Goal: Communication & Community: Answer question/provide support

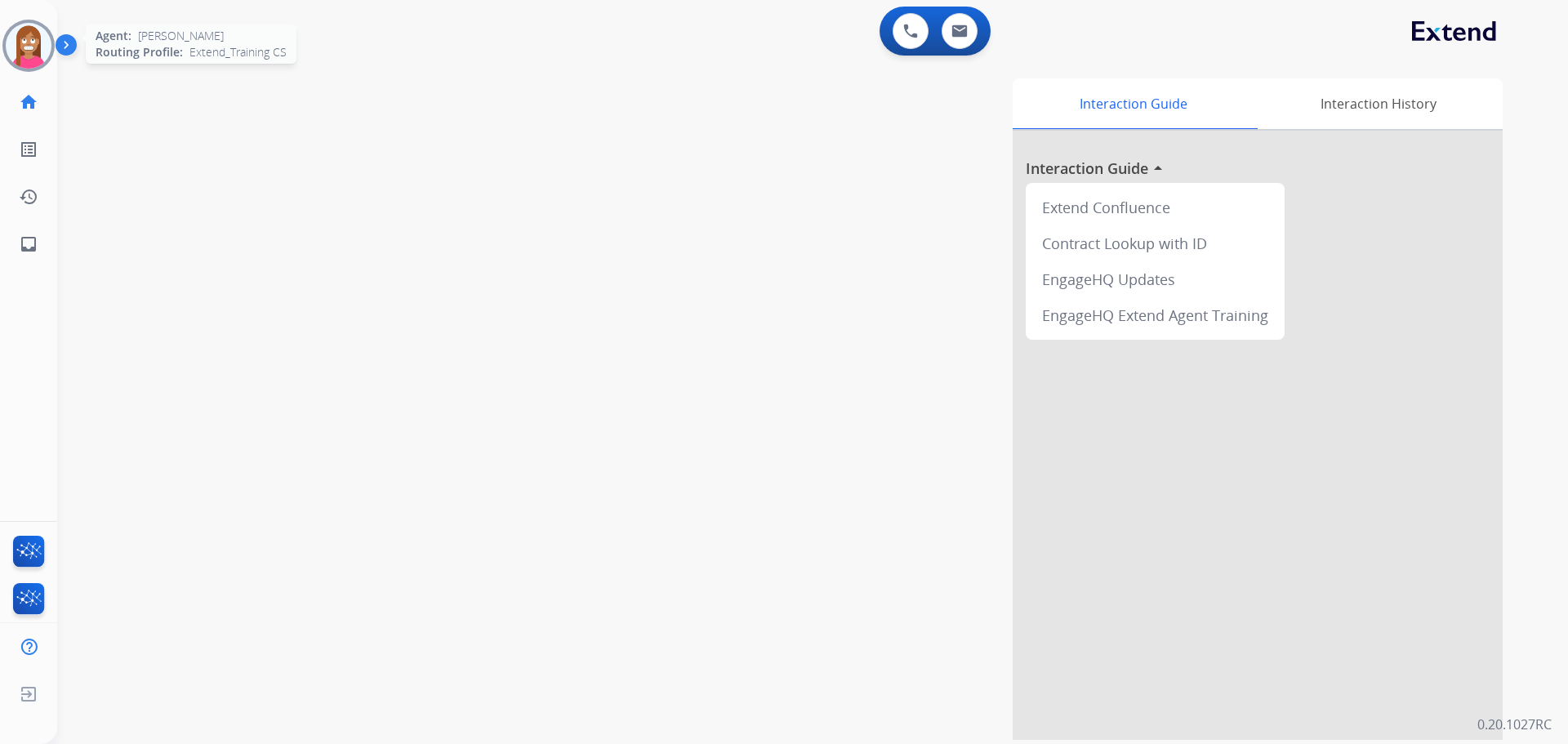
click at [19, 47] on img at bounding box center [29, 45] width 46 height 46
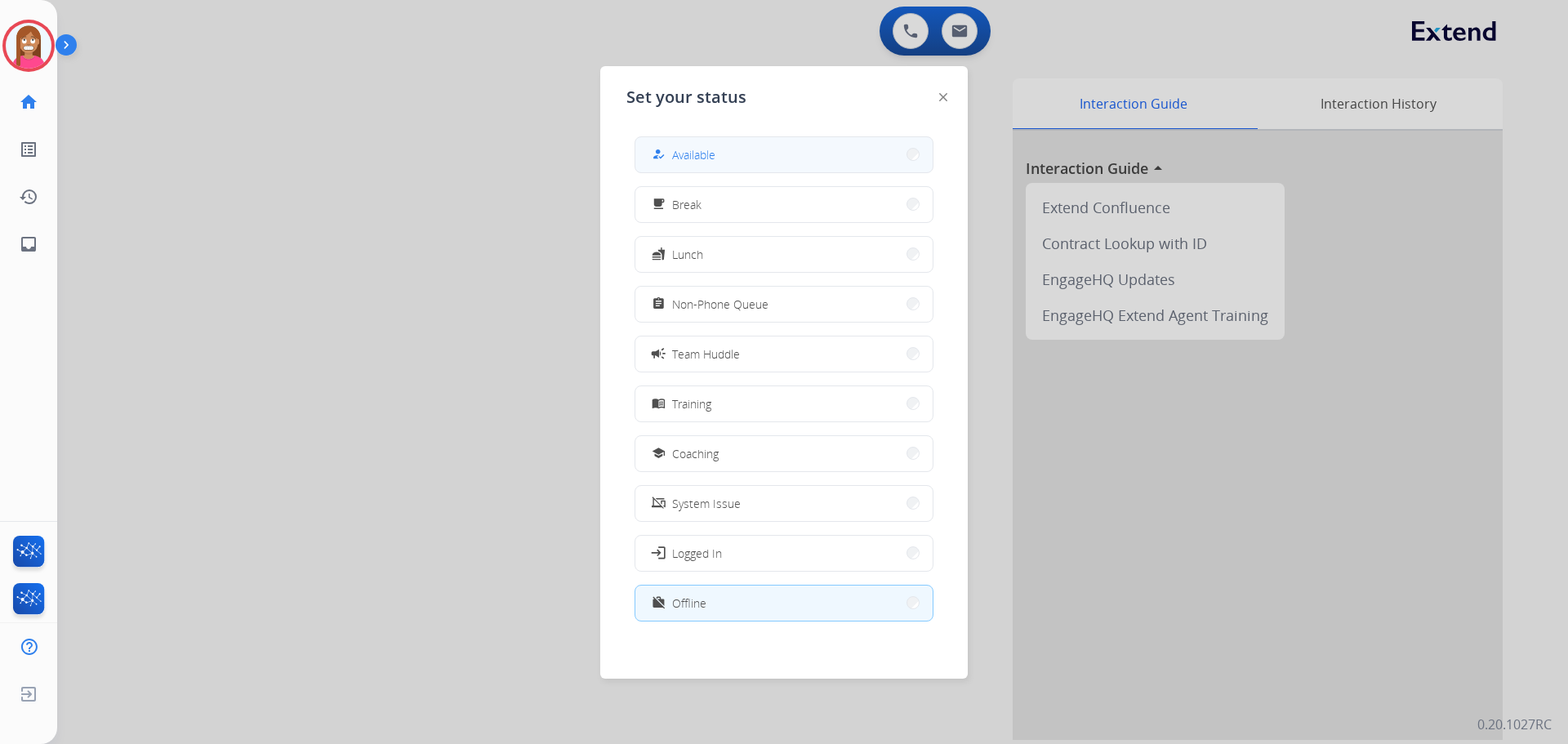
click at [831, 137] on div "how_to_reg Available" at bounding box center [784, 155] width 299 height 37
click at [806, 162] on button "how_to_reg Available" at bounding box center [784, 155] width 297 height 35
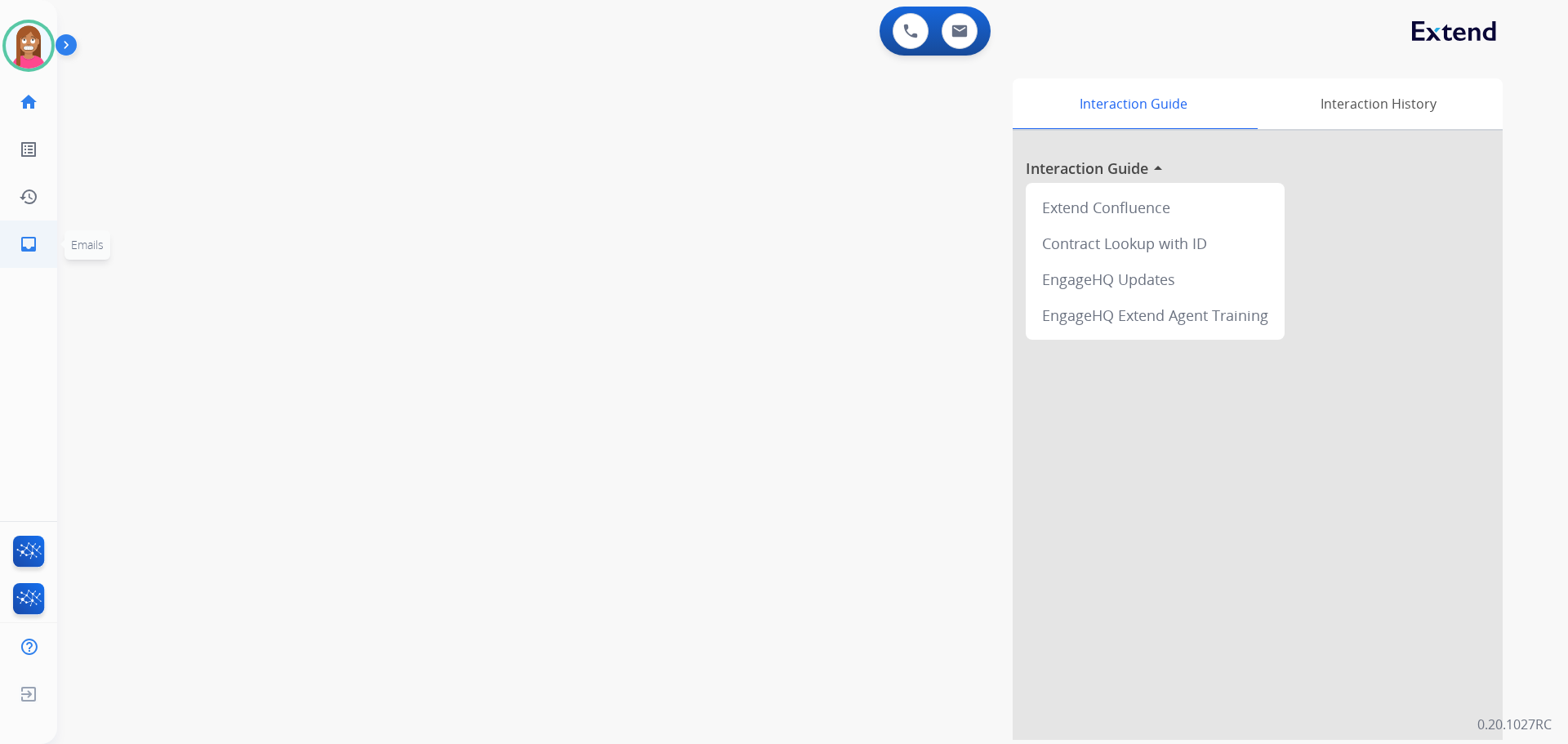
click at [41, 247] on link "inbox Emails" at bounding box center [29, 244] width 46 height 46
select select "**********"
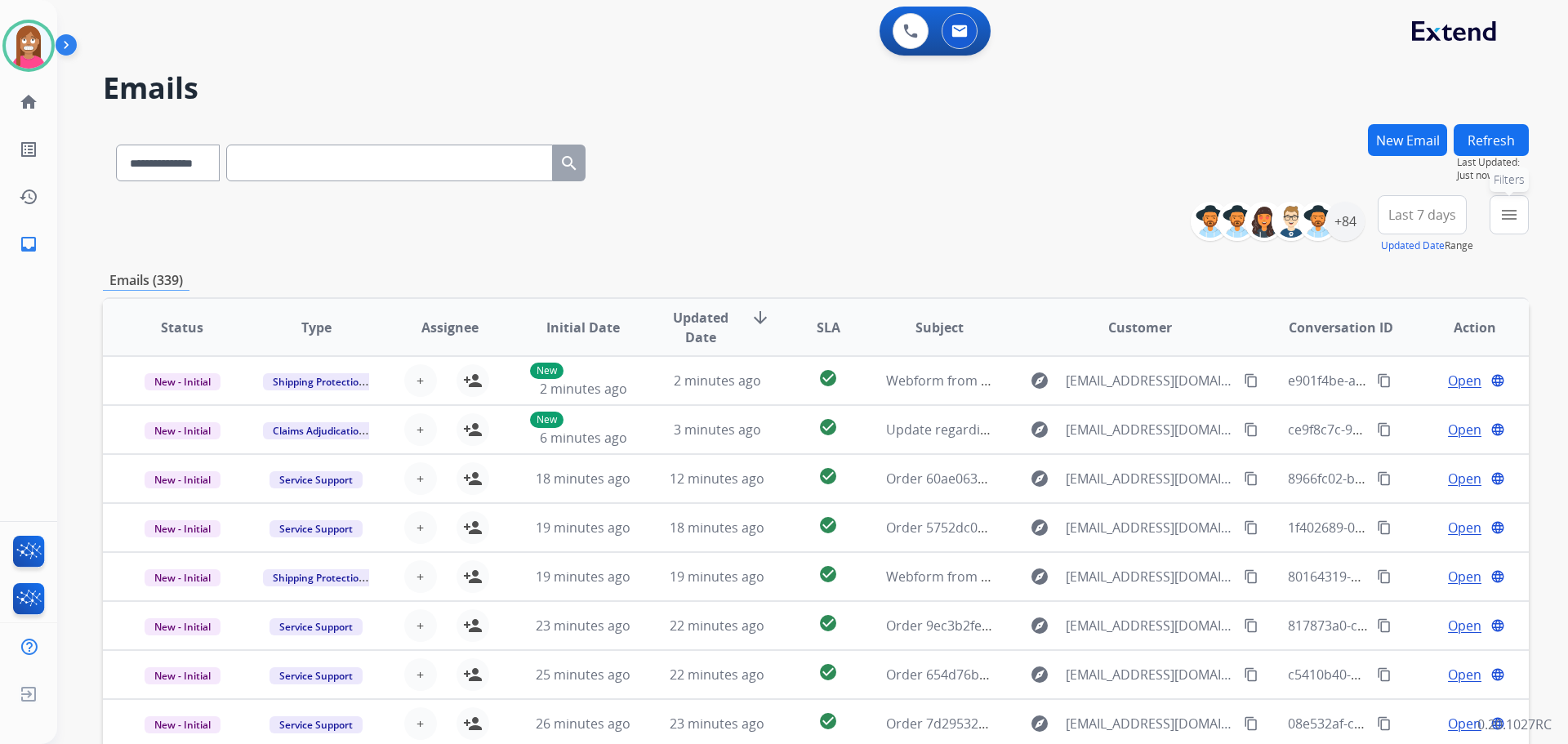
drag, startPoint x: 1493, startPoint y: 201, endPoint x: 1424, endPoint y: 205, distance: 69.1
click at [1494, 201] on button "menu Filters" at bounding box center [1509, 214] width 39 height 39
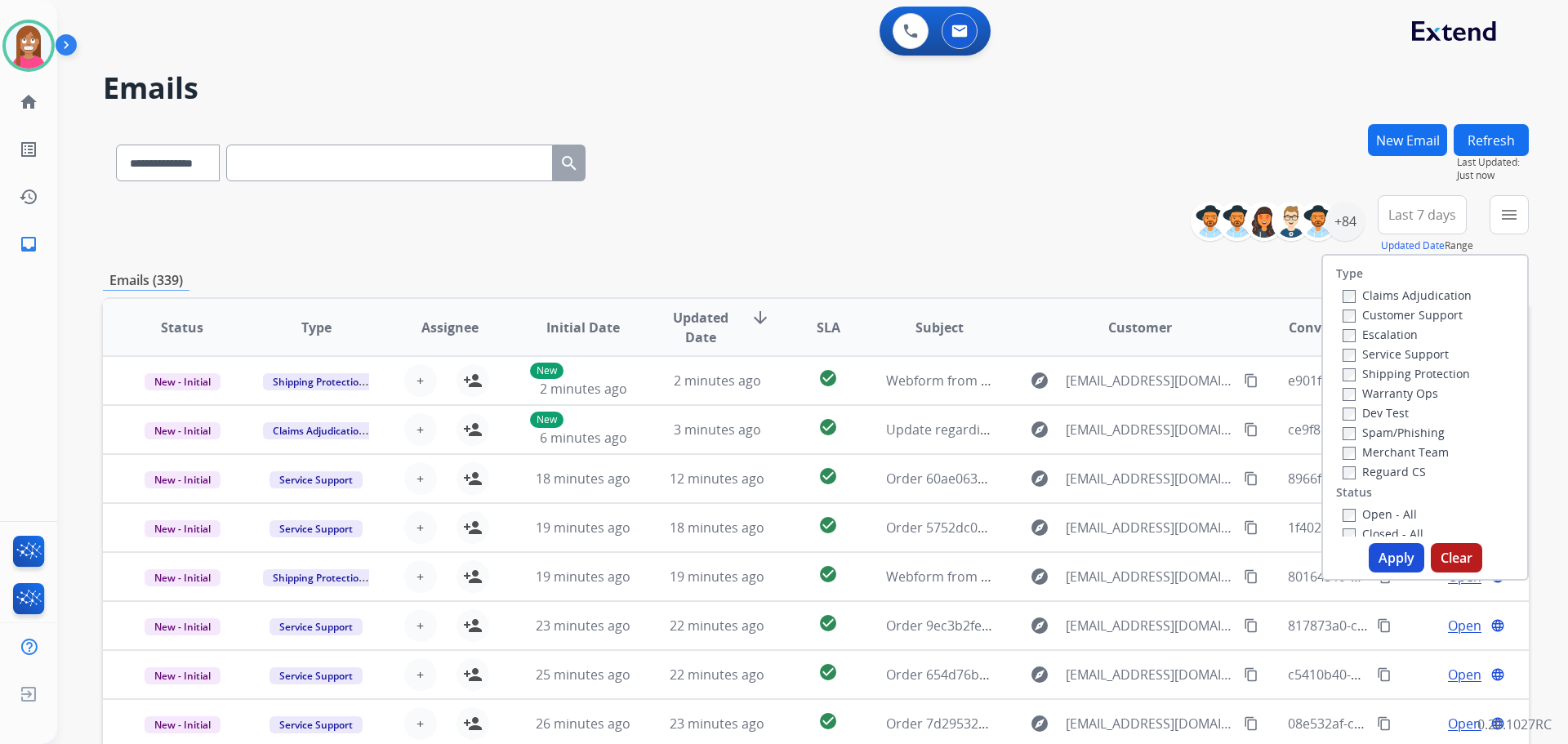
click at [1351, 311] on label "Customer Support" at bounding box center [1403, 315] width 120 height 16
click at [1350, 369] on label "Shipping Protection" at bounding box center [1406, 374] width 128 height 16
click at [1352, 511] on label "Open - All" at bounding box center [1379, 514] width 74 height 16
click at [1408, 579] on div "Type Claims Adjudication Customer Support Escalation Service Support Shipping P…" at bounding box center [1425, 417] width 208 height 327
click at [1398, 563] on button "Apply" at bounding box center [1397, 558] width 56 height 30
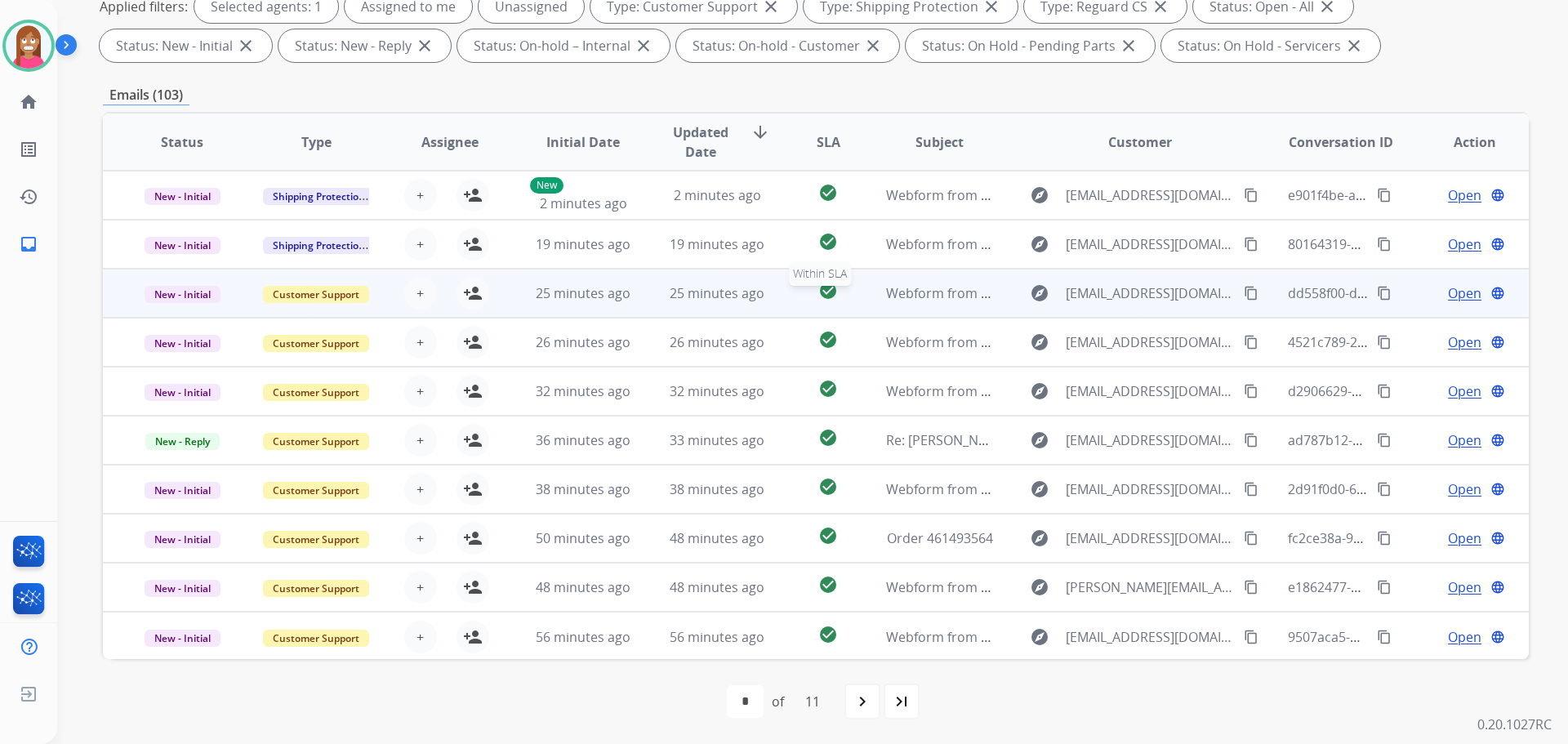
scroll to position [2, 0]
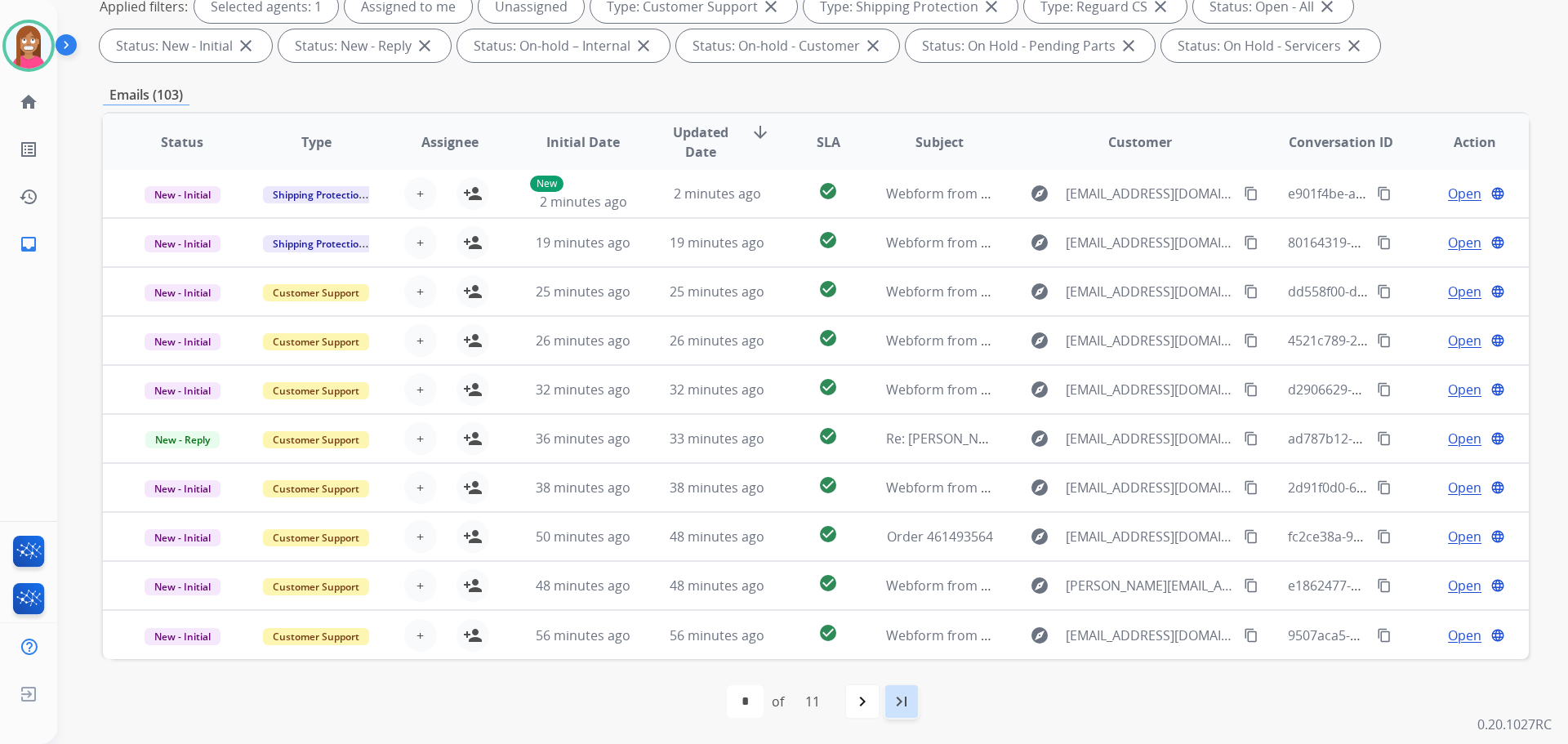
click at [898, 696] on mat-icon "last_page" at bounding box center [902, 701] width 20 height 20
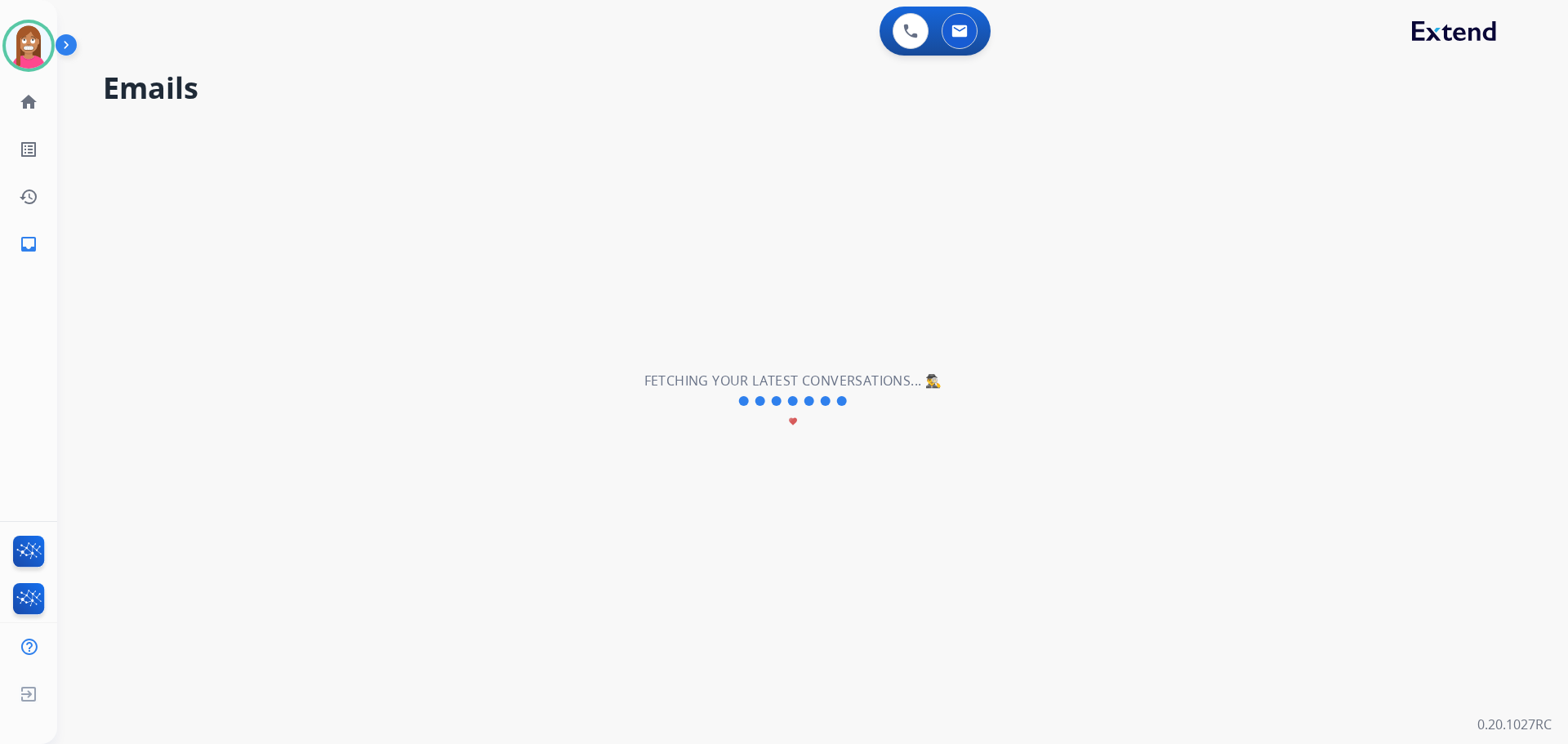
scroll to position [0, 0]
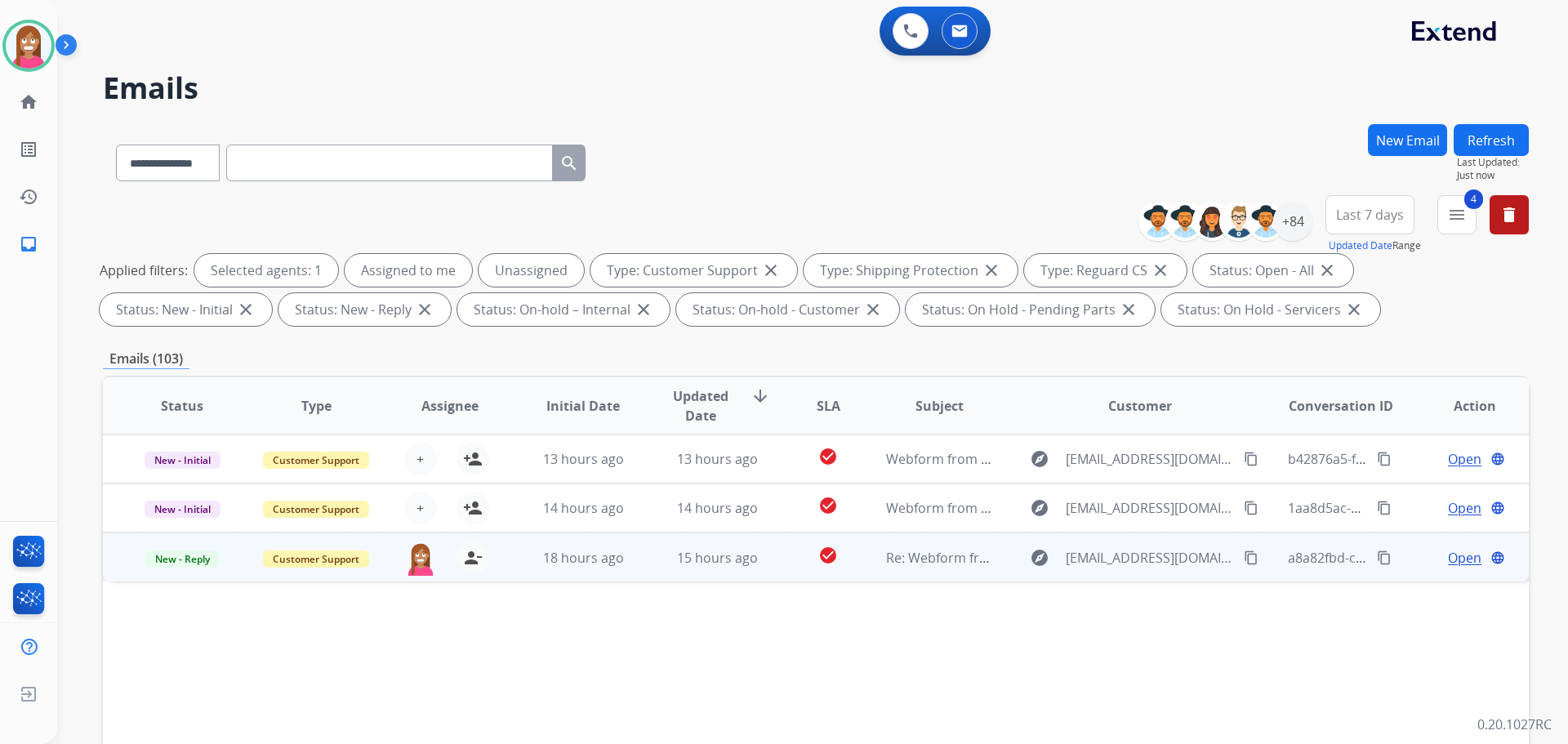
click at [621, 577] on td "18 hours ago" at bounding box center [570, 556] width 134 height 49
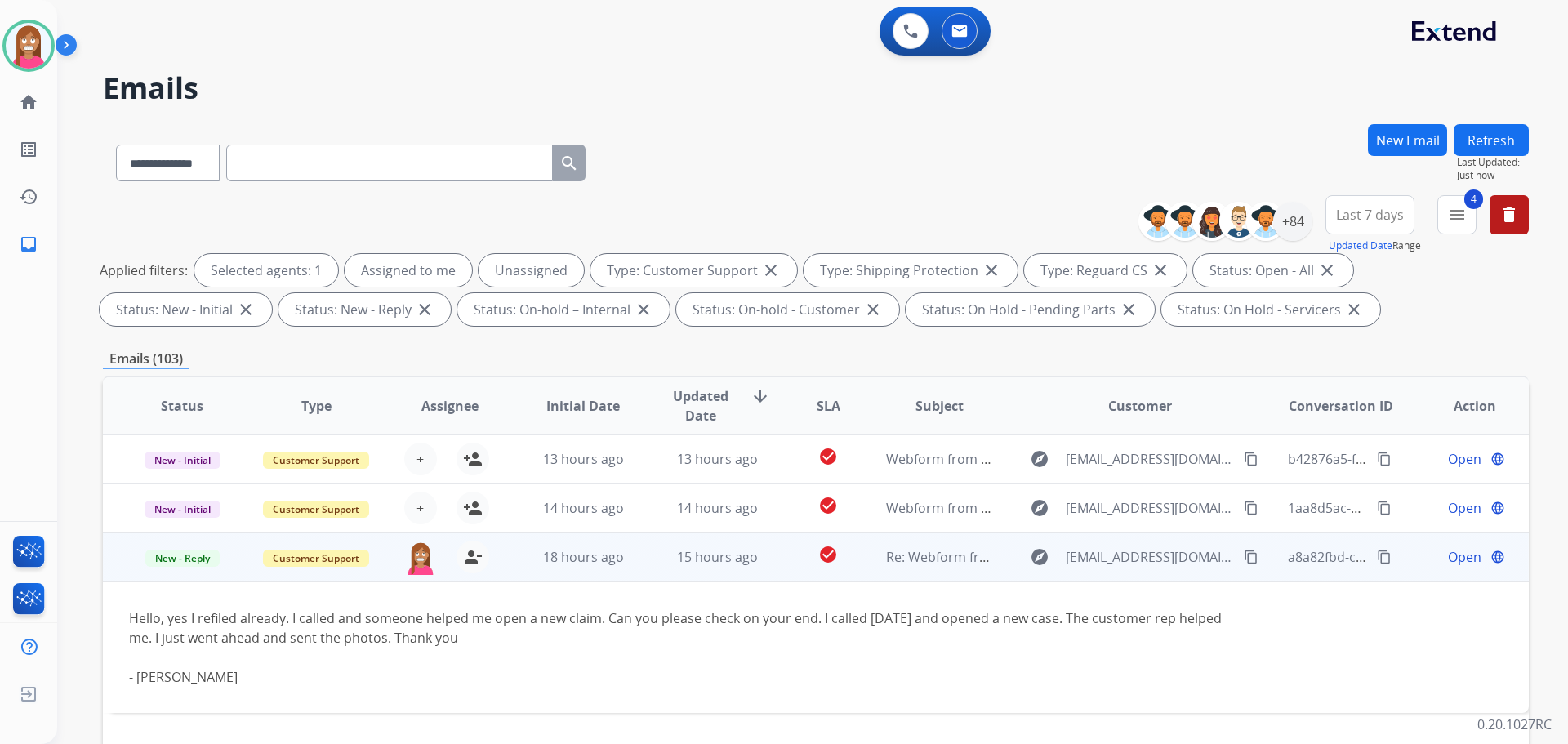
click at [1453, 554] on span "Open" at bounding box center [1465, 556] width 34 height 20
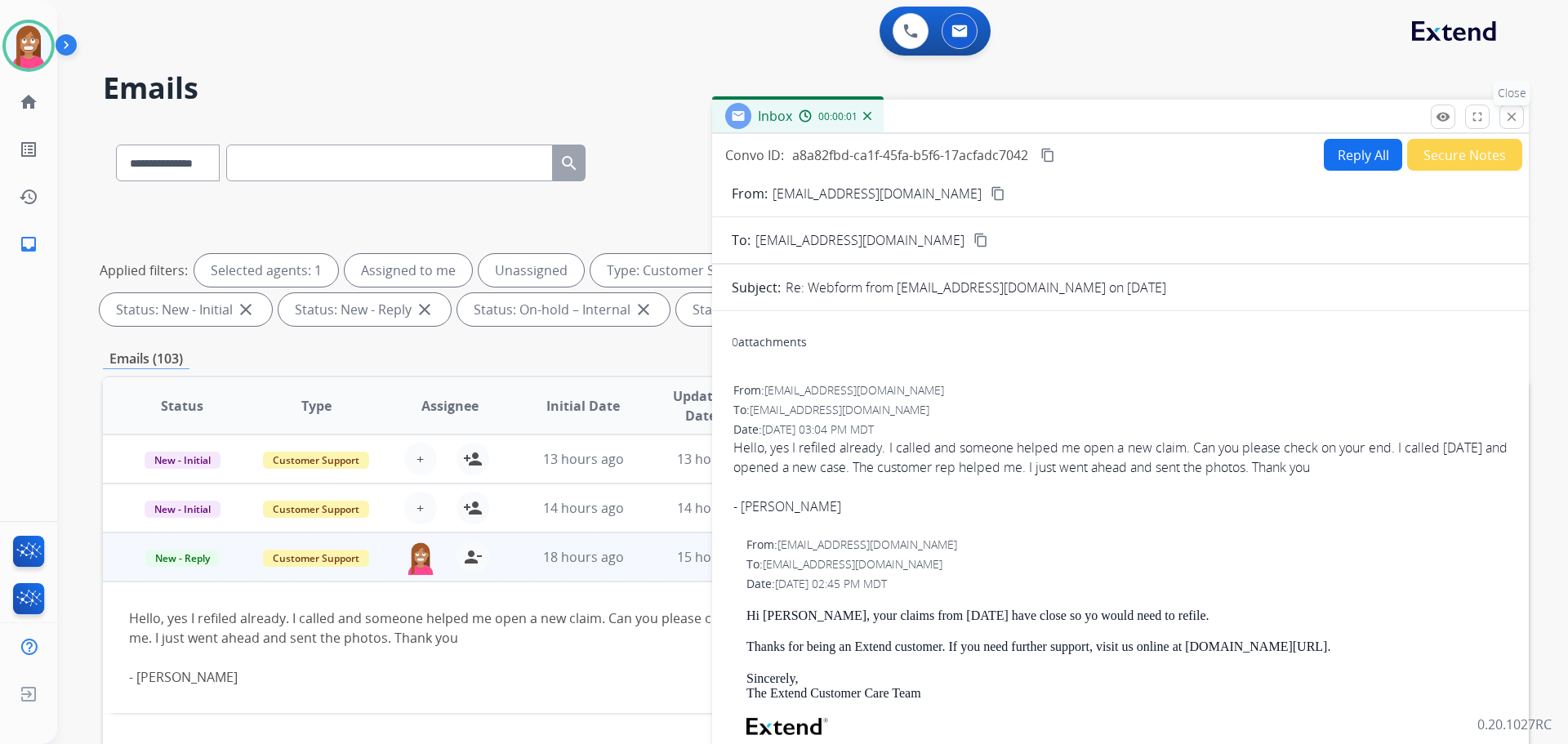
click at [1510, 124] on button "close Close" at bounding box center [1511, 116] width 24 height 24
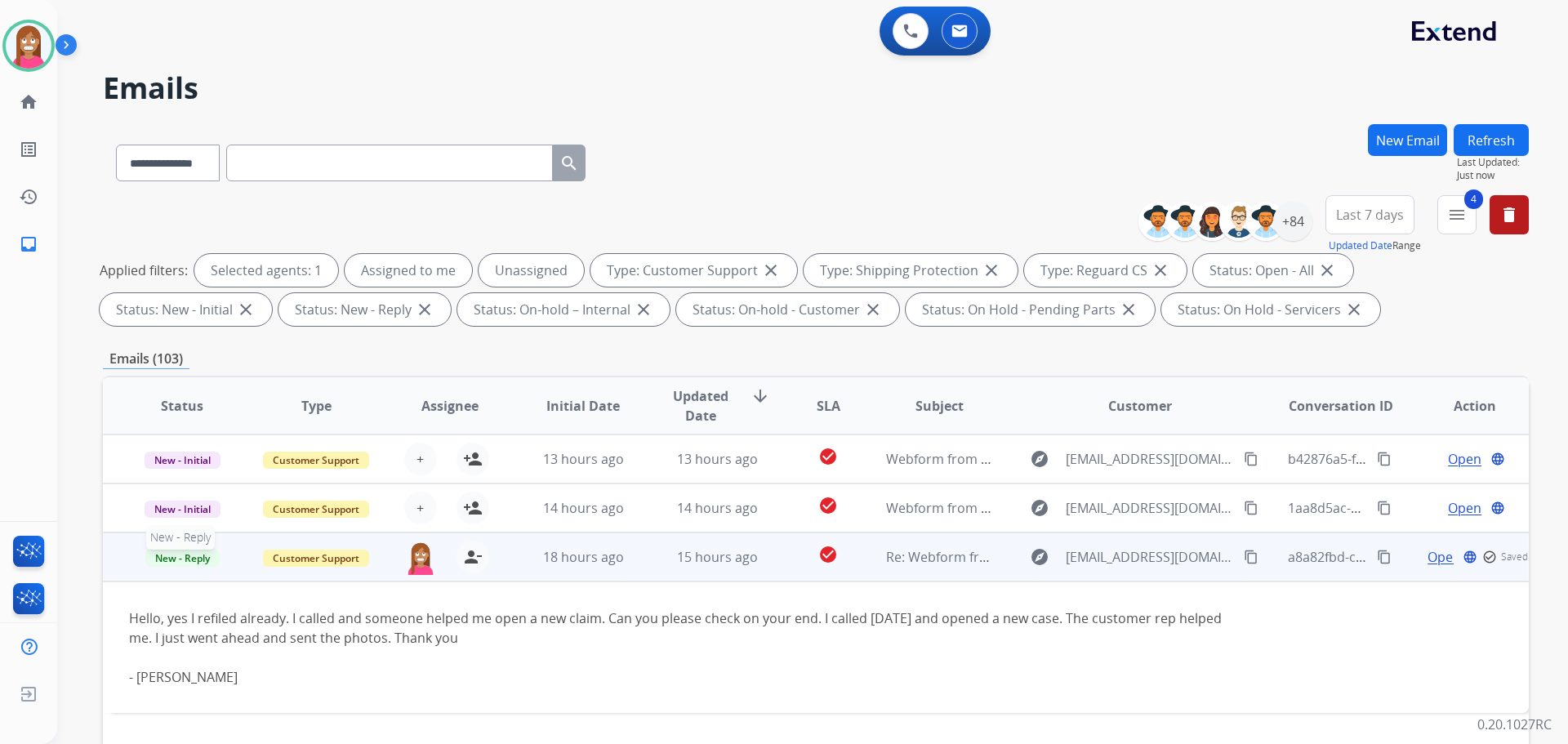
click at [154, 561] on span "New - Reply" at bounding box center [182, 558] width 74 height 17
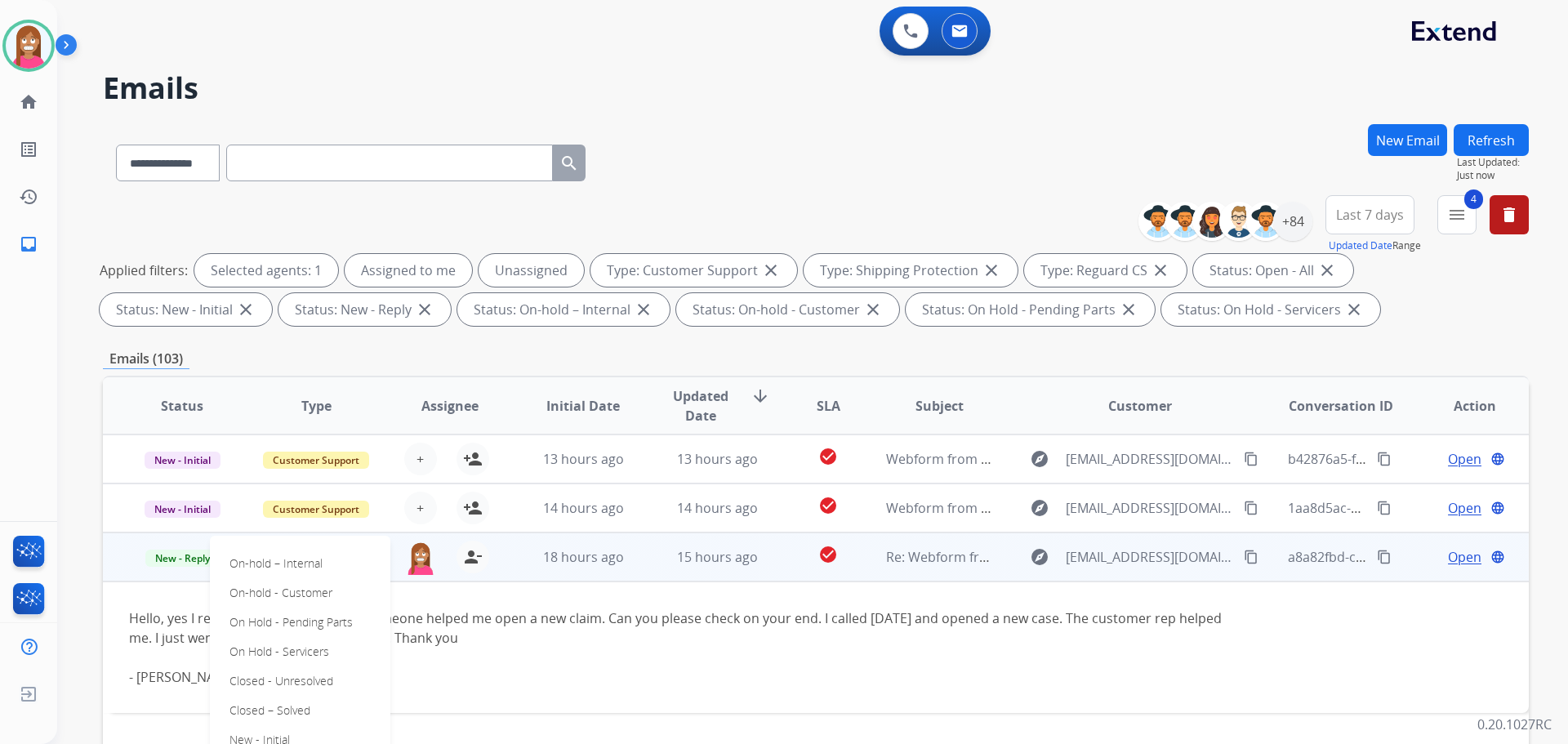
click at [758, 164] on div "**********" at bounding box center [816, 160] width 1426 height 71
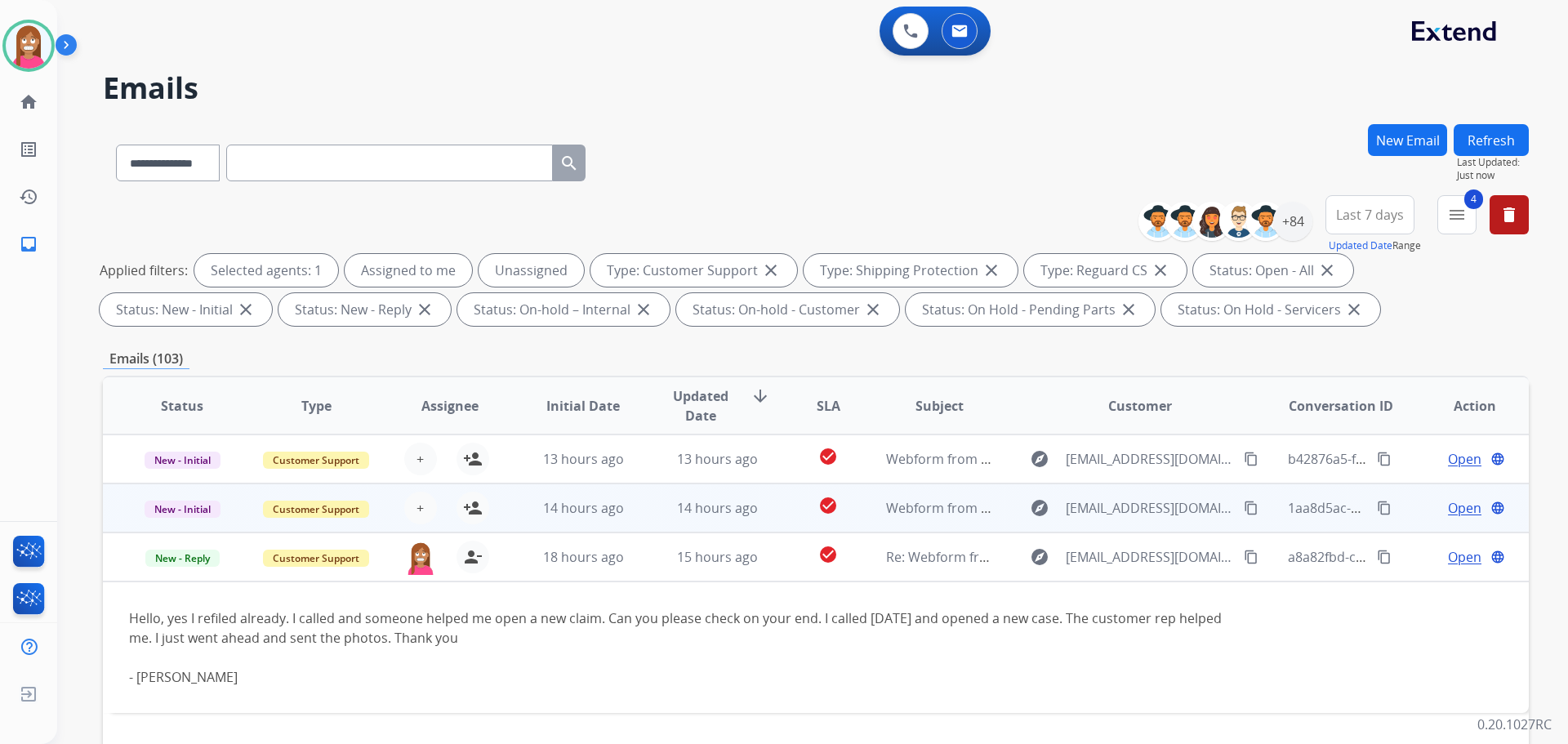
click at [637, 517] on td "14 hours ago" at bounding box center [704, 508] width 134 height 49
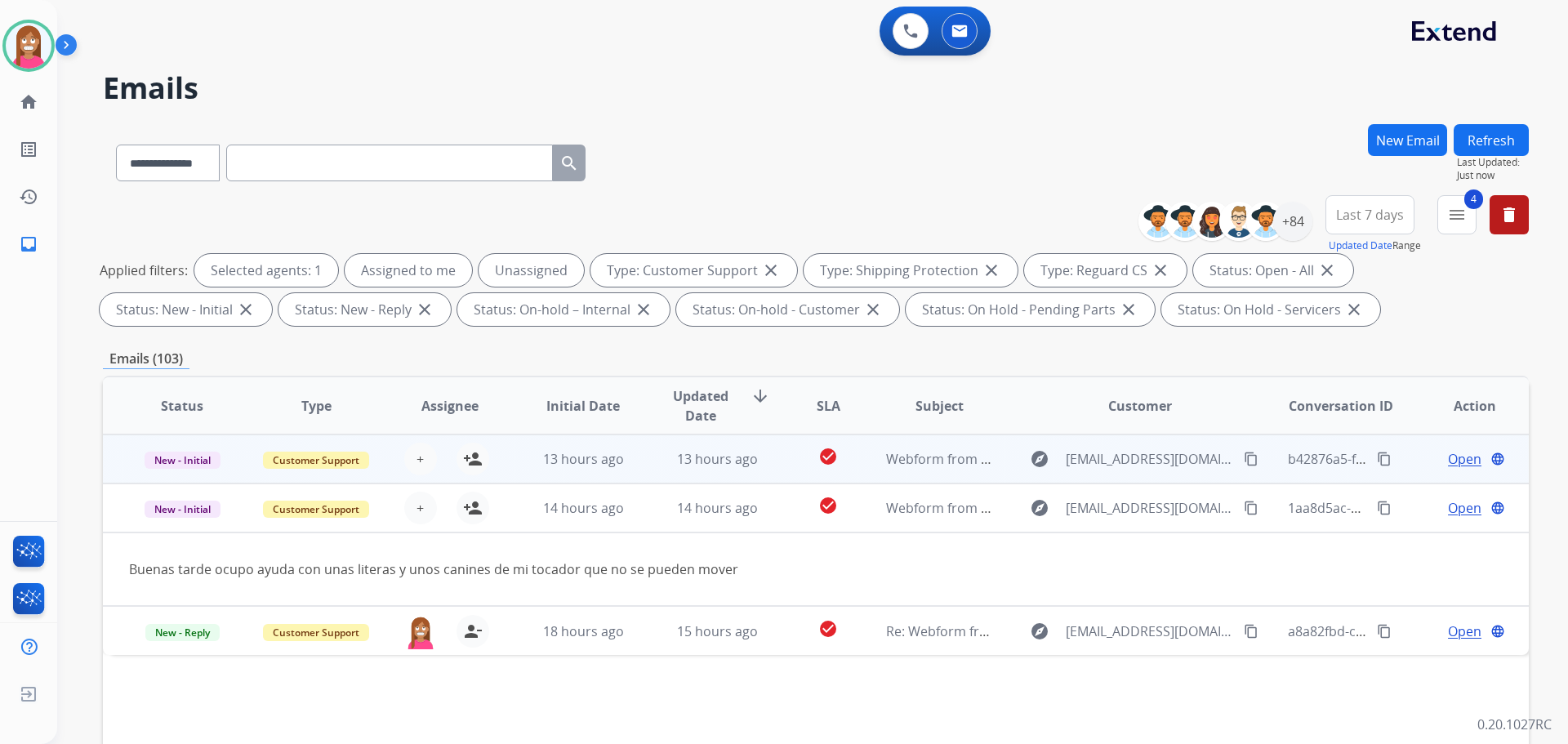
click at [657, 463] on td "13 hours ago" at bounding box center [704, 459] width 134 height 49
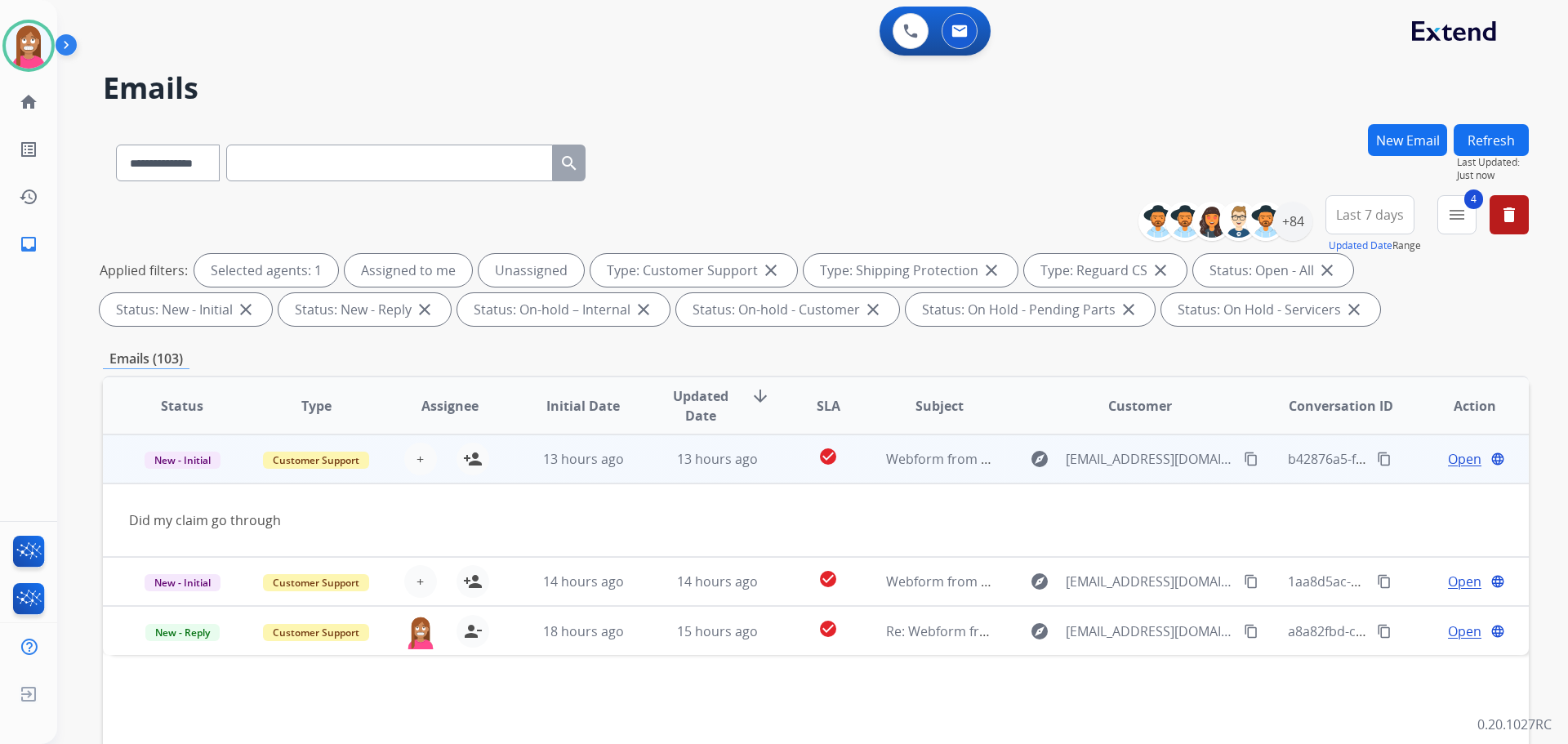
drag, startPoint x: 1221, startPoint y: 456, endPoint x: 1295, endPoint y: 491, distance: 81.9
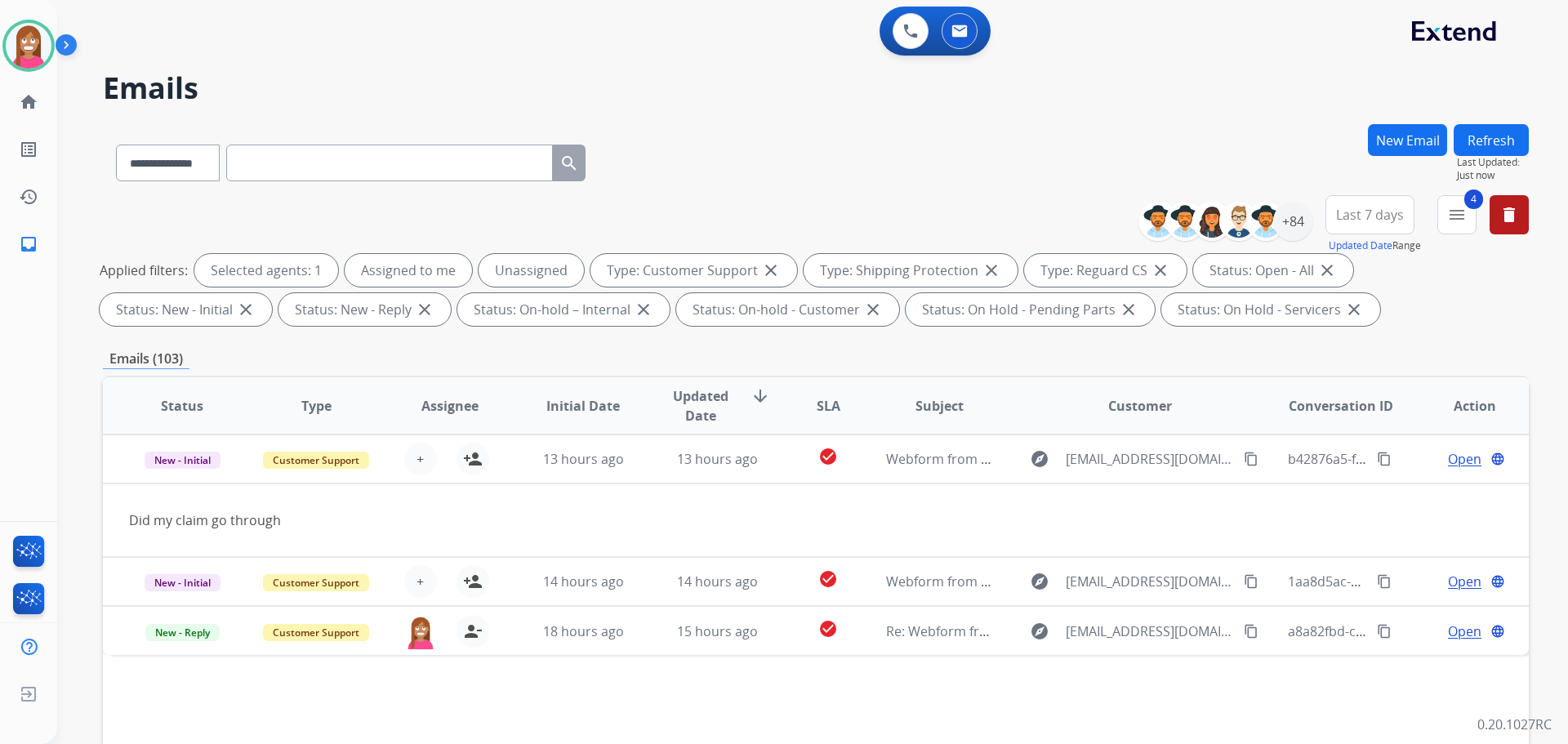
click at [1244, 457] on mat-icon "content_copy" at bounding box center [1251, 458] width 15 height 15
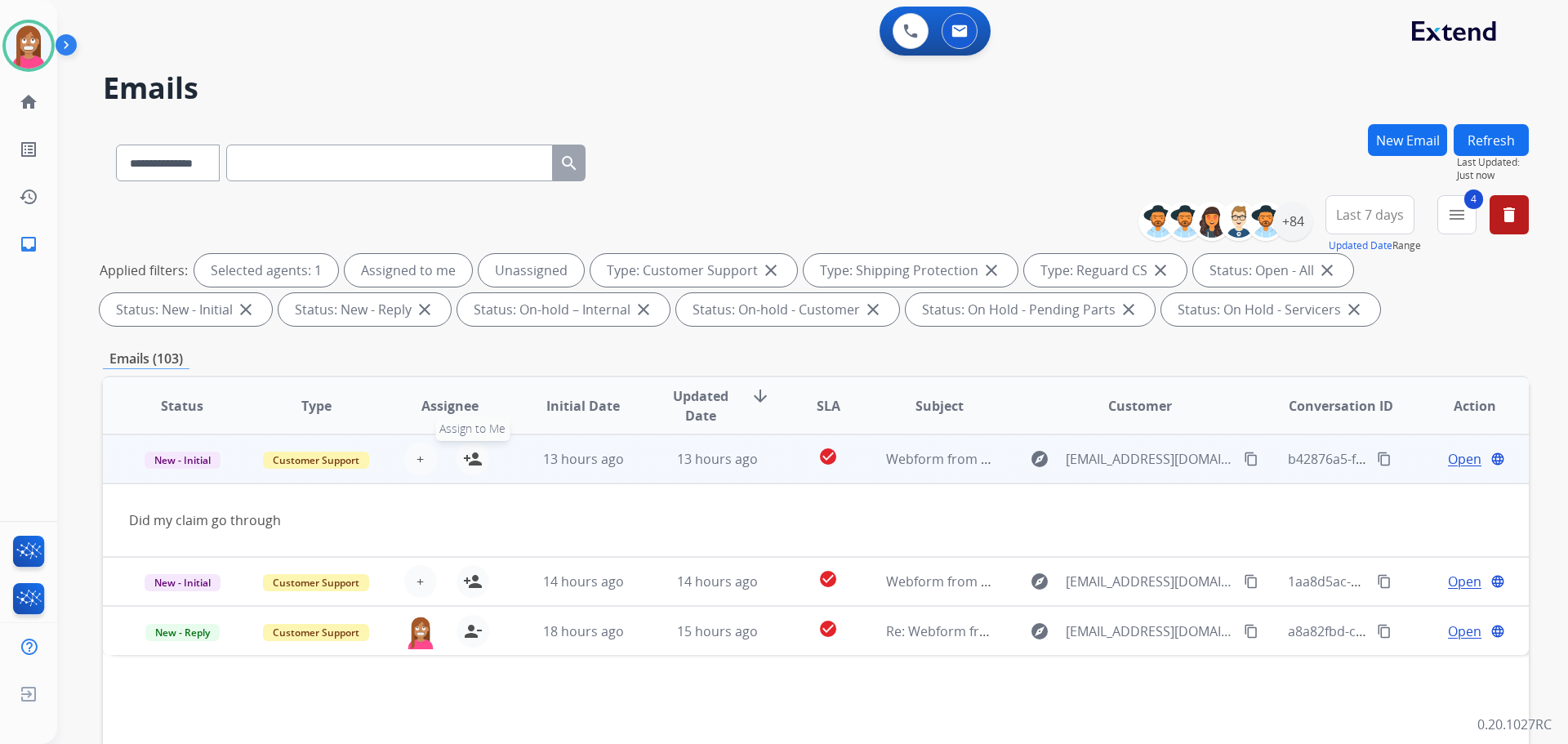
click at [465, 457] on mat-icon "person_add" at bounding box center [473, 459] width 20 height 20
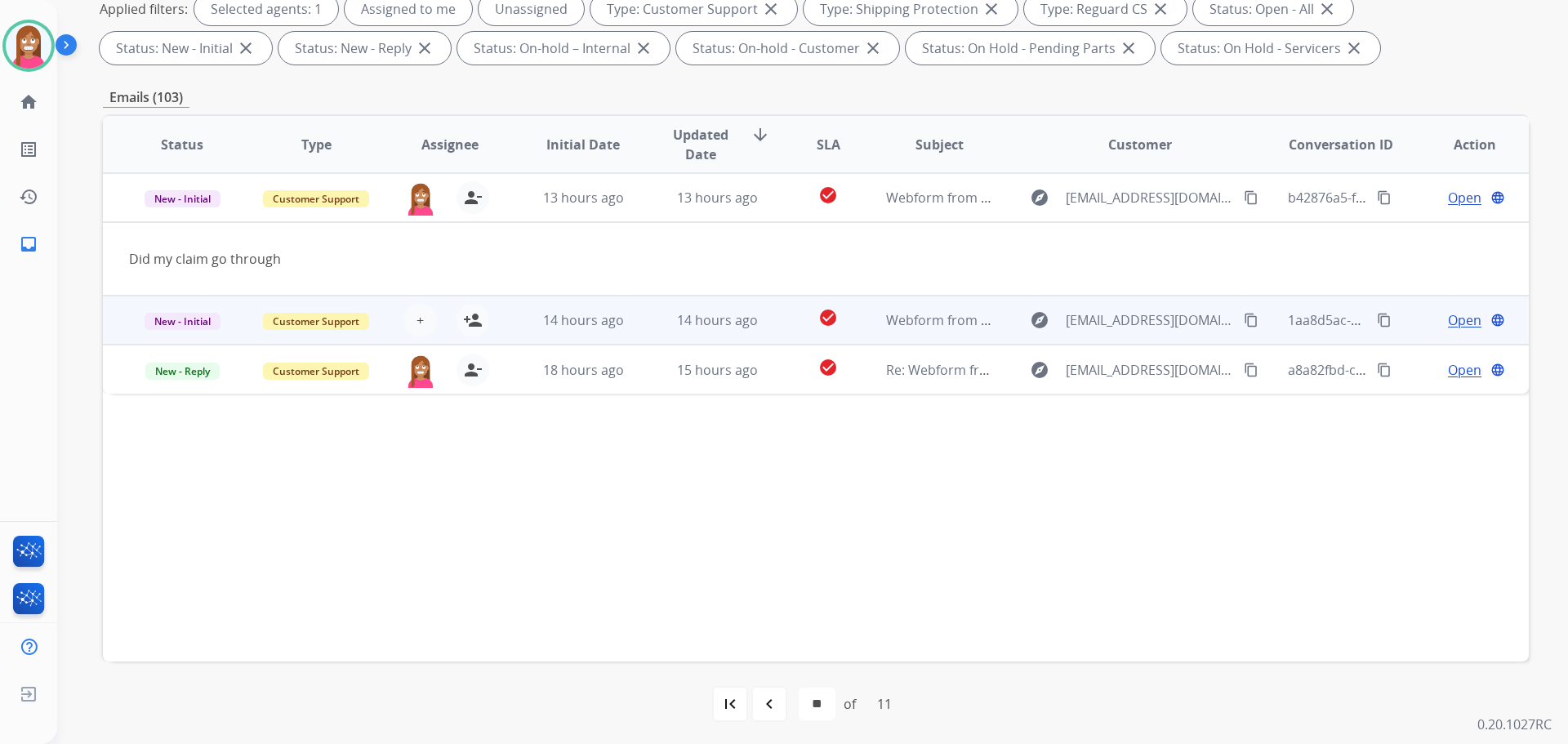
scroll to position [263, 0]
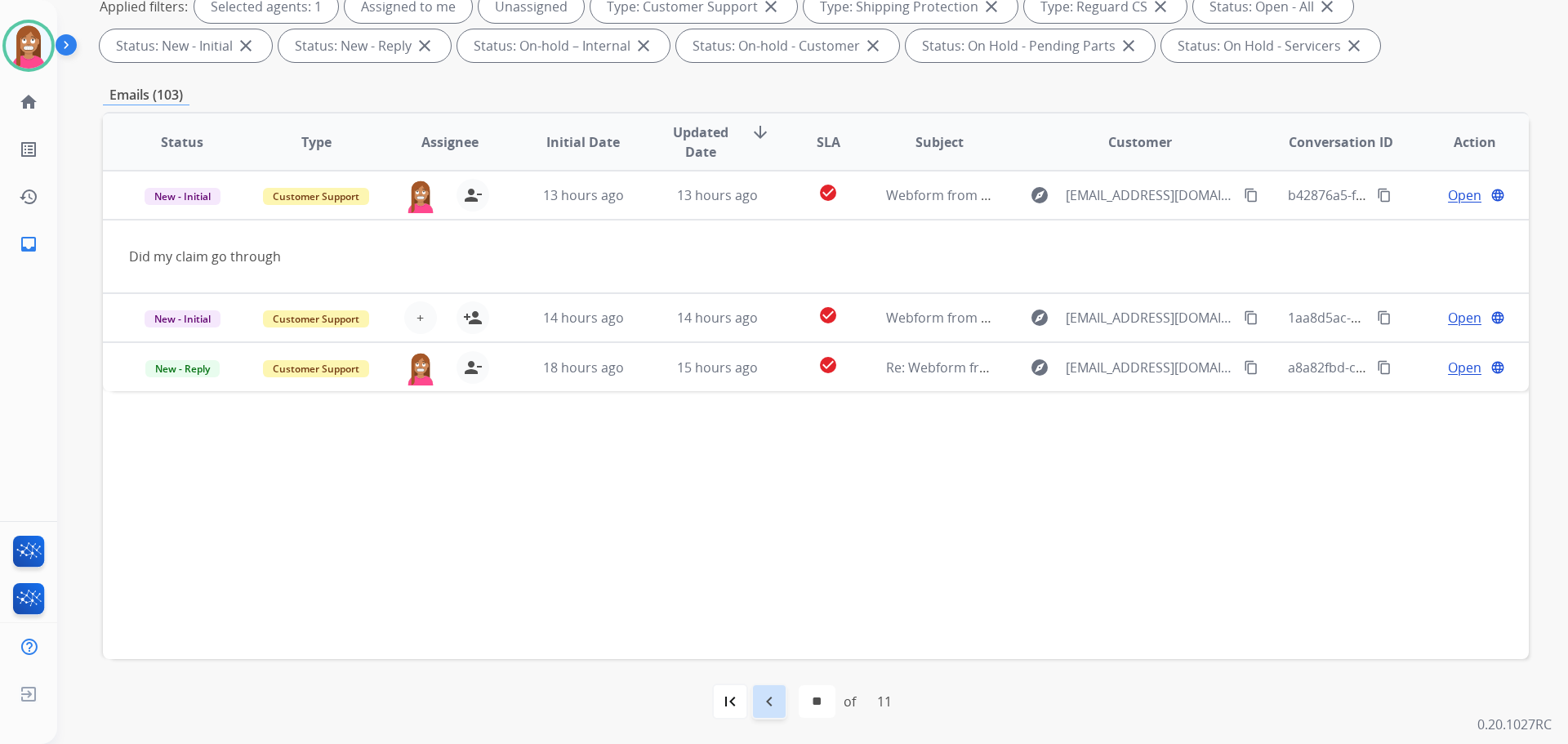
click at [780, 691] on div "navigate_before" at bounding box center [769, 701] width 36 height 36
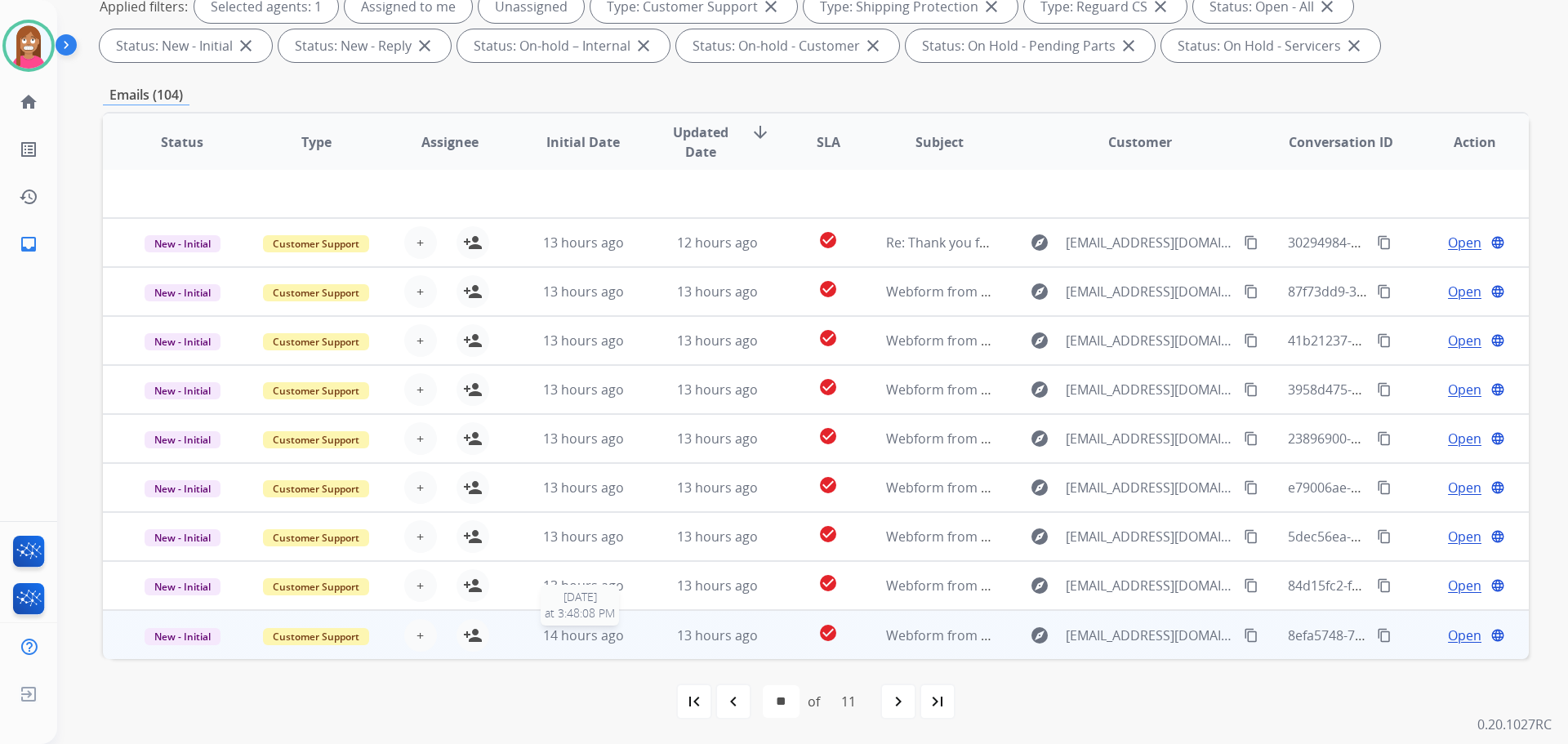
click at [631, 637] on div "14 hours ago" at bounding box center [584, 634] width 107 height 20
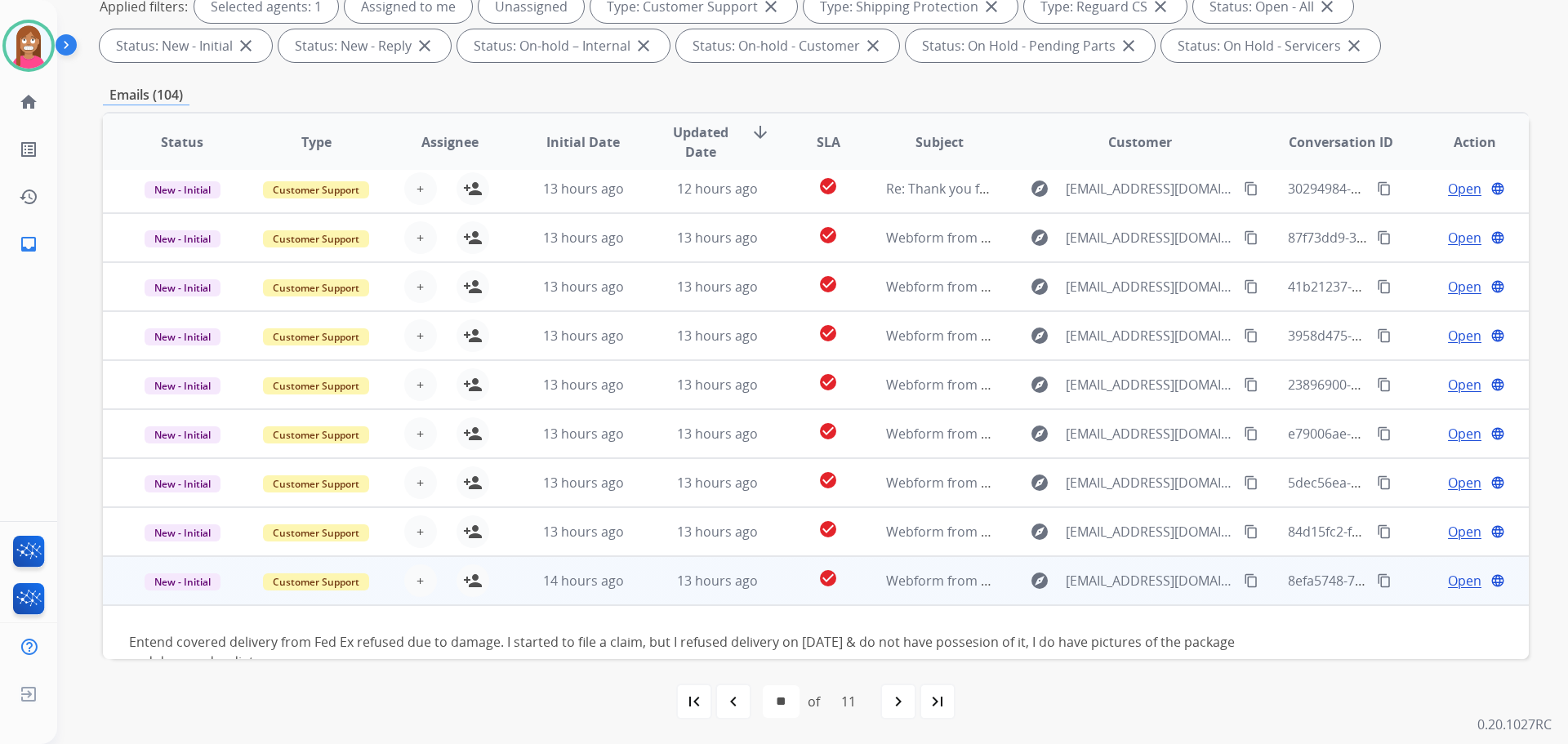
scroll to position [94, 0]
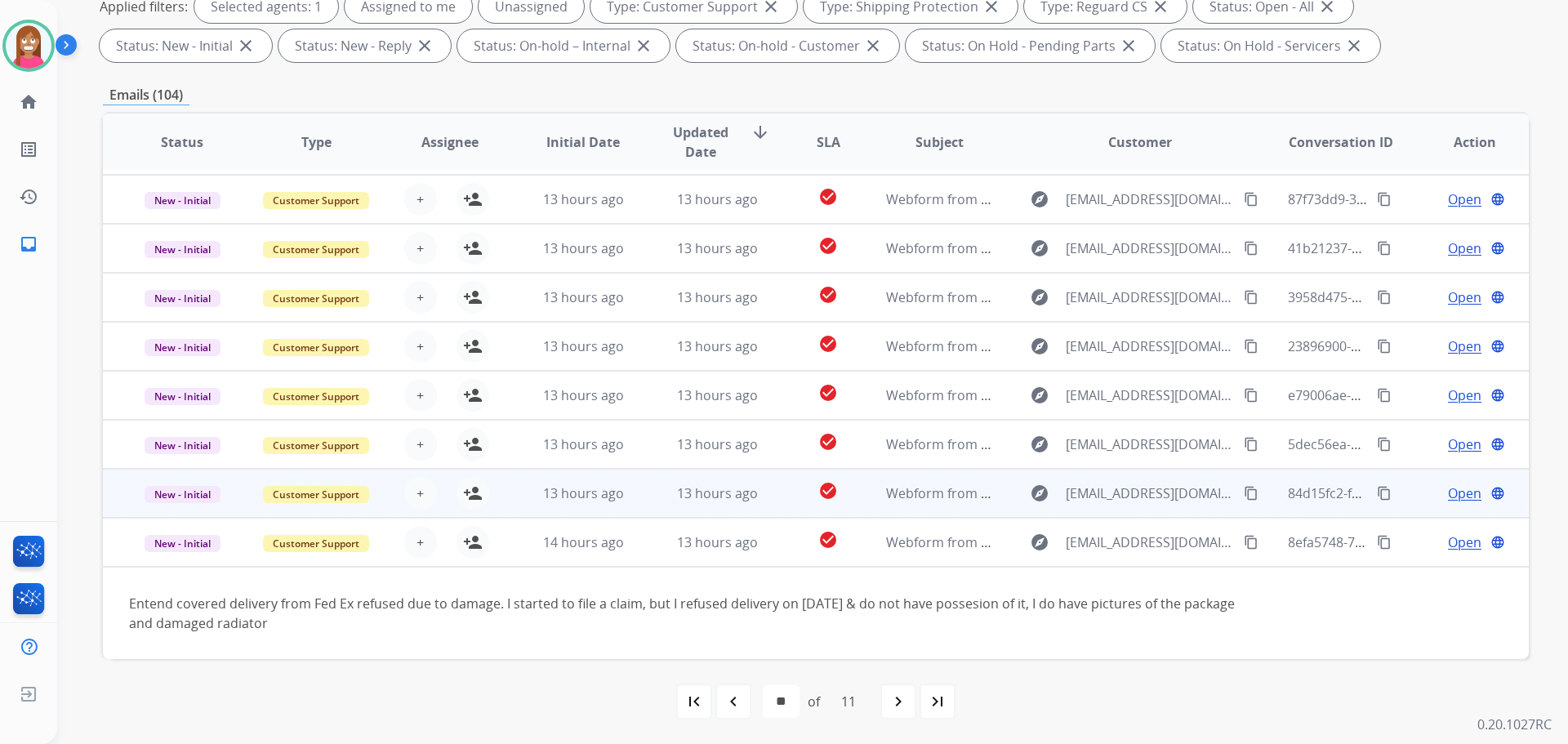
click at [638, 506] on td "13 hours ago" at bounding box center [704, 493] width 134 height 49
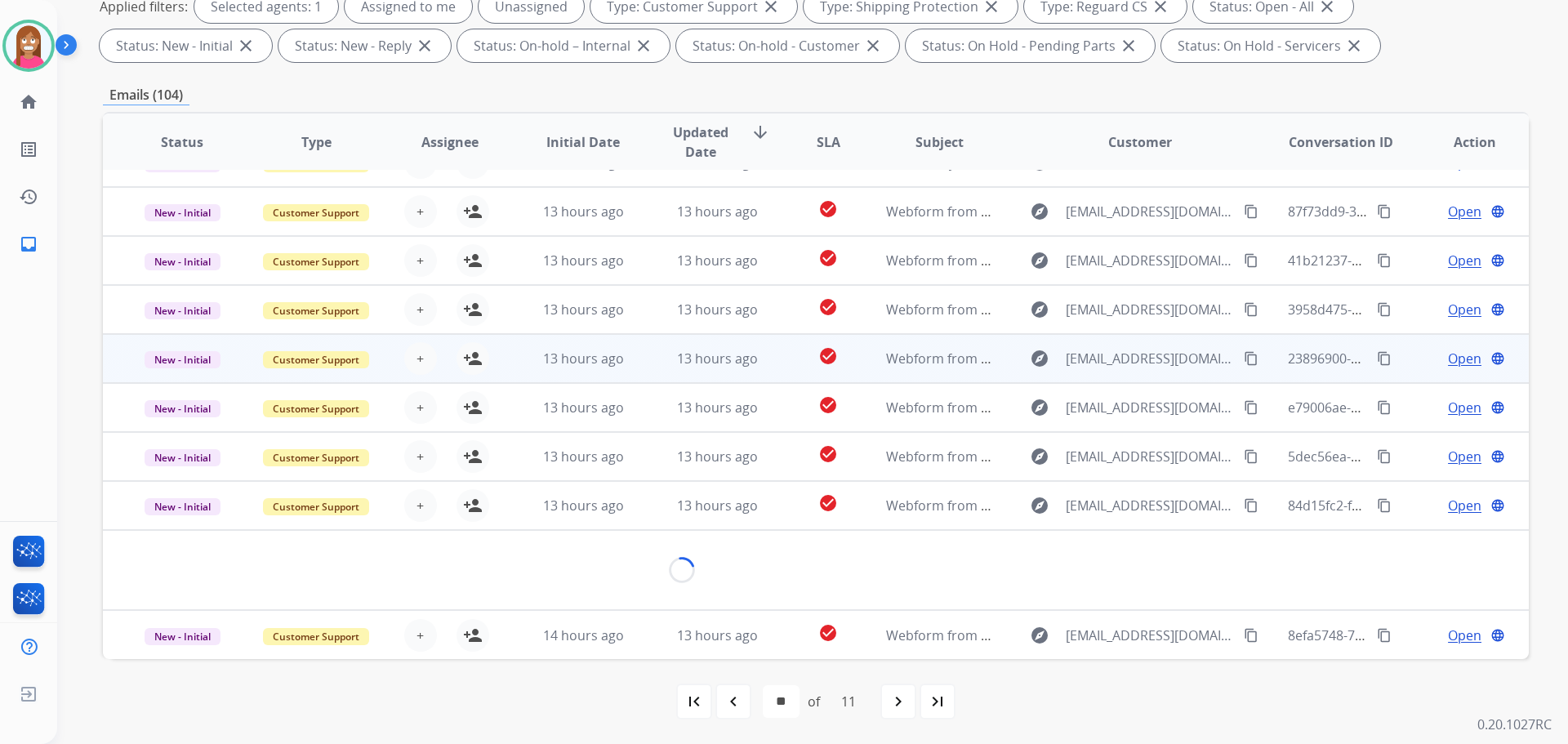
scroll to position [75, 0]
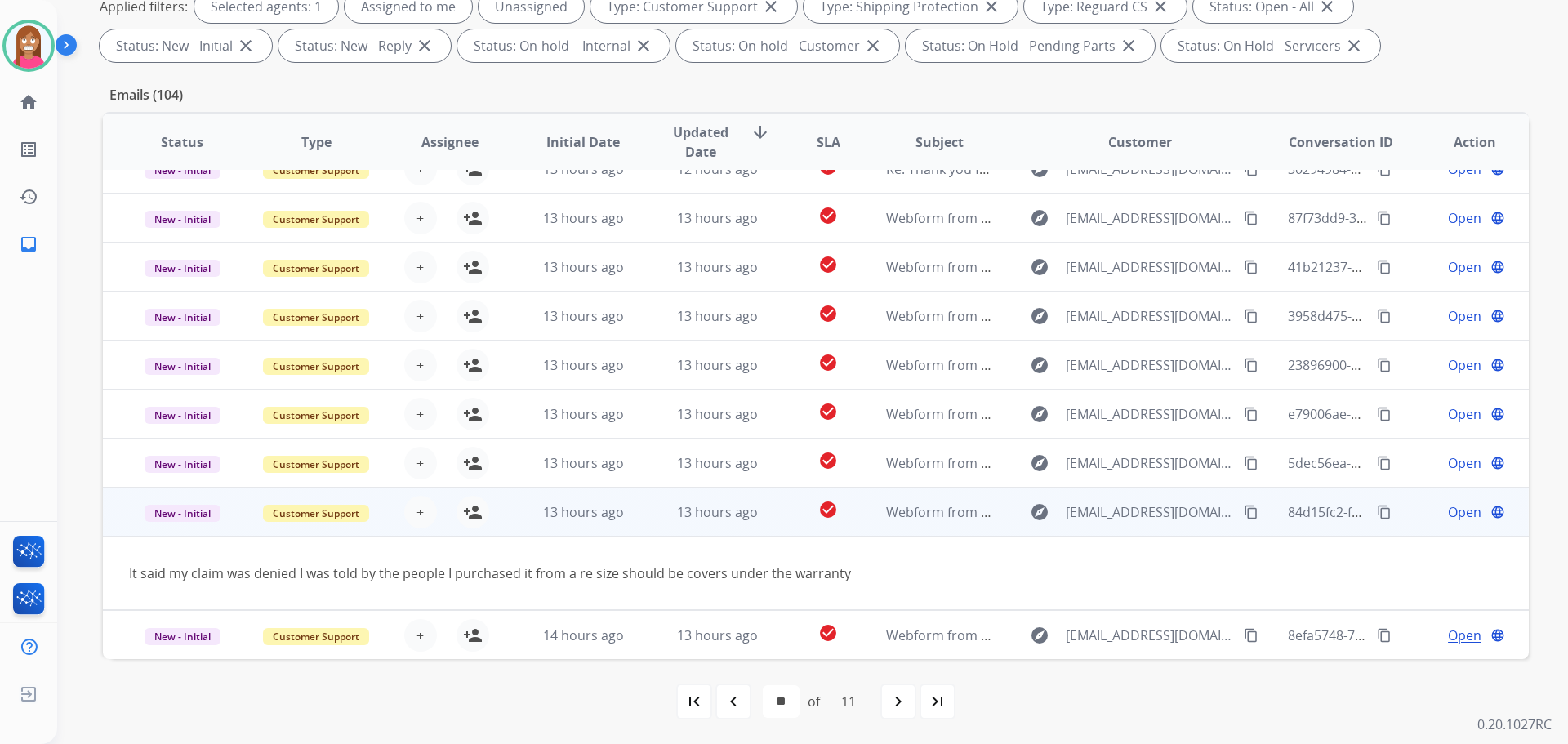
click at [1244, 510] on mat-icon "content_copy" at bounding box center [1251, 511] width 15 height 15
click at [474, 514] on mat-icon "person_add" at bounding box center [473, 512] width 20 height 20
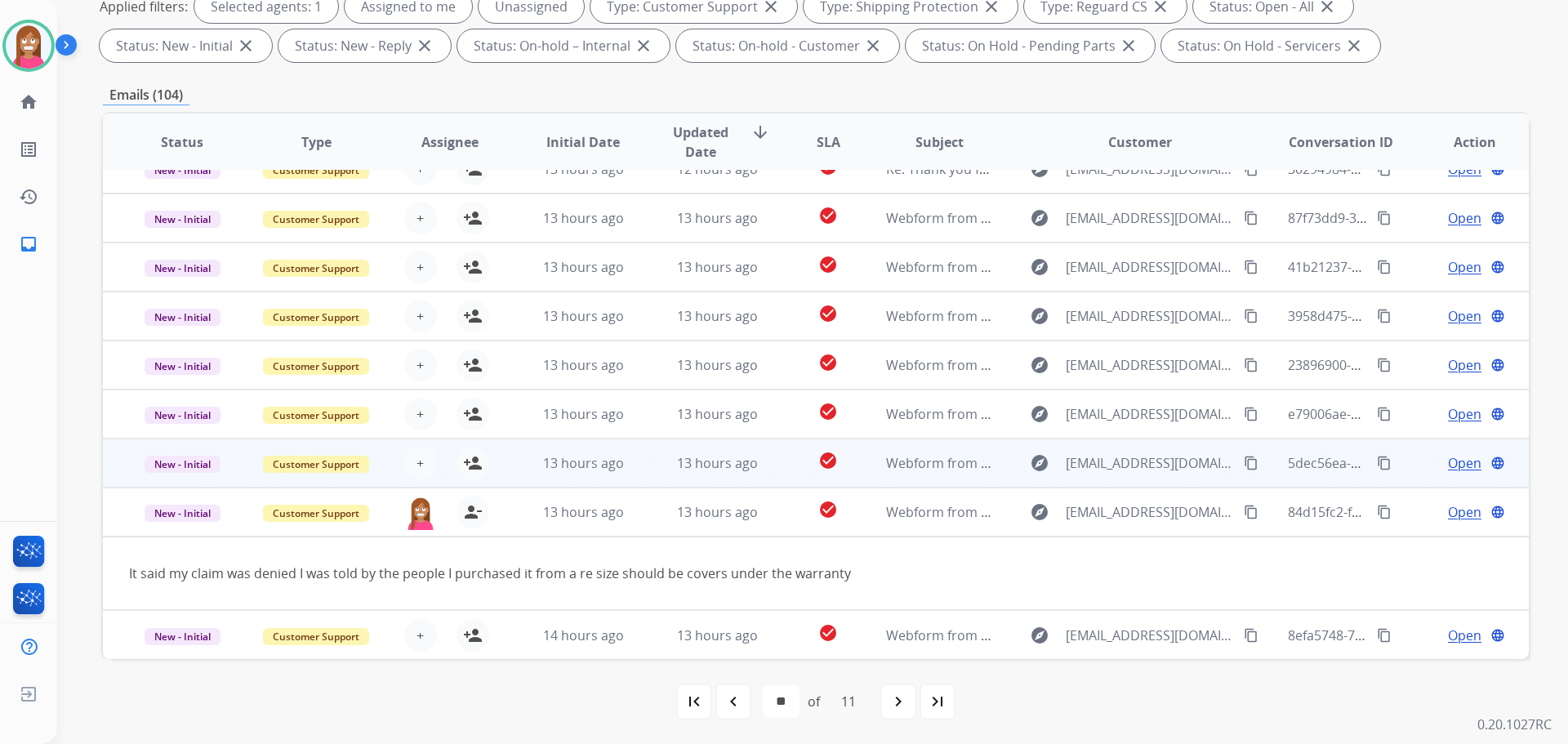
click at [637, 464] on td "13 hours ago" at bounding box center [704, 462] width 134 height 49
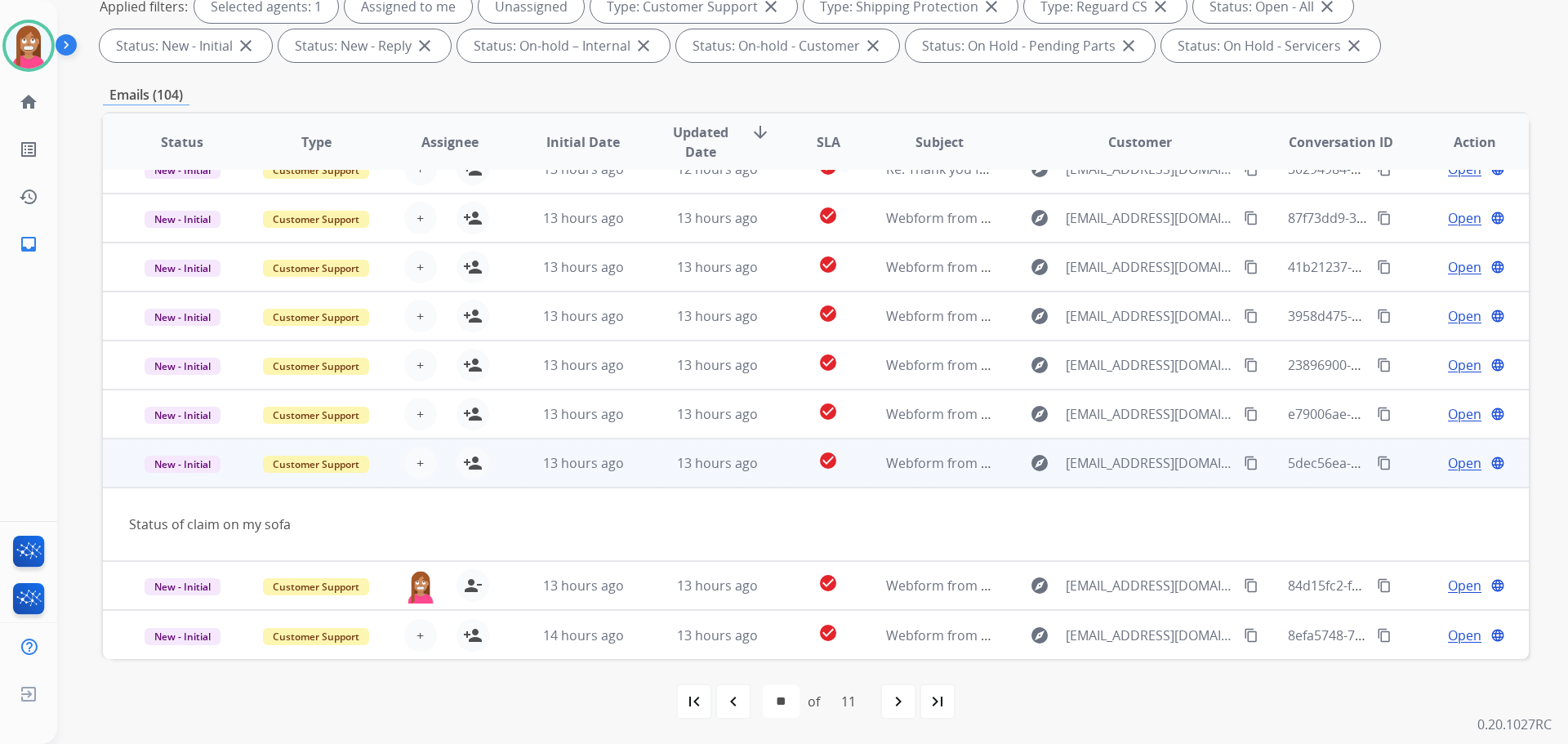
click at [1244, 468] on mat-icon "content_copy" at bounding box center [1251, 462] width 15 height 15
click at [467, 464] on mat-icon "person_add" at bounding box center [473, 462] width 20 height 20
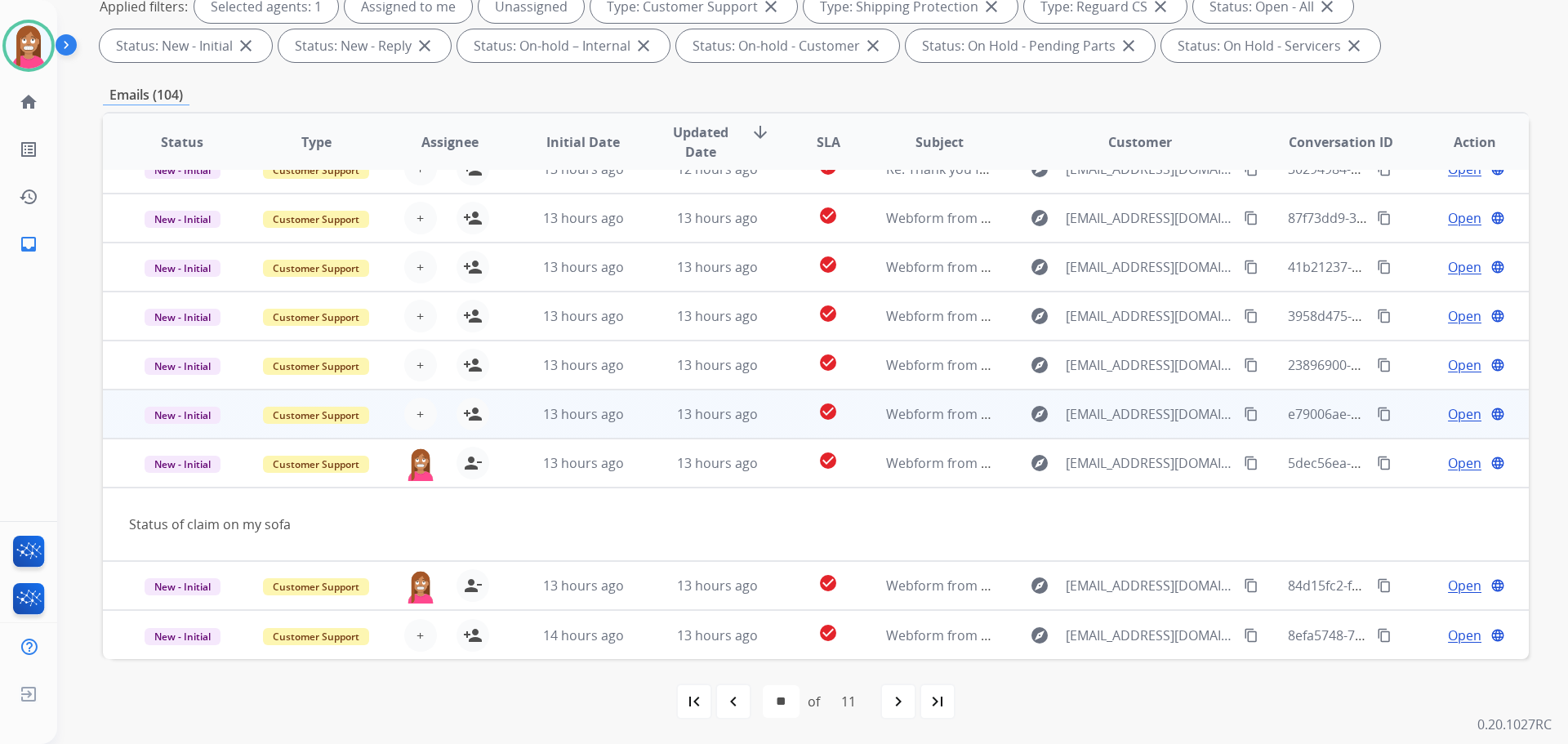
click at [639, 414] on td "13 hours ago" at bounding box center [704, 414] width 134 height 49
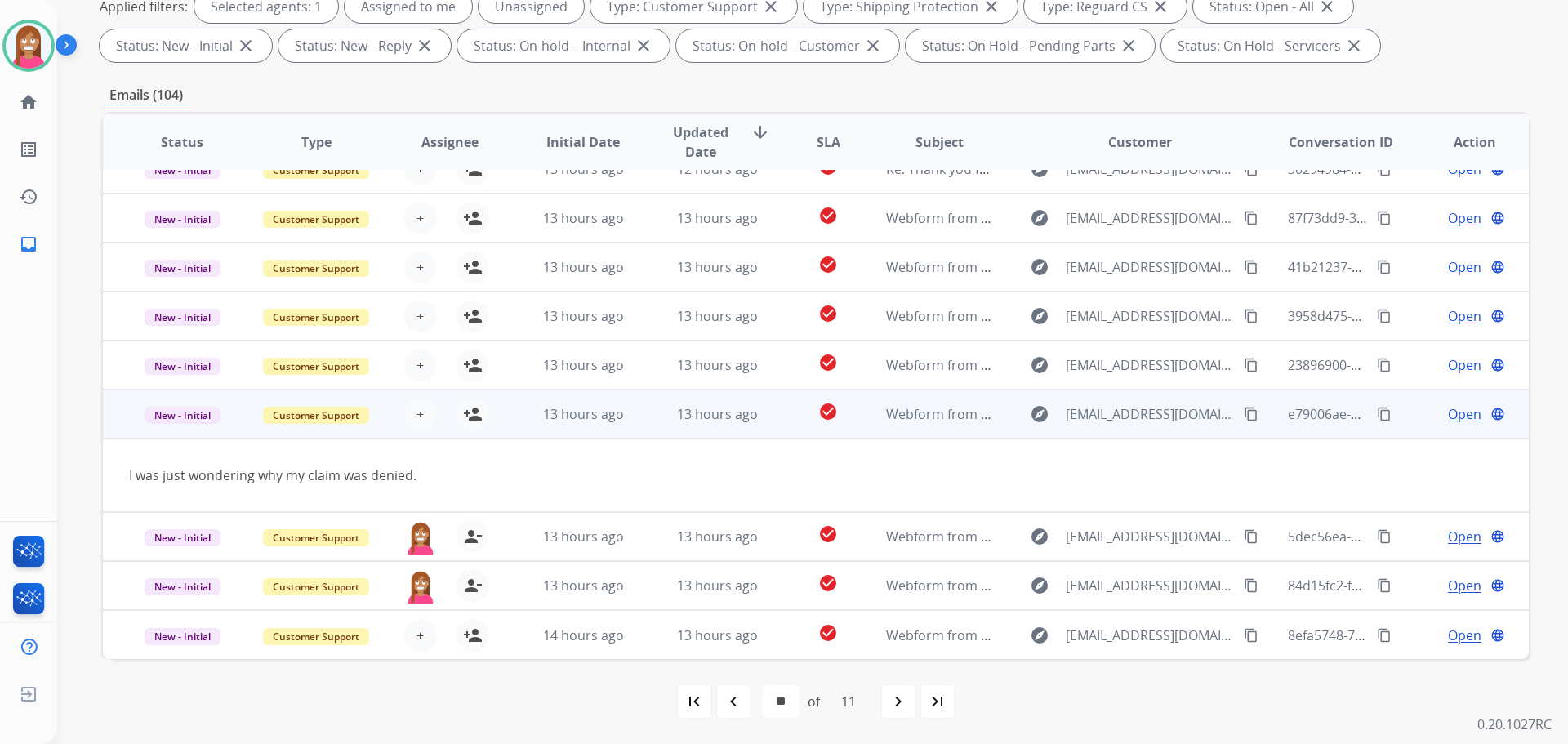
drag, startPoint x: 1241, startPoint y: 412, endPoint x: 1230, endPoint y: 412, distance: 11.0
click at [1244, 410] on mat-icon "content_copy" at bounding box center [1251, 414] width 15 height 15
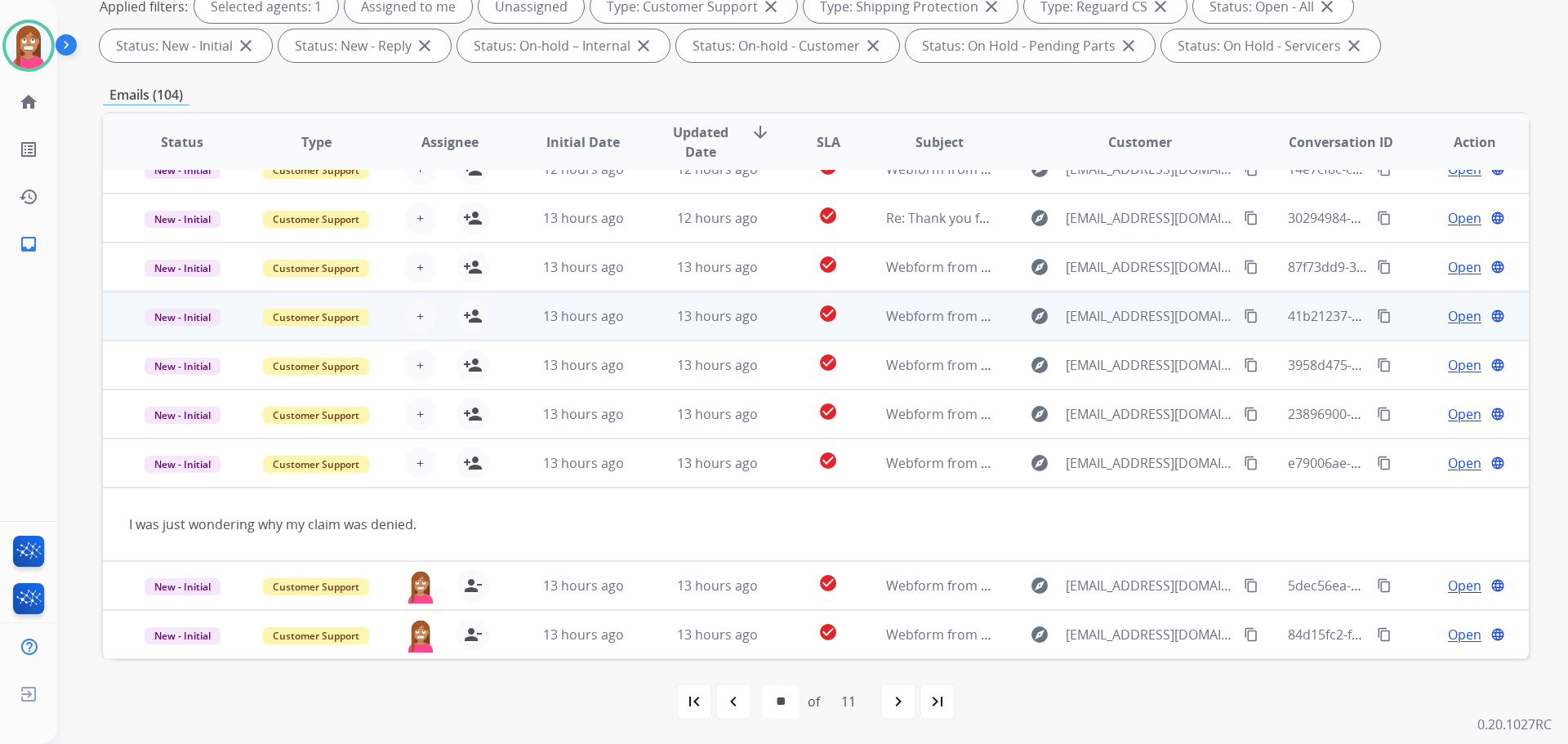
scroll to position [0, 0]
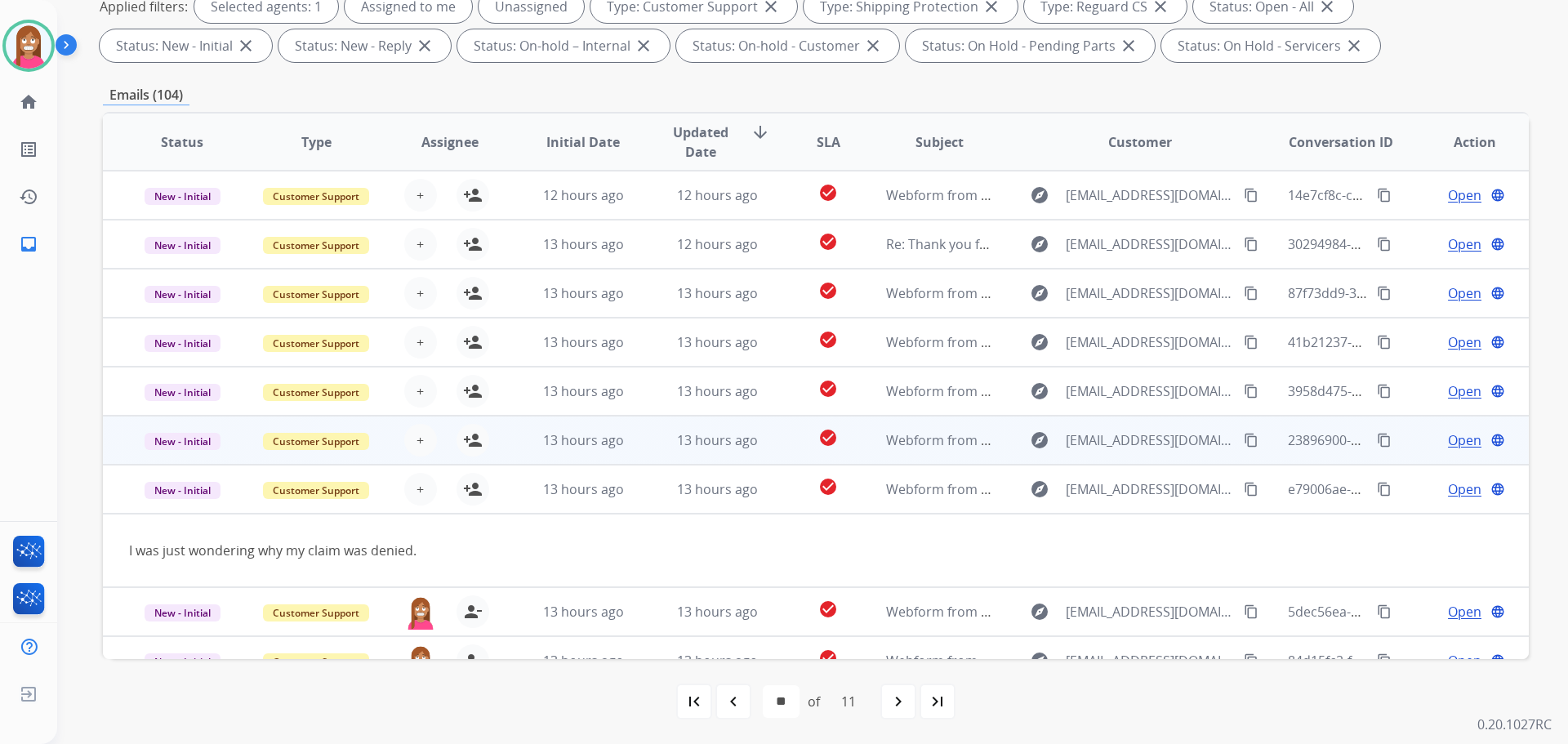
click at [651, 451] on td "13 hours ago" at bounding box center [704, 440] width 134 height 49
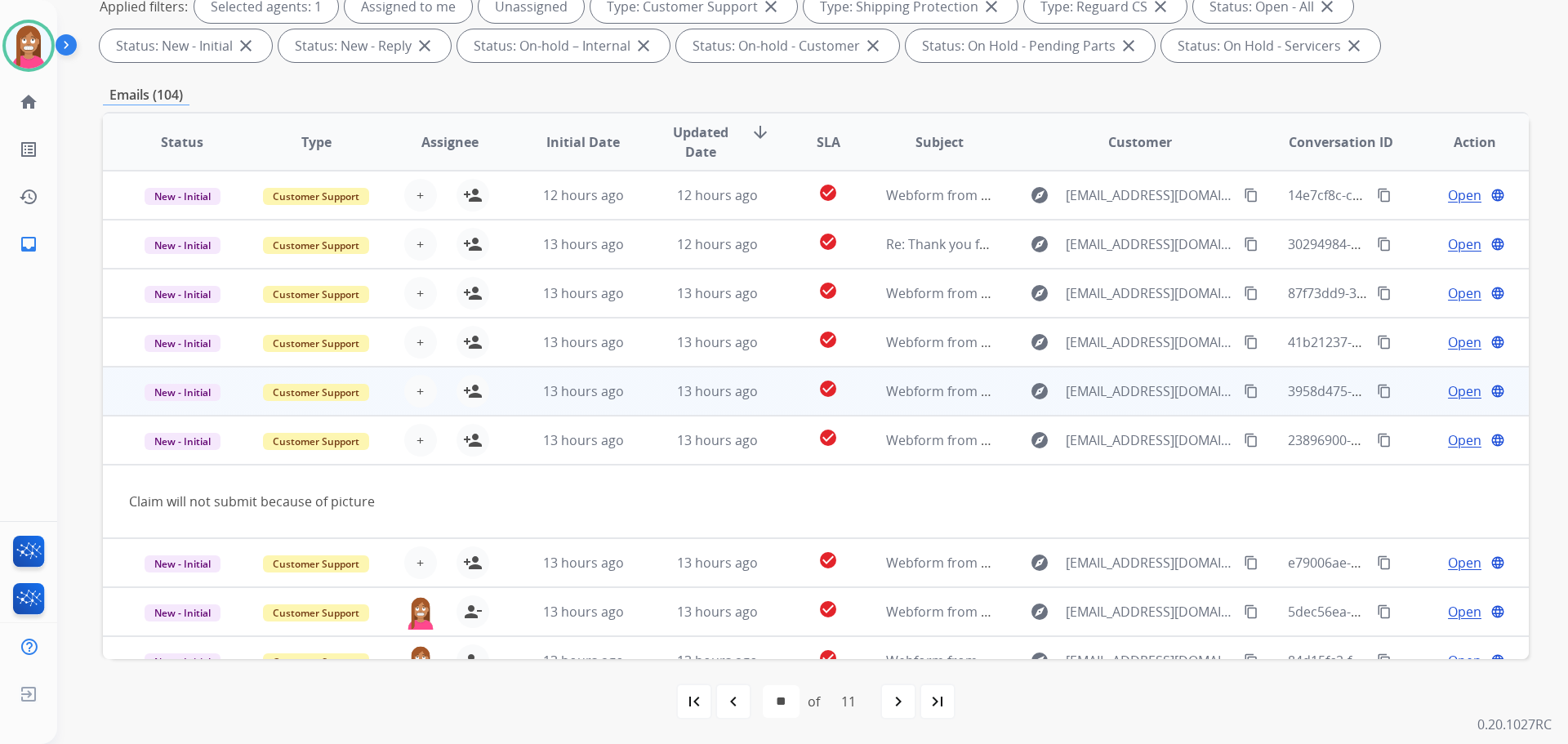
click at [651, 395] on td "13 hours ago" at bounding box center [704, 391] width 134 height 49
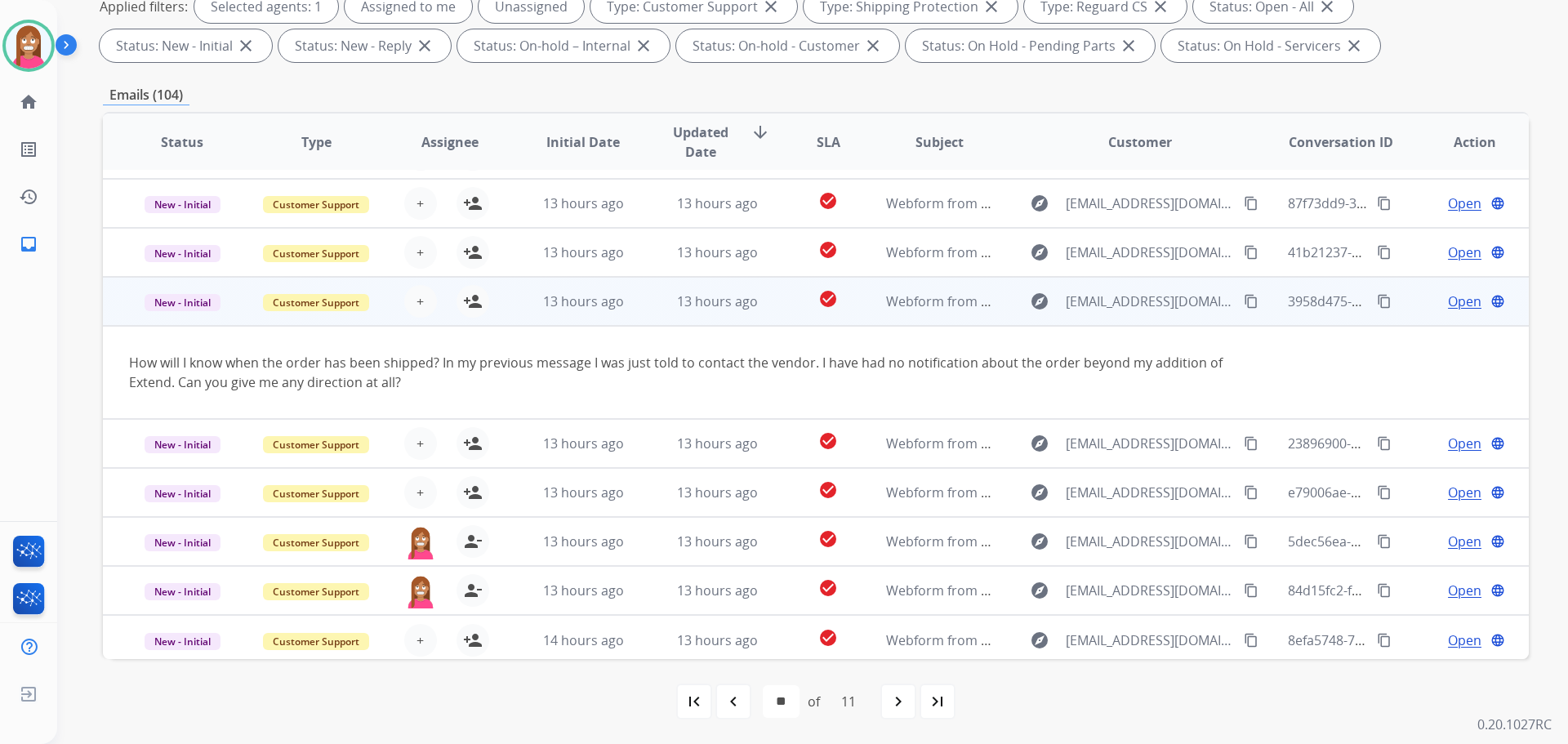
scroll to position [95, 0]
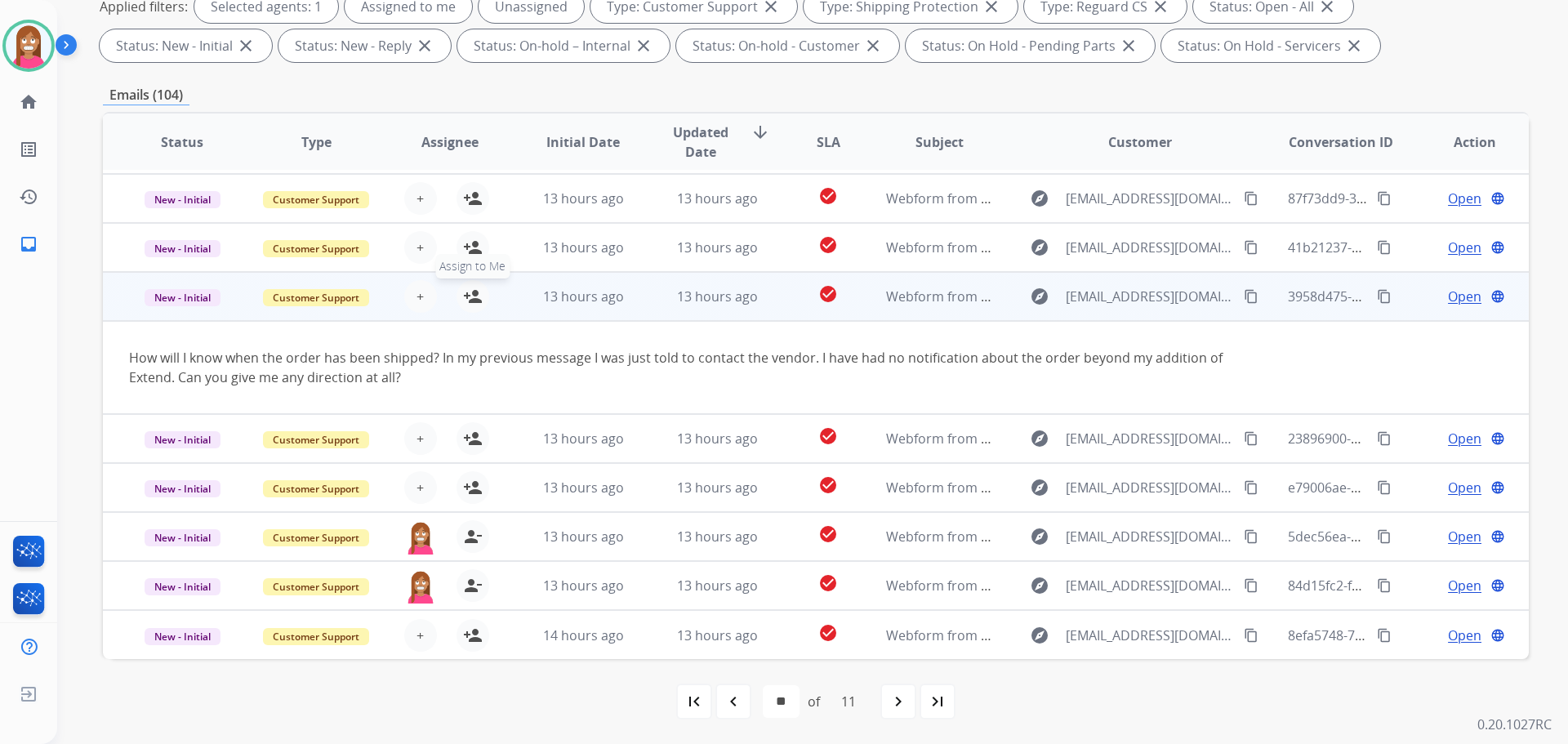
click at [475, 301] on mat-icon "person_add" at bounding box center [473, 296] width 20 height 20
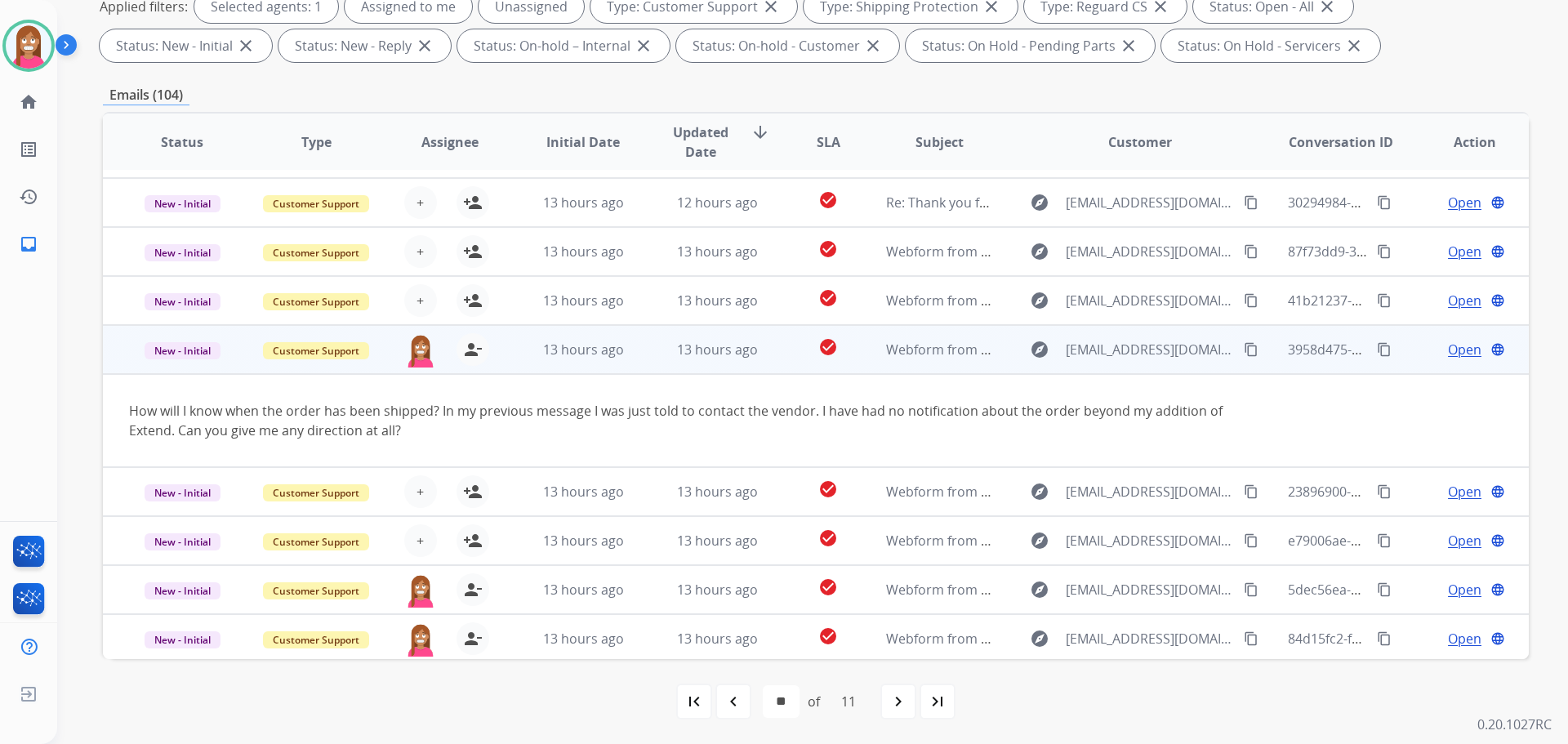
scroll to position [13, 0]
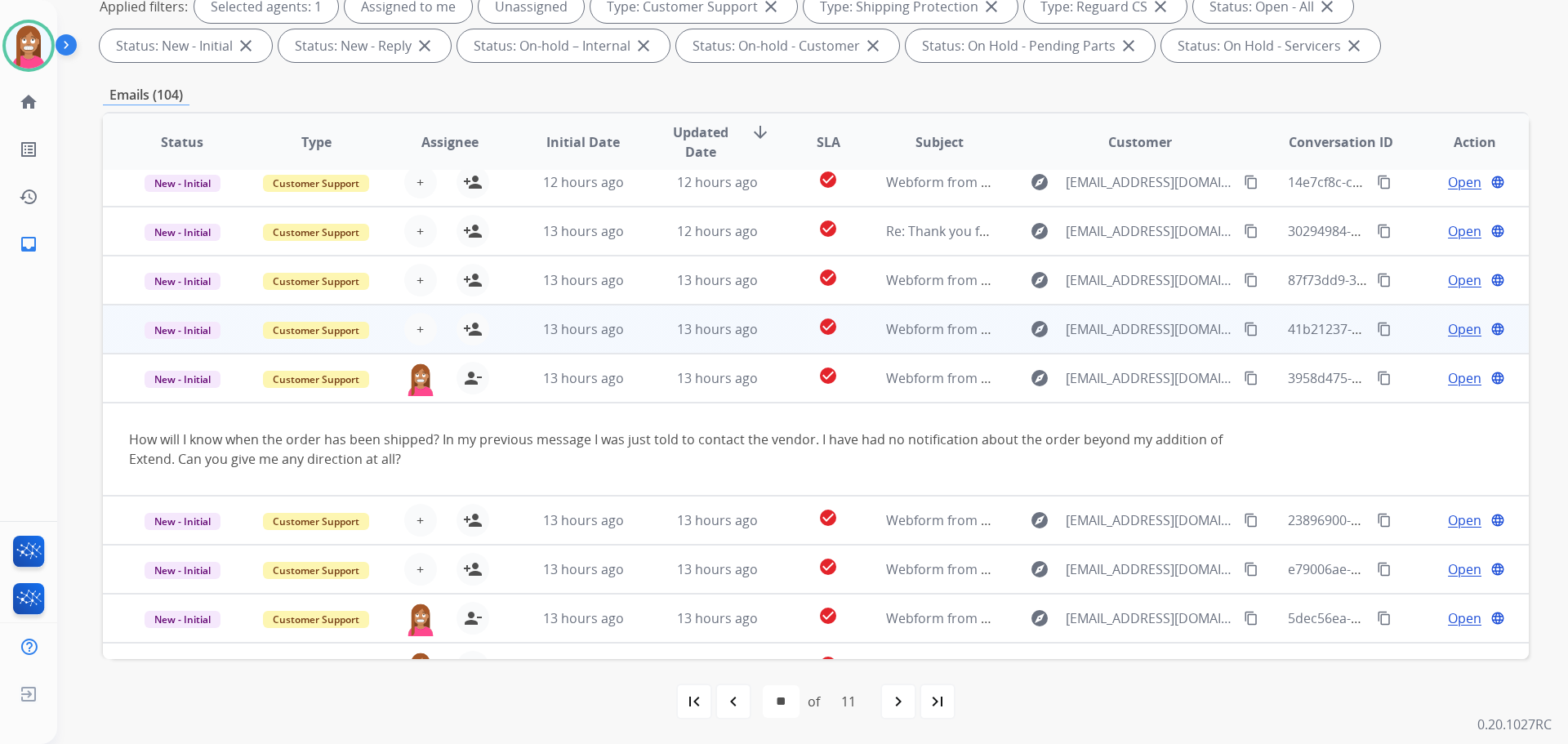
click at [641, 334] on td "13 hours ago" at bounding box center [704, 329] width 134 height 49
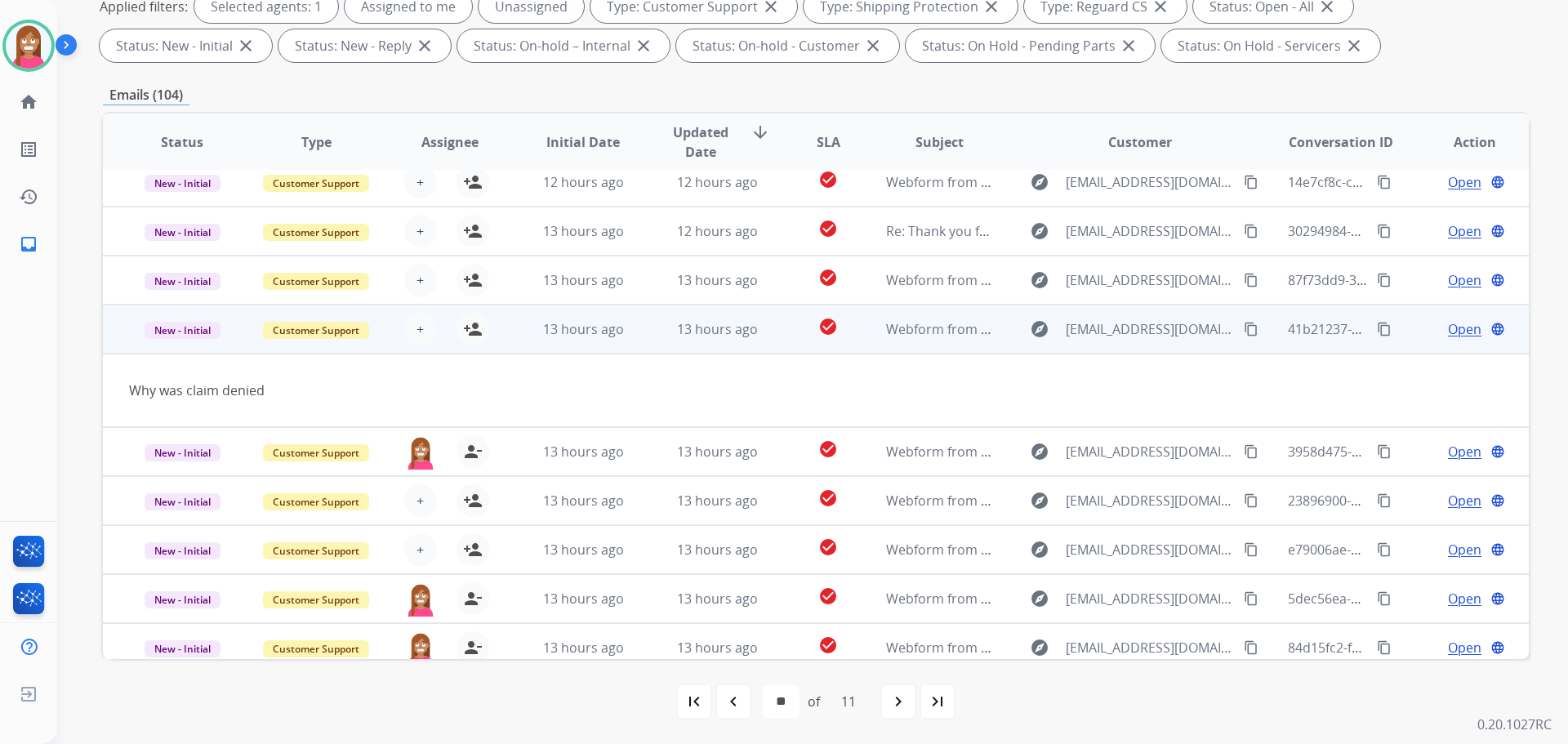
scroll to position [75, 0]
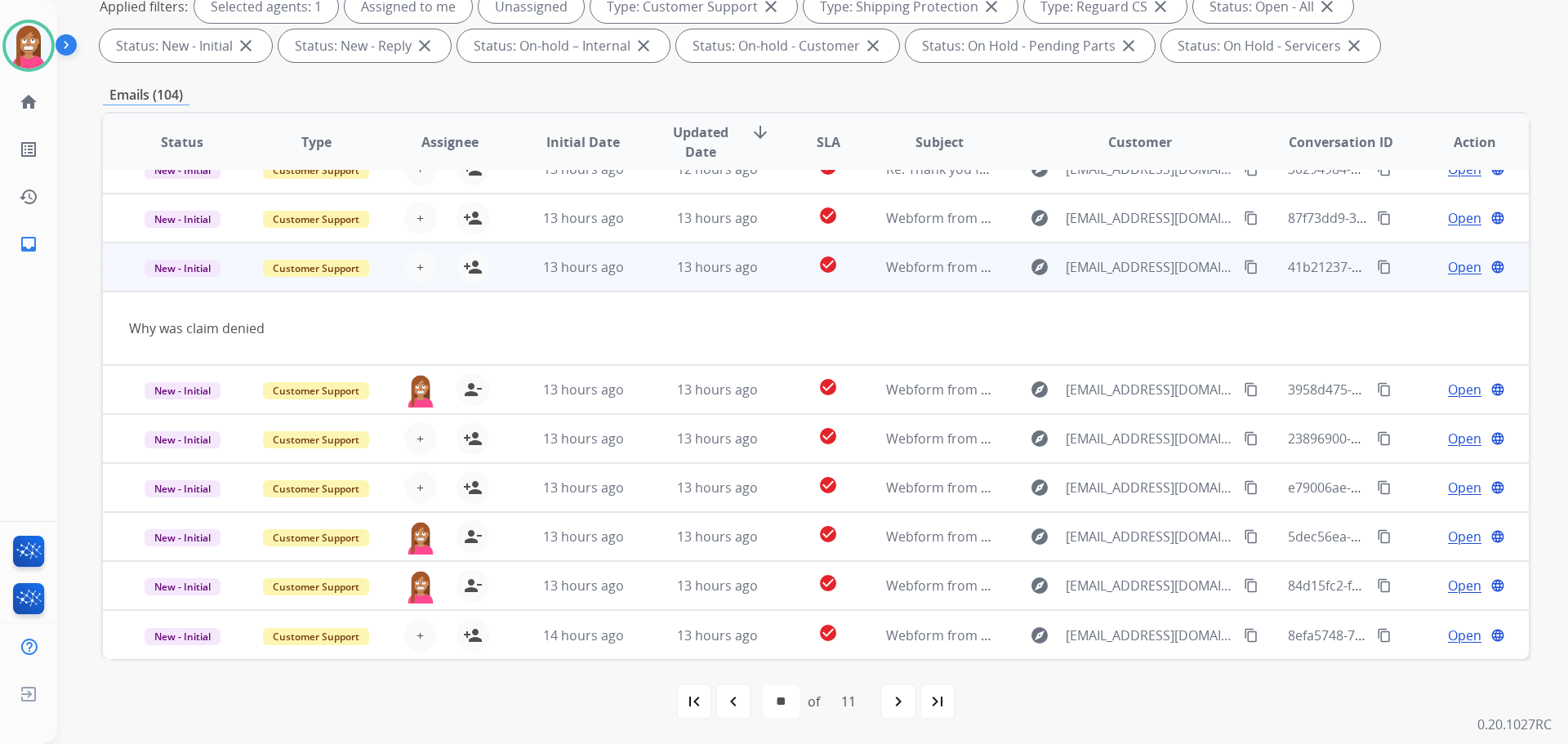
click at [1244, 267] on mat-icon "content_copy" at bounding box center [1251, 267] width 15 height 15
click at [470, 272] on mat-icon "person_add" at bounding box center [473, 267] width 20 height 20
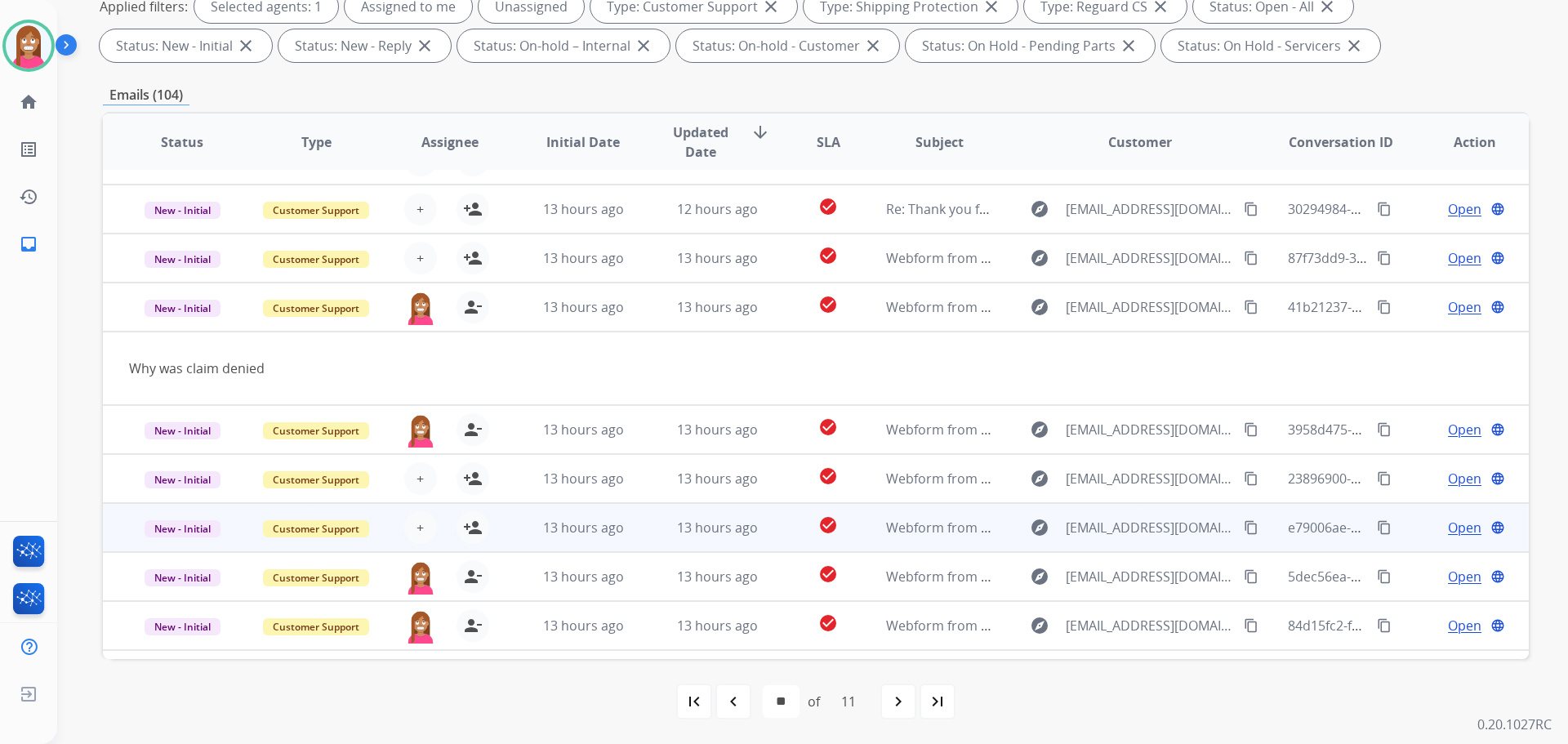
scroll to position [0, 0]
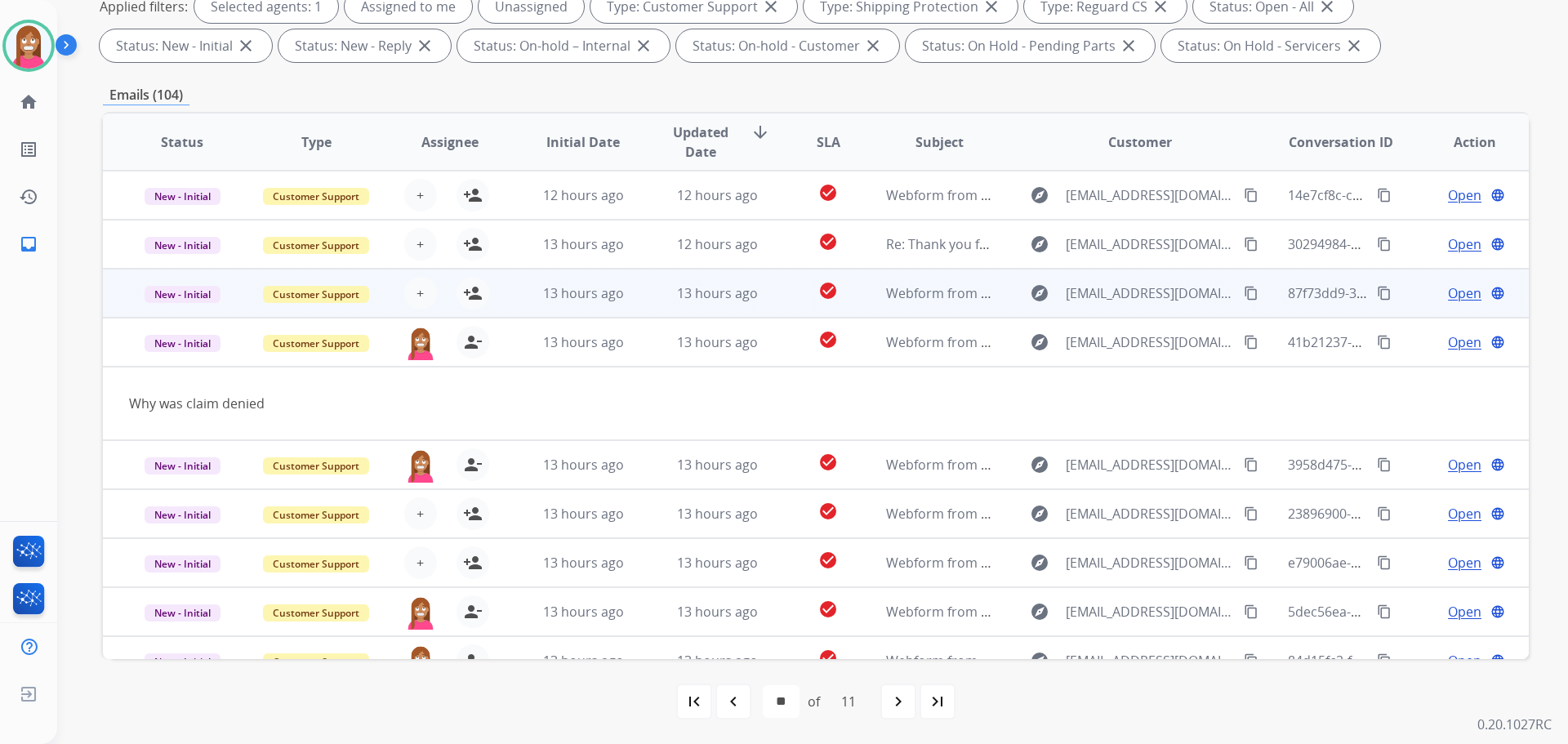
drag, startPoint x: 644, startPoint y: 299, endPoint x: 631, endPoint y: 242, distance: 58.5
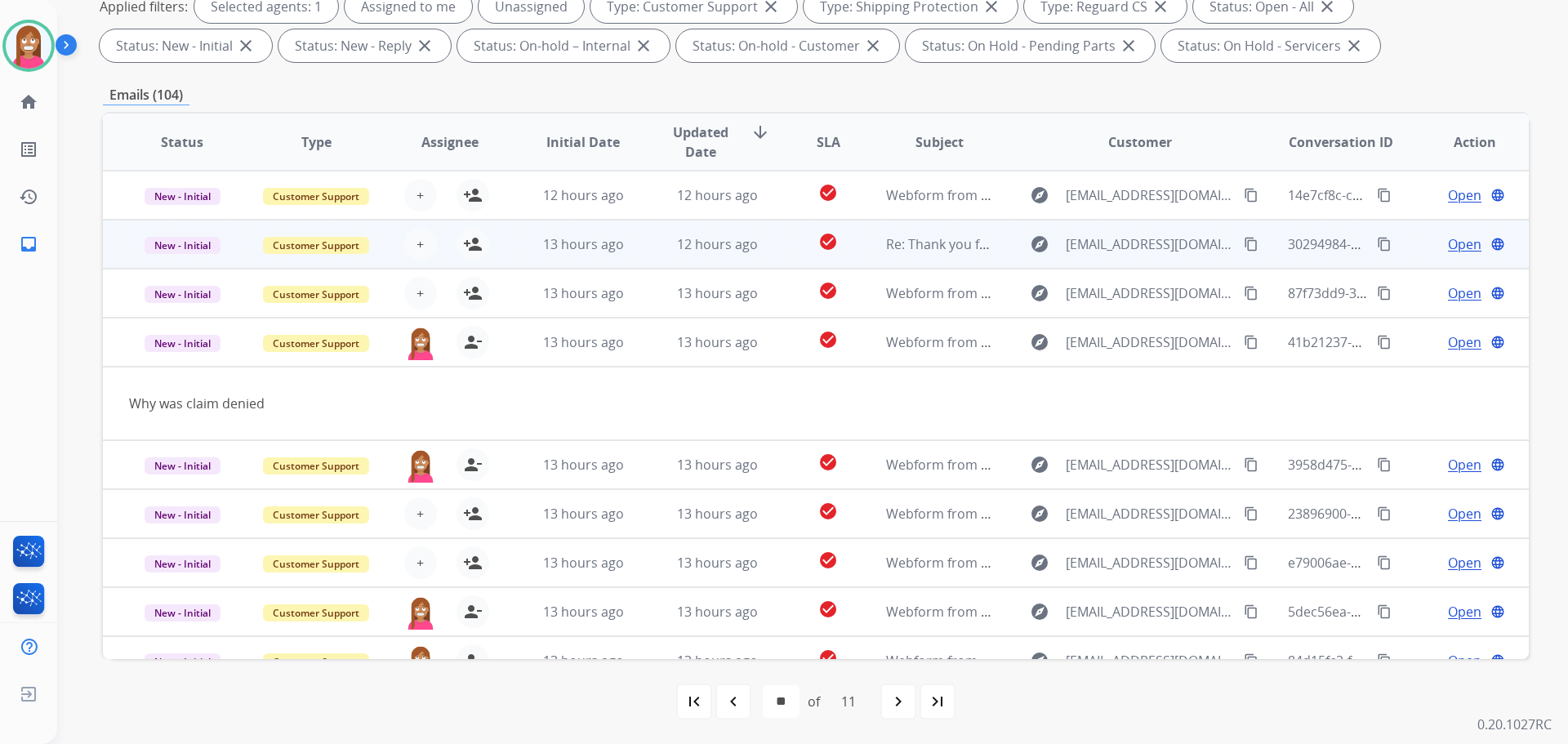
click at [644, 298] on td "13 hours ago" at bounding box center [704, 293] width 134 height 49
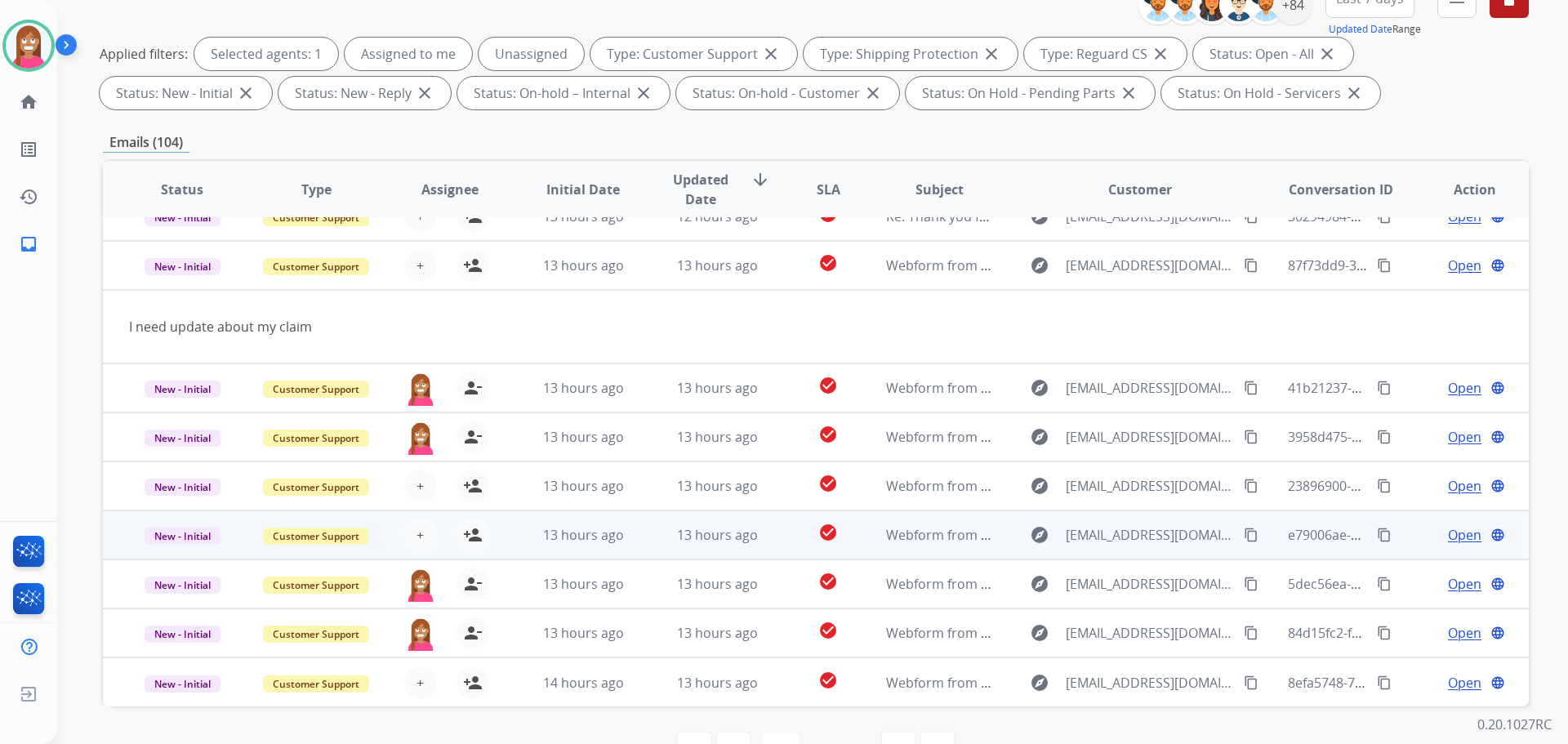
scroll to position [263, 0]
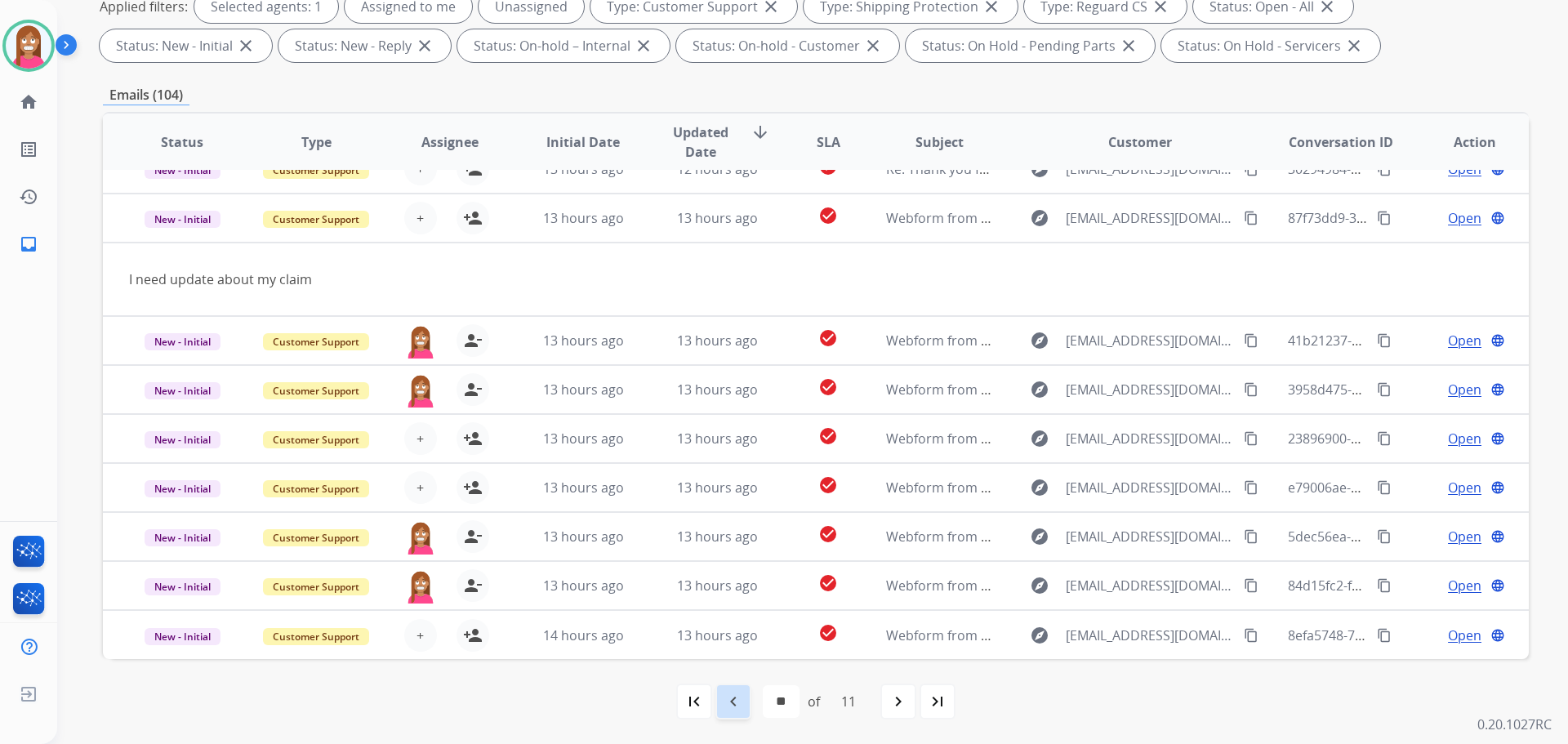
click at [724, 706] on mat-icon "navigate_before" at bounding box center [733, 701] width 20 height 20
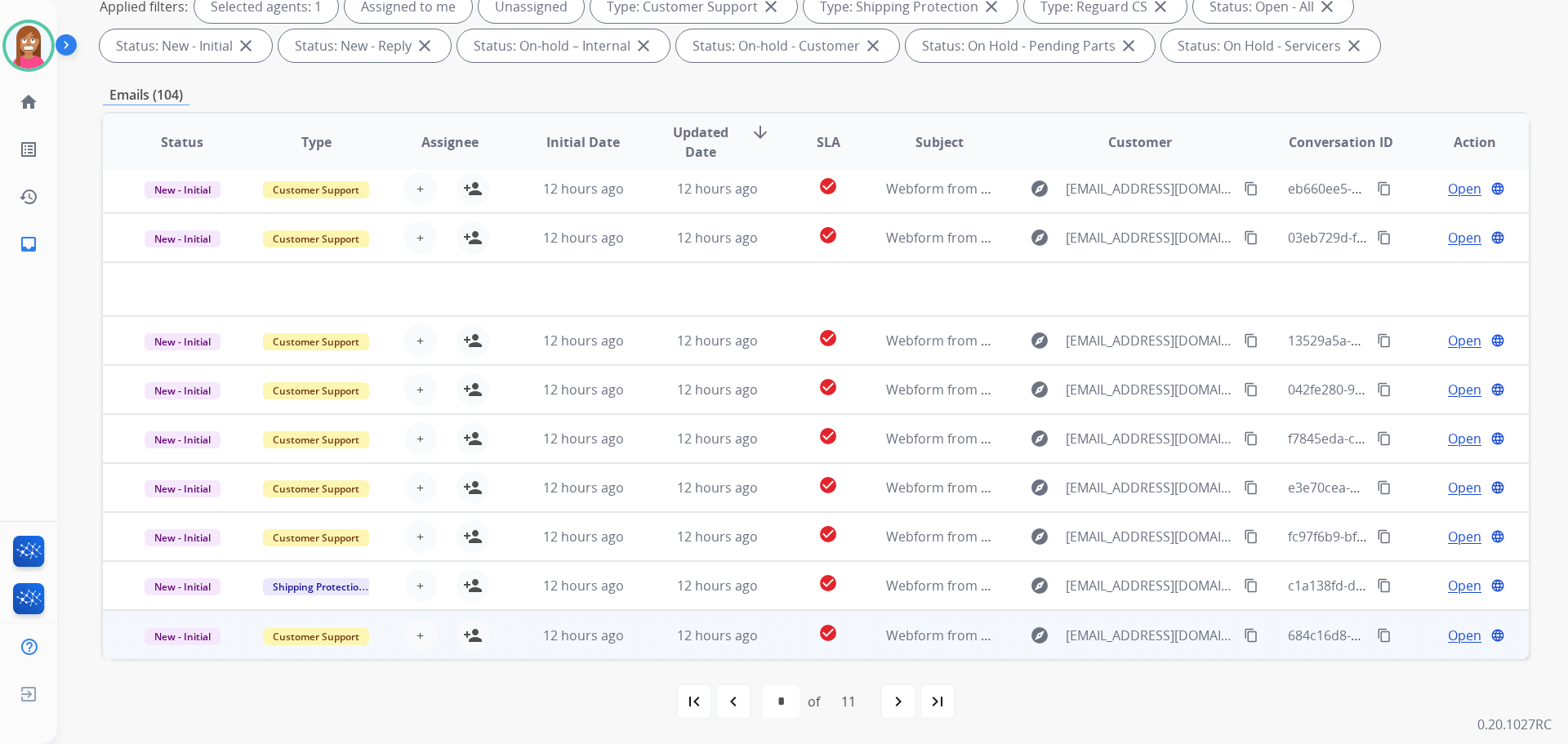
click at [648, 641] on td "12 hours ago" at bounding box center [704, 634] width 134 height 49
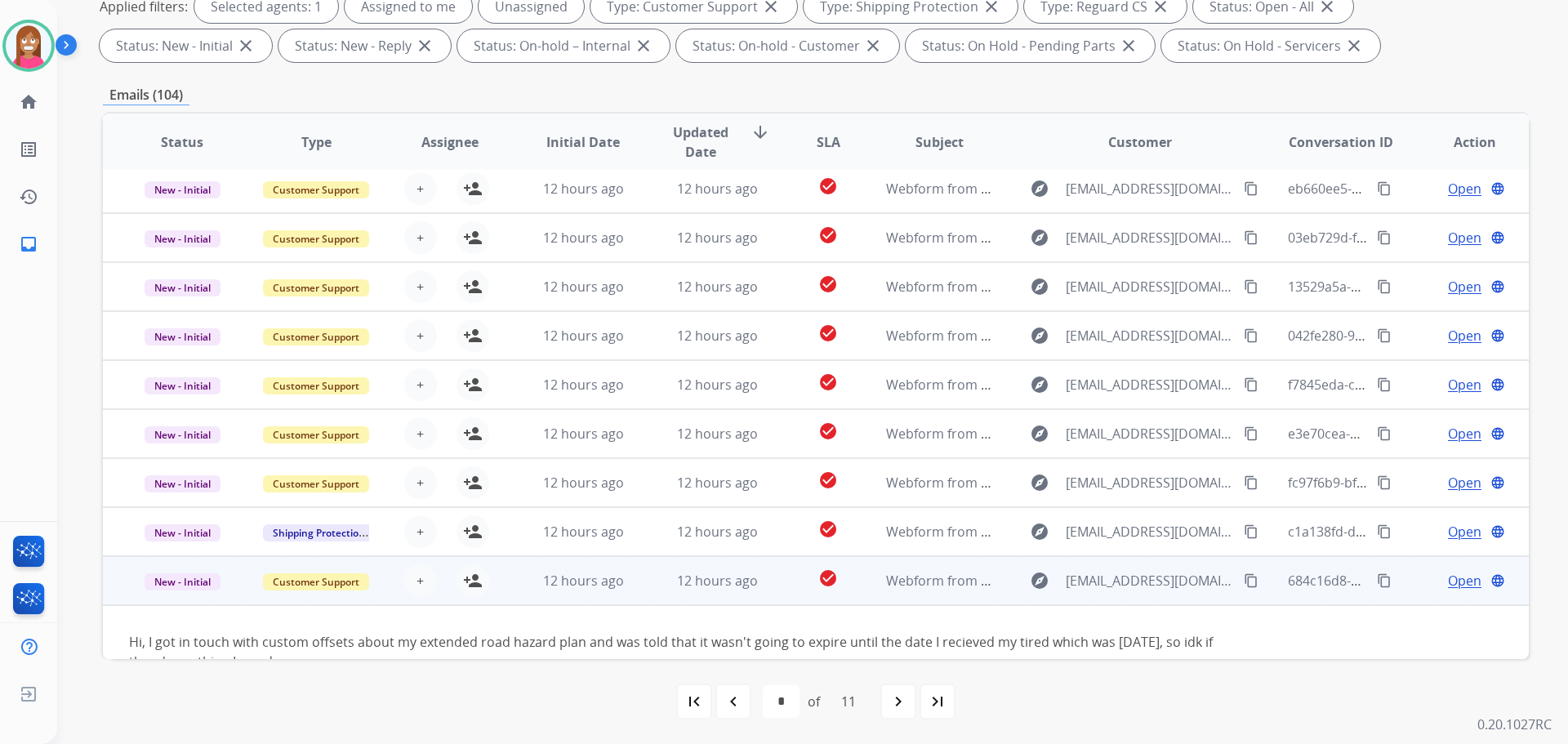
scroll to position [94, 0]
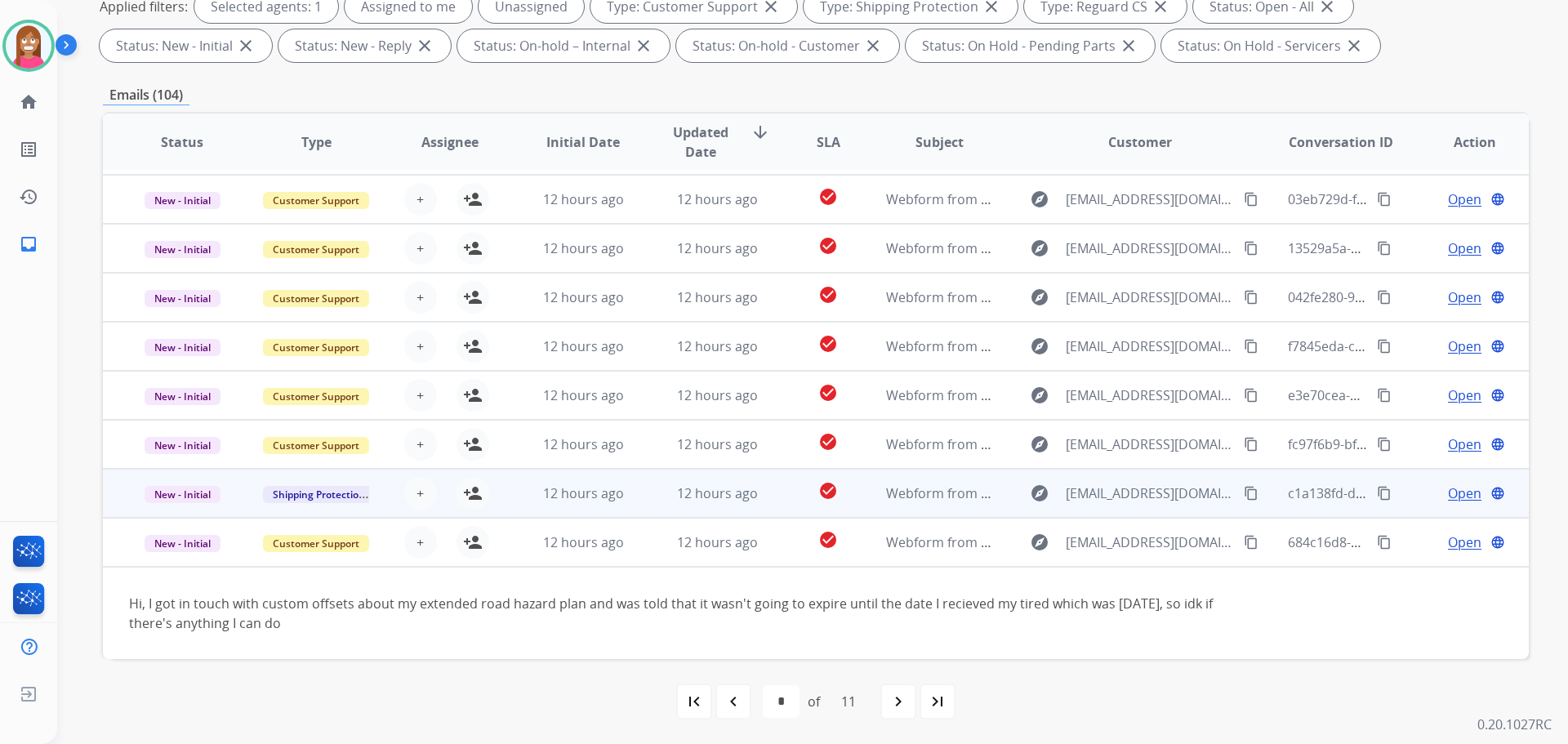
click at [643, 487] on td "12 hours ago" at bounding box center [704, 493] width 134 height 49
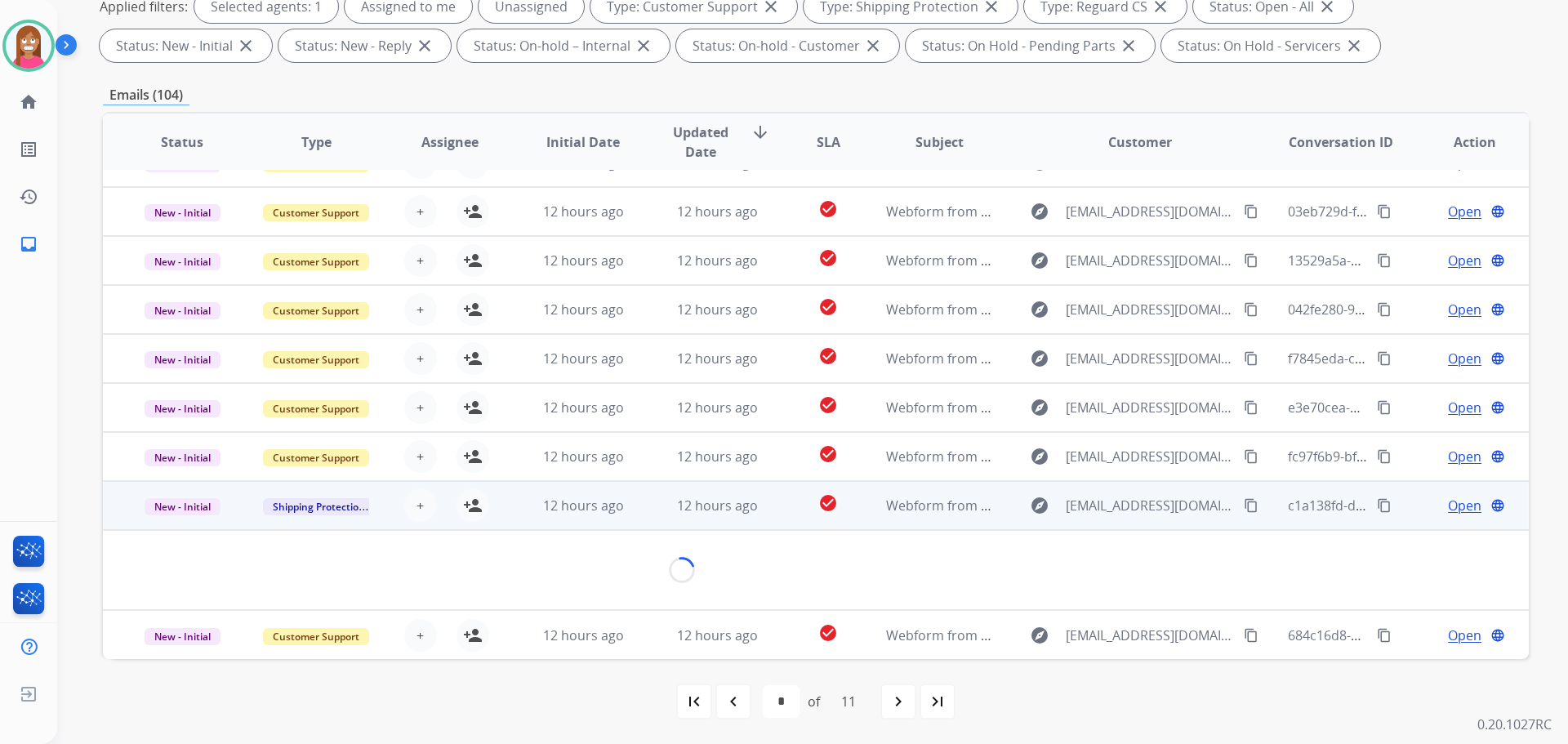
scroll to position [75, 0]
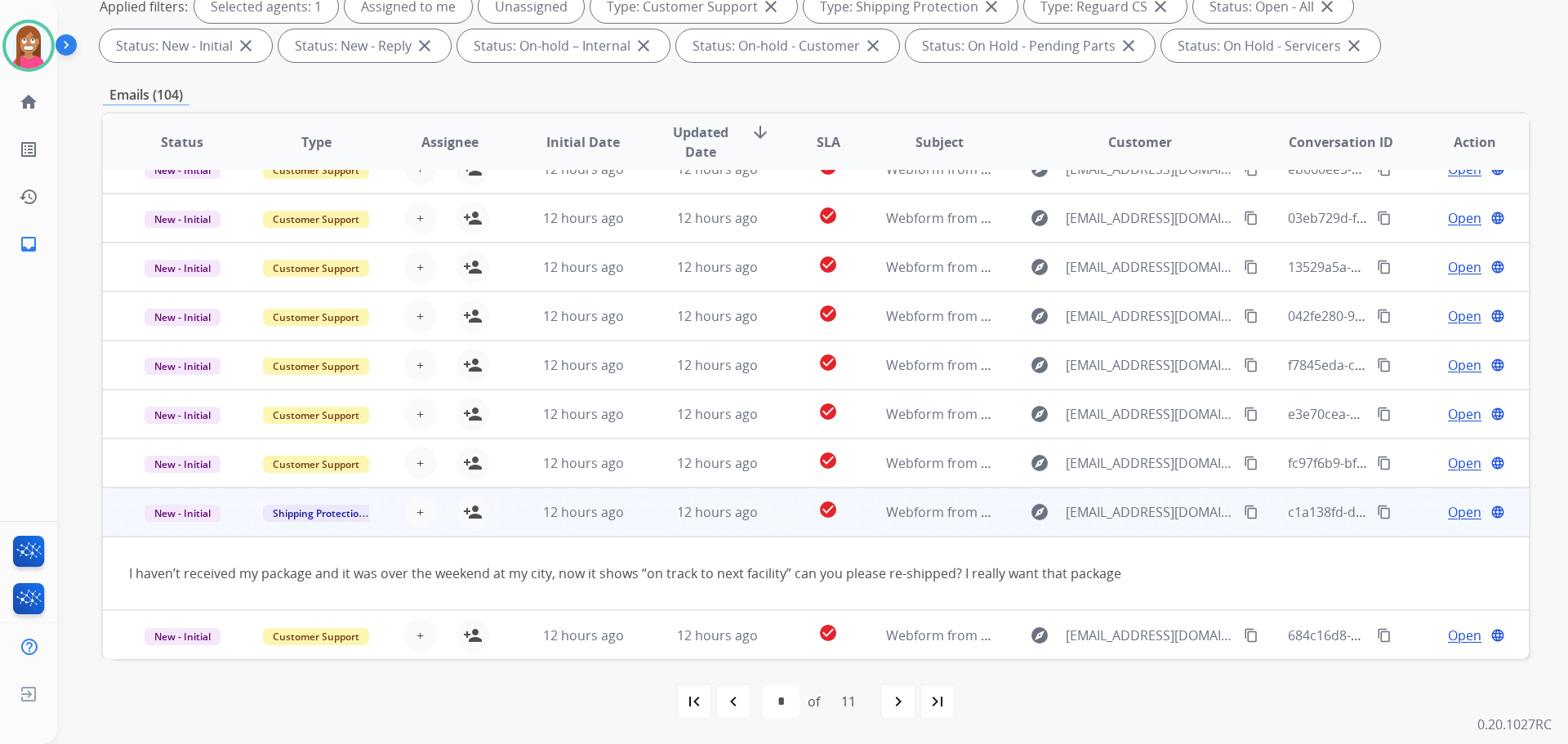
click at [1244, 513] on mat-icon "content_copy" at bounding box center [1251, 511] width 15 height 15
click at [474, 510] on mat-icon "person_add" at bounding box center [473, 512] width 20 height 20
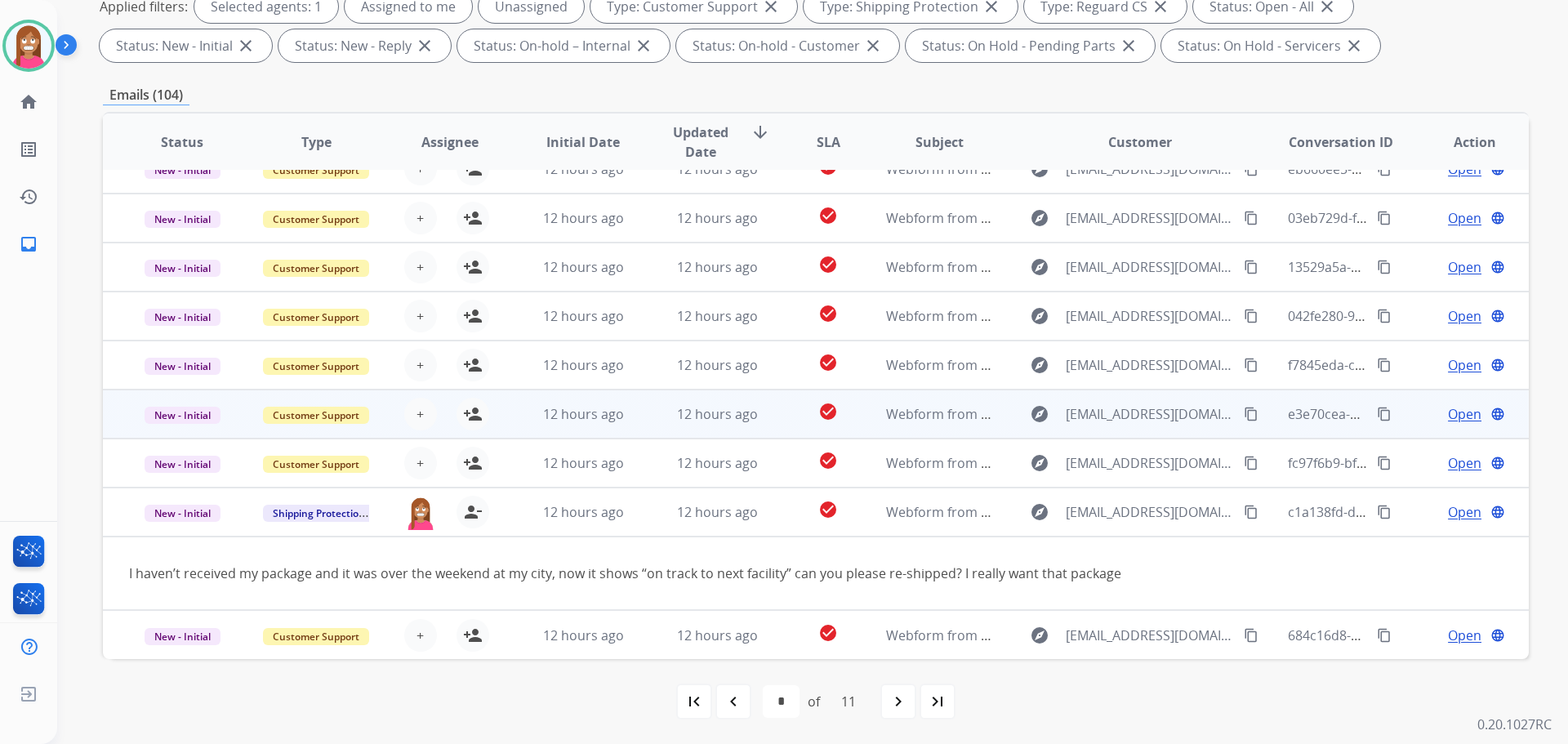
click at [657, 420] on td "12 hours ago" at bounding box center [704, 414] width 134 height 49
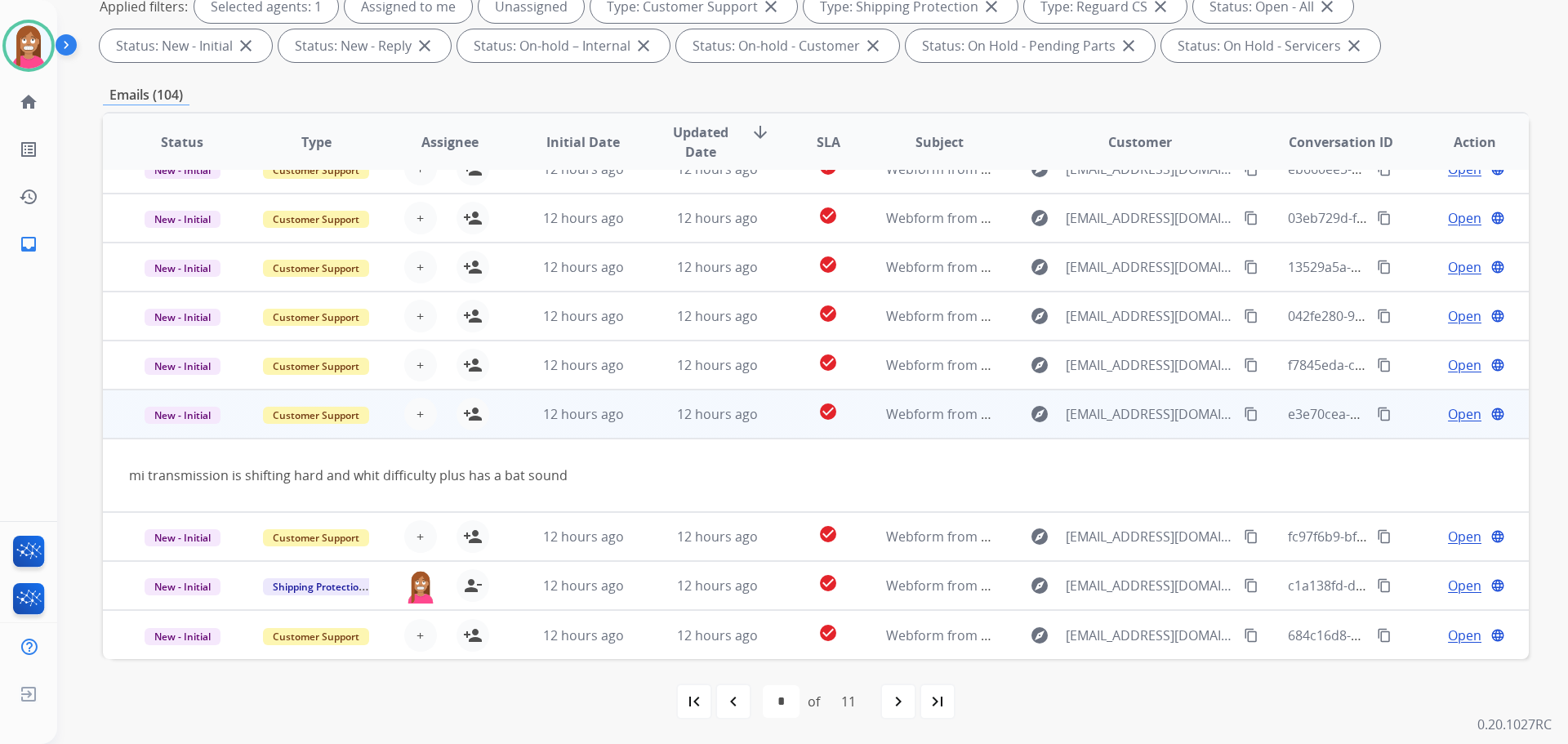
click at [1244, 416] on mat-icon "content_copy" at bounding box center [1251, 414] width 15 height 15
click at [475, 422] on mat-icon "person_add" at bounding box center [473, 414] width 20 height 20
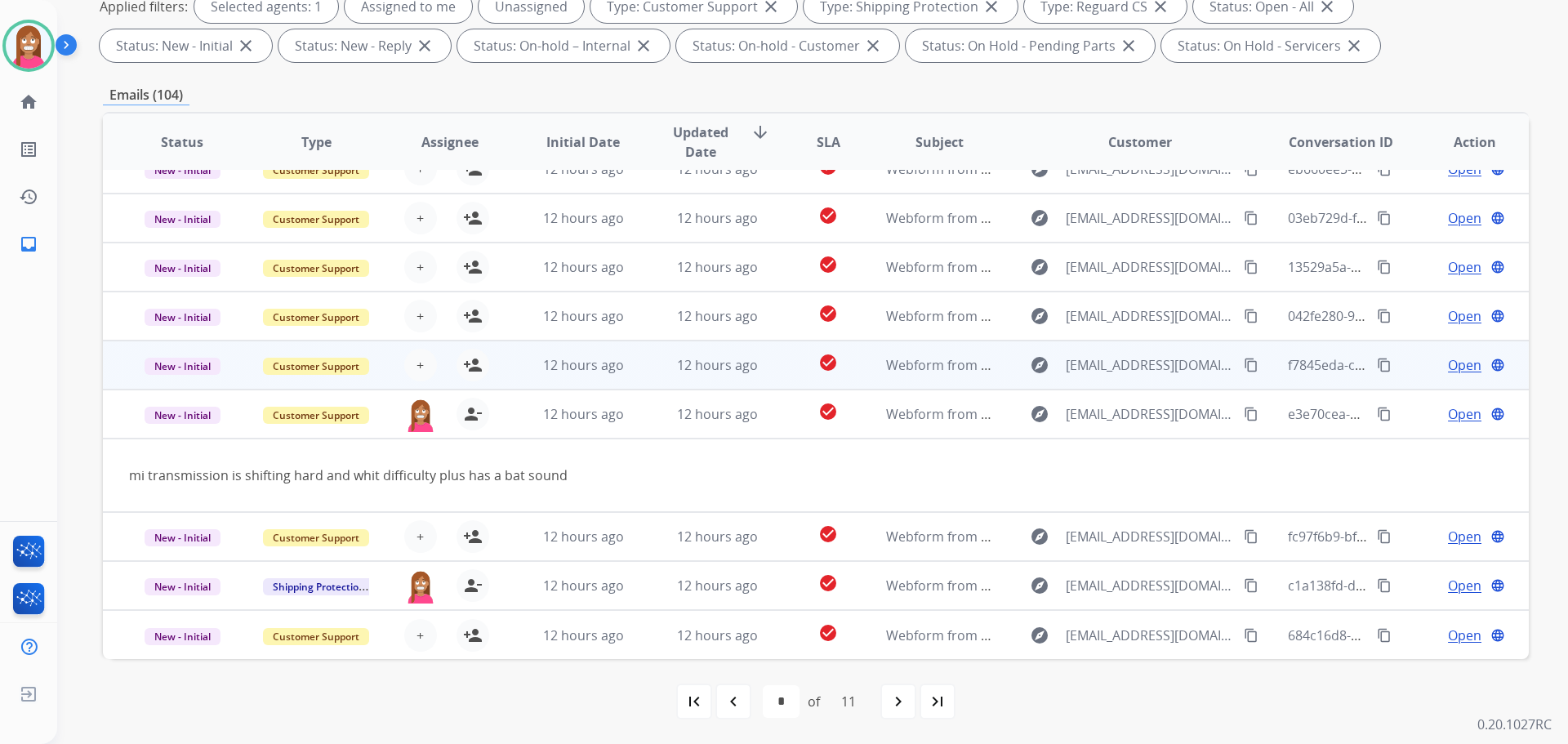
scroll to position [0, 0]
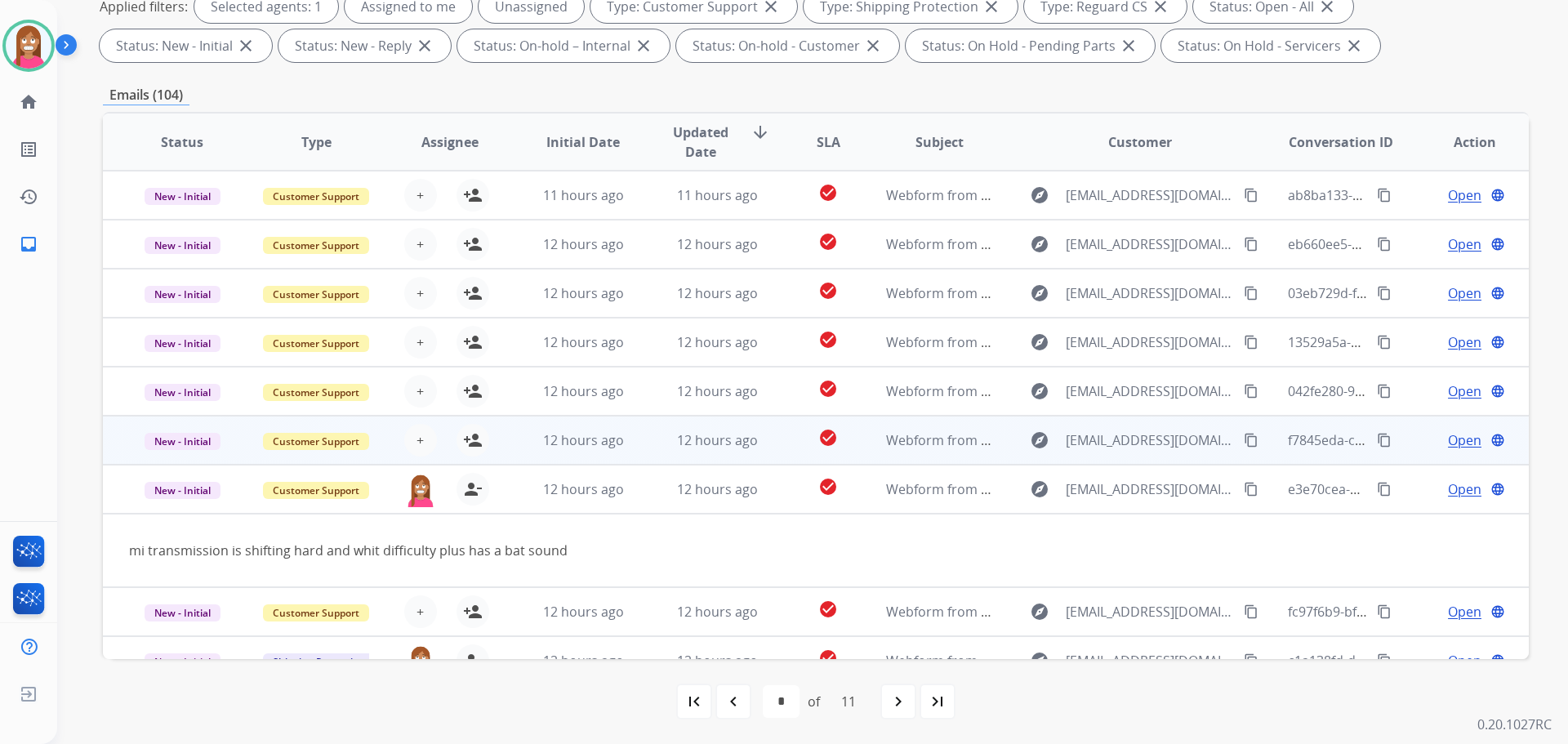
click at [642, 431] on td "12 hours ago" at bounding box center [704, 440] width 134 height 49
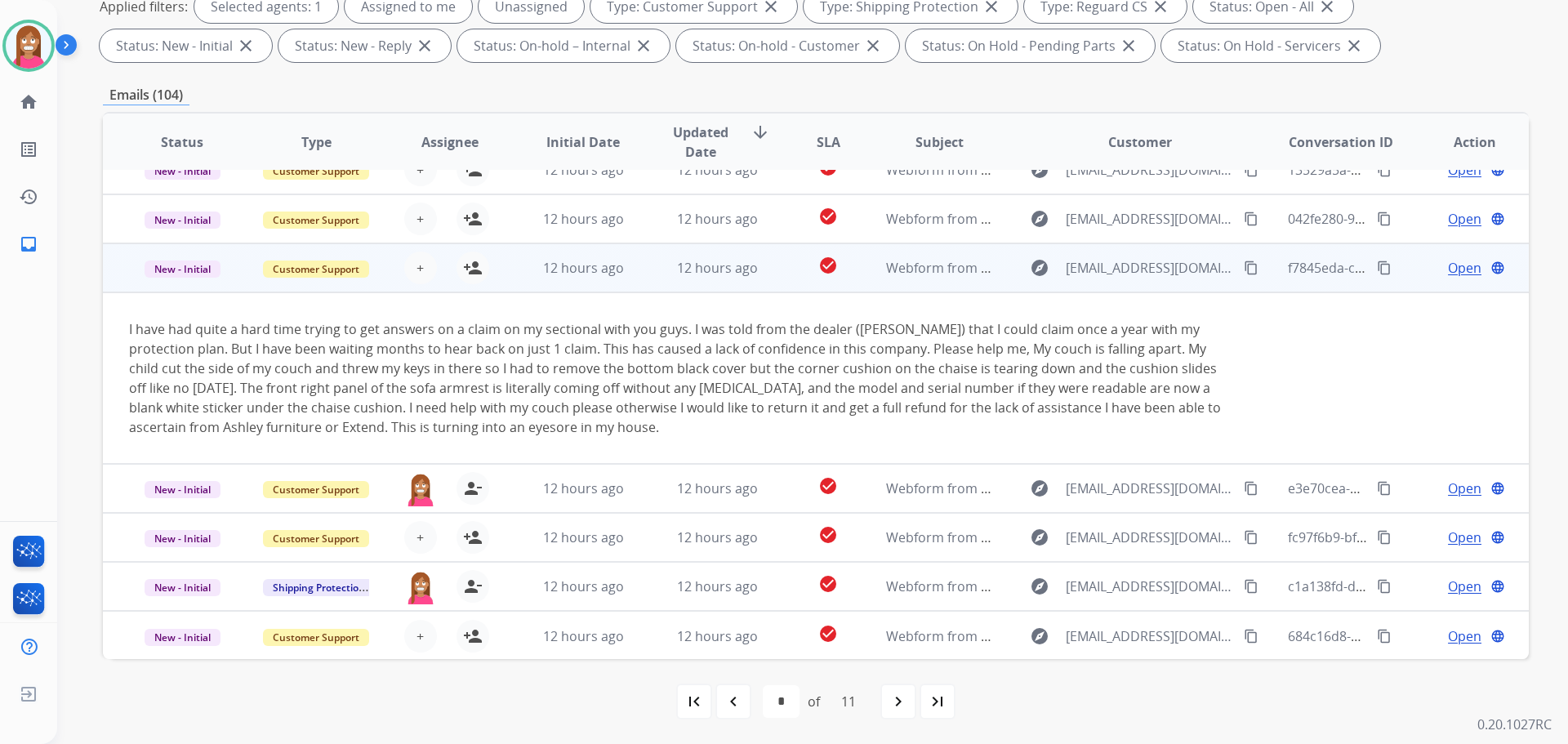
scroll to position [173, 0]
drag, startPoint x: 1219, startPoint y: 269, endPoint x: 1229, endPoint y: 266, distance: 10.4
click at [1244, 269] on mat-icon "content_copy" at bounding box center [1251, 267] width 15 height 15
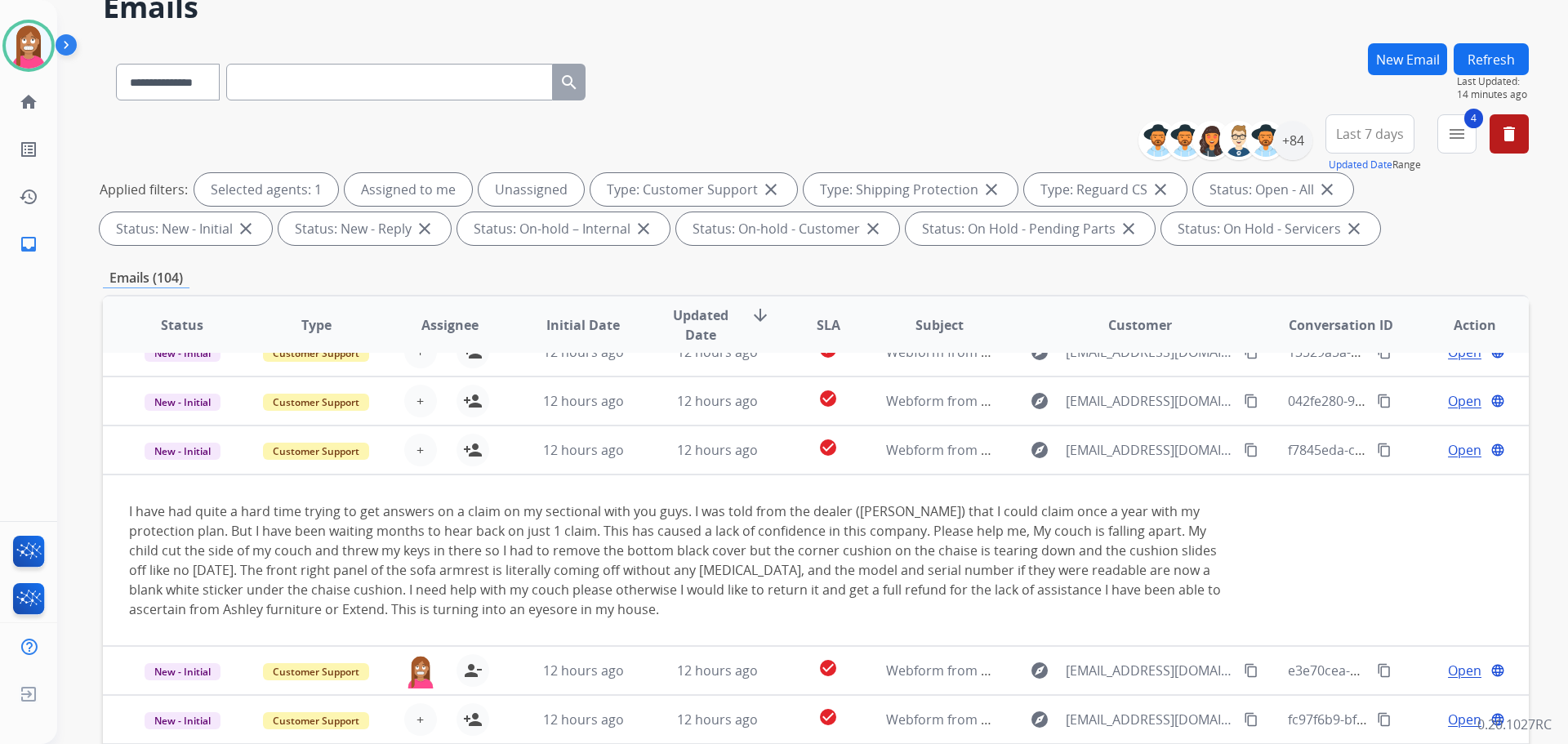
scroll to position [263, 0]
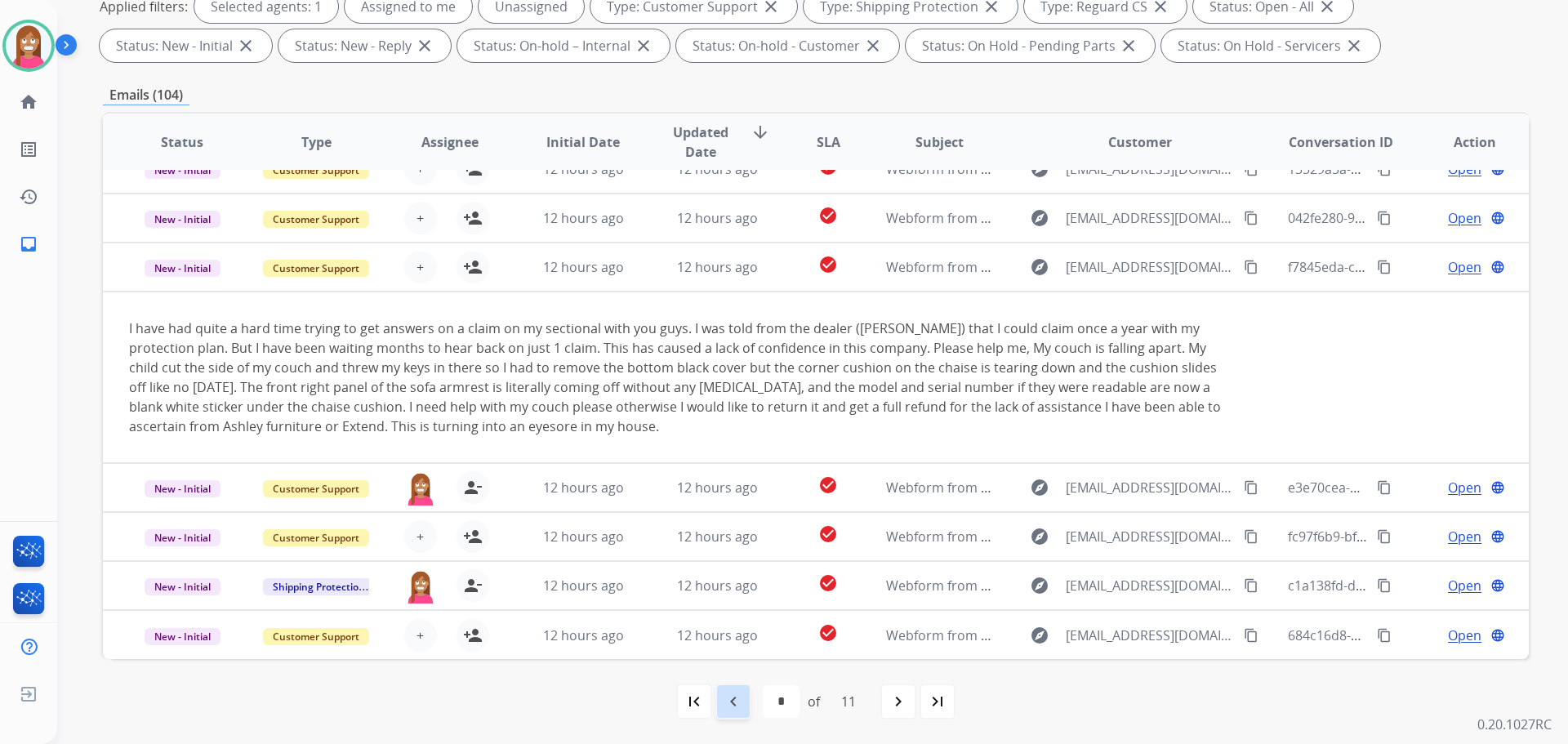
click at [724, 706] on mat-icon "navigate_before" at bounding box center [733, 701] width 20 height 20
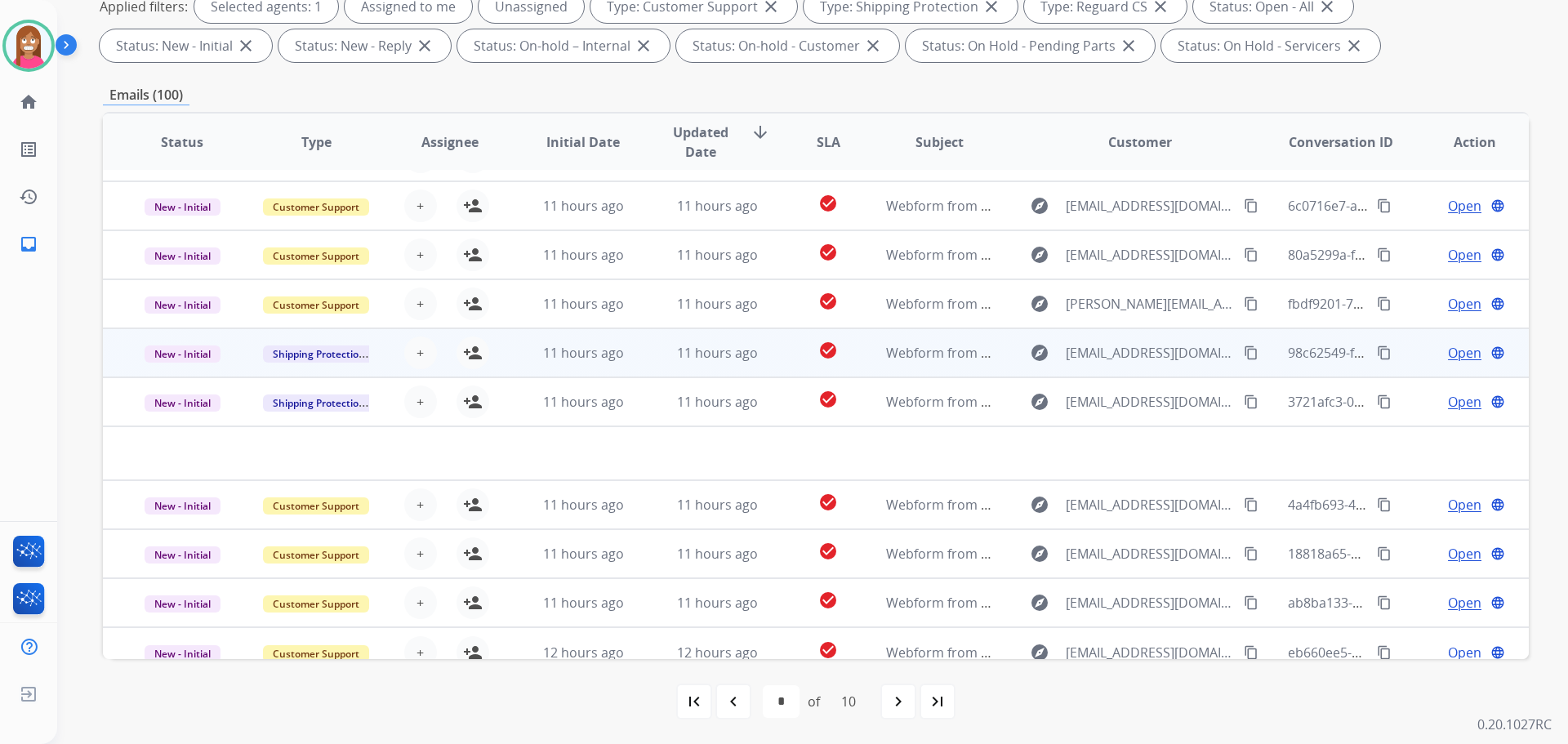
scroll to position [56, 0]
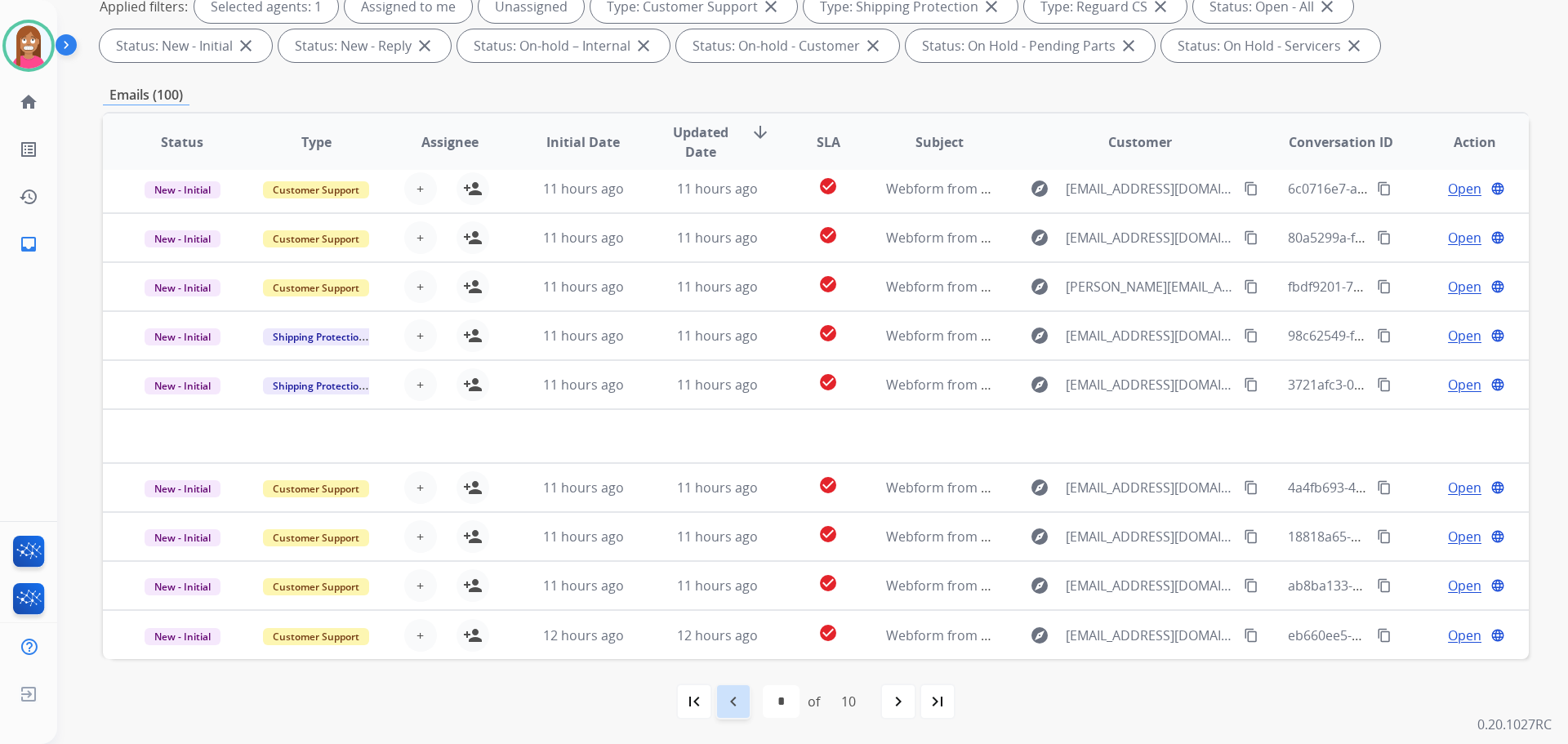
click at [738, 700] on mat-icon "navigate_before" at bounding box center [733, 701] width 20 height 20
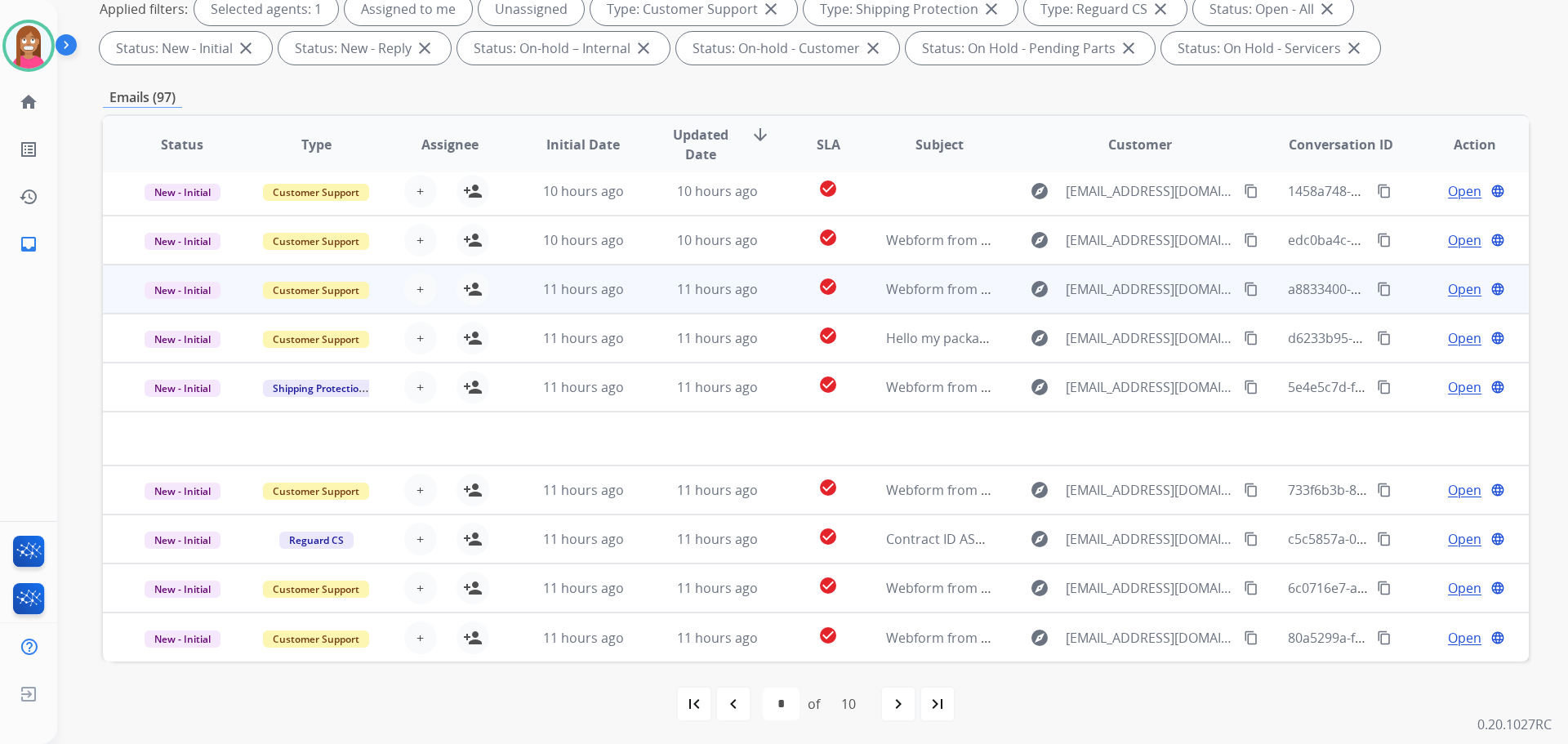
scroll to position [263, 0]
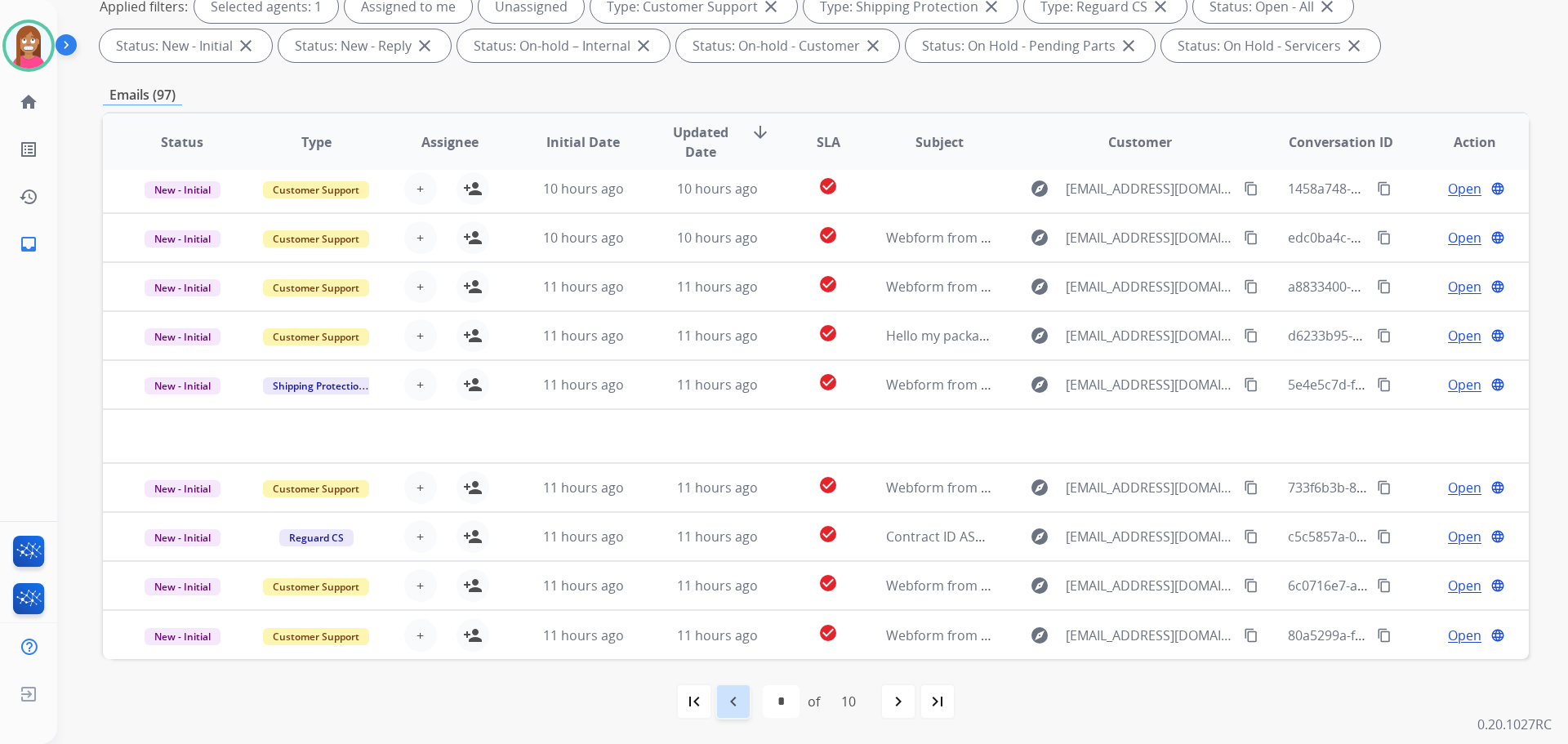
click at [724, 701] on mat-icon "navigate_before" at bounding box center [733, 701] width 20 height 20
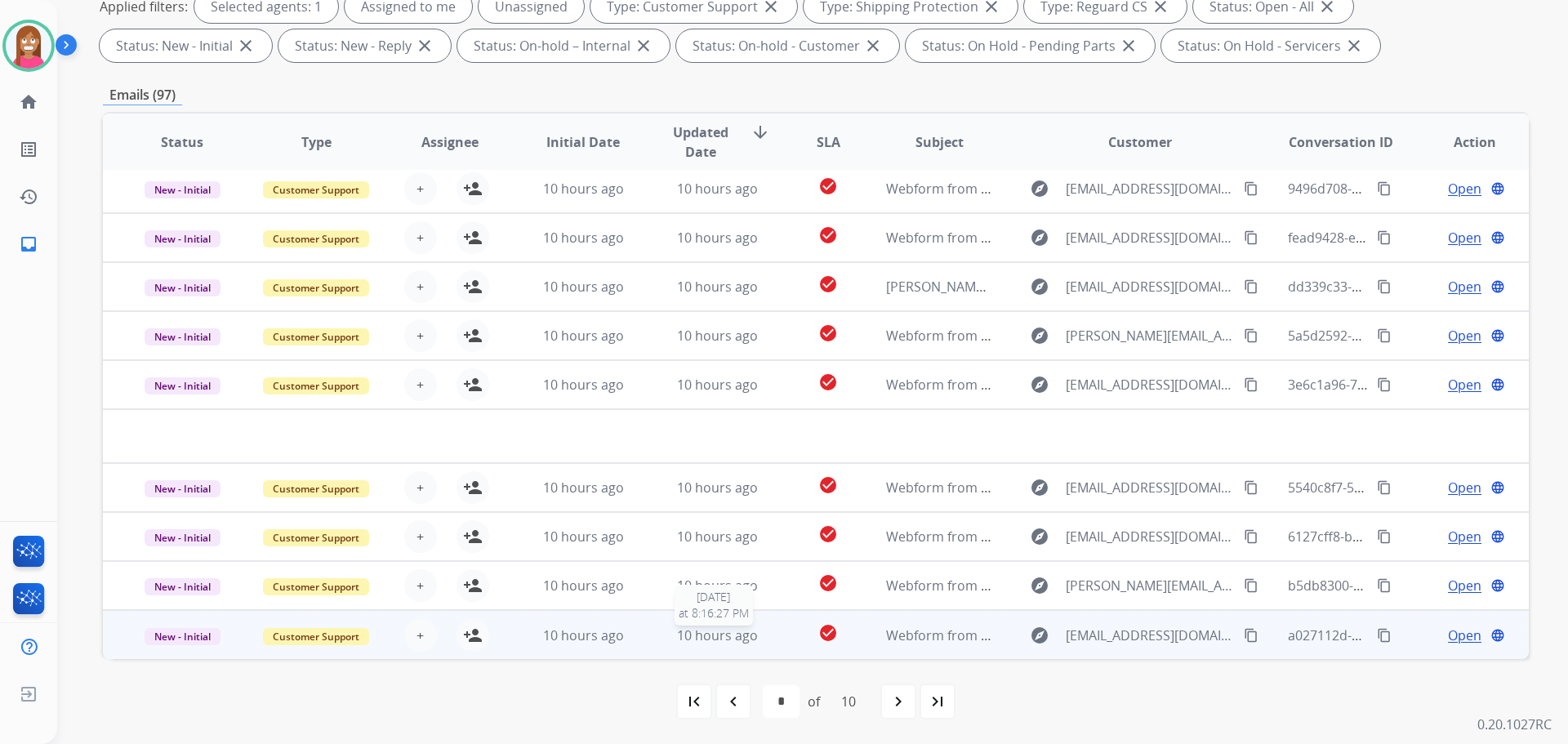
click at [664, 642] on div "10 hours ago" at bounding box center [717, 634] width 107 height 20
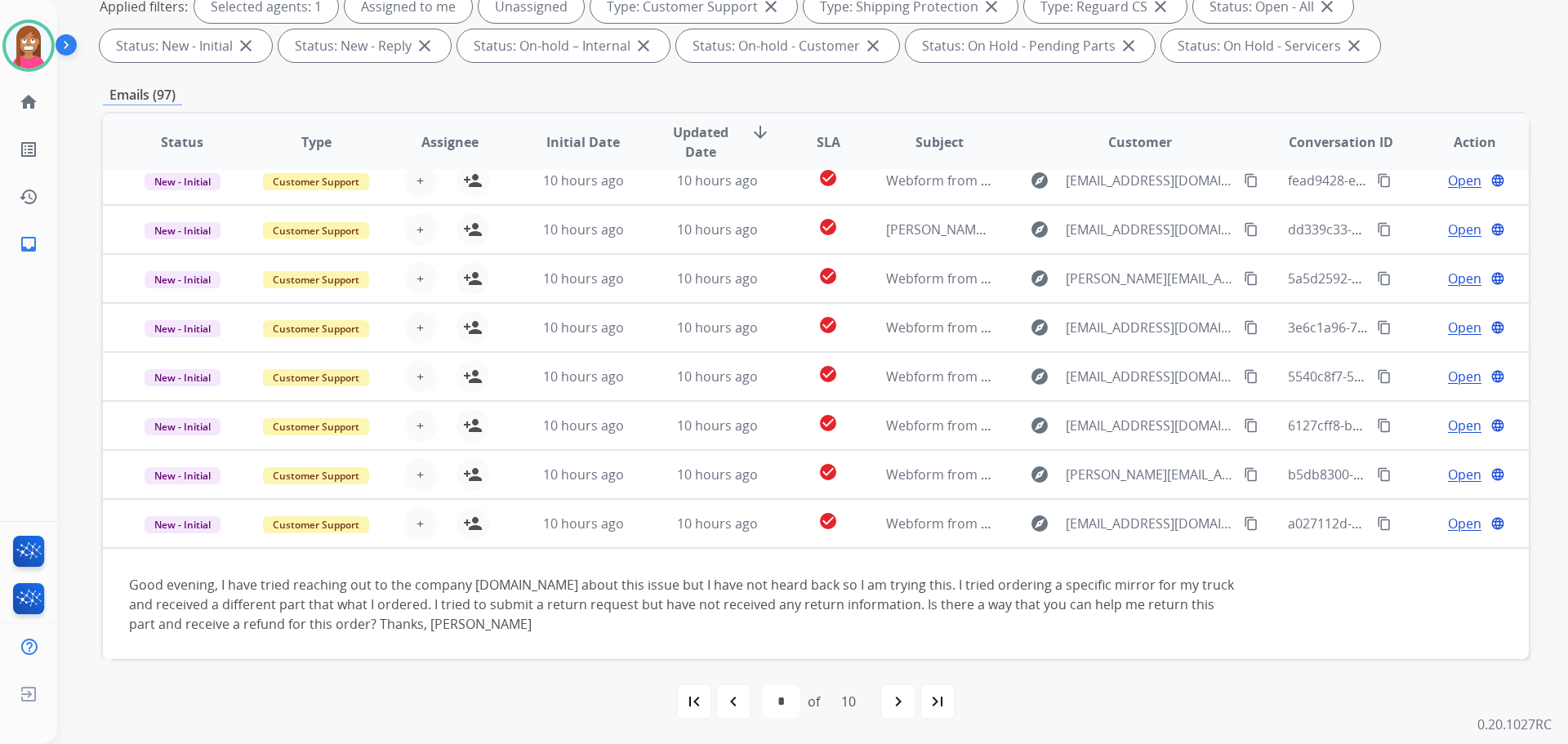
scroll to position [114, 0]
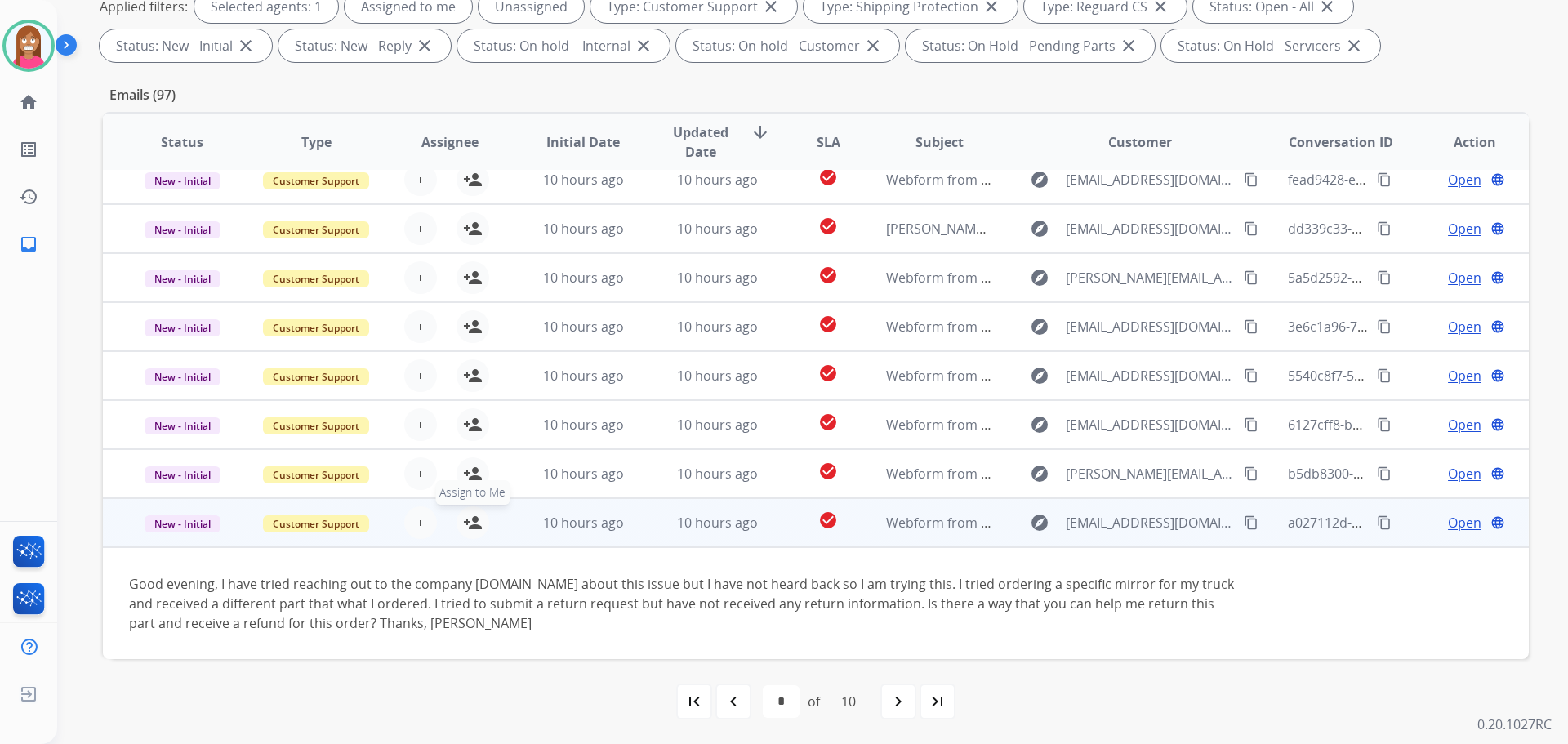
click at [477, 521] on mat-icon "person_add" at bounding box center [473, 522] width 20 height 20
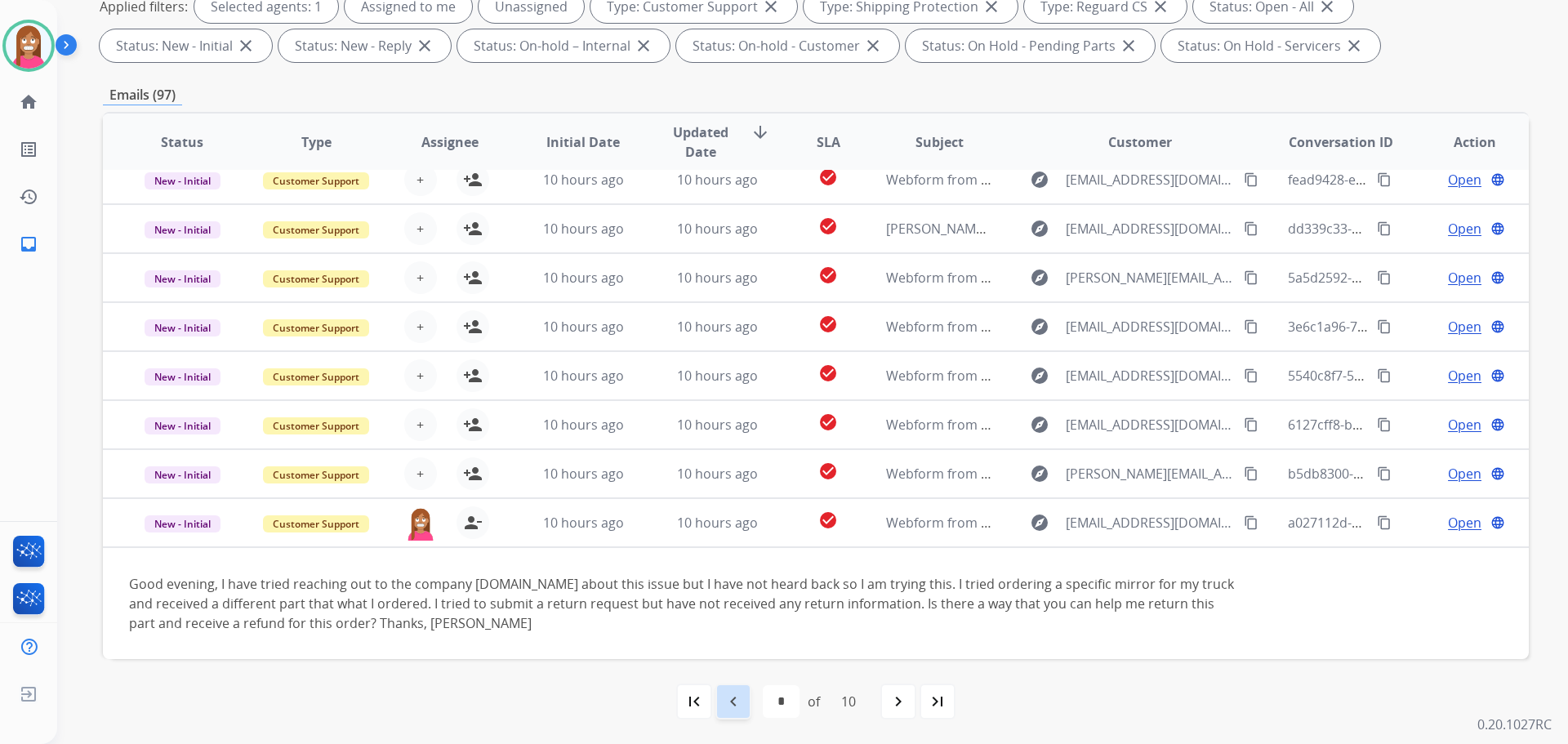
click at [737, 694] on mat-icon "navigate_before" at bounding box center [733, 701] width 20 height 20
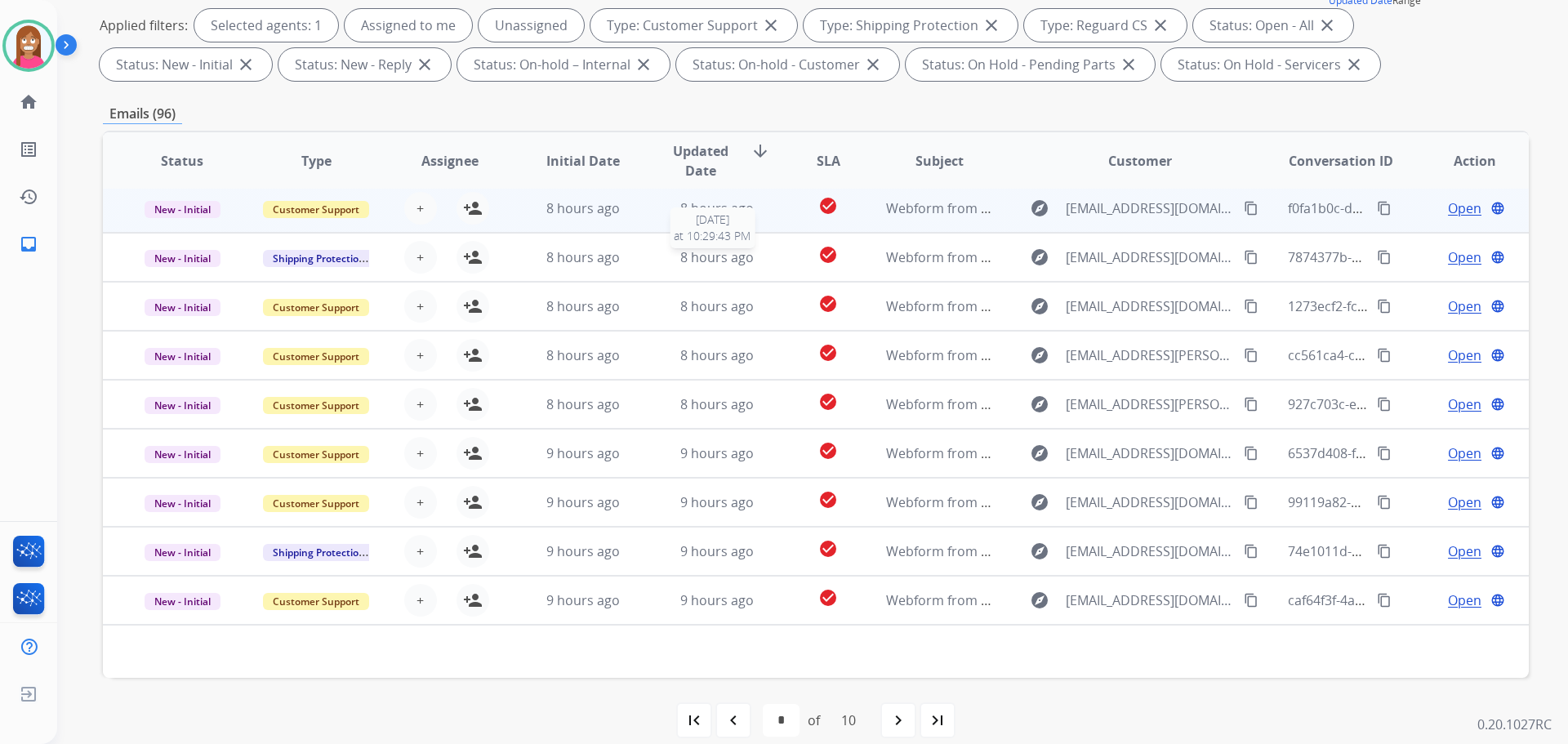
scroll to position [263, 0]
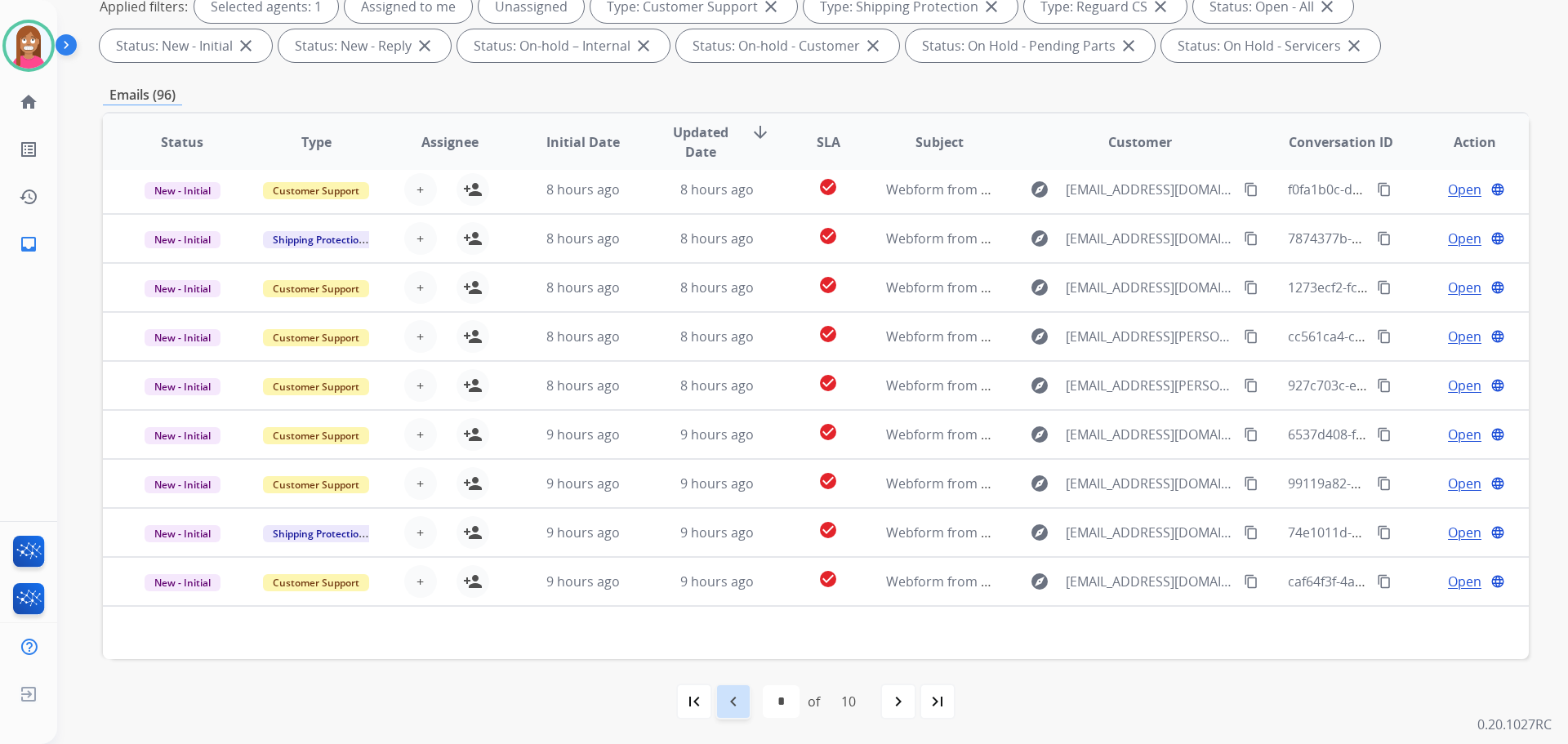
click at [737, 695] on mat-icon "navigate_before" at bounding box center [733, 701] width 20 height 20
drag, startPoint x: 738, startPoint y: 701, endPoint x: 729, endPoint y: 700, distance: 9.1
click at [736, 701] on mat-icon "navigate_before" at bounding box center [733, 701] width 20 height 20
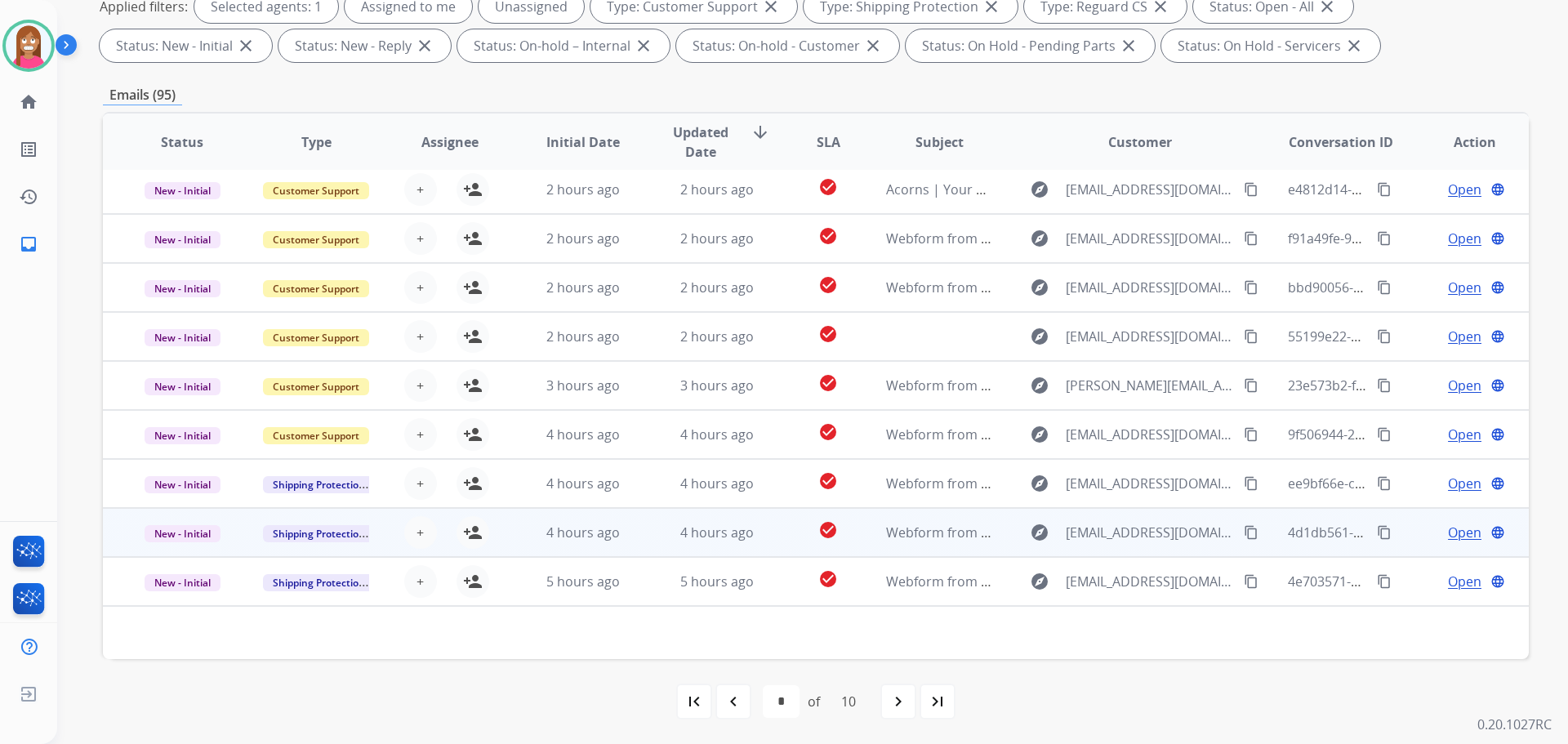
click at [646, 542] on td "4 hours ago" at bounding box center [704, 532] width 134 height 49
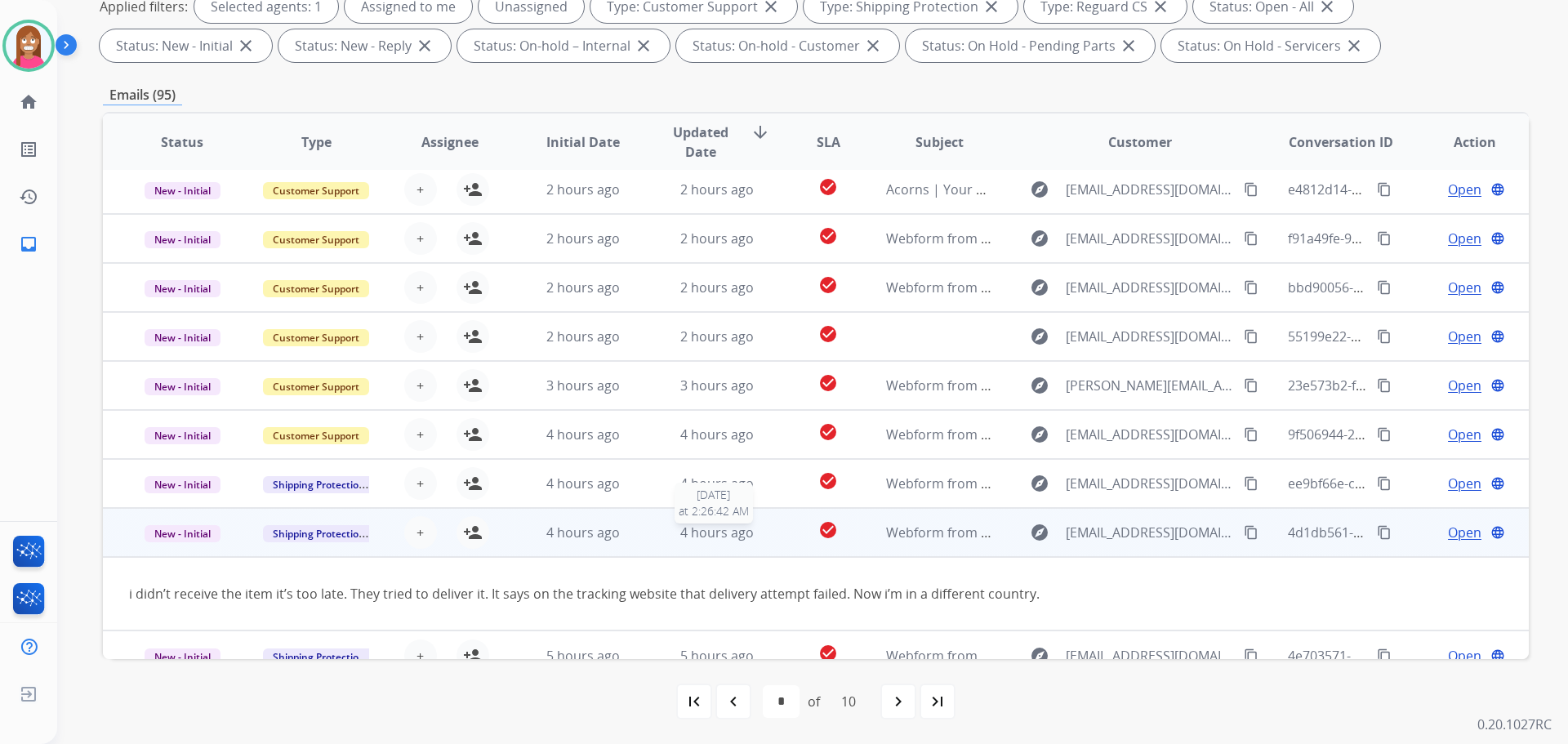
scroll to position [75, 0]
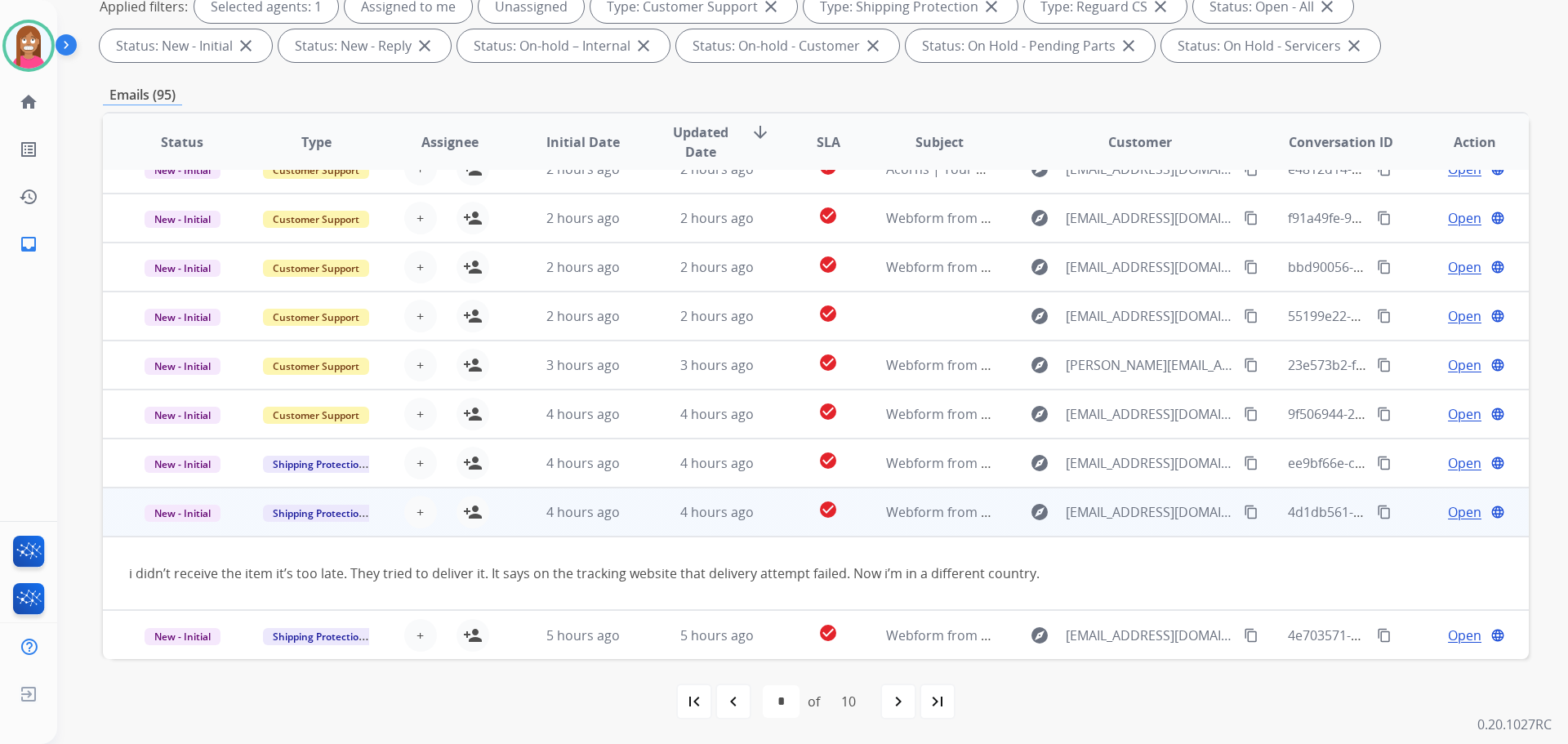
click at [1244, 511] on mat-icon "content_copy" at bounding box center [1251, 511] width 15 height 15
click at [466, 516] on mat-icon "person_add" at bounding box center [473, 512] width 20 height 20
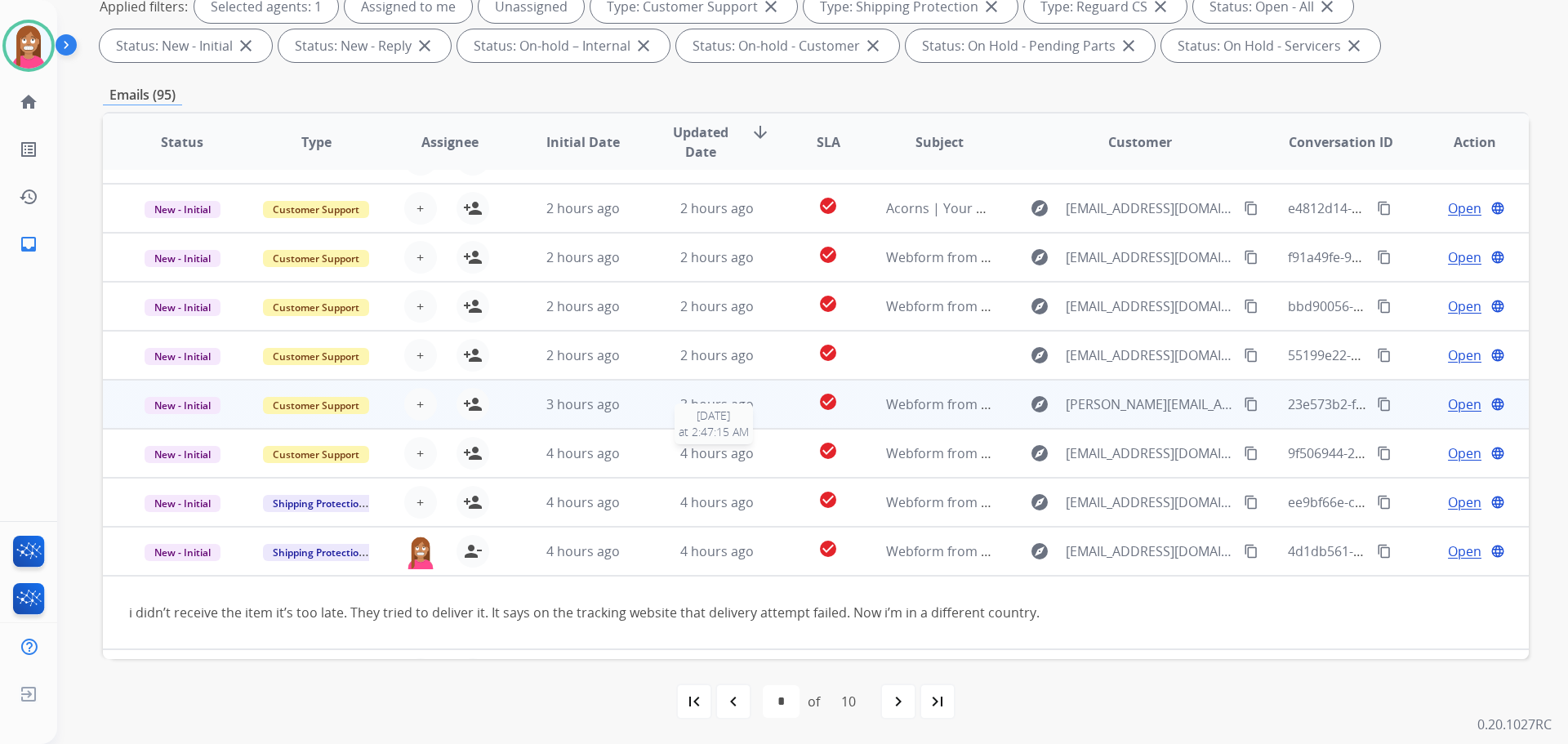
scroll to position [0, 0]
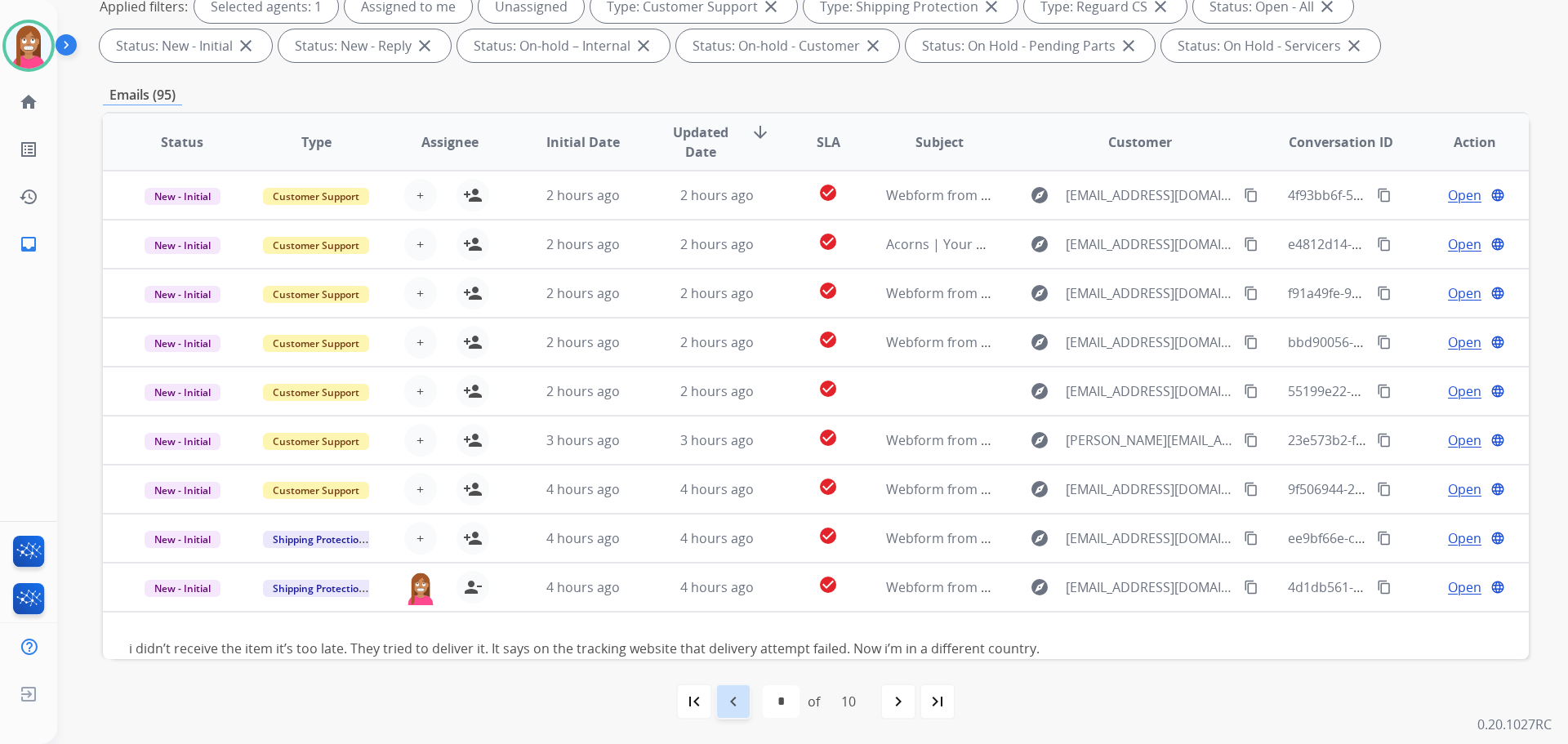
click at [724, 696] on mat-icon "navigate_before" at bounding box center [733, 701] width 20 height 20
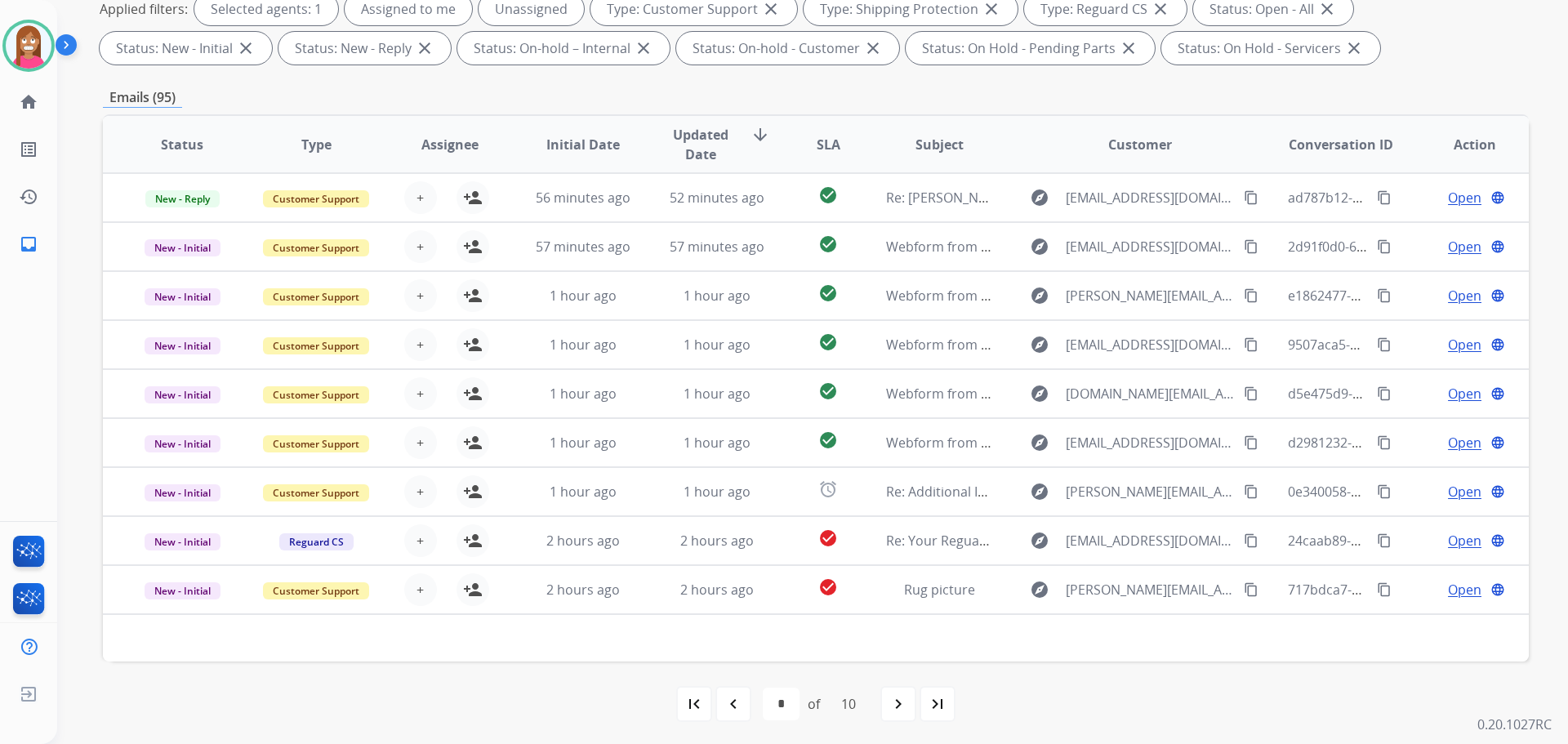
scroll to position [263, 0]
click at [733, 691] on div "navigate_before" at bounding box center [733, 701] width 36 height 36
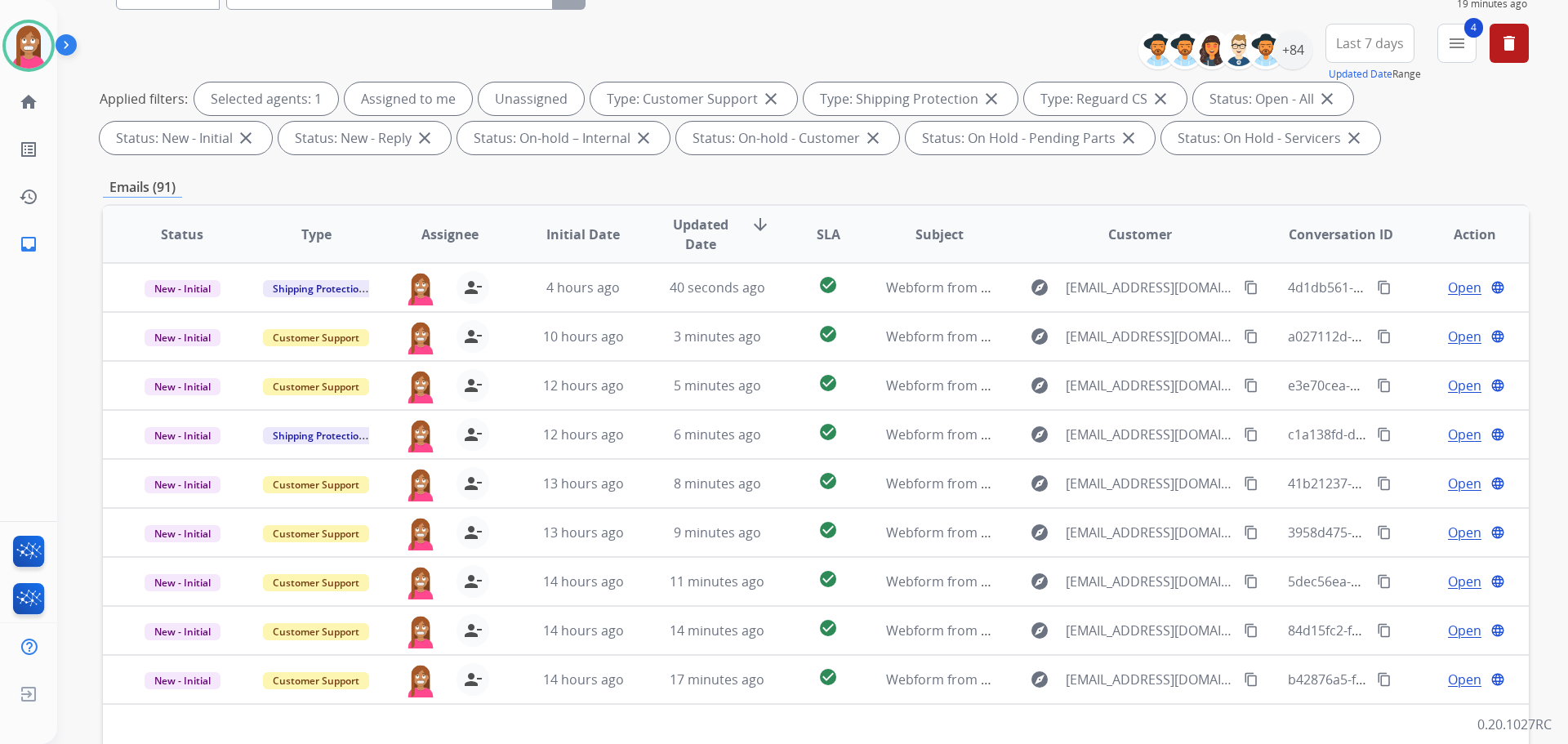
scroll to position [0, 0]
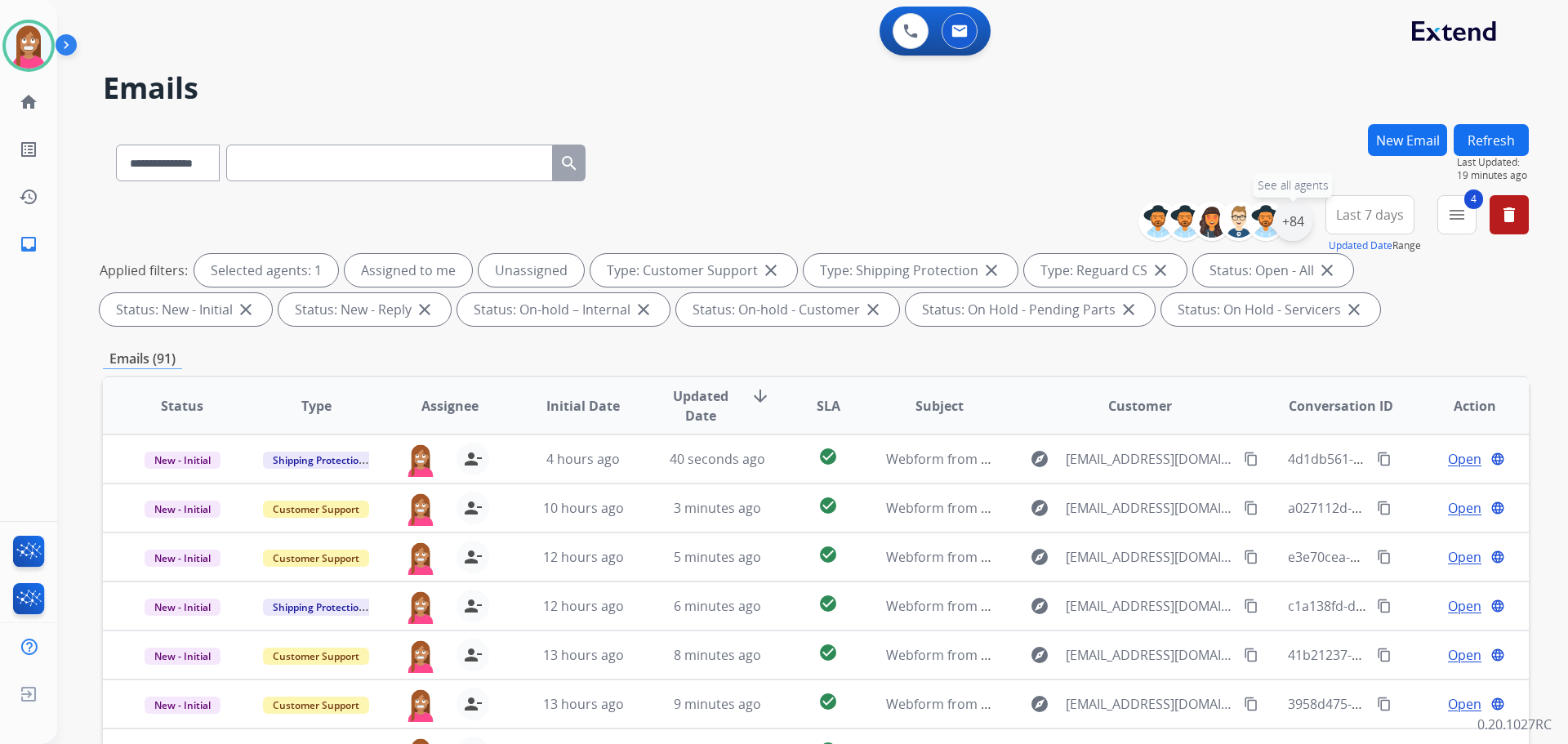
click at [1298, 222] on div "+84" at bounding box center [1292, 221] width 39 height 39
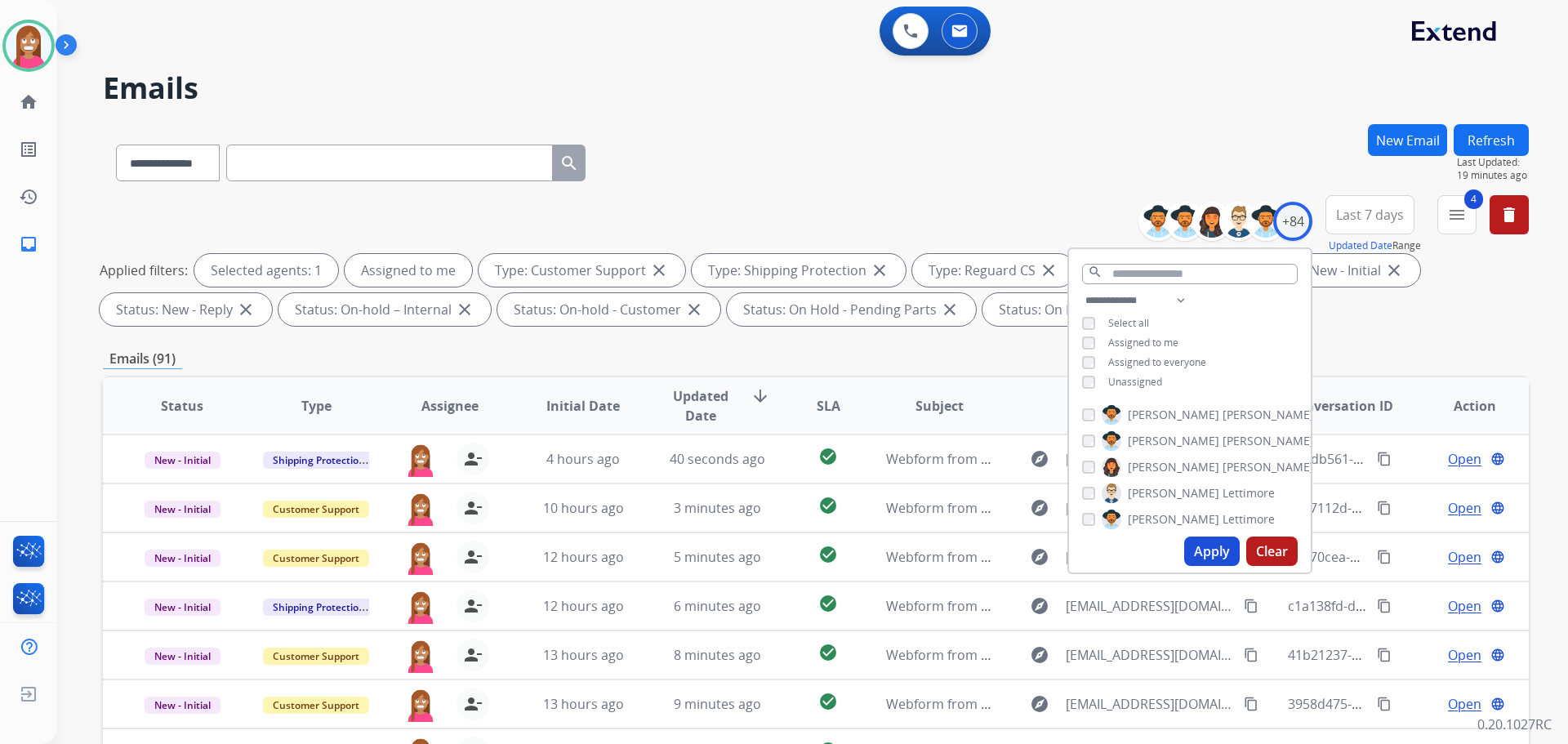
click at [1208, 552] on button "Apply" at bounding box center [1212, 551] width 56 height 30
drag, startPoint x: 935, startPoint y: 183, endPoint x: 920, endPoint y: 188, distance: 15.8
click at [927, 188] on div "**********" at bounding box center [816, 160] width 1426 height 71
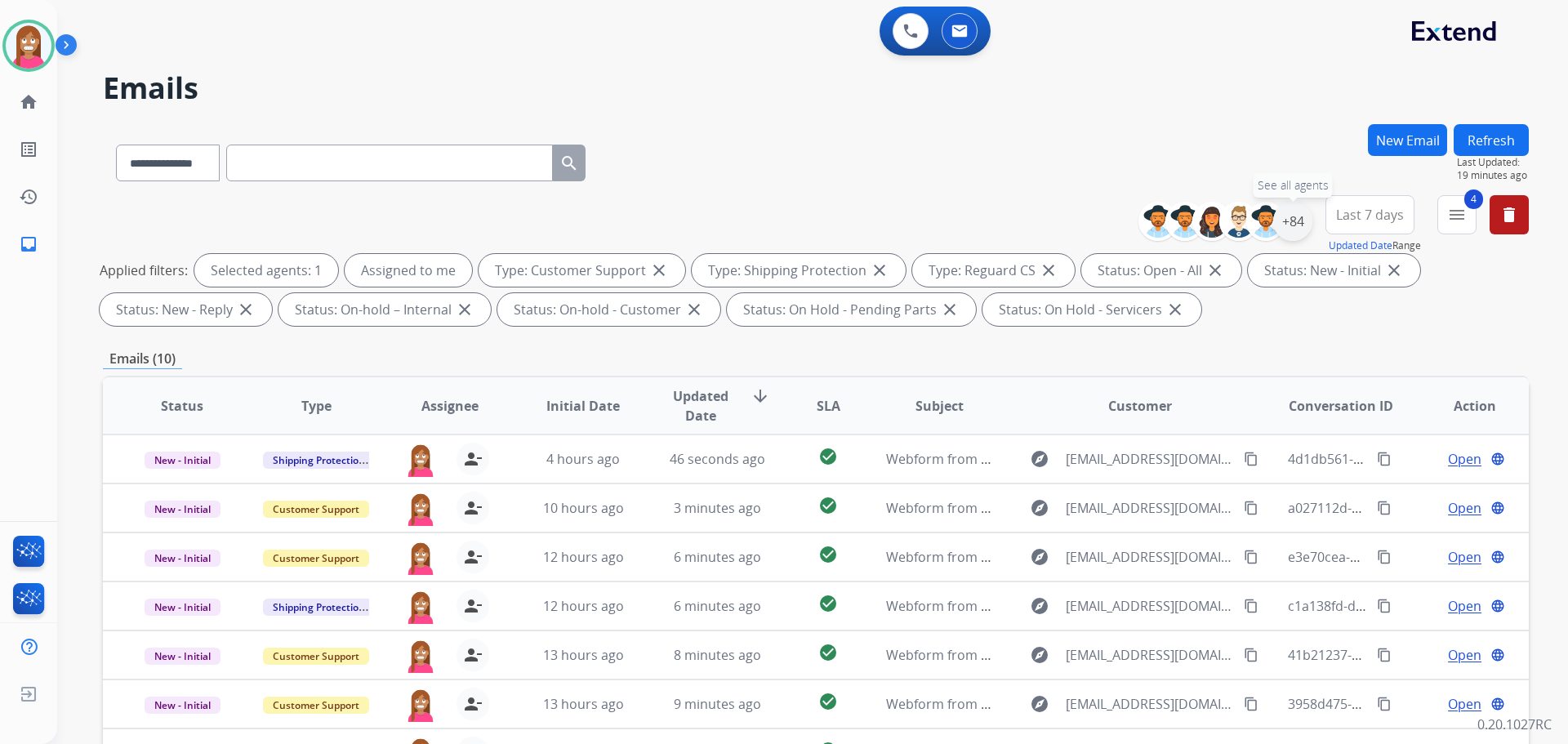
click at [1288, 227] on div "+84" at bounding box center [1292, 221] width 39 height 39
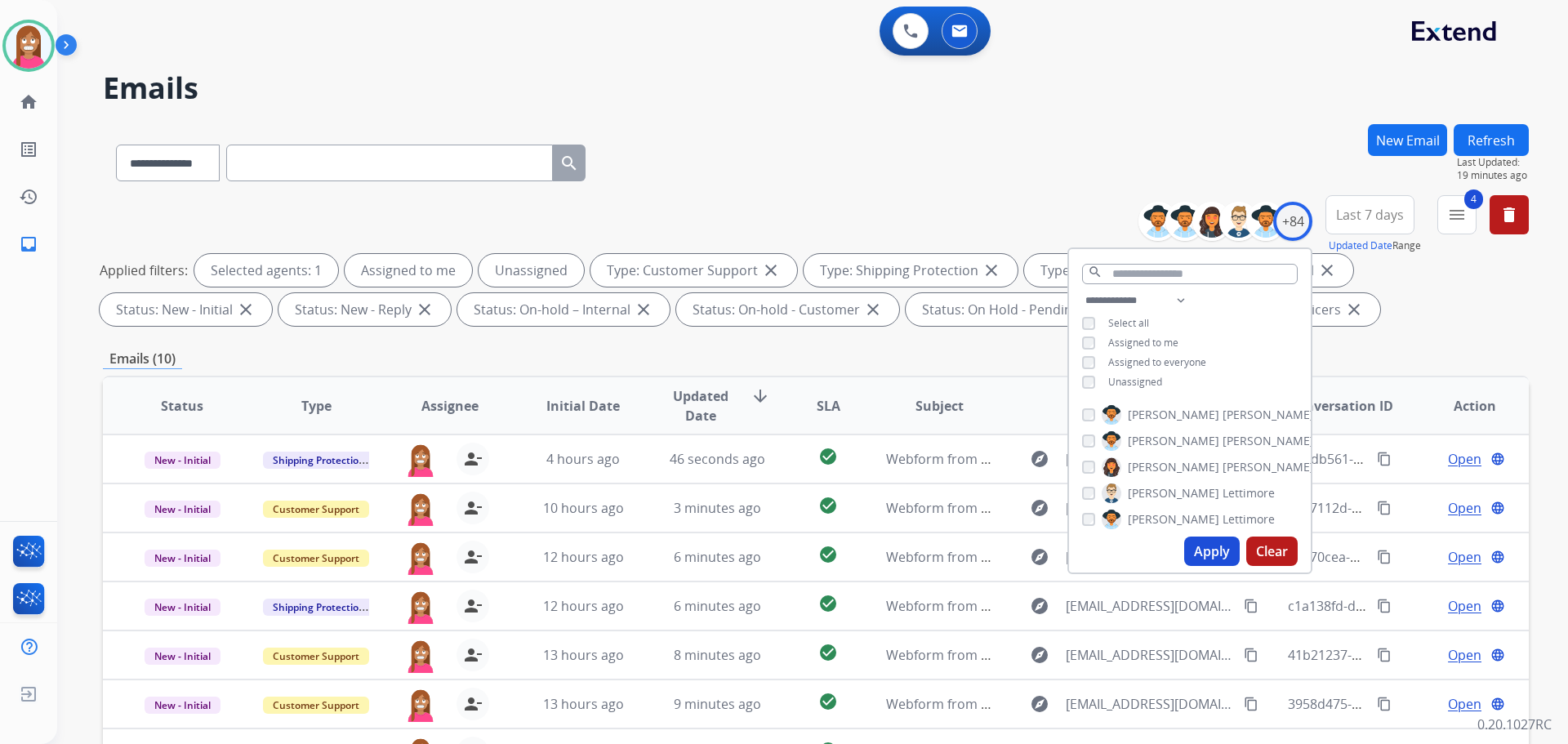
click at [1201, 553] on button "Apply" at bounding box center [1212, 551] width 56 height 30
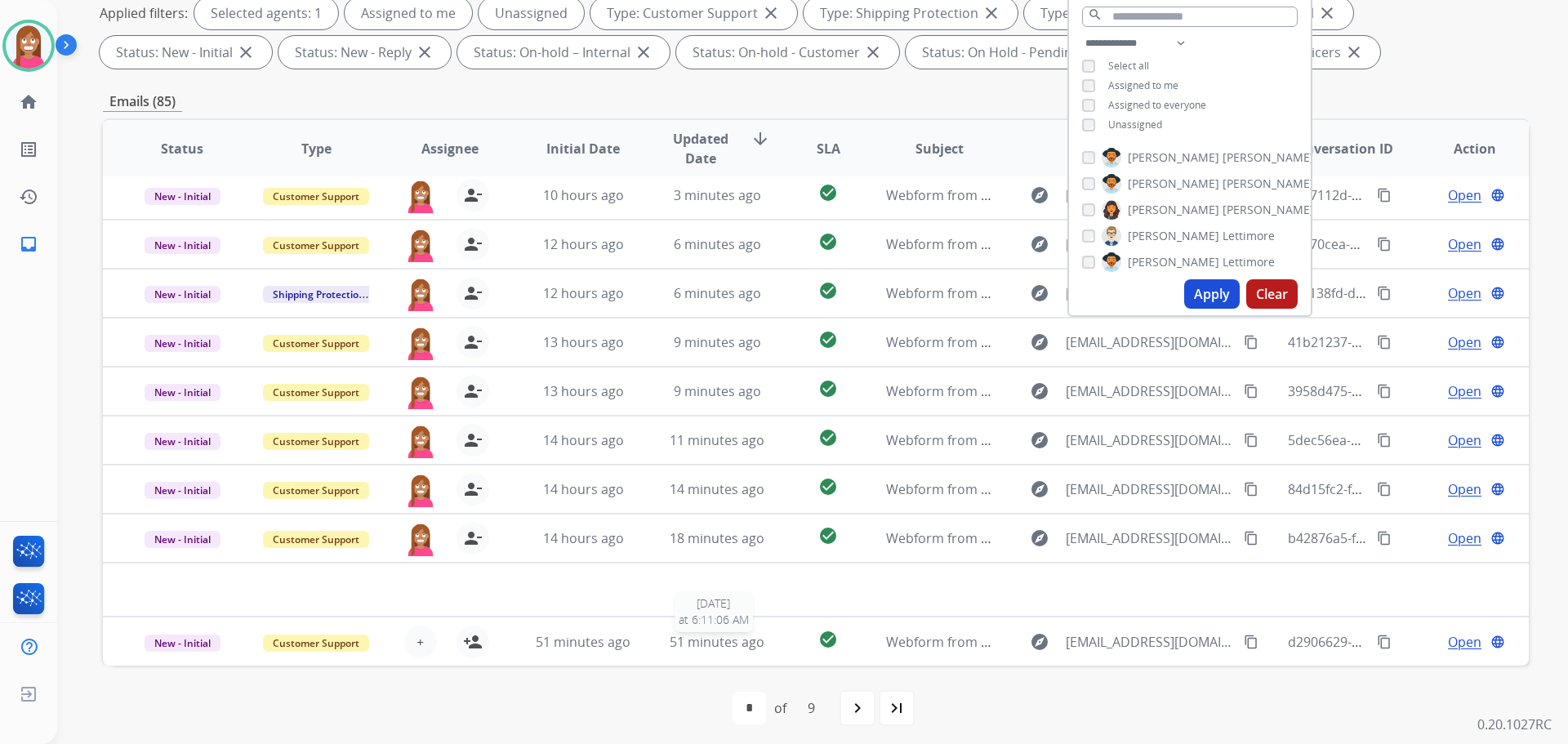
scroll to position [263, 0]
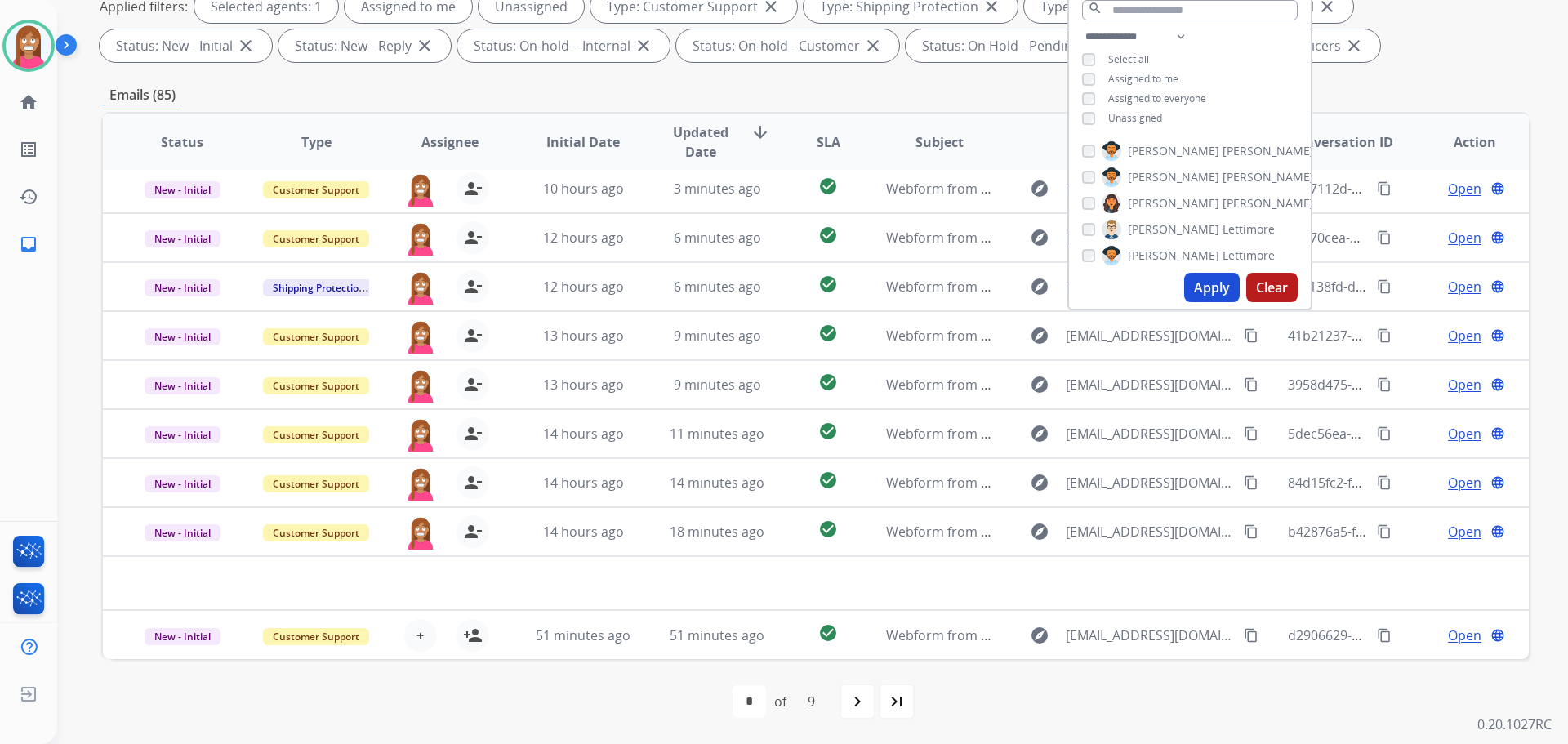
click at [581, 699] on div "first_page navigate_before * * * * * * * * * of 9 navigate_next last_page" at bounding box center [816, 701] width 1426 height 33
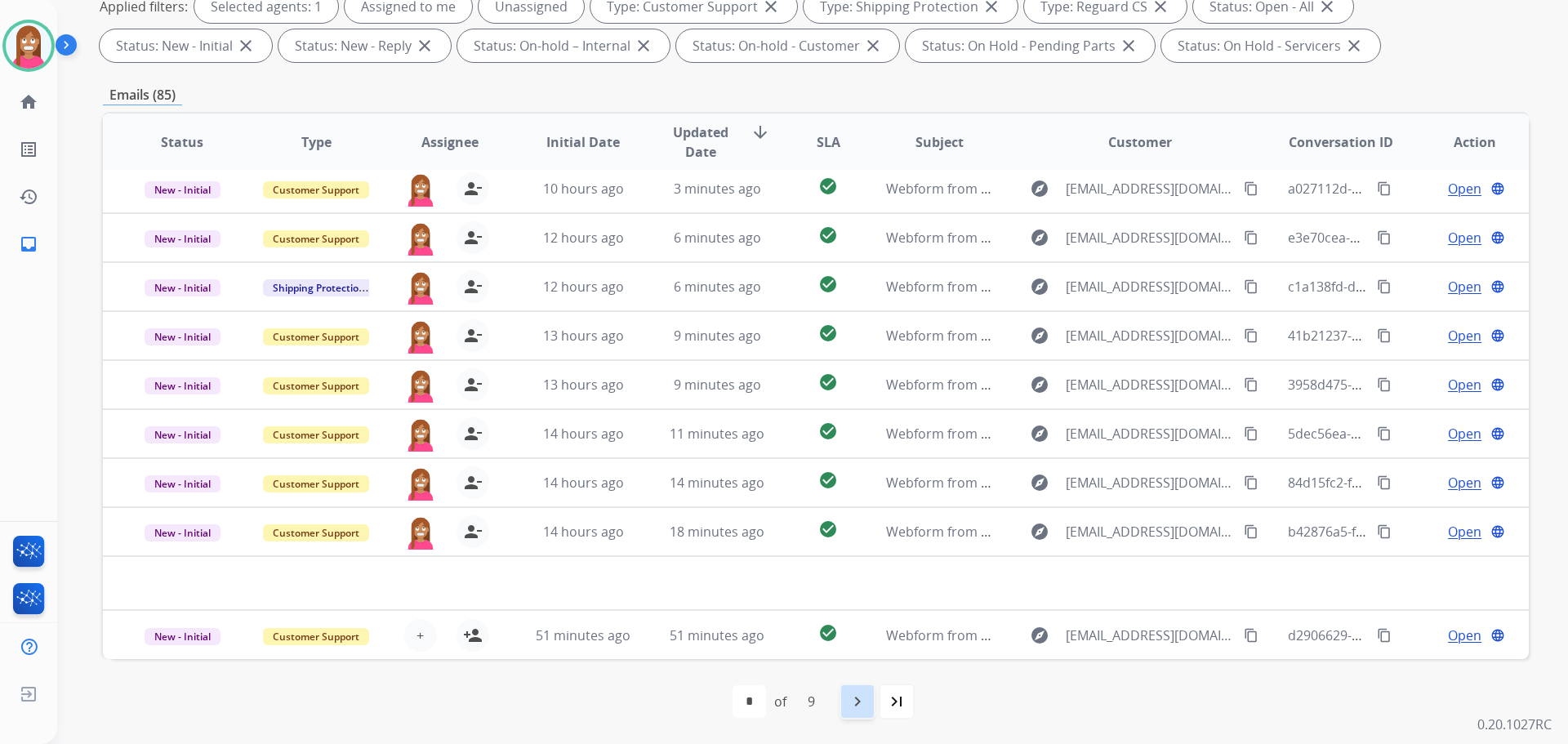
click at [851, 704] on mat-icon "navigate_next" at bounding box center [857, 701] width 20 height 20
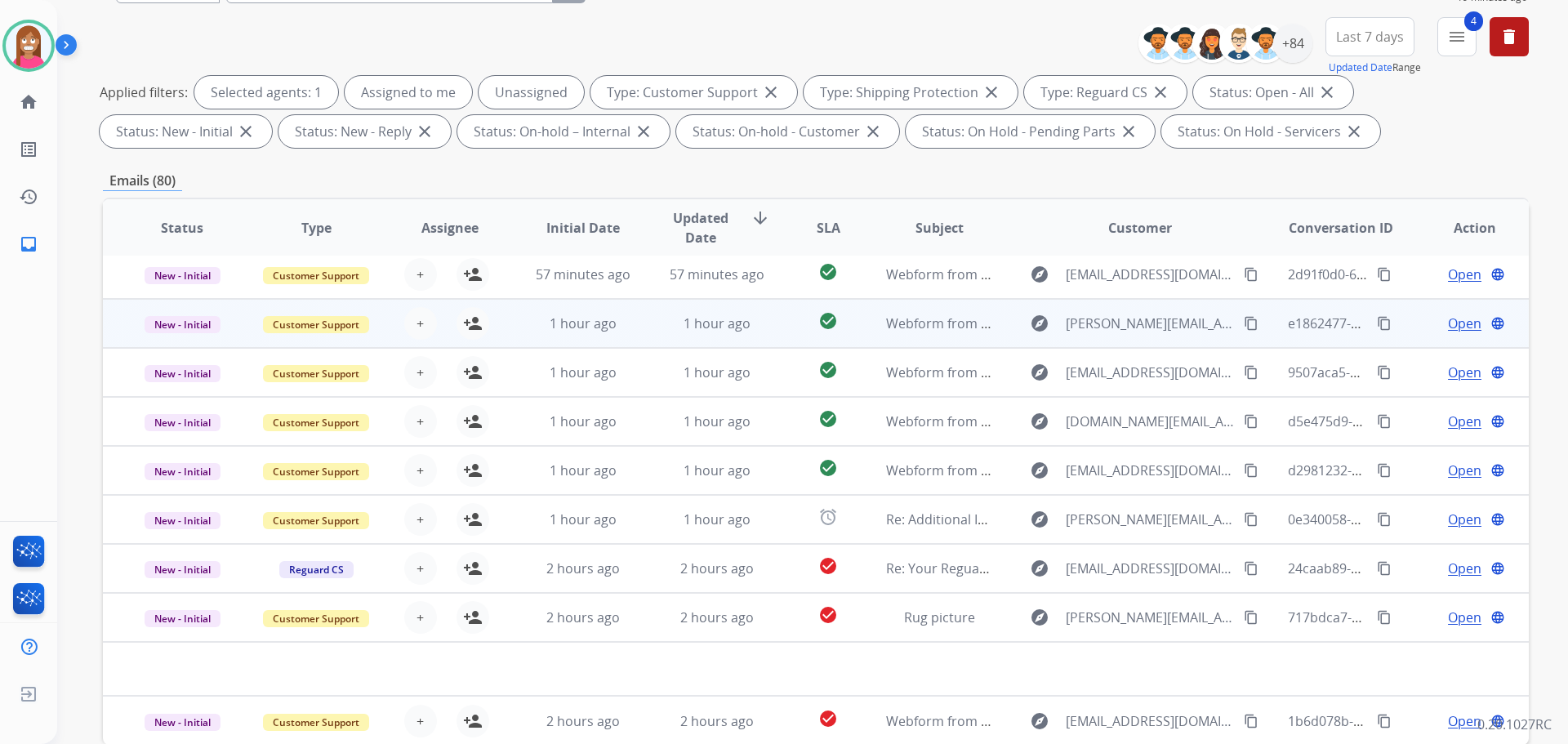
scroll to position [245, 0]
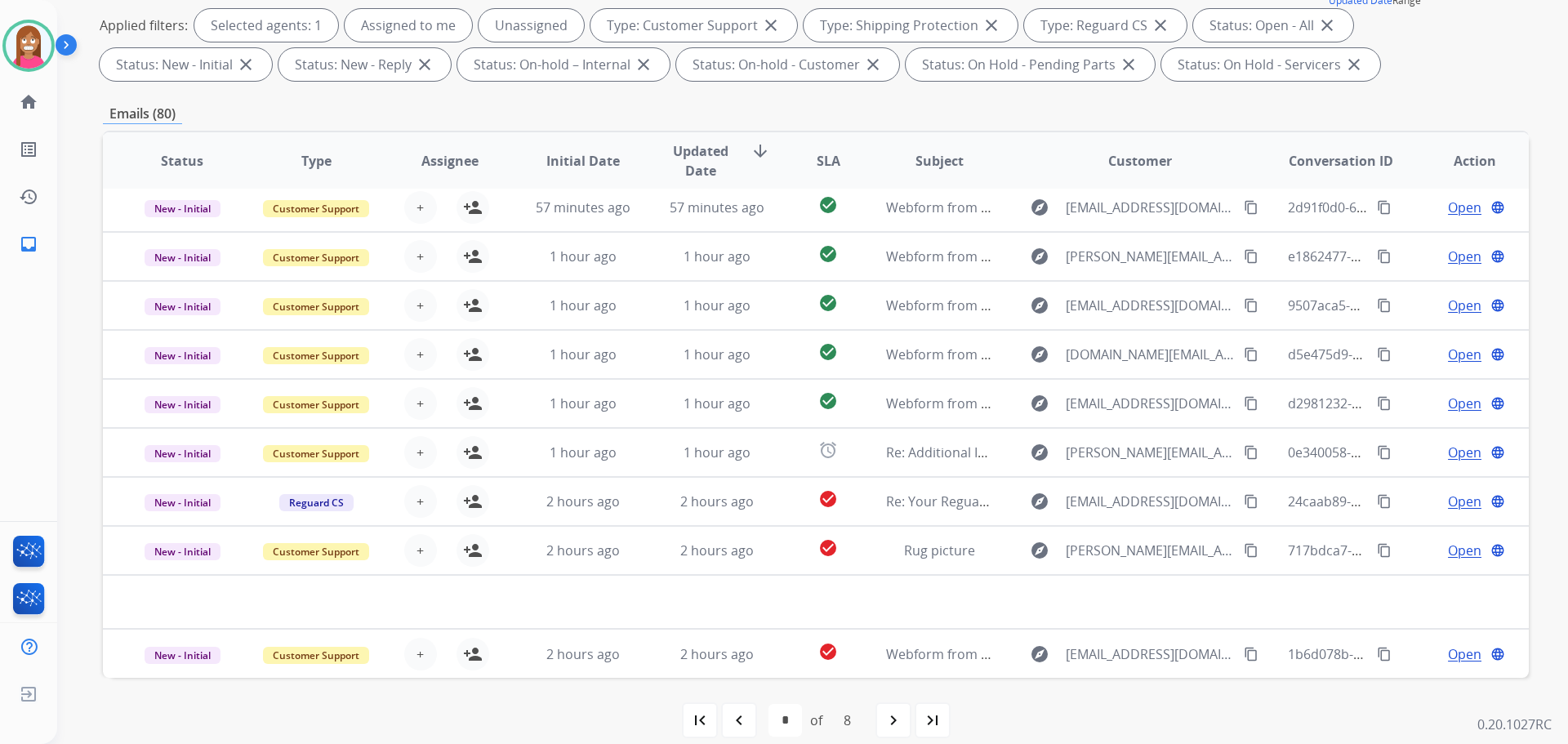
click at [737, 721] on mat-icon "navigate_before" at bounding box center [739, 720] width 20 height 20
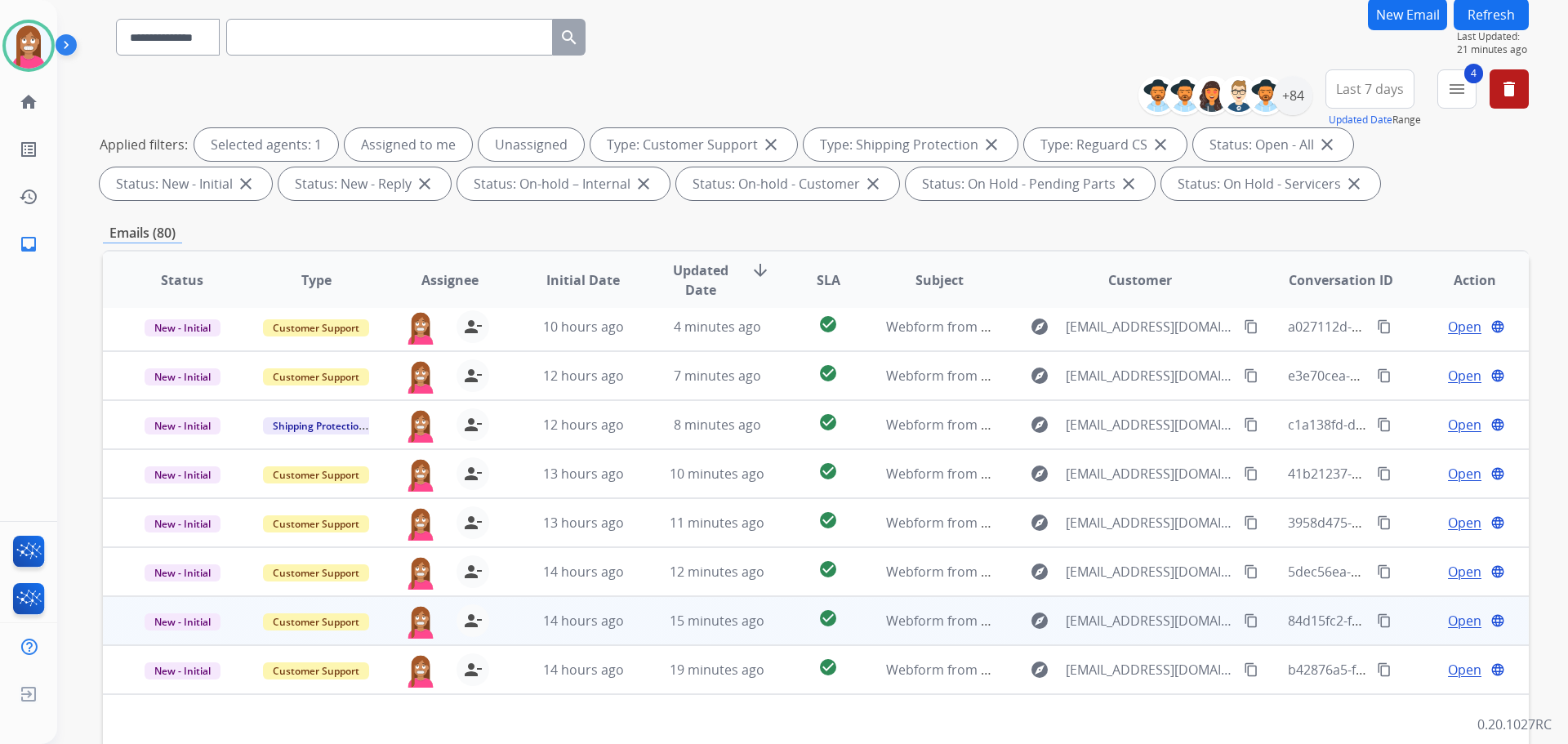
scroll to position [263, 0]
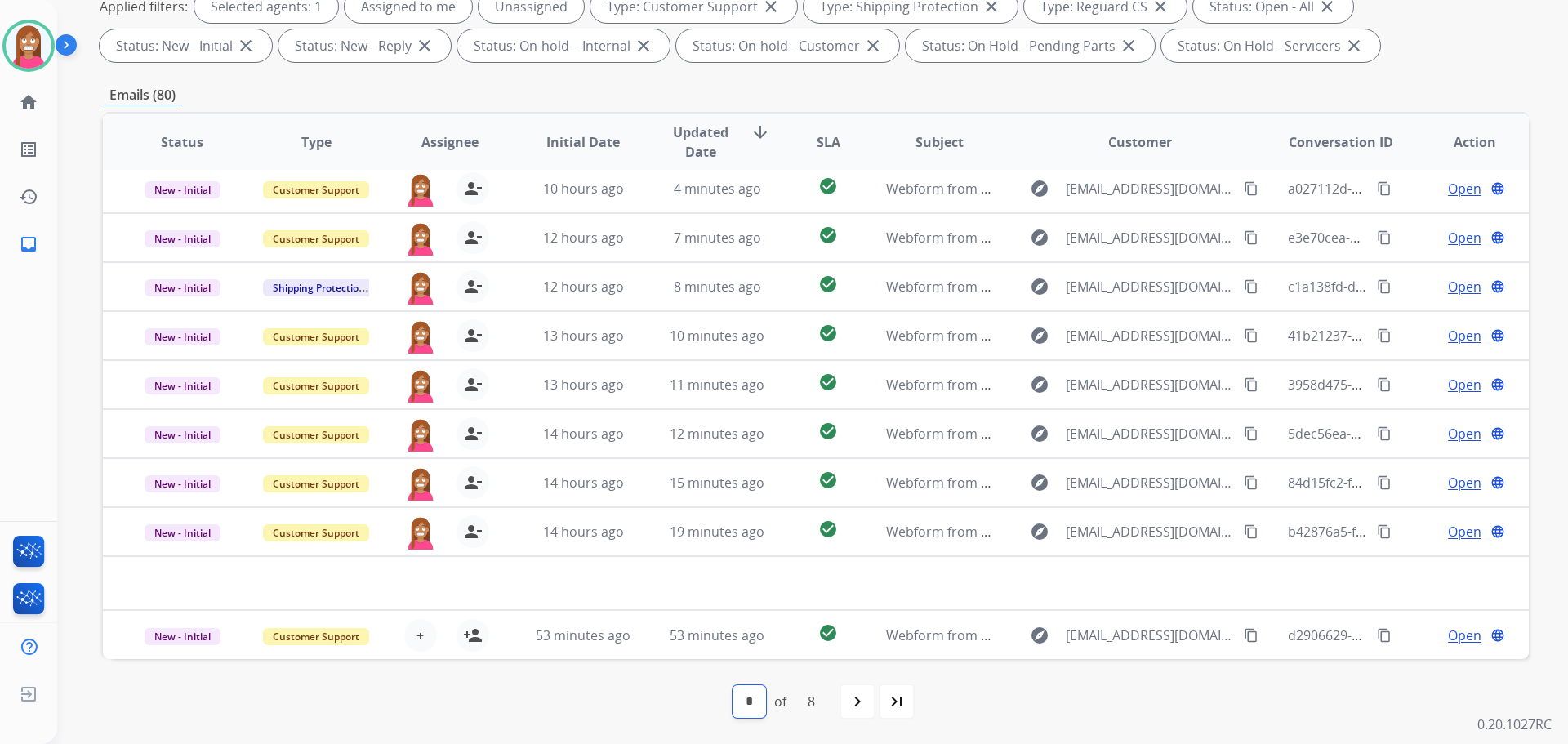
click at [752, 701] on select "* * * * * * * *" at bounding box center [749, 701] width 34 height 33
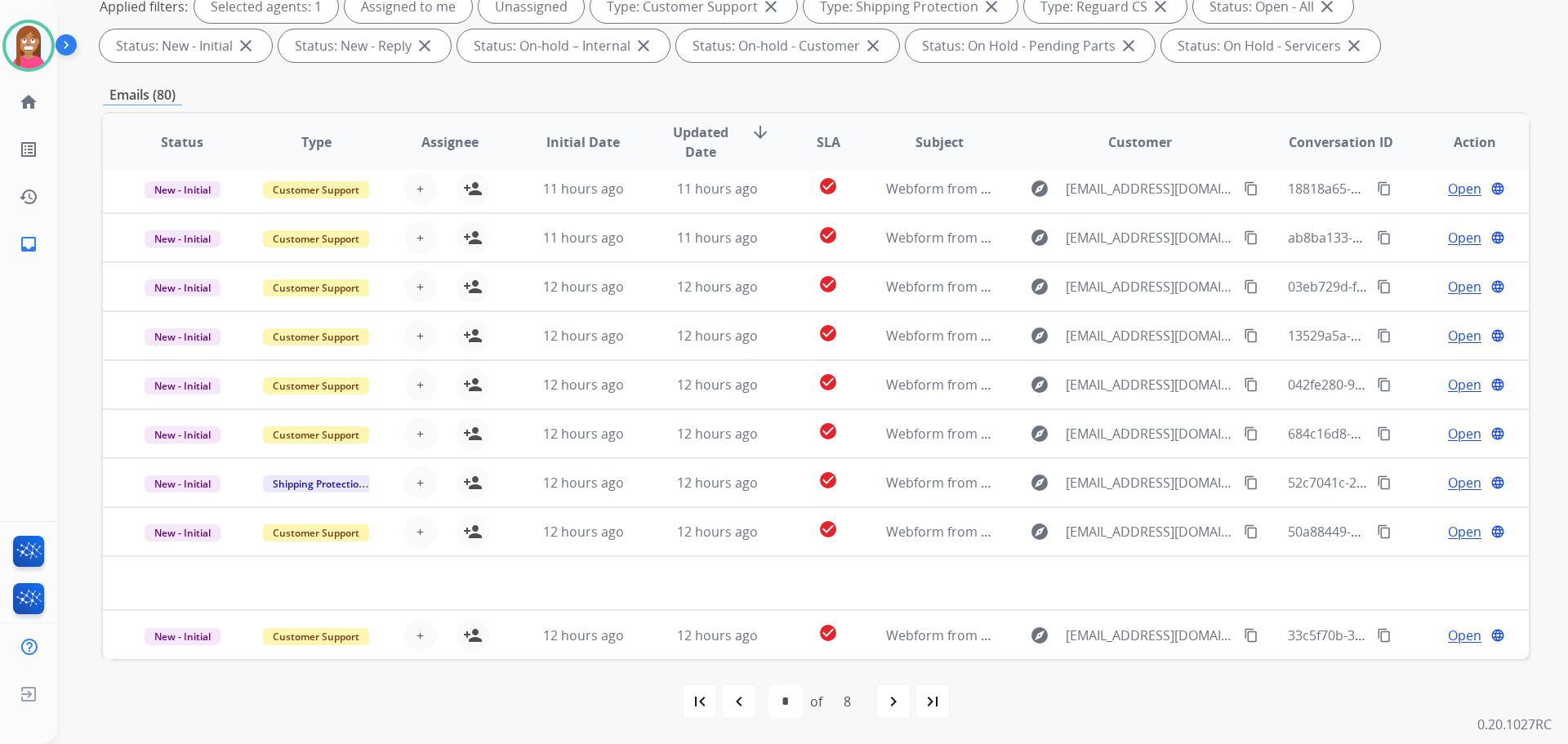
click at [738, 702] on mat-icon "navigate_before" at bounding box center [739, 701] width 20 height 20
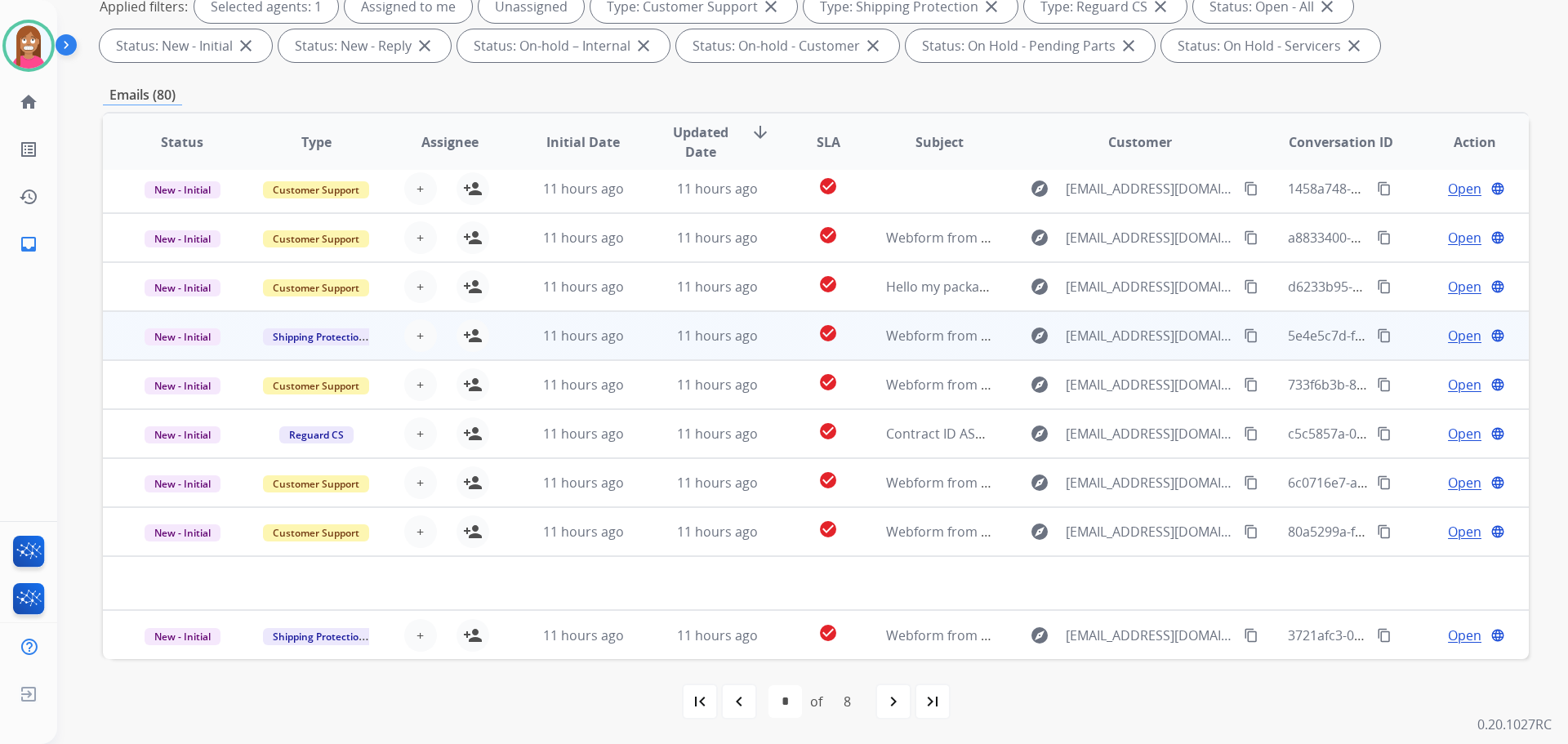
click at [637, 344] on td "11 hours ago" at bounding box center [704, 335] width 134 height 49
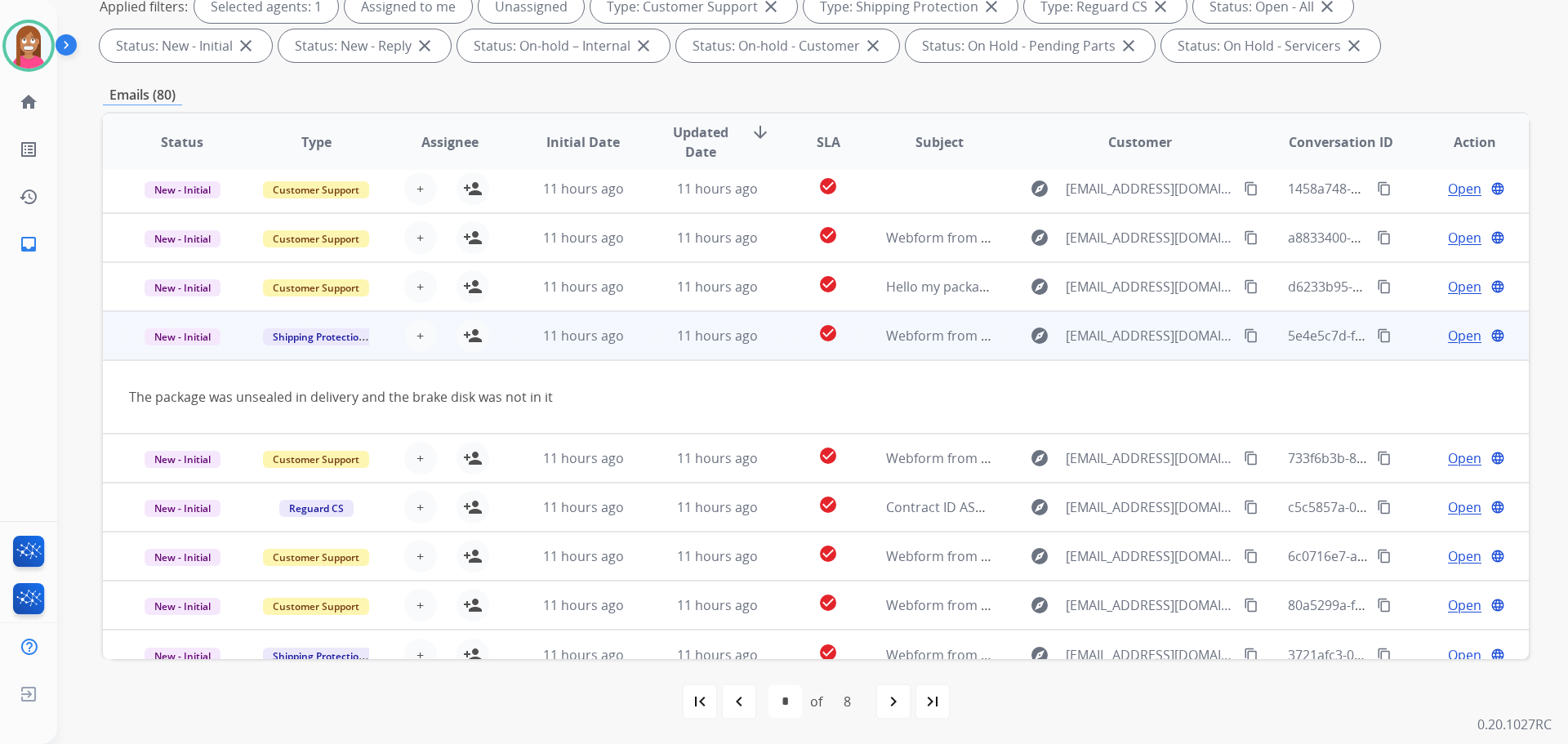
scroll to position [75, 0]
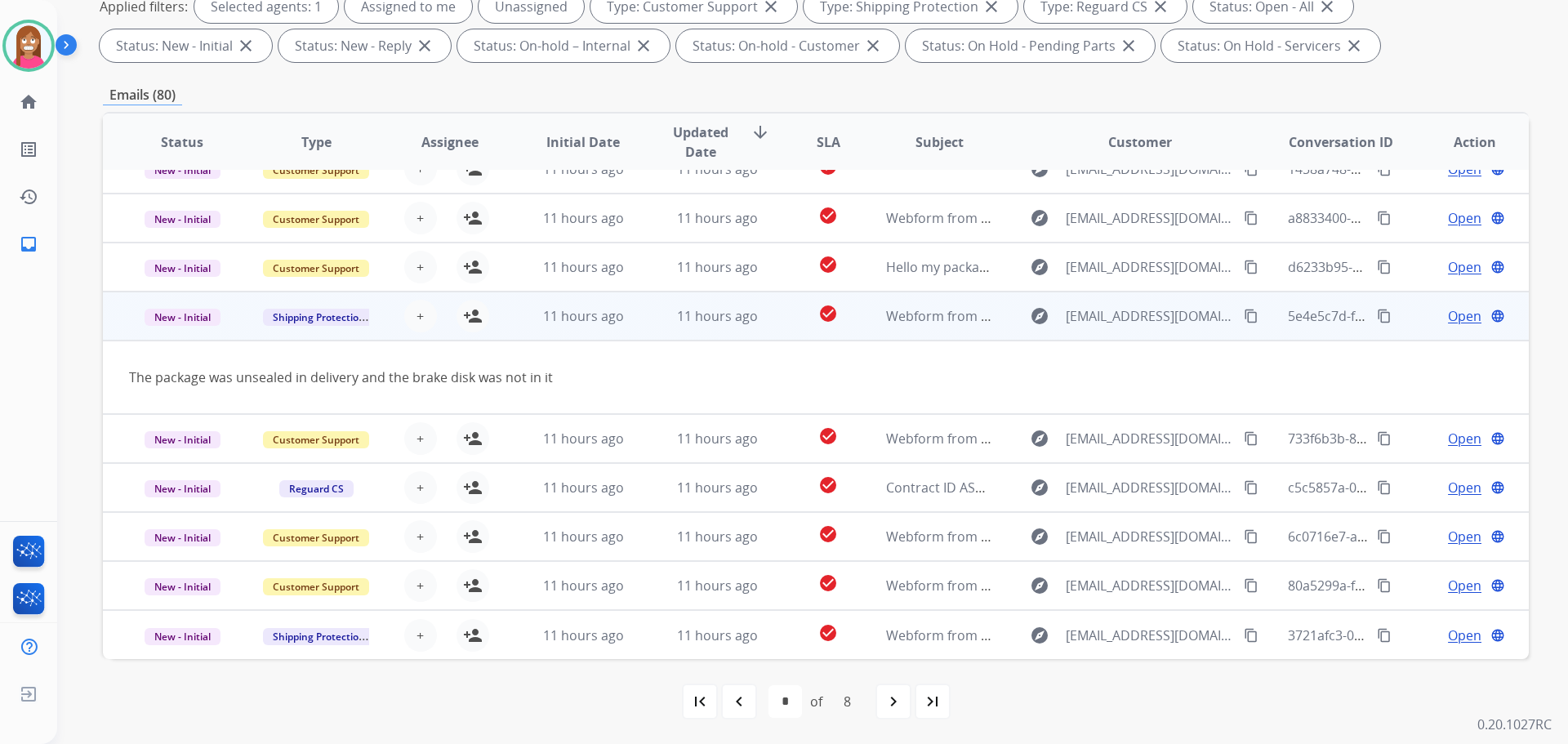
click at [1244, 316] on mat-icon "content_copy" at bounding box center [1251, 316] width 15 height 15
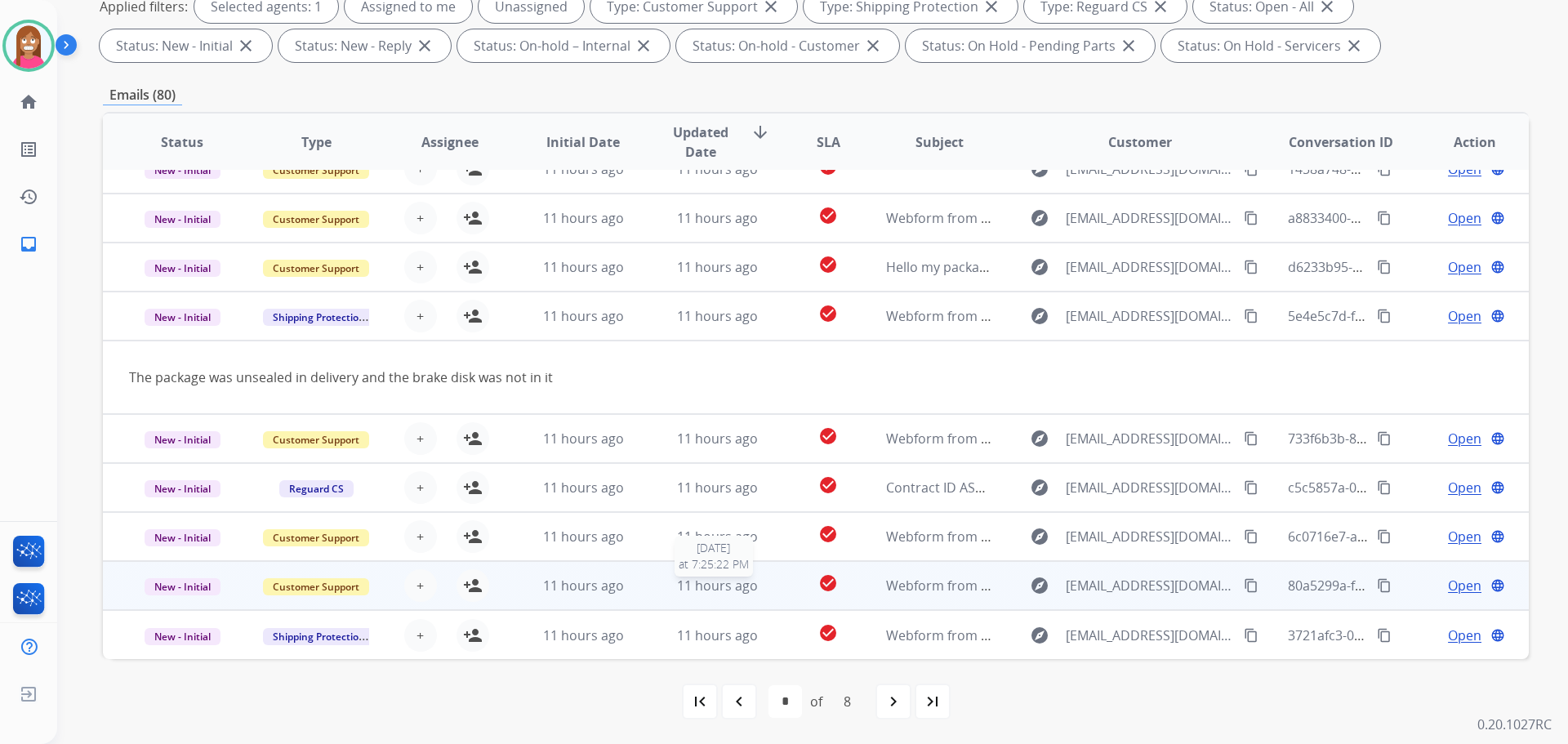
click at [763, 593] on div "11 hours ago" at bounding box center [717, 585] width 107 height 20
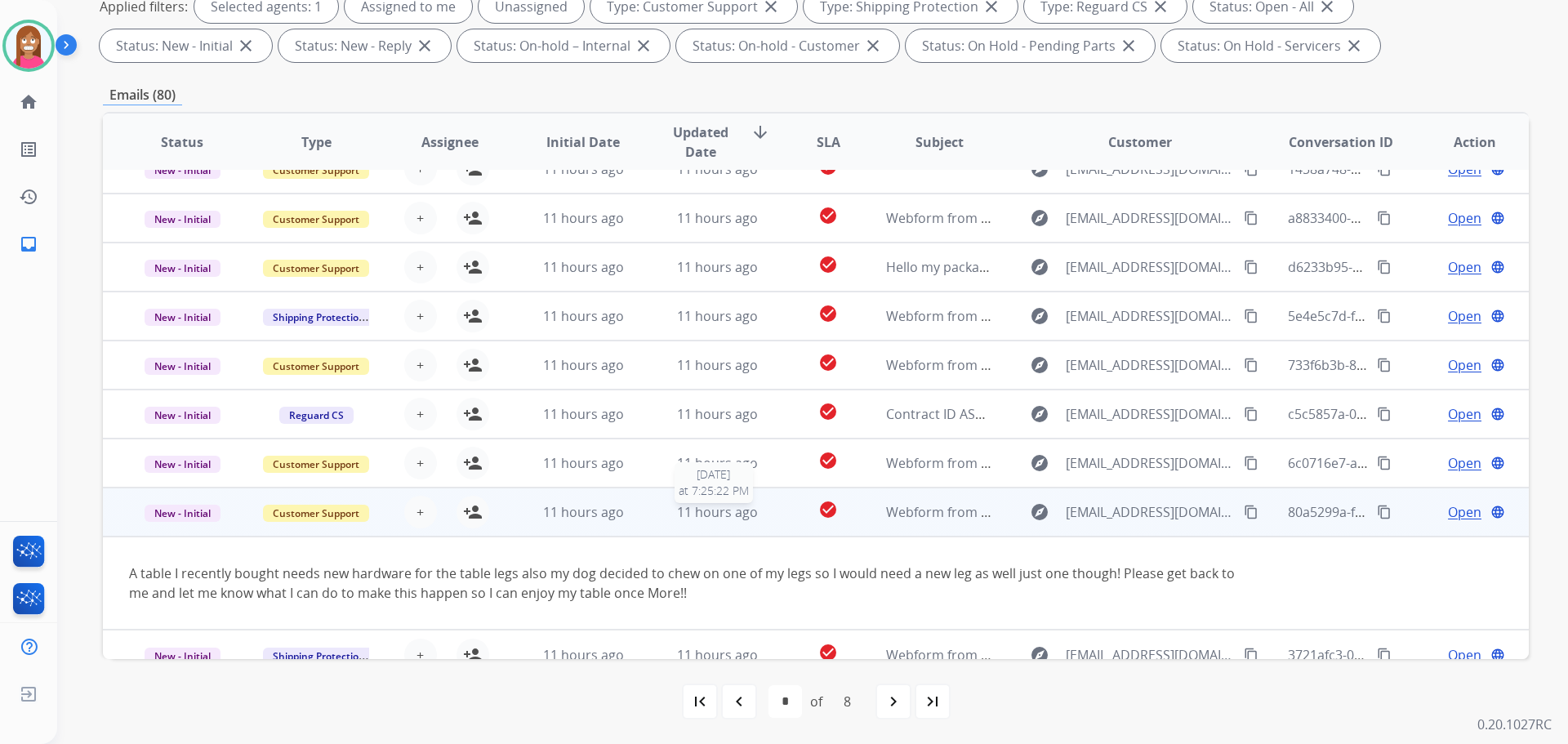
scroll to position [95, 0]
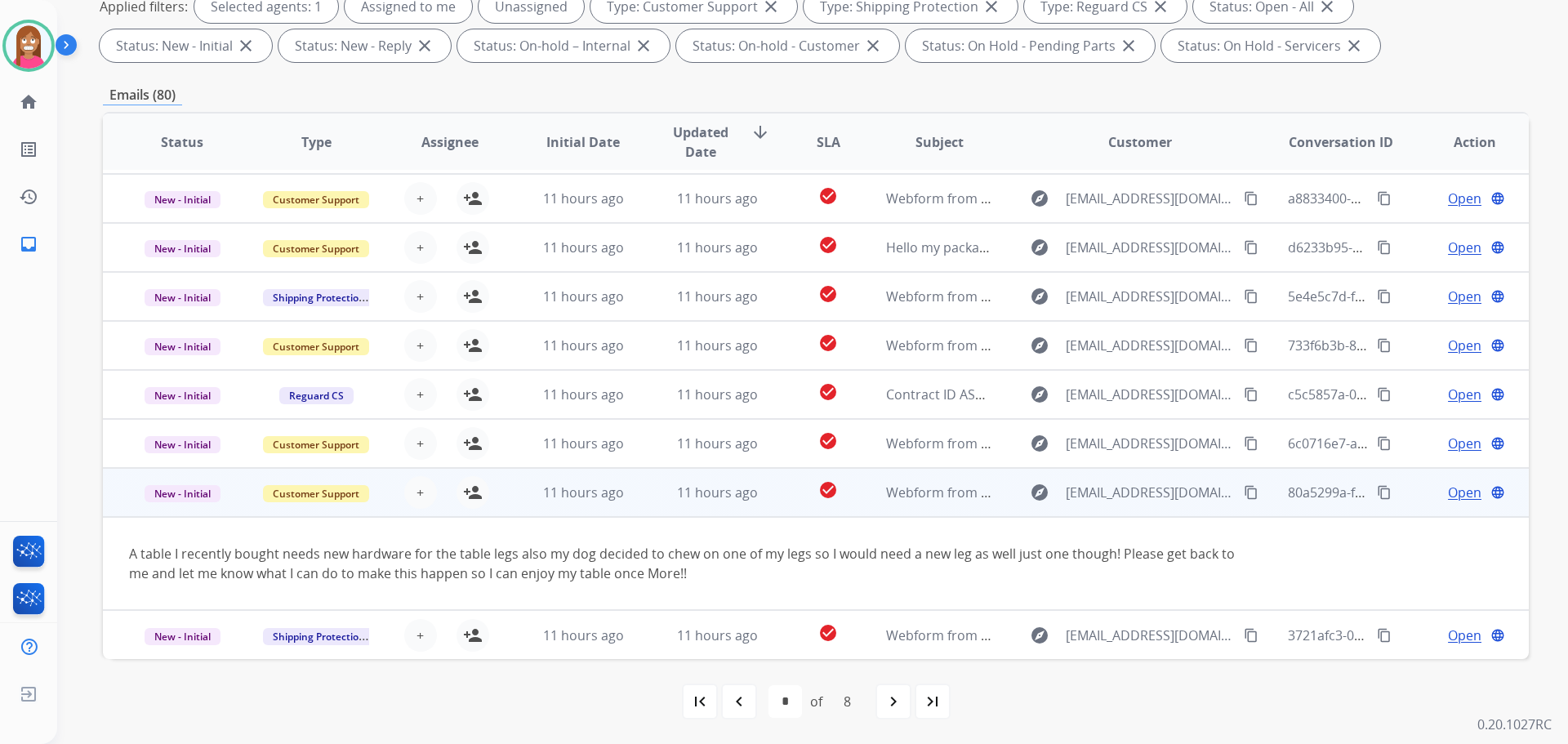
click at [1244, 492] on mat-icon "content_copy" at bounding box center [1251, 492] width 15 height 15
click at [472, 498] on mat-icon "person_add" at bounding box center [473, 492] width 20 height 20
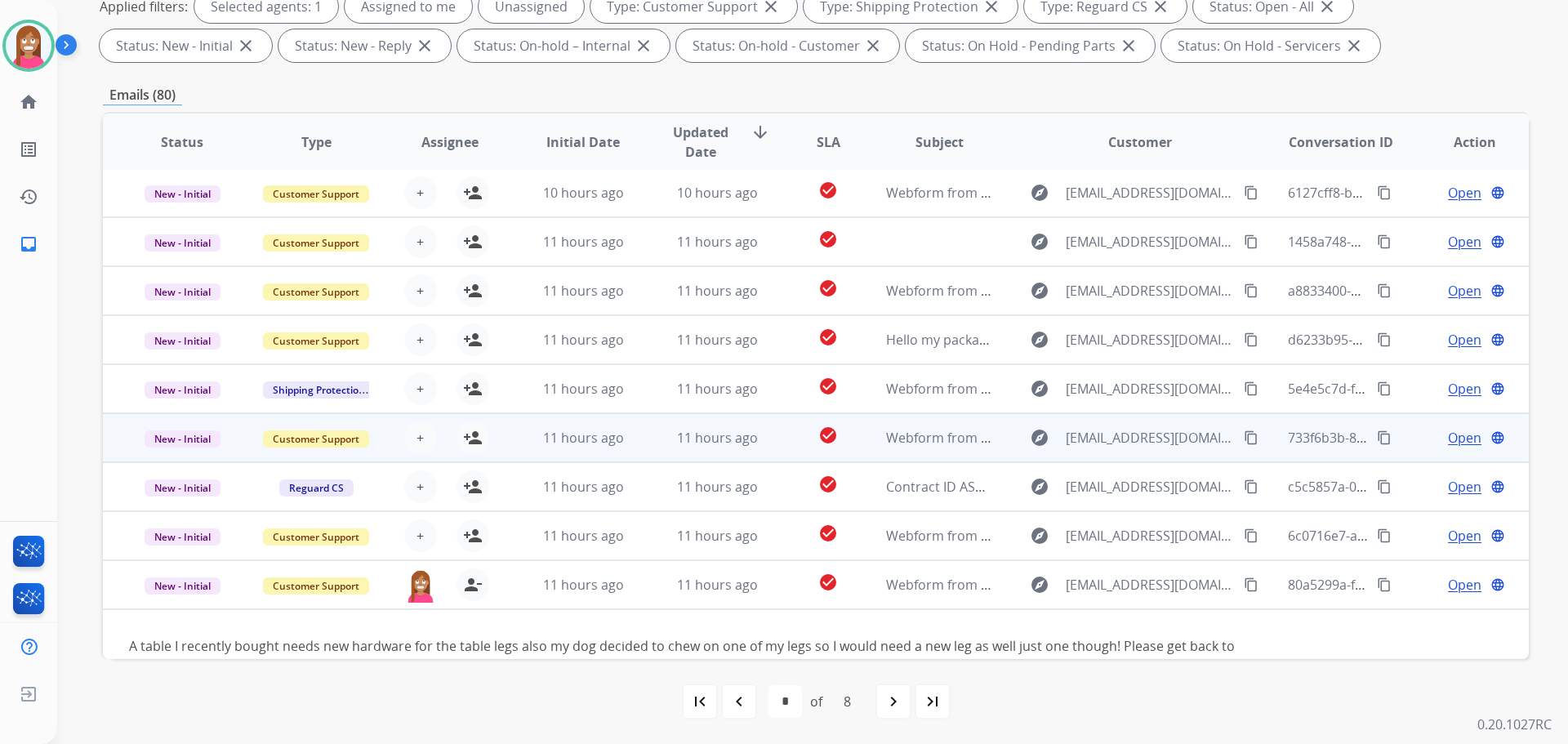
scroll to position [0, 0]
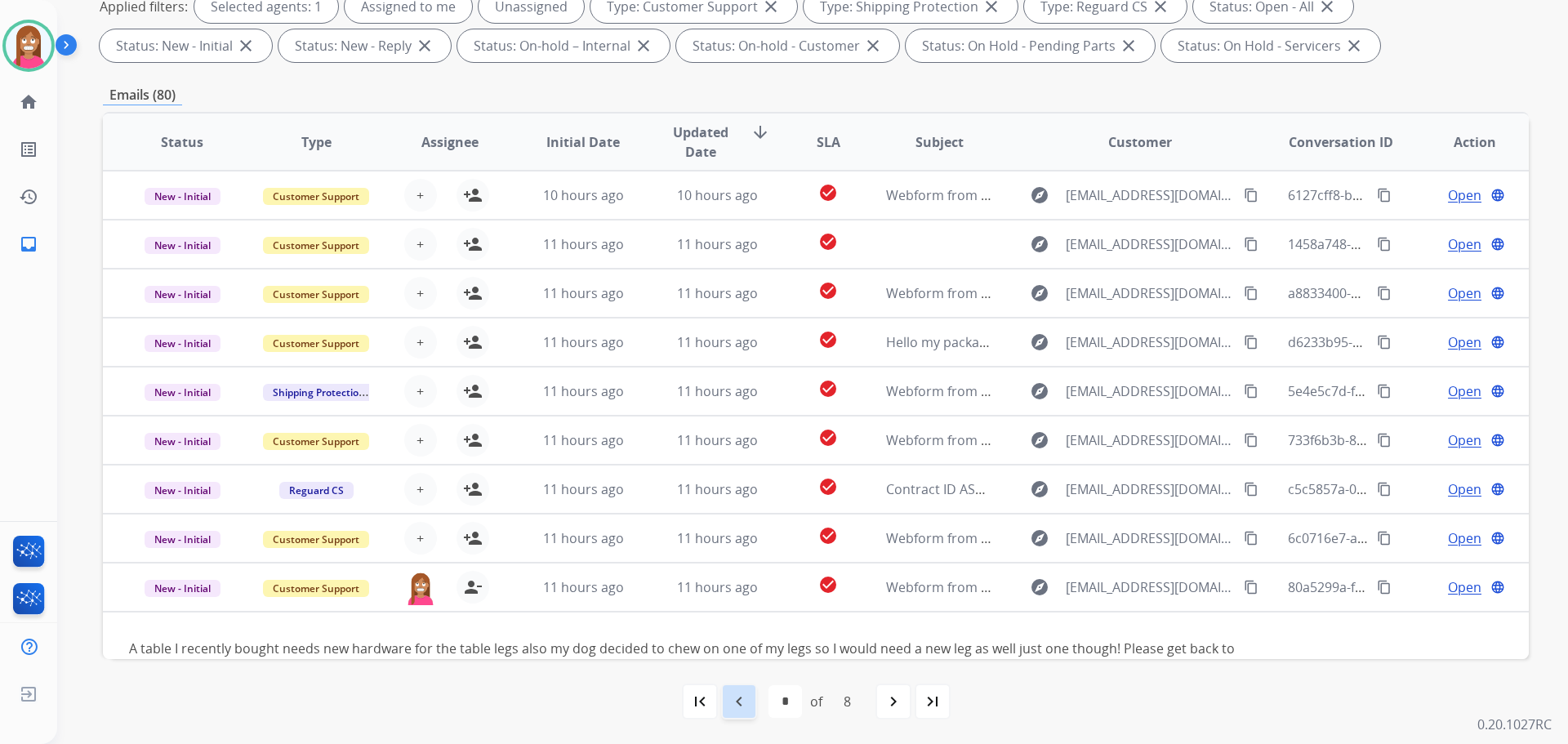
click at [751, 701] on div "navigate_before" at bounding box center [738, 701] width 36 height 36
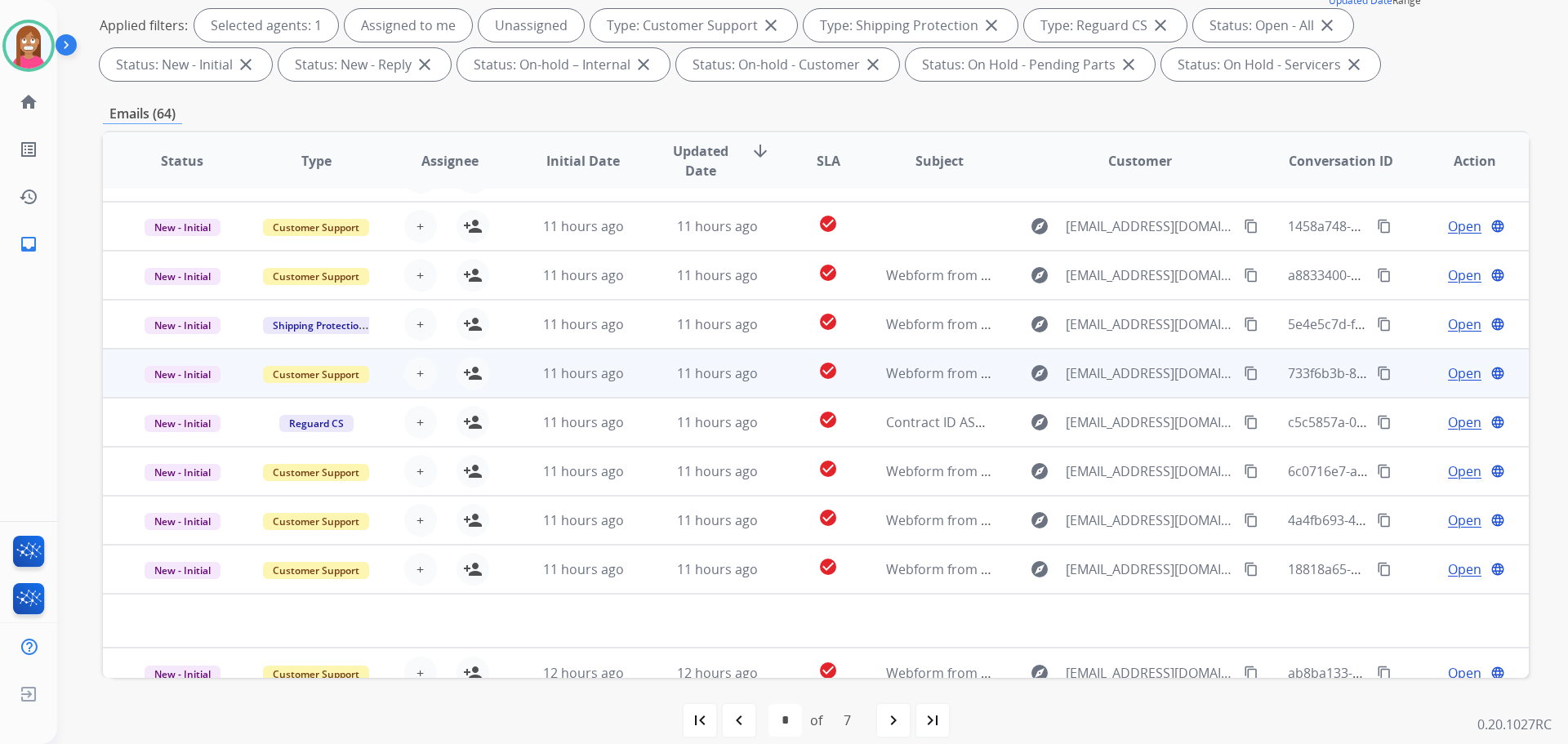
scroll to position [56, 0]
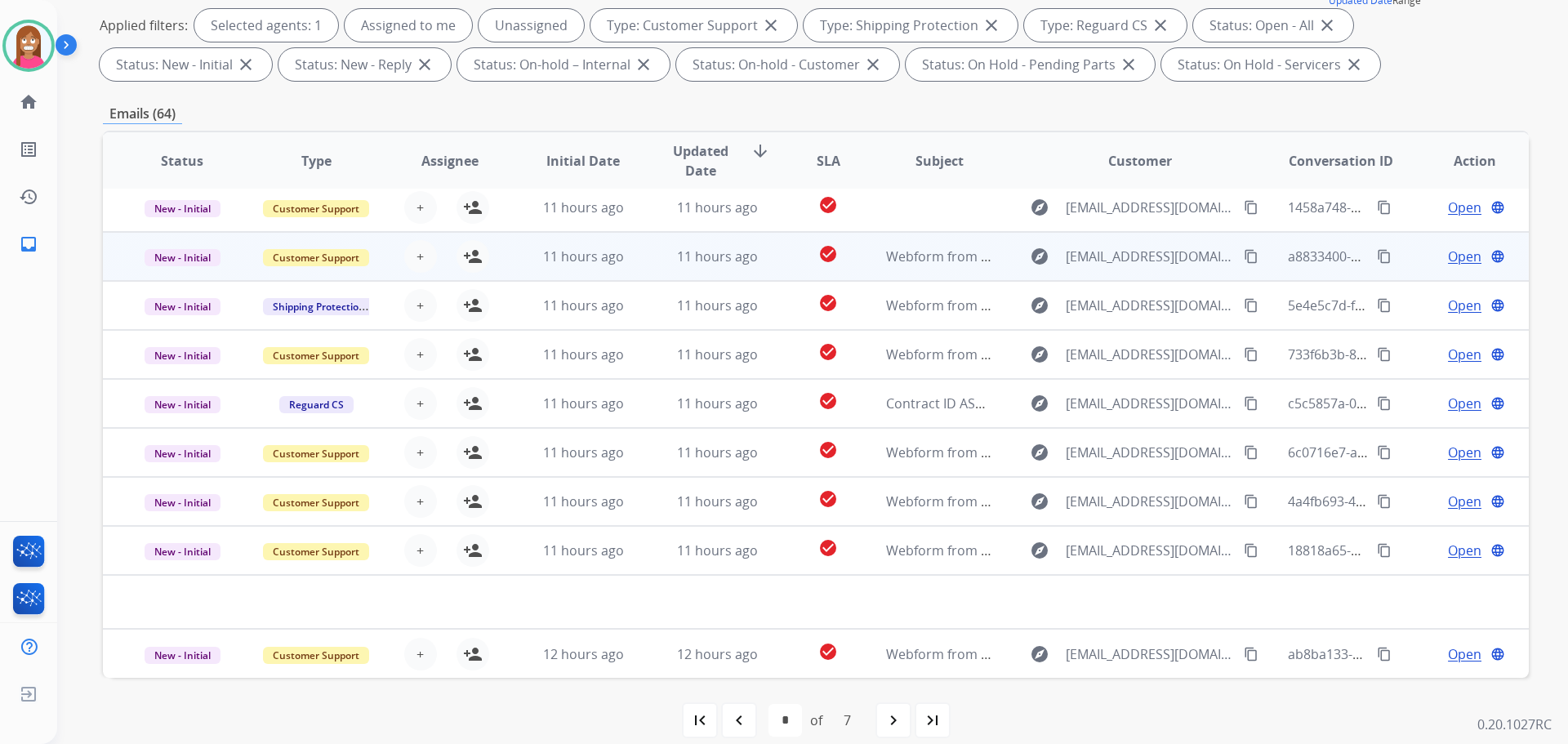
click at [628, 271] on td "11 hours ago" at bounding box center [570, 256] width 134 height 49
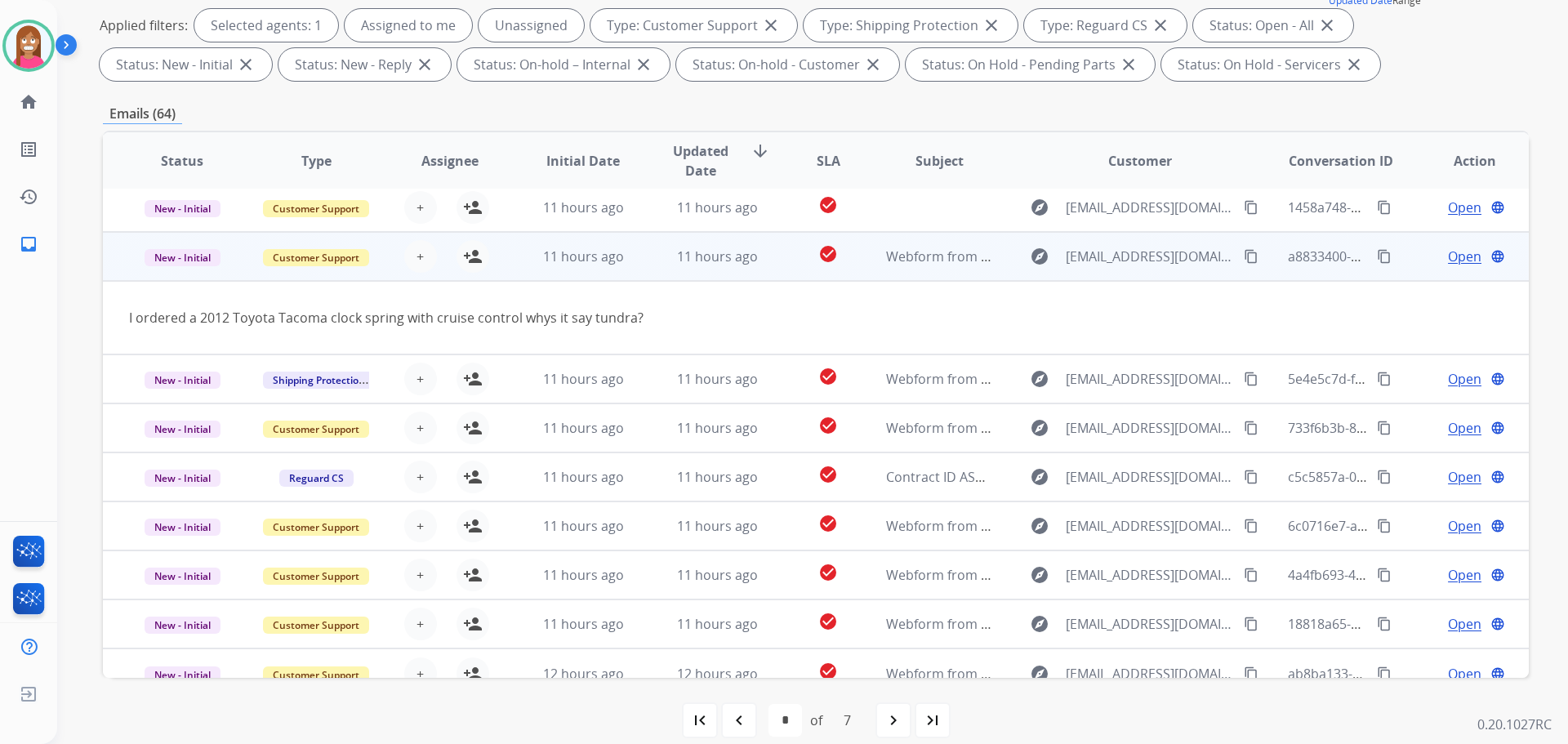
scroll to position [75, 0]
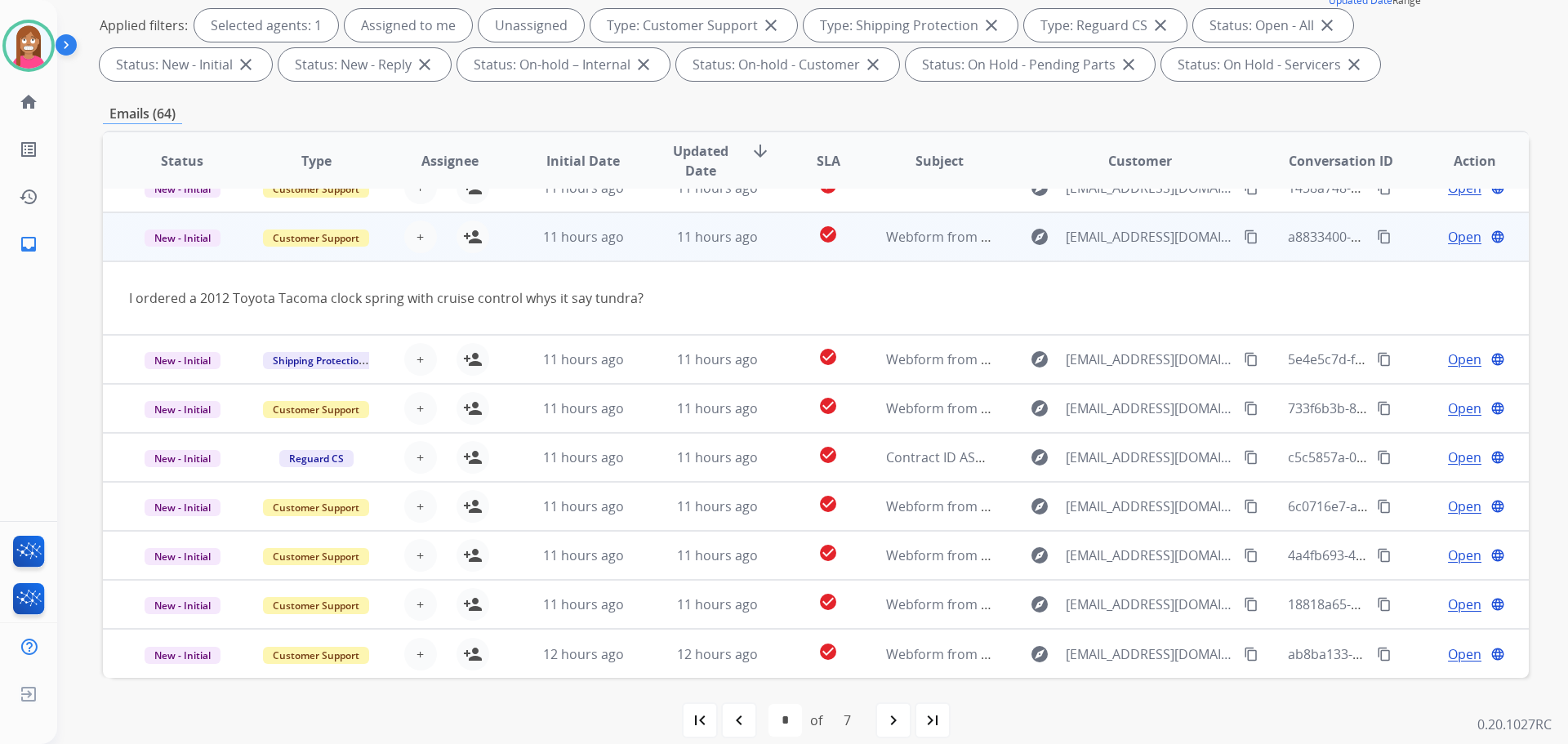
click at [1244, 238] on mat-icon "content_copy" at bounding box center [1251, 236] width 15 height 15
click at [472, 239] on mat-icon "person_add" at bounding box center [473, 236] width 20 height 20
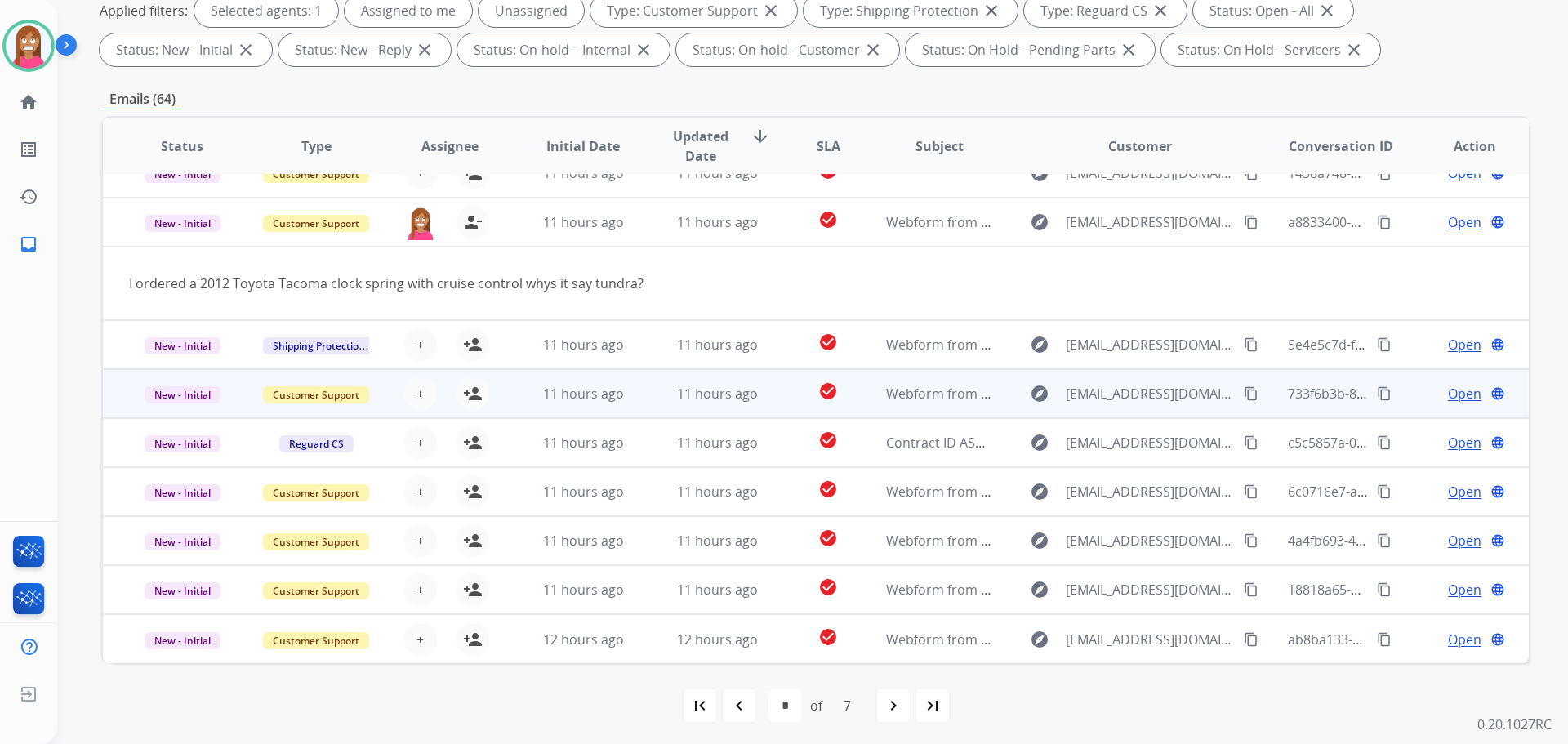
scroll to position [263, 0]
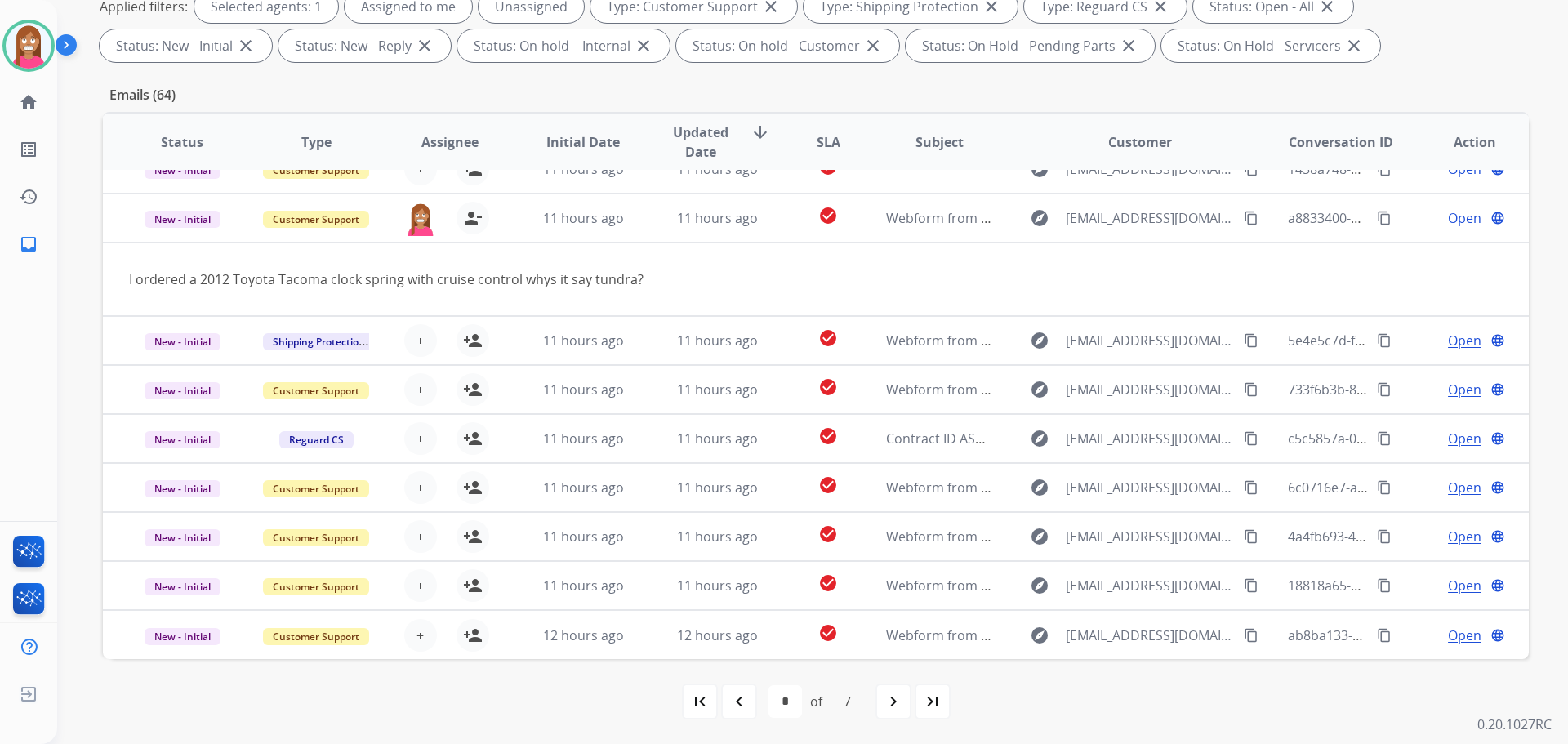
click at [742, 707] on mat-icon "navigate_before" at bounding box center [739, 701] width 20 height 20
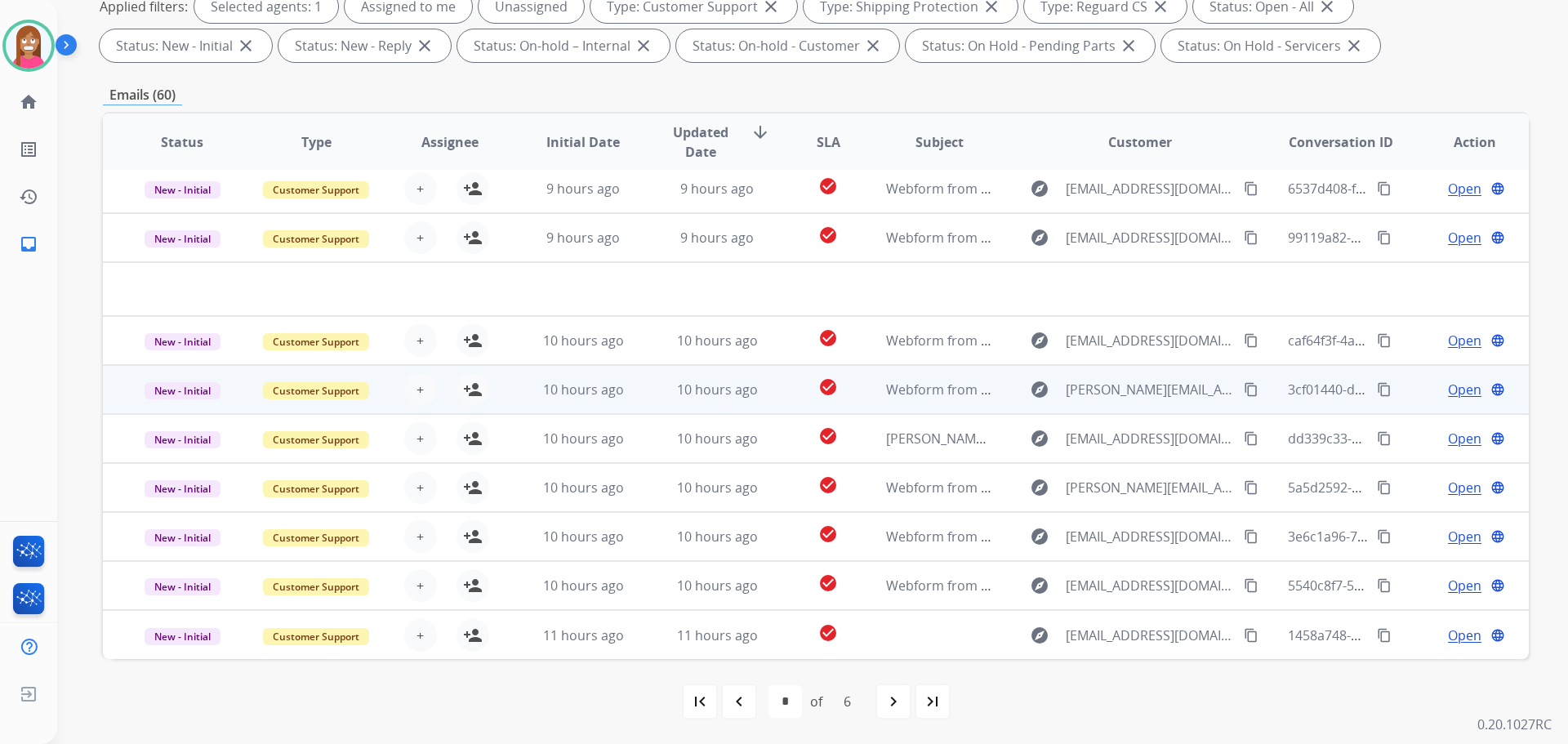
click at [654, 384] on td "10 hours ago" at bounding box center [704, 389] width 134 height 49
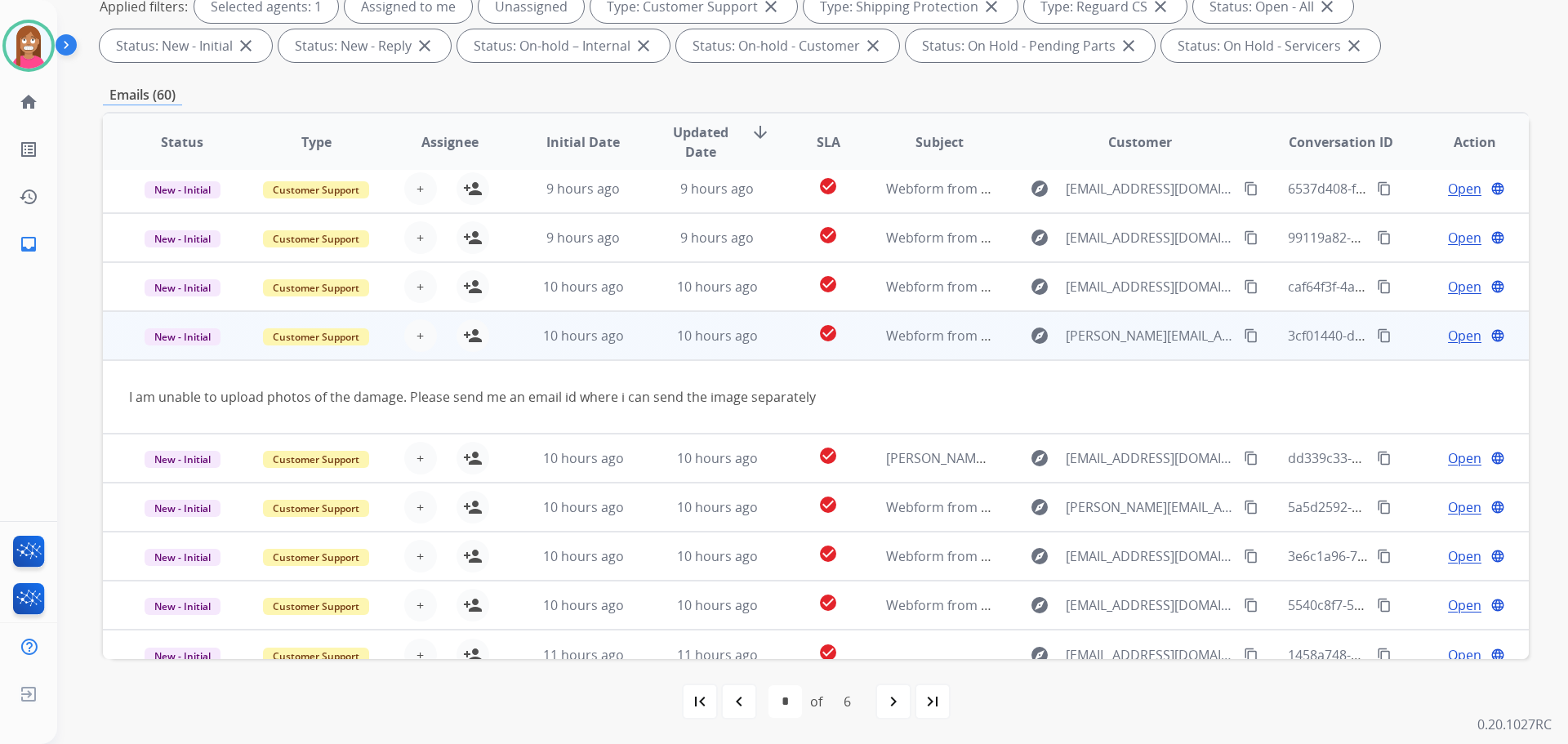
scroll to position [75, 0]
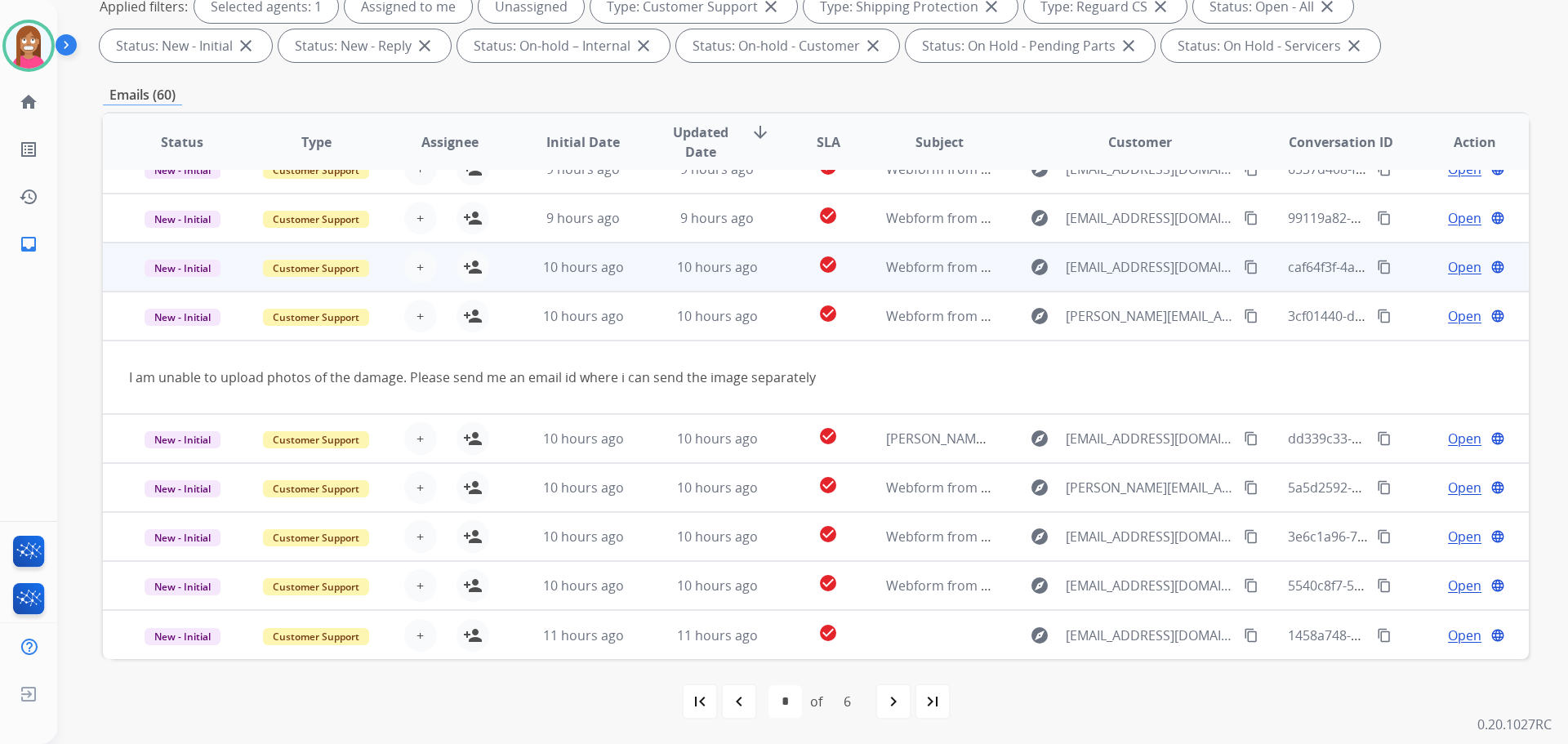
click at [642, 270] on td "10 hours ago" at bounding box center [704, 267] width 134 height 49
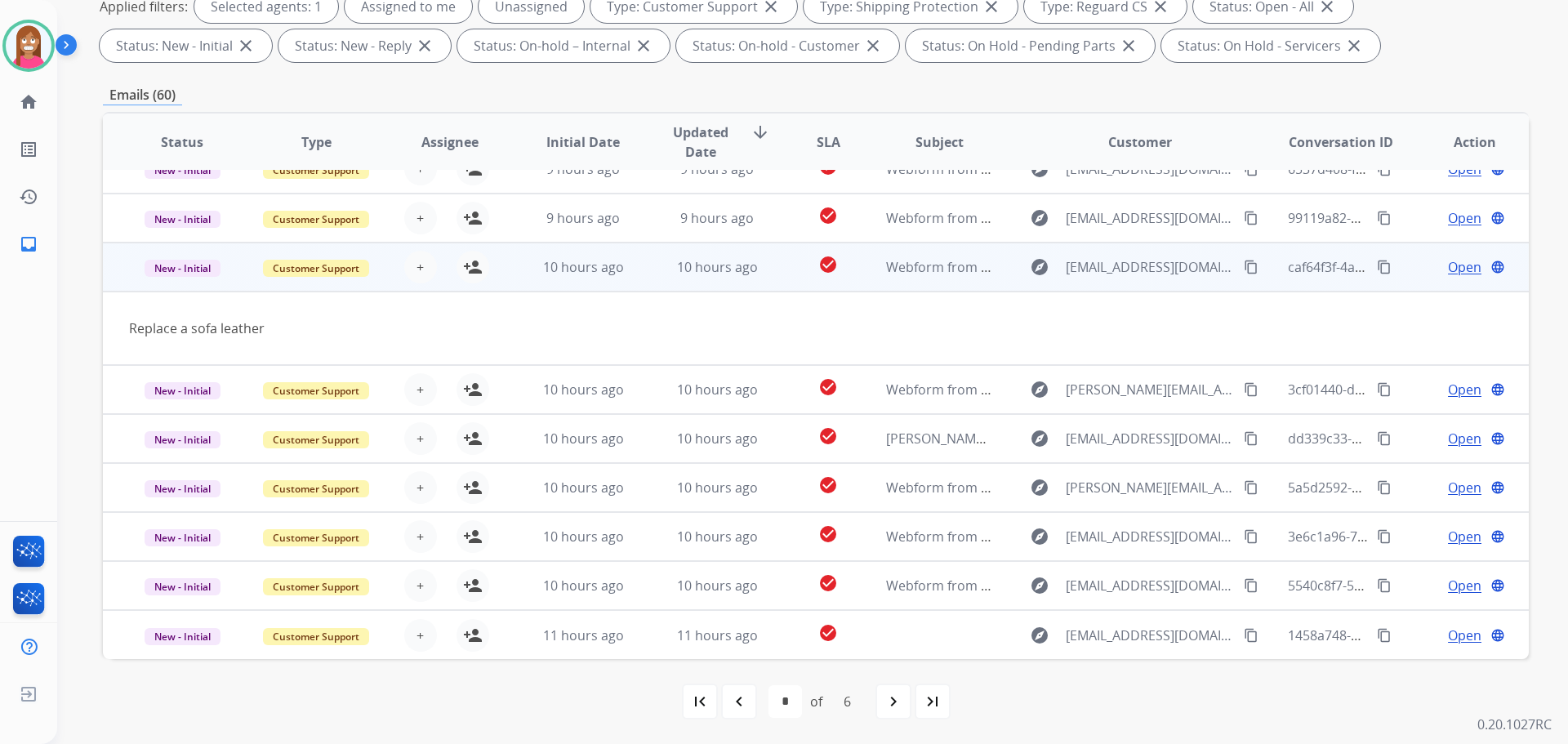
click at [1244, 265] on mat-icon "content_copy" at bounding box center [1251, 267] width 15 height 15
click at [470, 265] on mat-icon "person_add" at bounding box center [473, 267] width 20 height 20
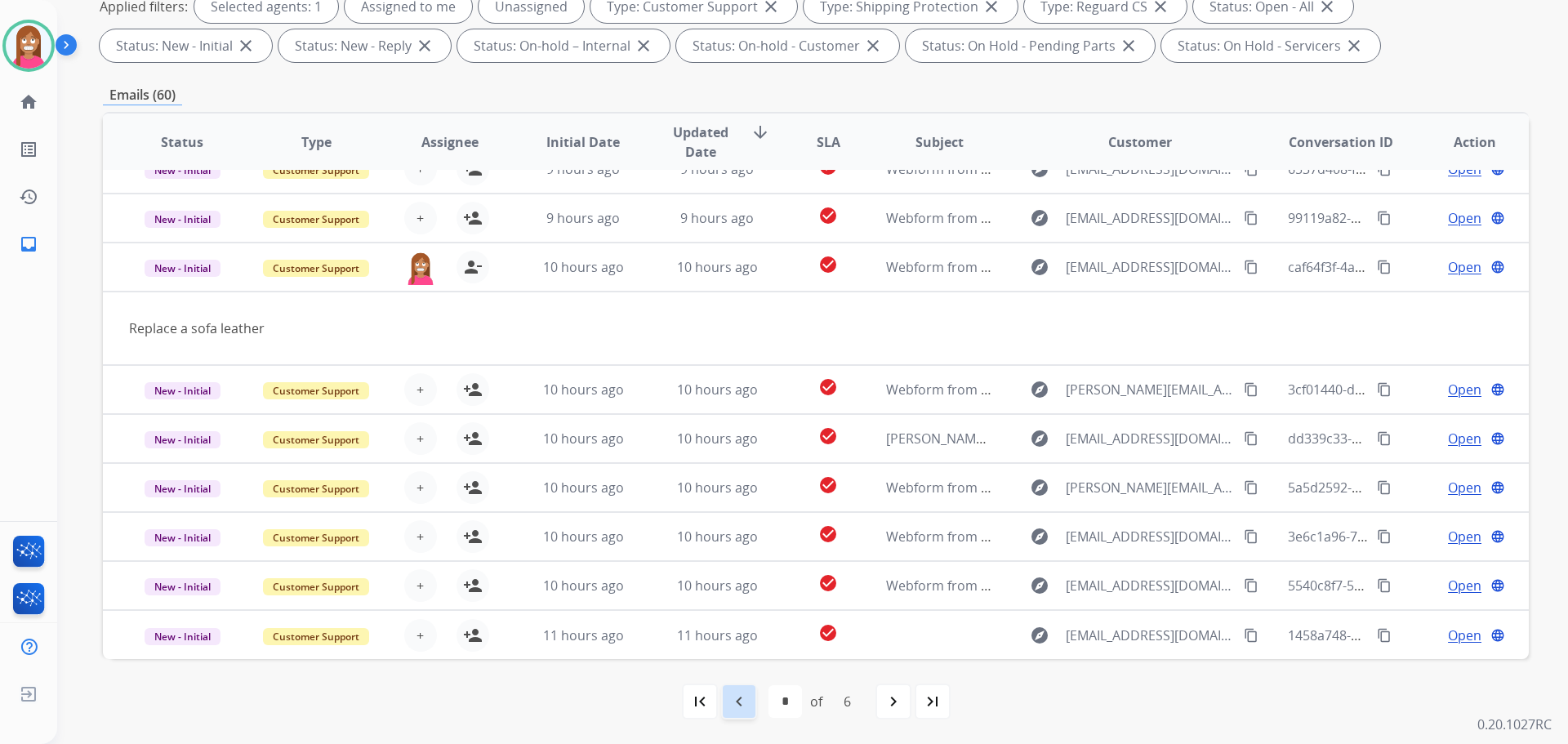
click at [748, 713] on div "navigate_before" at bounding box center [738, 701] width 36 height 36
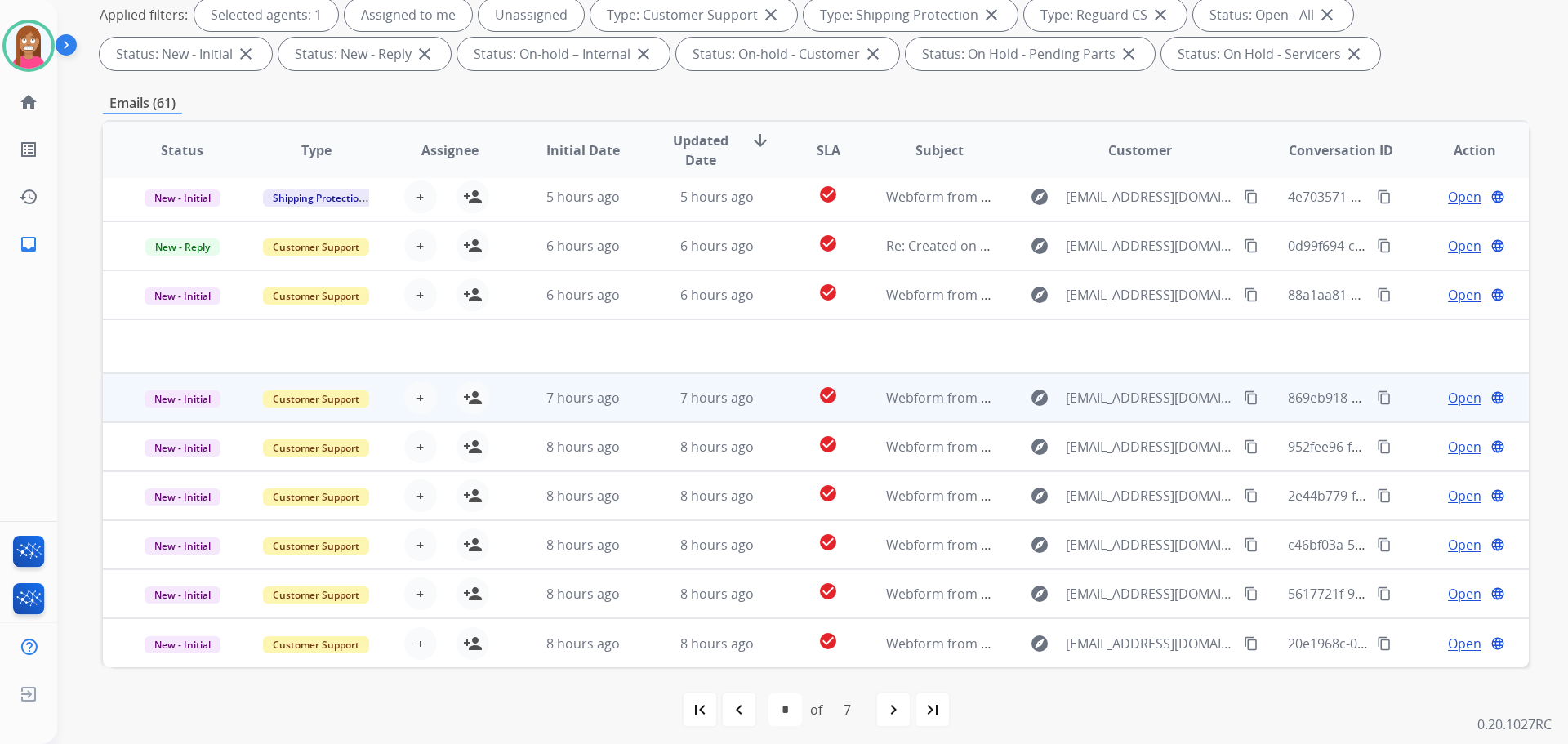
scroll to position [263, 0]
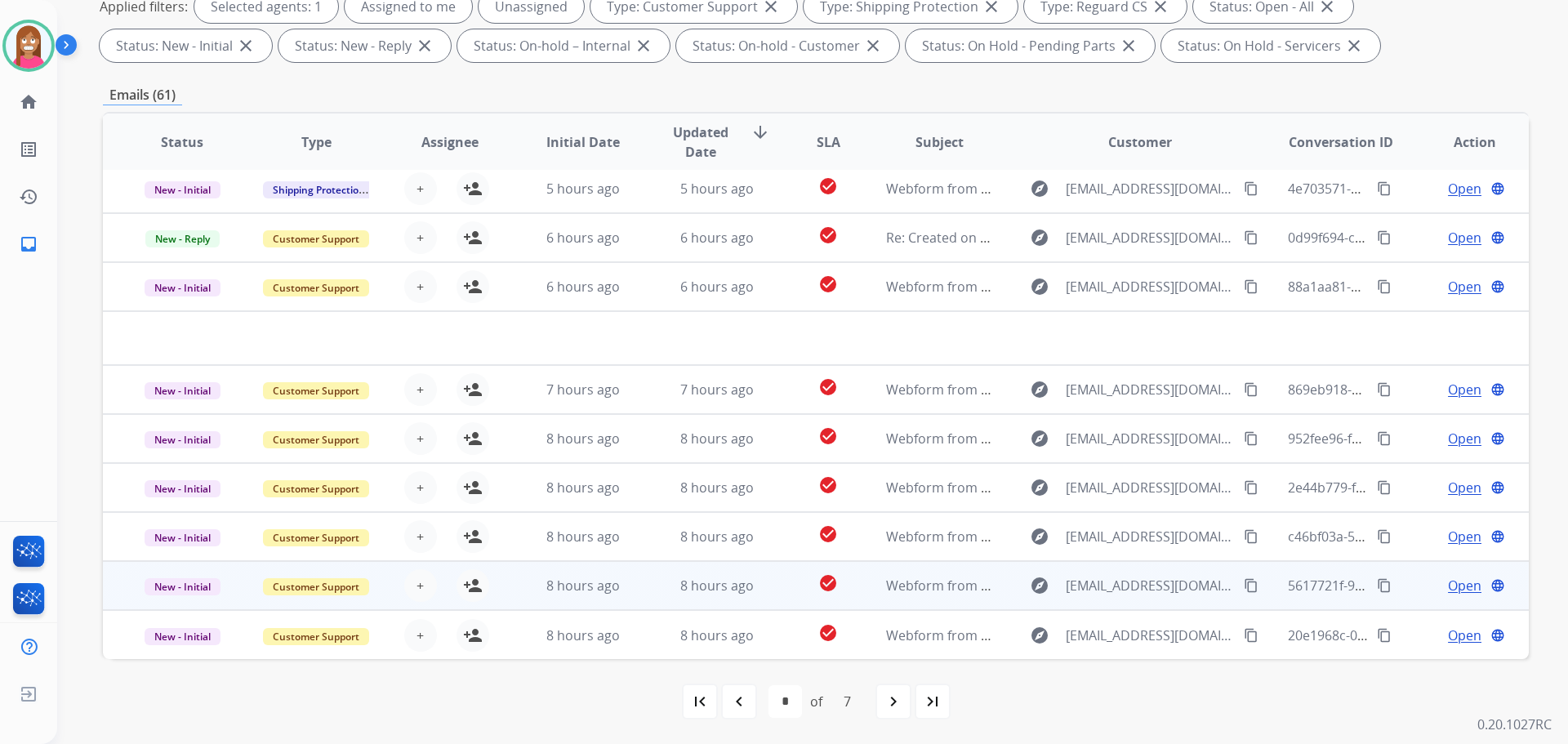
click at [637, 595] on td "8 hours ago" at bounding box center [704, 585] width 134 height 49
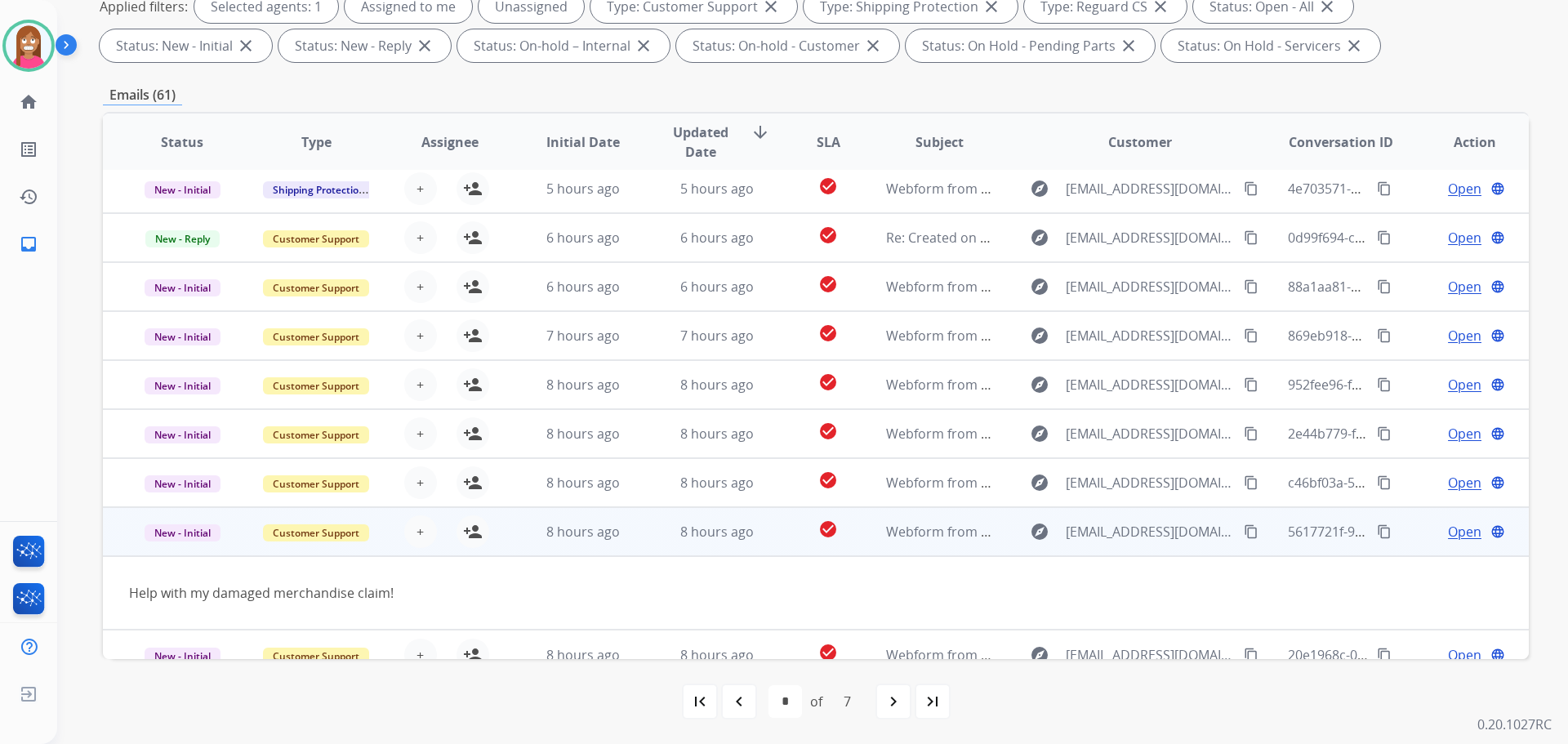
scroll to position [75, 0]
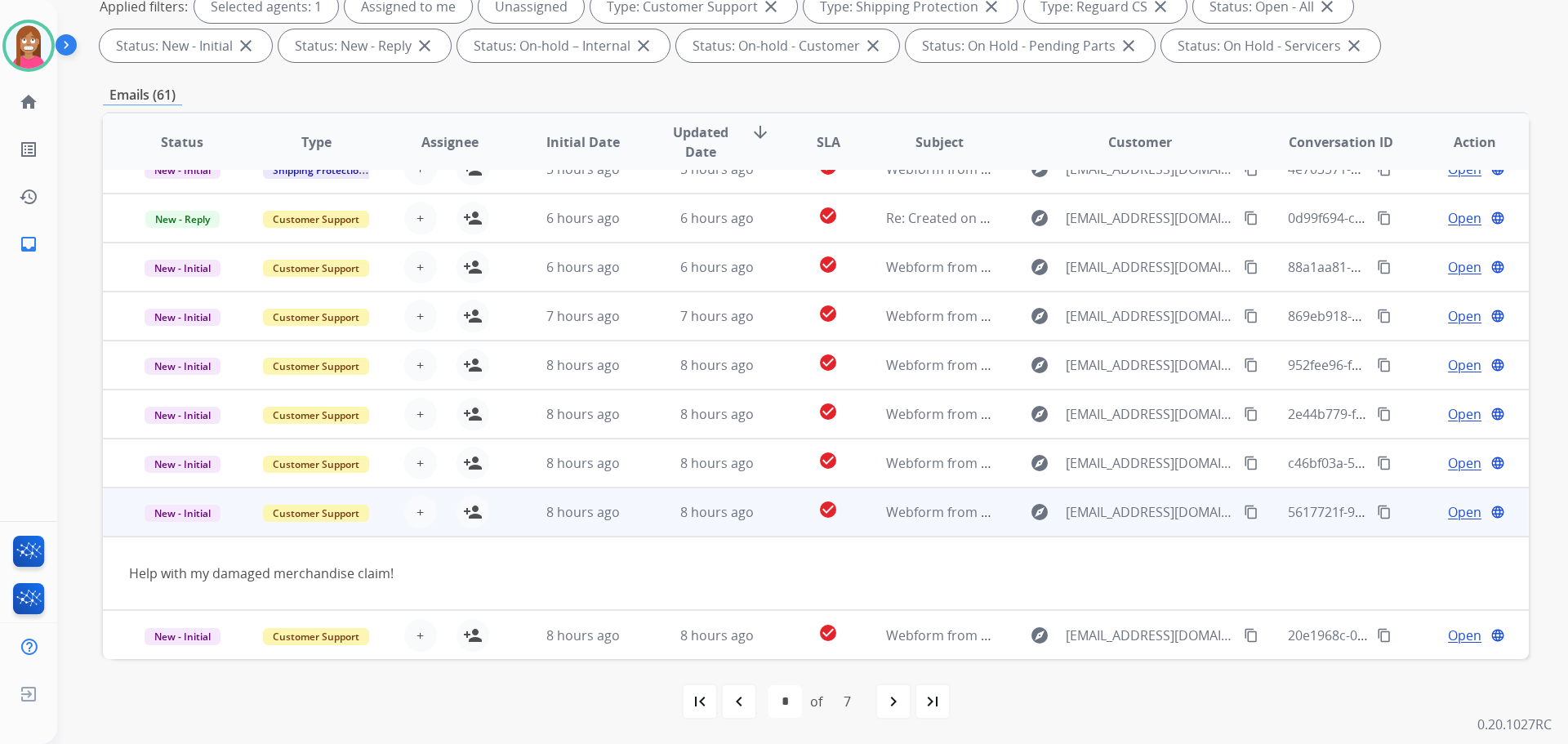
click at [1242, 515] on button "content_copy" at bounding box center [1251, 512] width 20 height 20
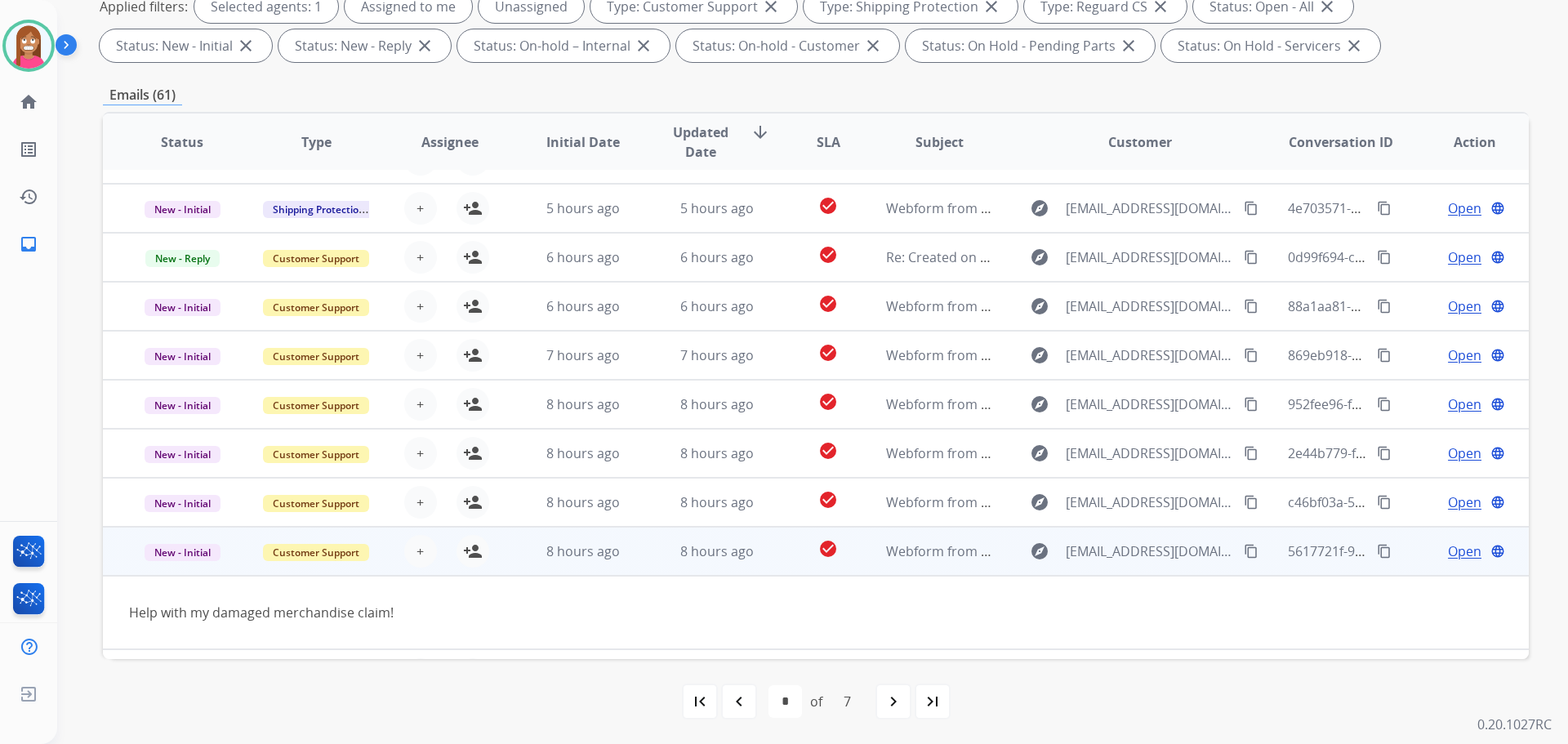
scroll to position [0, 0]
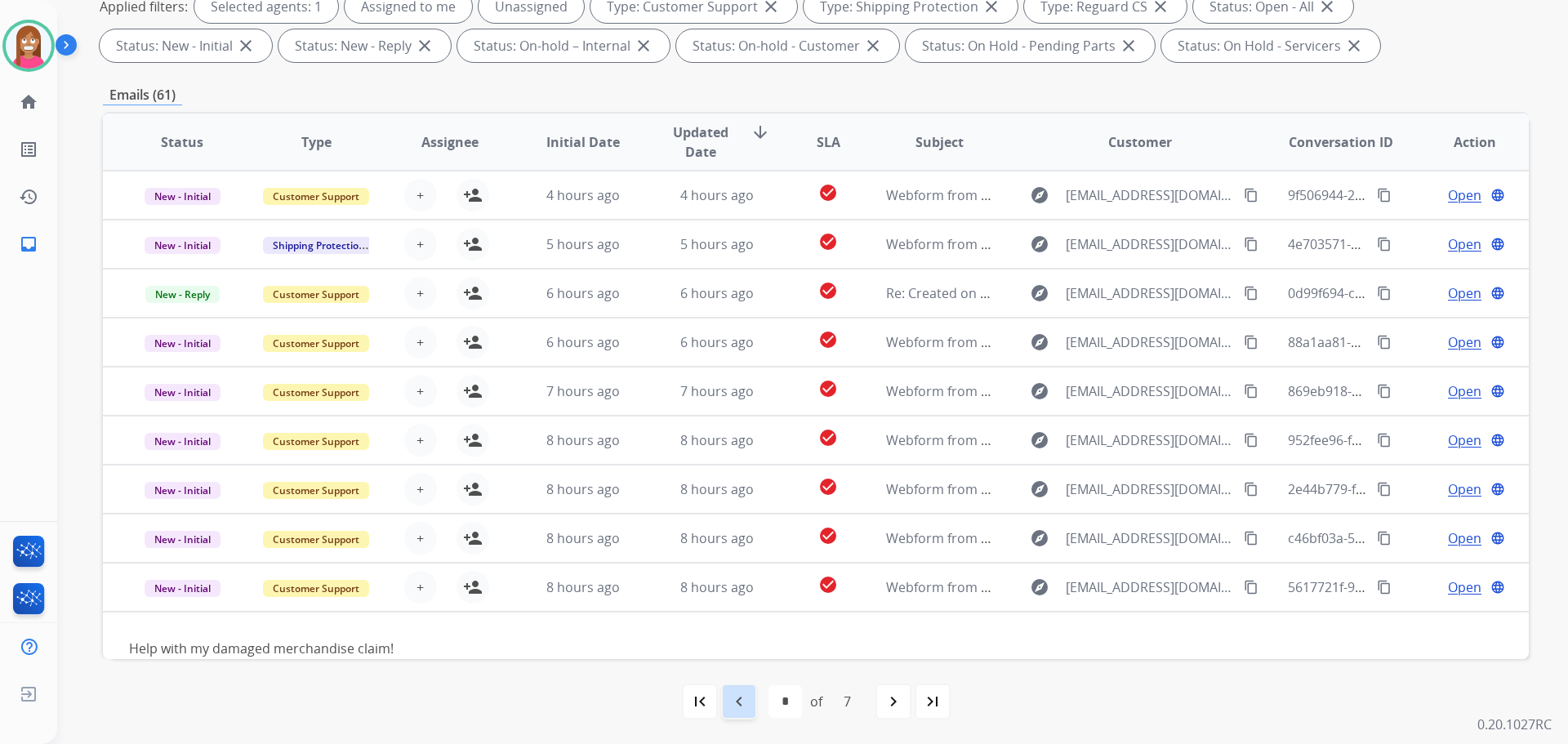
click at [745, 692] on mat-icon "navigate_before" at bounding box center [739, 701] width 20 height 20
select select "*"
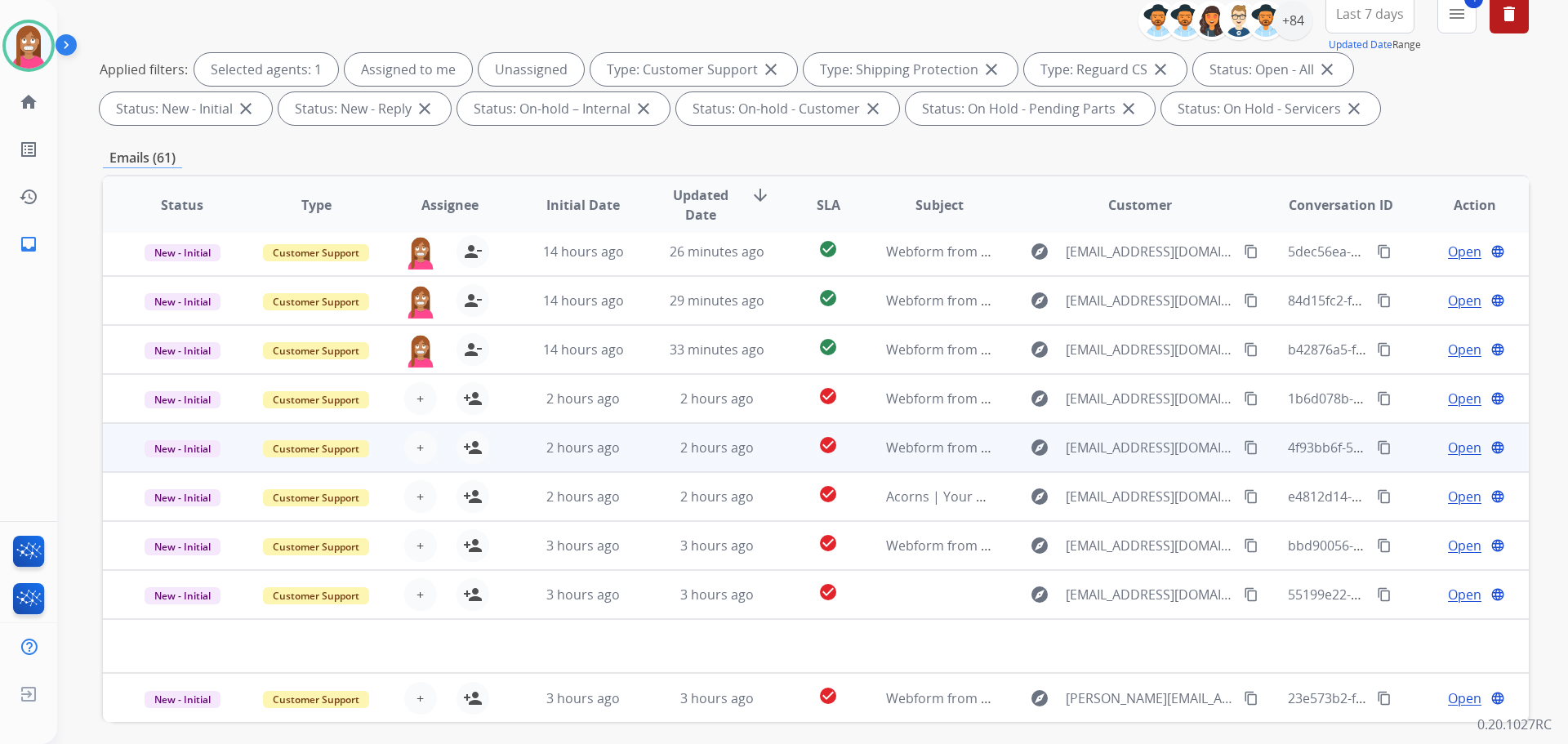
scroll to position [245, 0]
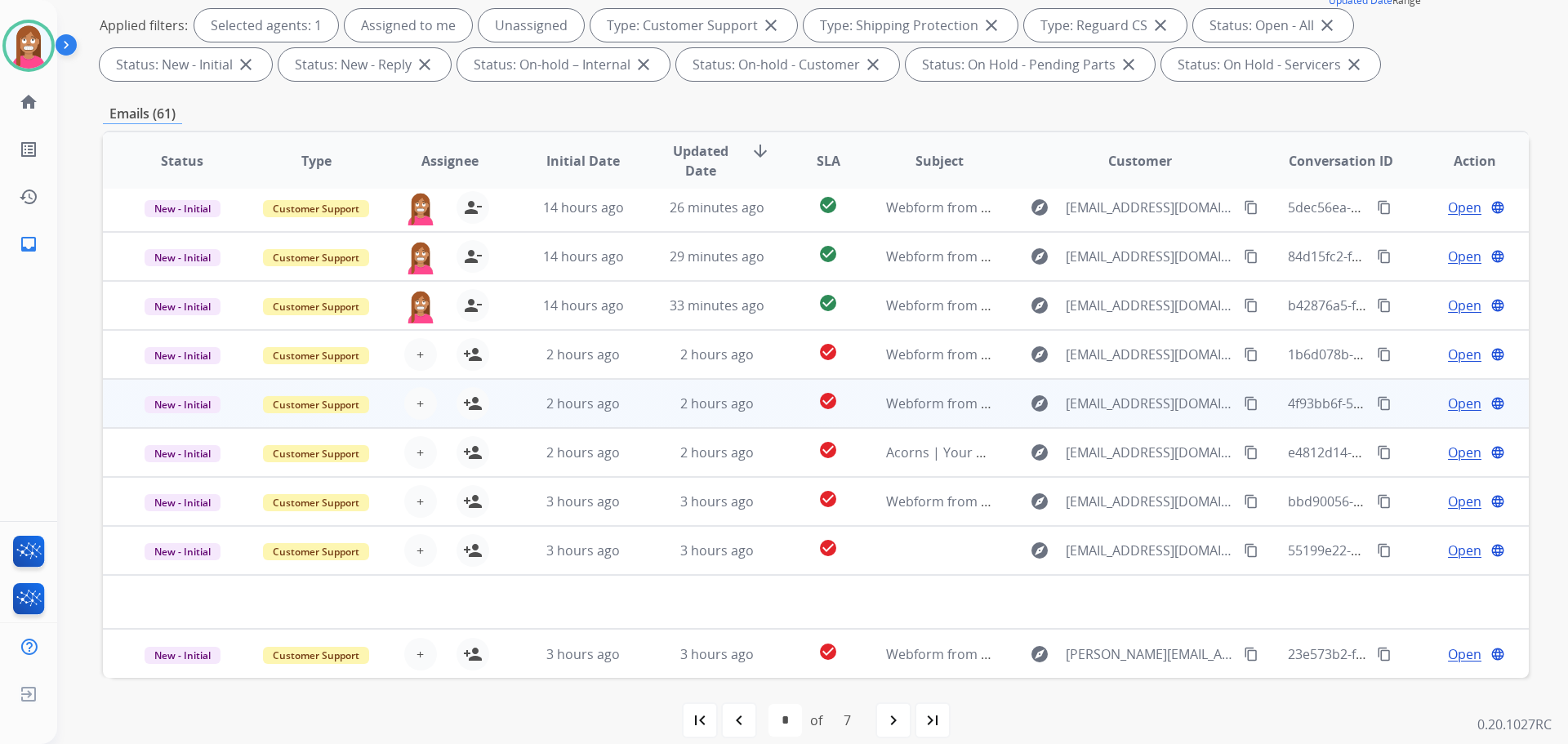
click at [637, 412] on td "2 hours ago" at bounding box center [704, 403] width 134 height 49
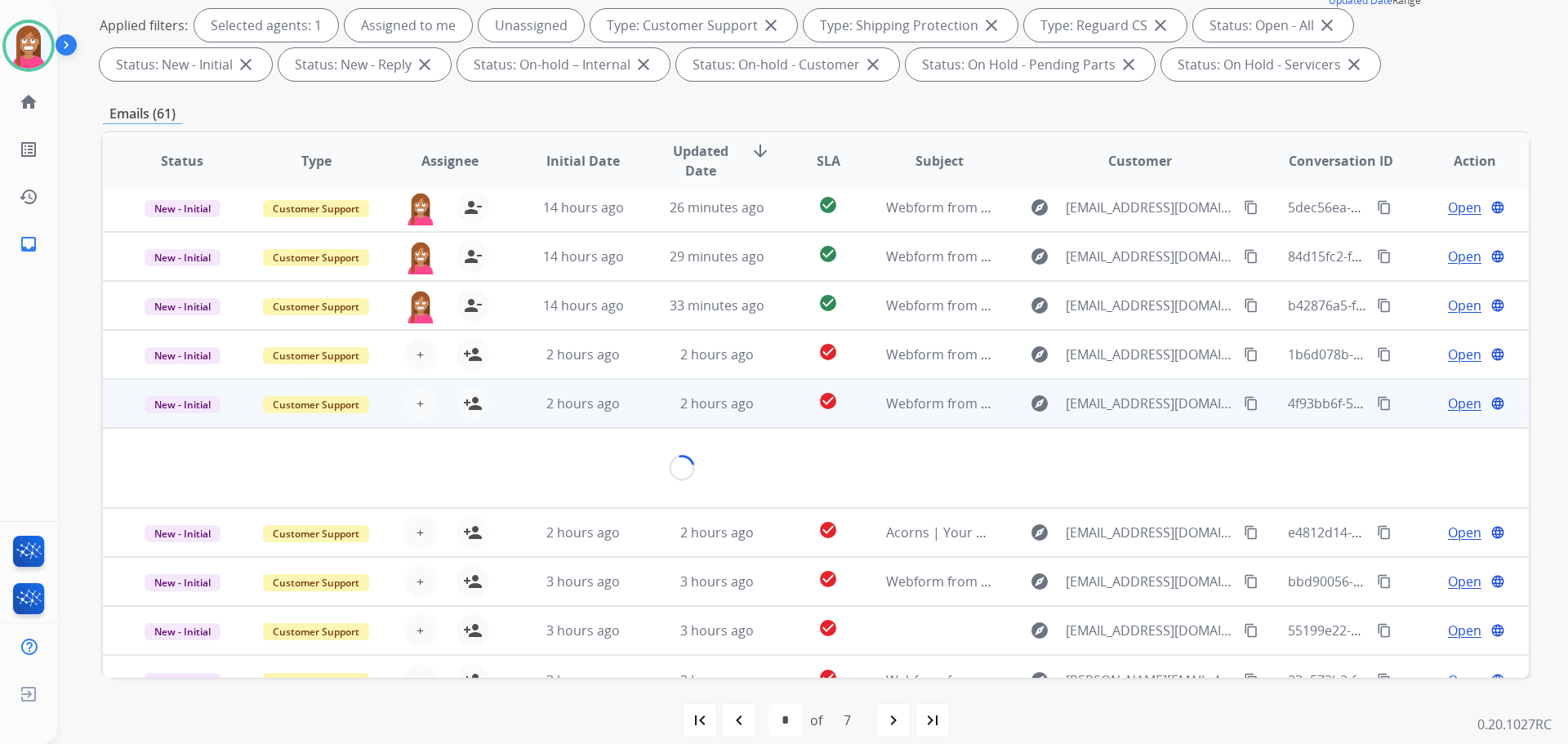
scroll to position [95, 0]
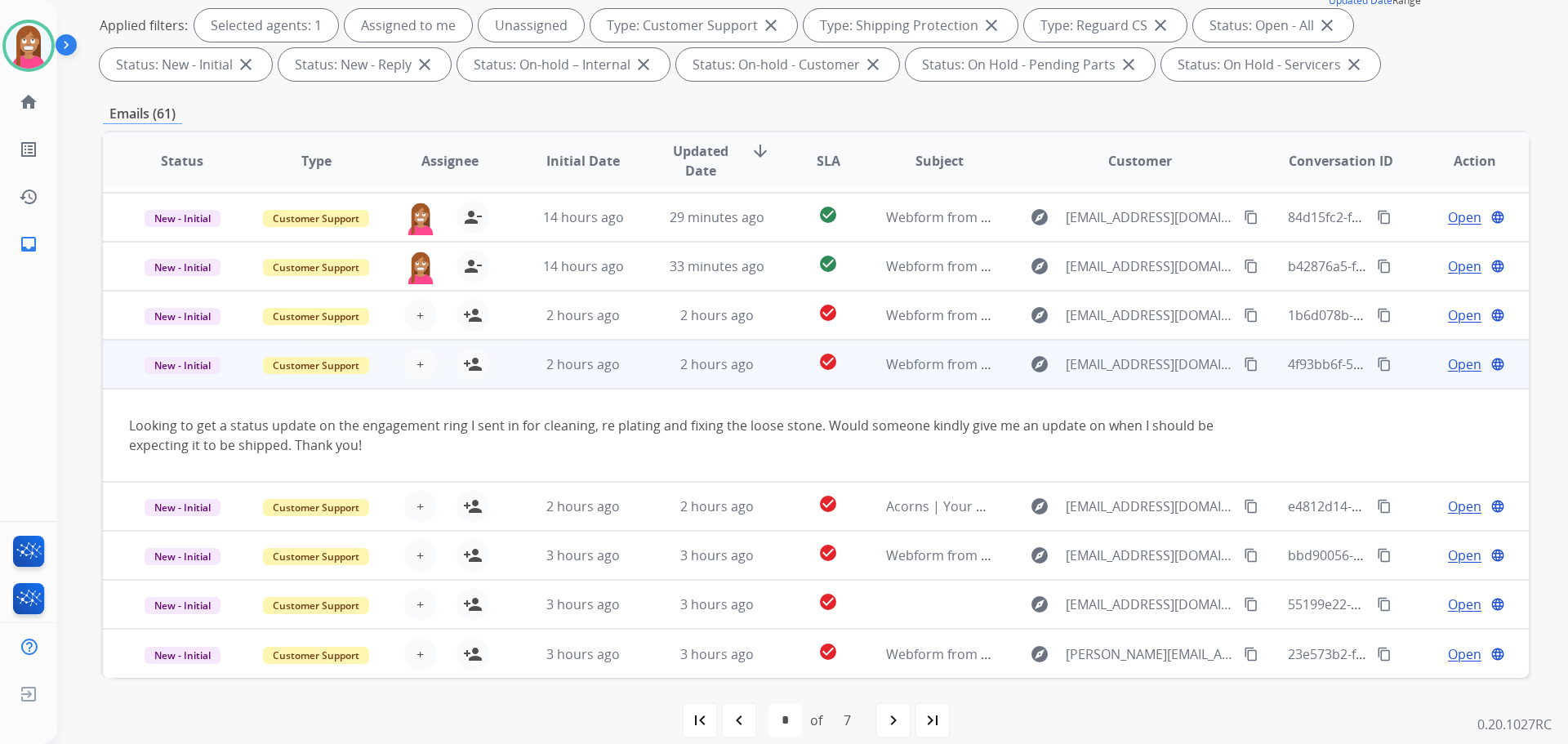
click at [1244, 358] on mat-icon "content_copy" at bounding box center [1251, 363] width 15 height 15
click at [473, 373] on mat-icon "person_add" at bounding box center [473, 364] width 20 height 20
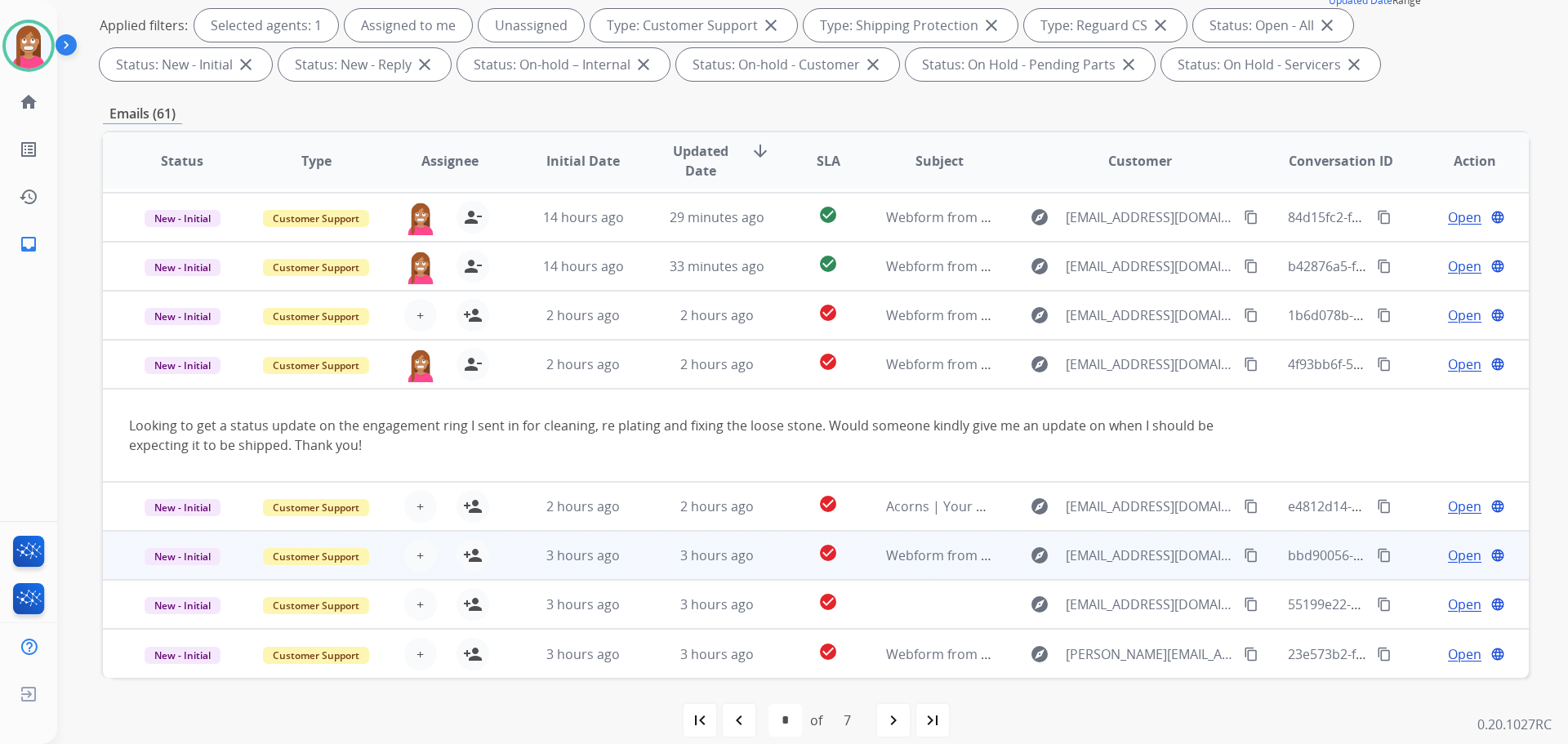
scroll to position [263, 0]
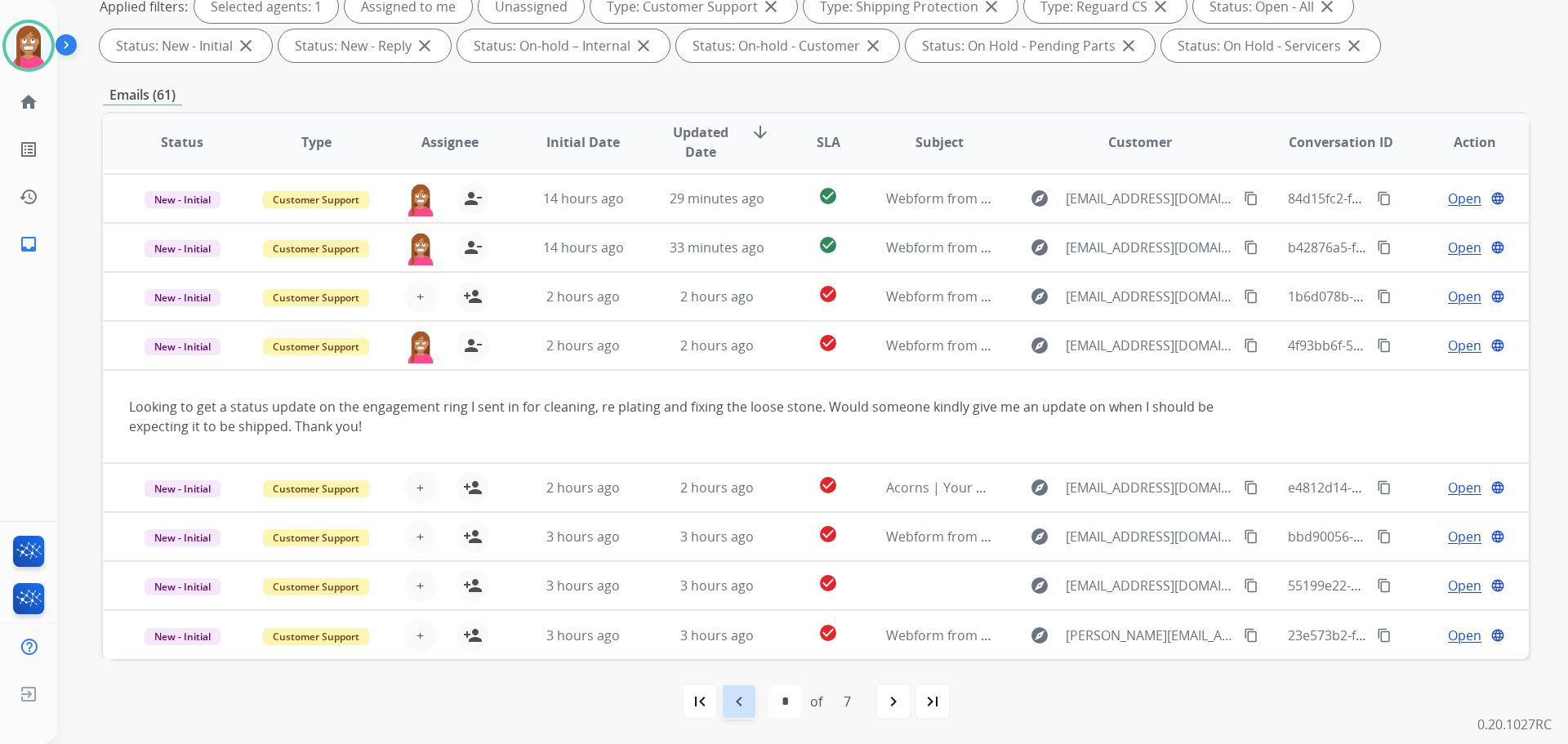
click at [743, 699] on mat-icon "navigate_before" at bounding box center [739, 701] width 20 height 20
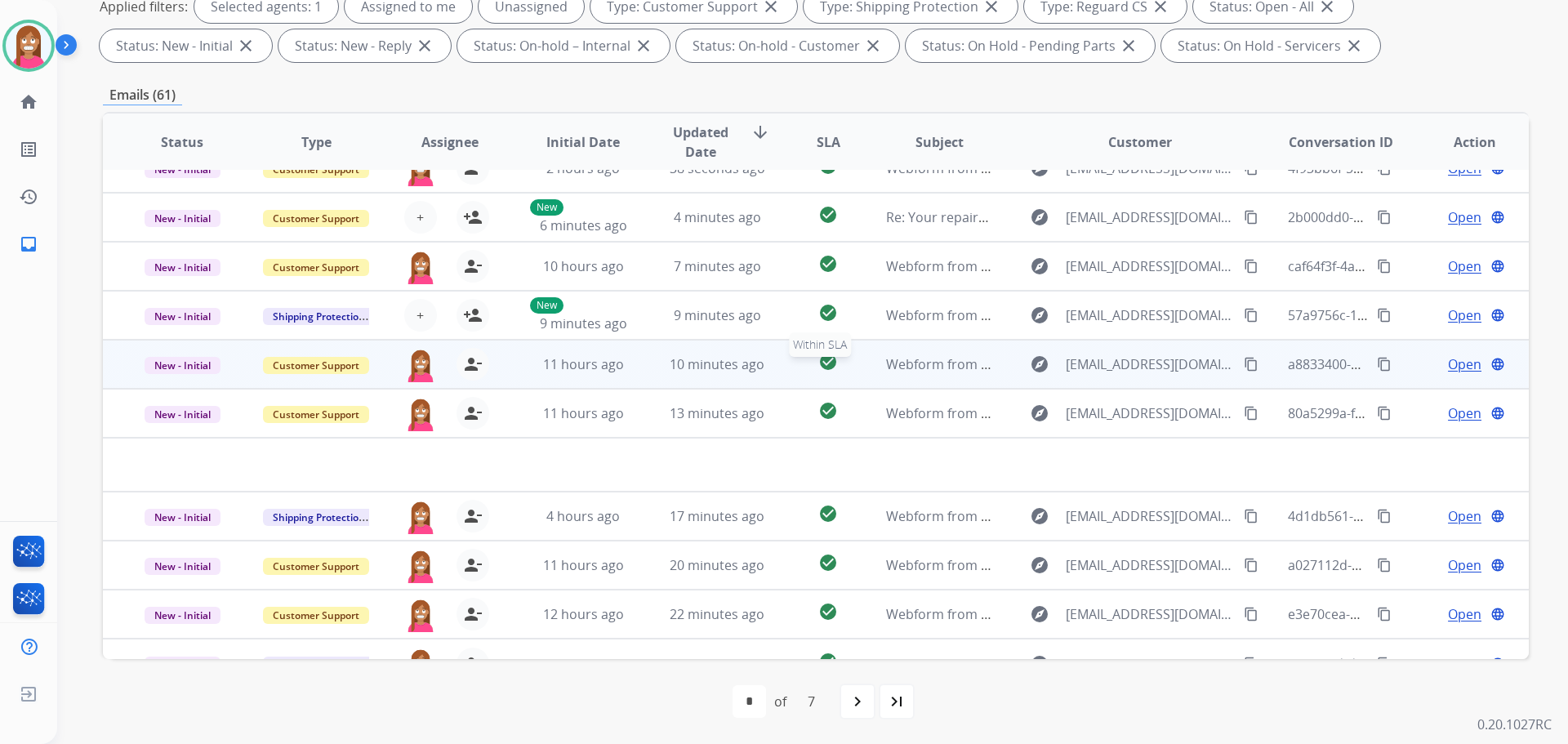
scroll to position [0, 0]
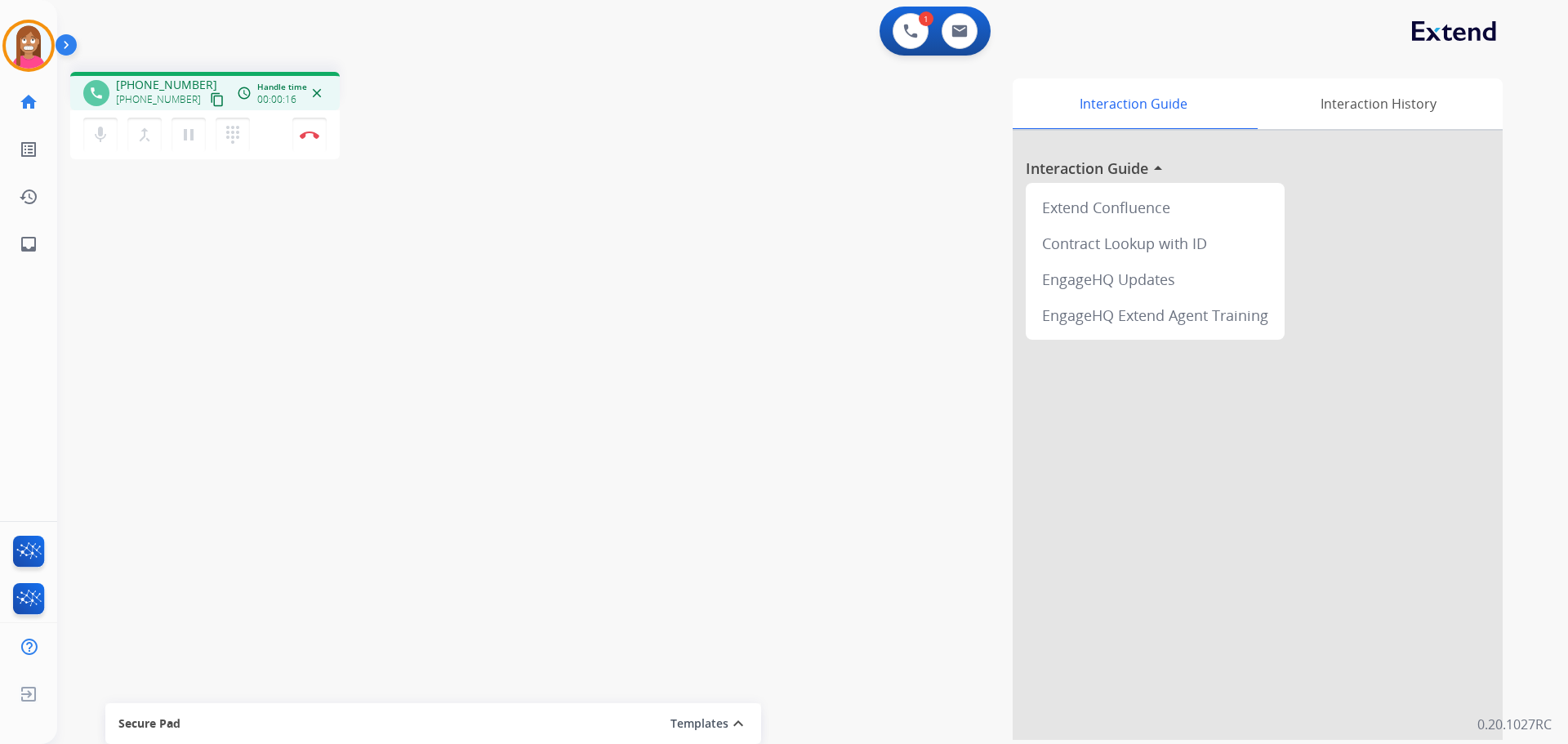
click at [210, 103] on mat-icon "content_copy" at bounding box center [217, 99] width 15 height 15
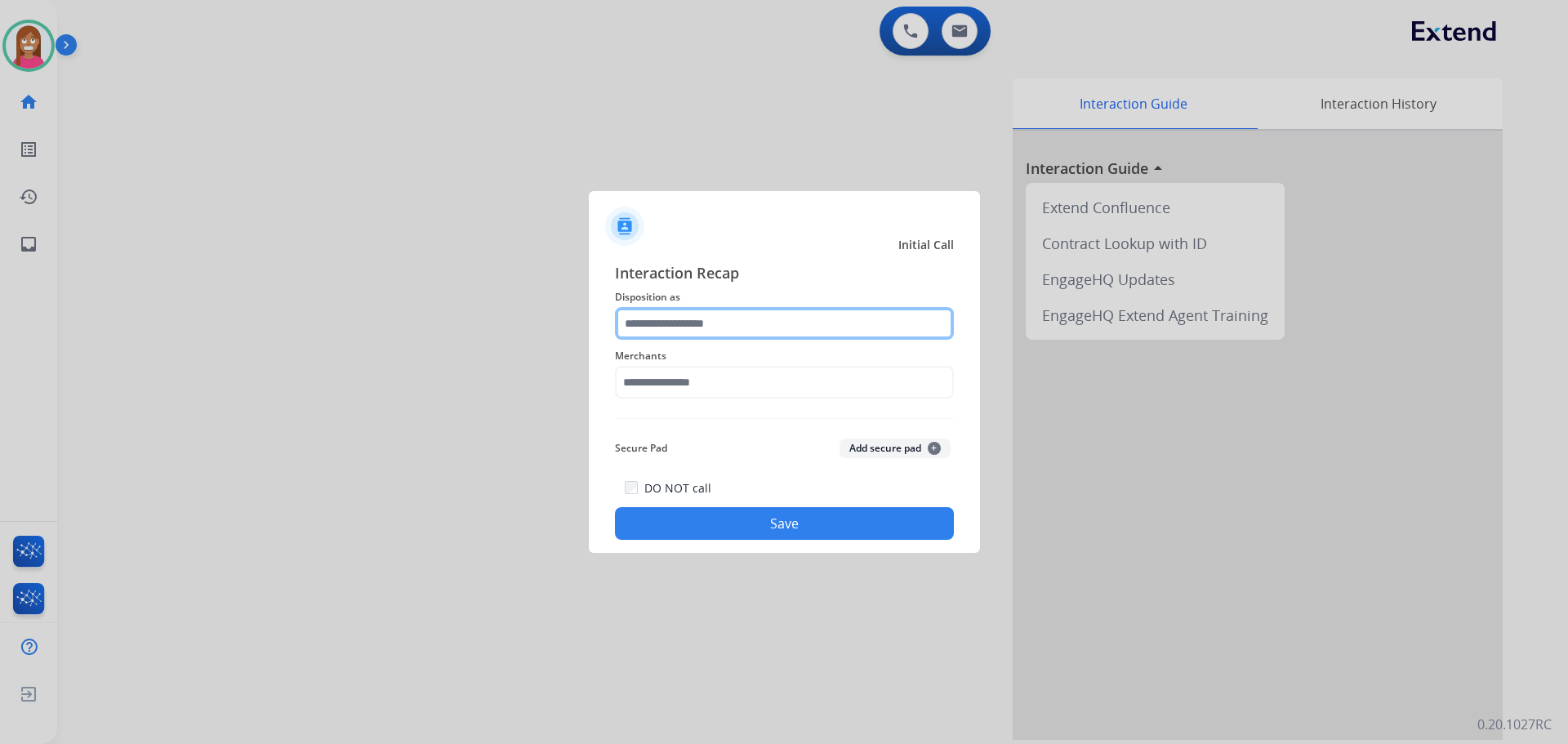
drag, startPoint x: 644, startPoint y: 324, endPoint x: 637, endPoint y: 304, distance: 21.2
click at [642, 323] on input "text" at bounding box center [784, 323] width 339 height 33
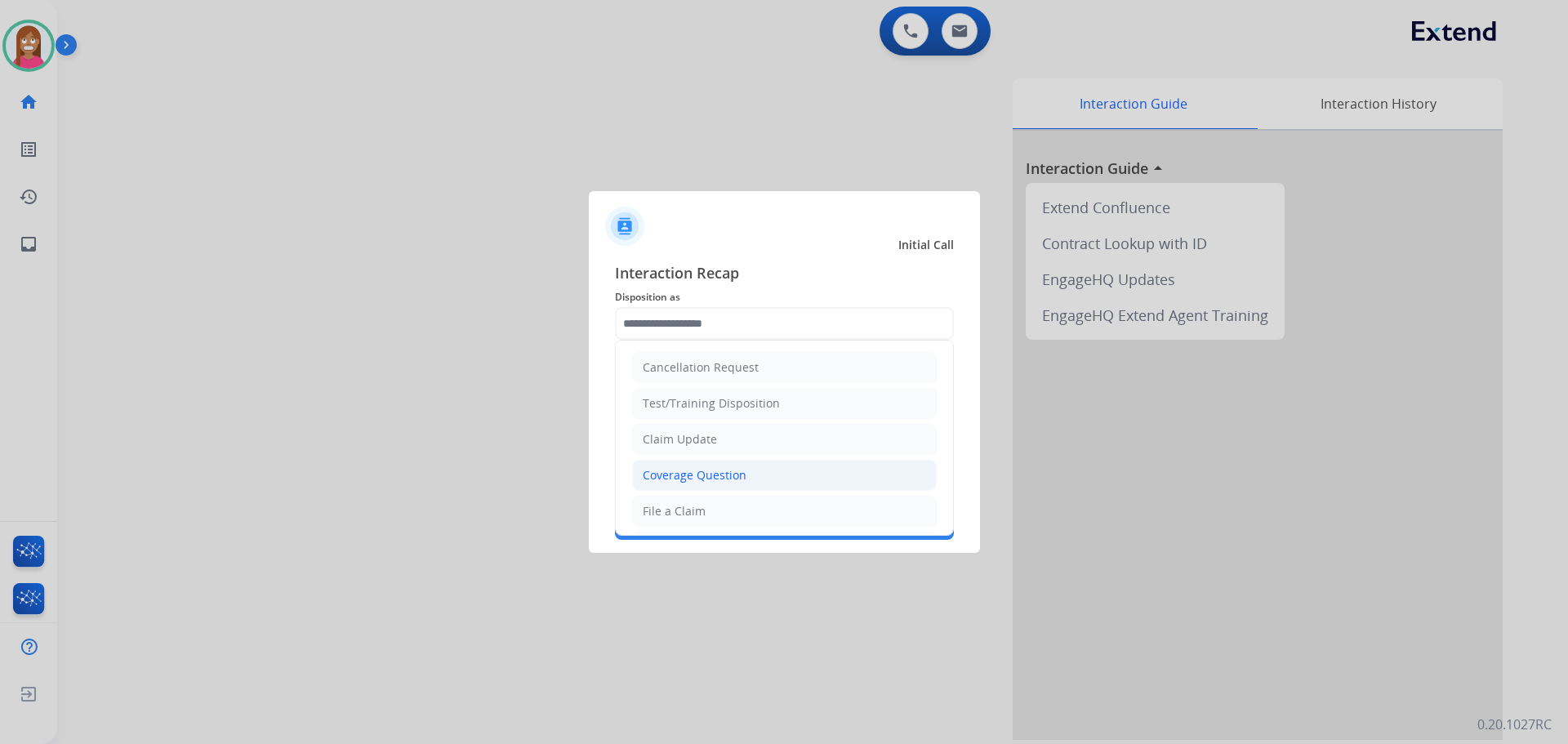
click at [654, 481] on div "Coverage Question" at bounding box center [694, 475] width 103 height 17
type input "**********"
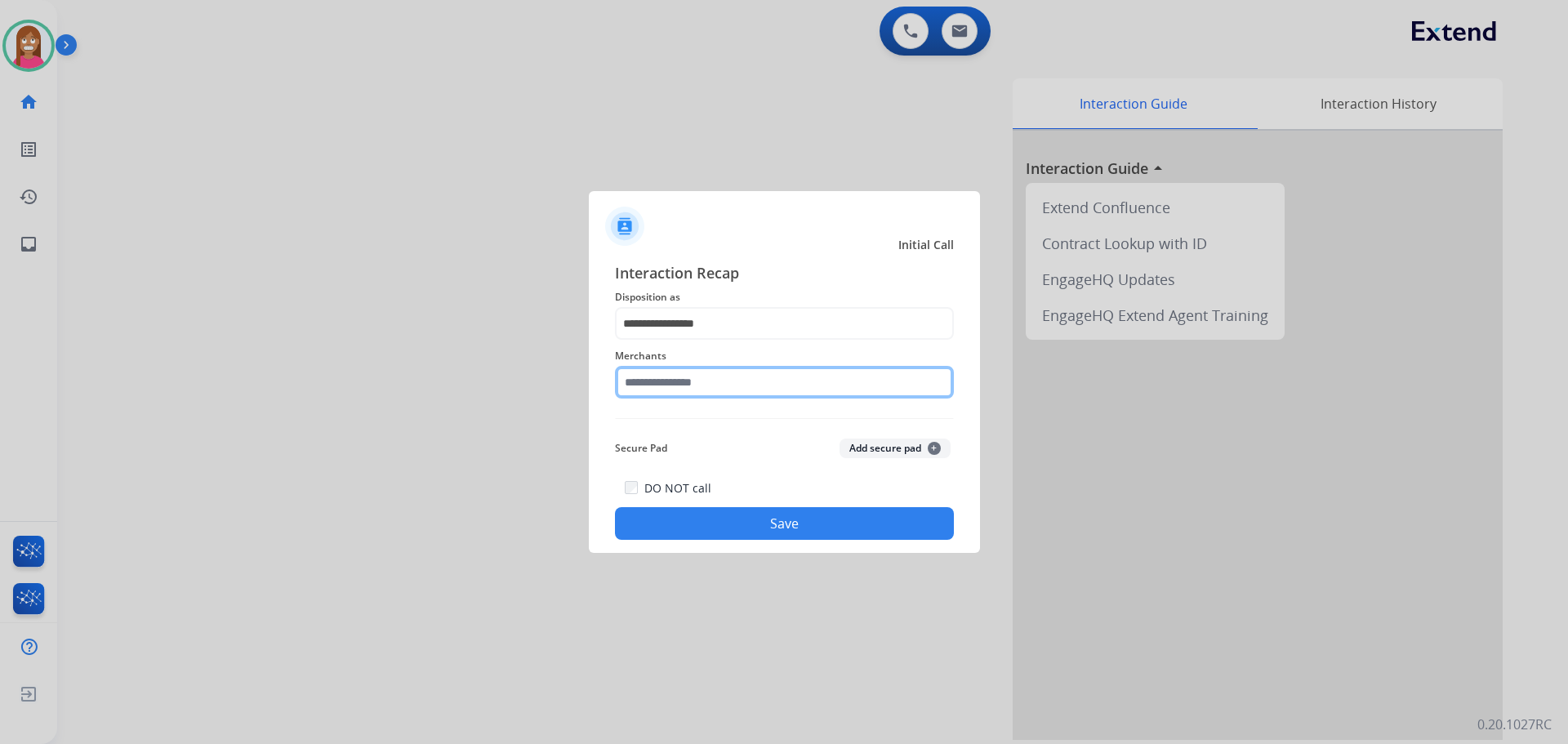
click at [634, 381] on input "text" at bounding box center [784, 382] width 339 height 33
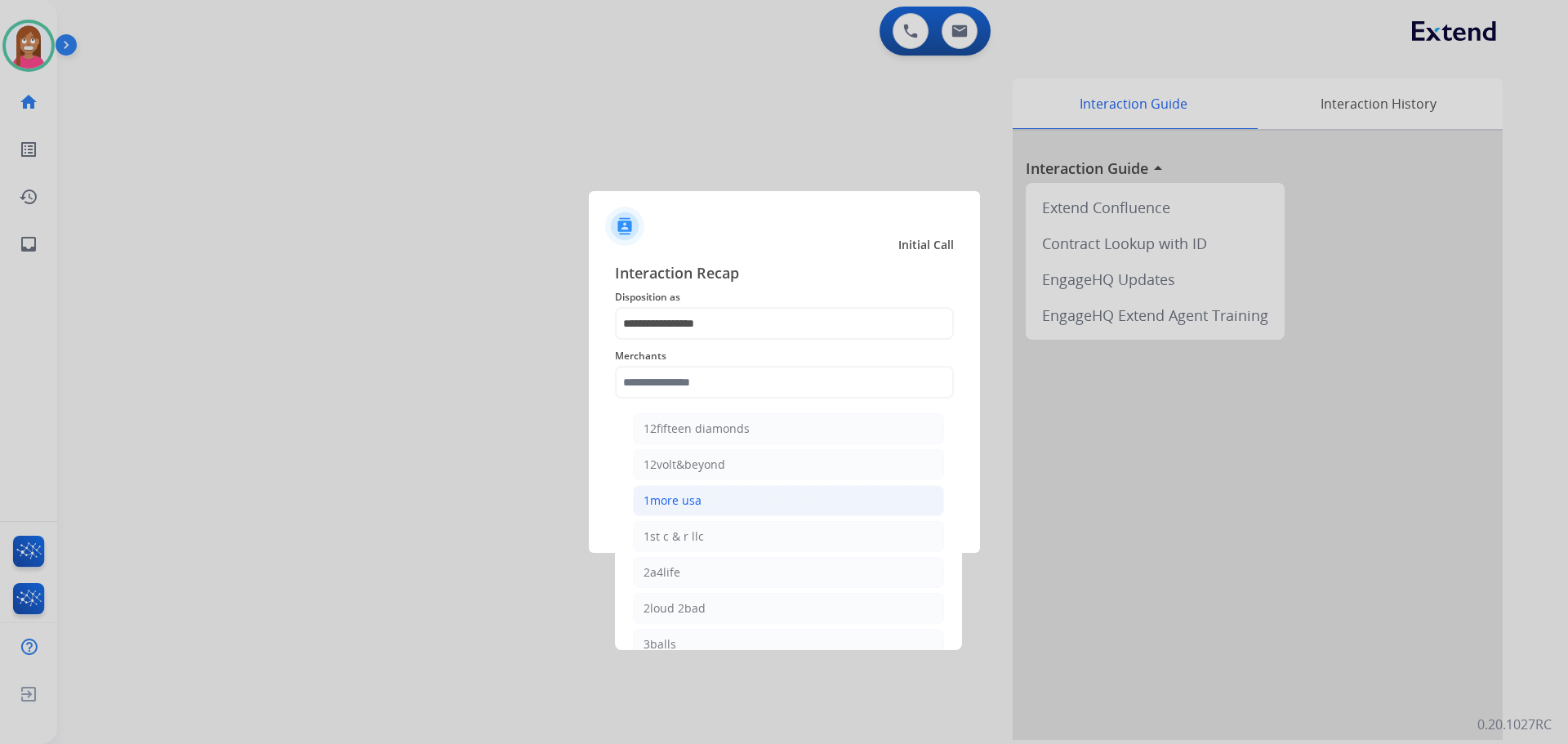
click at [668, 498] on div "1more usa" at bounding box center [672, 500] width 58 height 17
type input "*********"
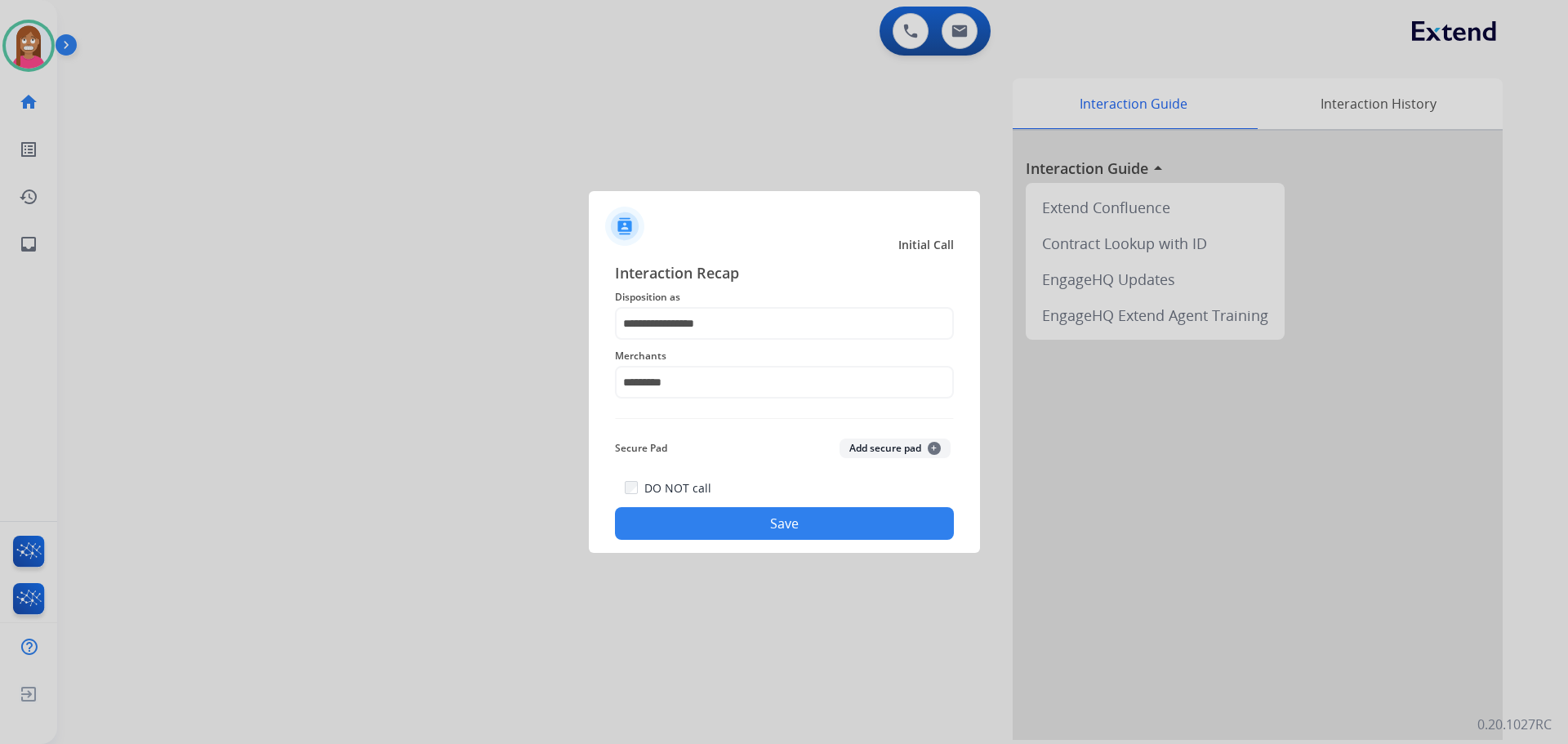
click at [667, 518] on button "Save" at bounding box center [784, 523] width 339 height 33
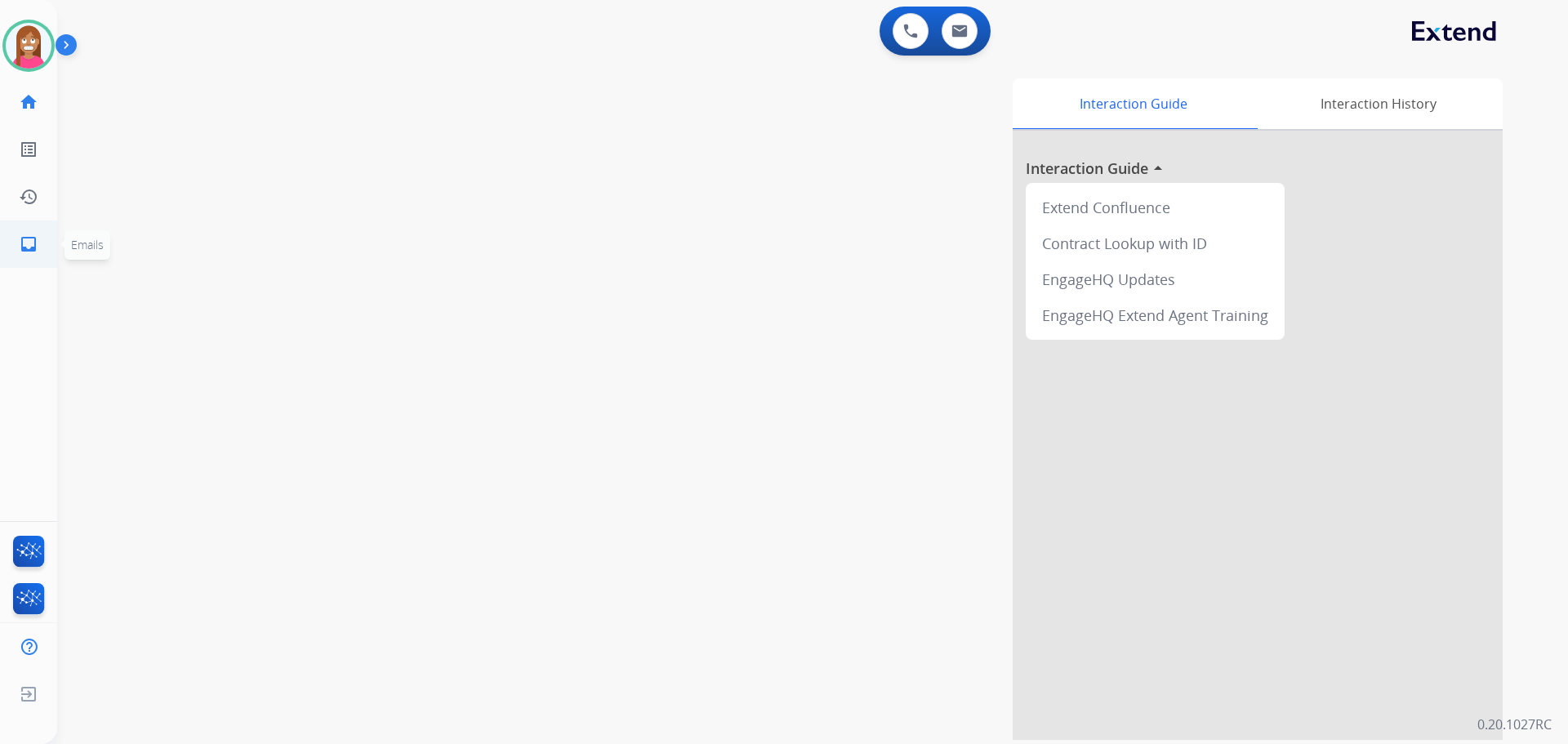
click at [17, 241] on link "inbox Emails" at bounding box center [29, 244] width 46 height 46
select select "**********"
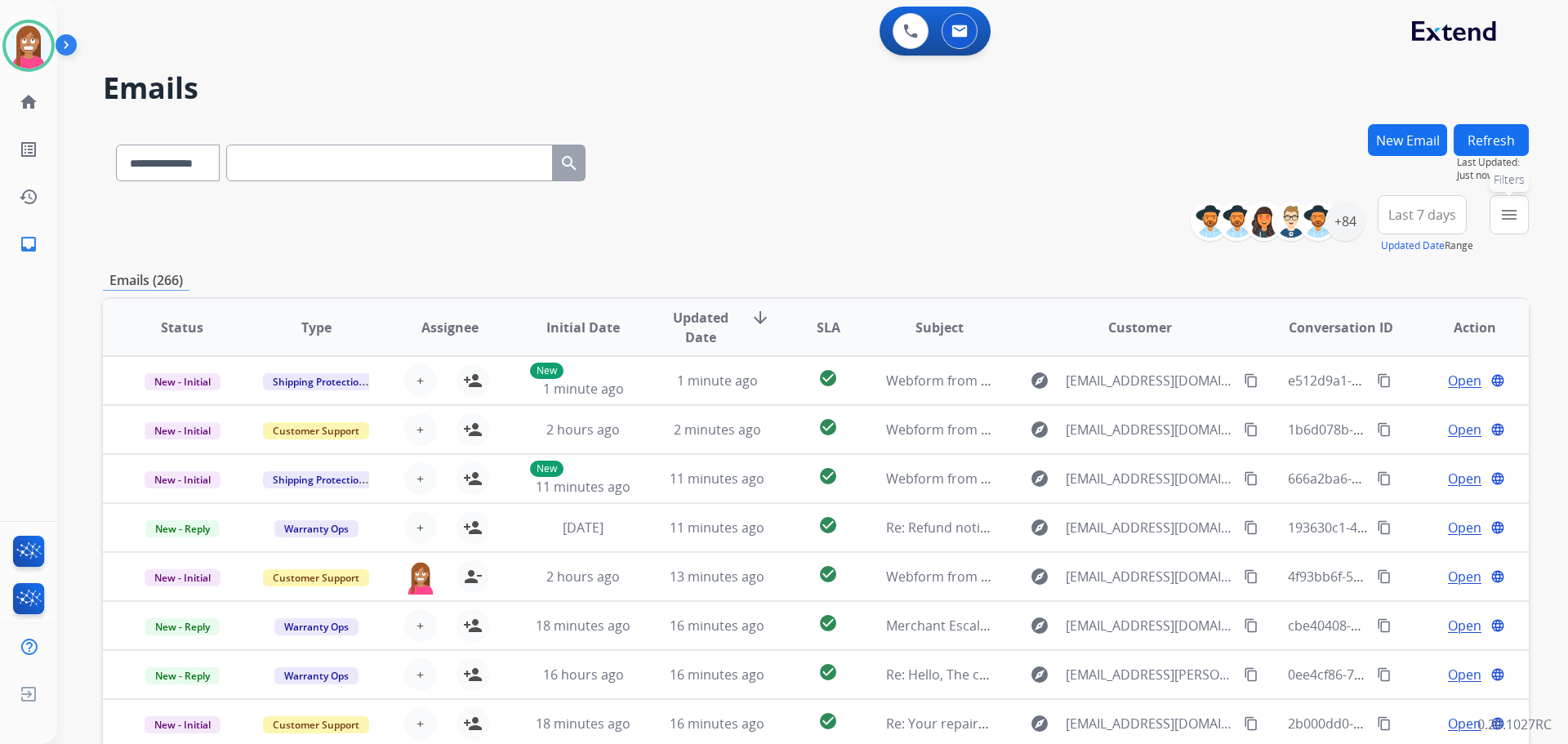
click at [1515, 230] on button "menu Filters" at bounding box center [1509, 214] width 39 height 39
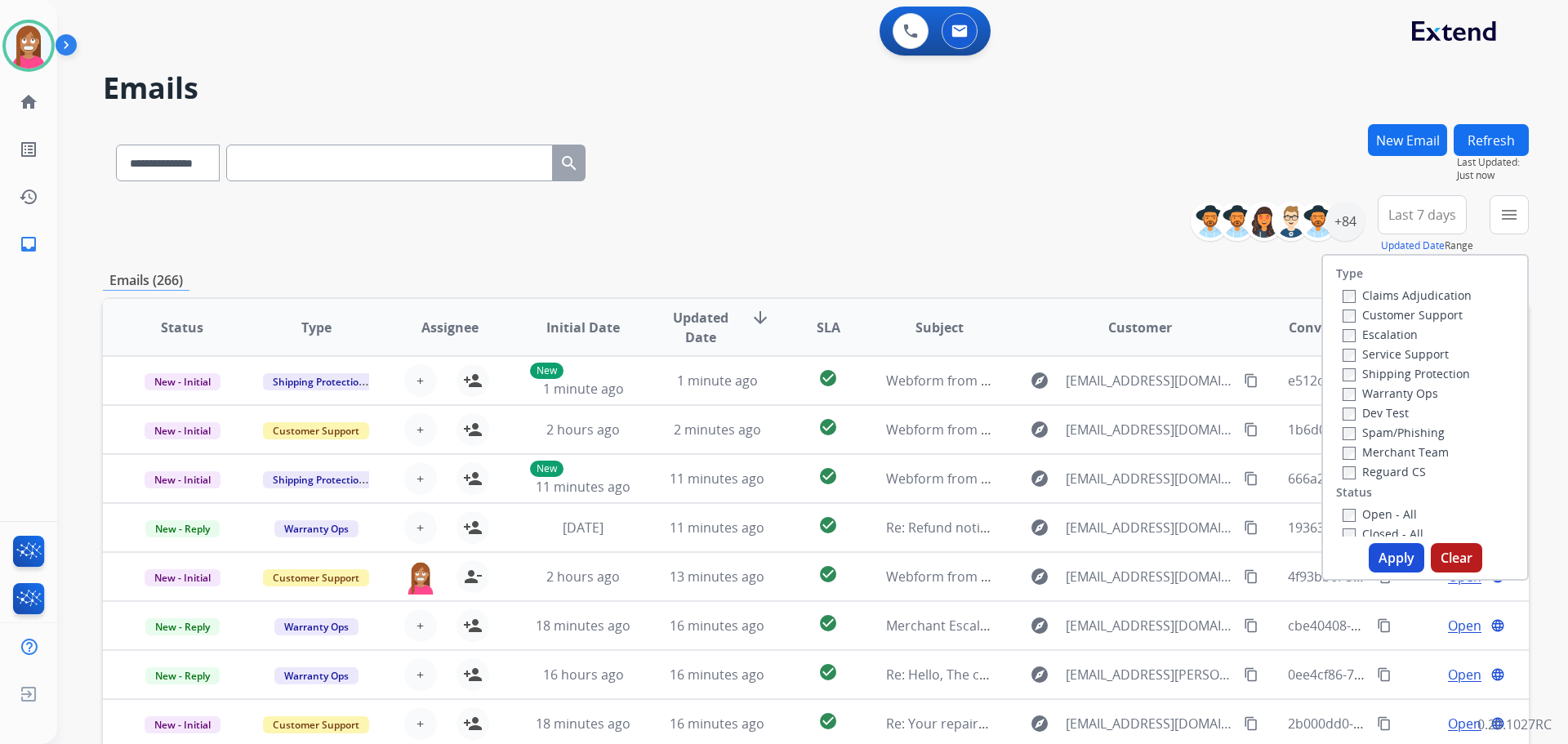
click at [1370, 316] on label "Customer Support" at bounding box center [1403, 315] width 120 height 16
click at [1360, 377] on label "Shipping Protection" at bounding box center [1406, 374] width 128 height 16
click at [1351, 515] on label "Open - All" at bounding box center [1379, 514] width 74 height 16
click at [1385, 557] on button "Apply" at bounding box center [1397, 558] width 56 height 30
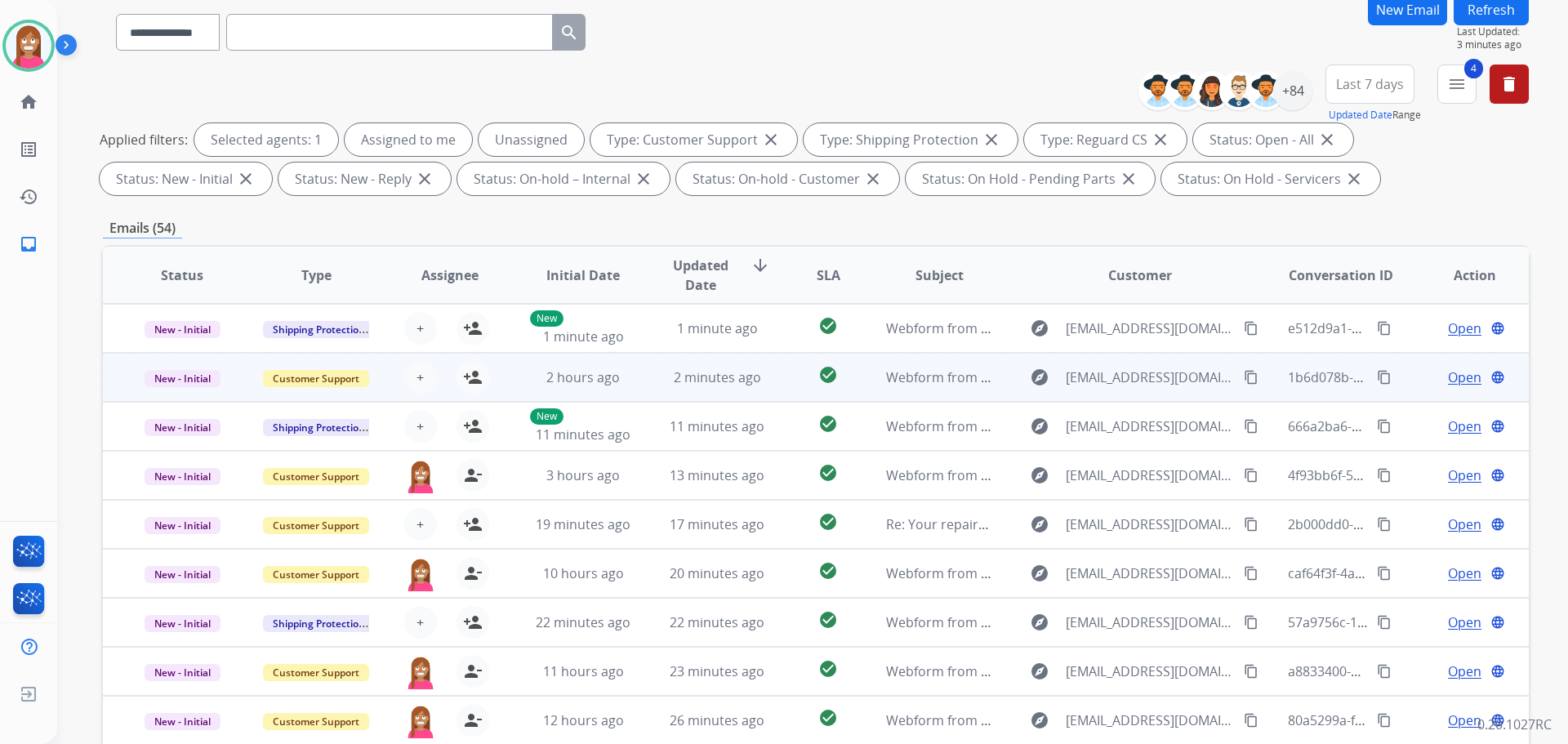
scroll to position [263, 0]
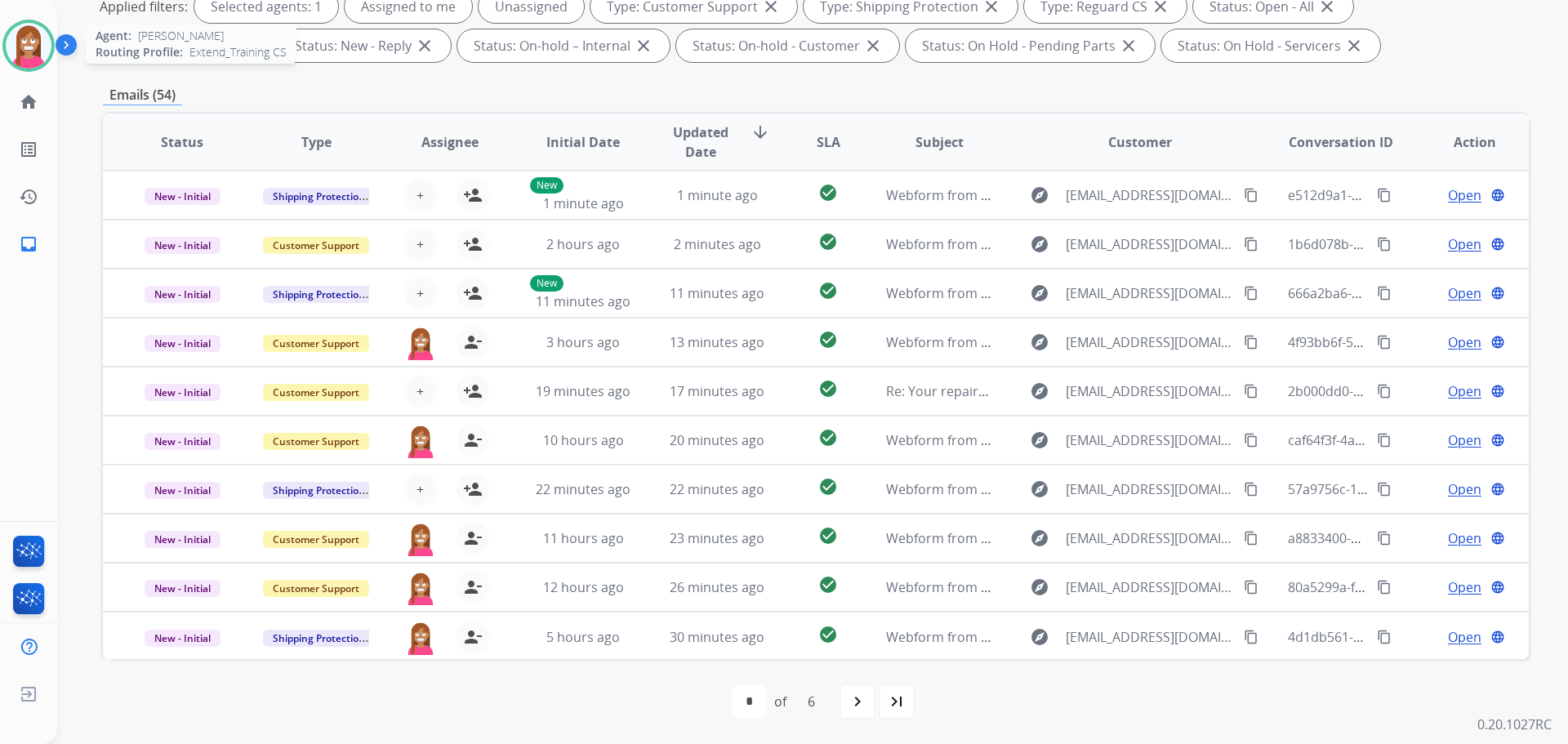
click at [23, 49] on img at bounding box center [29, 45] width 46 height 46
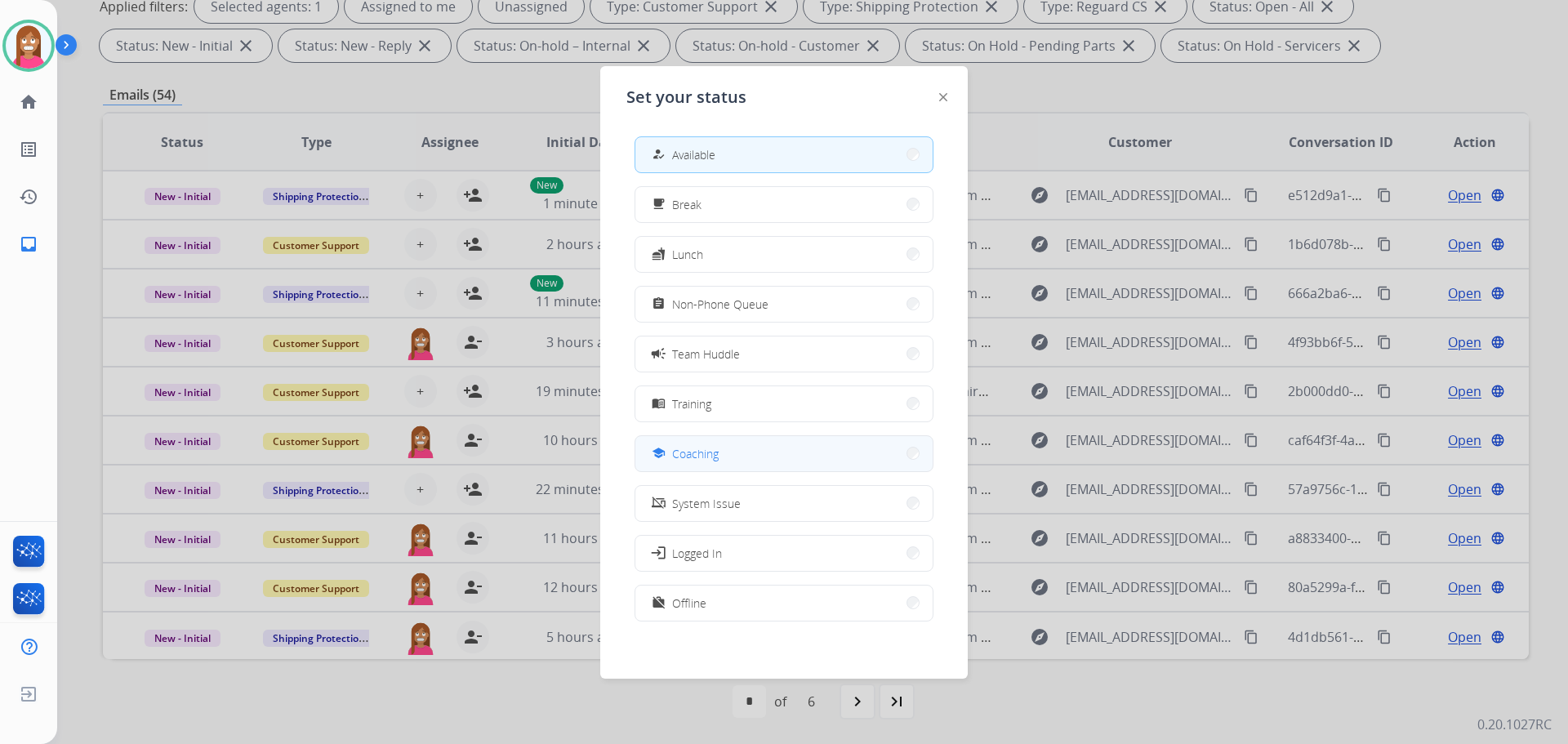
click at [676, 452] on div "school Coaching" at bounding box center [684, 453] width 70 height 20
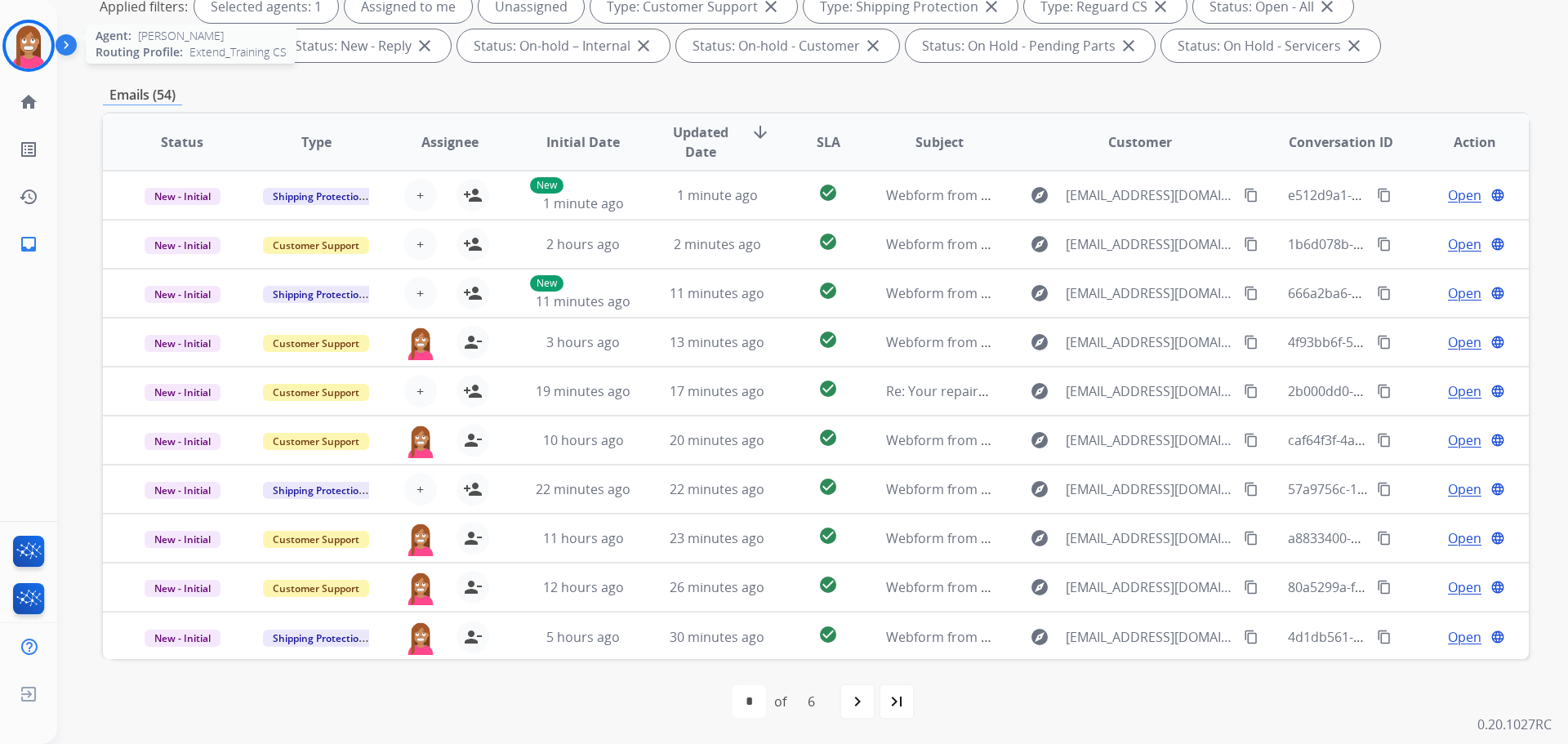
click at [19, 58] on img at bounding box center [29, 45] width 46 height 46
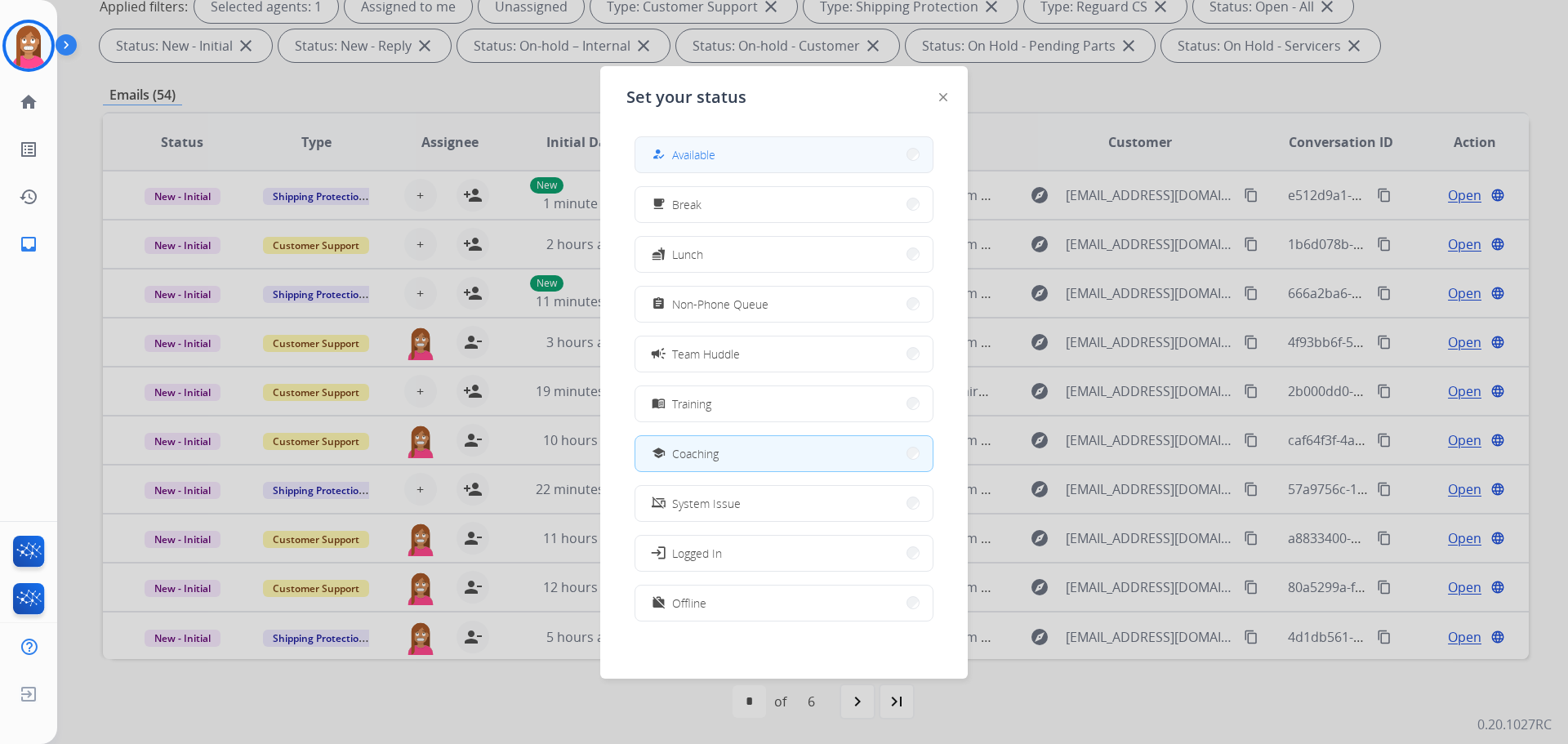
click at [745, 165] on button "how_to_reg Available" at bounding box center [784, 155] width 297 height 35
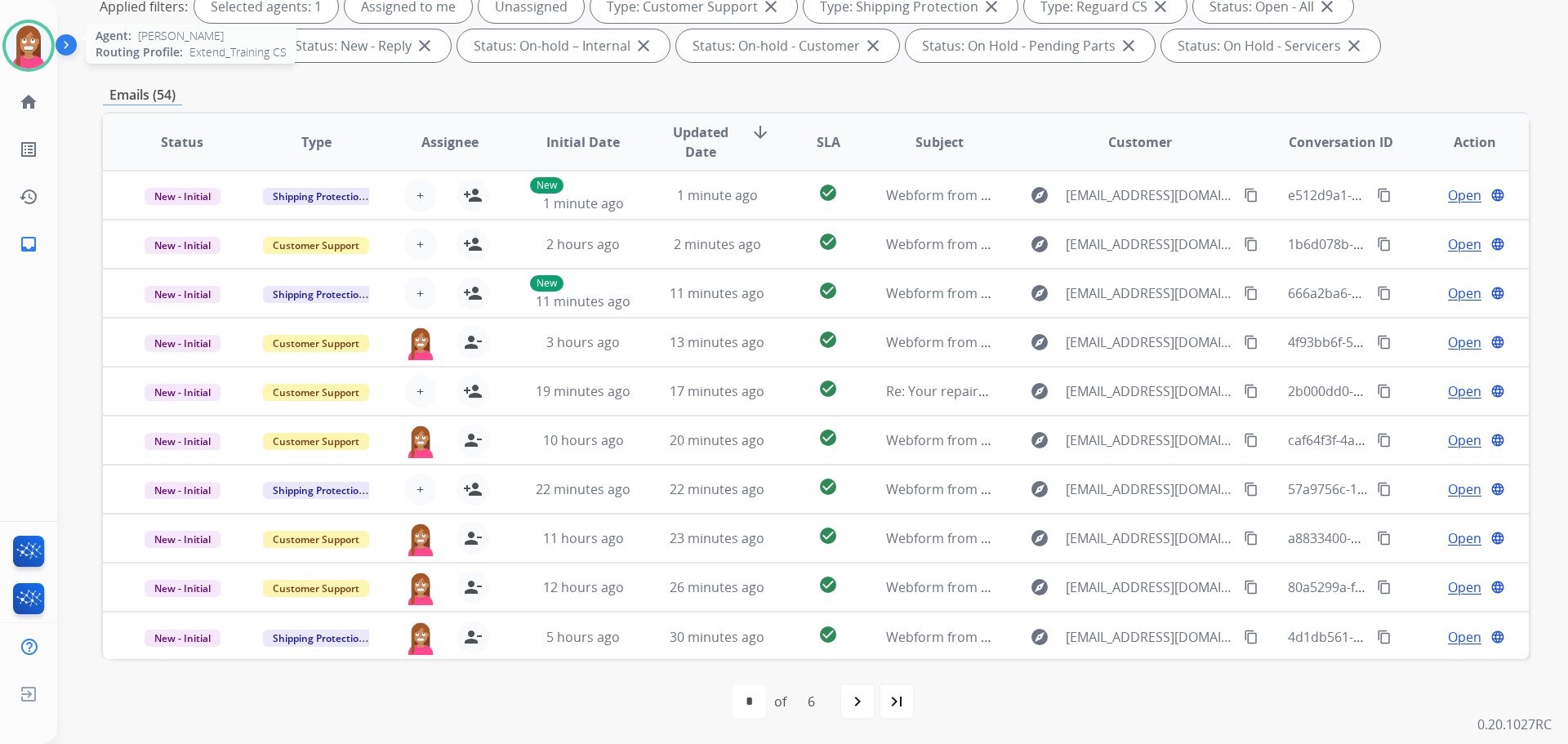
drag, startPoint x: 25, startPoint y: 56, endPoint x: 36, endPoint y: 56, distance: 11.0
click at [25, 56] on img at bounding box center [29, 45] width 46 height 46
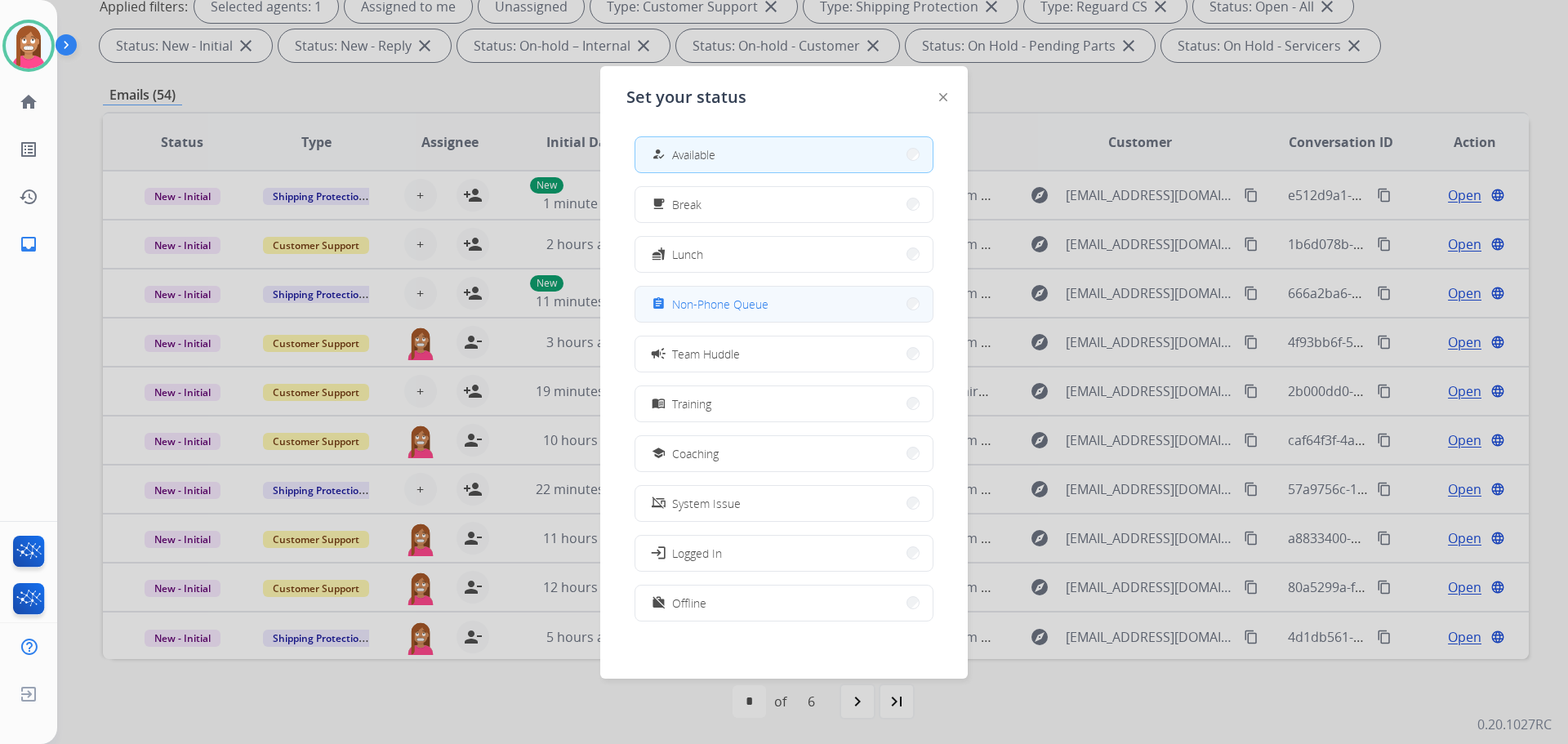
click at [701, 306] on span "Non-Phone Queue" at bounding box center [720, 304] width 97 height 17
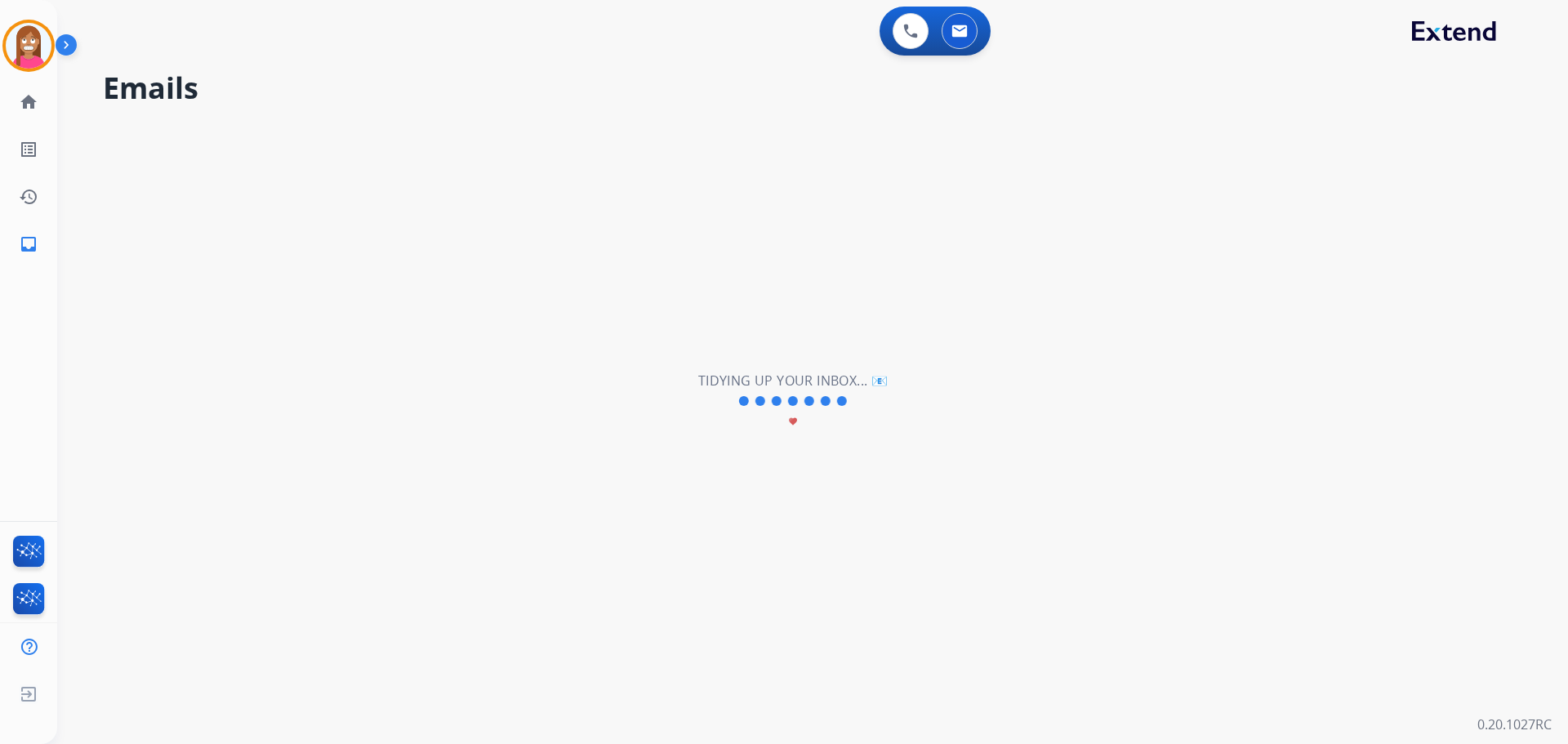
scroll to position [0, 0]
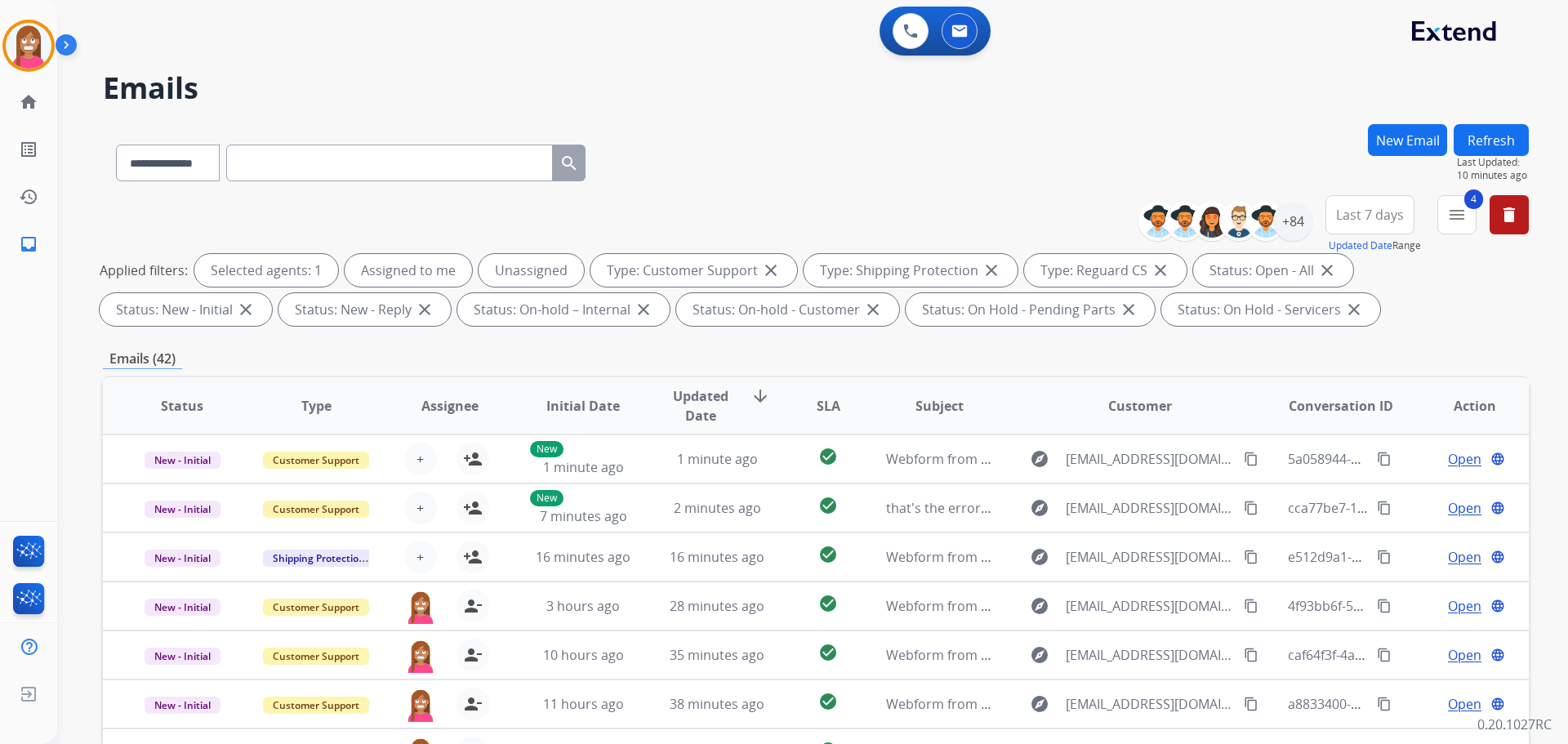
click at [1373, 146] on button "New Email" at bounding box center [1407, 140] width 79 height 32
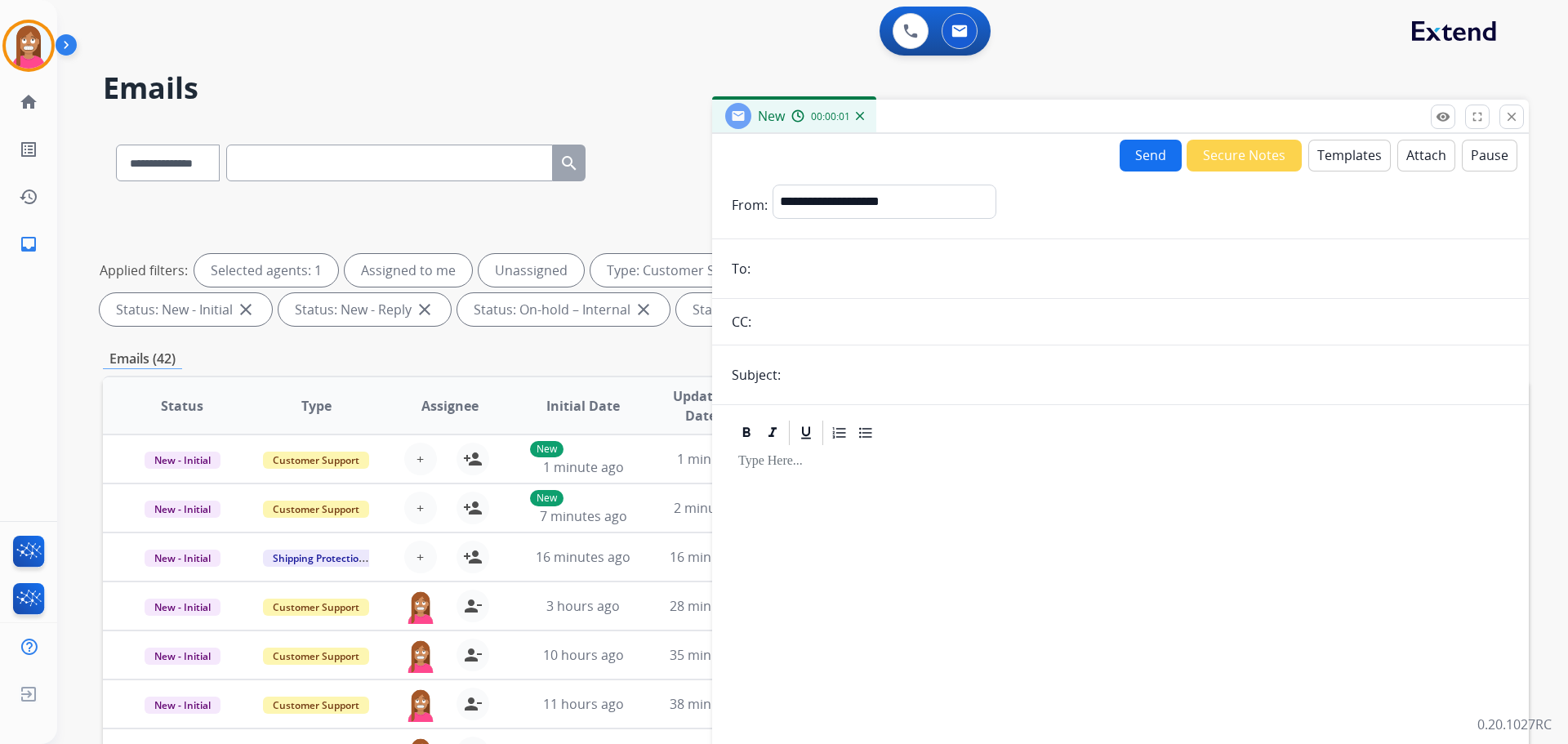
paste input "**********"
drag, startPoint x: 1331, startPoint y: 262, endPoint x: 750, endPoint y: 262, distance: 581.0
click at [750, 262] on div "**********" at bounding box center [1120, 269] width 817 height 33
paste input "email"
type input "**********"
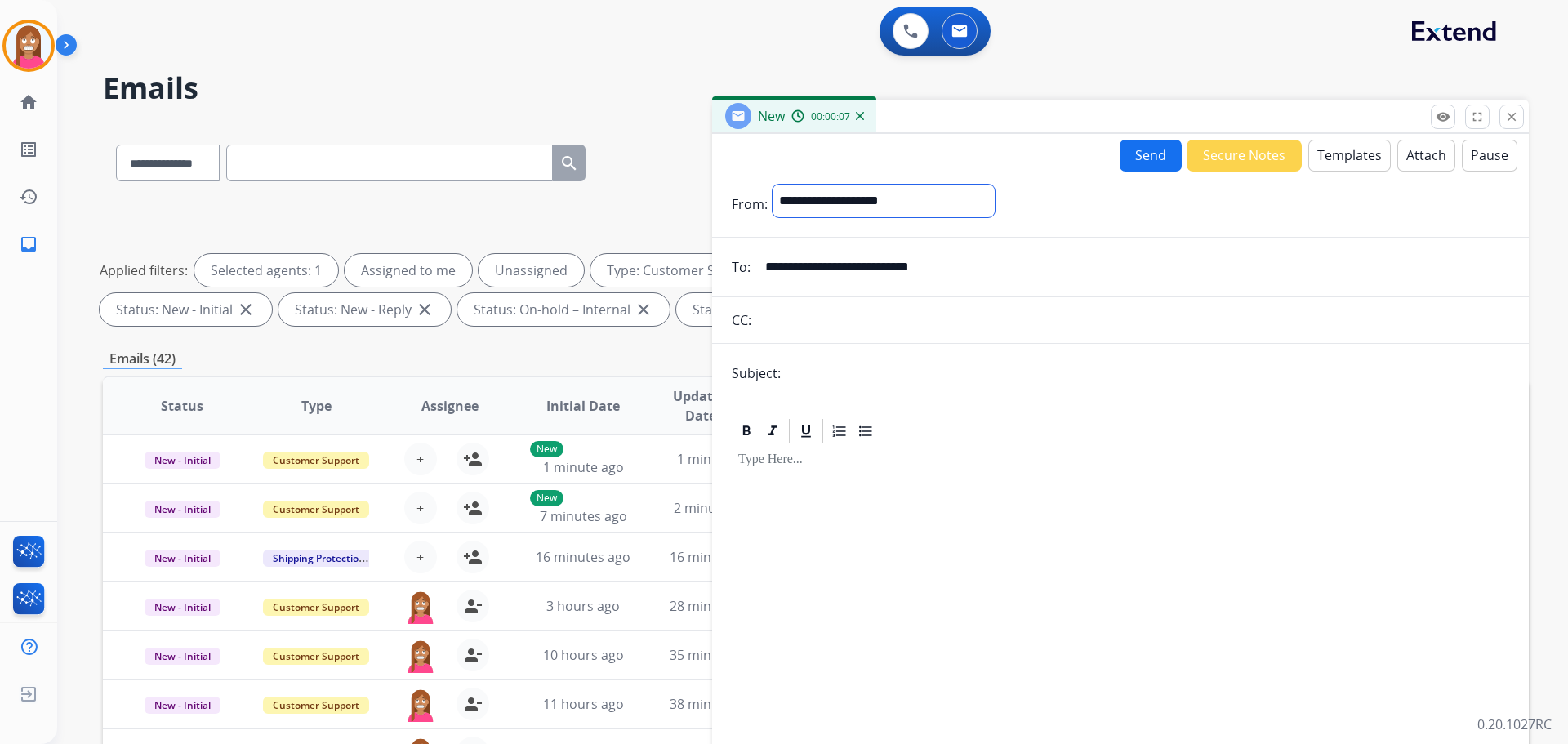
click at [811, 202] on select "**********" at bounding box center [883, 201] width 222 height 33
select select "**********"
click at [772, 184] on select "**********" at bounding box center [883, 201] width 222 height 33
click at [835, 370] on input "text" at bounding box center [1147, 375] width 724 height 33
type input "**********"
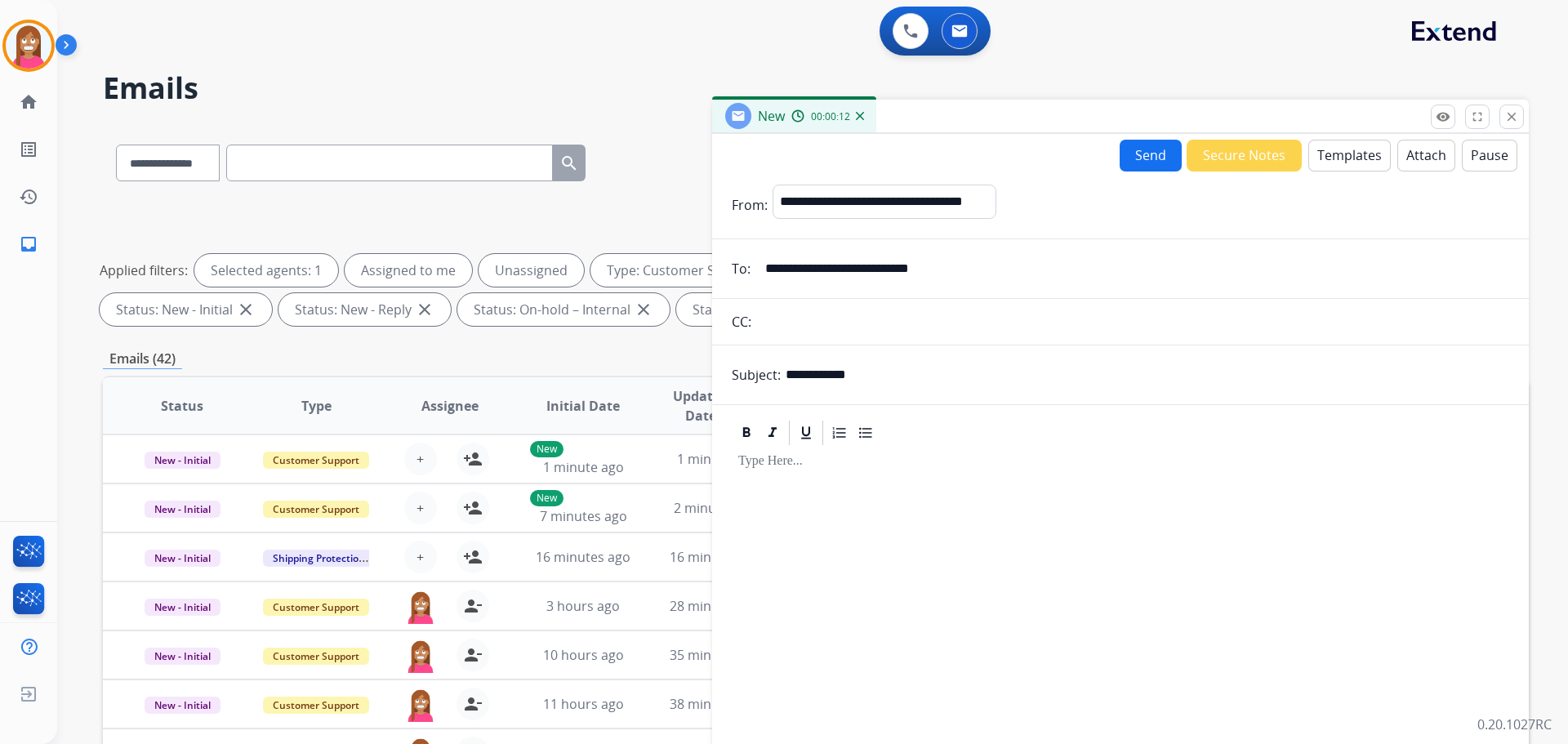
click at [1329, 150] on button "Templates" at bounding box center [1350, 156] width 83 height 32
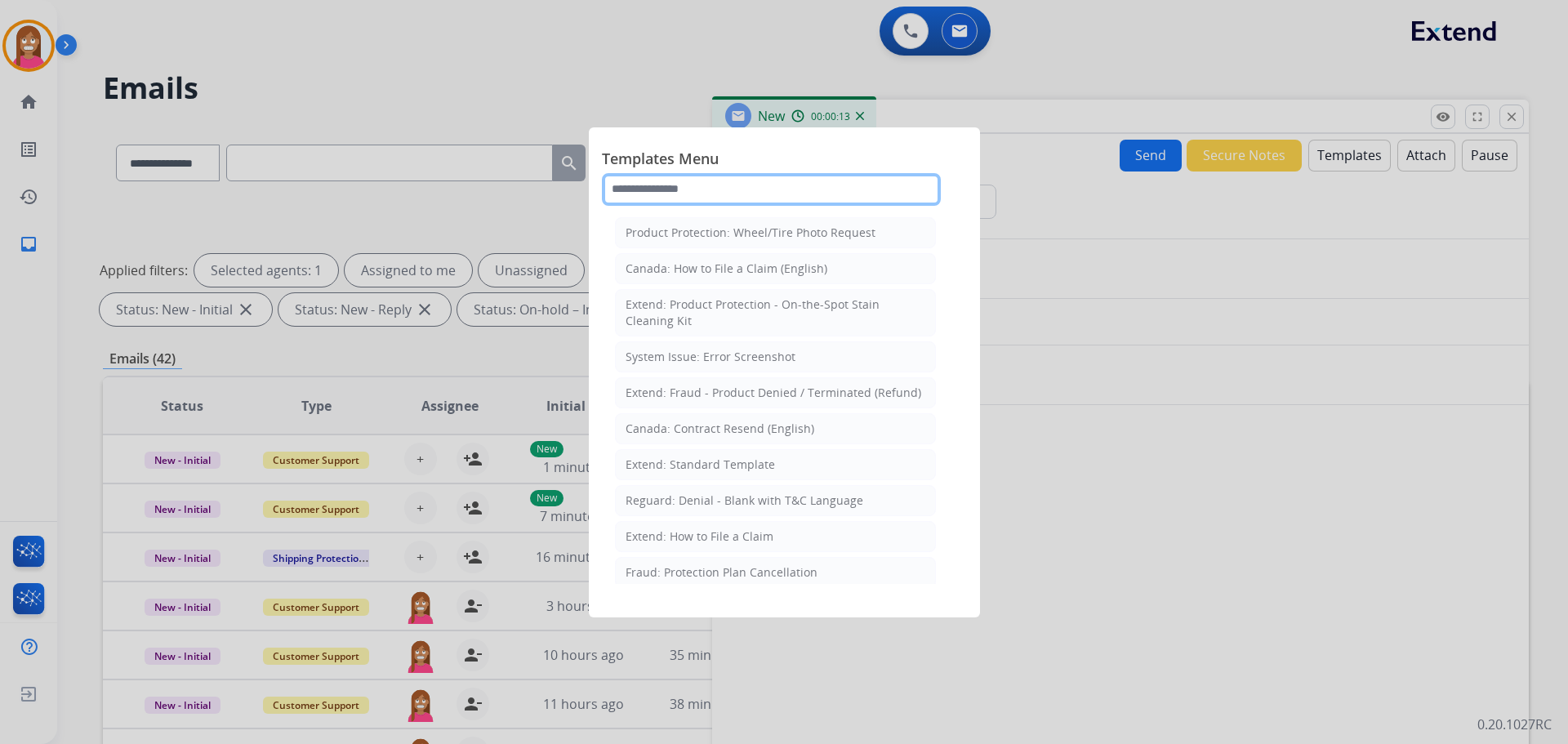
click at [696, 179] on input "text" at bounding box center [771, 189] width 339 height 33
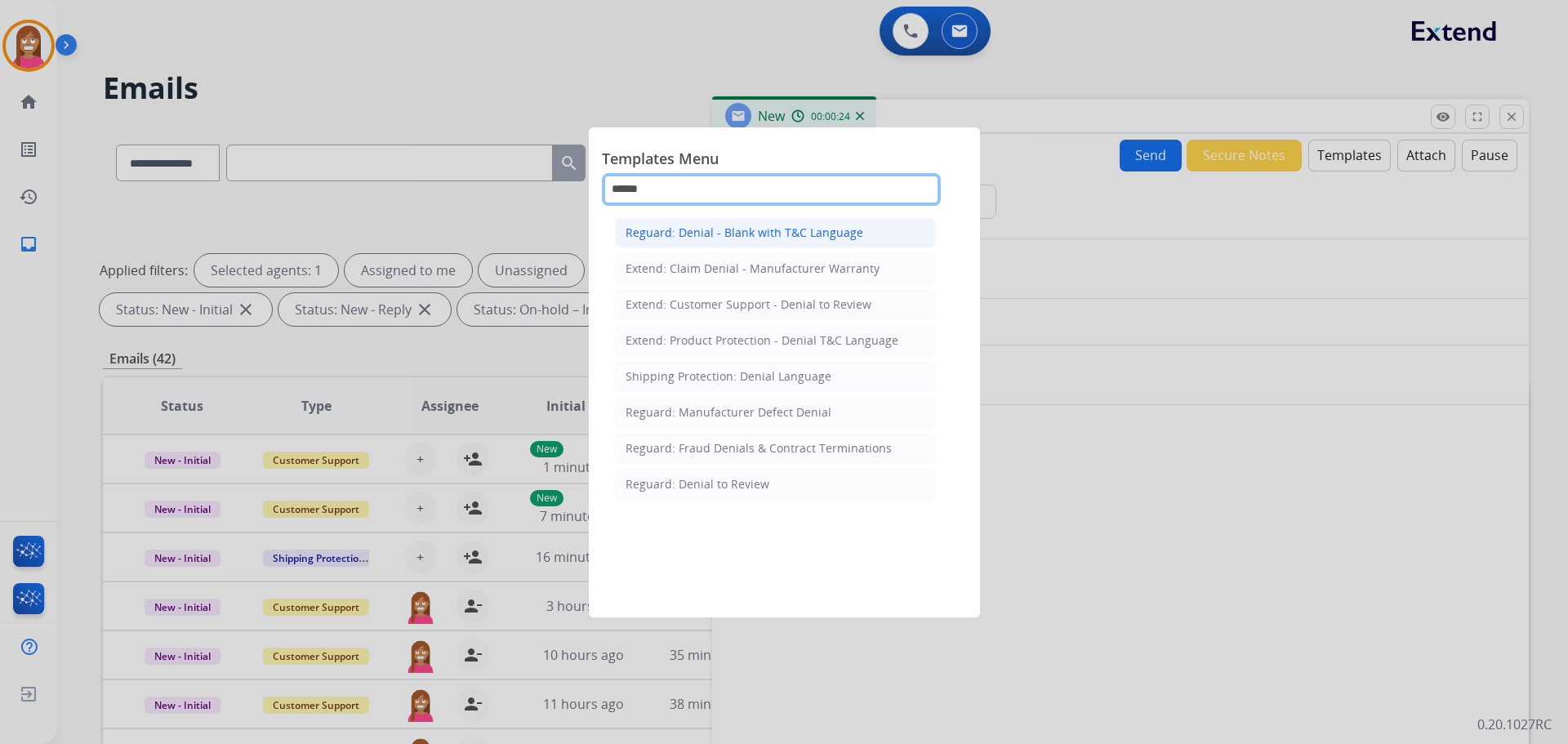
type input "******"
click at [731, 229] on div "Reguard: Denial - Blank with T&C Language" at bounding box center [744, 232] width 237 height 17
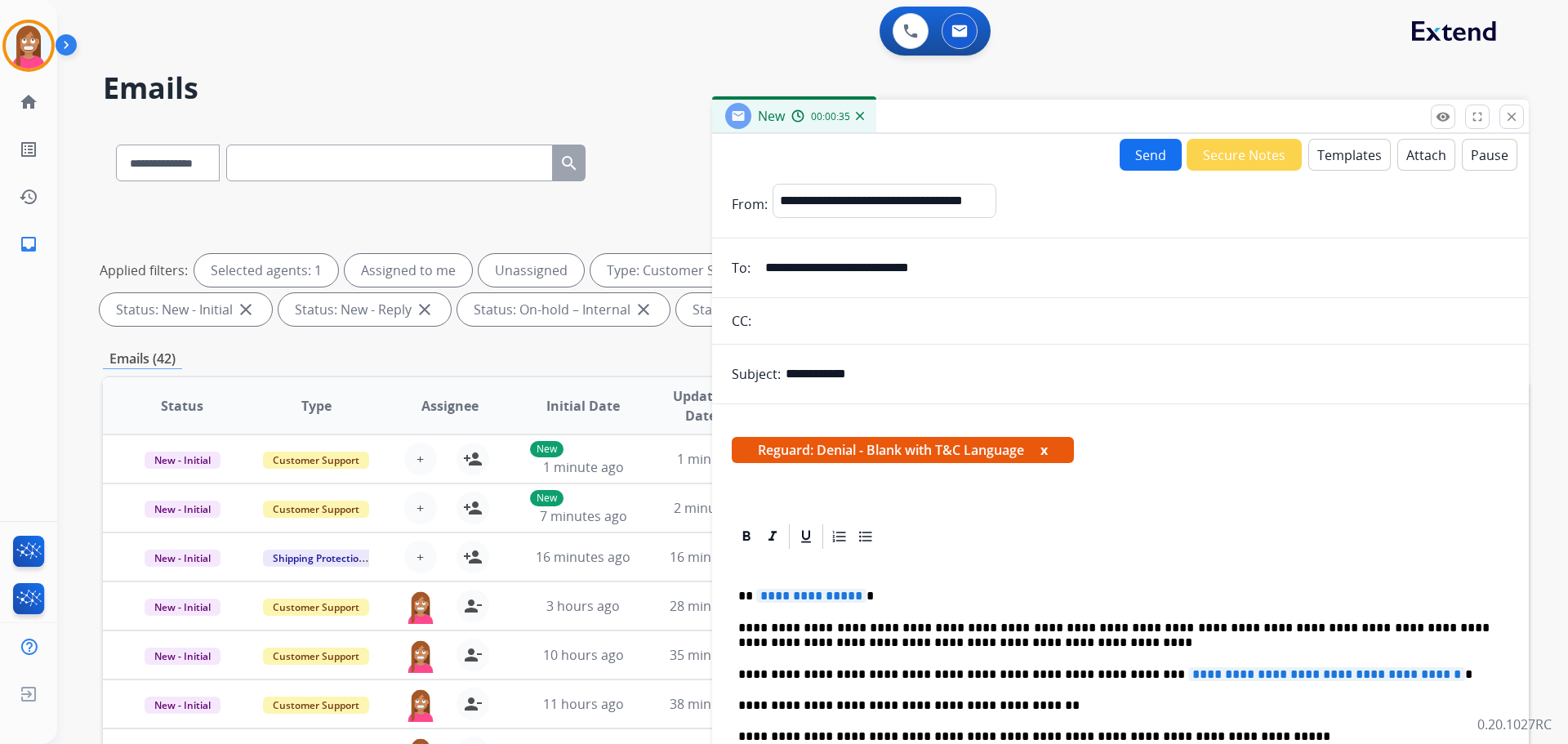
click at [816, 598] on span "**********" at bounding box center [811, 595] width 110 height 14
click at [1222, 678] on span "**********" at bounding box center [1326, 674] width 277 height 14
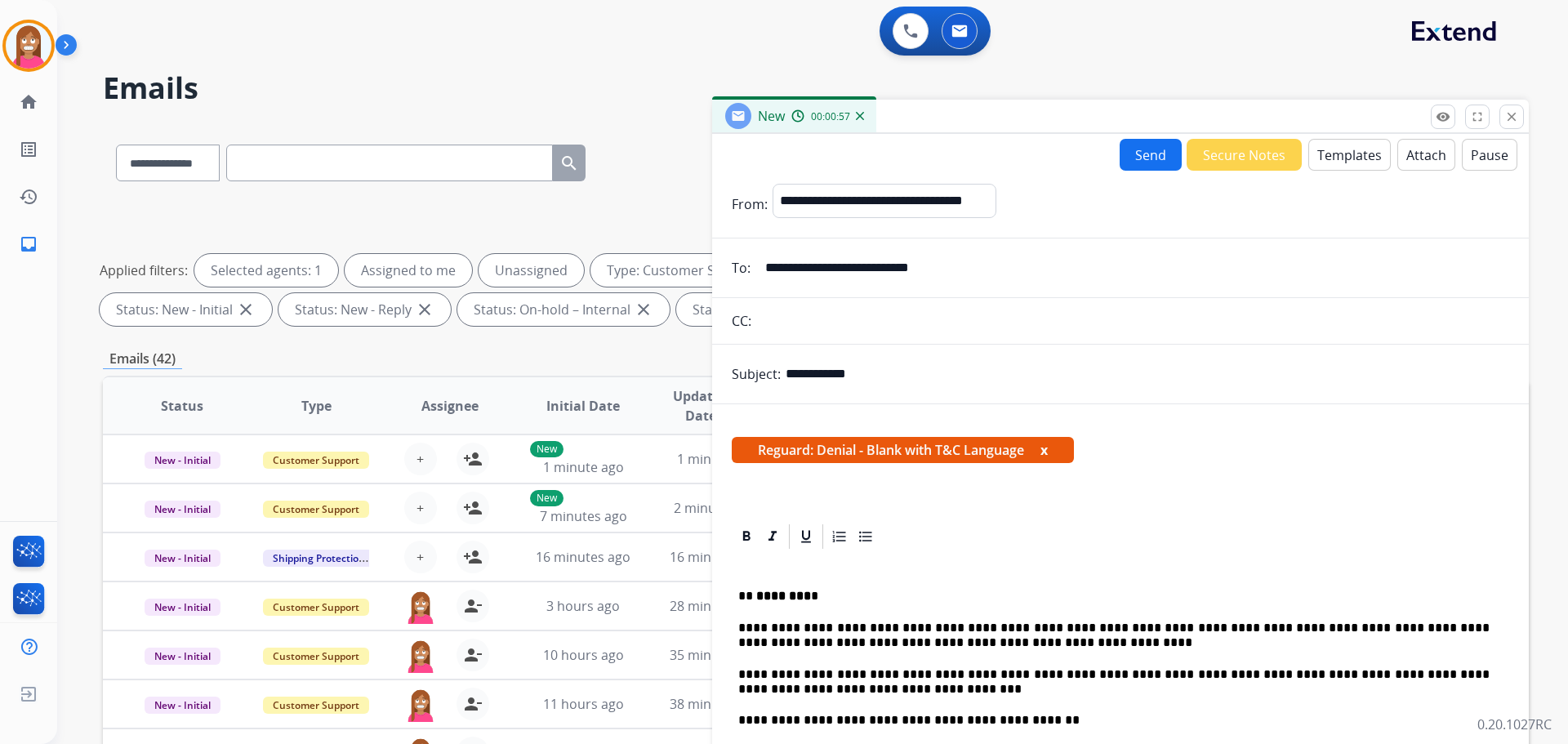
click at [1138, 153] on button "Send" at bounding box center [1151, 155] width 62 height 32
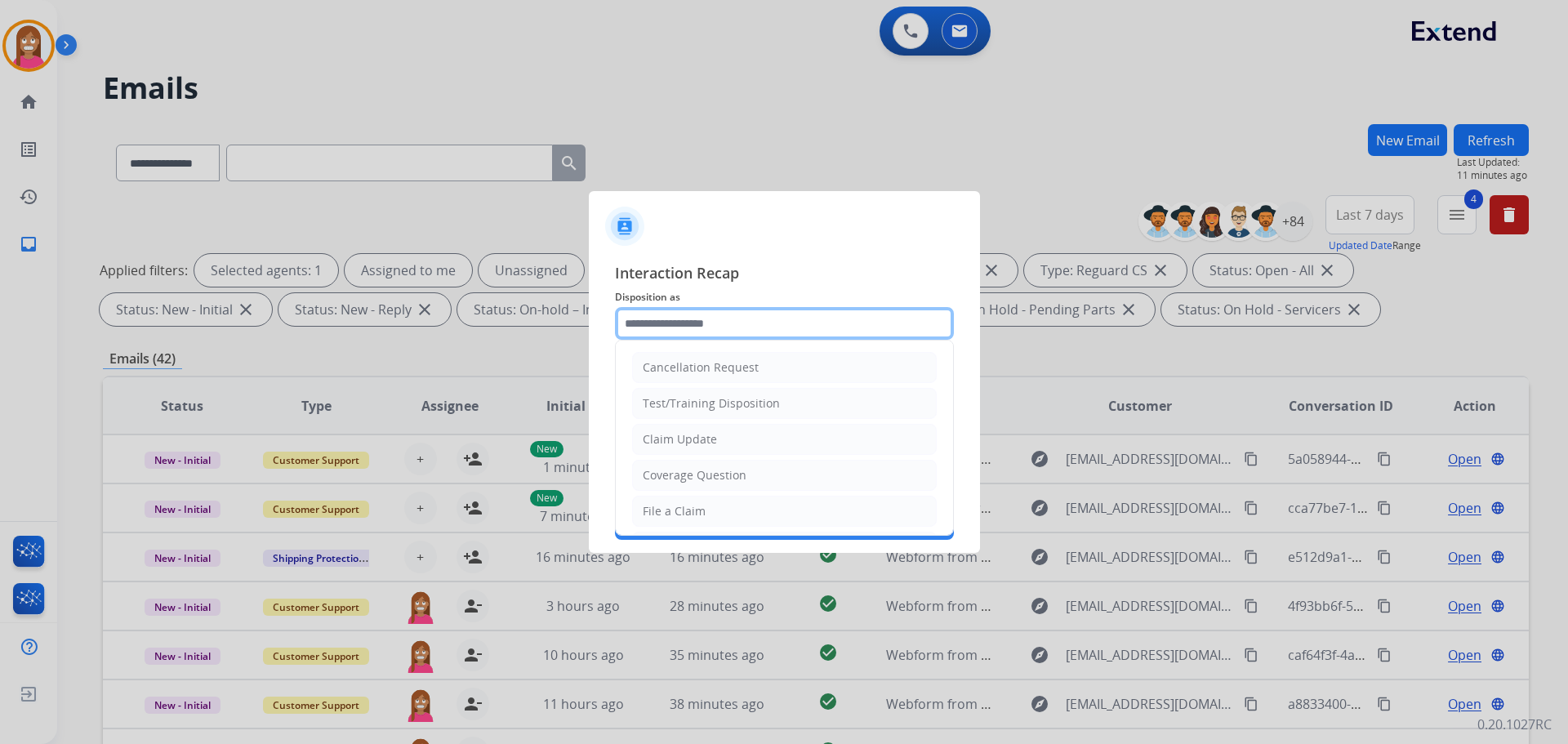
click at [659, 324] on input "text" at bounding box center [784, 323] width 339 height 33
click at [667, 439] on div "Claim Update" at bounding box center [679, 439] width 74 height 17
type input "**********"
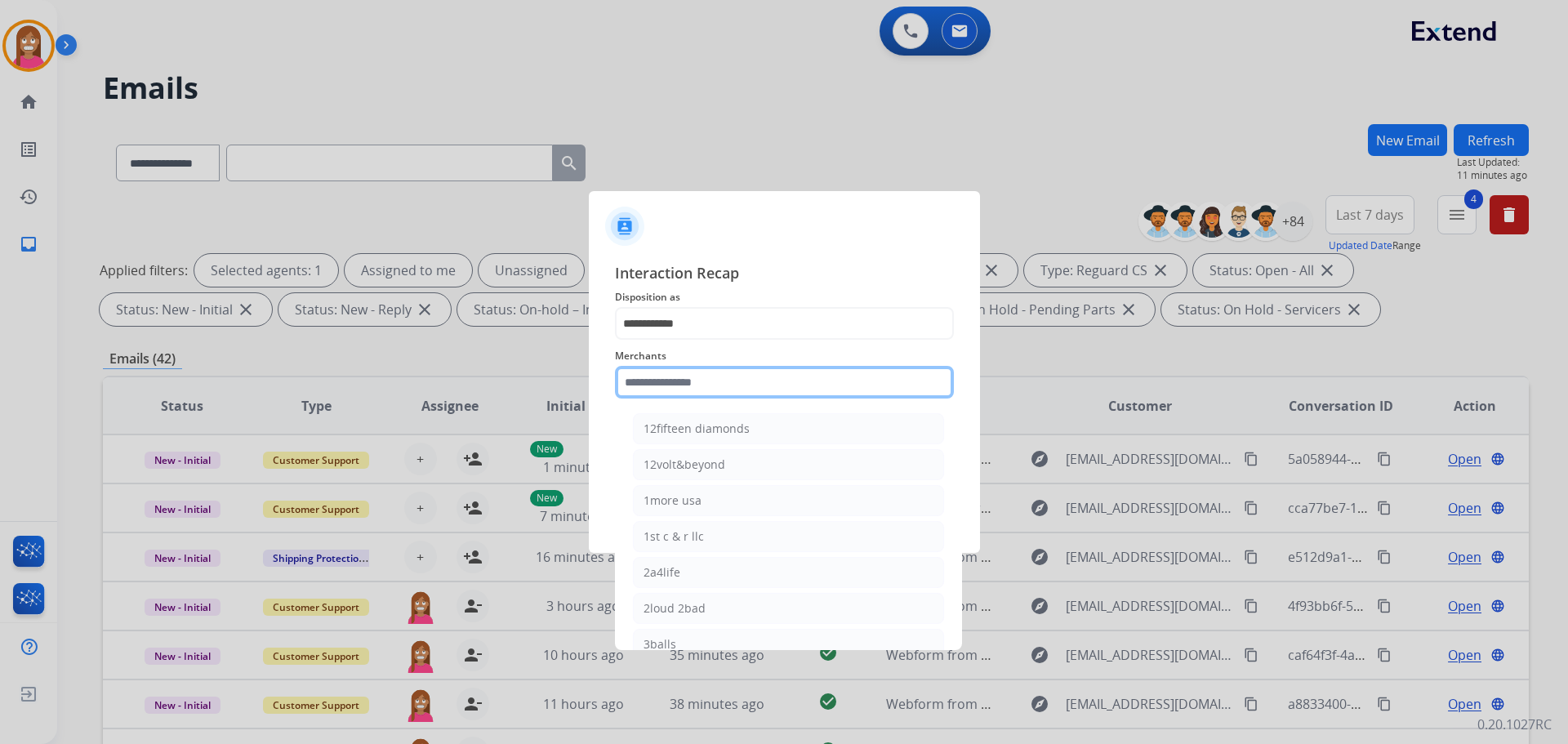
click at [677, 385] on input "text" at bounding box center [784, 382] width 339 height 33
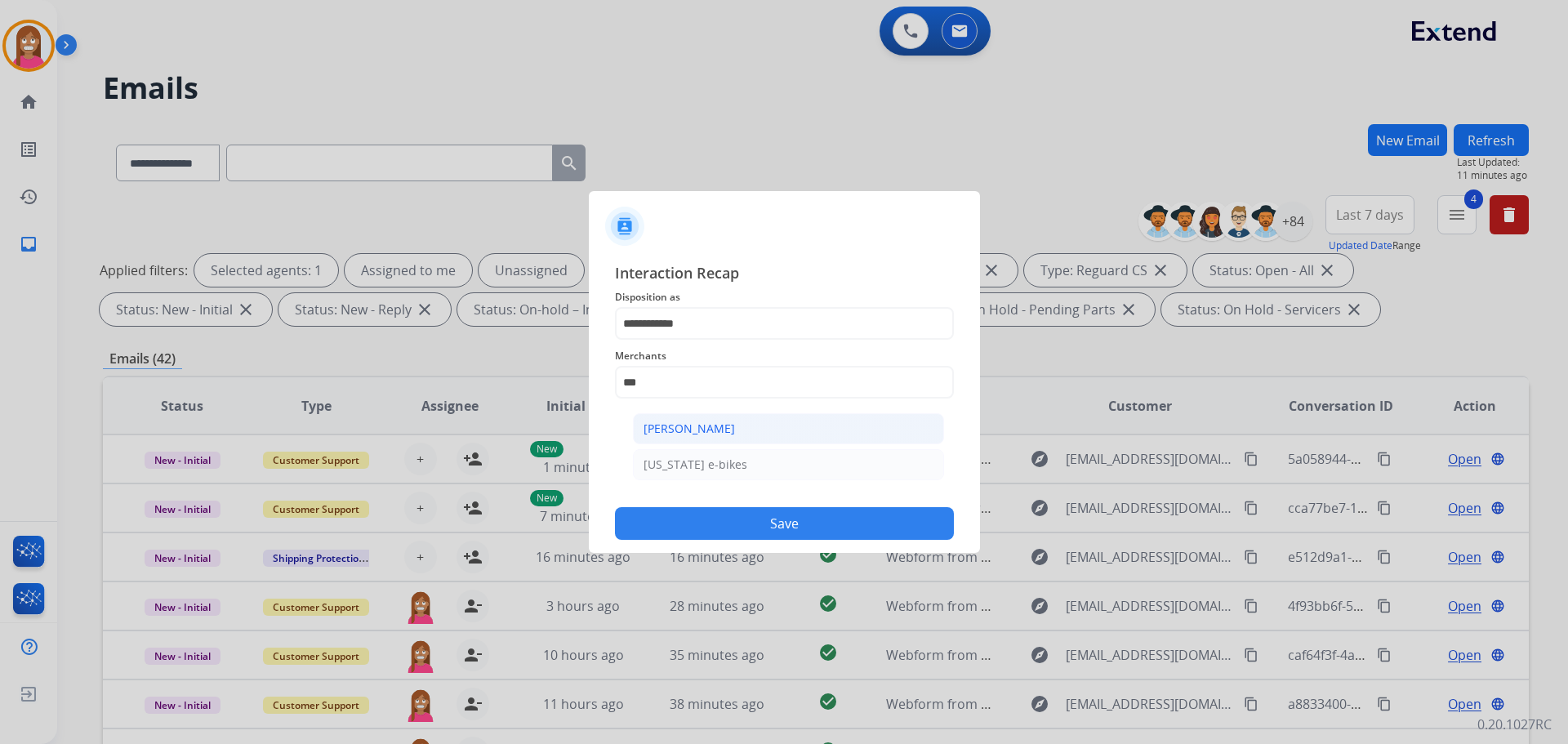
click at [657, 428] on div "[PERSON_NAME]" at bounding box center [689, 428] width 91 height 17
type input "**********"
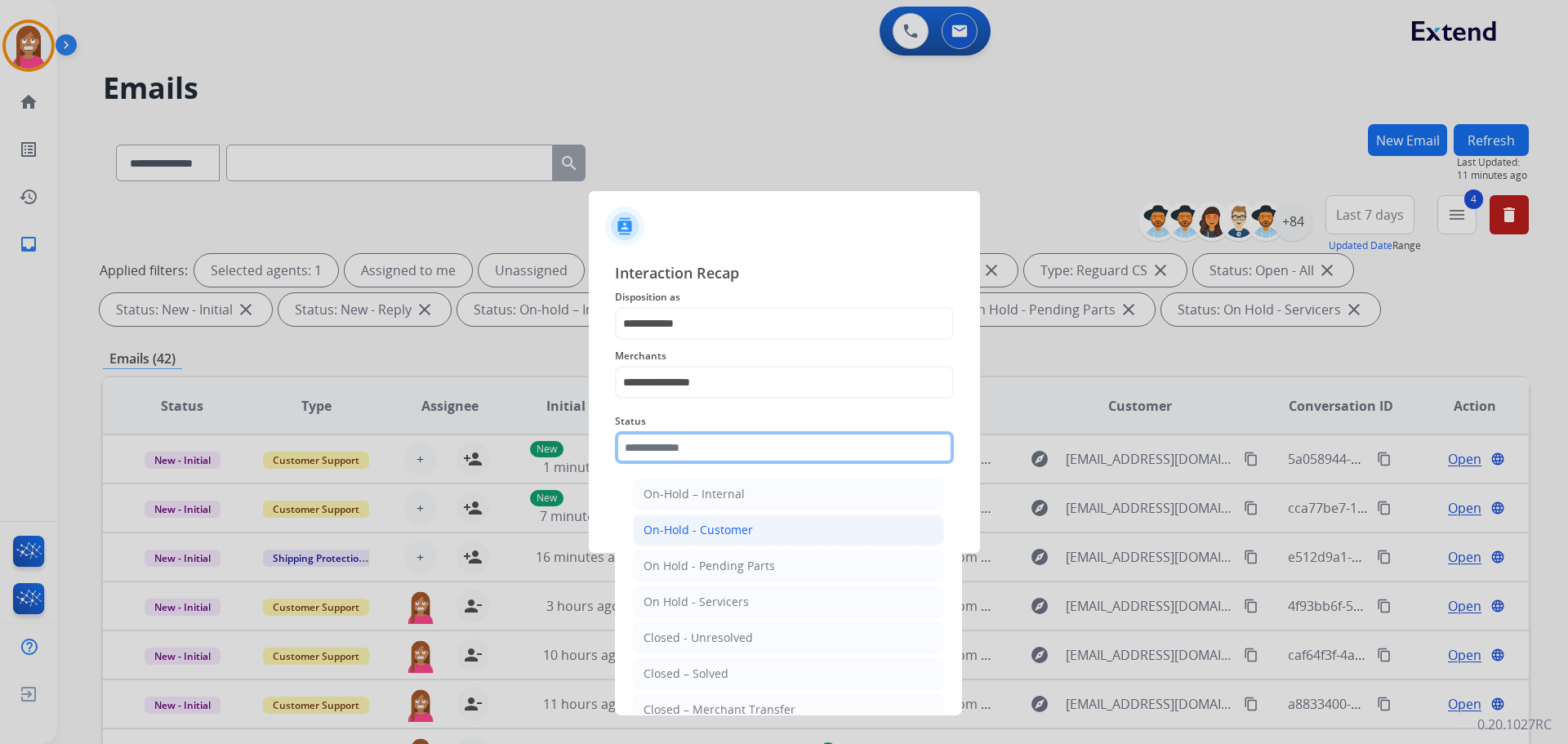
drag, startPoint x: 643, startPoint y: 454, endPoint x: 667, endPoint y: 532, distance: 81.6
click at [643, 449] on input "text" at bounding box center [784, 448] width 339 height 33
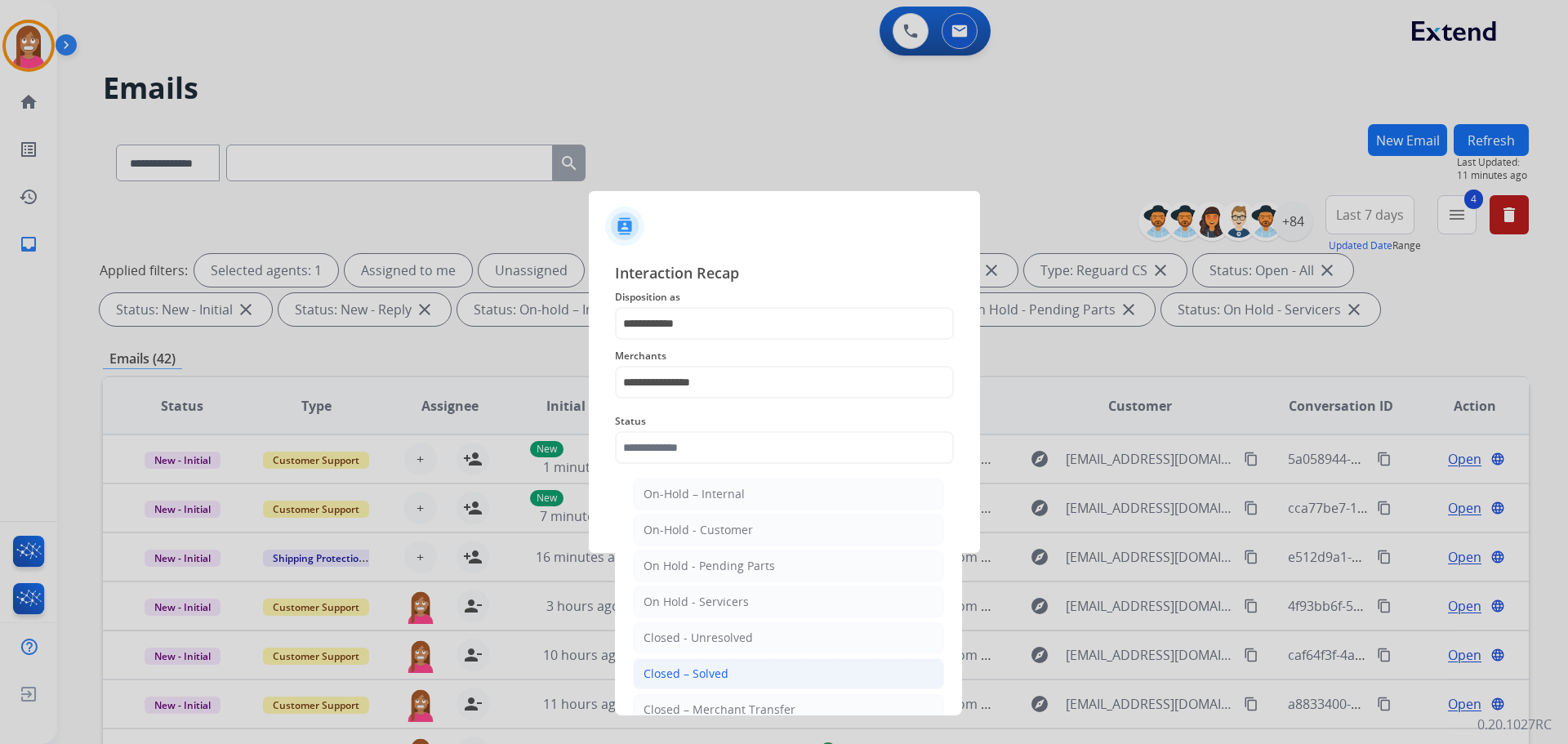
click at [715, 665] on div "Closed – Solved" at bounding box center [686, 673] width 85 height 17
type input "**********"
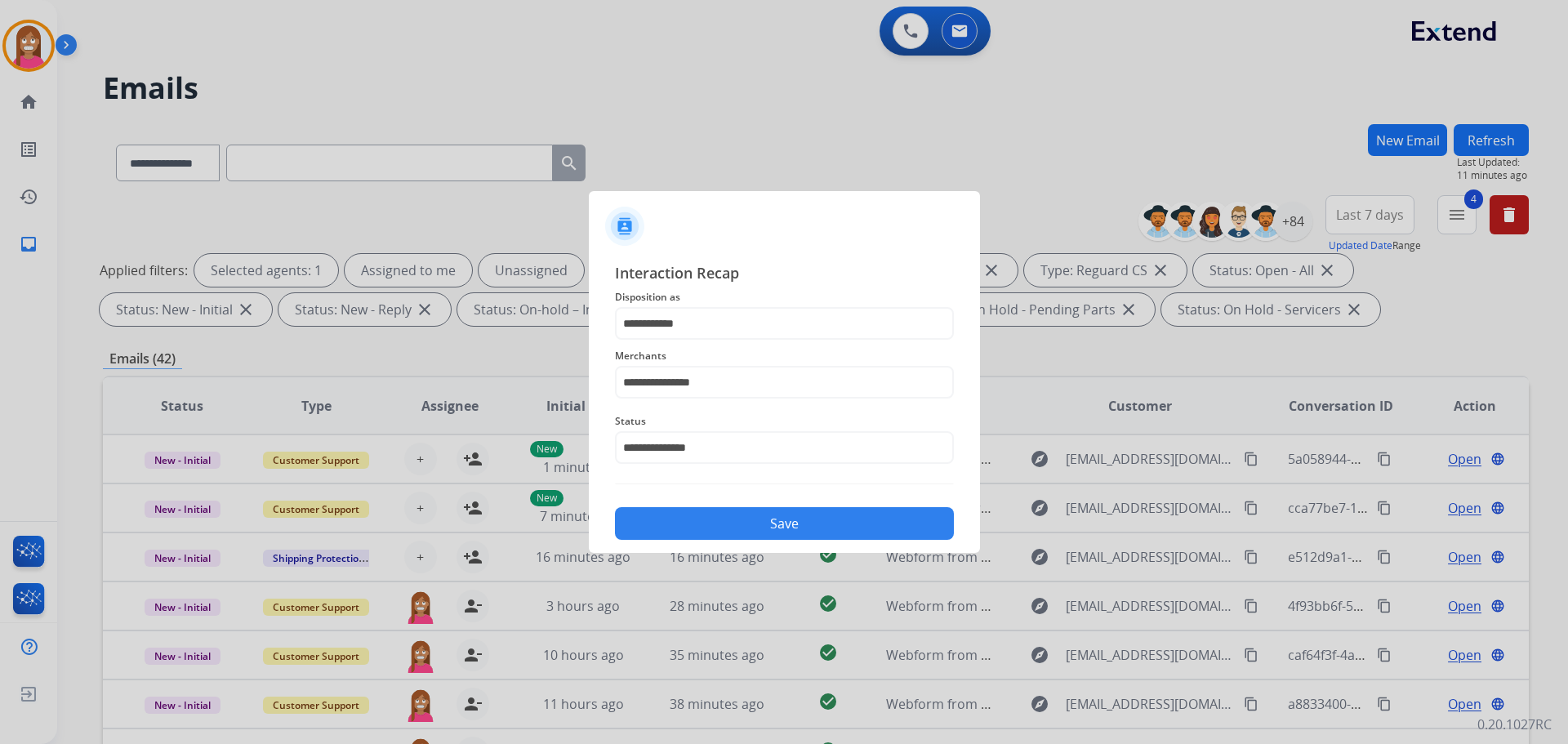
click at [724, 515] on button "Save" at bounding box center [784, 523] width 339 height 33
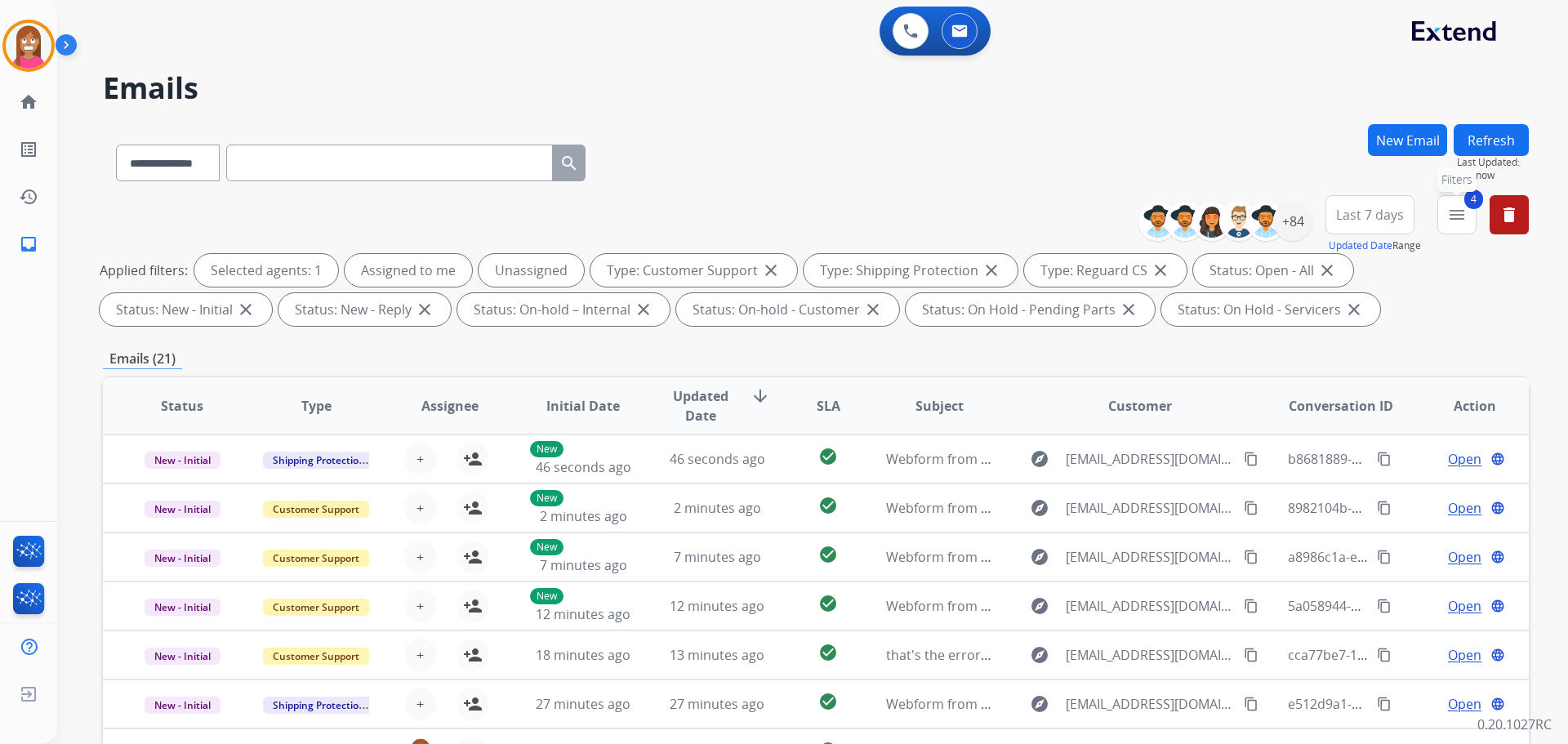
click at [1453, 226] on button "4 menu Filters" at bounding box center [1457, 214] width 39 height 39
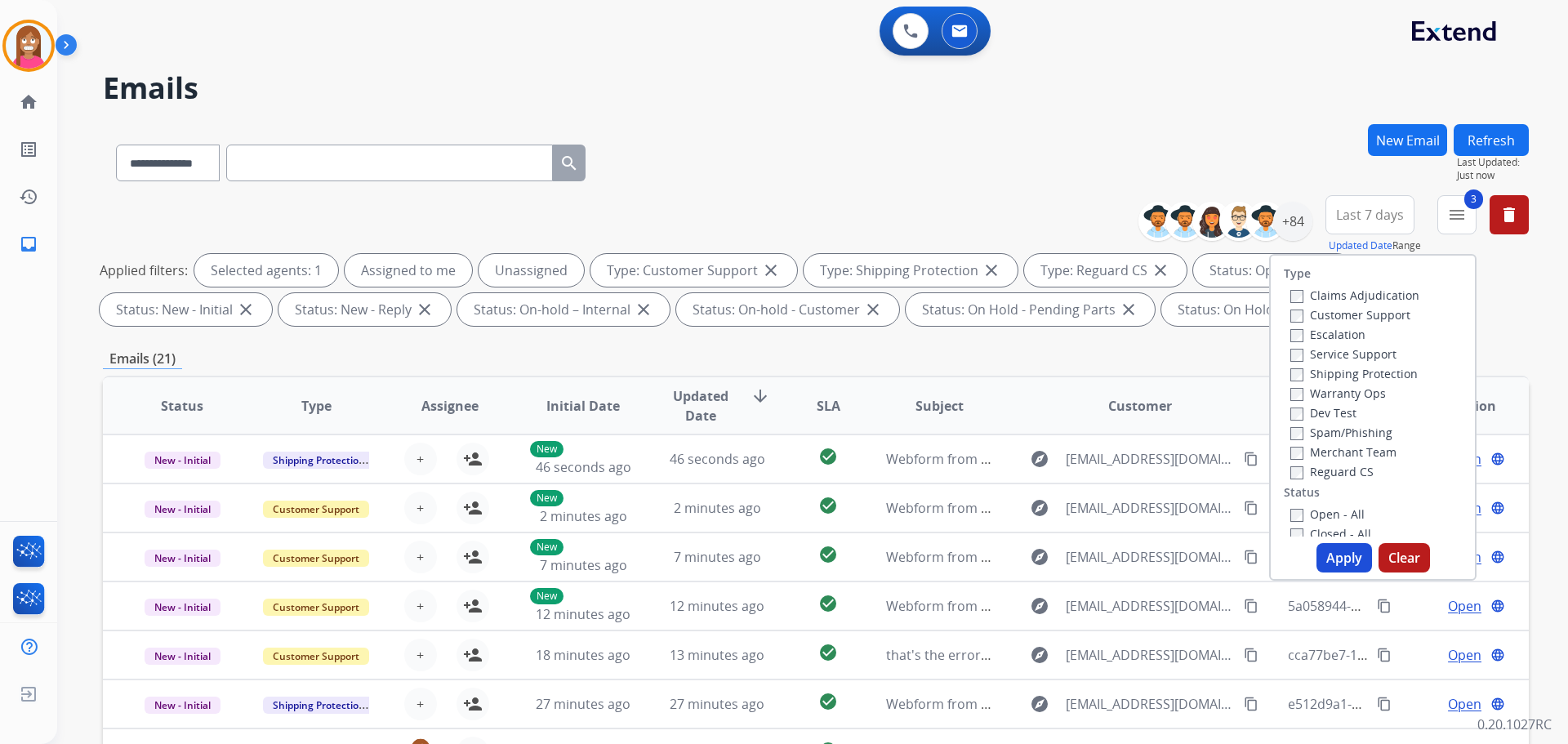
click at [1286, 541] on div "Type Claims Adjudication Customer Support Escalation Service Support Shipping P…" at bounding box center [1372, 417] width 208 height 327
click at [1287, 537] on div "Type Claims Adjudication Customer Support Escalation Service Support Shipping P…" at bounding box center [1372, 417] width 208 height 327
click at [1337, 557] on button "Apply" at bounding box center [1344, 558] width 56 height 30
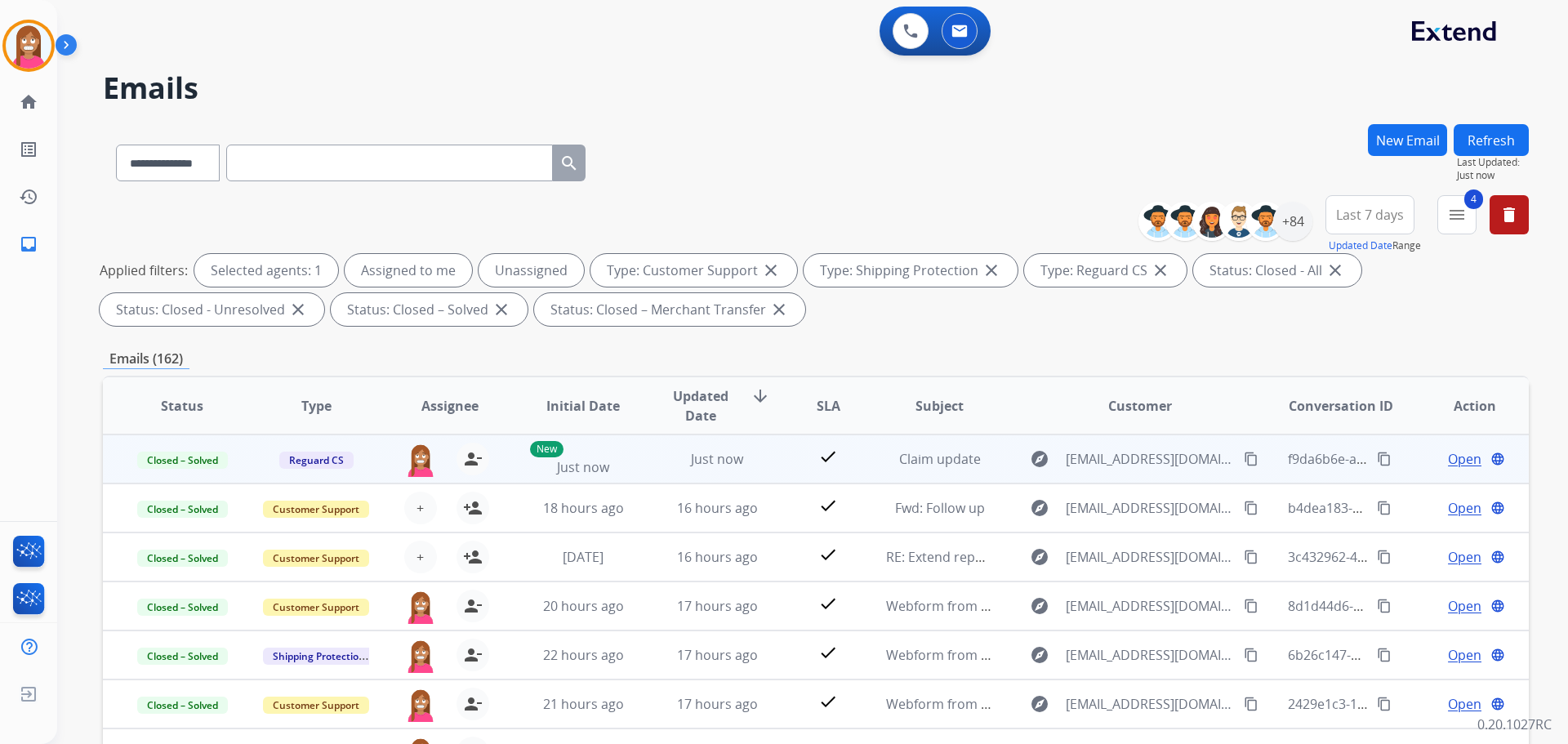
click at [1377, 462] on mat-icon "content_copy" at bounding box center [1384, 458] width 15 height 15
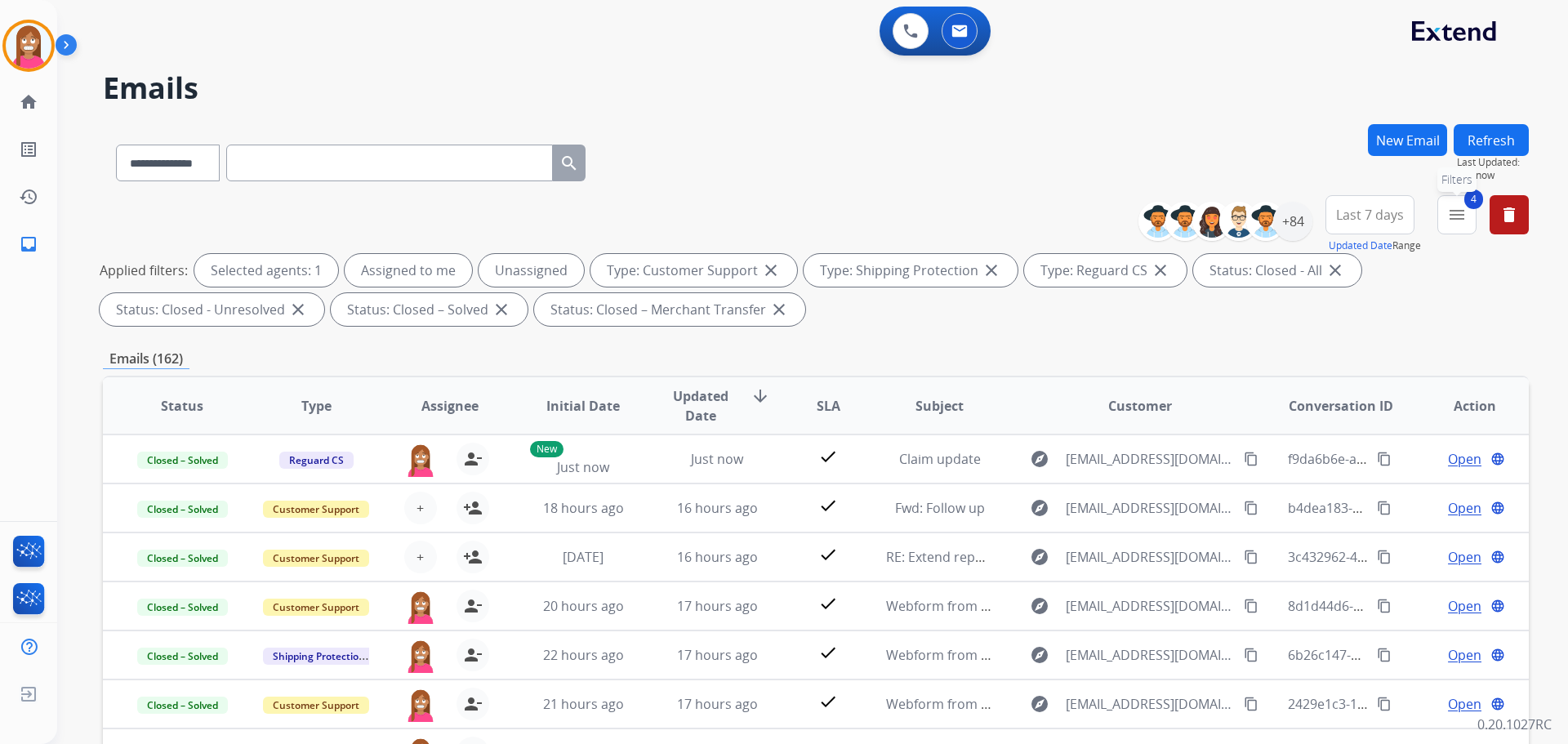
click at [1460, 218] on mat-icon "menu" at bounding box center [1457, 215] width 20 height 20
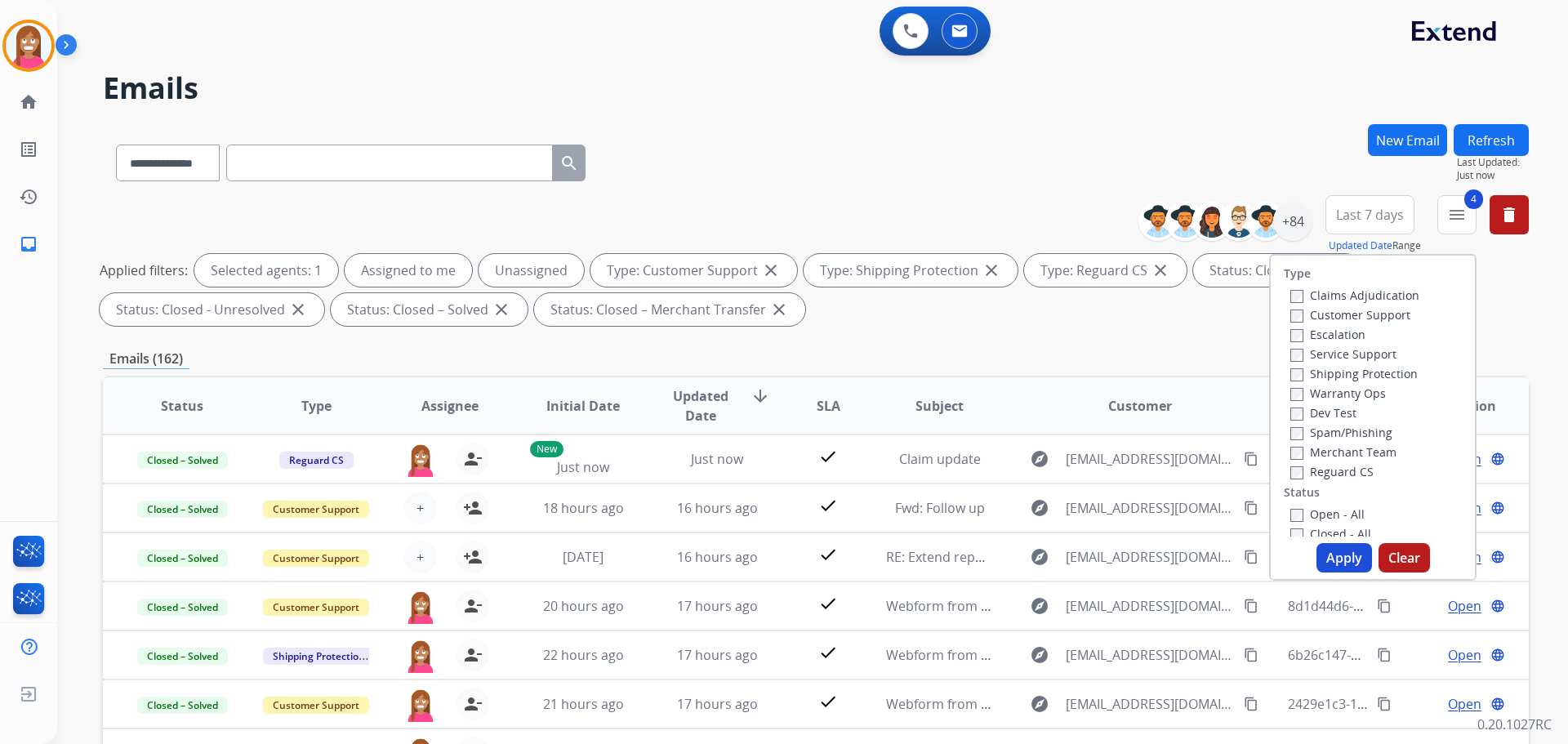
click at [1338, 548] on button "Apply" at bounding box center [1344, 558] width 56 height 30
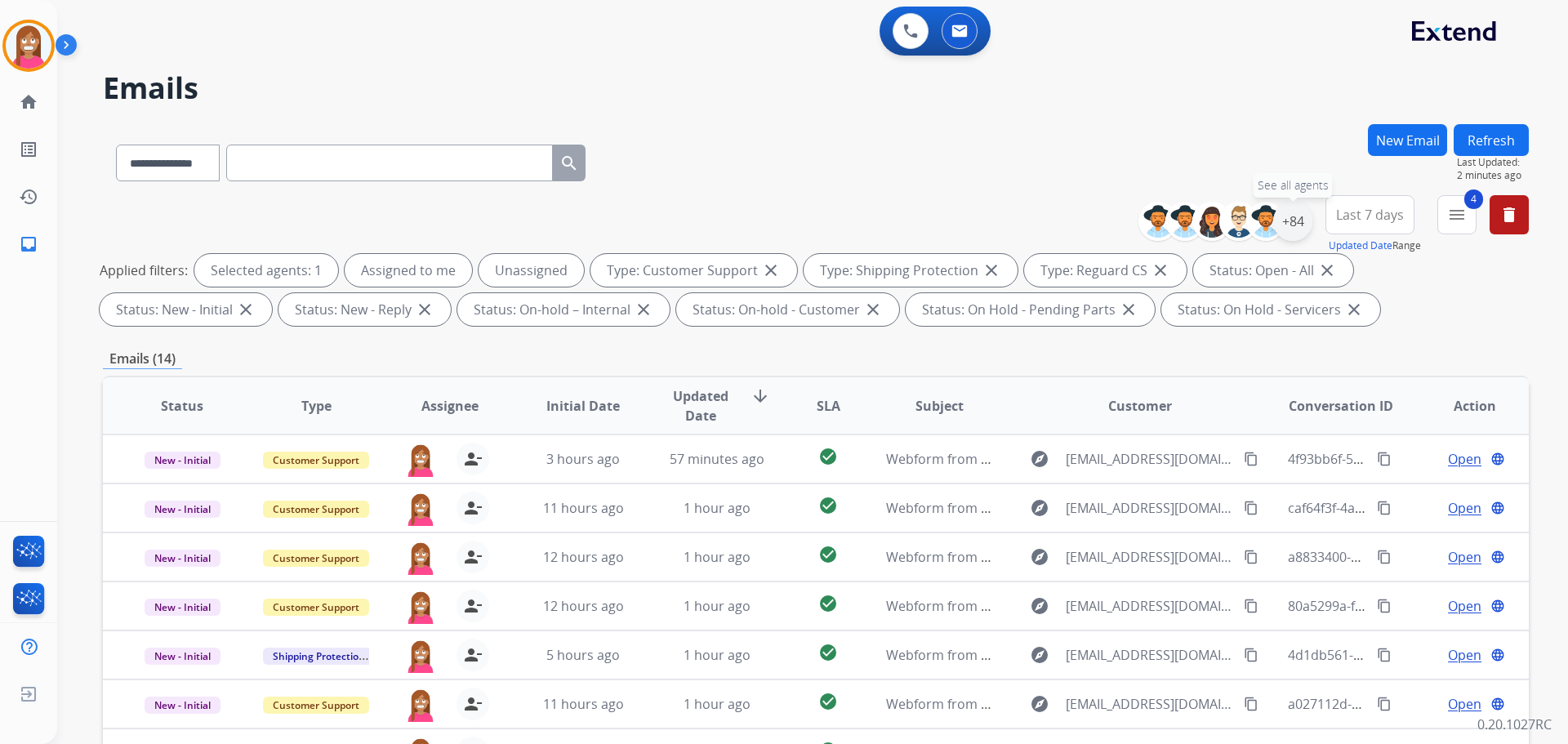
click at [1280, 221] on div "+84" at bounding box center [1292, 221] width 39 height 39
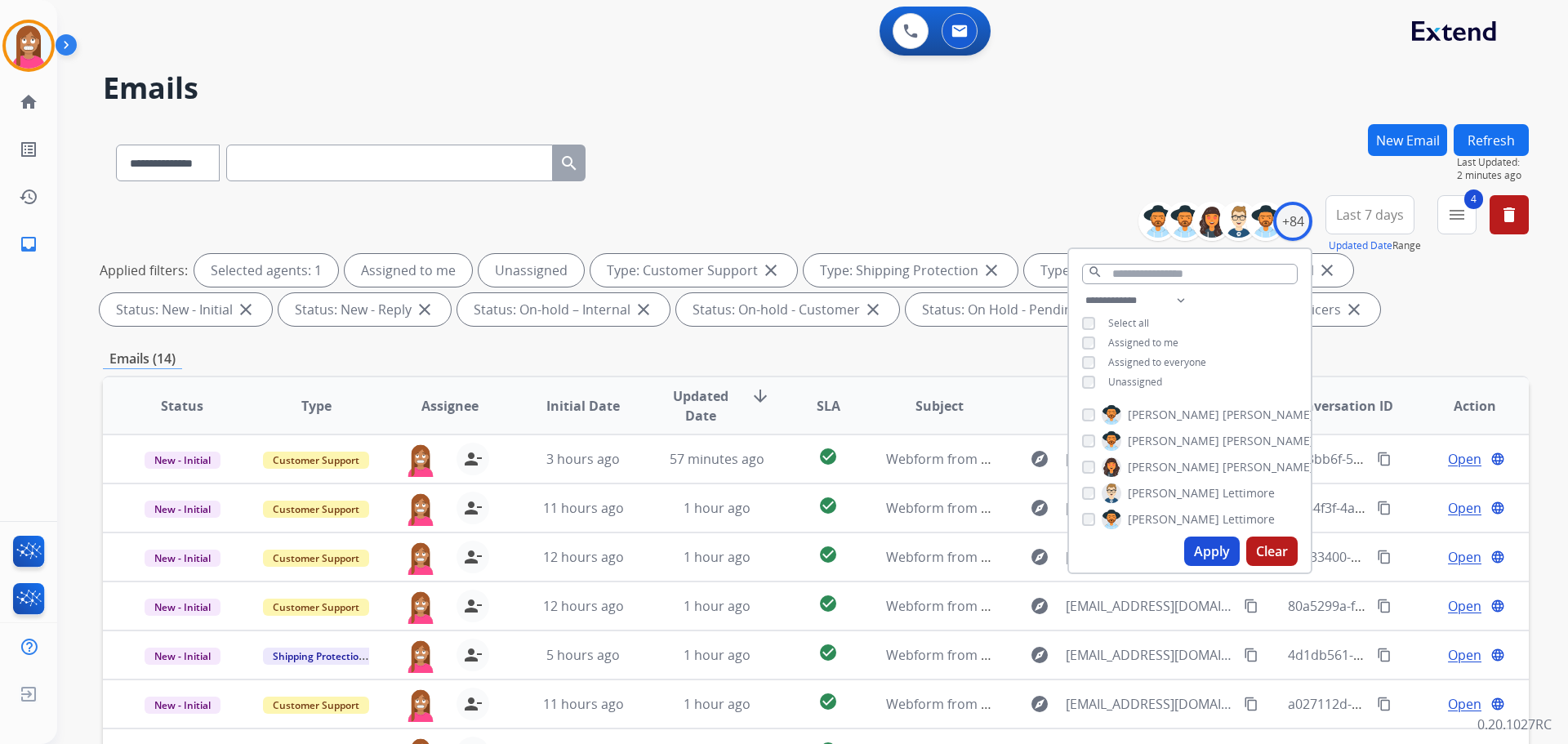
click at [1077, 378] on div "**********" at bounding box center [1190, 342] width 242 height 104
drag, startPoint x: 1206, startPoint y: 550, endPoint x: 1158, endPoint y: 492, distance: 75.3
click at [1205, 550] on button "Apply" at bounding box center [1212, 551] width 56 height 30
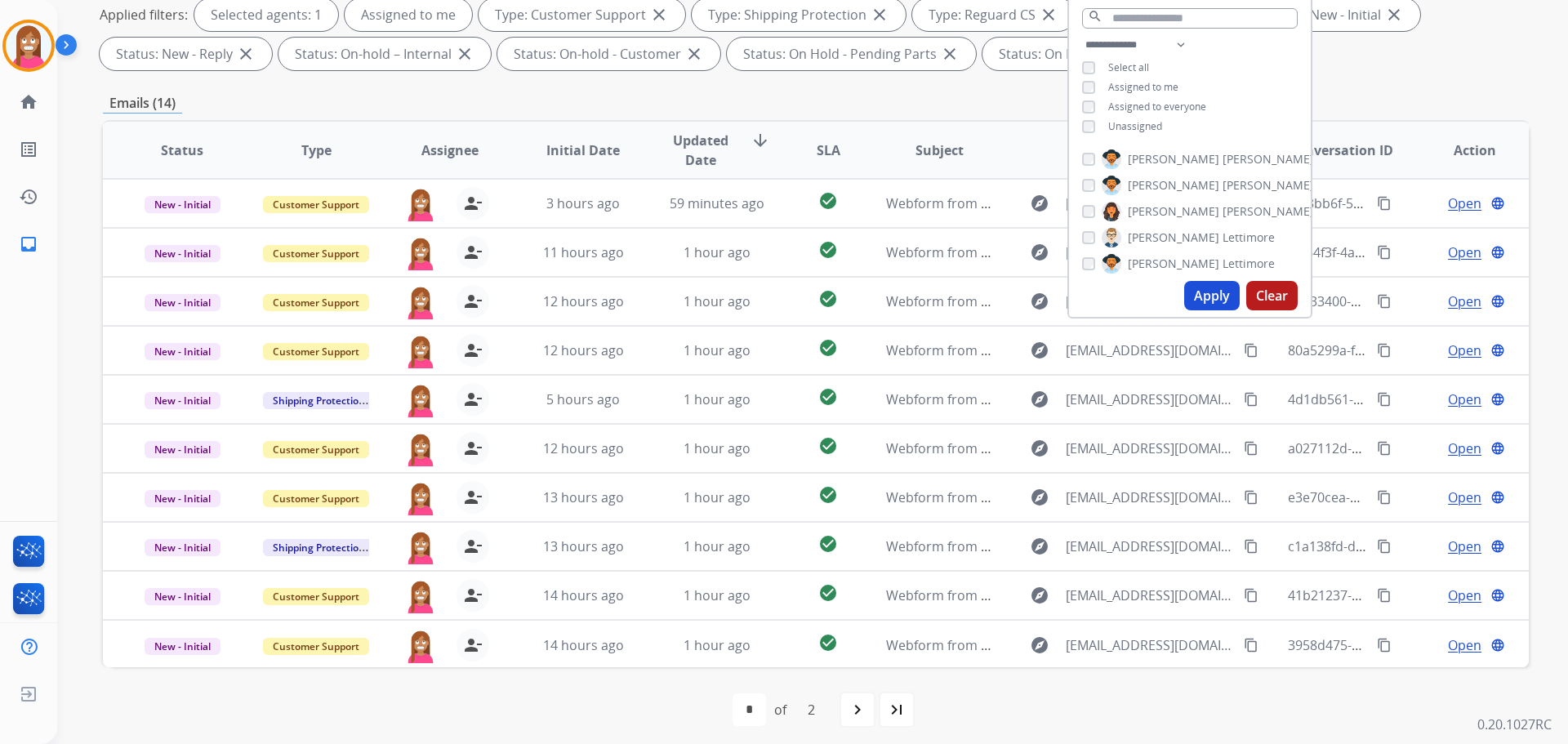
scroll to position [263, 0]
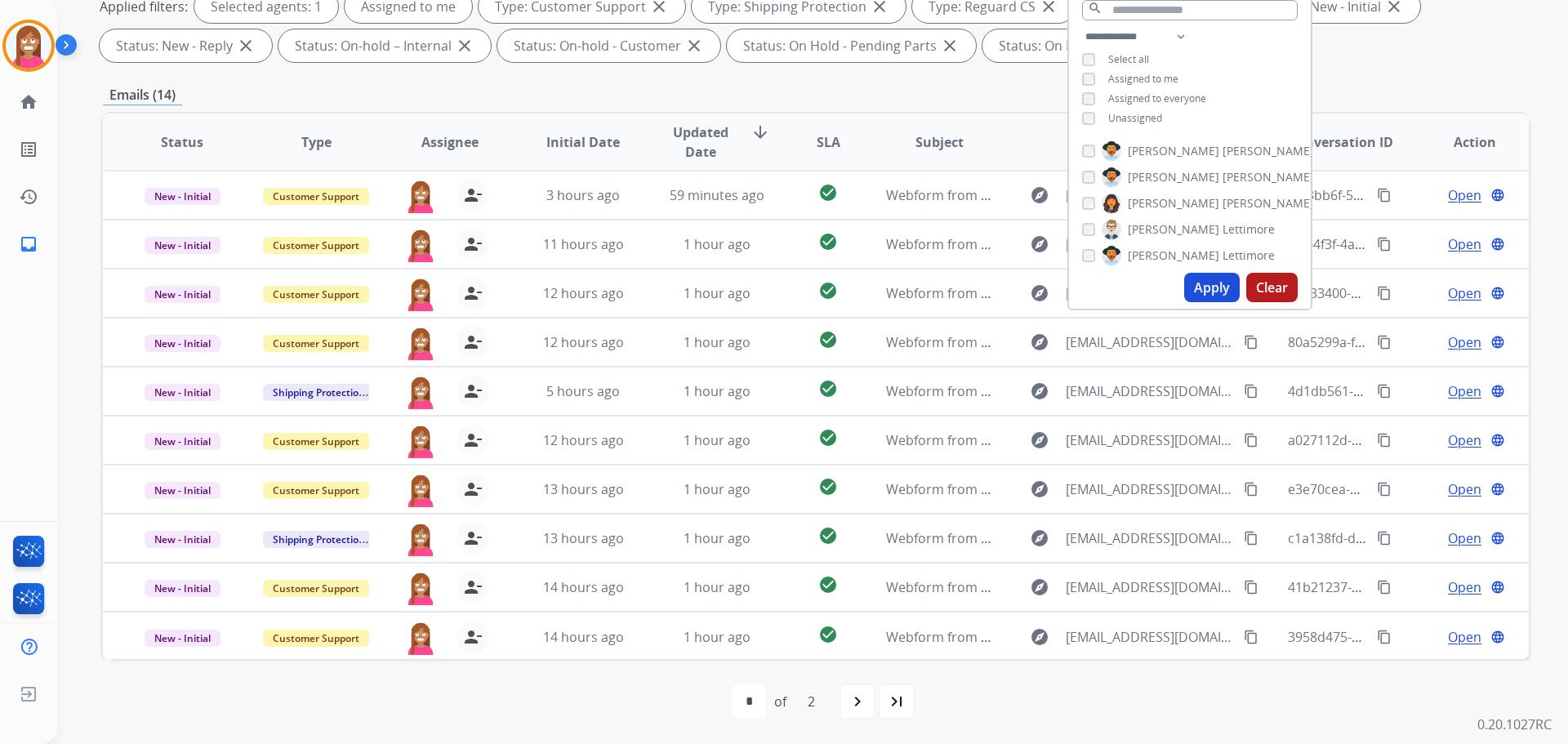
click at [638, 710] on div "first_page navigate_before * * of 2 navigate_next last_page" at bounding box center [816, 701] width 1426 height 33
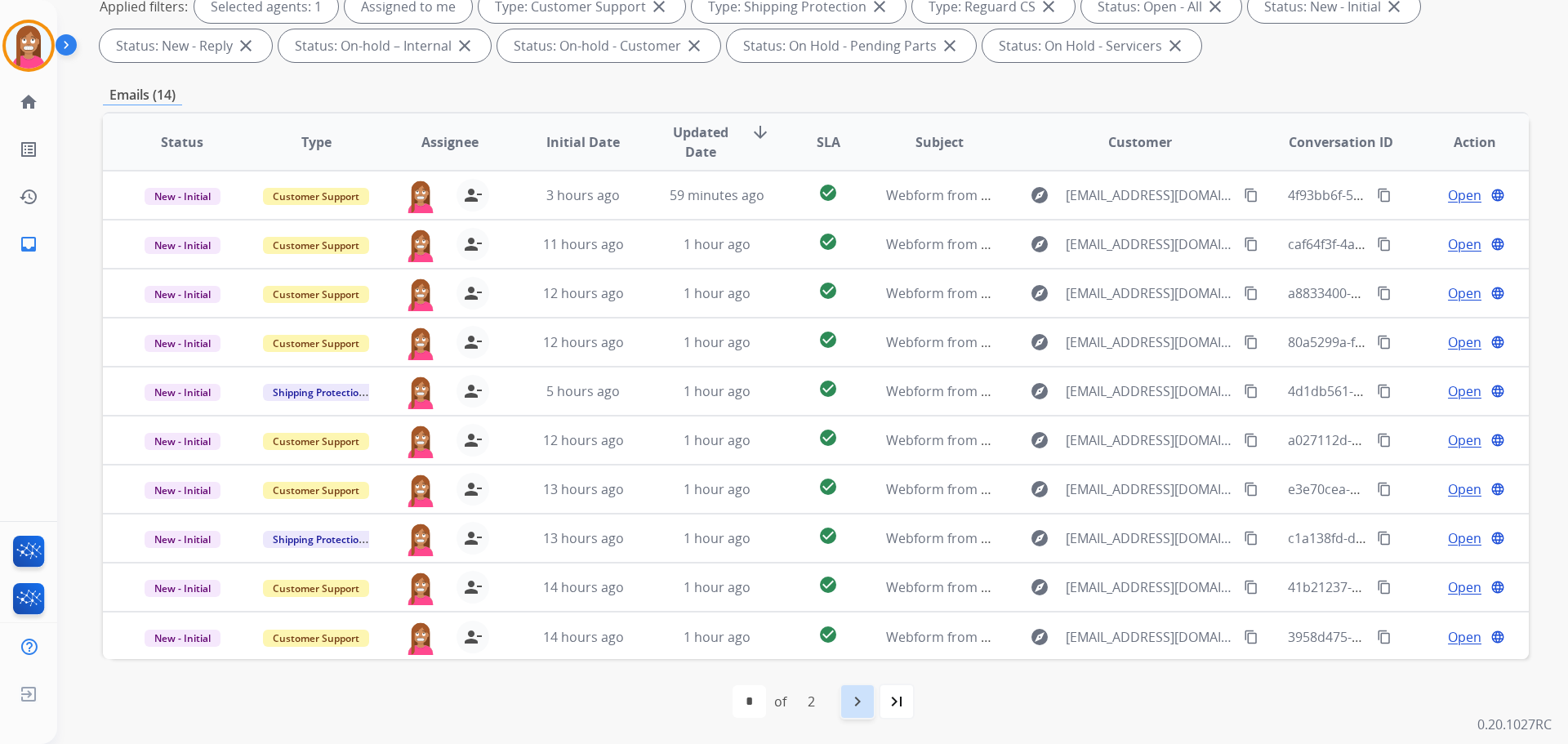
click at [857, 704] on mat-icon "navigate_next" at bounding box center [857, 701] width 20 height 20
select select "*"
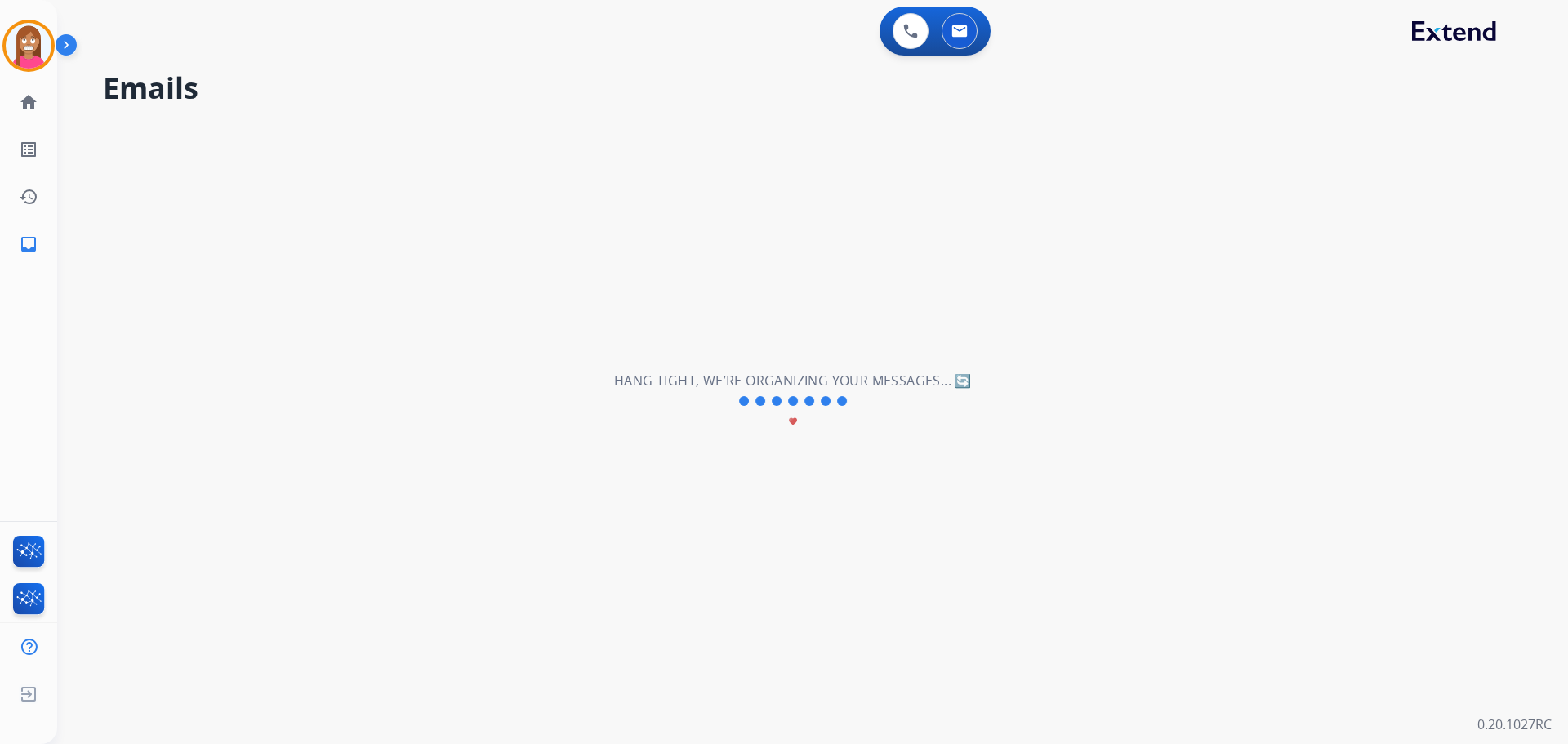
scroll to position [0, 0]
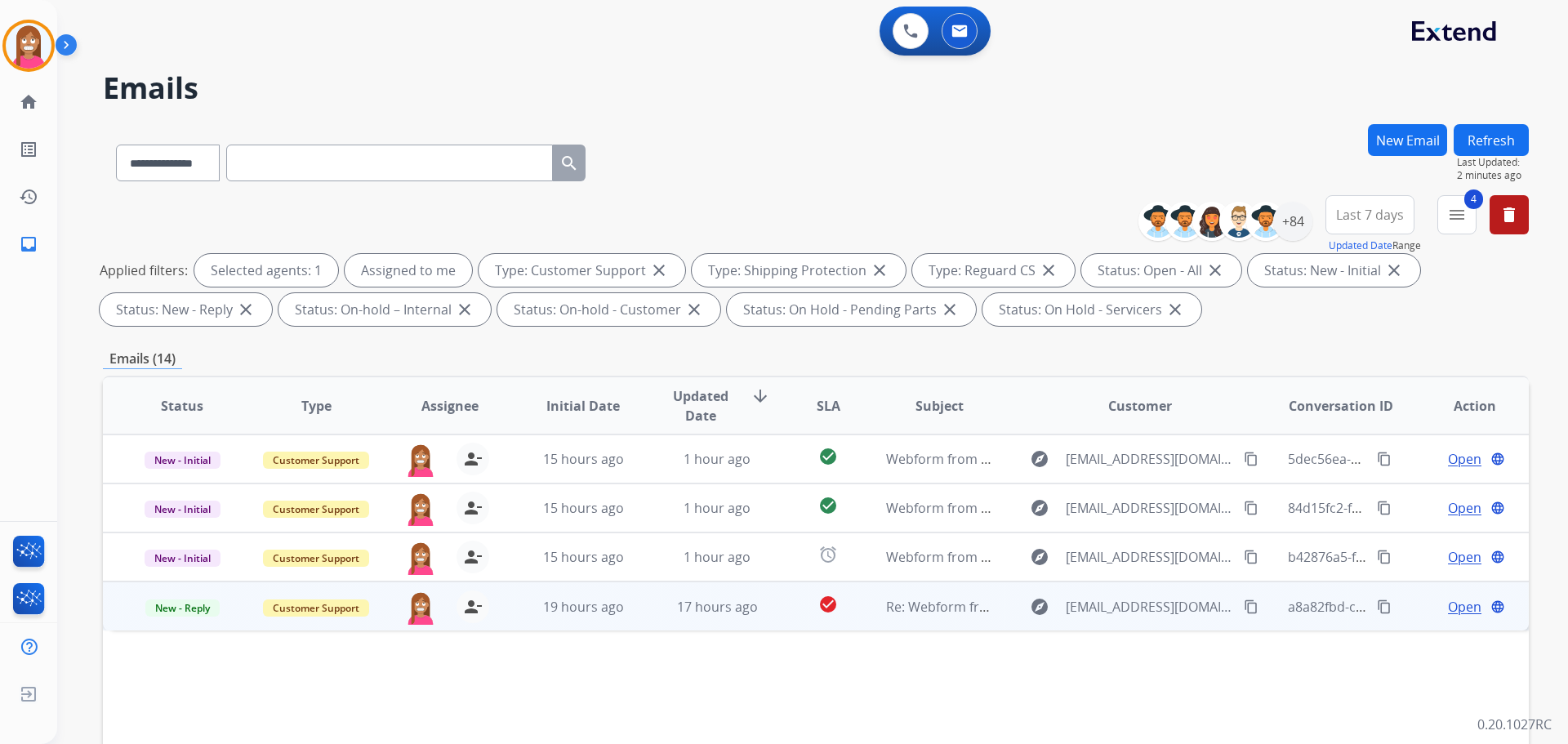
click at [637, 624] on td "17 hours ago" at bounding box center [704, 606] width 134 height 49
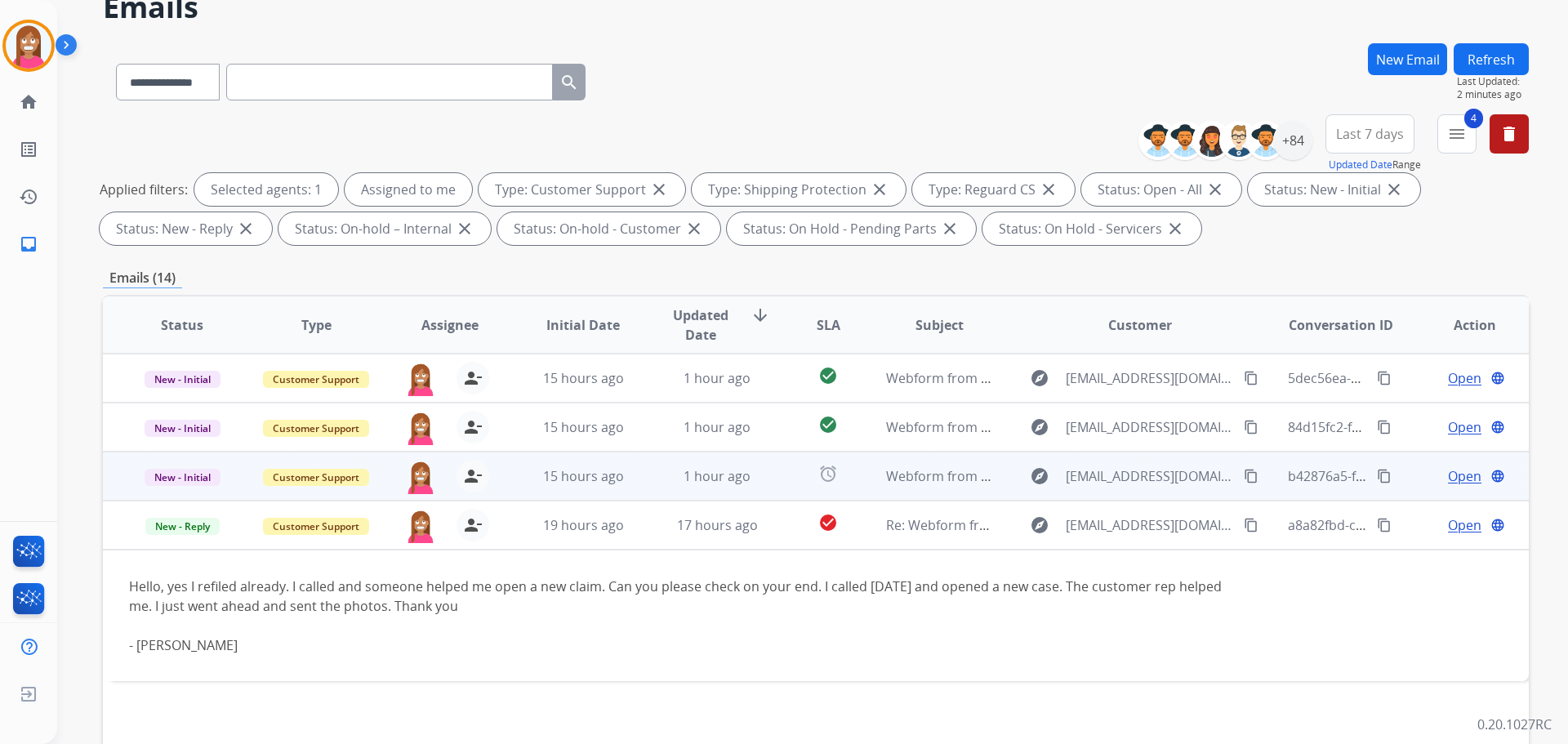
scroll to position [82, 0]
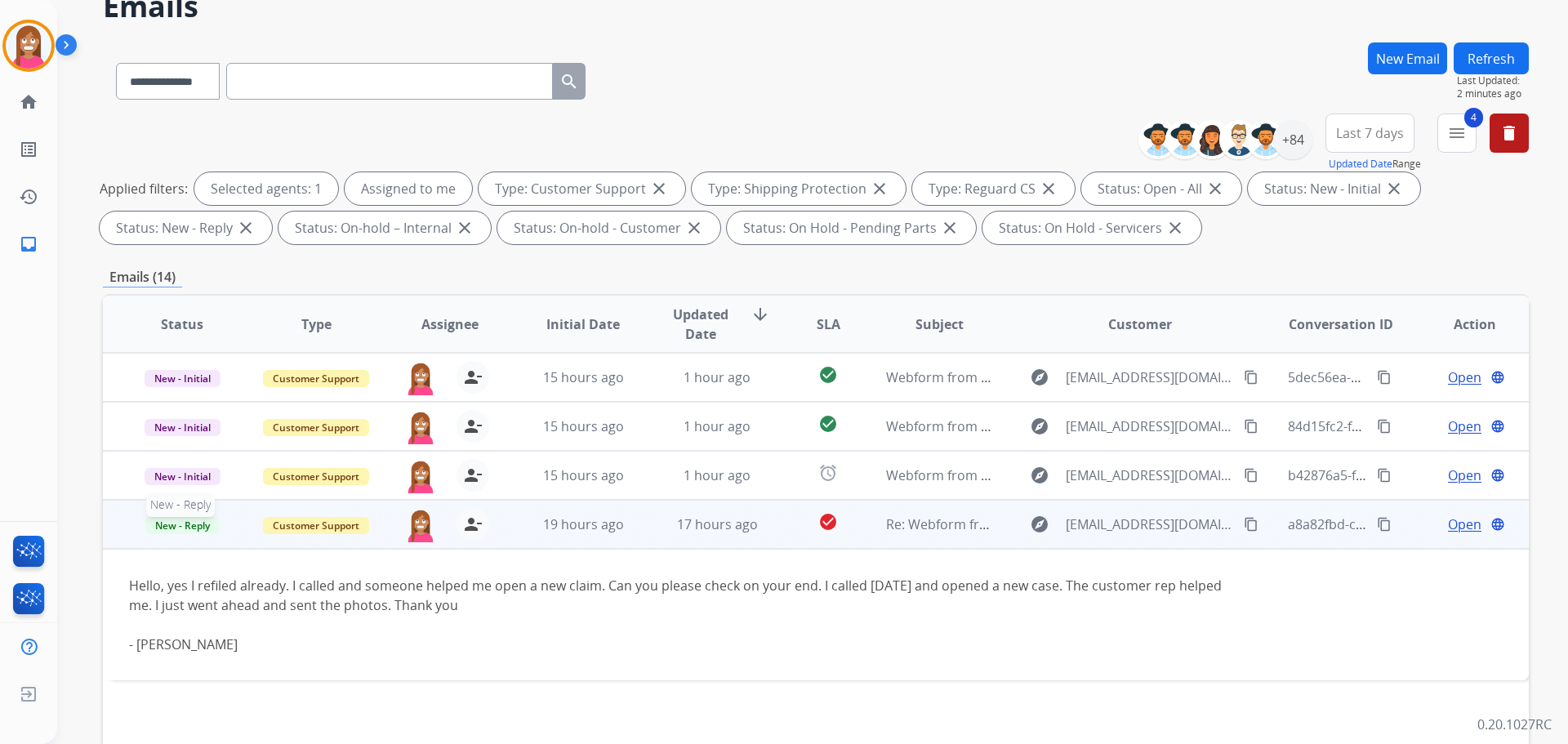
click at [183, 530] on span "New - Reply" at bounding box center [182, 525] width 74 height 17
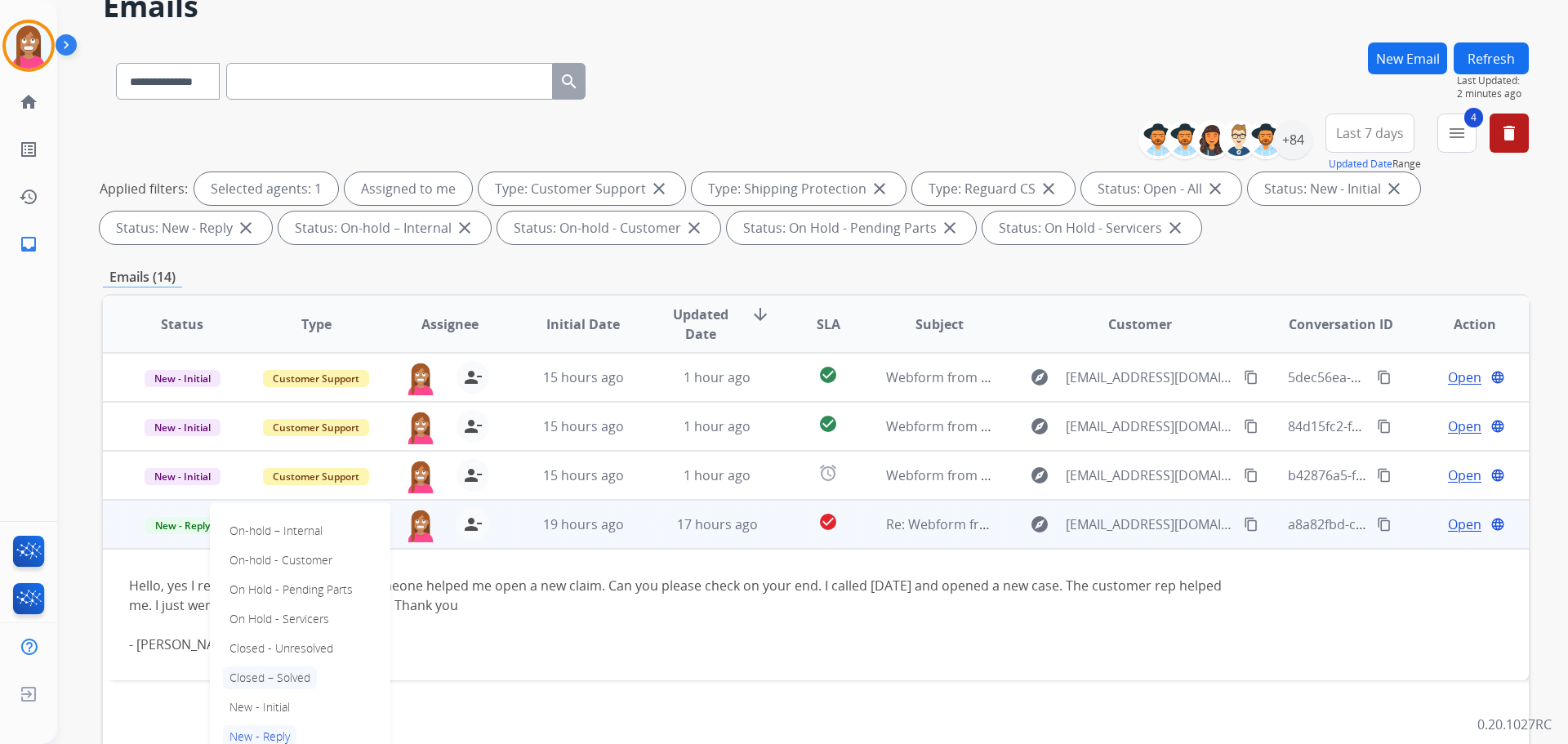
click at [252, 681] on p "Closed – Solved" at bounding box center [270, 677] width 94 height 23
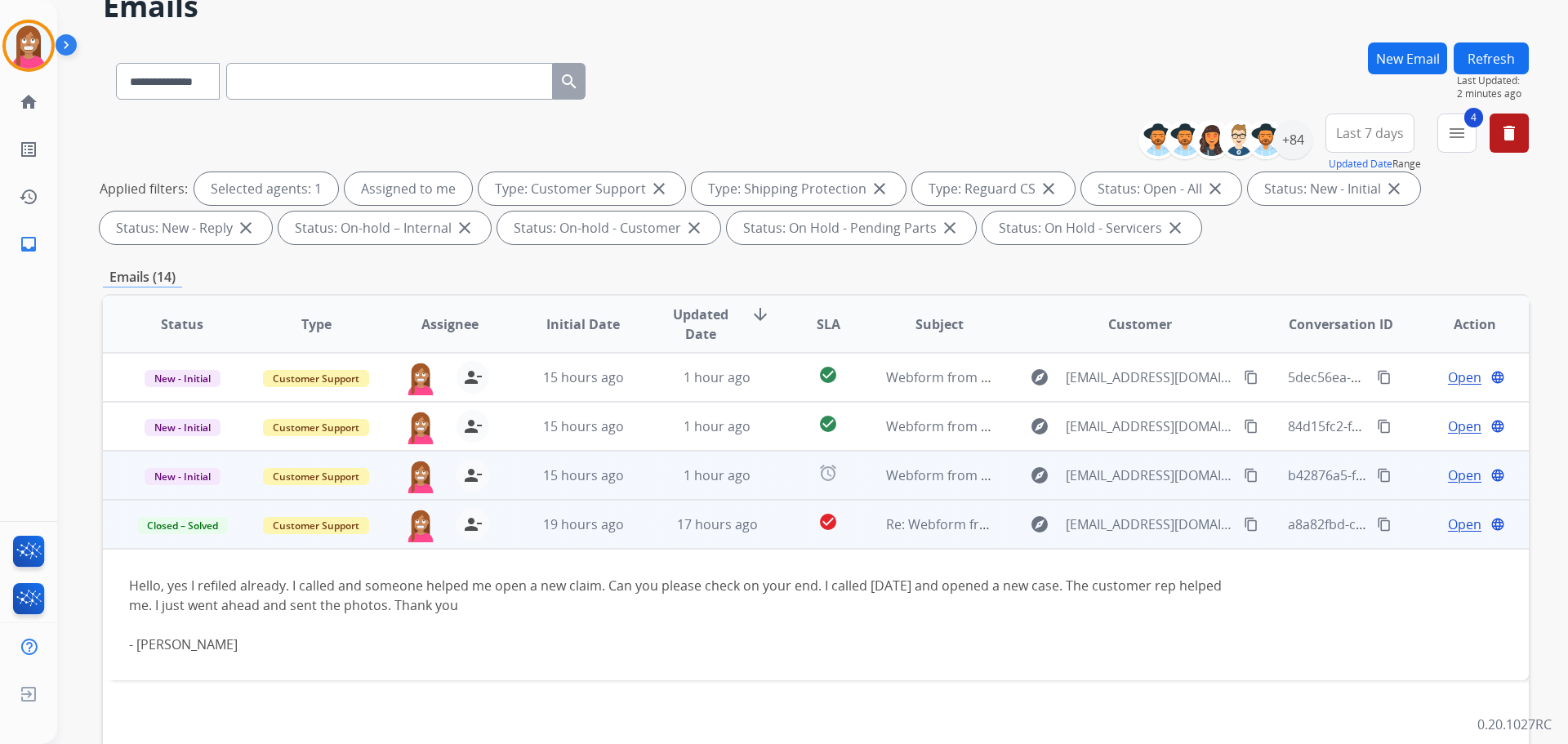
click at [676, 486] on td "1 hour ago" at bounding box center [704, 475] width 134 height 49
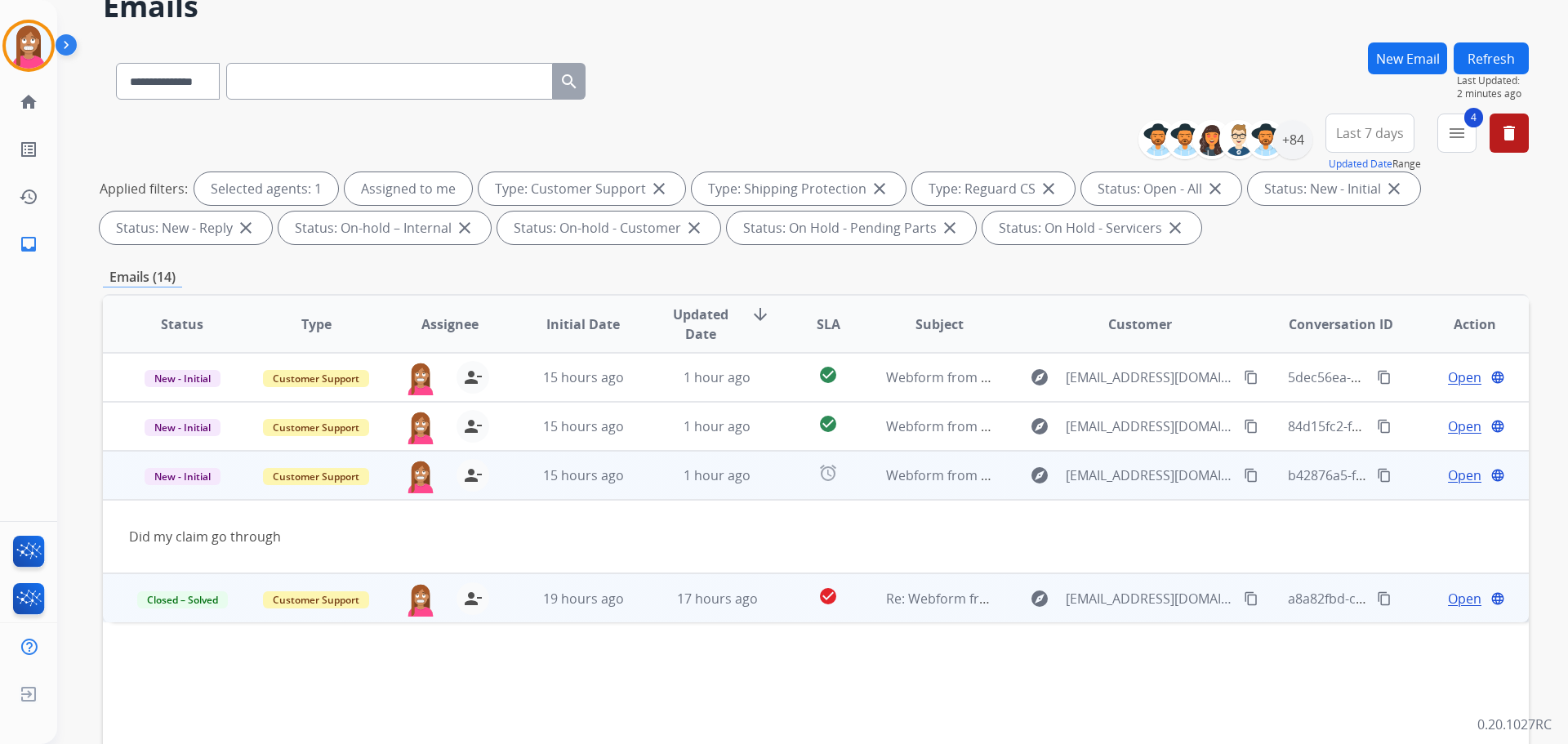
click at [1448, 472] on span "Open" at bounding box center [1465, 475] width 34 height 20
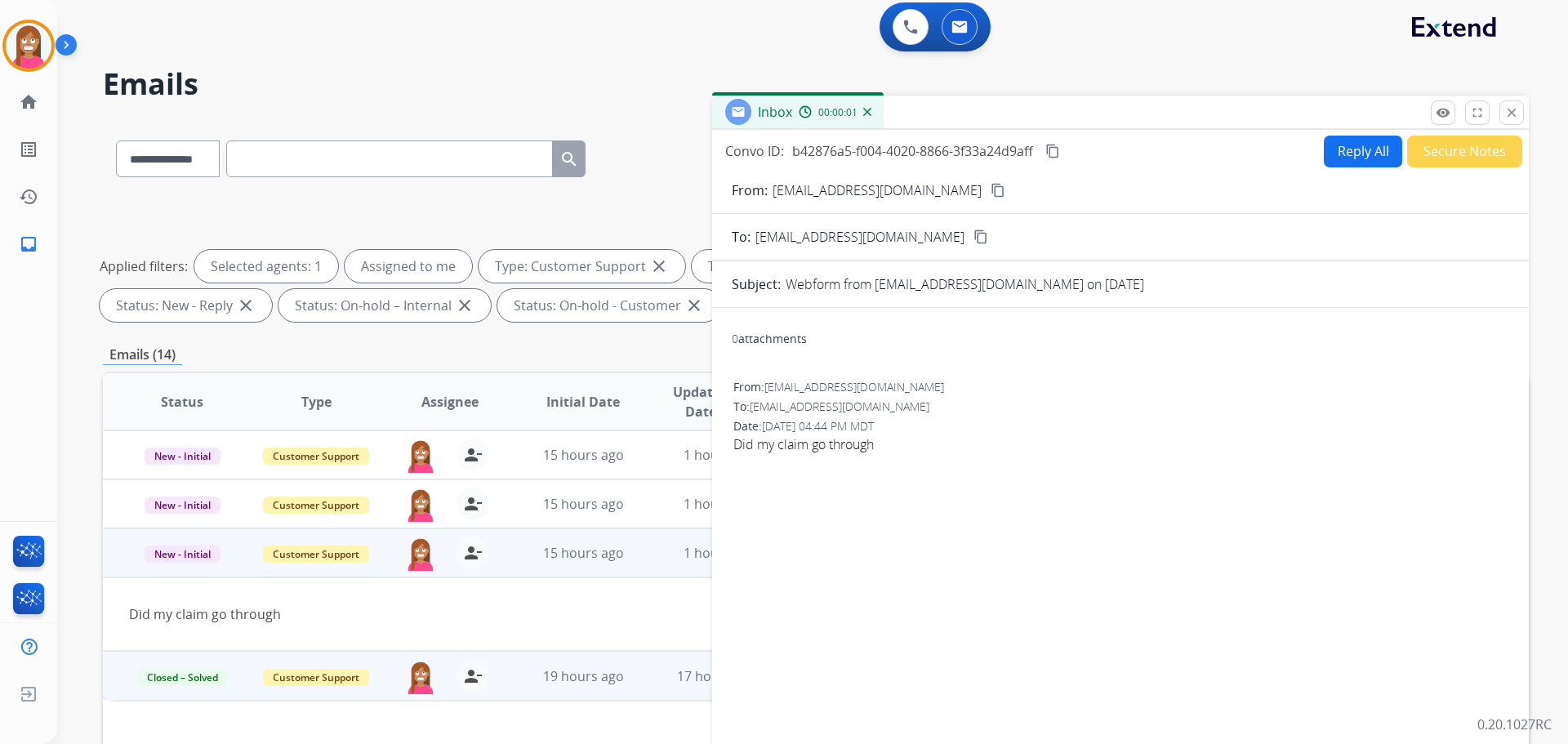
scroll to position [0, 0]
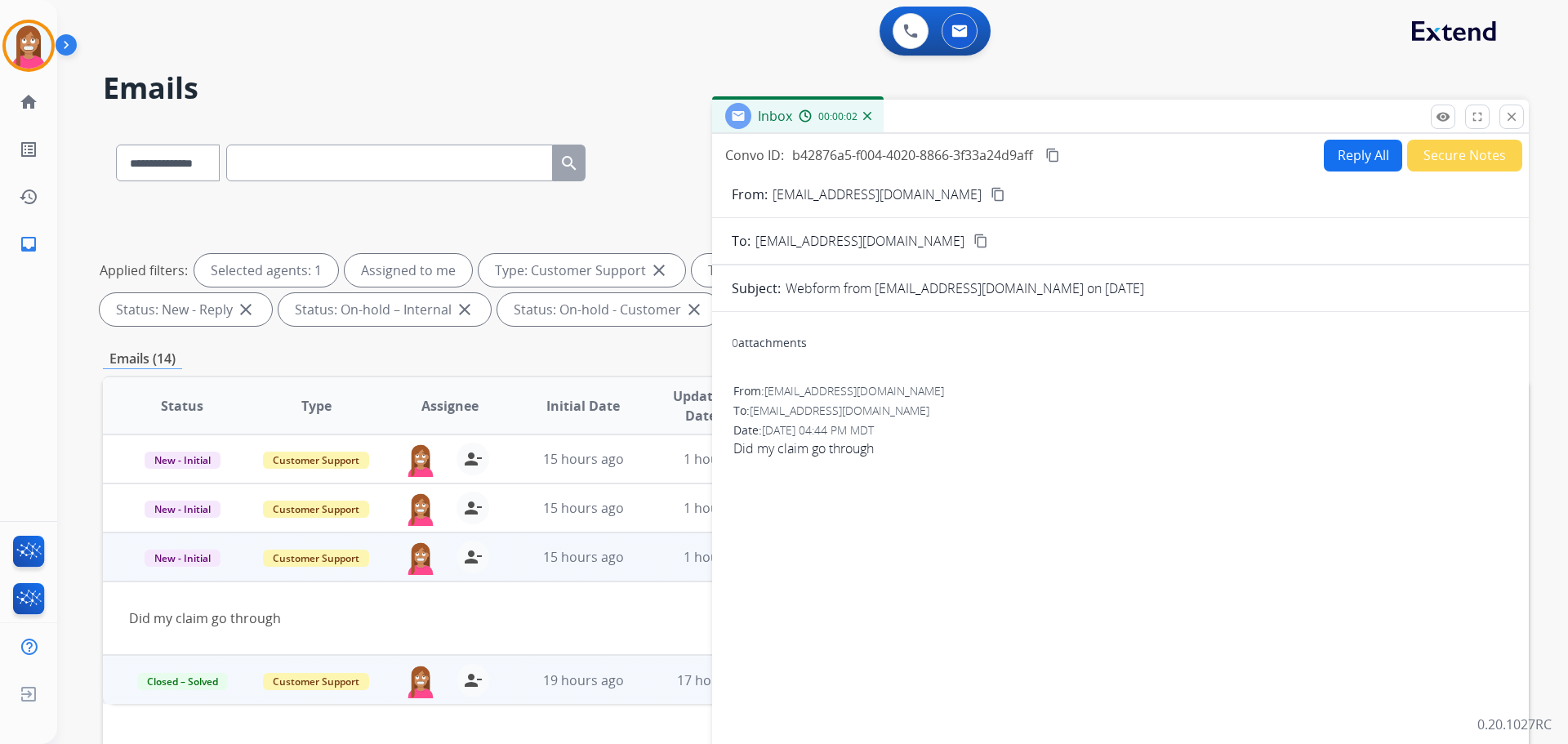
click at [1344, 149] on button "Reply All" at bounding box center [1363, 156] width 78 height 32
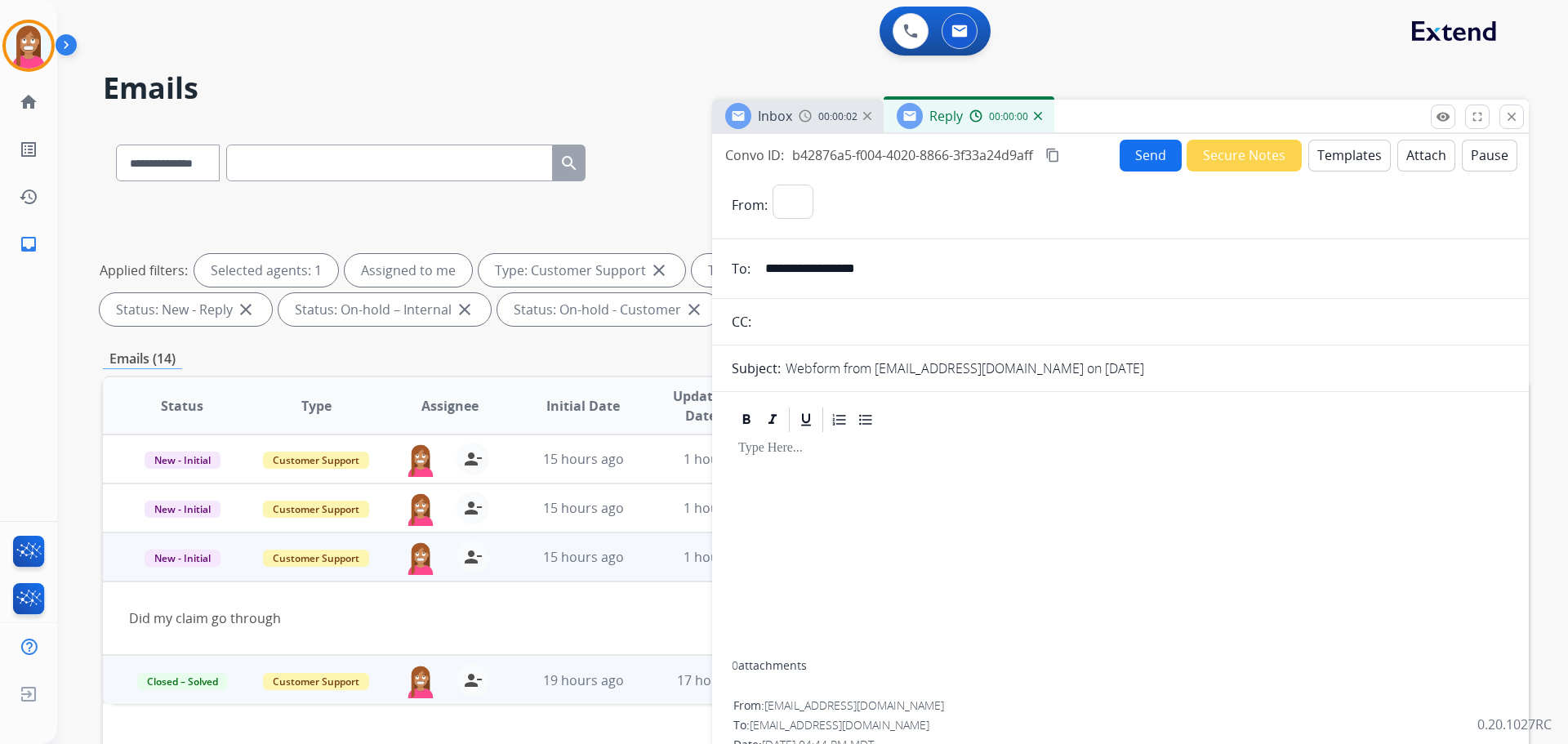
select select "**********"
click at [1367, 158] on button "Templates" at bounding box center [1350, 156] width 83 height 32
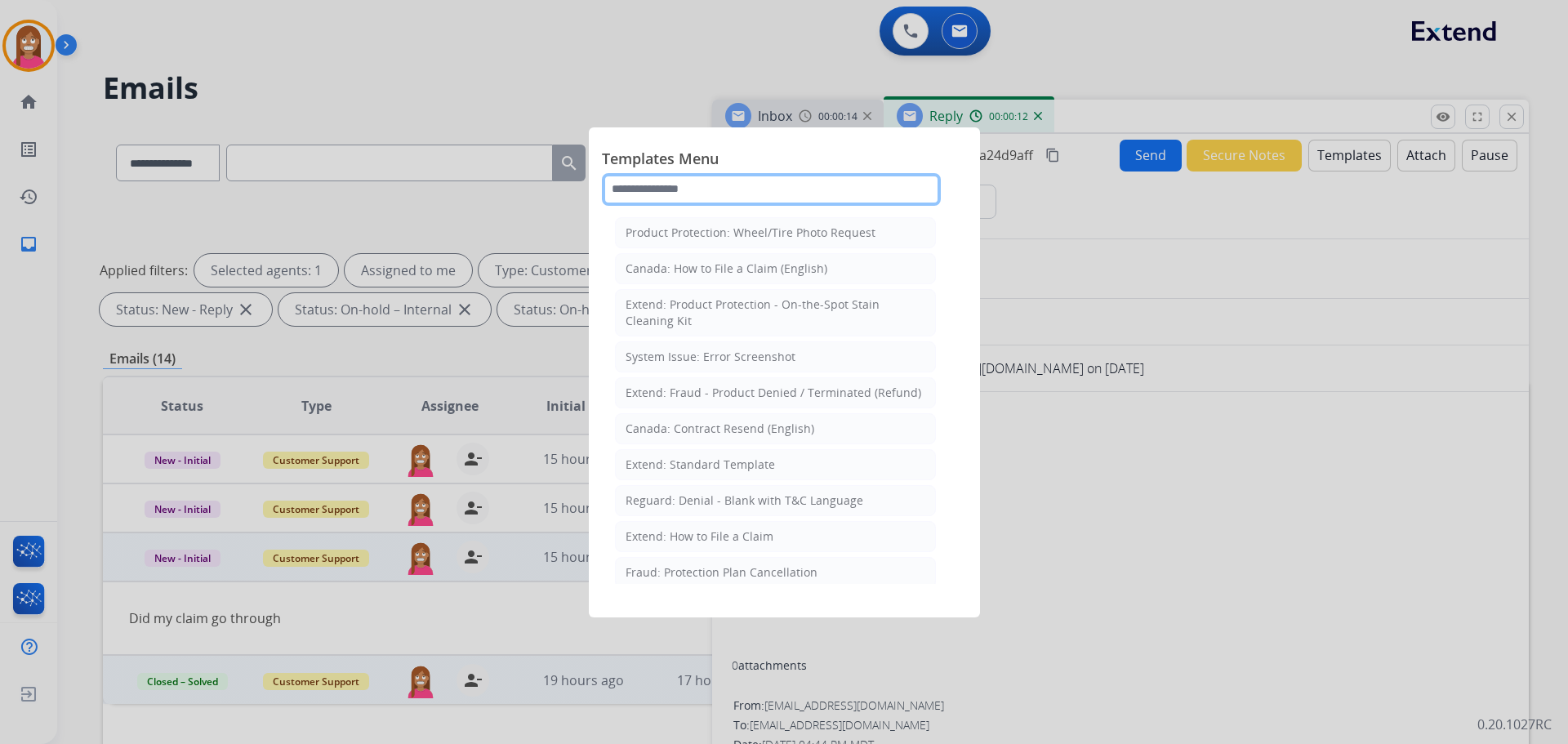
click at [691, 192] on input "text" at bounding box center [771, 189] width 339 height 33
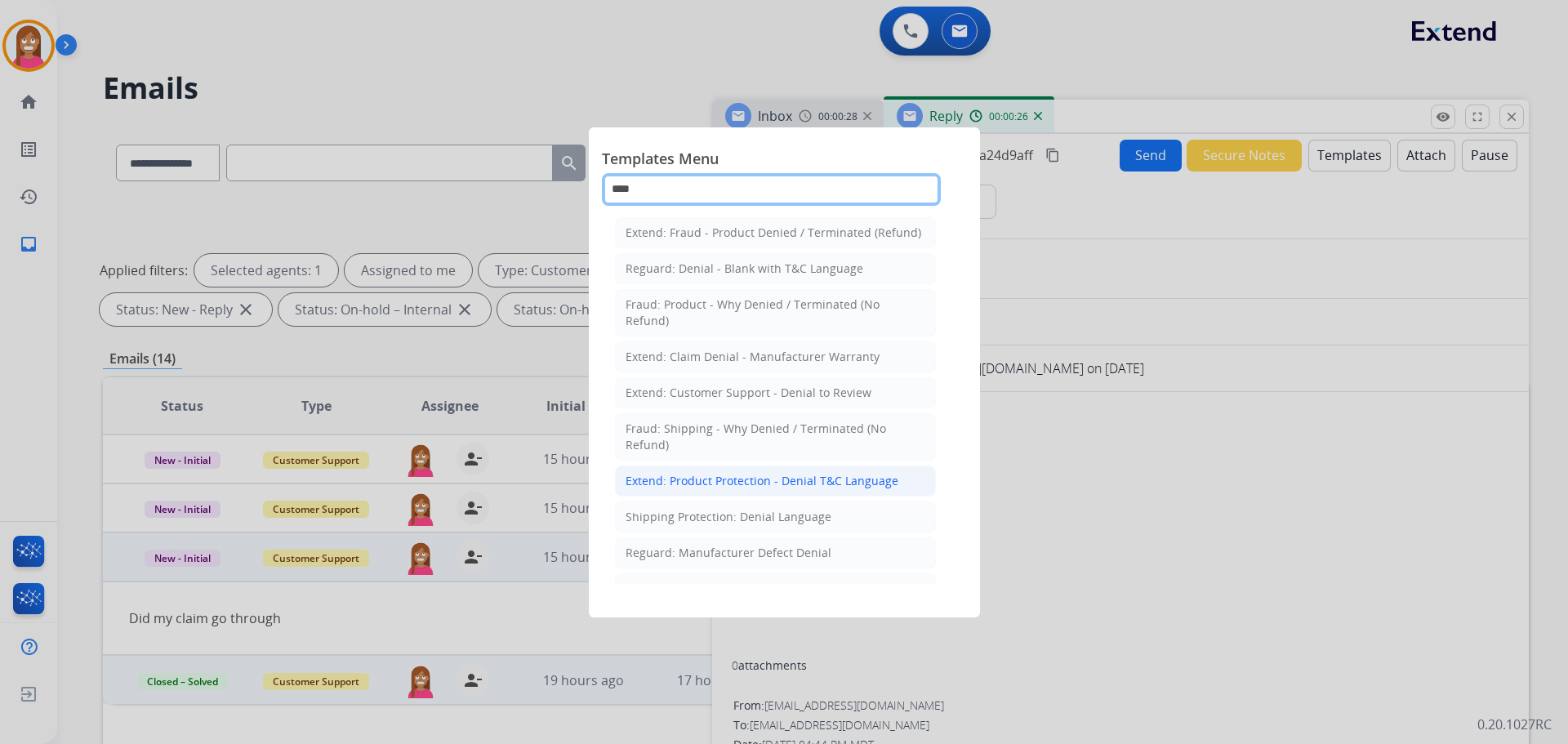
type input "****"
click at [744, 487] on div "Extend: Product Protection - Denial T&C Language" at bounding box center [762, 481] width 273 height 17
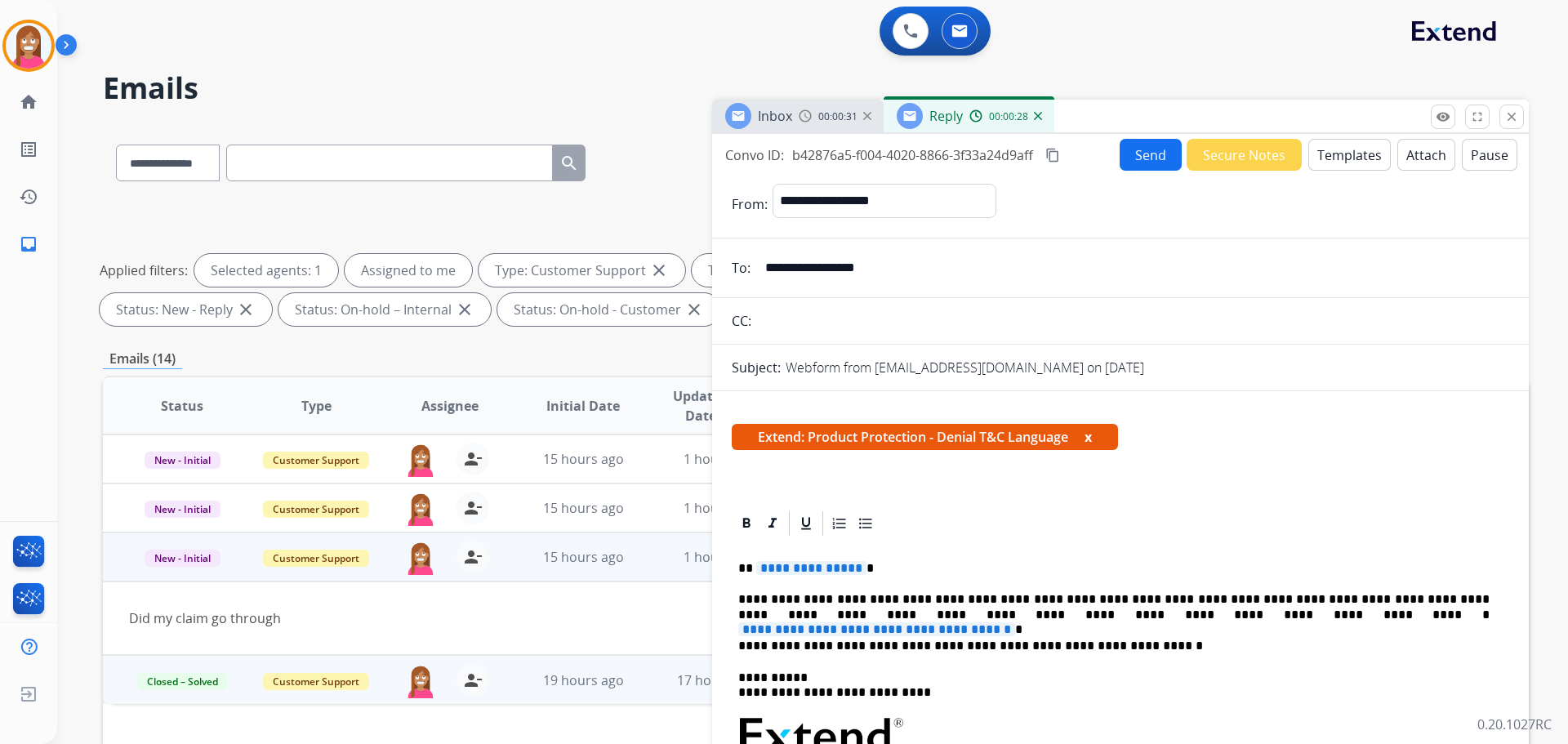
click at [831, 569] on span "**********" at bounding box center [811, 568] width 110 height 14
click at [1015, 622] on span "**********" at bounding box center [877, 629] width 277 height 14
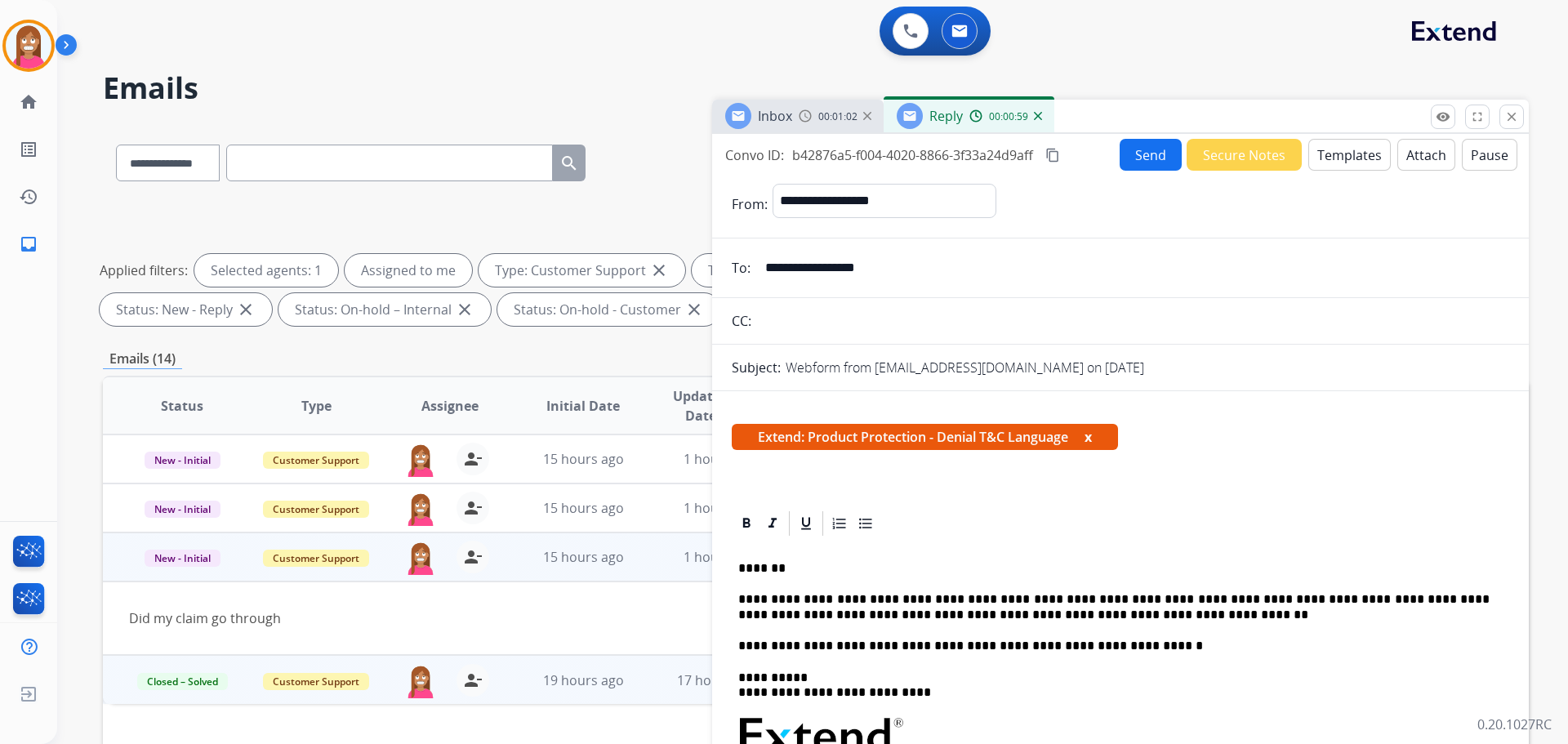
click at [1141, 154] on button "Send" at bounding box center [1151, 155] width 62 height 32
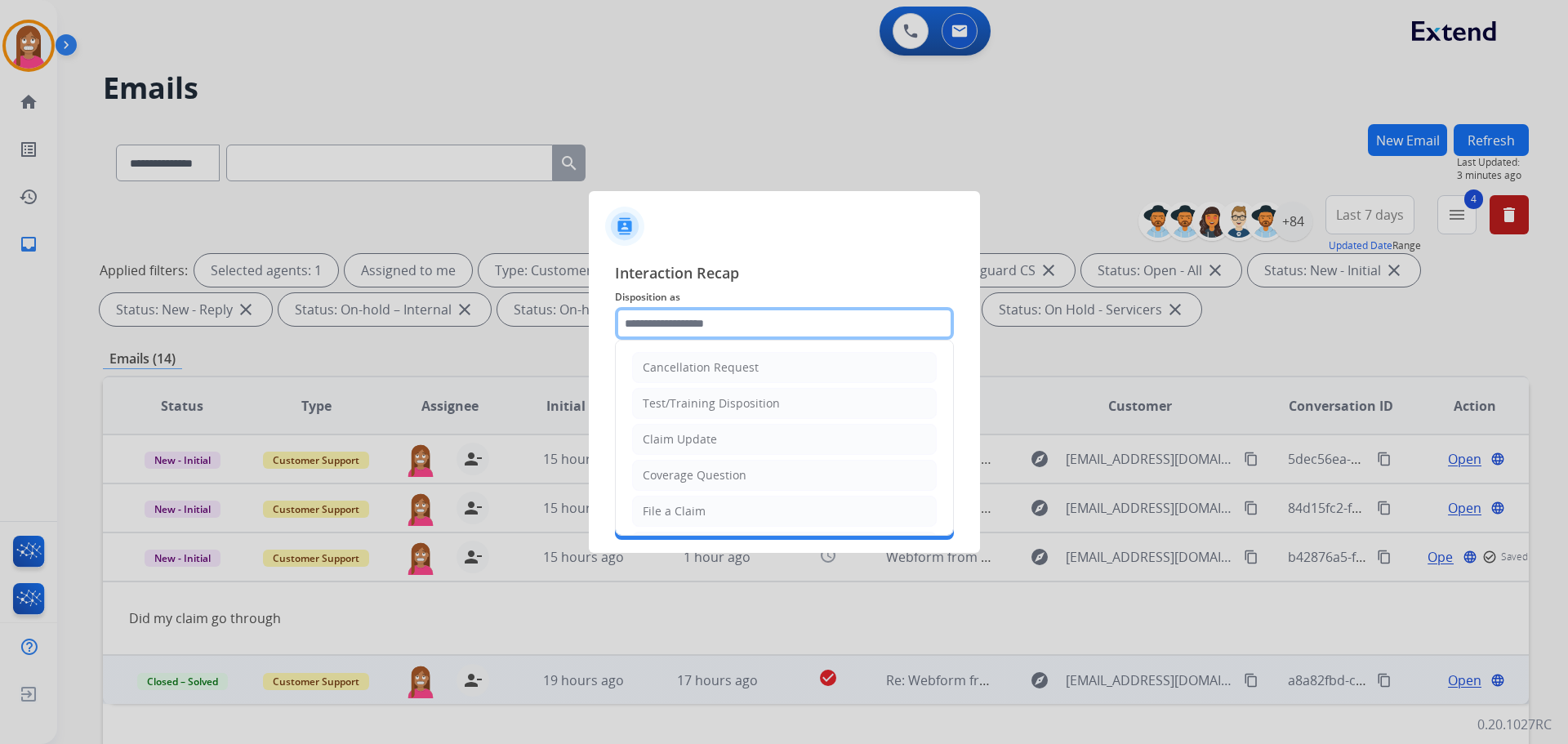
click at [645, 328] on input "text" at bounding box center [784, 323] width 339 height 33
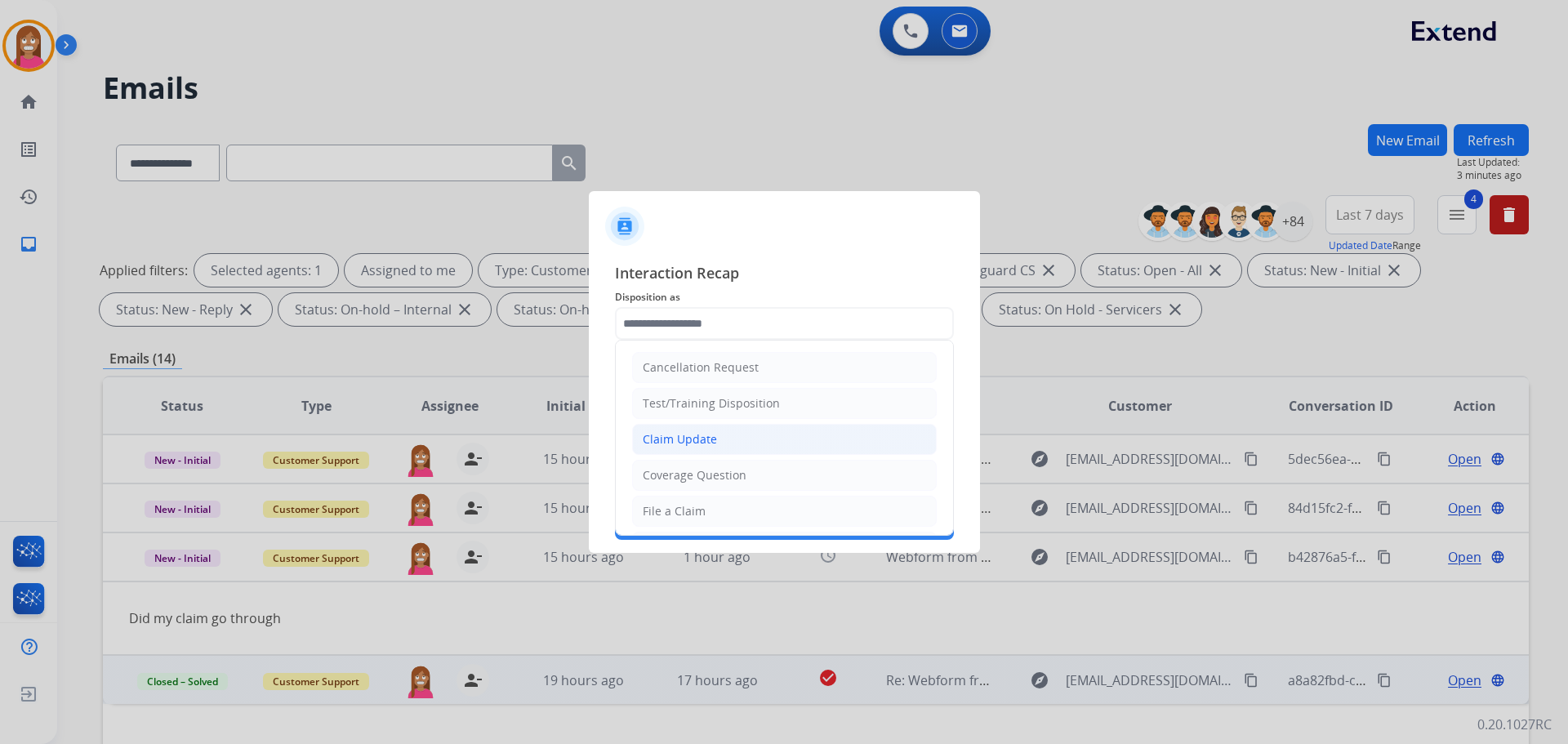
click at [677, 443] on div "Claim Update" at bounding box center [679, 439] width 74 height 17
type input "**********"
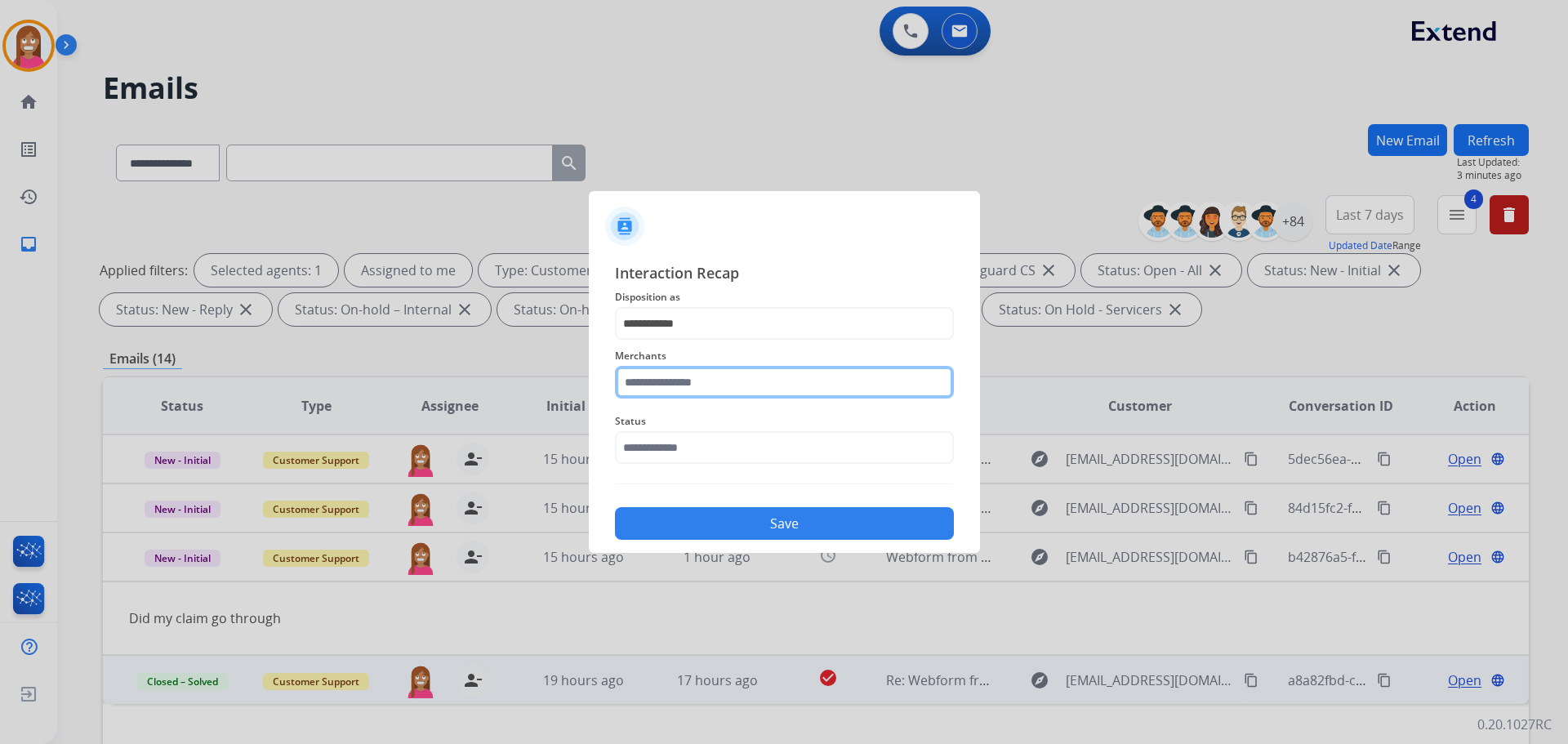
click at [649, 380] on input "text" at bounding box center [784, 382] width 339 height 33
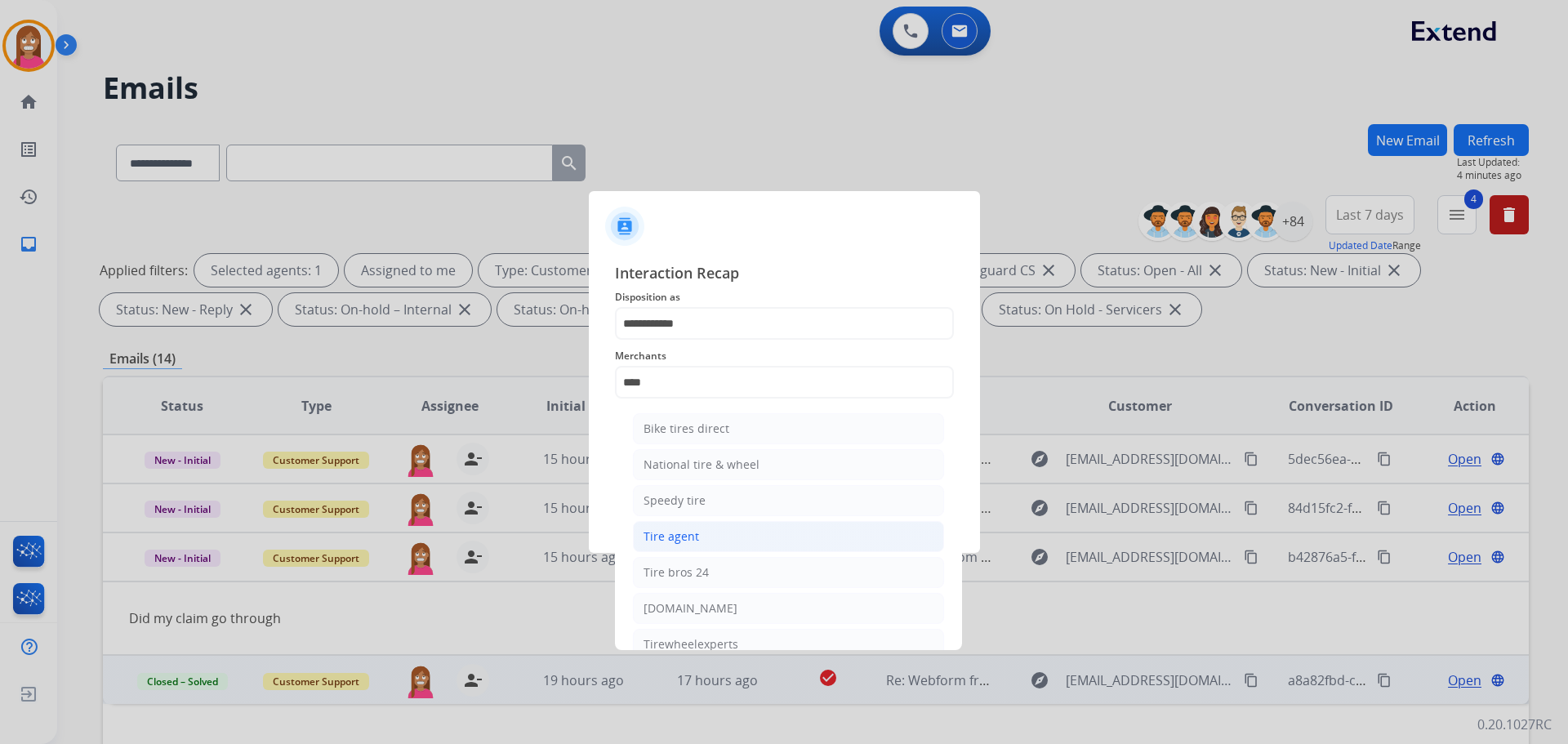
click at [689, 529] on div "Tire agent" at bounding box center [671, 536] width 56 height 17
type input "**********"
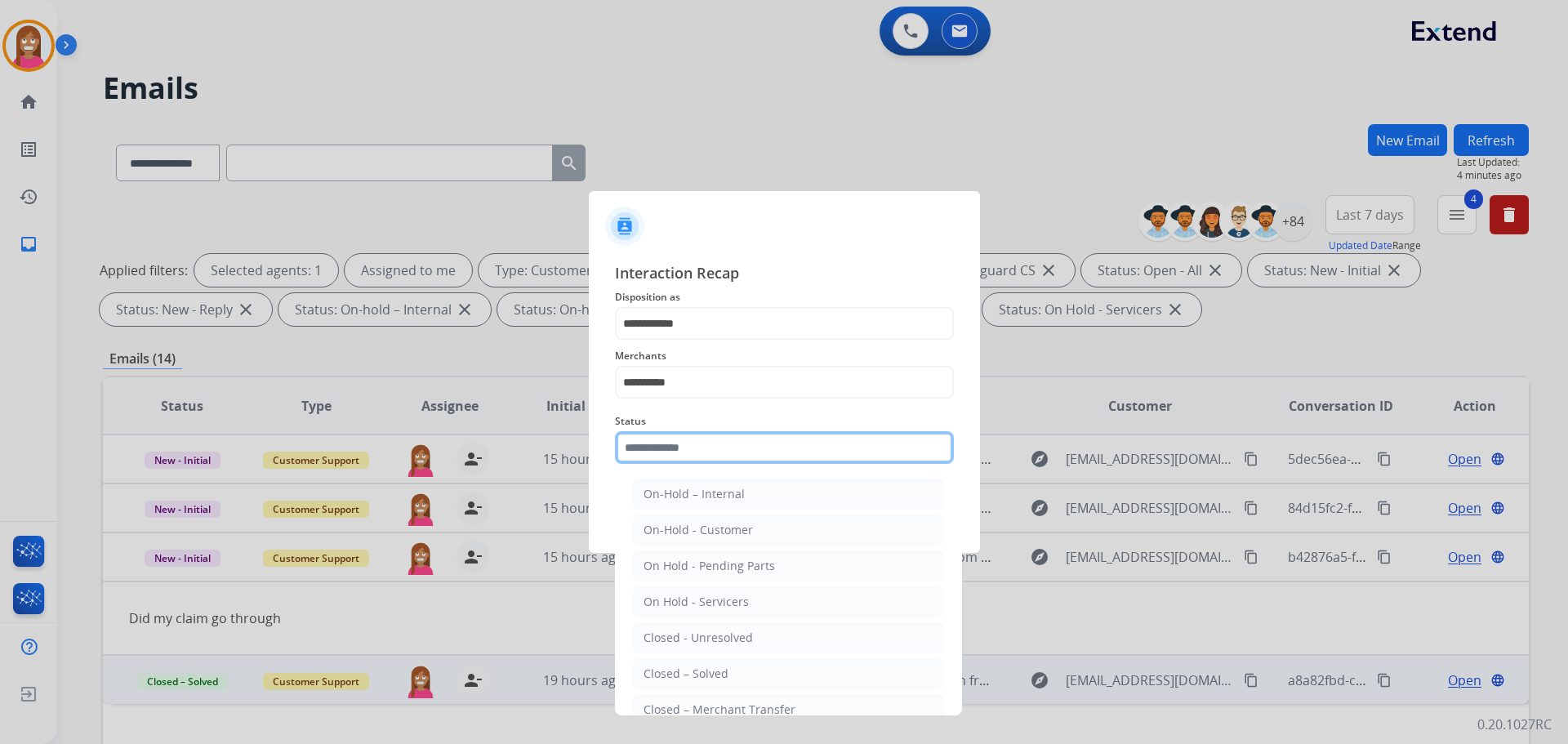
click at [672, 448] on input "text" at bounding box center [784, 448] width 339 height 33
click at [637, 668] on li "Closed – Solved" at bounding box center [789, 674] width 311 height 31
type input "**********"
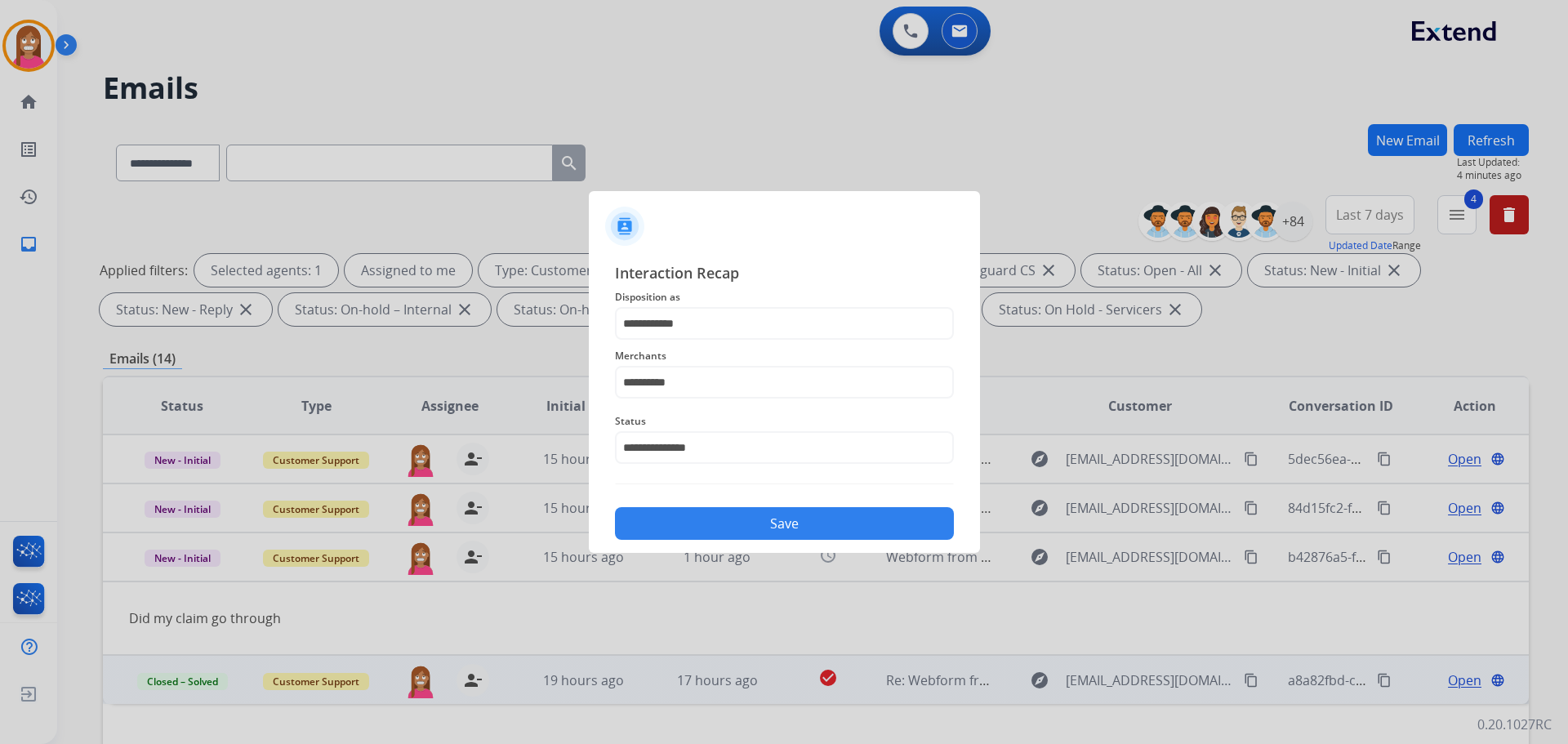
click at [684, 526] on button "Save" at bounding box center [784, 523] width 339 height 33
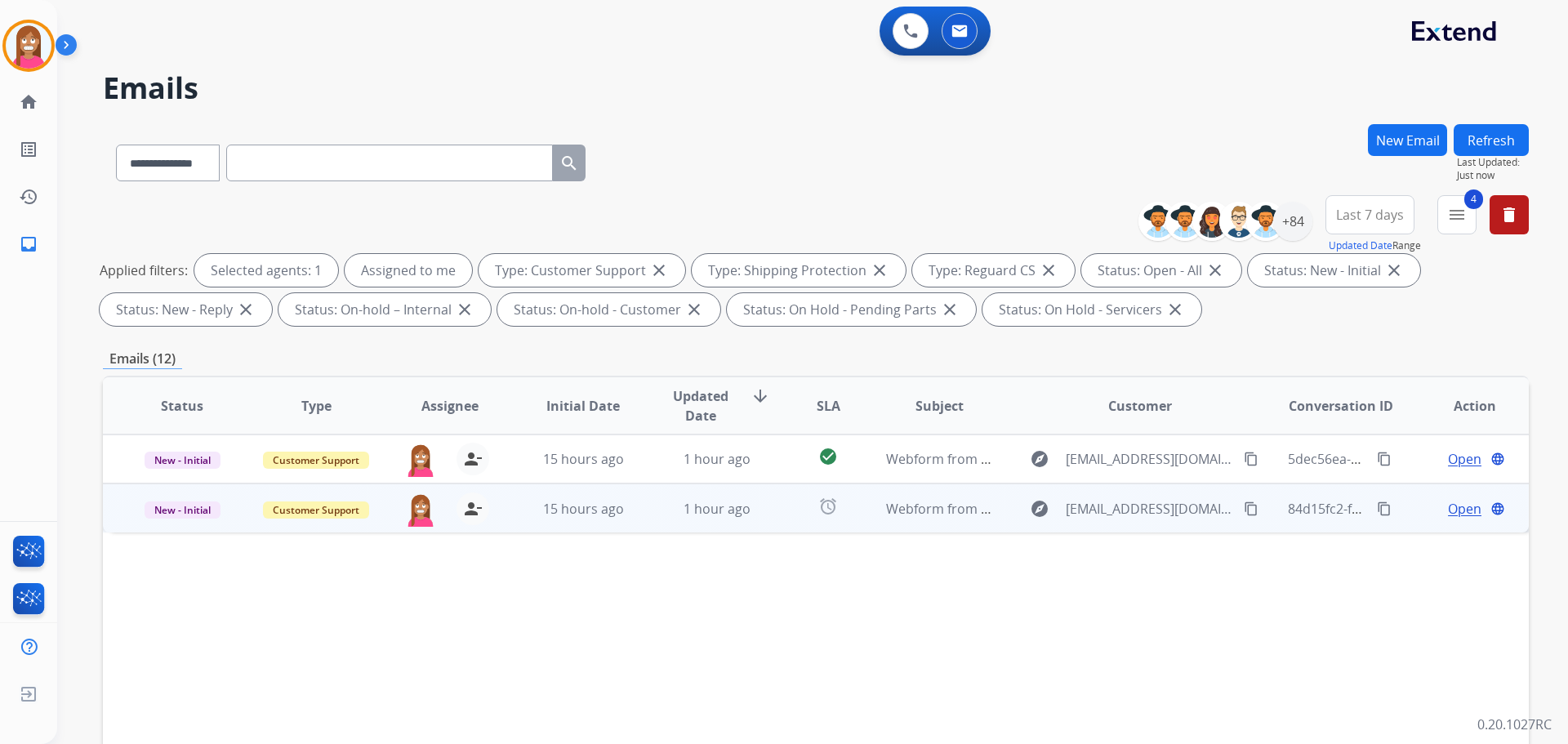
click at [631, 526] on td "15 hours ago" at bounding box center [570, 508] width 134 height 49
click at [1448, 508] on span "Open" at bounding box center [1465, 508] width 34 height 20
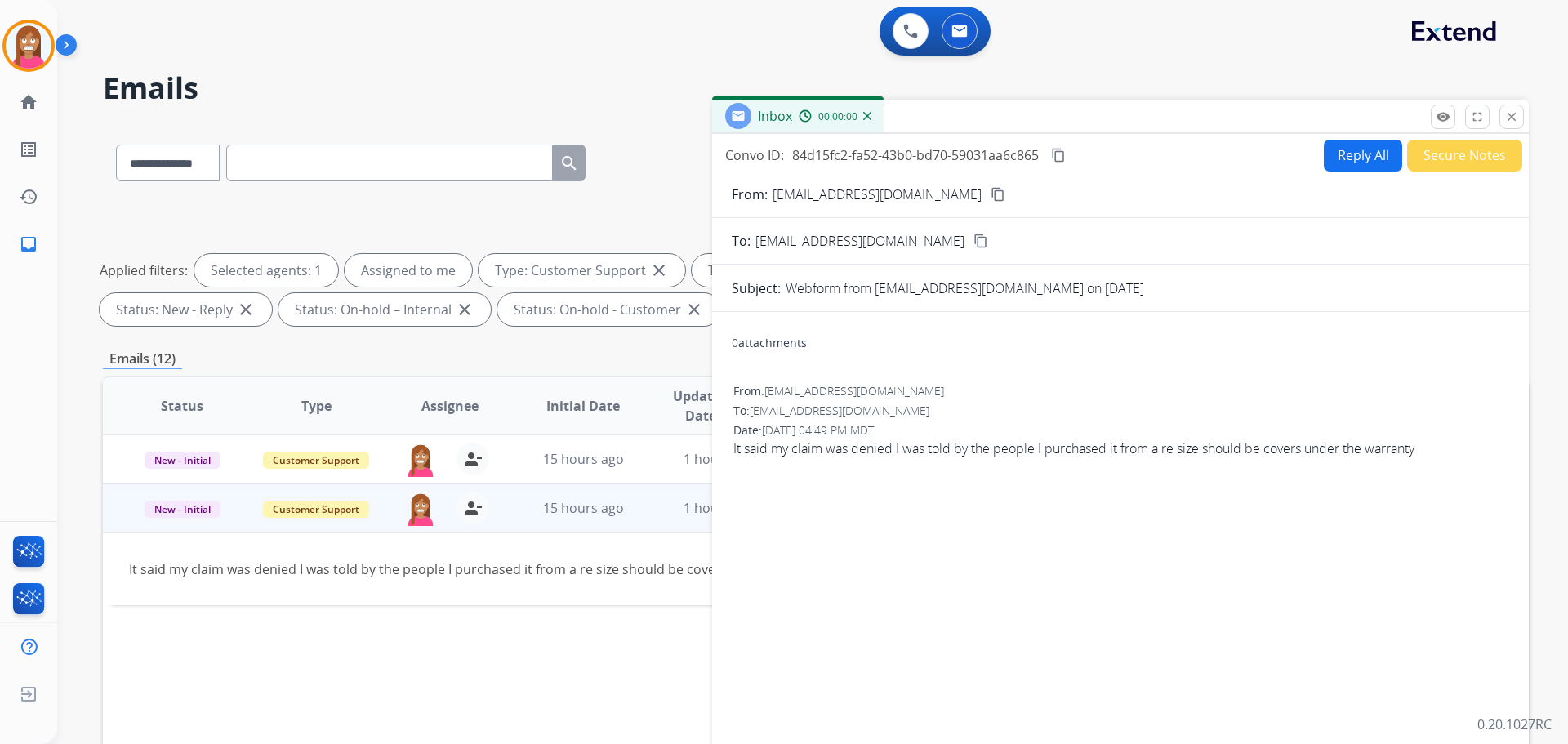
click at [1336, 168] on button "Reply All" at bounding box center [1363, 156] width 78 height 32
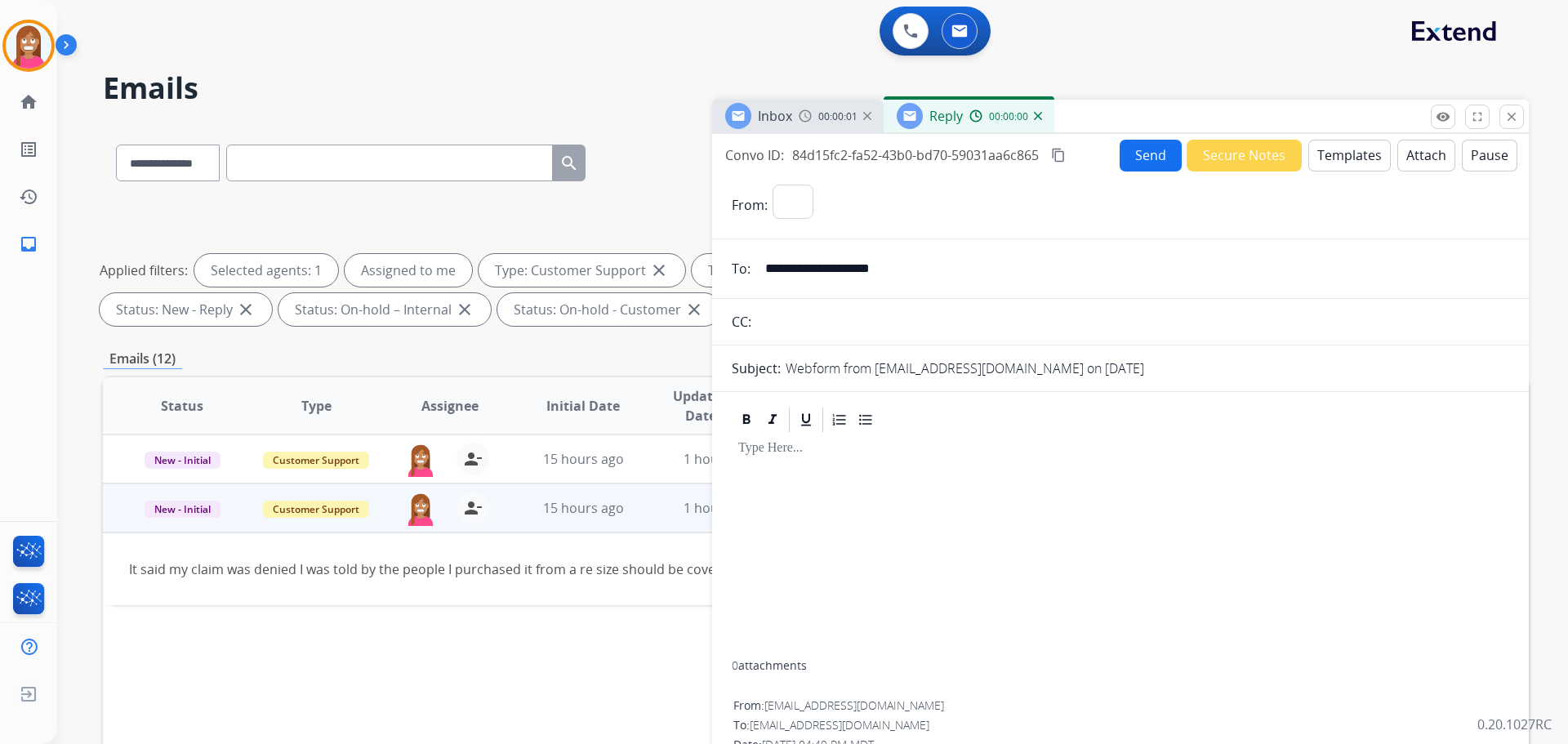
select select "**********"
click at [1312, 160] on button "Templates" at bounding box center [1350, 156] width 83 height 32
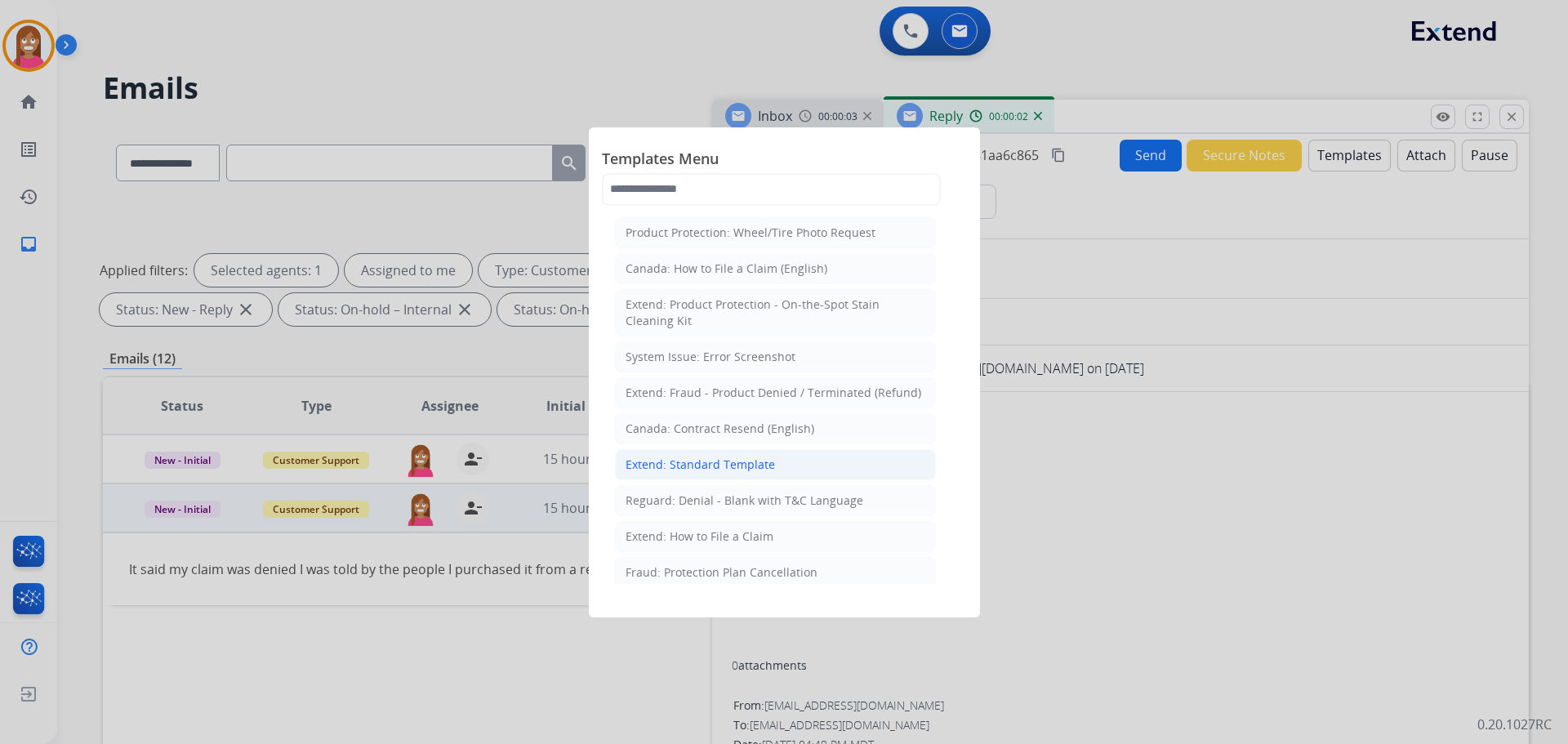
click at [641, 473] on li "Extend: Standard Template" at bounding box center [775, 465] width 321 height 31
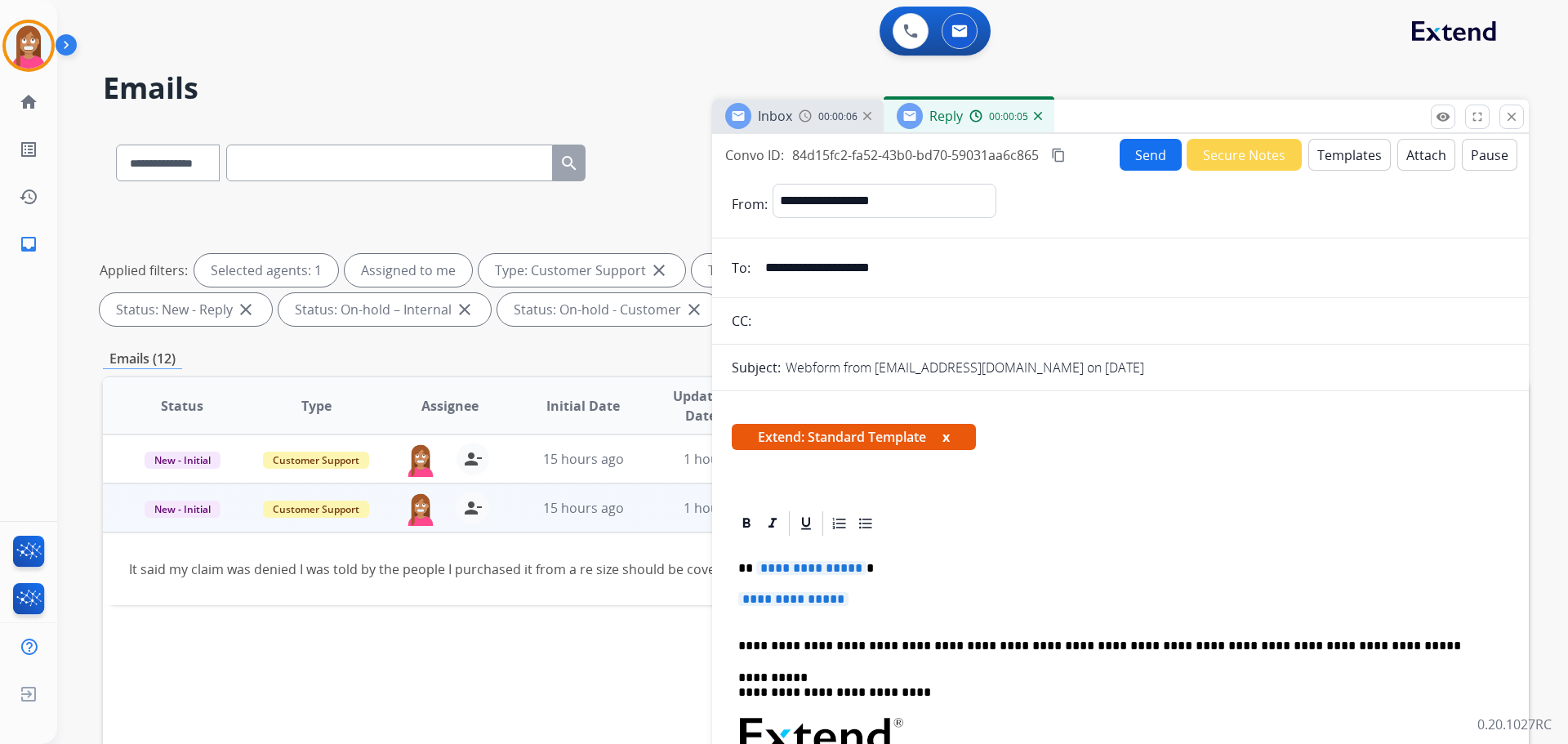
click at [814, 573] on span "**********" at bounding box center [811, 568] width 110 height 14
click at [809, 597] on span "**********" at bounding box center [793, 599] width 110 height 14
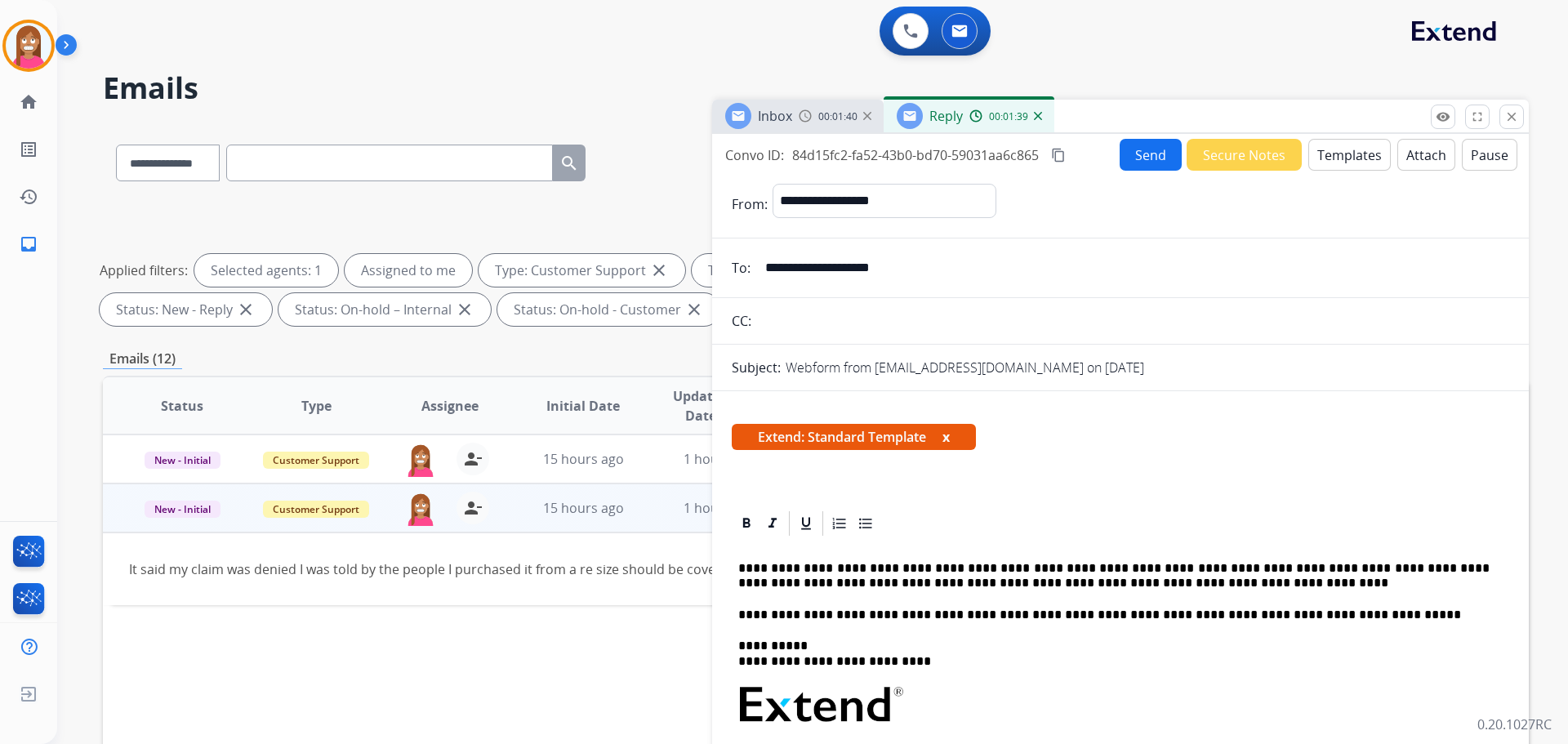
click at [1111, 581] on p "**********" at bounding box center [1114, 575] width 751 height 30
click at [1130, 164] on button "Send" at bounding box center [1151, 155] width 62 height 32
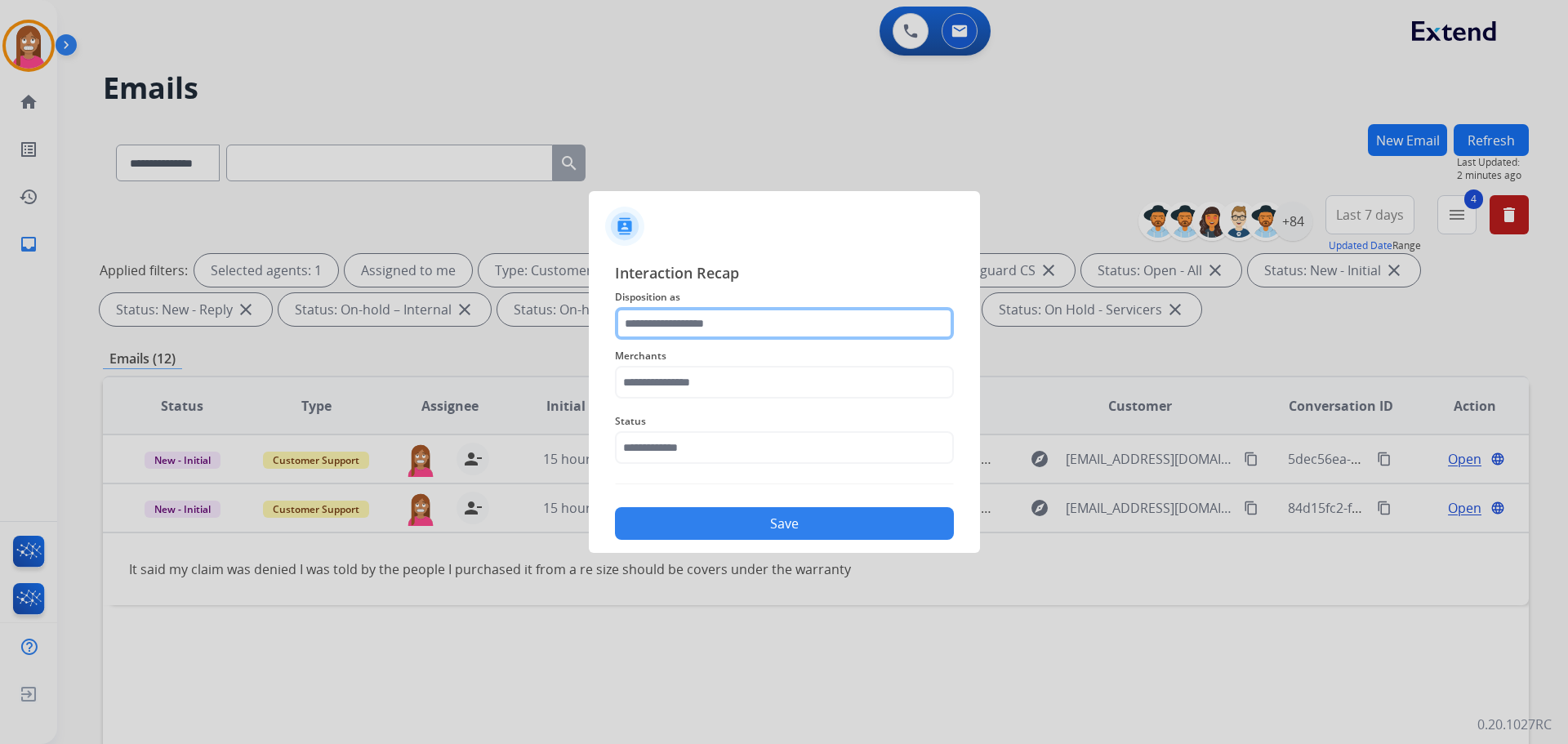
click at [664, 328] on input "text" at bounding box center [784, 323] width 339 height 33
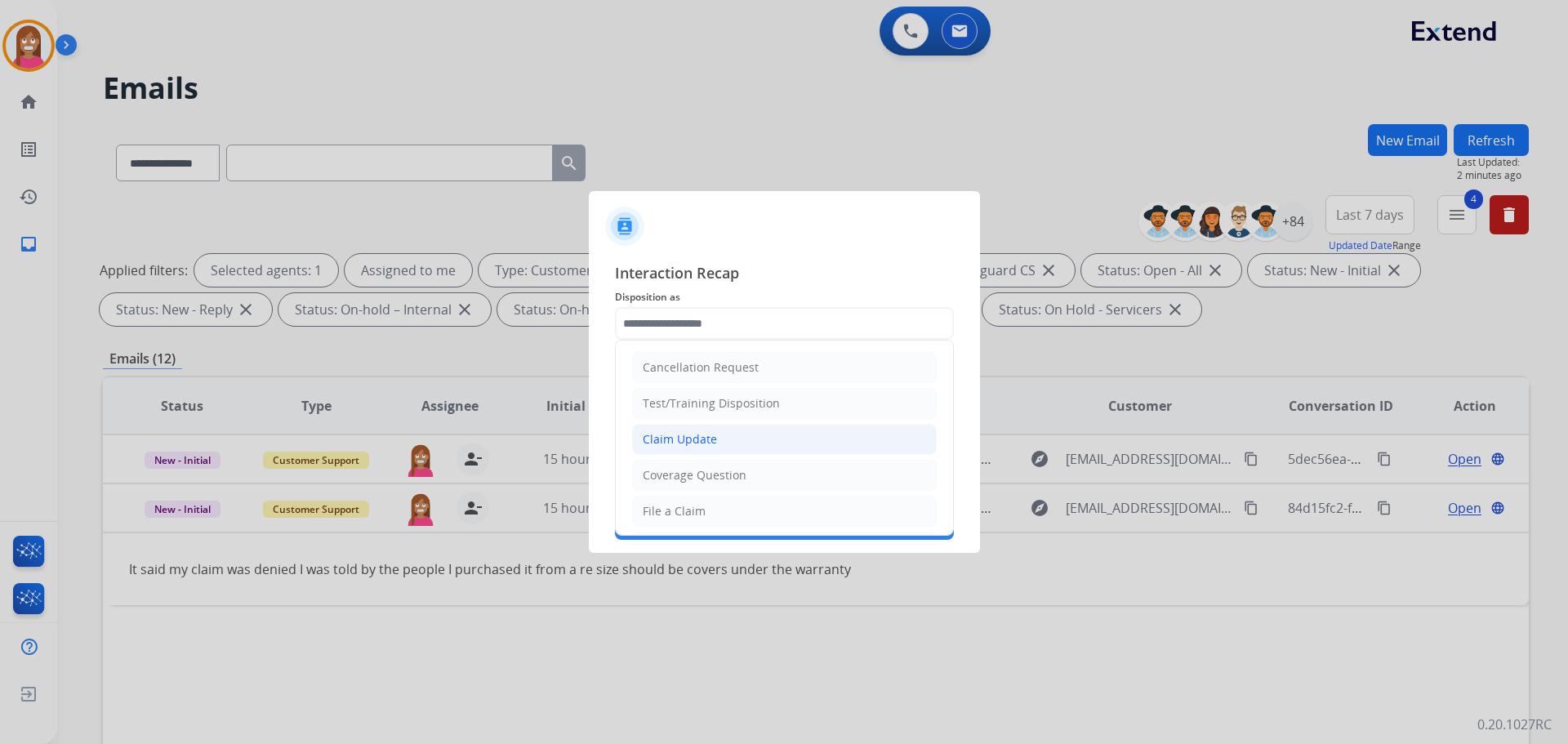
click at [651, 442] on div "Claim Update" at bounding box center [679, 439] width 74 height 17
type input "**********"
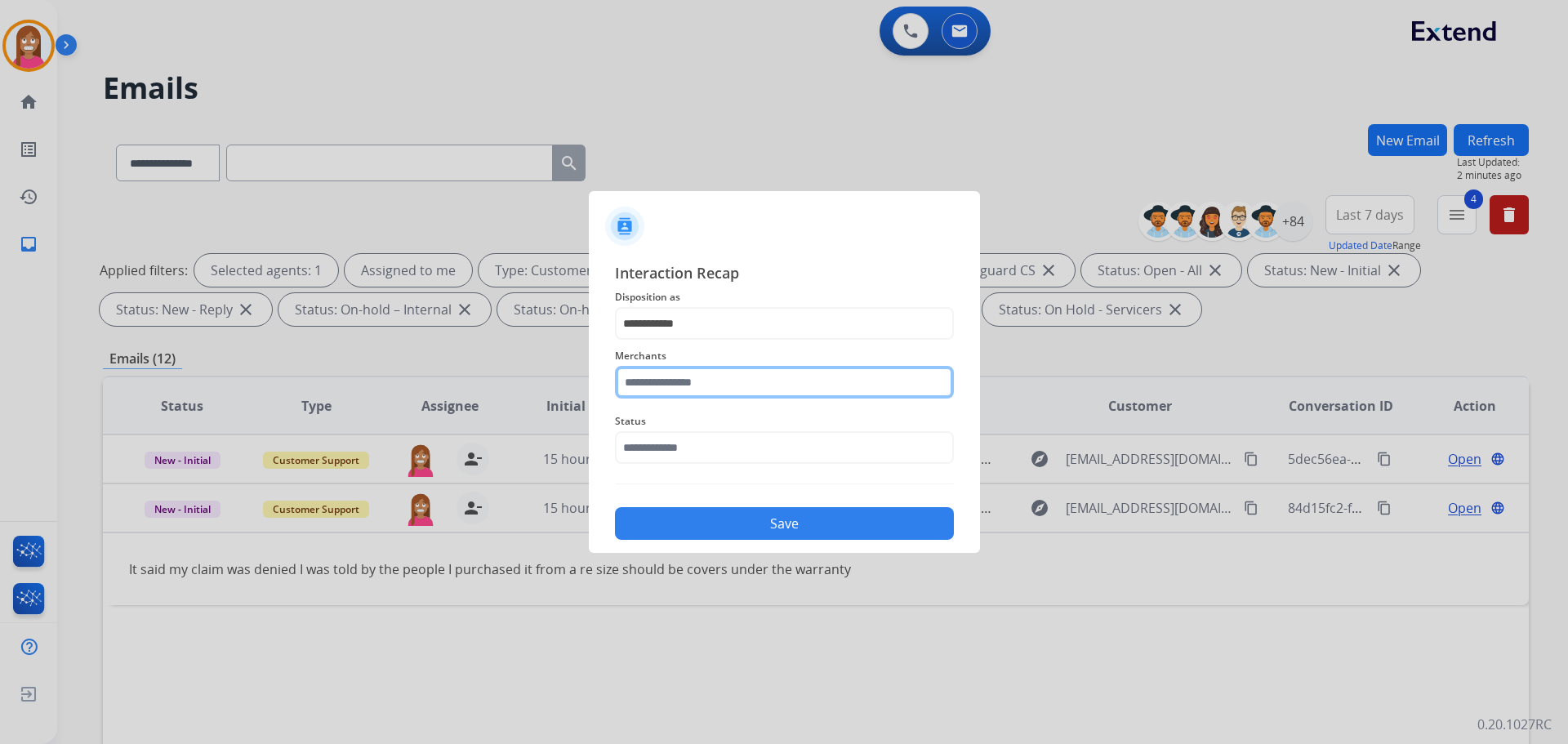
click at [642, 382] on input "text" at bounding box center [784, 382] width 339 height 33
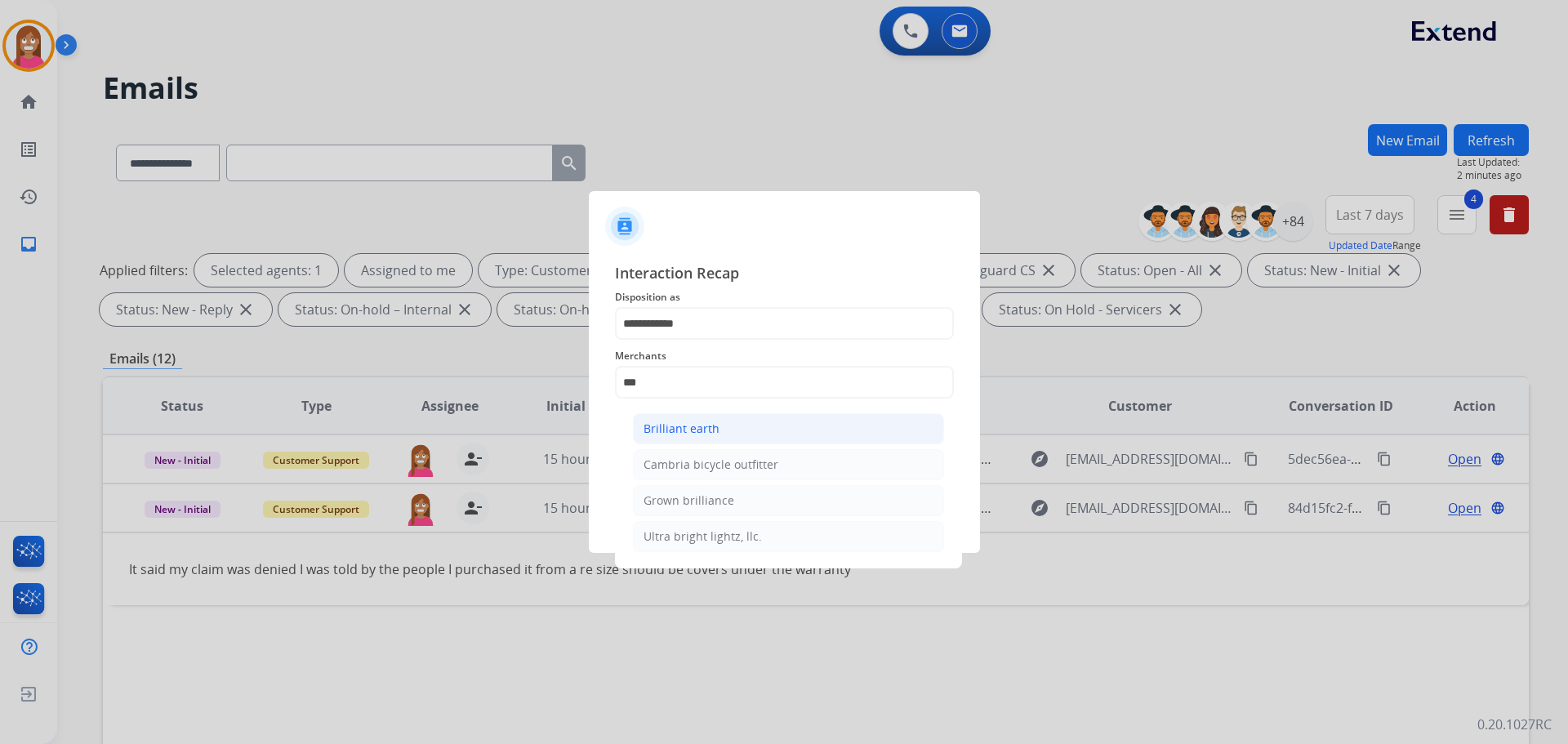
click at [645, 419] on li "Brilliant earth" at bounding box center [789, 428] width 311 height 31
type input "**********"
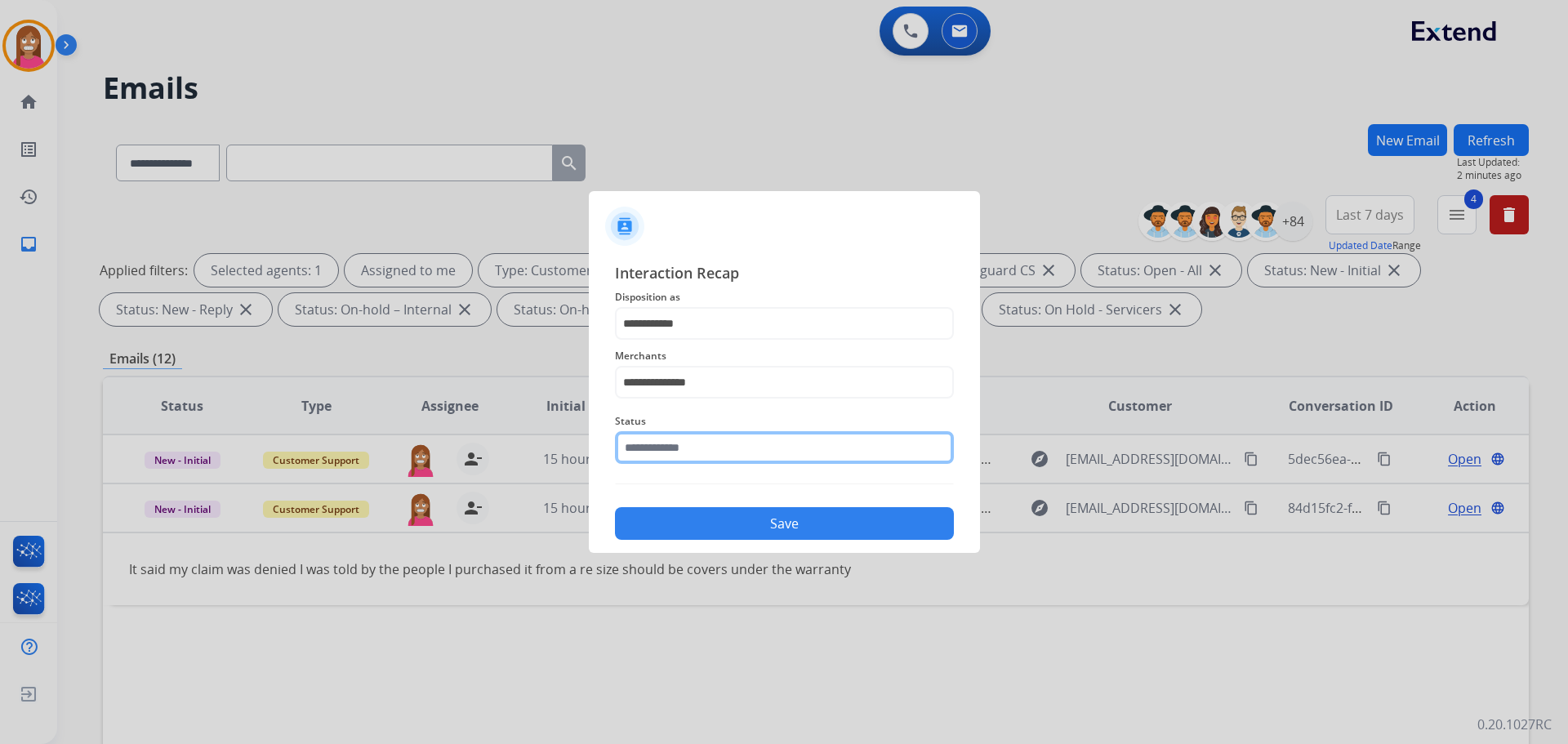
click at [654, 442] on input "text" at bounding box center [784, 448] width 339 height 33
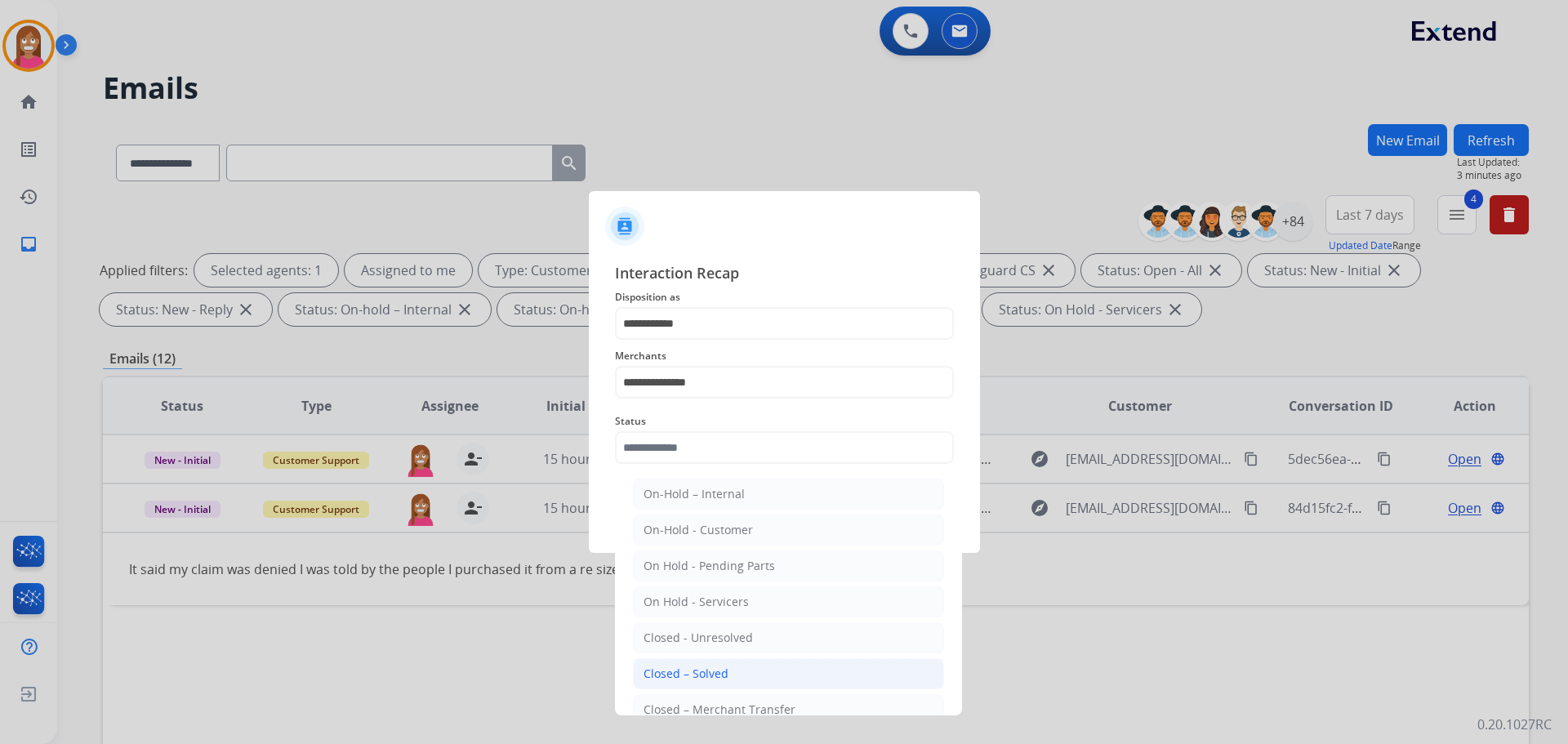
click at [684, 665] on div "Closed – Solved" at bounding box center [686, 673] width 85 height 17
type input "**********"
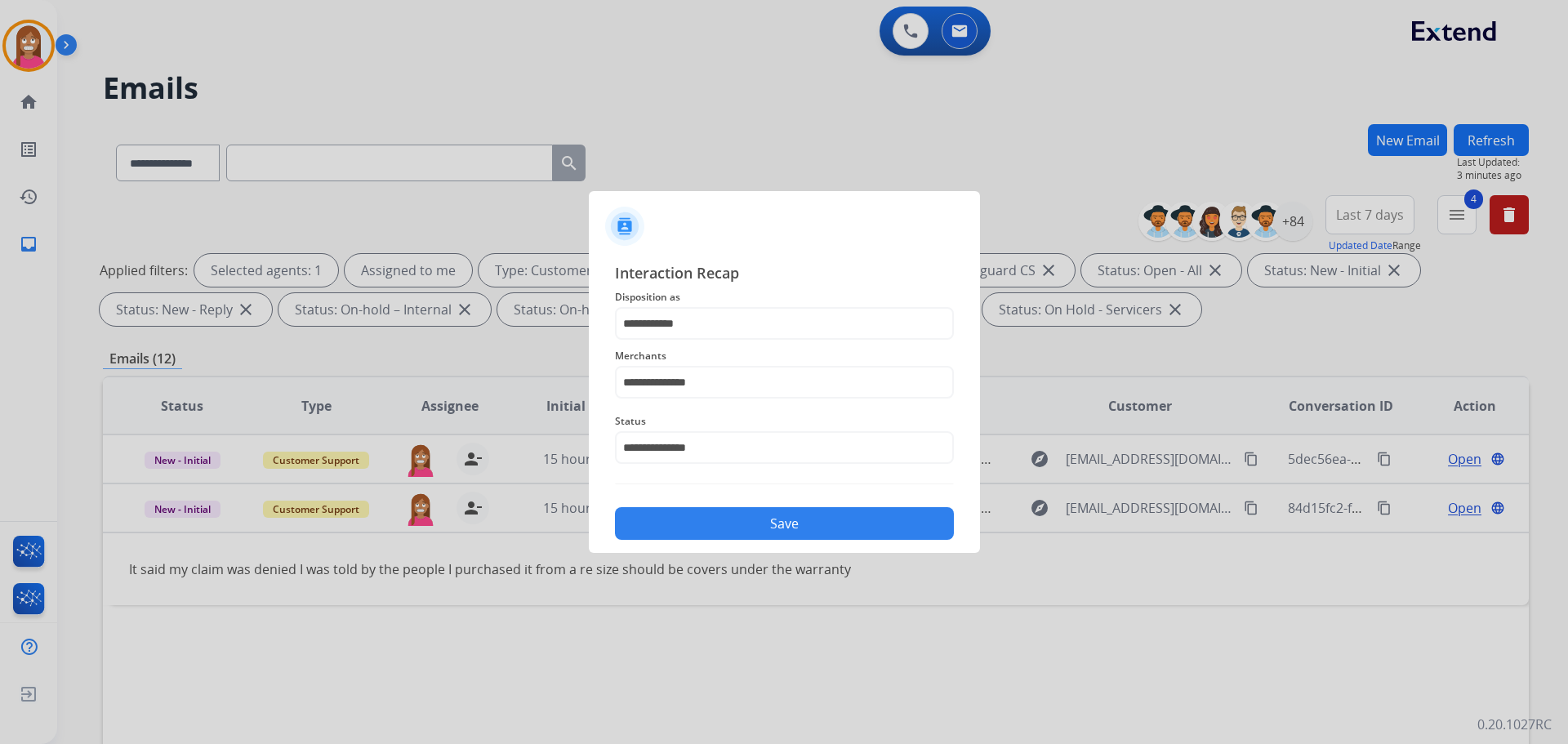
click at [696, 516] on button "Save" at bounding box center [784, 523] width 339 height 33
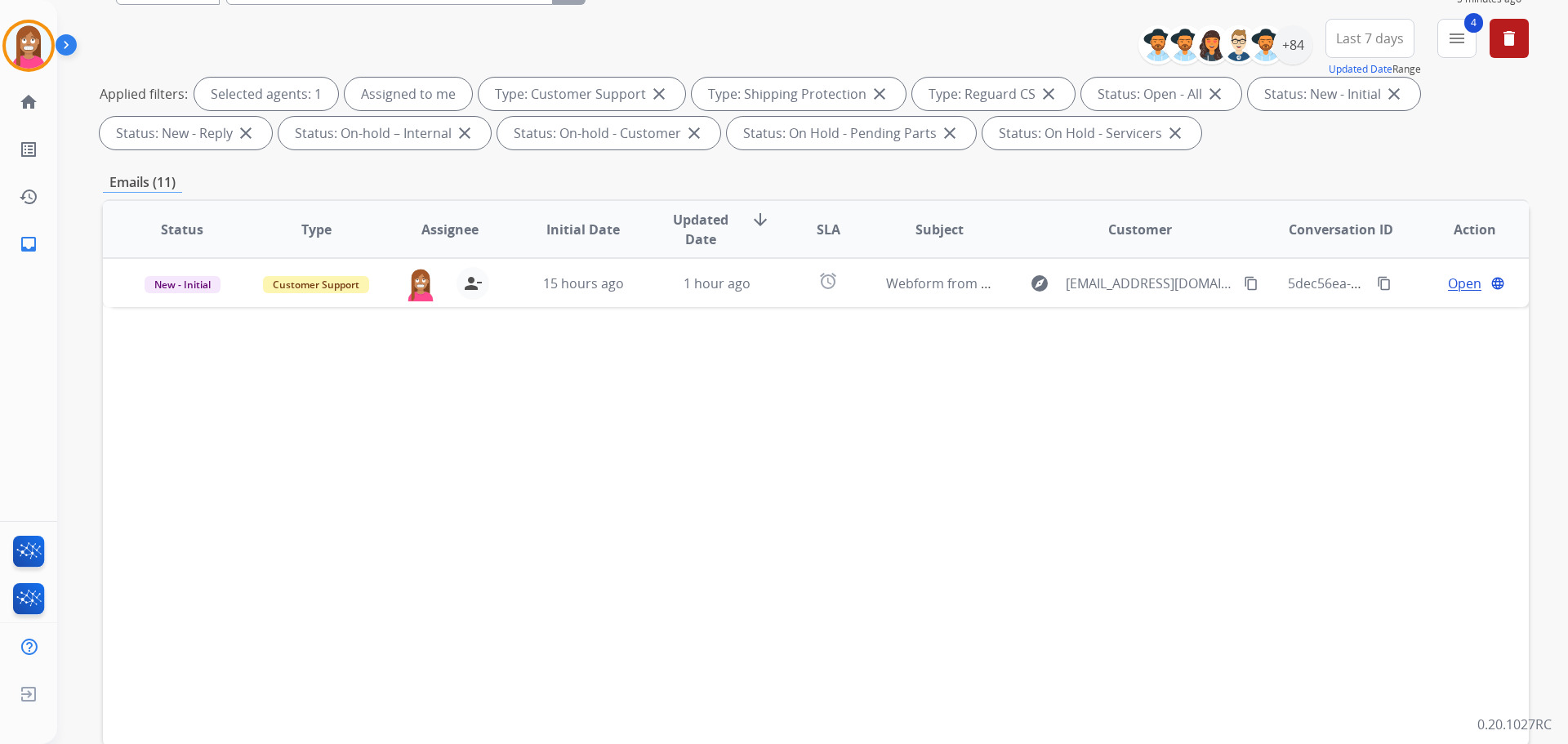
scroll to position [245, 0]
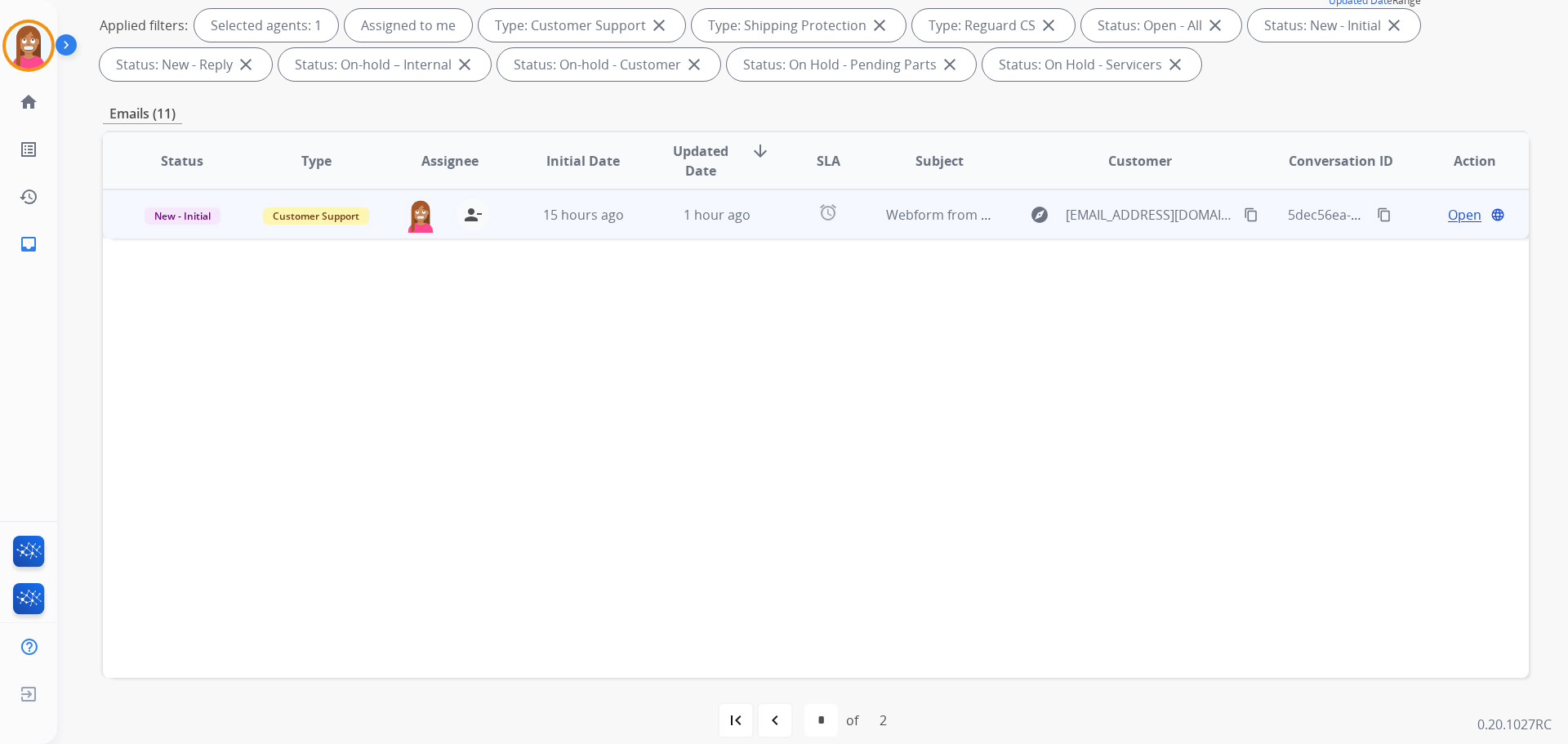
click at [526, 229] on td "15 hours ago" at bounding box center [570, 214] width 134 height 49
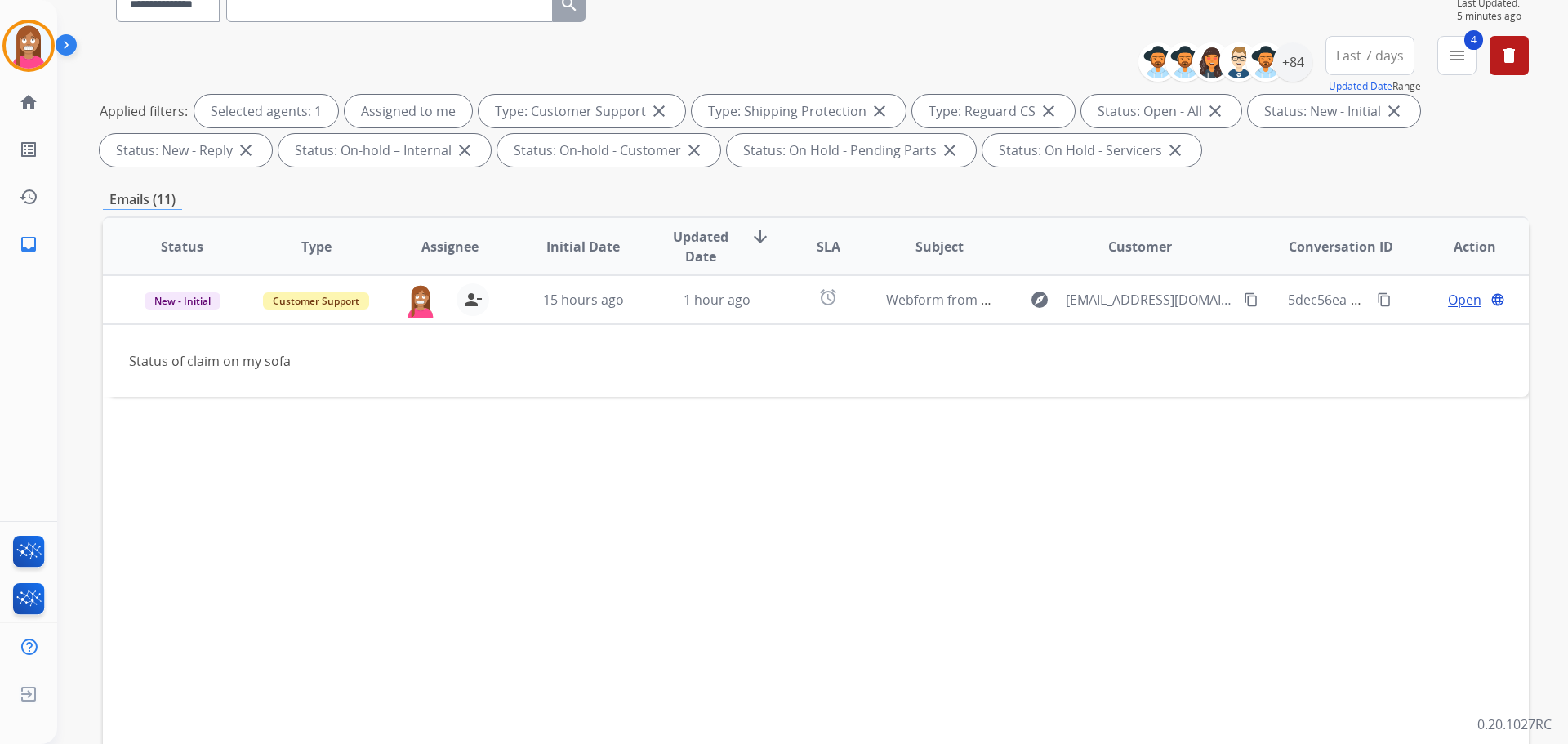
scroll to position [82, 0]
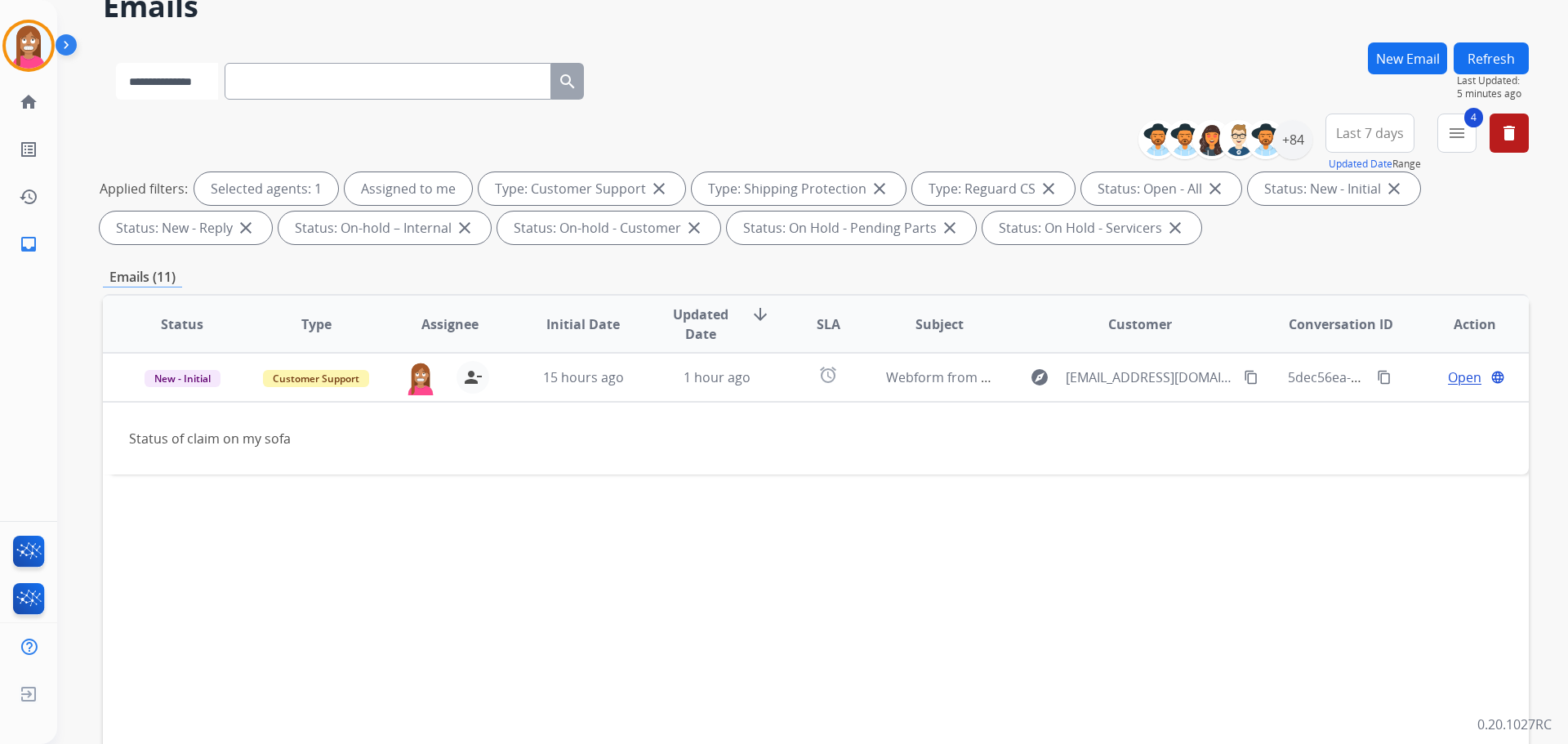
click at [198, 71] on select "**********" at bounding box center [166, 81] width 102 height 37
select select "**********"
click at [116, 63] on select "**********" at bounding box center [166, 81] width 102 height 37
paste input "**********"
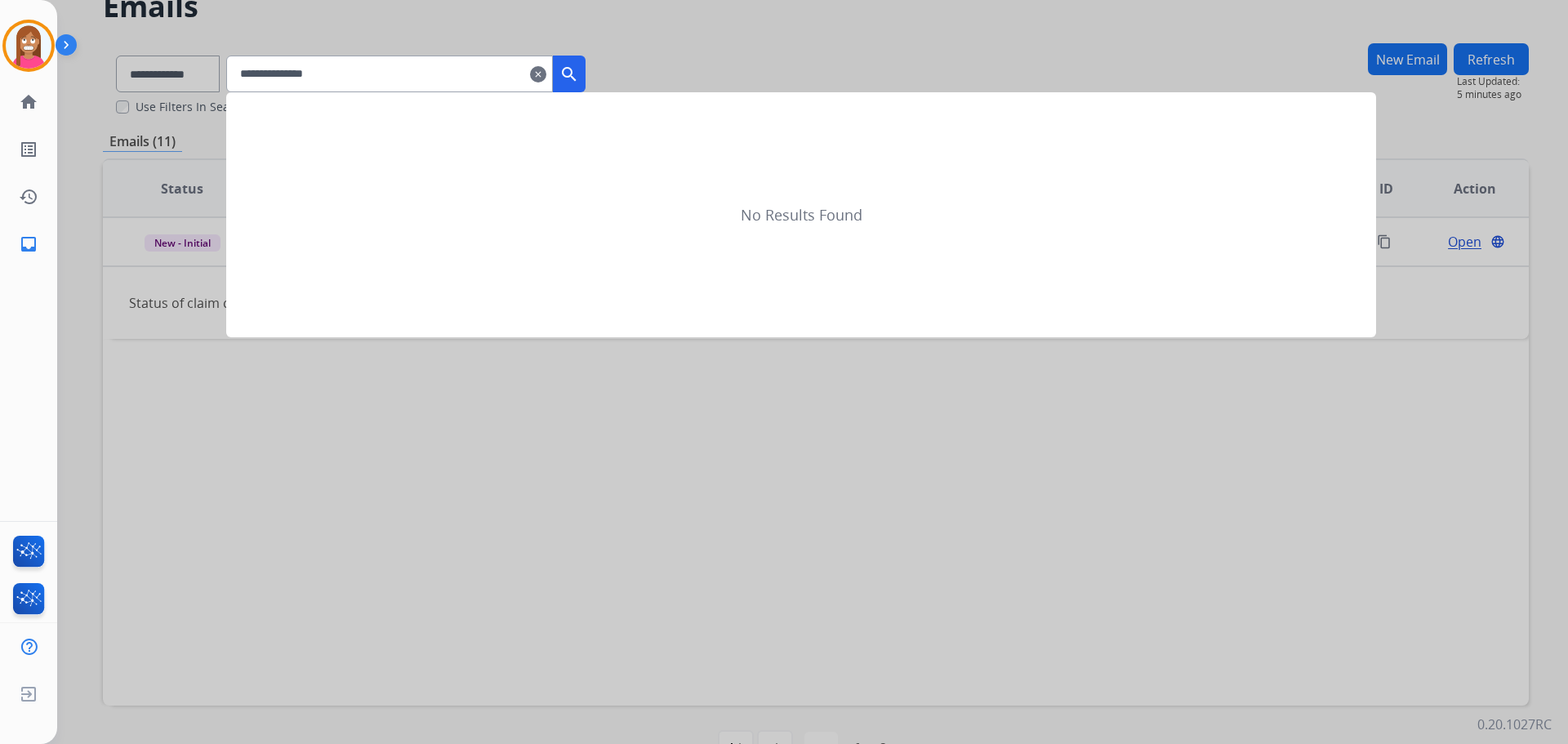
type input "**********"
click at [579, 73] on mat-icon "search" at bounding box center [569, 74] width 20 height 20
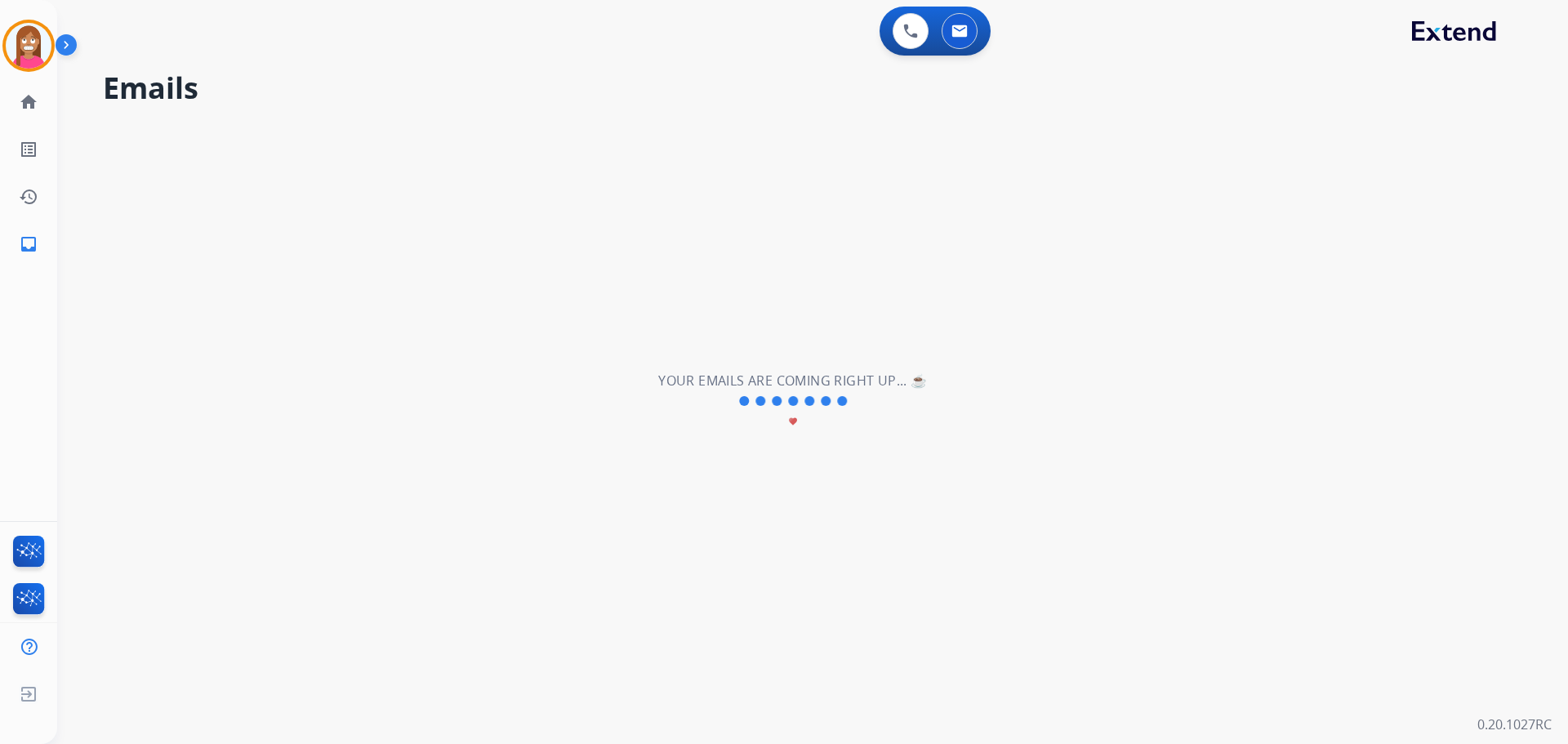
select select "*"
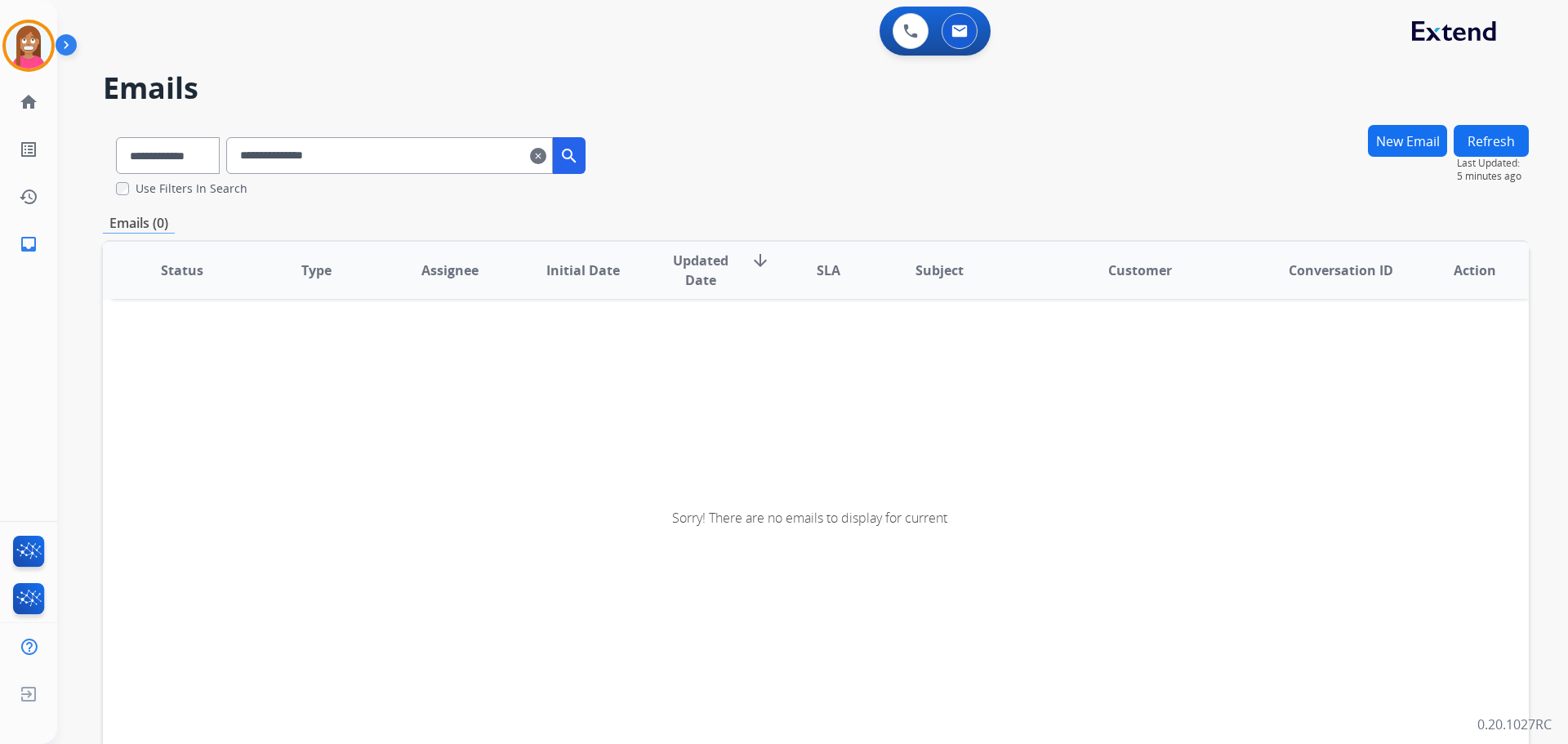
click at [264, 155] on input "**********" at bounding box center [390, 156] width 327 height 37
click at [261, 156] on input "**********" at bounding box center [390, 156] width 327 height 37
click at [546, 156] on mat-icon "clear" at bounding box center [538, 156] width 17 height 20
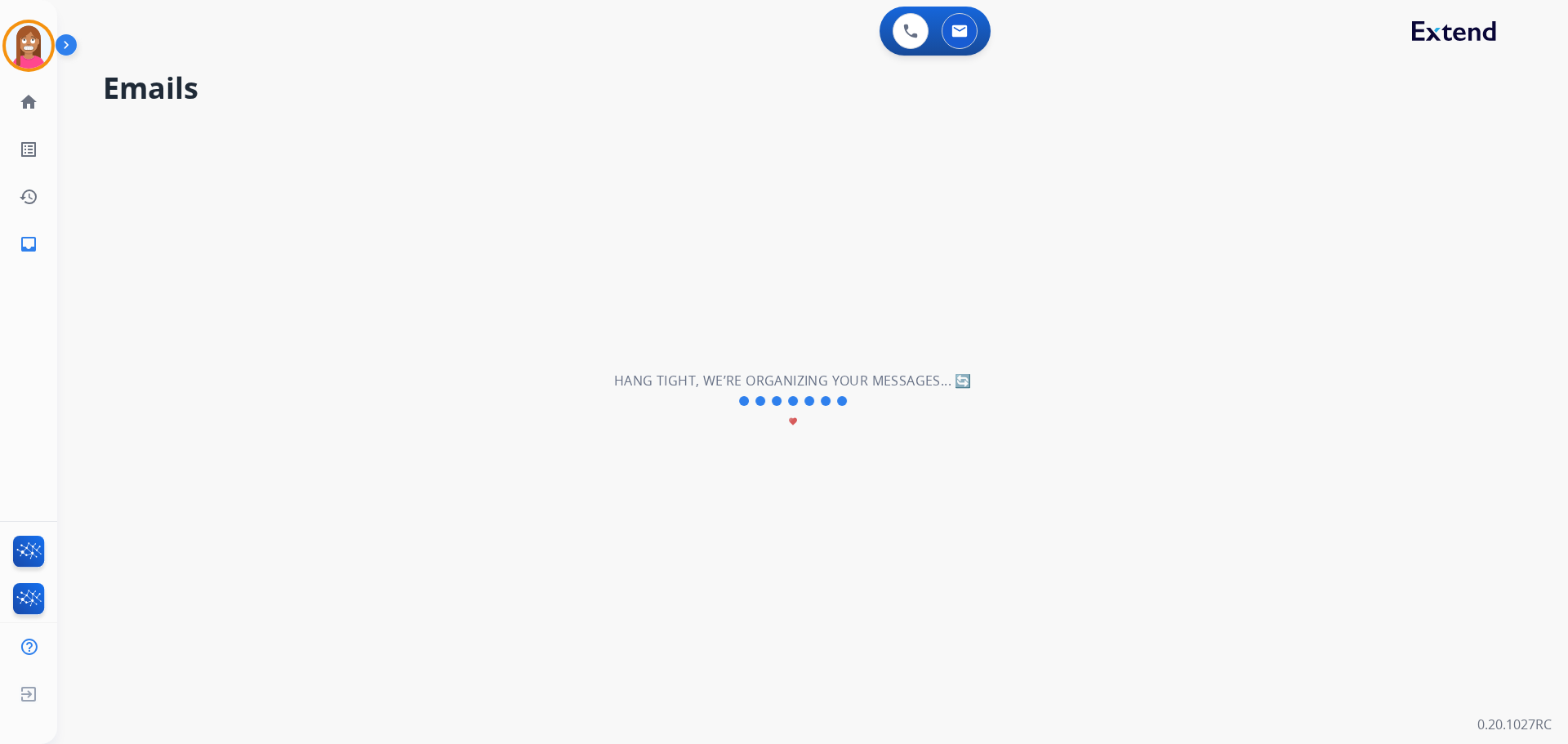
select select "**********"
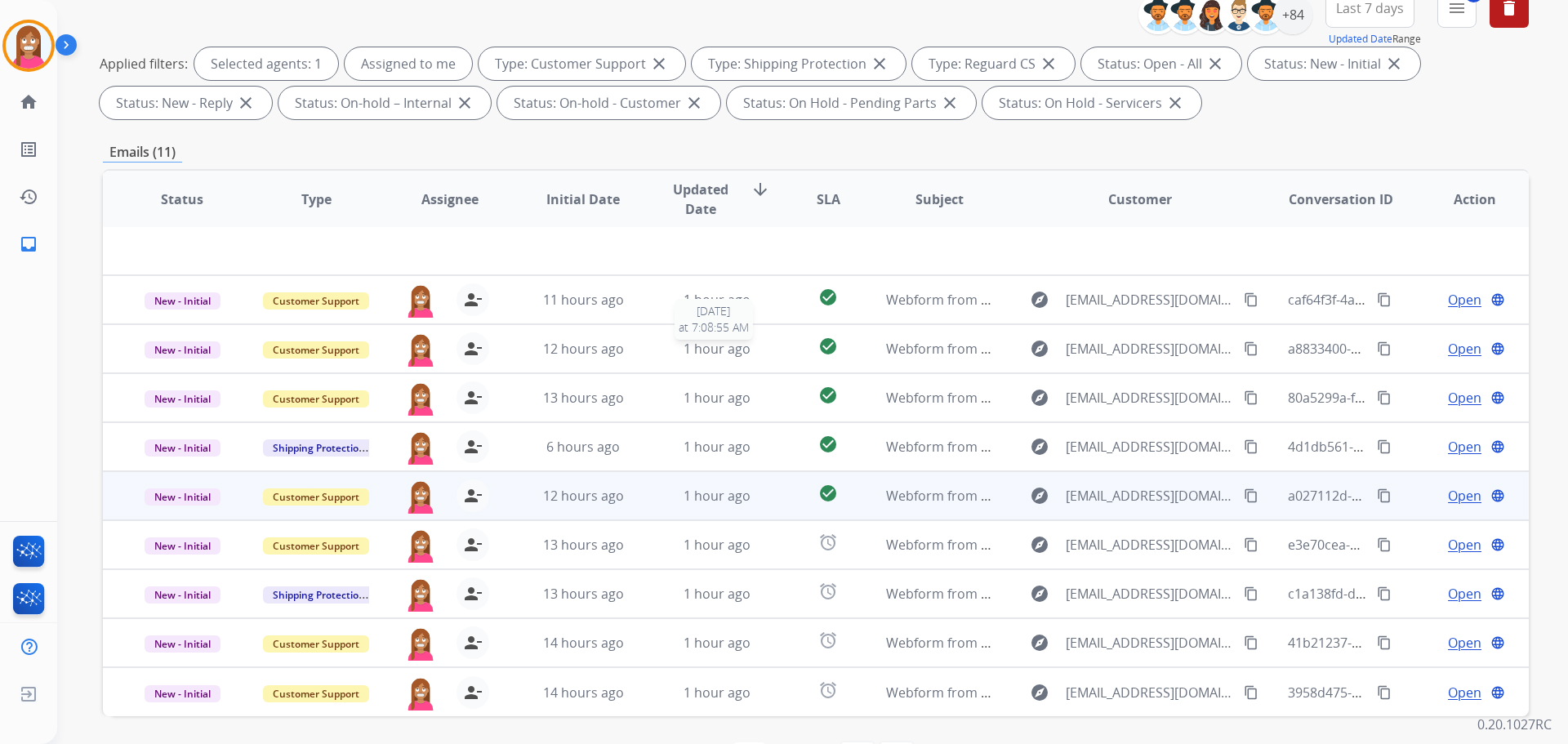
scroll to position [263, 0]
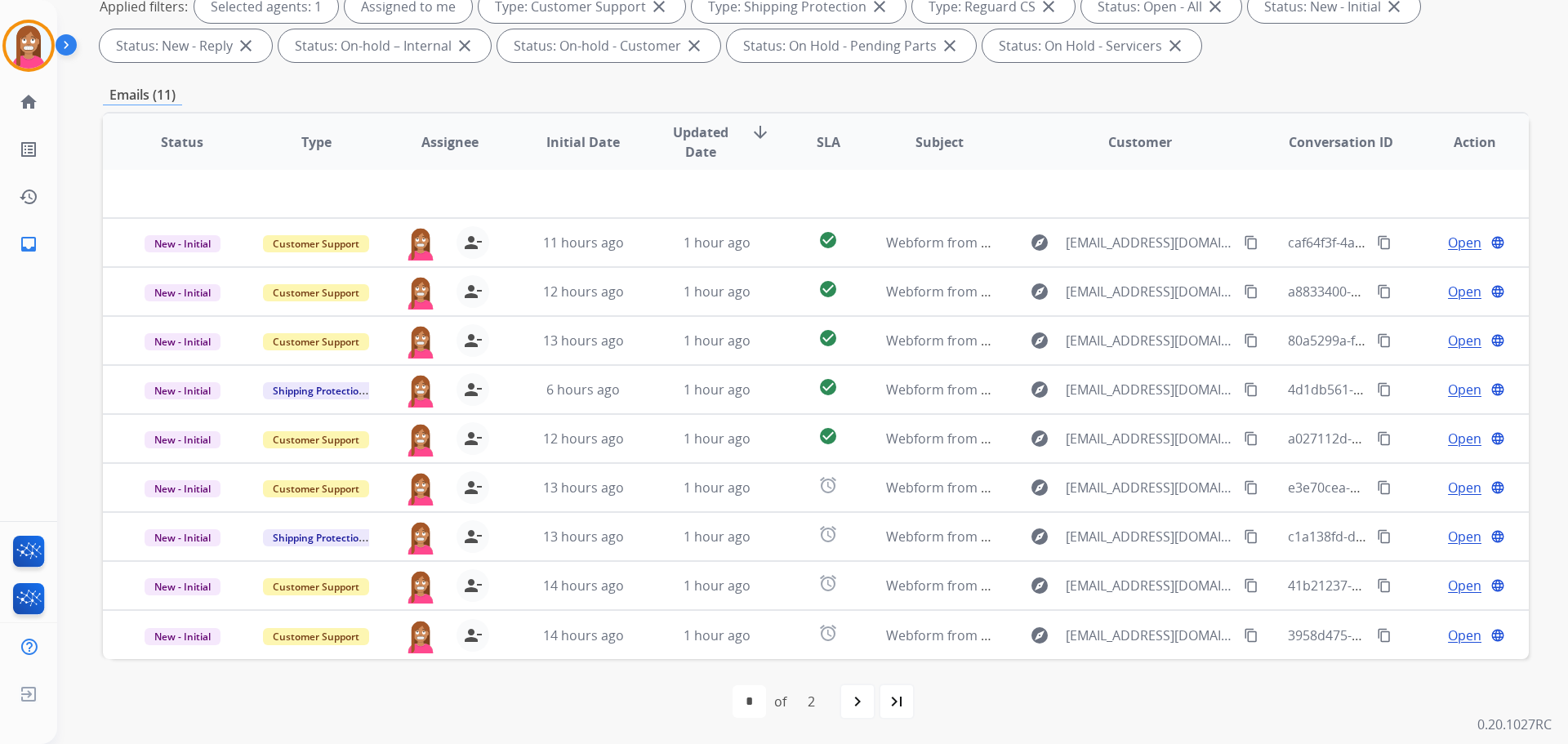
click at [877, 695] on div "first_page navigate_before * * of 2 navigate_next last_page" at bounding box center [816, 701] width 1426 height 33
click at [869, 701] on div "navigate_next" at bounding box center [857, 701] width 36 height 36
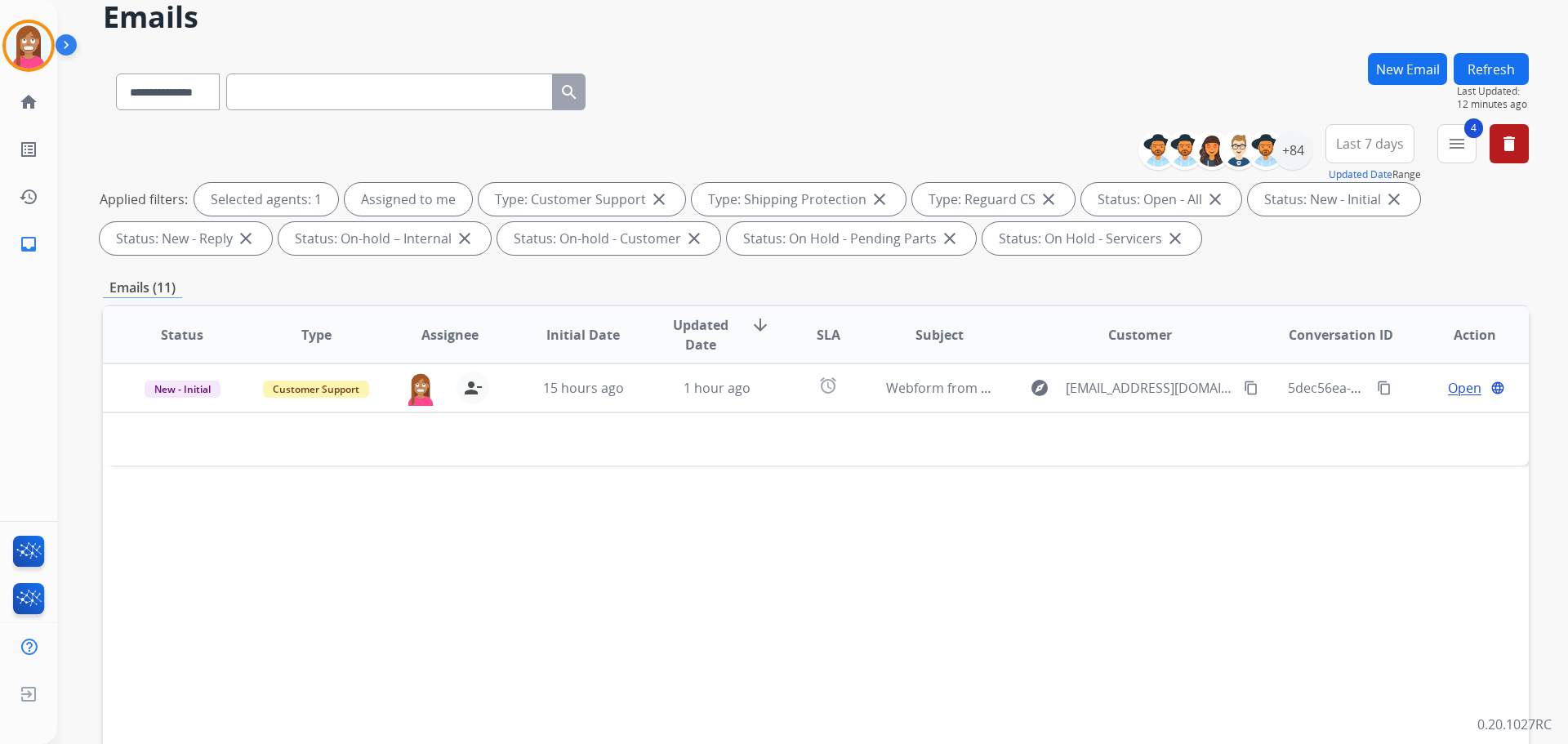
scroll to position [245, 0]
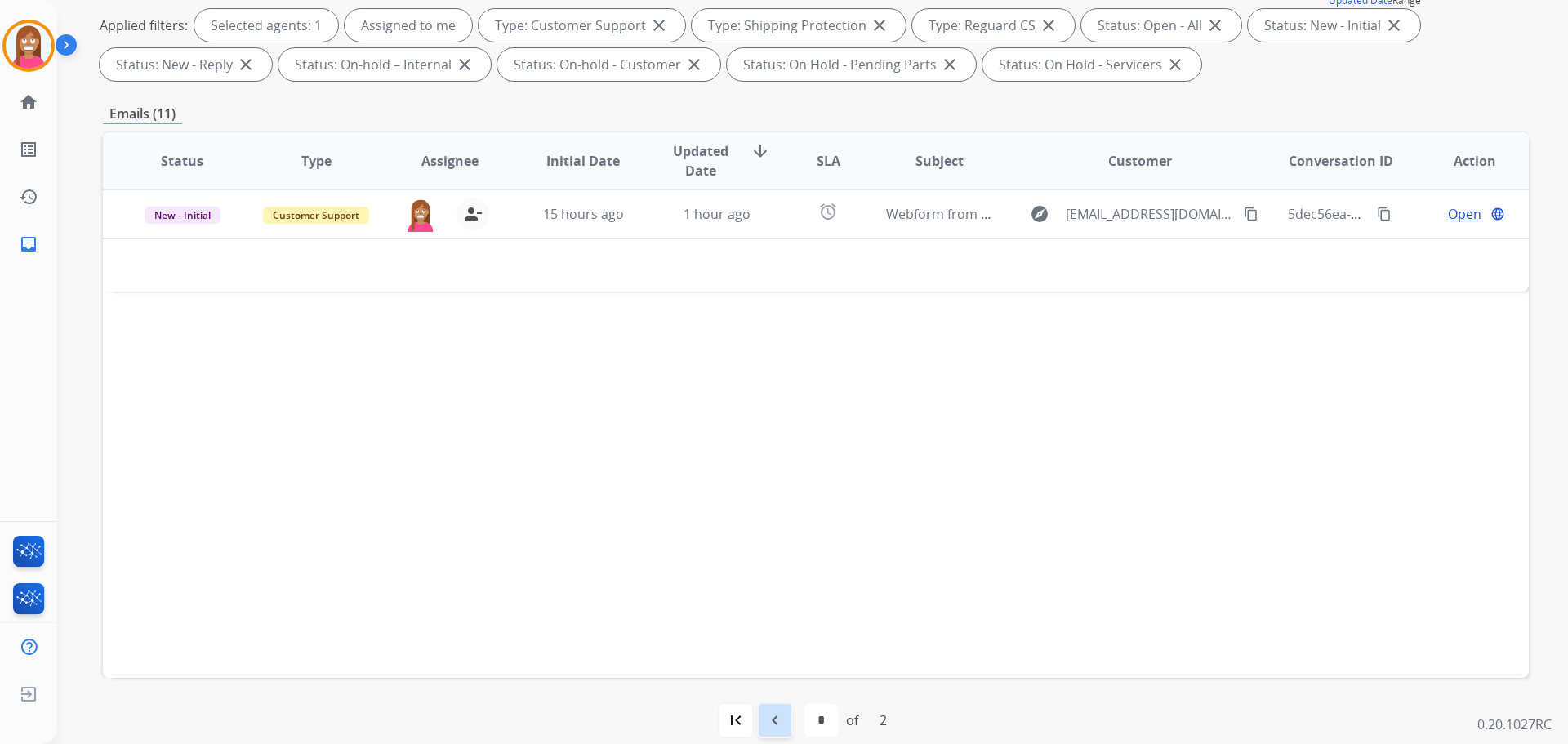
click at [768, 723] on mat-icon "navigate_before" at bounding box center [775, 720] width 20 height 20
select select "*"
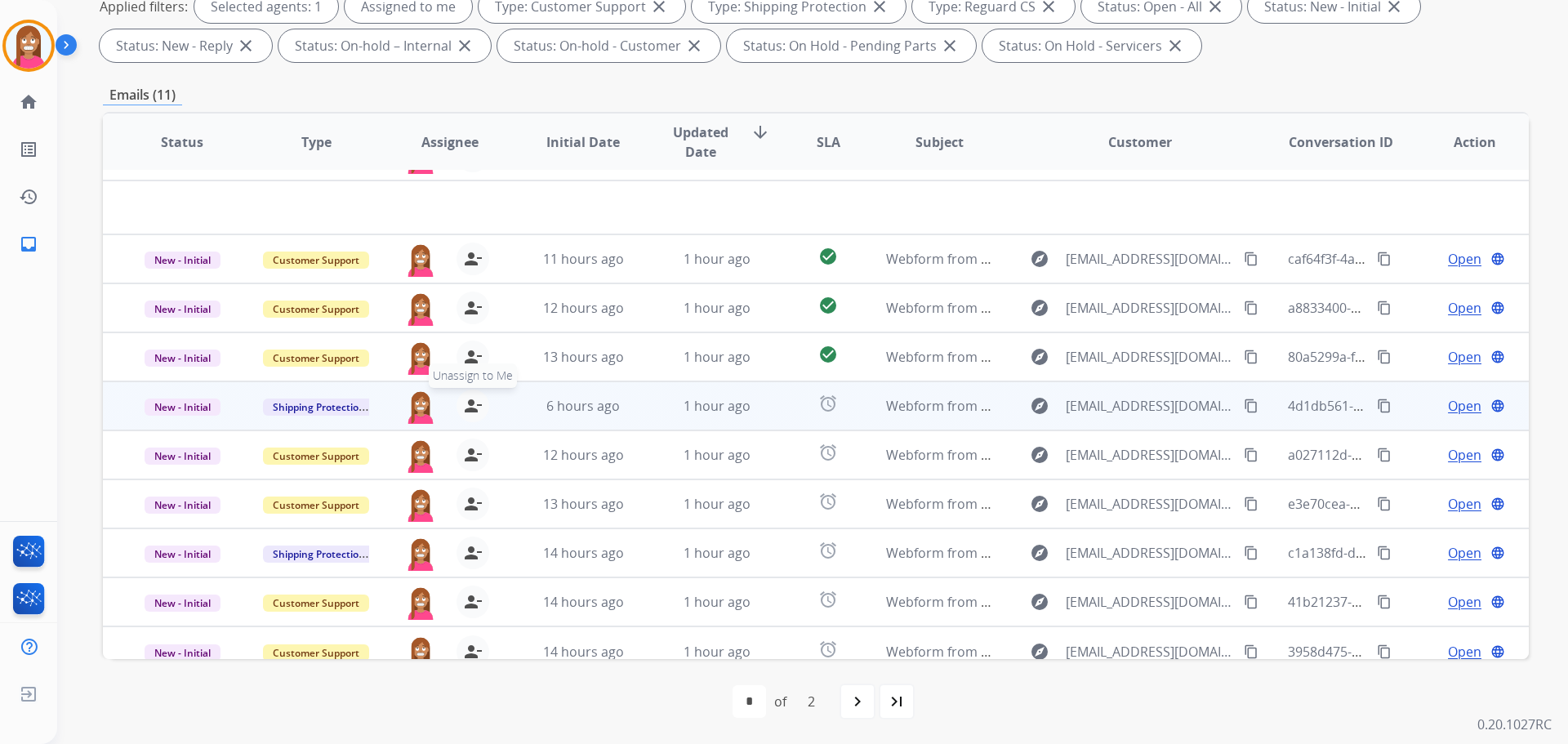
scroll to position [56, 0]
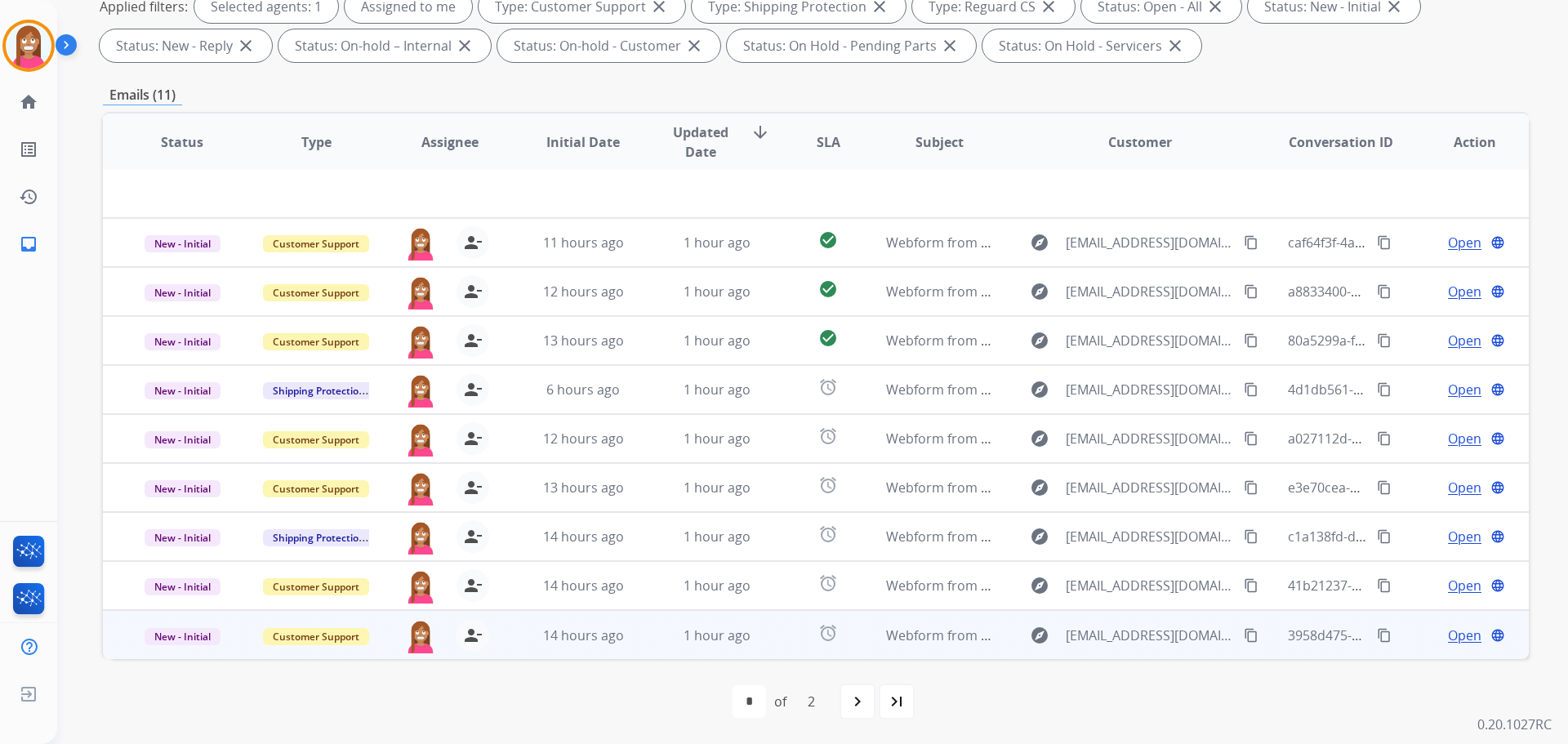
click at [637, 644] on td "1 hour ago" at bounding box center [704, 634] width 134 height 49
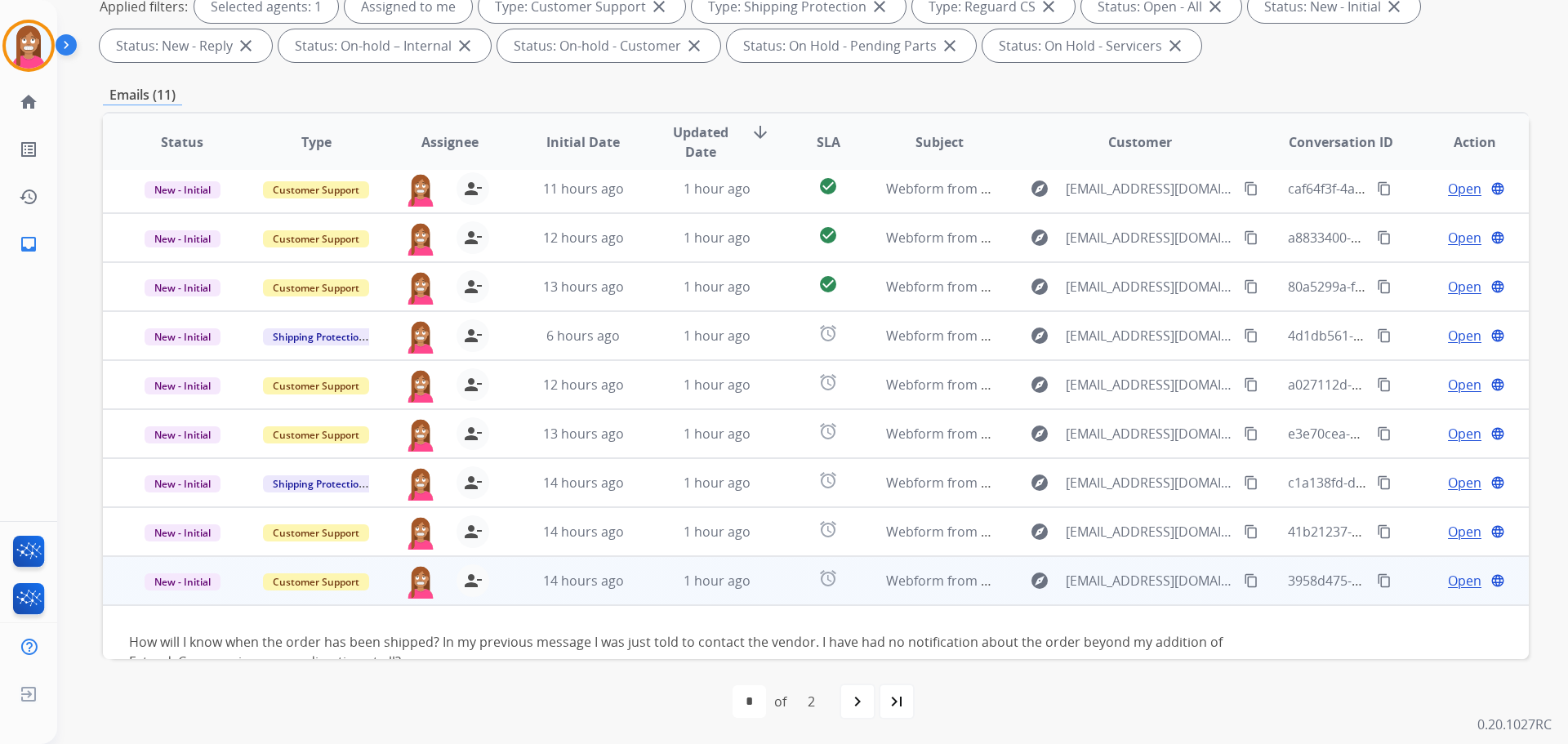
scroll to position [94, 0]
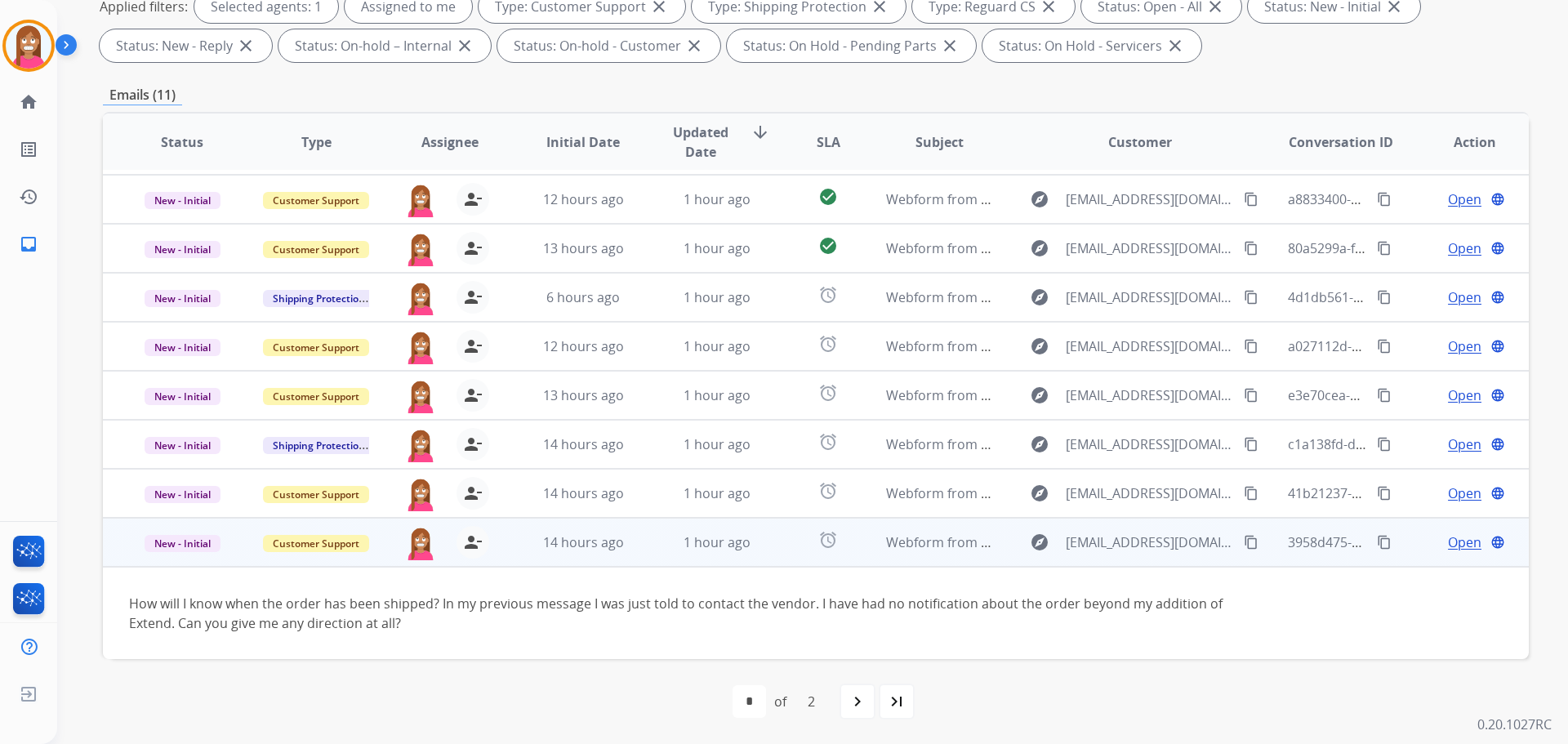
click at [1448, 545] on span "Open" at bounding box center [1465, 541] width 34 height 20
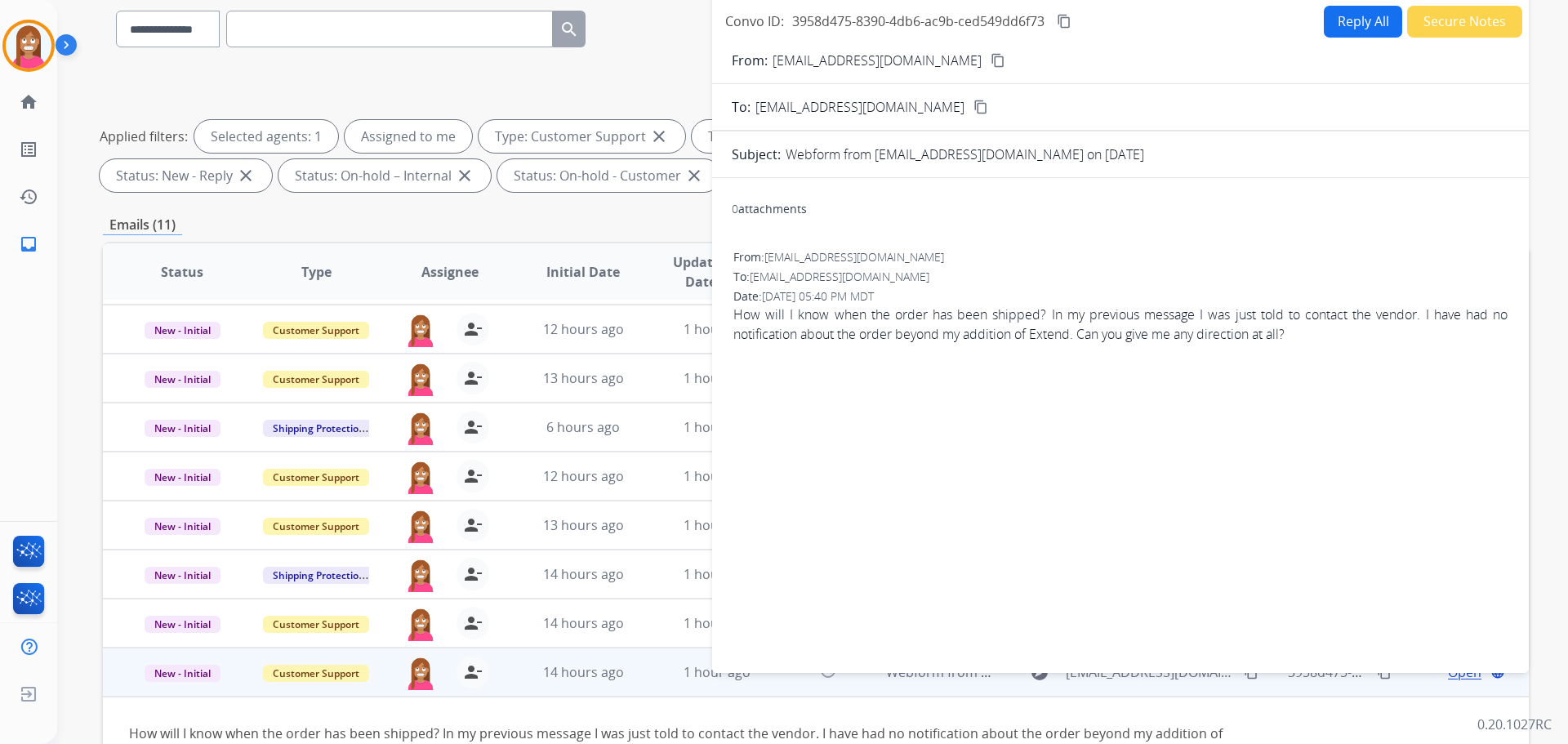
scroll to position [19, 0]
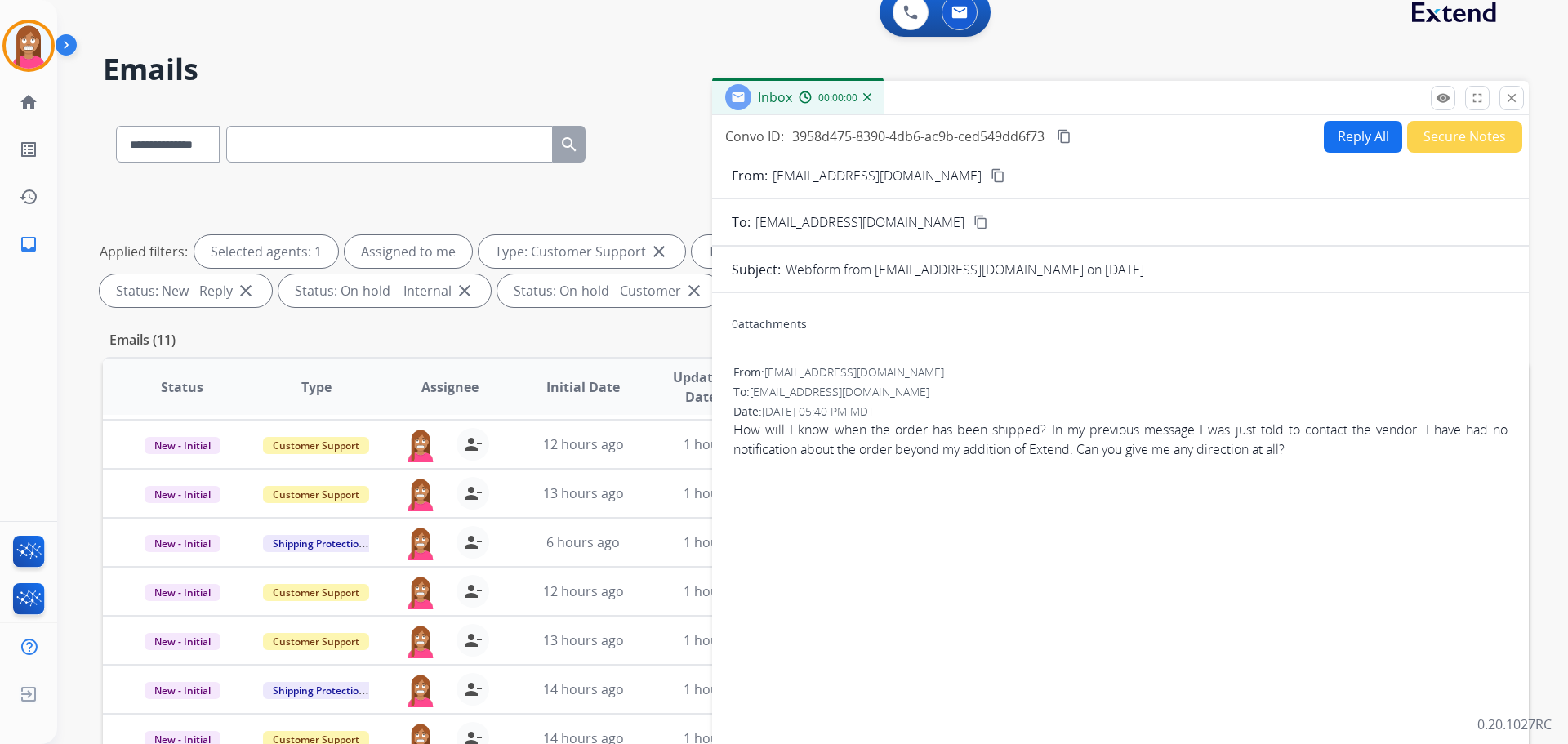
click at [1372, 143] on button "Reply All" at bounding box center [1363, 136] width 78 height 32
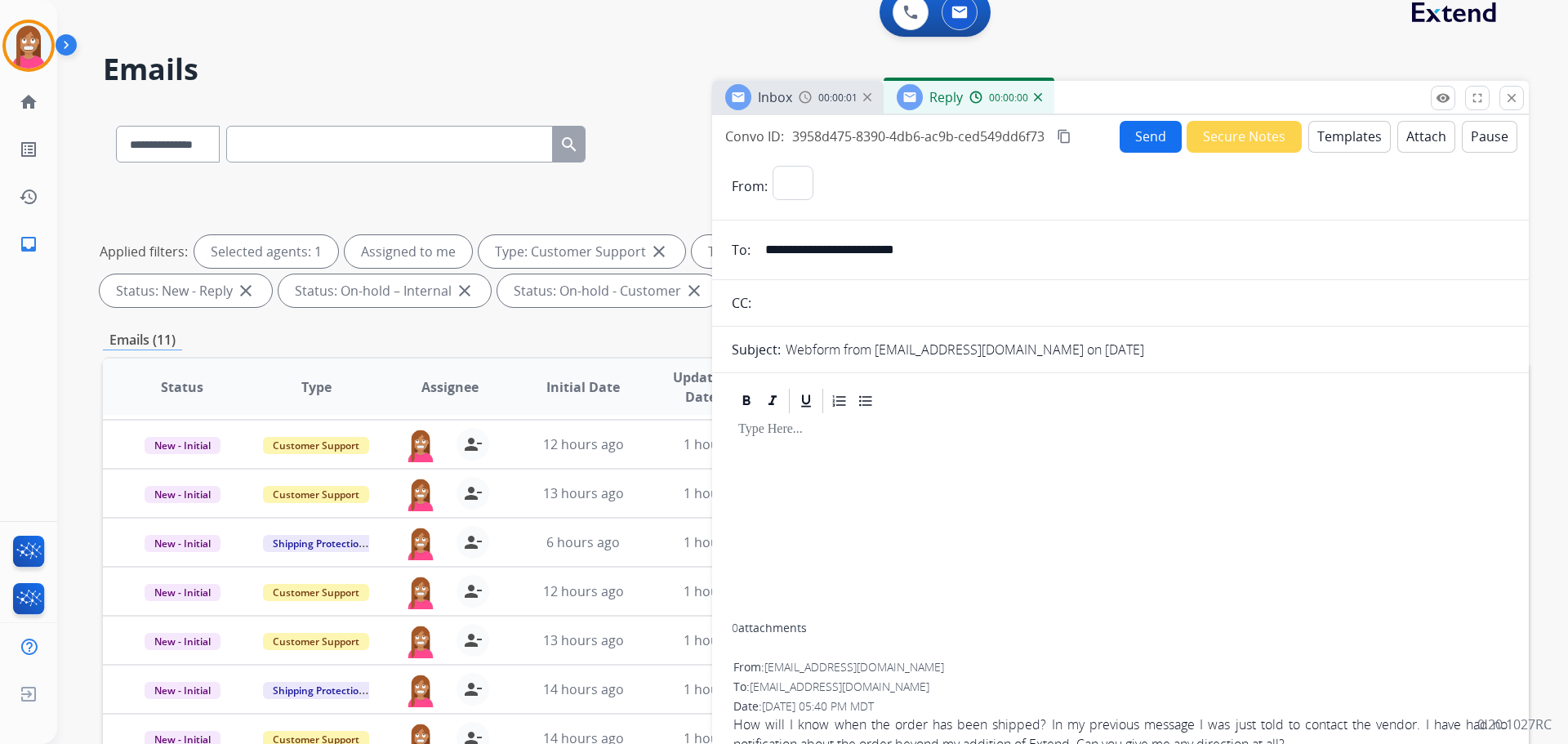
select select "**********"
click at [1359, 139] on button "Templates" at bounding box center [1350, 136] width 83 height 32
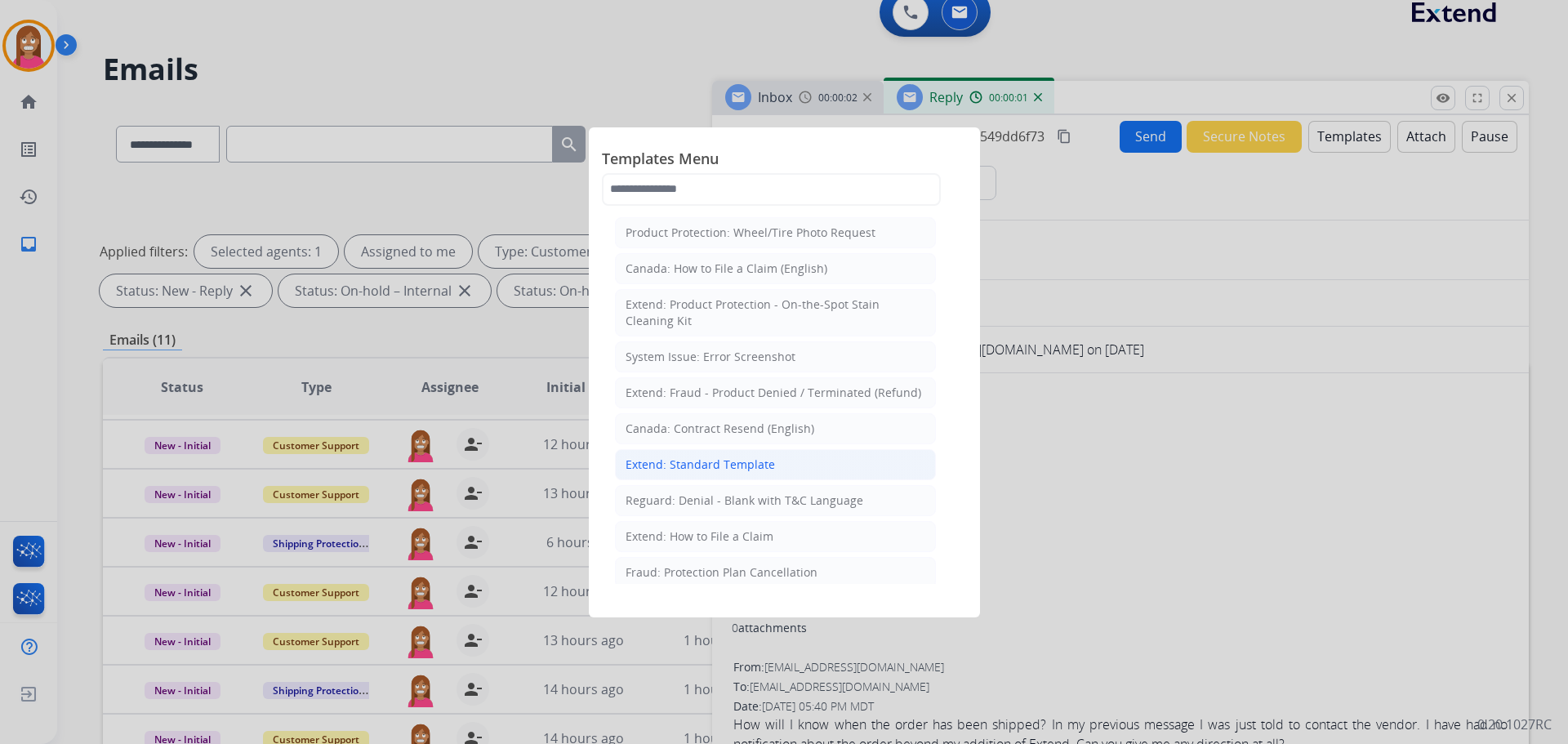
click at [674, 457] on div "Extend: Standard Template" at bounding box center [700, 464] width 150 height 17
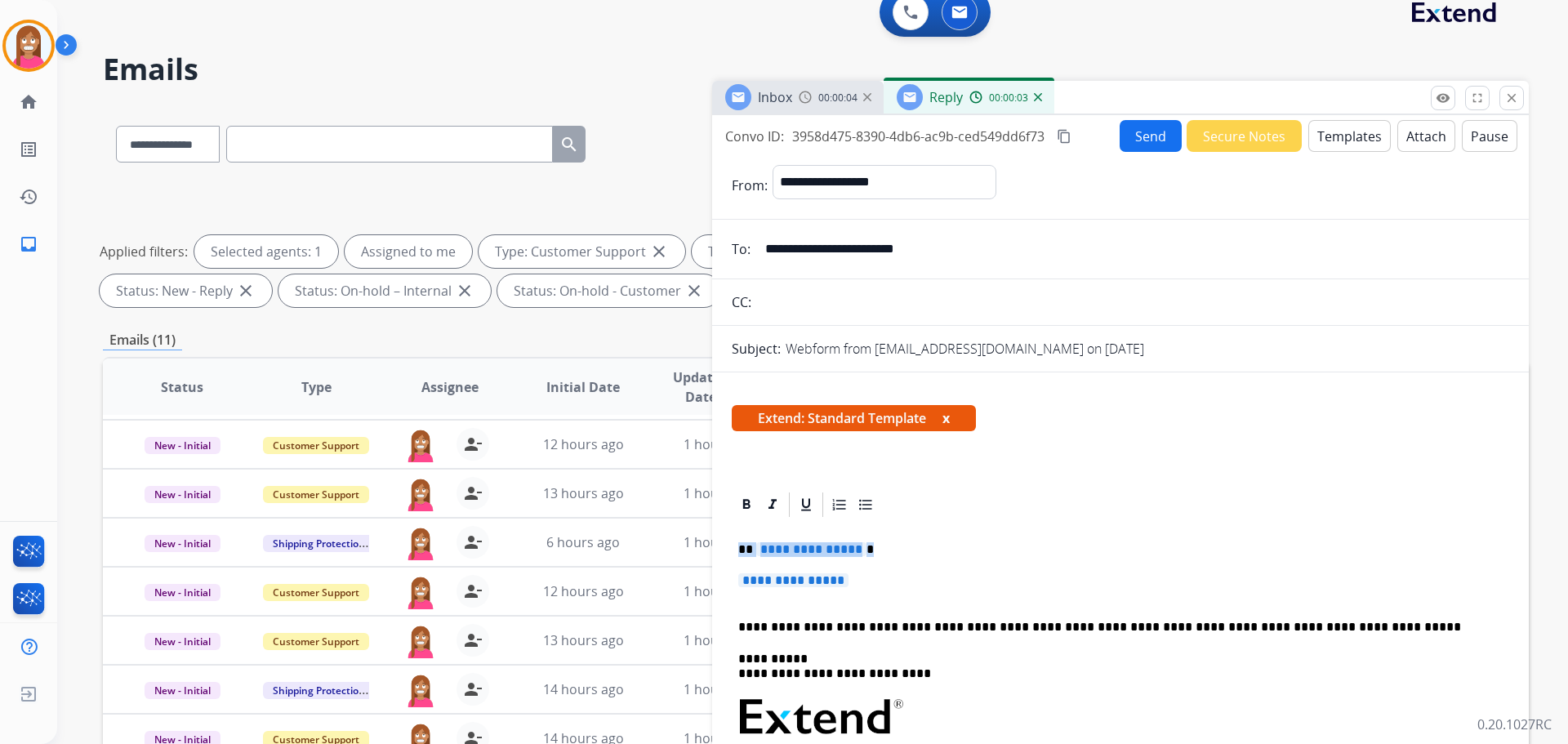
drag, startPoint x: 889, startPoint y: 583, endPoint x: 741, endPoint y: 543, distance: 153.3
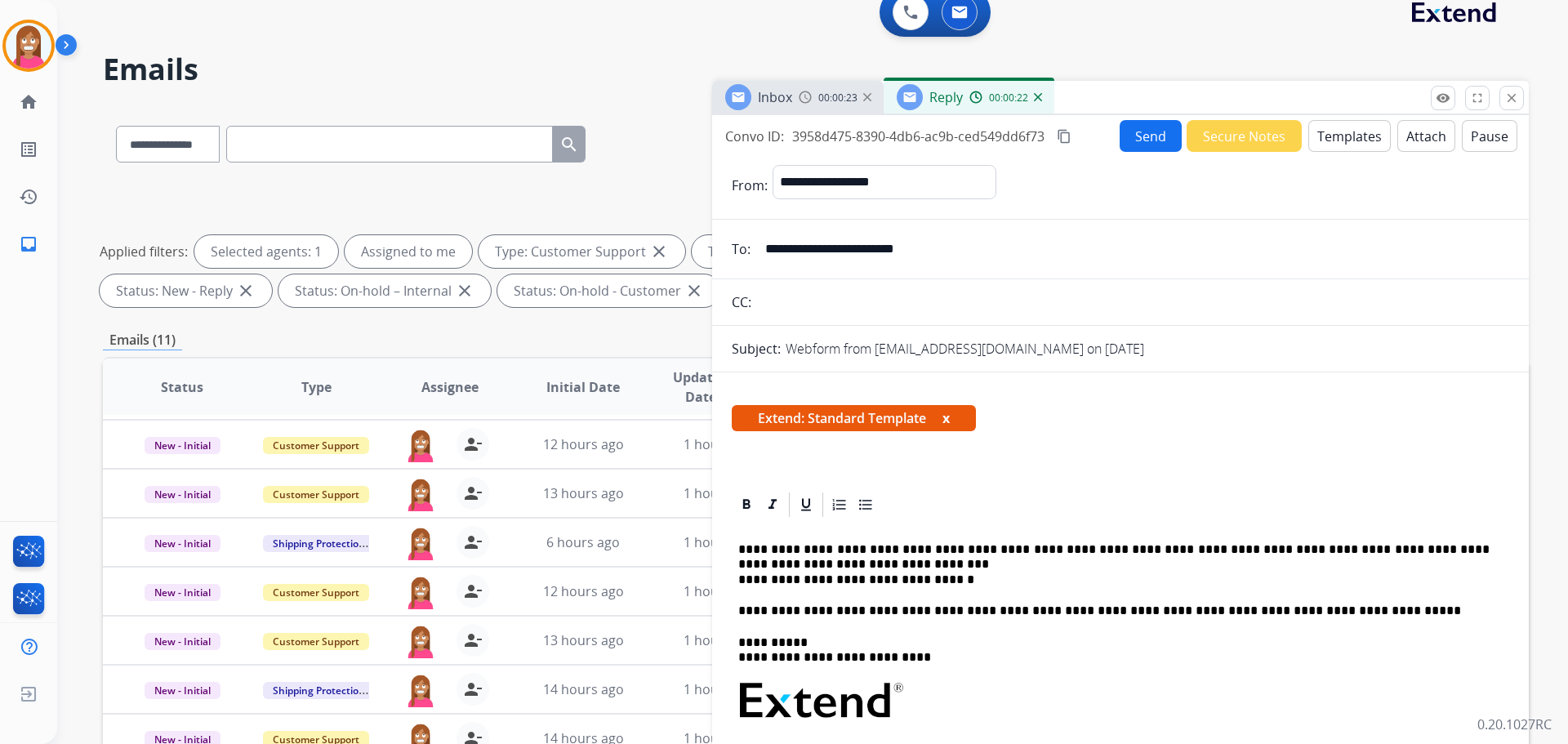
click at [799, 562] on p "**********" at bounding box center [1114, 565] width 751 height 45
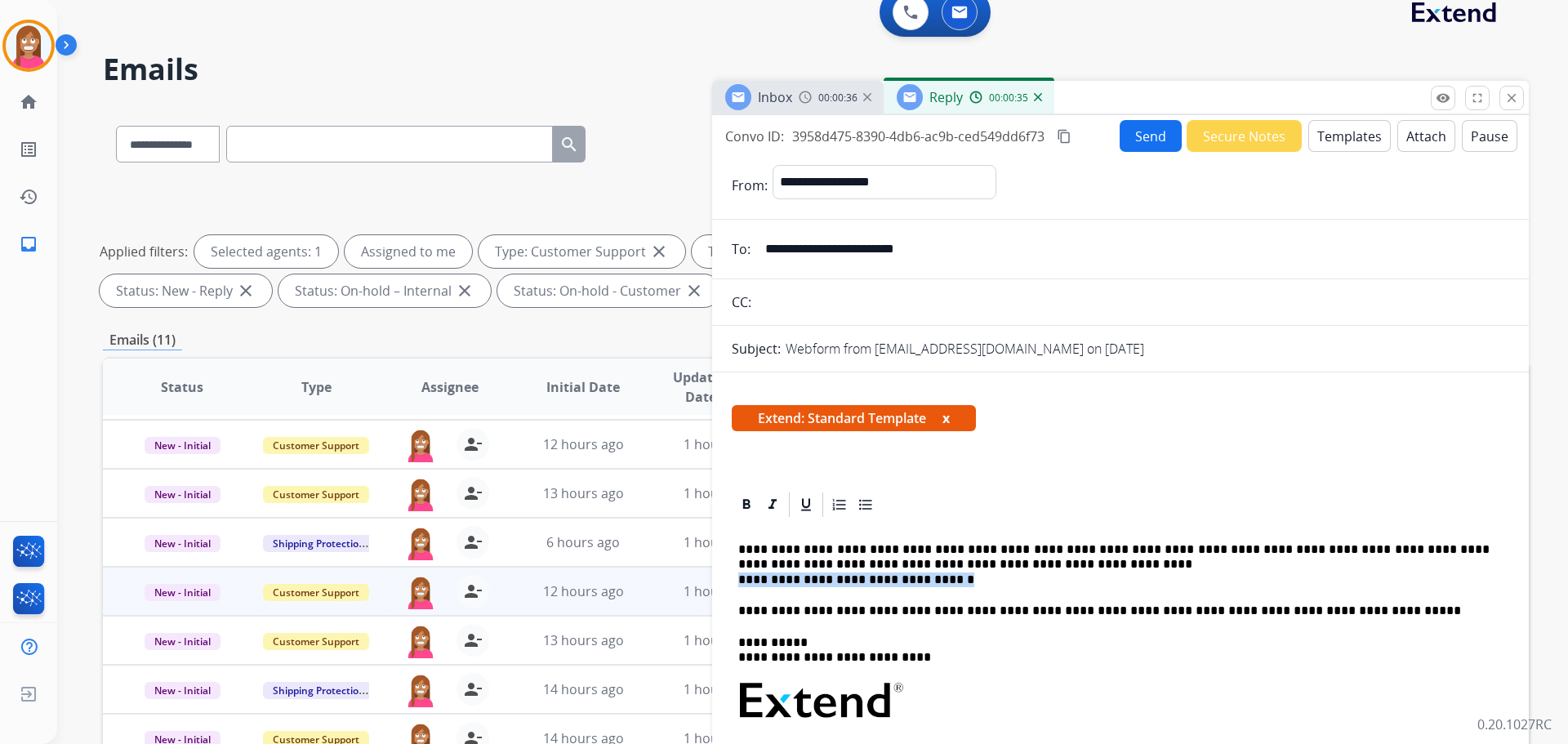
drag, startPoint x: 942, startPoint y: 584, endPoint x: 678, endPoint y: 574, distance: 264.2
click at [678, 574] on div "**********" at bounding box center [816, 547] width 1426 height 883
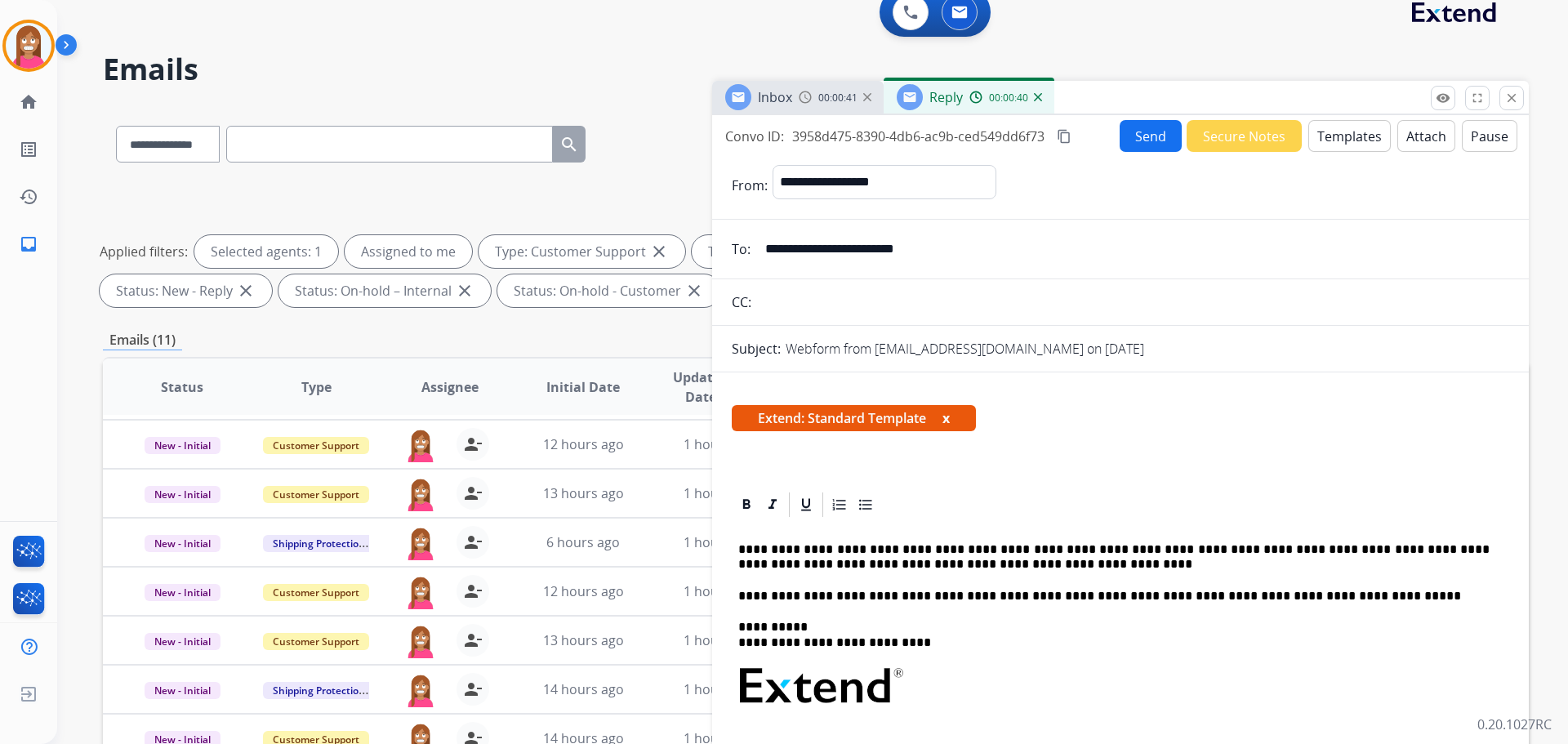
click at [1142, 147] on button "Send" at bounding box center [1151, 136] width 62 height 32
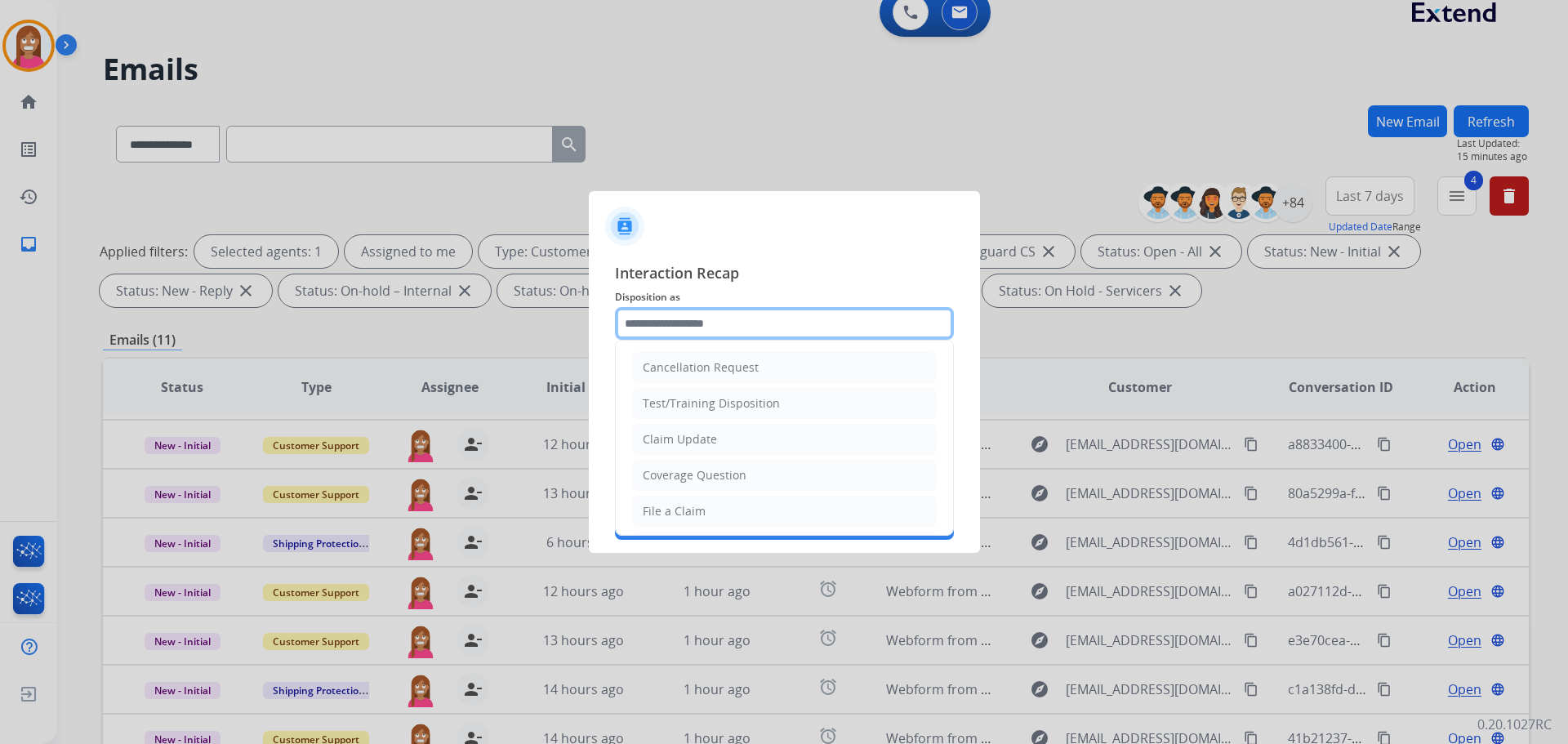
click at [658, 327] on input "text" at bounding box center [784, 323] width 339 height 33
click at [675, 442] on div "Claim Update" at bounding box center [679, 439] width 74 height 17
type input "**********"
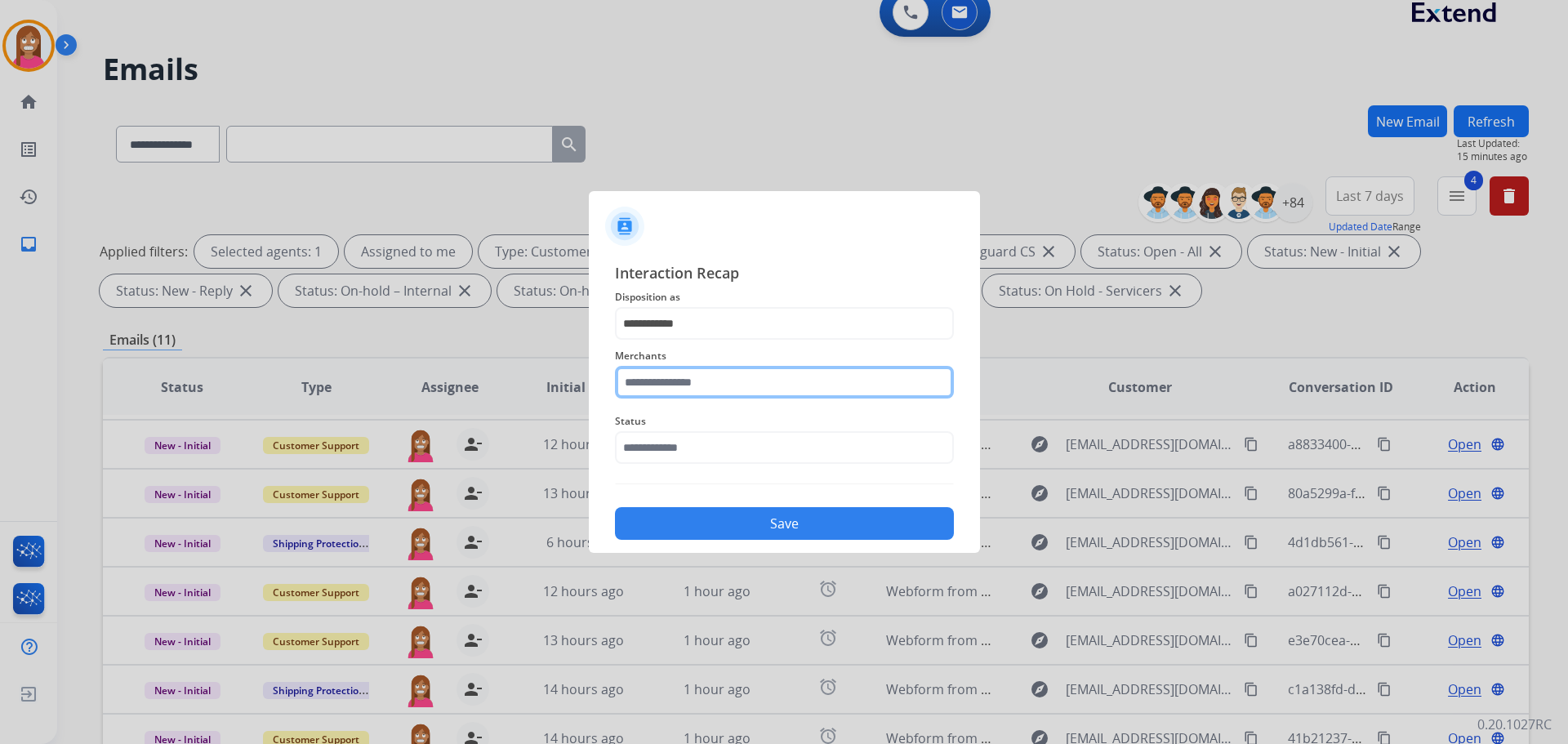
click at [674, 388] on input "text" at bounding box center [784, 382] width 339 height 33
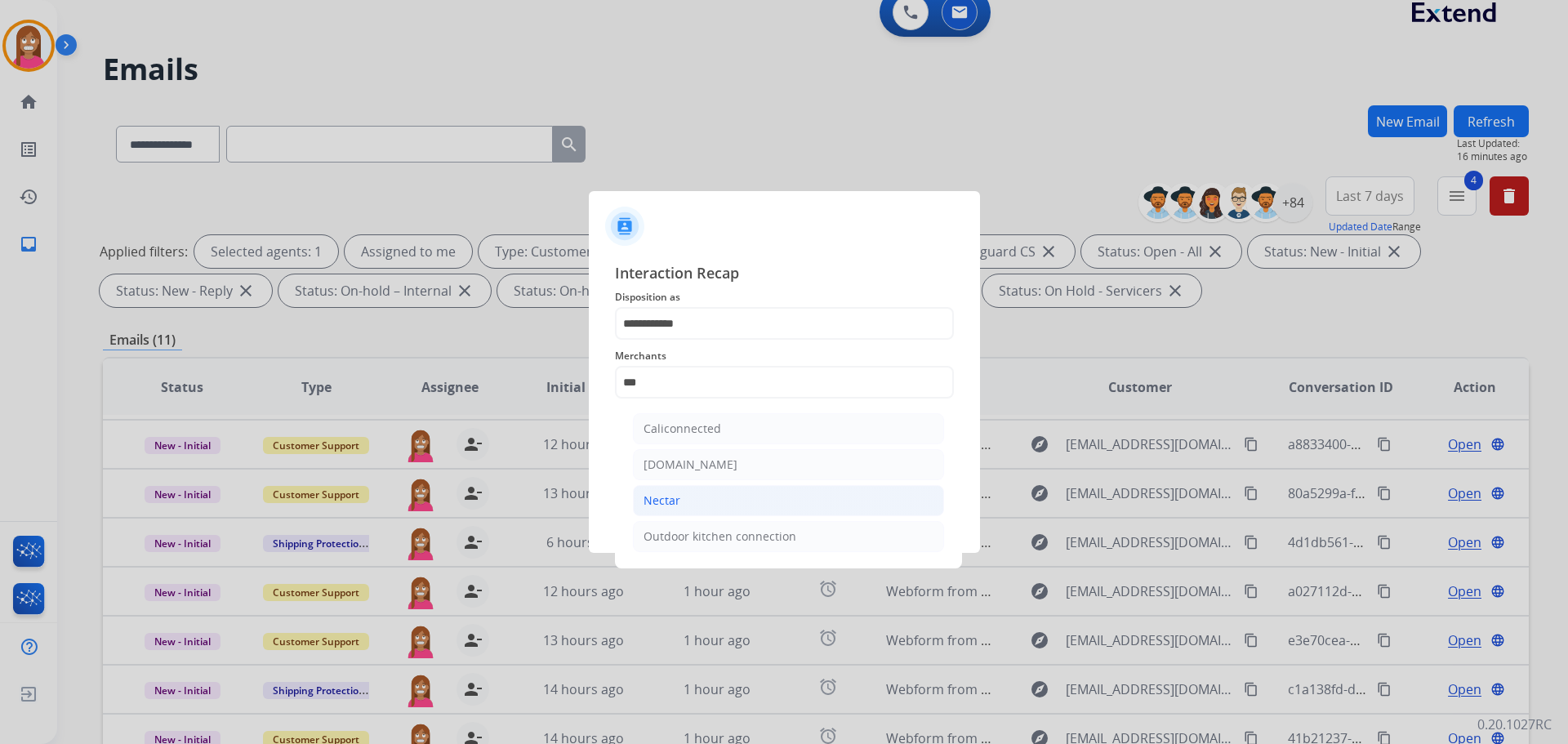
click at [703, 494] on li "Nectar" at bounding box center [789, 501] width 311 height 31
type input "******"
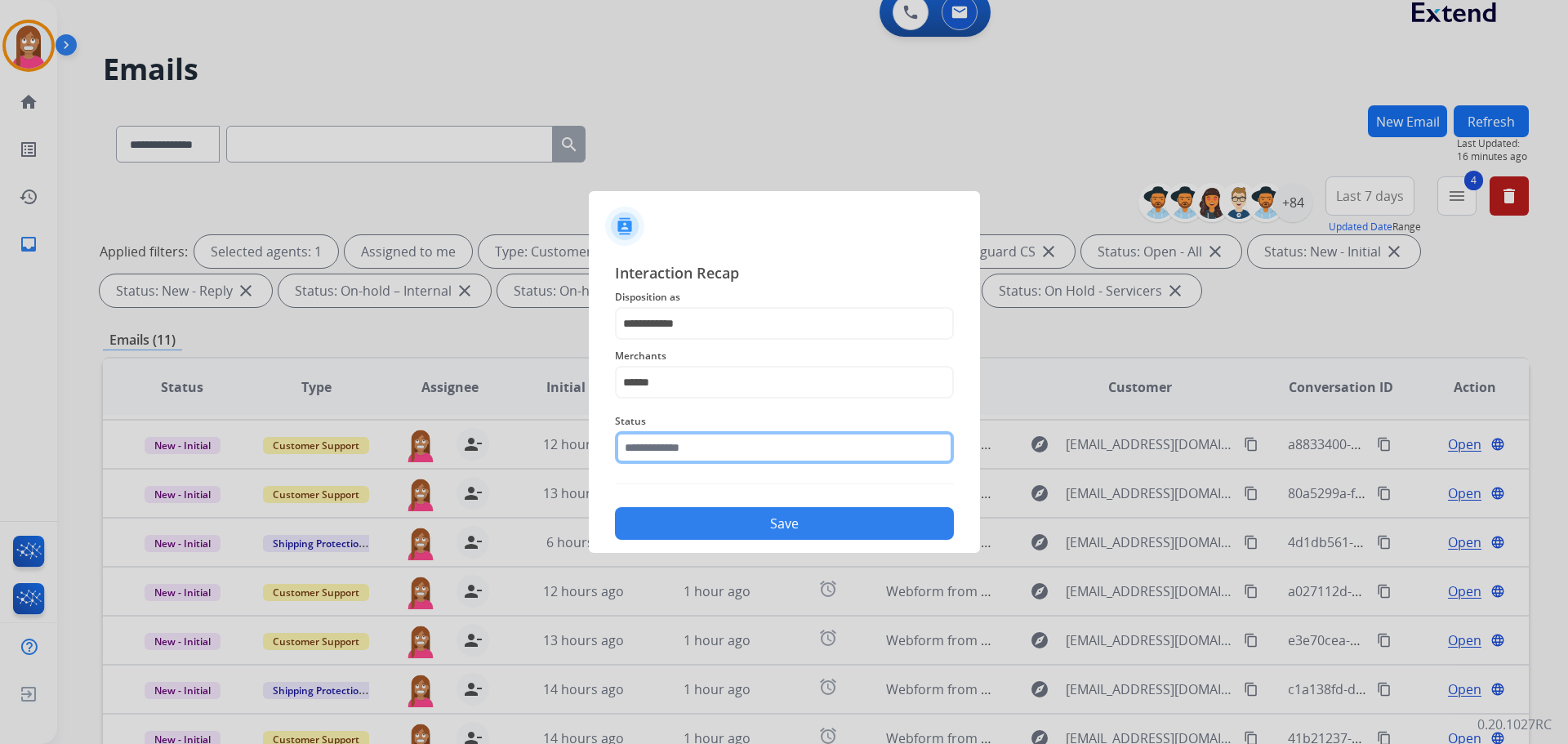
click at [677, 455] on input "text" at bounding box center [784, 448] width 339 height 33
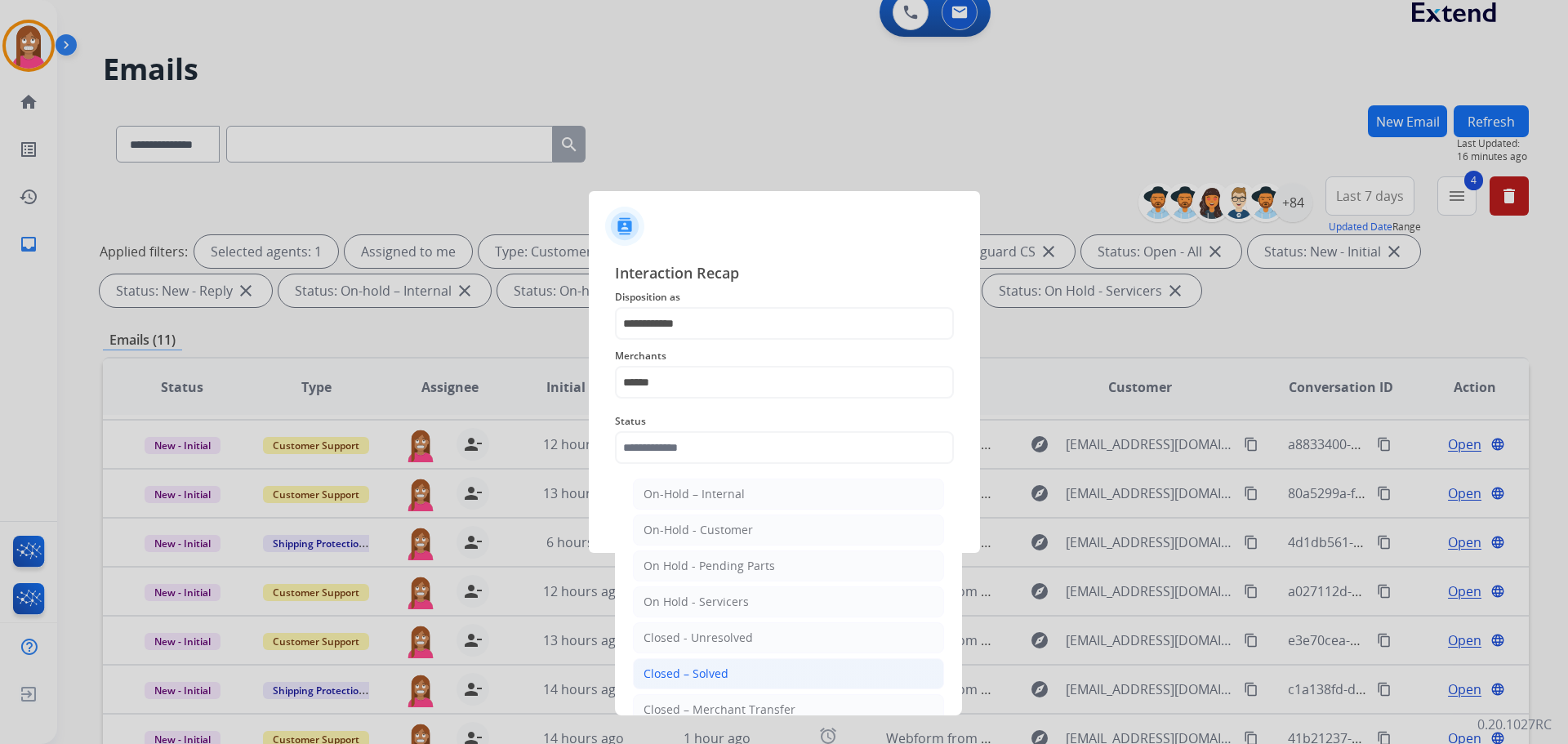
click at [716, 673] on div "Closed – Solved" at bounding box center [686, 673] width 85 height 17
type input "**********"
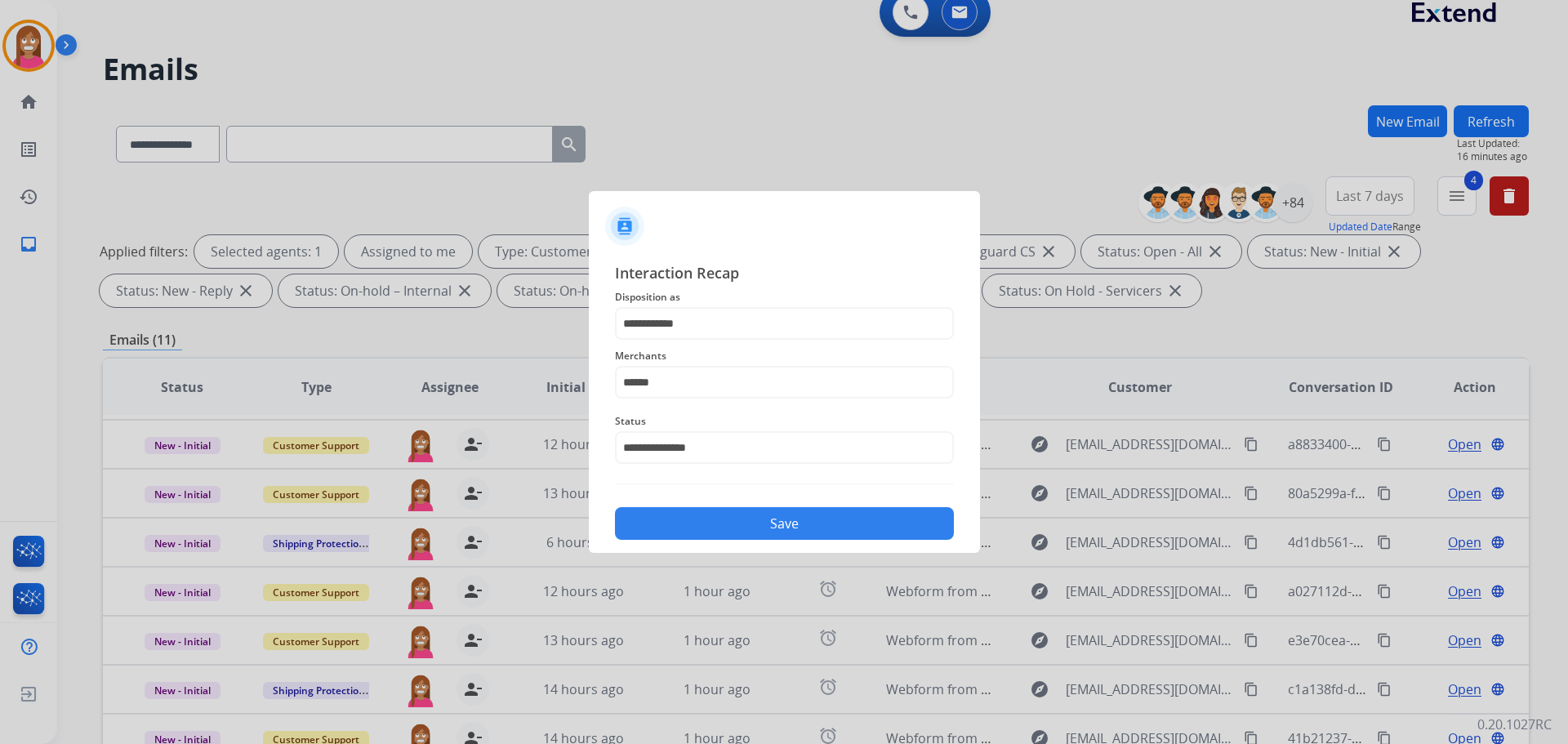
click at [742, 527] on button "Save" at bounding box center [784, 523] width 339 height 33
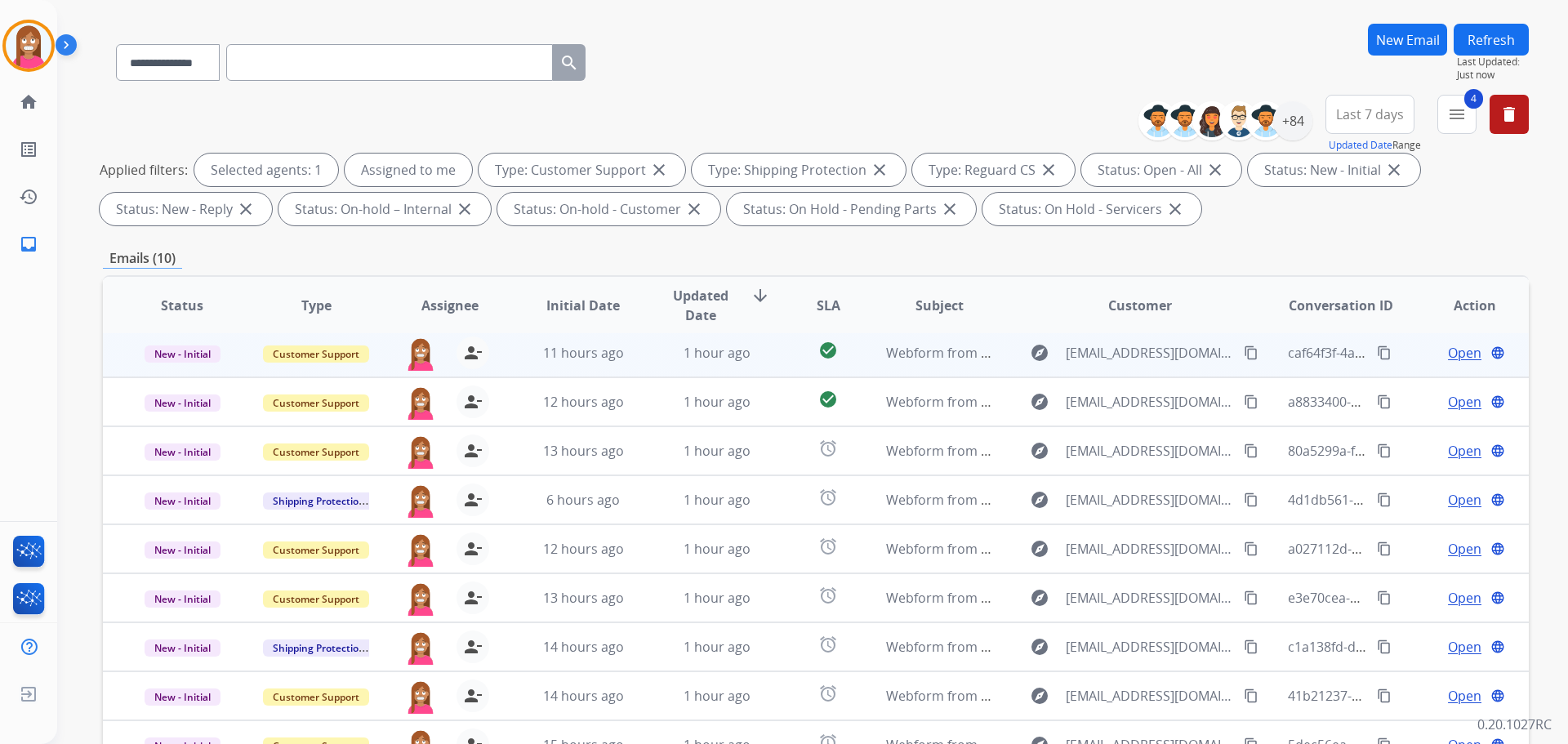
scroll to position [245, 0]
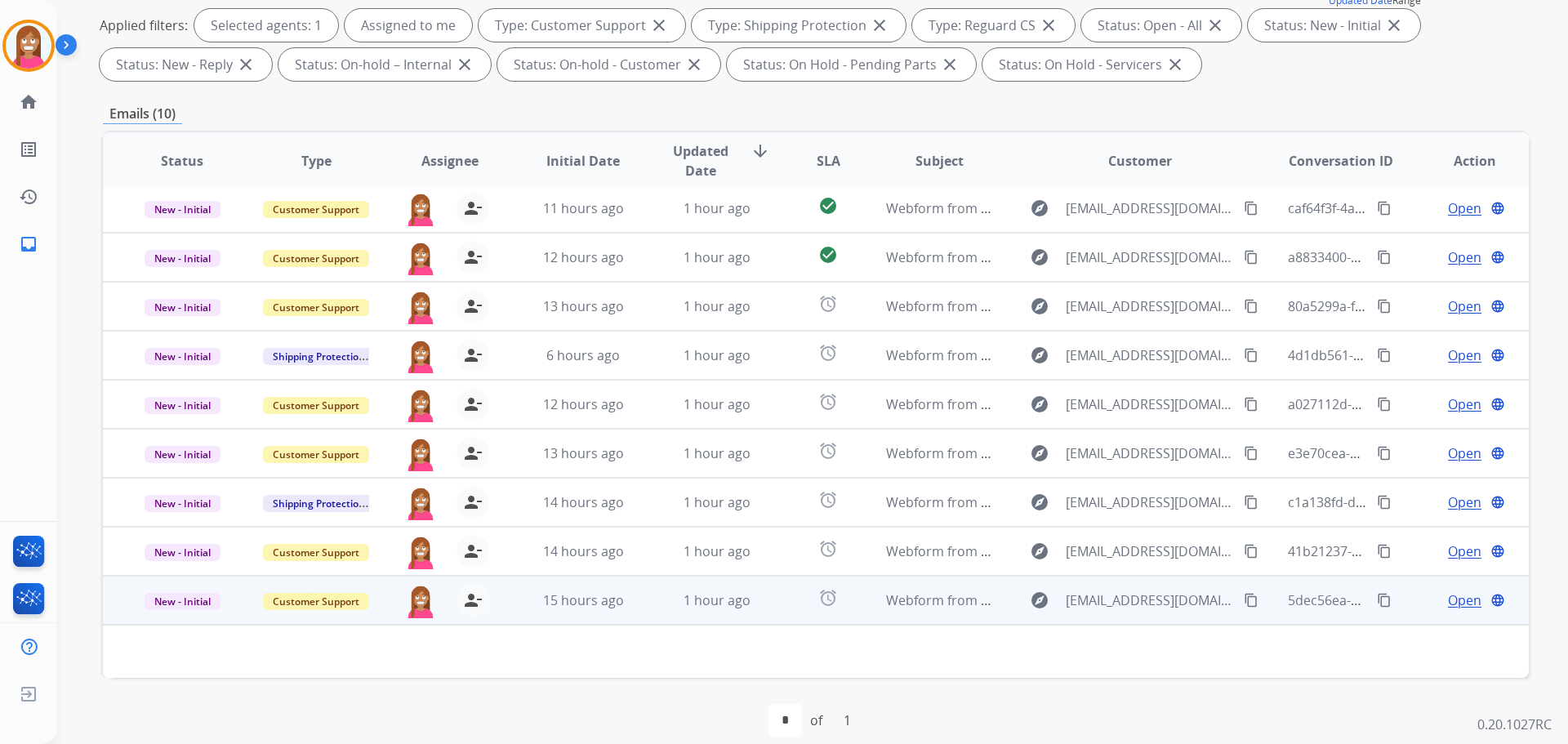
click at [638, 607] on td "1 hour ago" at bounding box center [704, 600] width 134 height 49
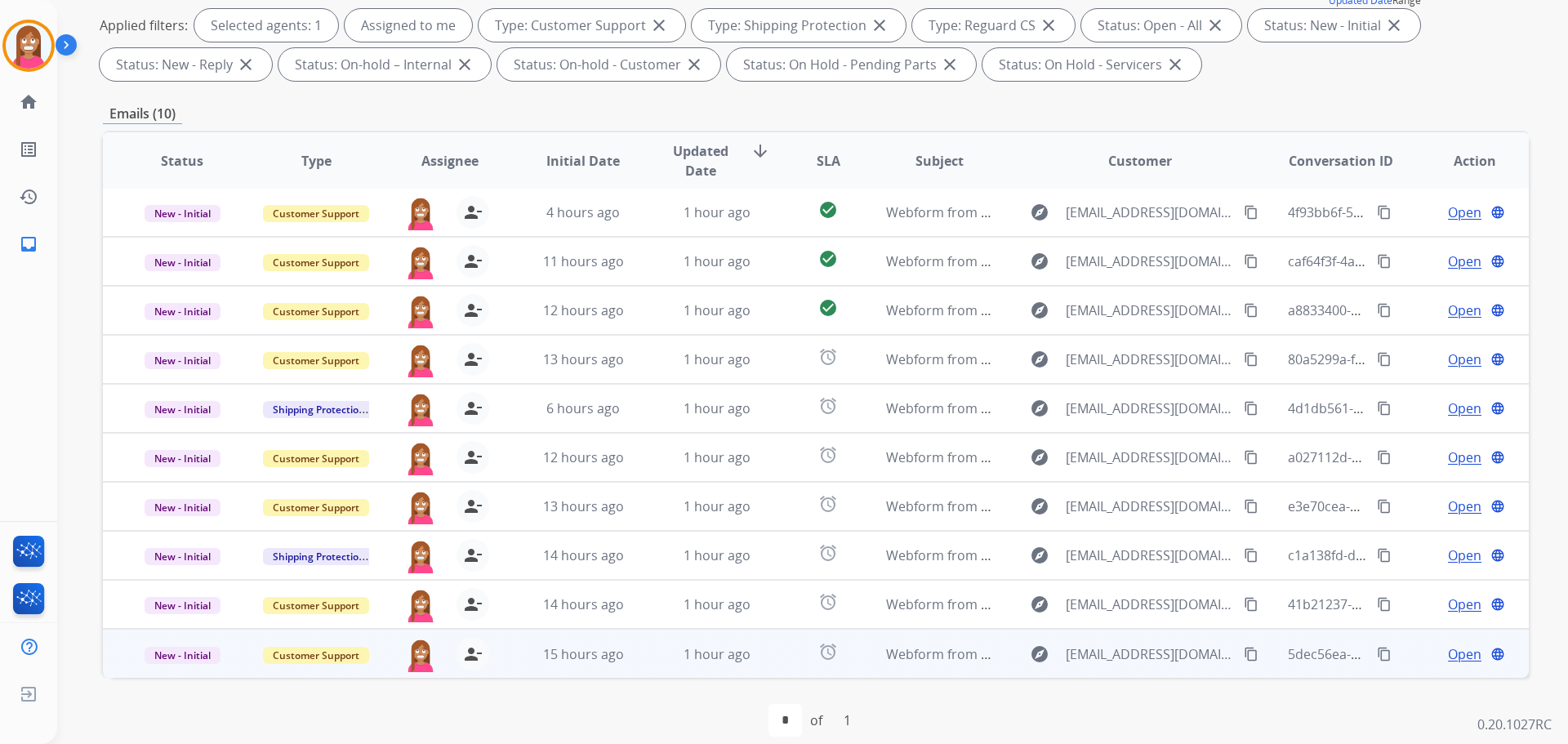
click at [647, 670] on td "1 hour ago" at bounding box center [704, 653] width 134 height 49
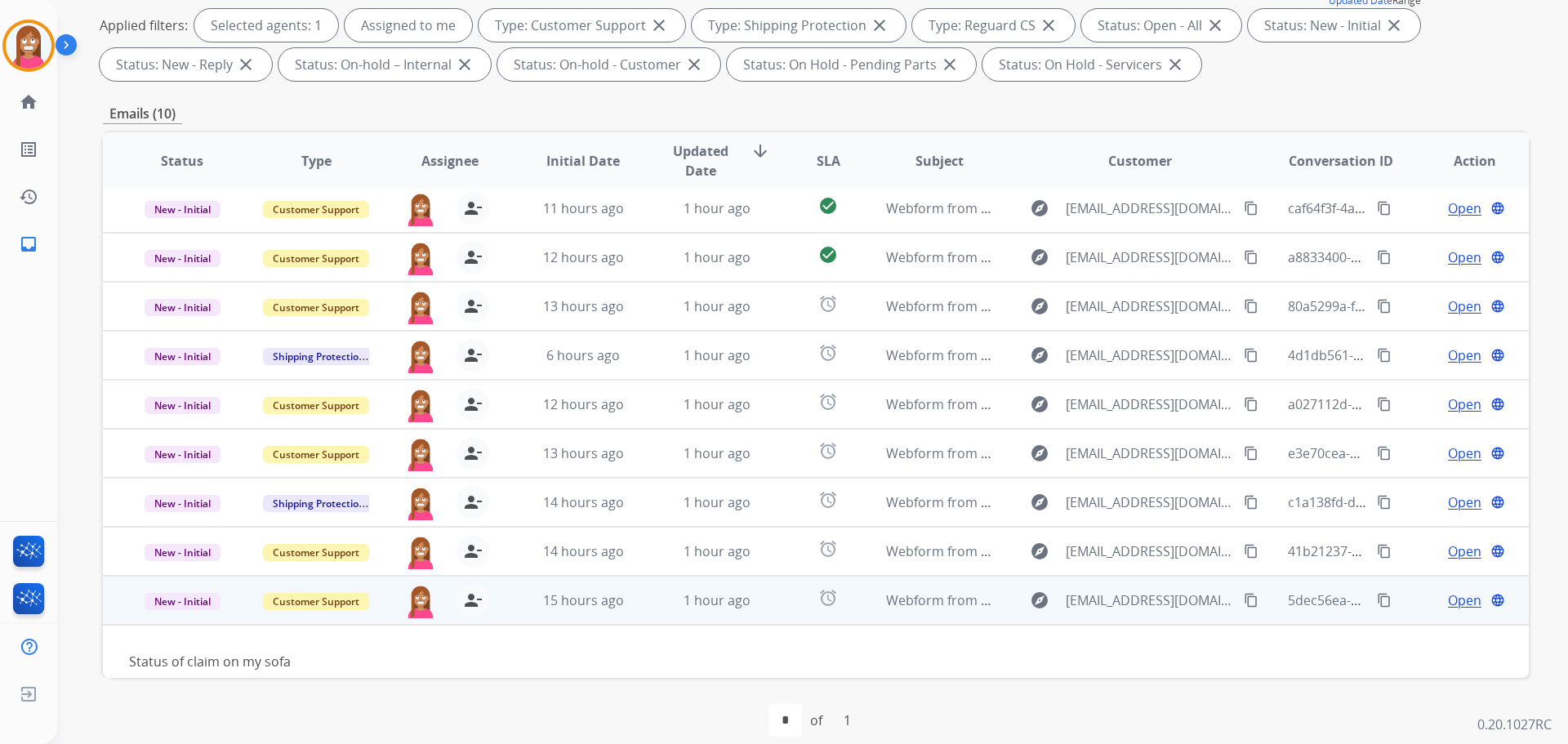
scroll to position [74, 0]
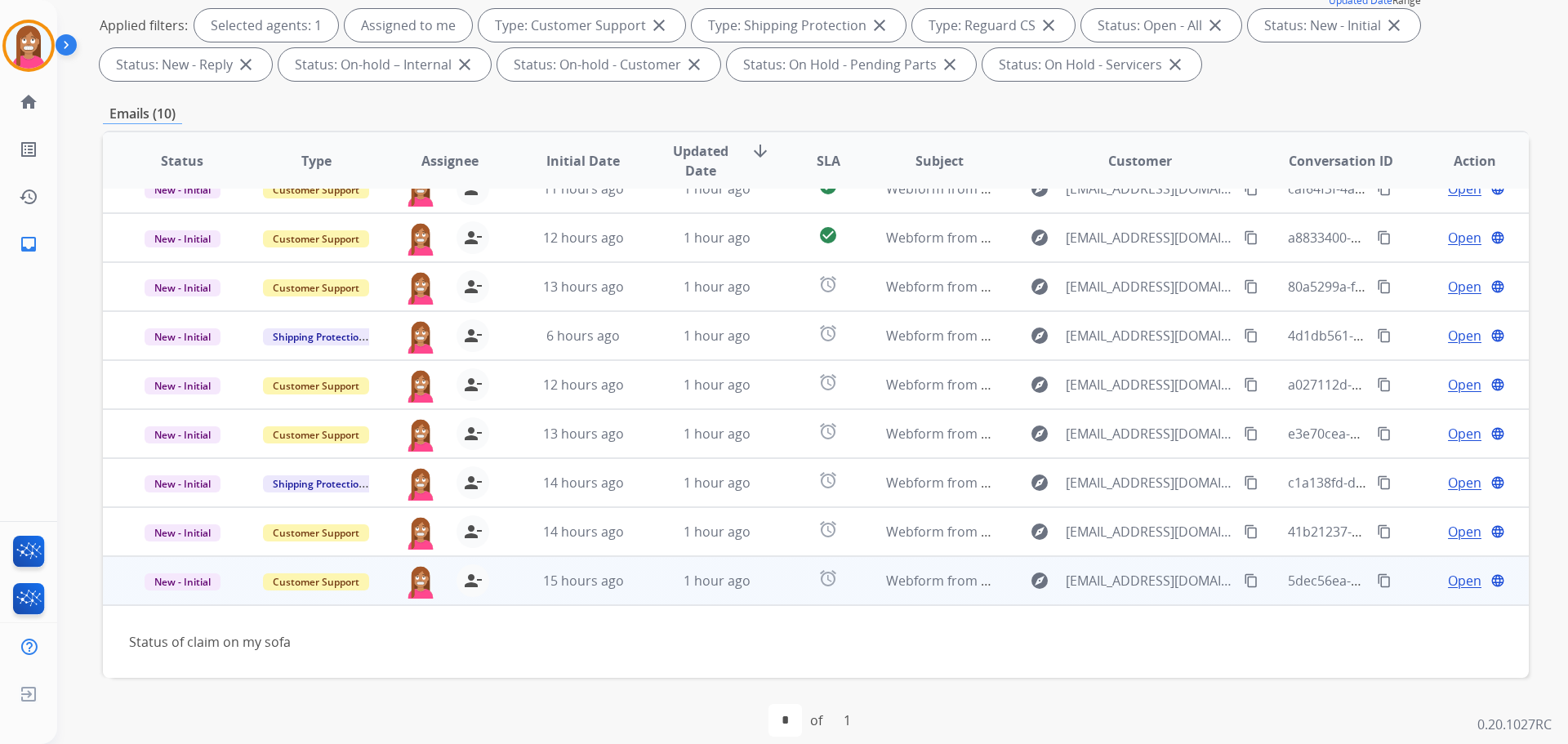
click at [1448, 578] on span "Open" at bounding box center [1465, 580] width 34 height 20
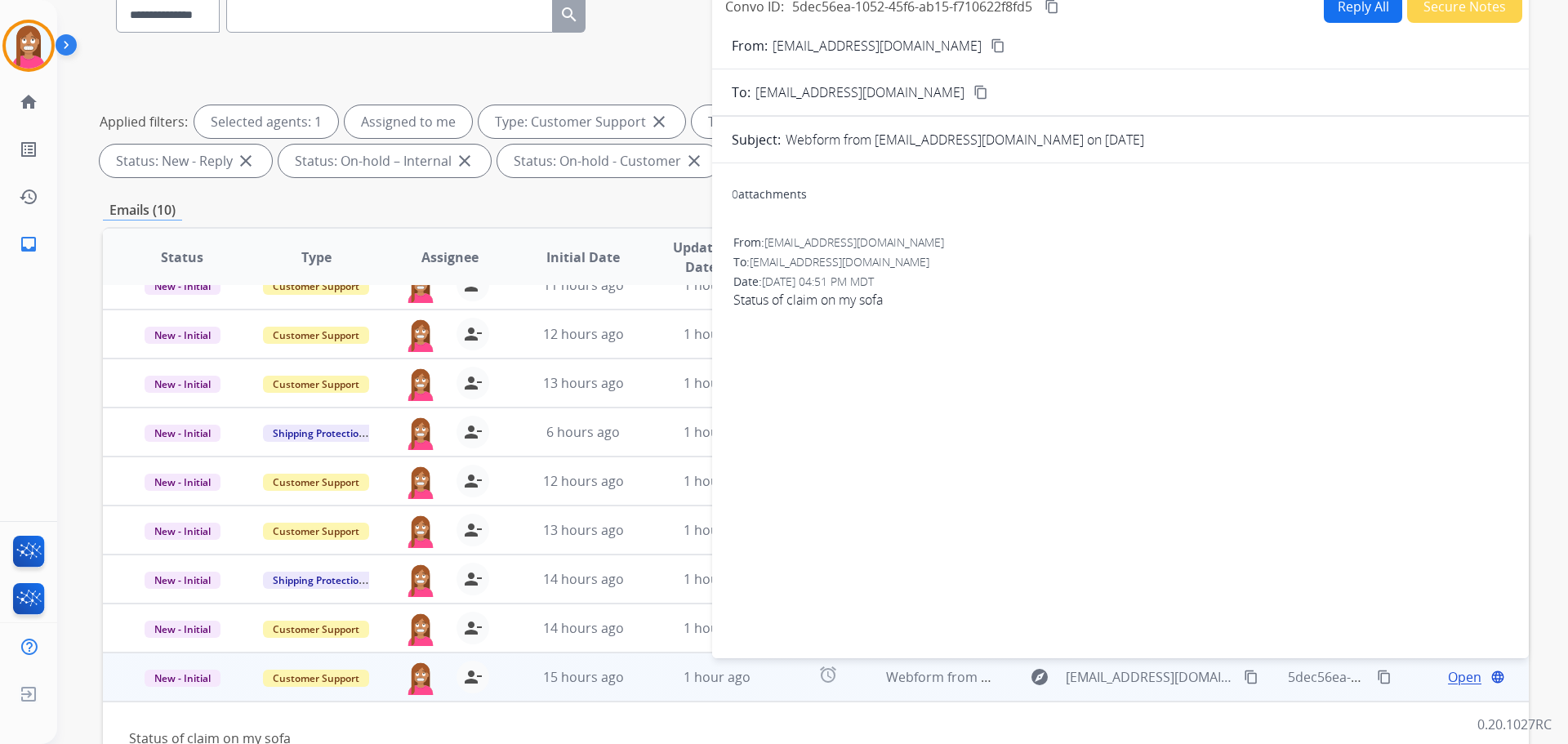
scroll to position [0, 0]
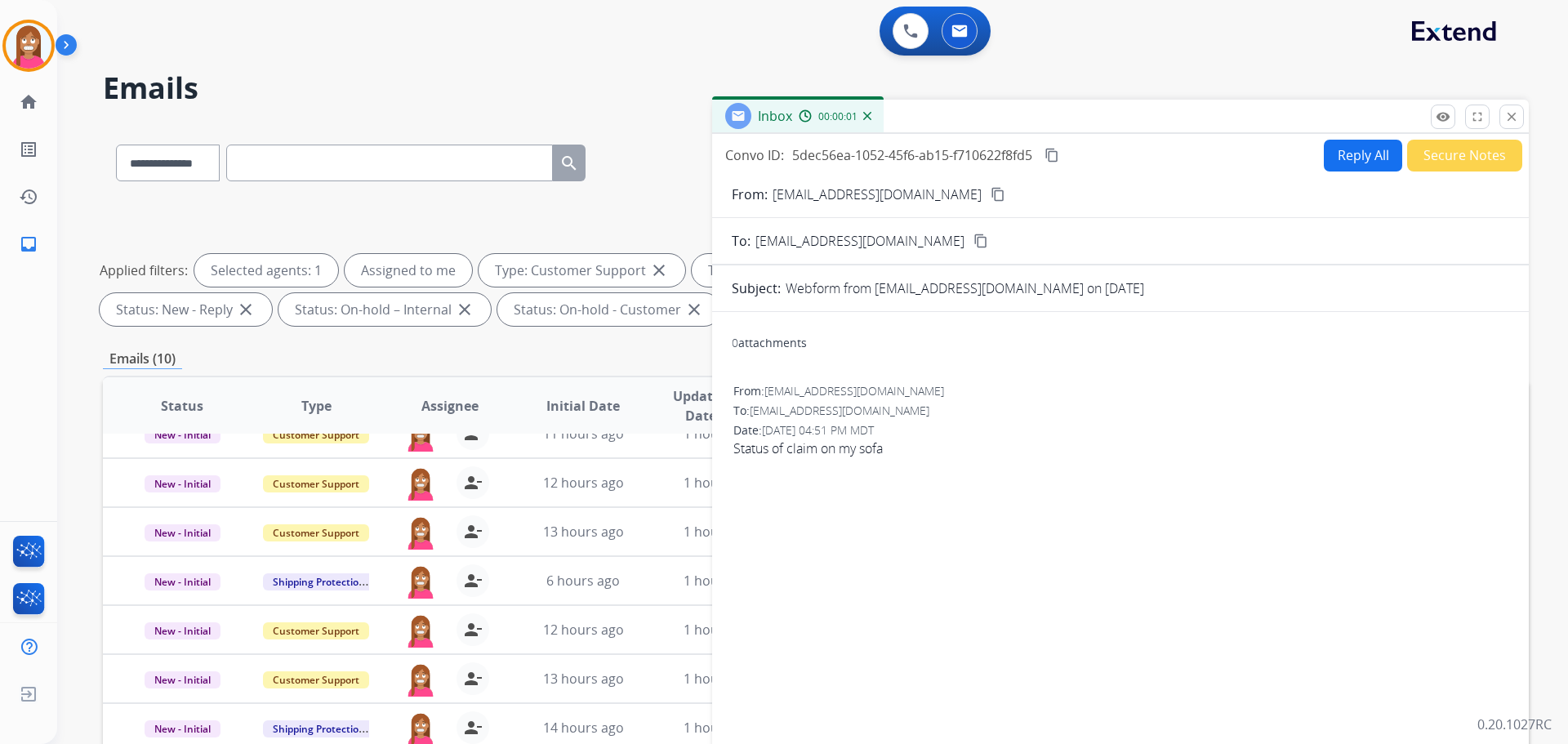
click at [1346, 168] on button "Reply All" at bounding box center [1363, 156] width 78 height 32
select select "**********"
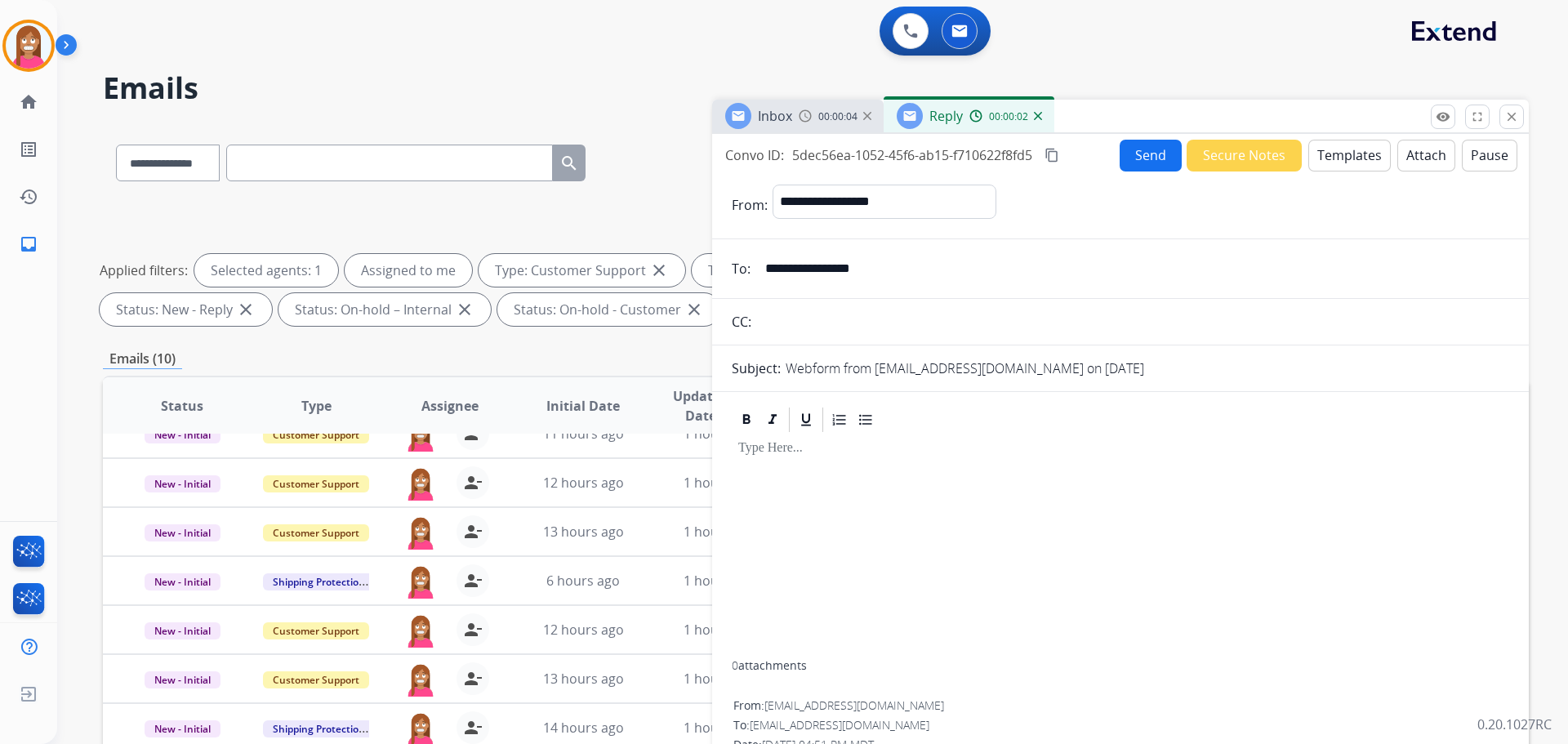
click at [1346, 155] on button "Templates" at bounding box center [1350, 156] width 83 height 32
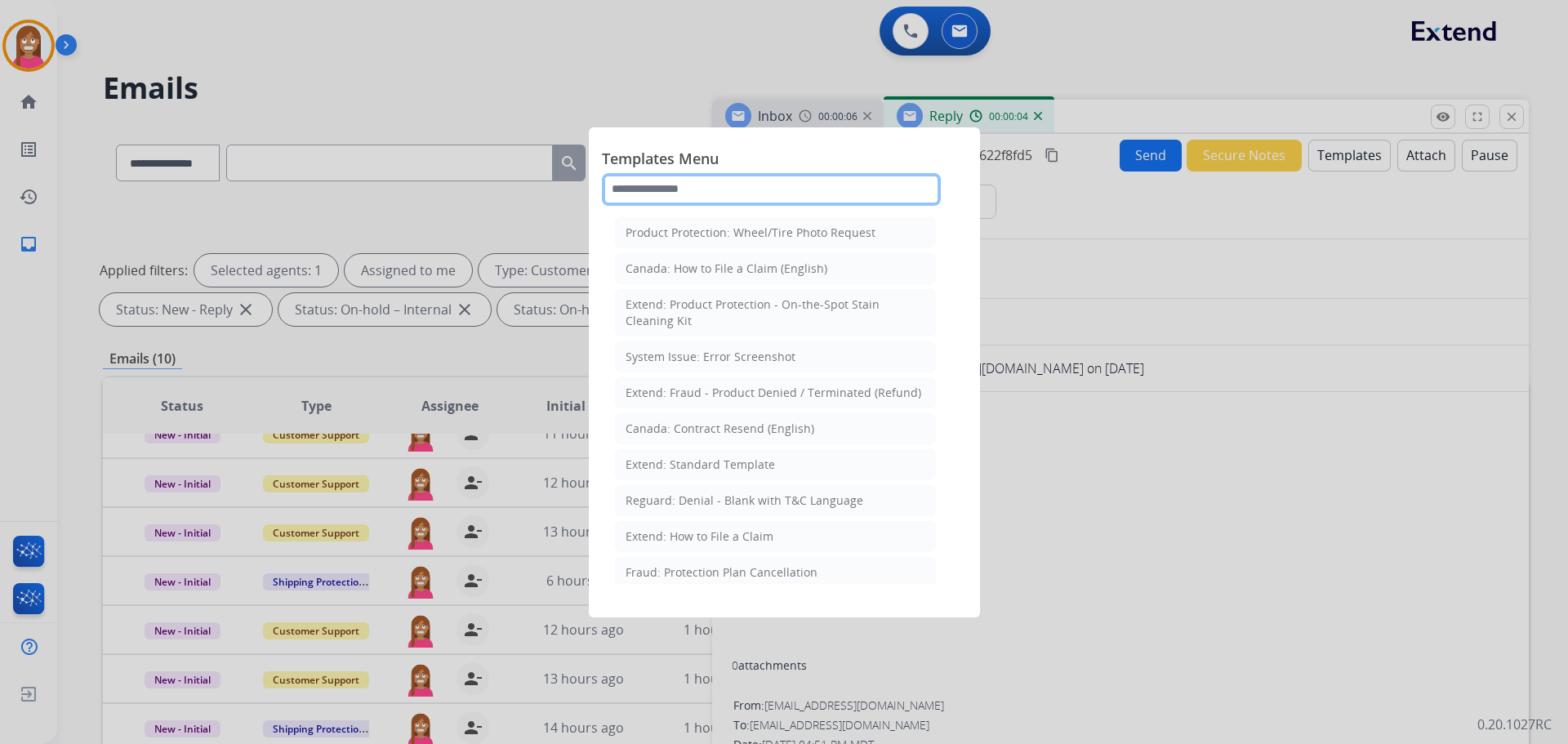
click at [666, 196] on input "text" at bounding box center [771, 189] width 339 height 33
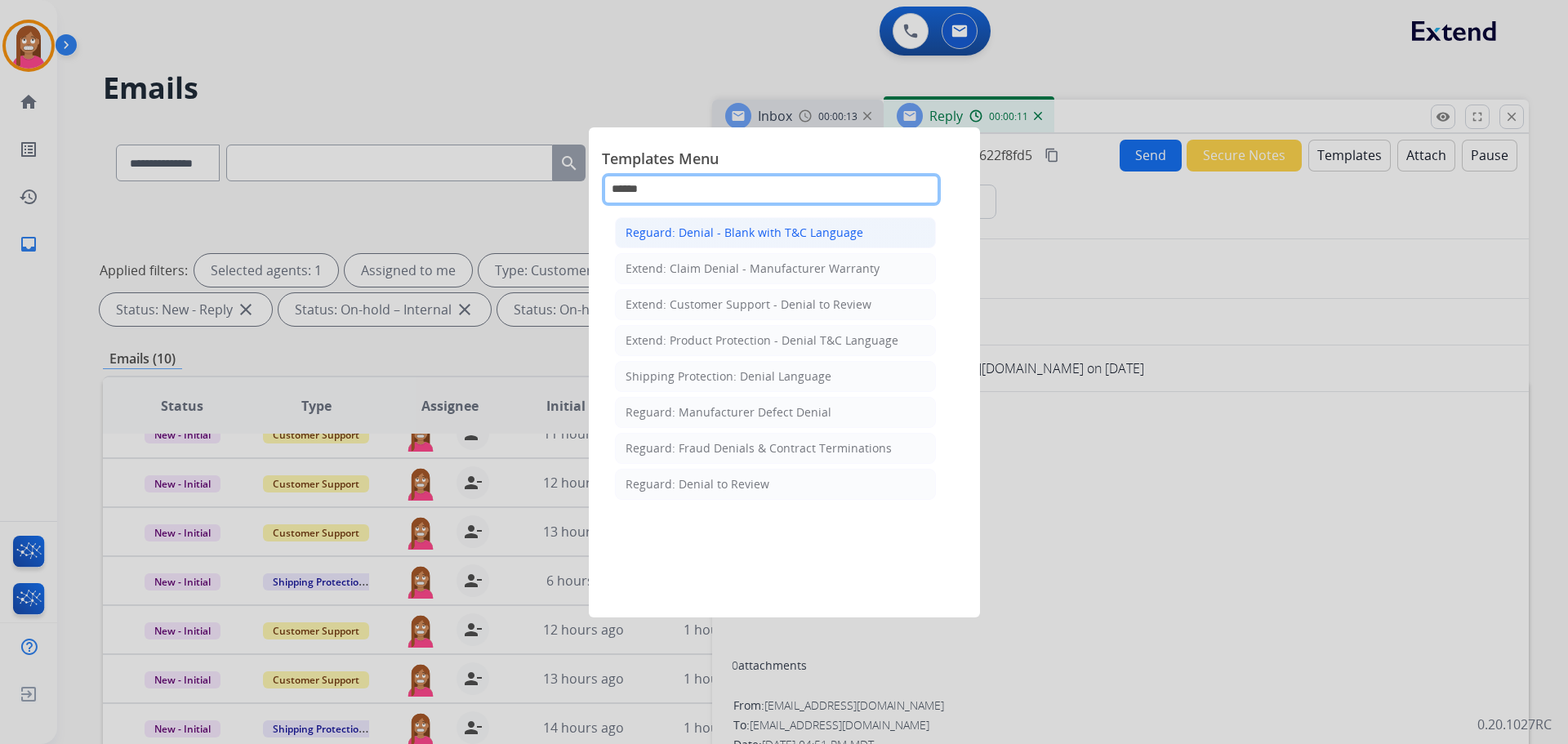
type input "******"
click at [689, 242] on li "Reguard: Denial - Blank with T&C Language" at bounding box center [775, 233] width 321 height 31
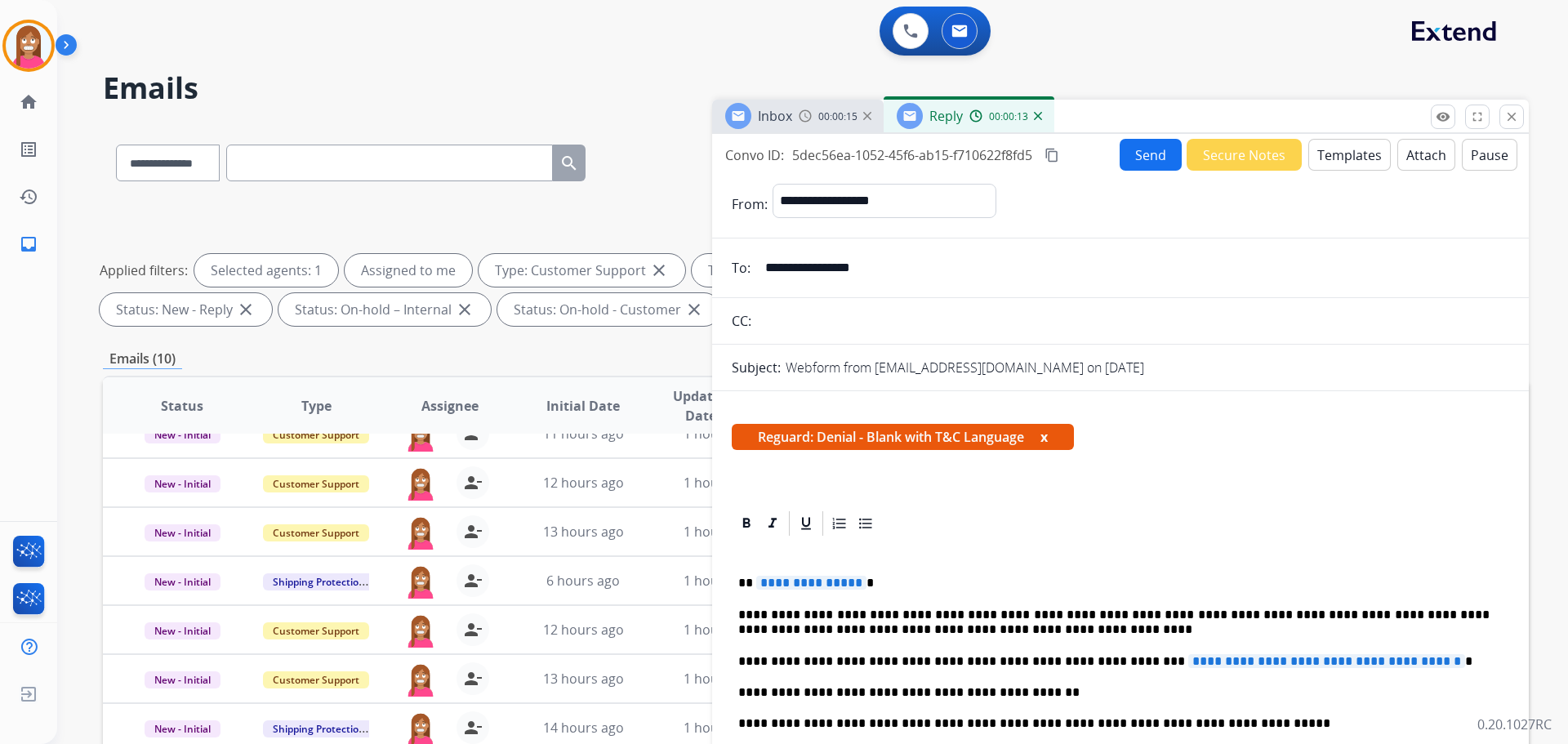
click at [1188, 655] on span "**********" at bounding box center [1326, 661] width 277 height 14
click at [811, 578] on span "**********" at bounding box center [811, 582] width 110 height 14
click at [826, 589] on p "*********" at bounding box center [1114, 582] width 751 height 15
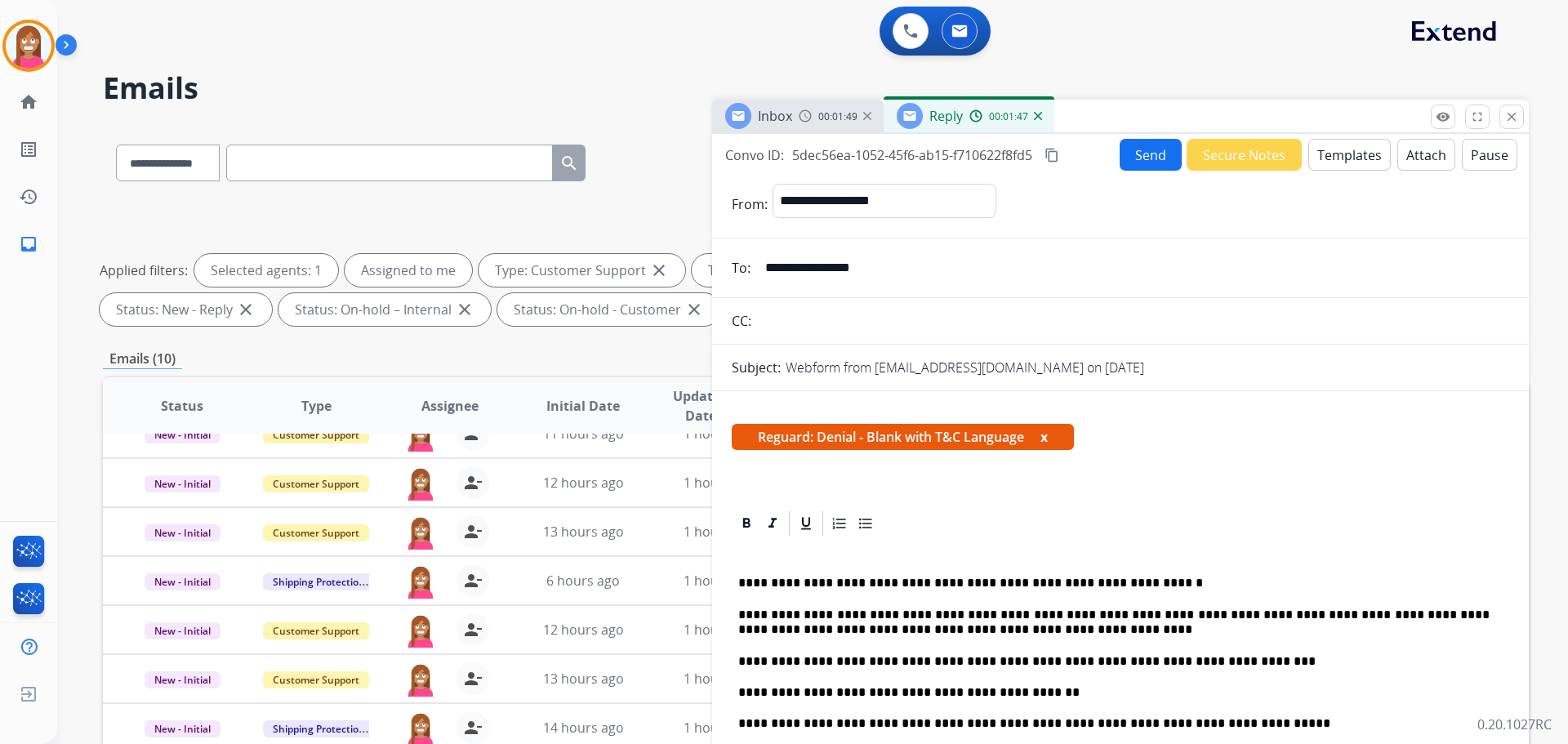
click at [1148, 157] on button "Send" at bounding box center [1151, 155] width 62 height 32
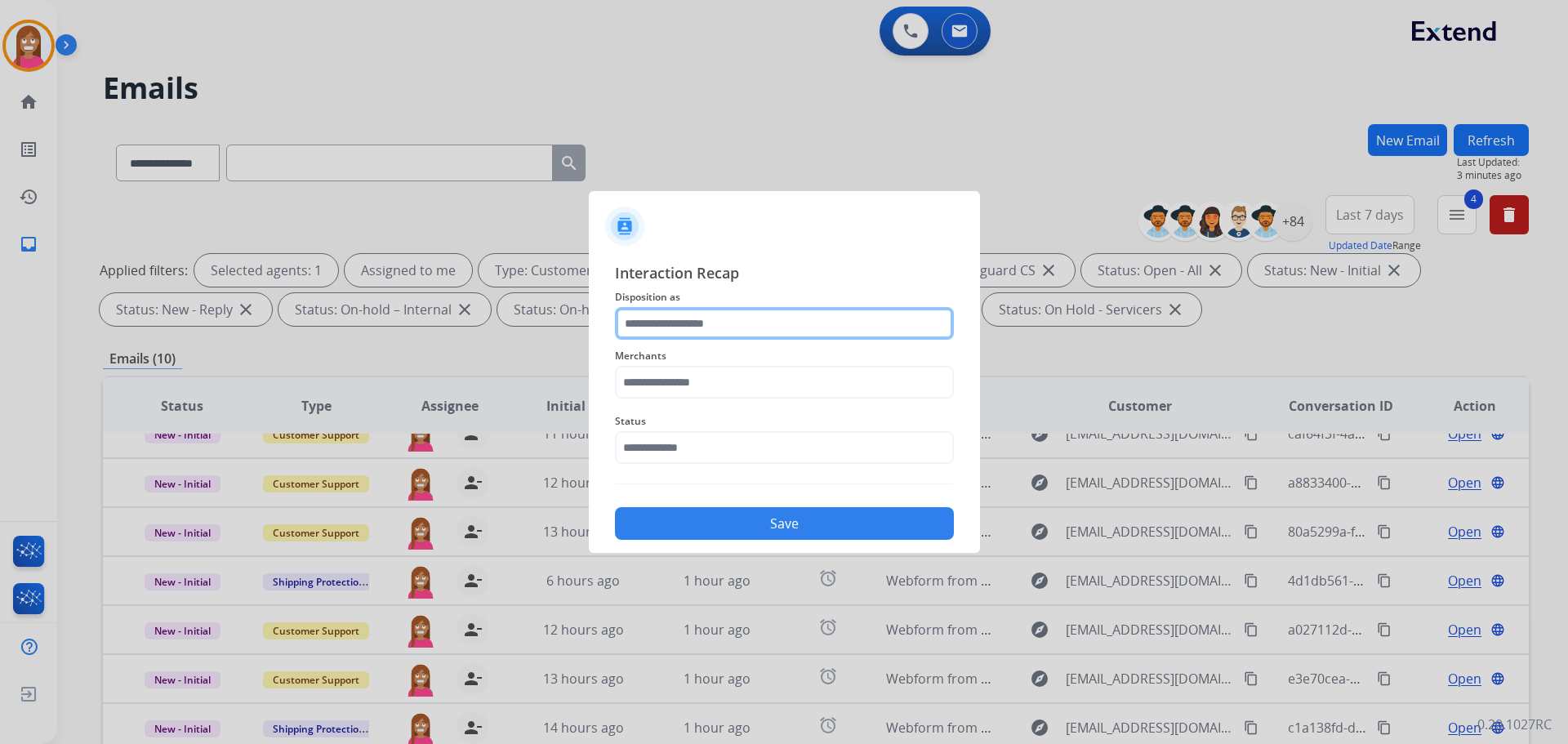
click at [731, 323] on input "text" at bounding box center [784, 323] width 339 height 33
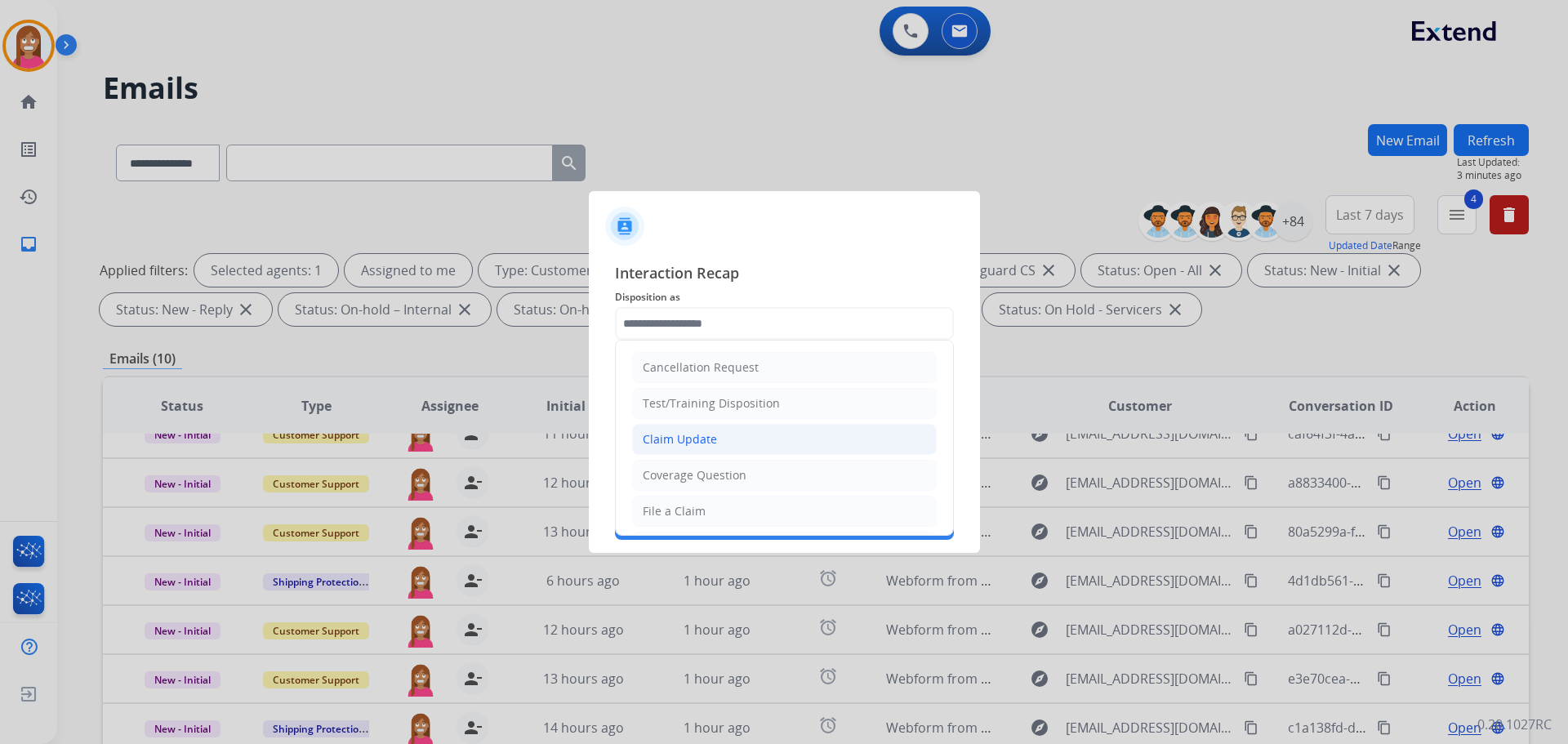
click at [697, 441] on div "Claim Update" at bounding box center [679, 439] width 74 height 17
type input "**********"
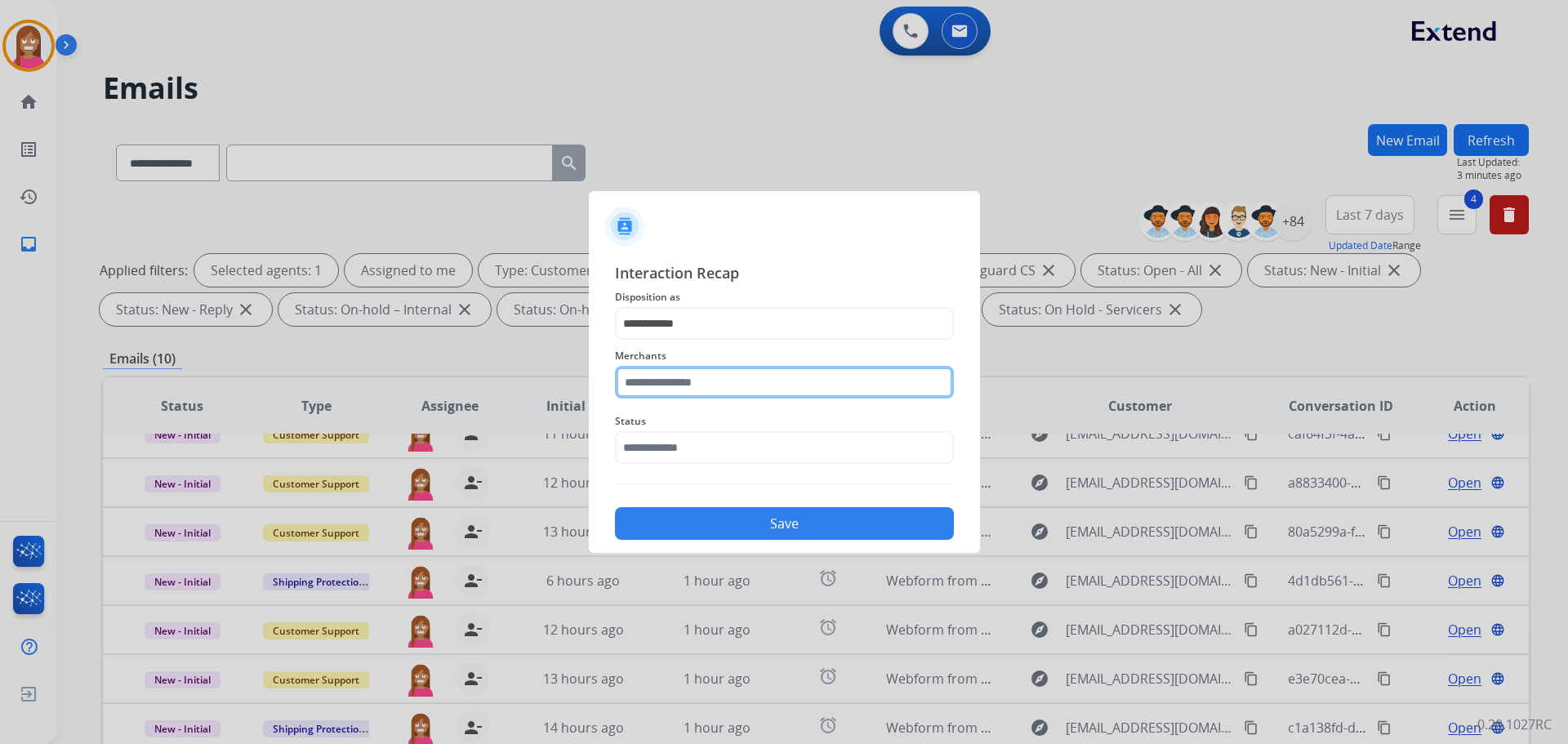
click at [673, 375] on input "text" at bounding box center [784, 382] width 339 height 33
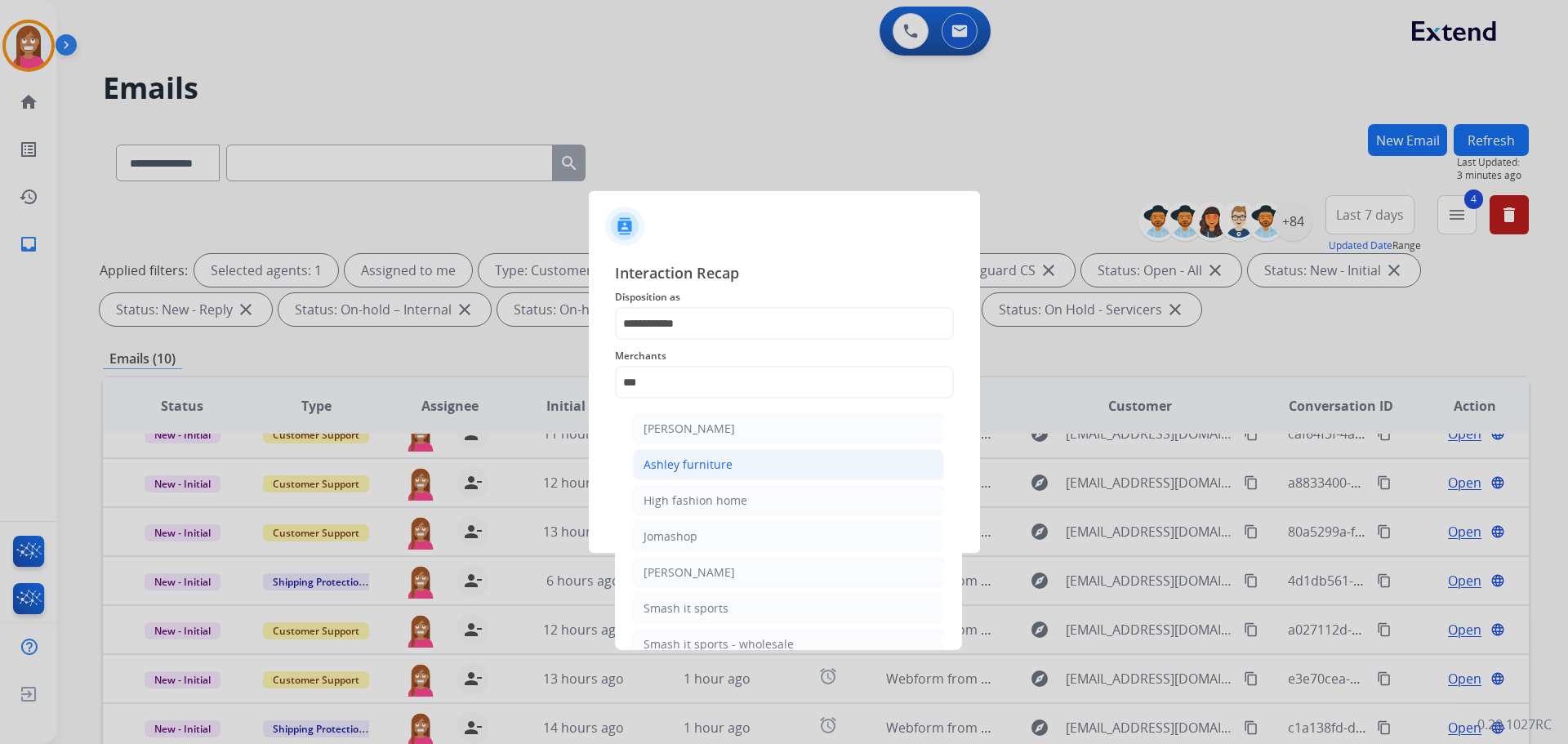
click at [705, 466] on div "Ashley furniture" at bounding box center [688, 464] width 89 height 17
type input "**********"
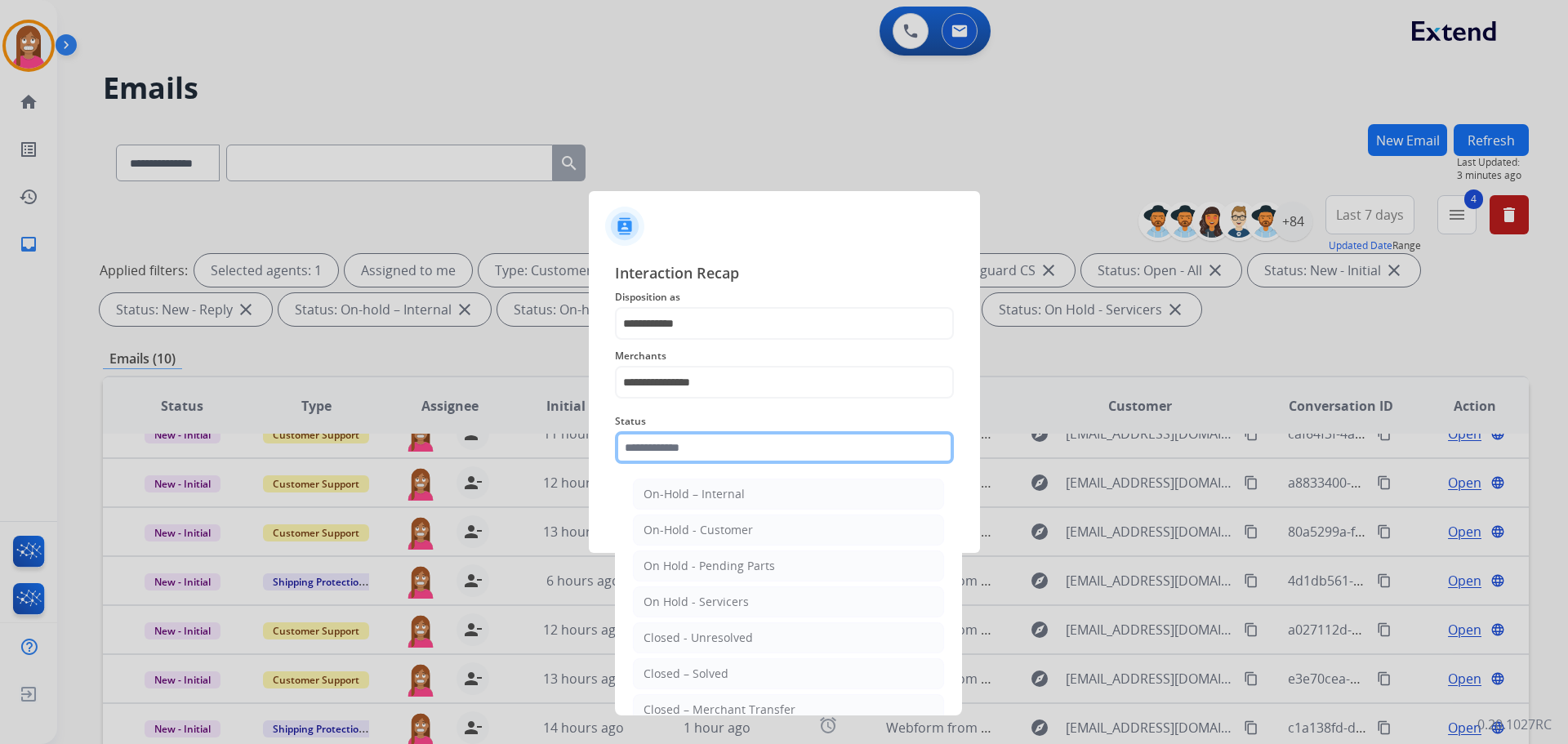
drag, startPoint x: 677, startPoint y: 448, endPoint x: 731, endPoint y: 589, distance: 151.0
click at [677, 448] on input "text" at bounding box center [784, 448] width 339 height 33
click at [689, 674] on div "Closed – Solved" at bounding box center [686, 673] width 85 height 17
type input "**********"
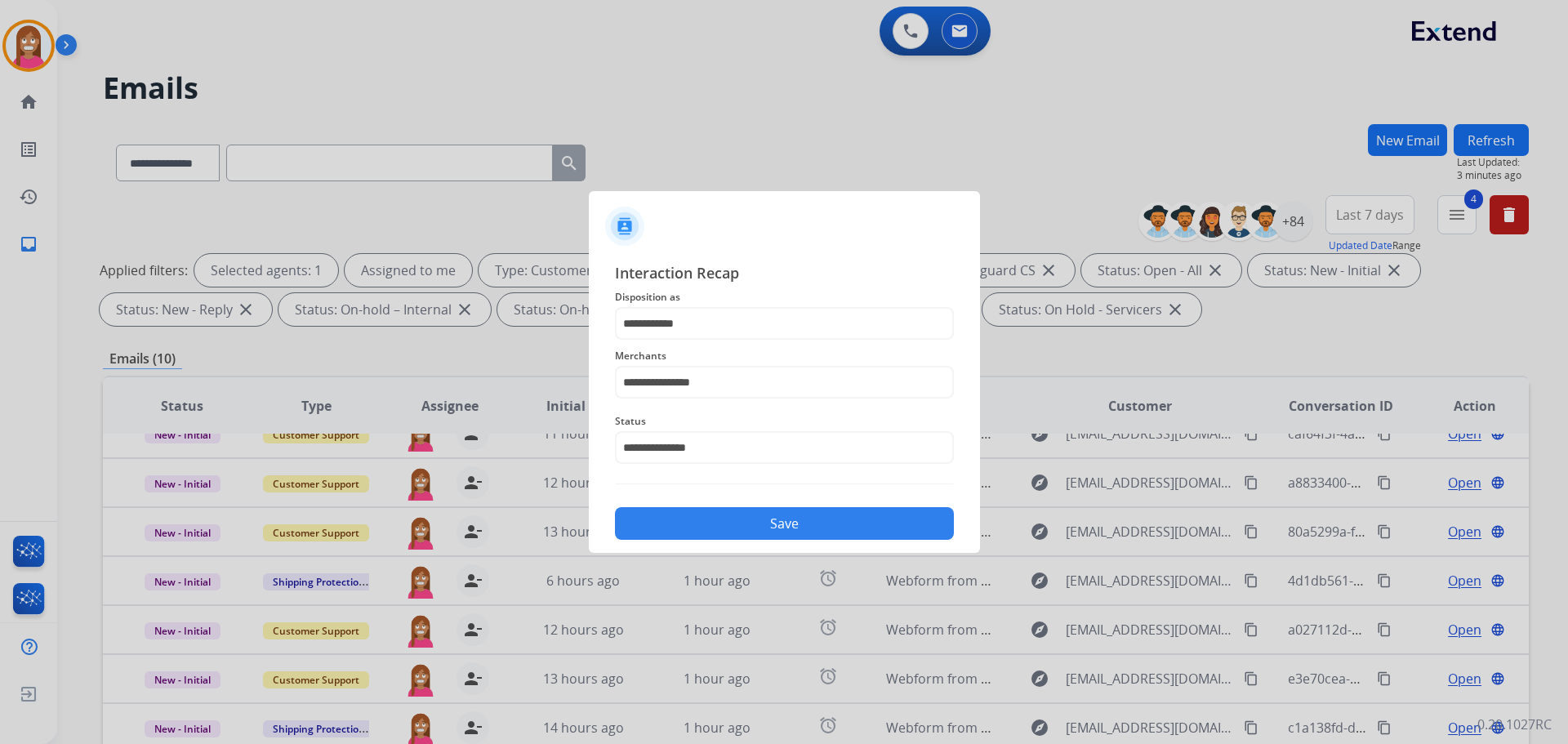
drag, startPoint x: 714, startPoint y: 521, endPoint x: 696, endPoint y: 497, distance: 30.0
click at [714, 518] on button "Save" at bounding box center [784, 523] width 339 height 33
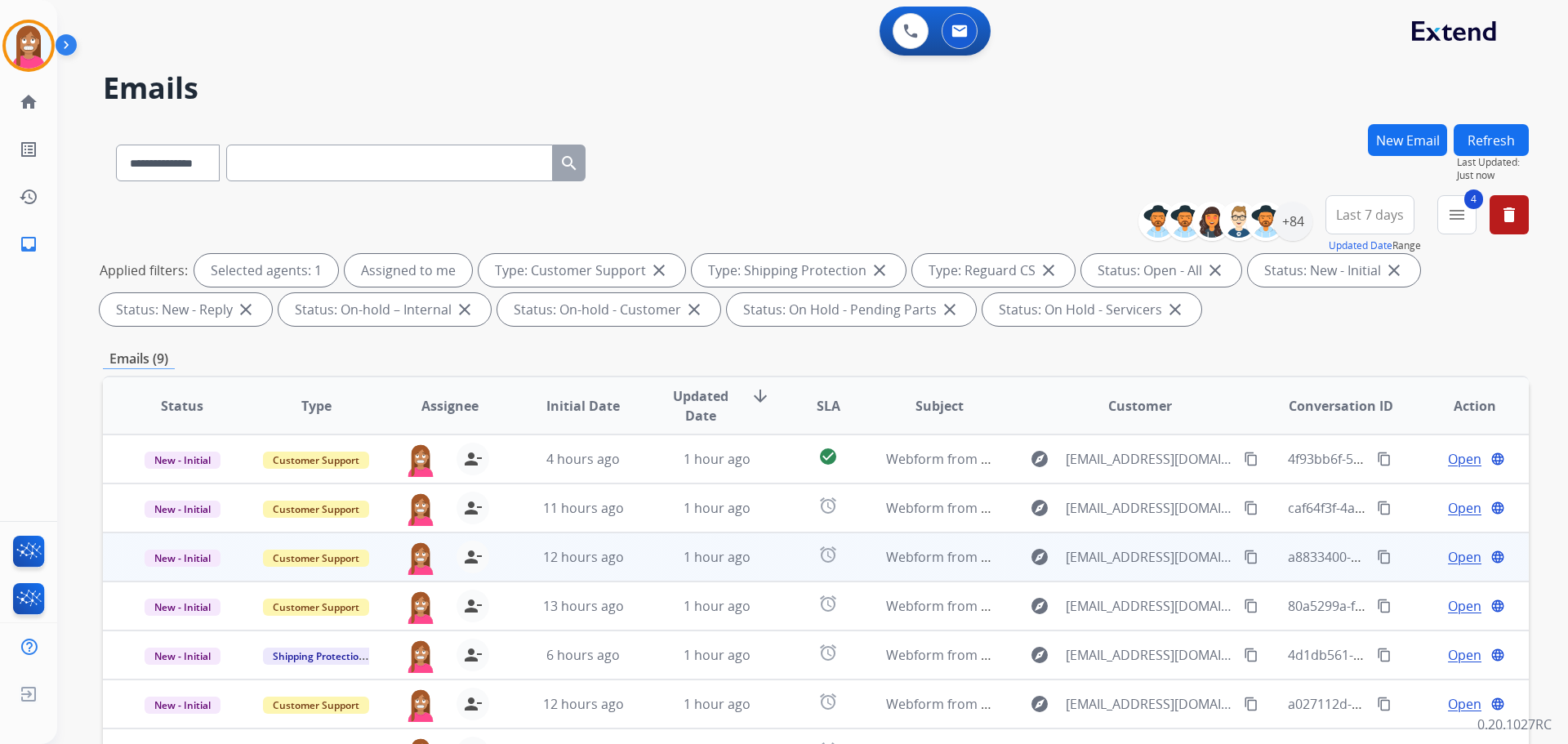
scroll to position [263, 0]
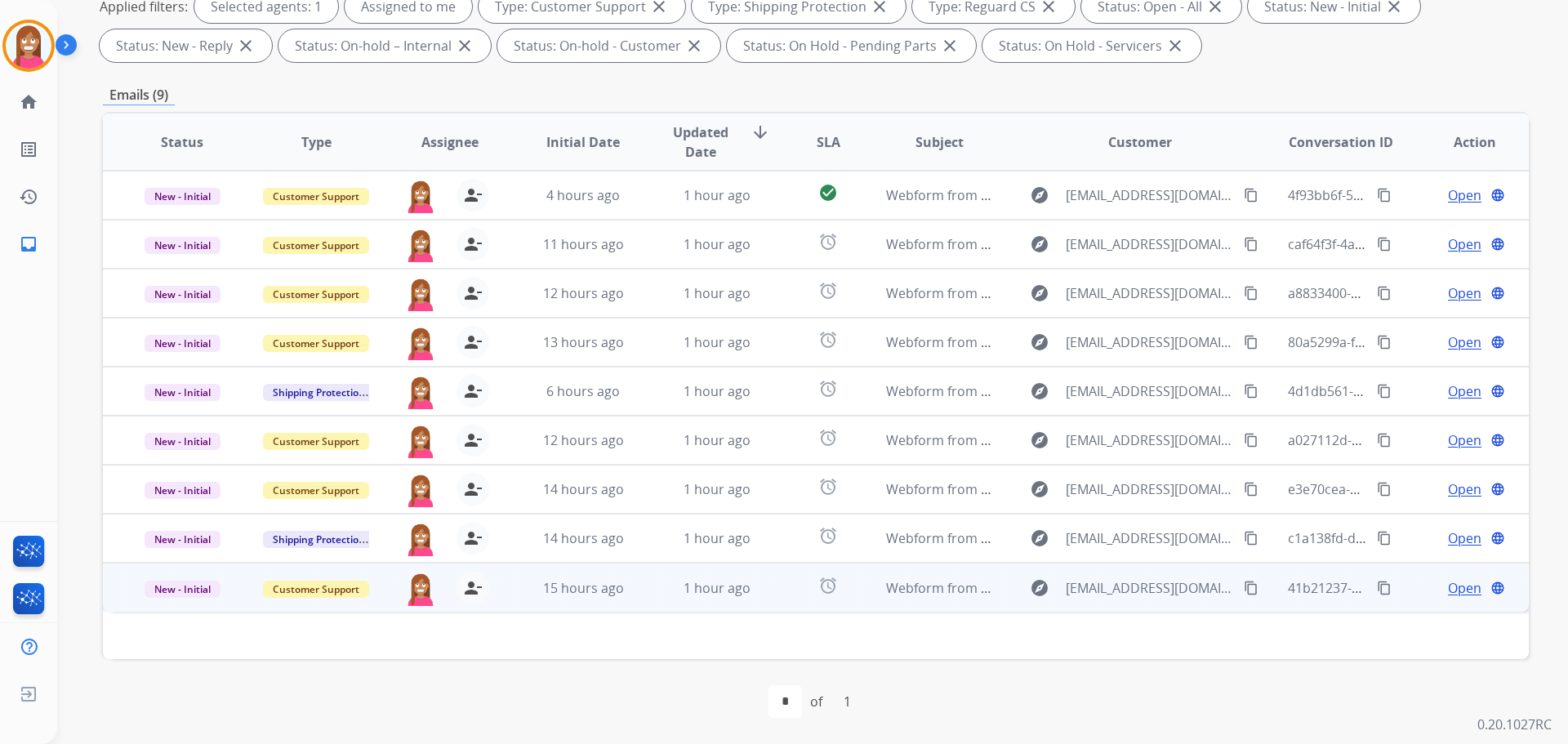
click at [638, 588] on td "1 hour ago" at bounding box center [704, 587] width 134 height 49
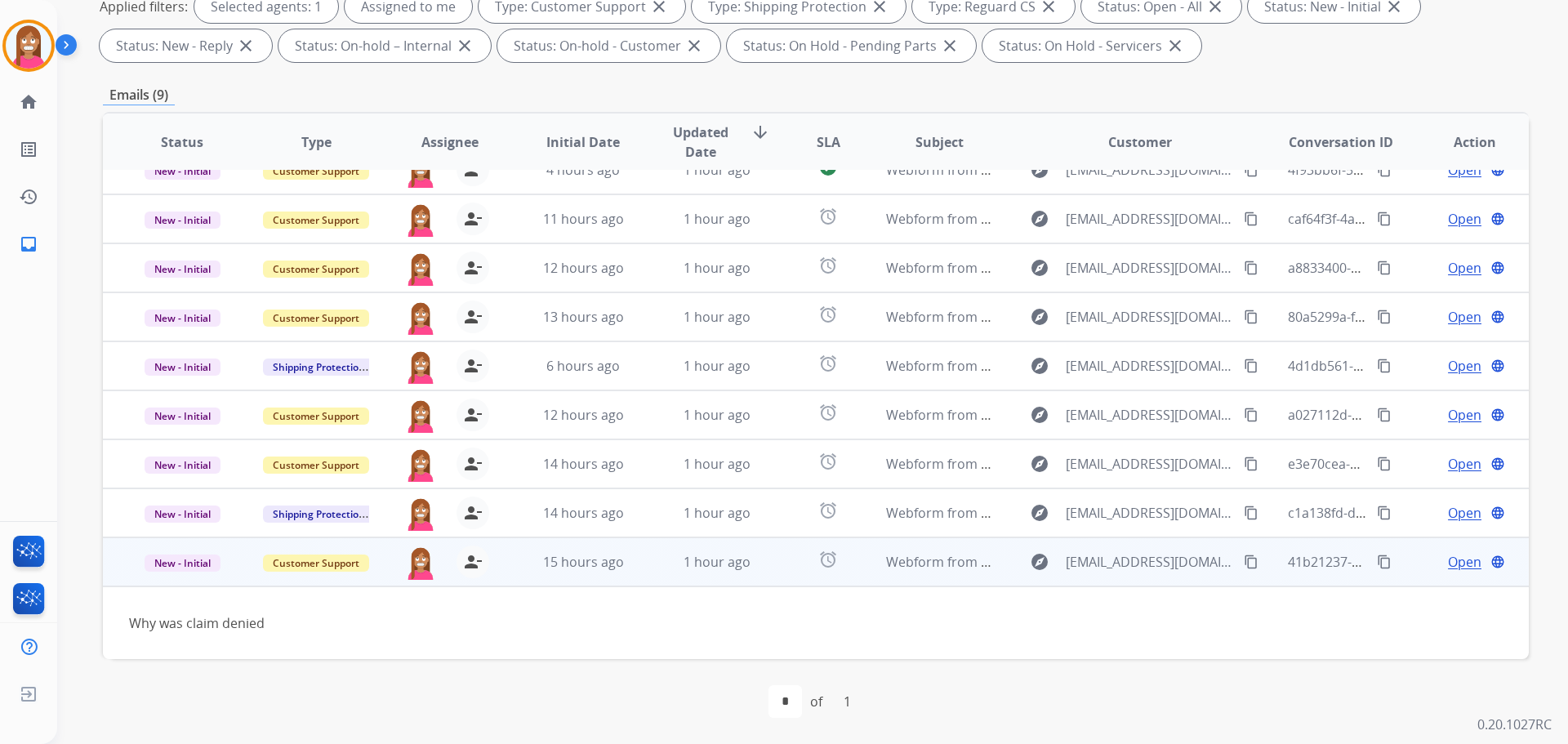
click at [1448, 565] on span "Open" at bounding box center [1465, 561] width 34 height 20
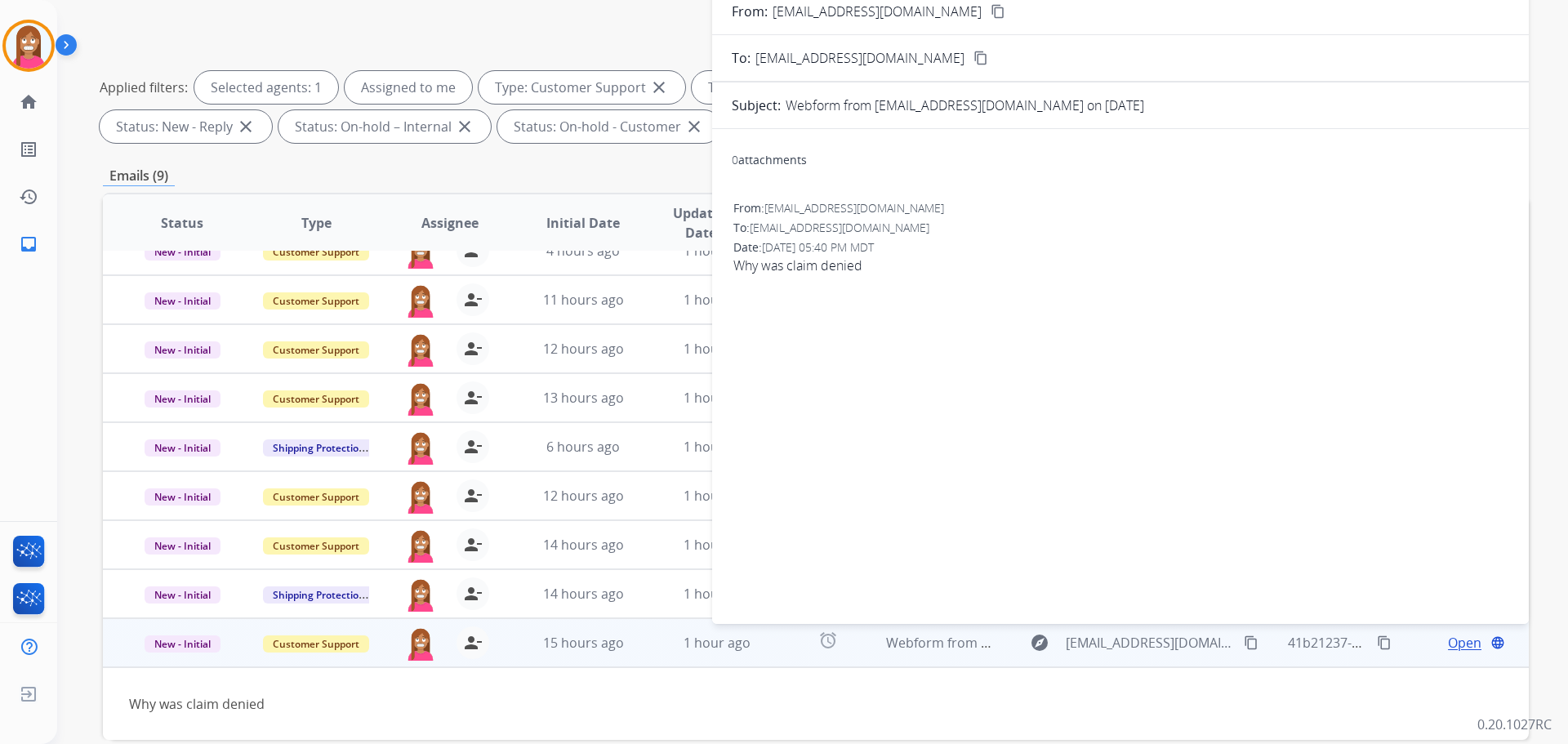
scroll to position [19, 0]
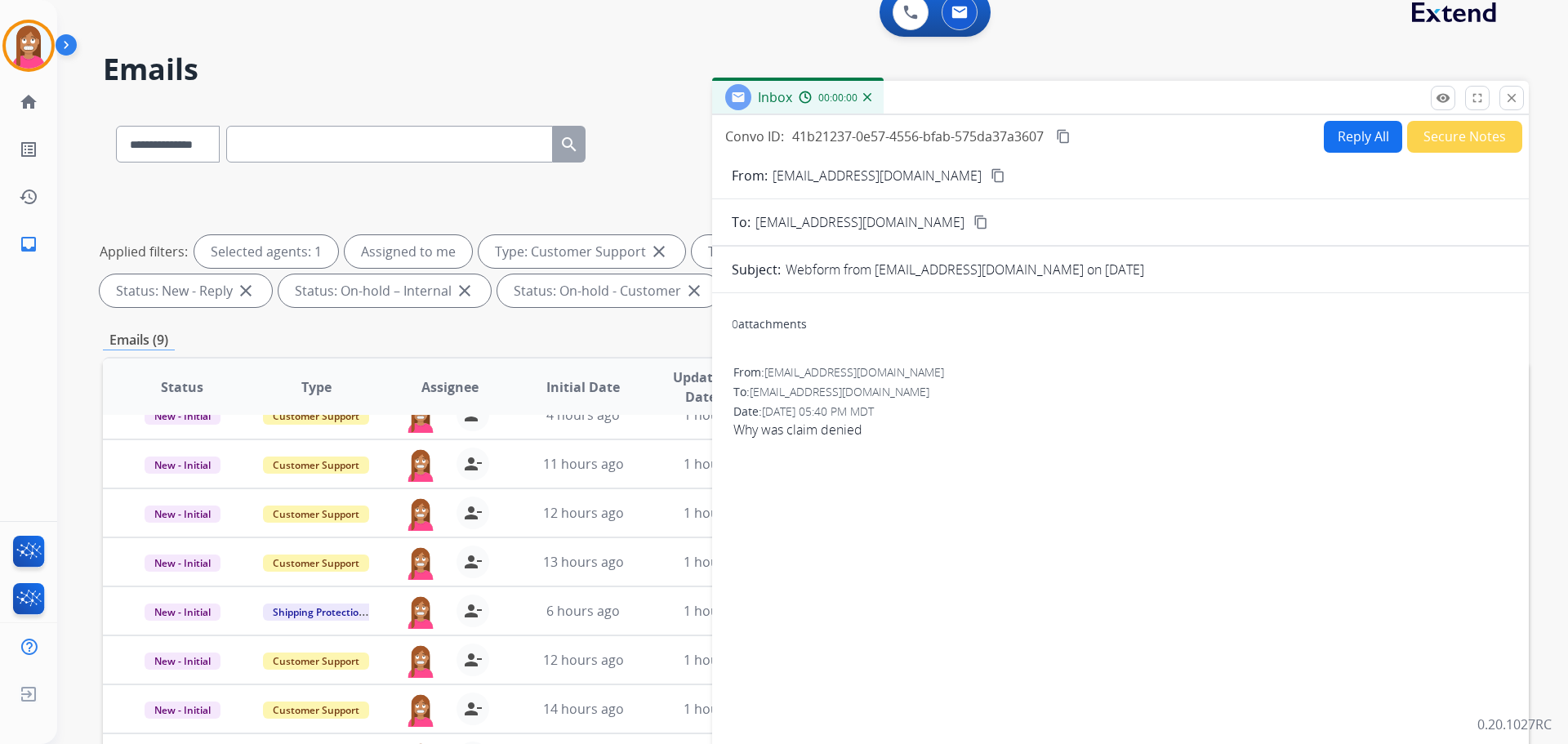
click at [1364, 144] on button "Reply All" at bounding box center [1363, 136] width 78 height 32
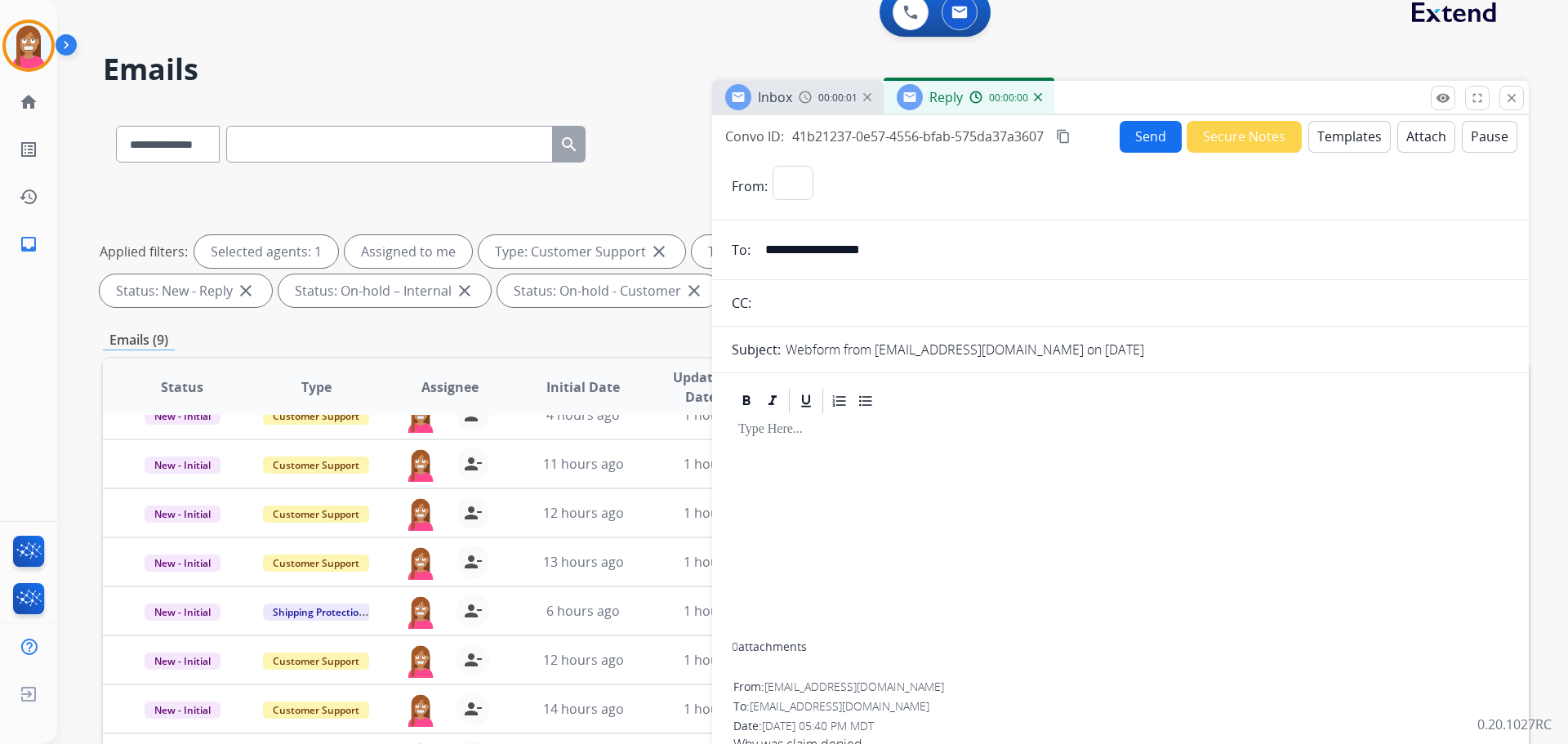
select select "**********"
click at [1344, 143] on button "Templates" at bounding box center [1350, 136] width 83 height 32
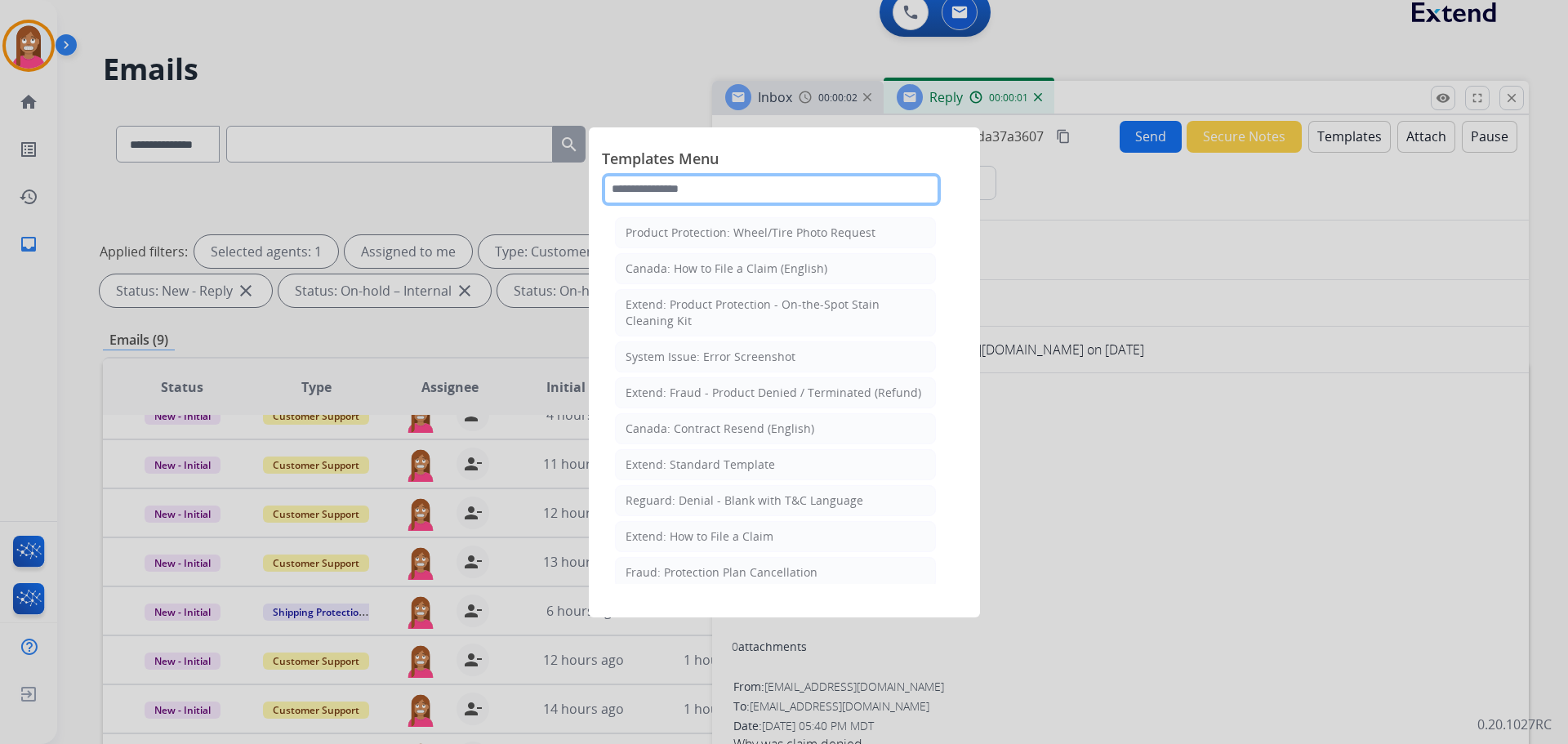
click at [651, 191] on input "text" at bounding box center [771, 189] width 339 height 33
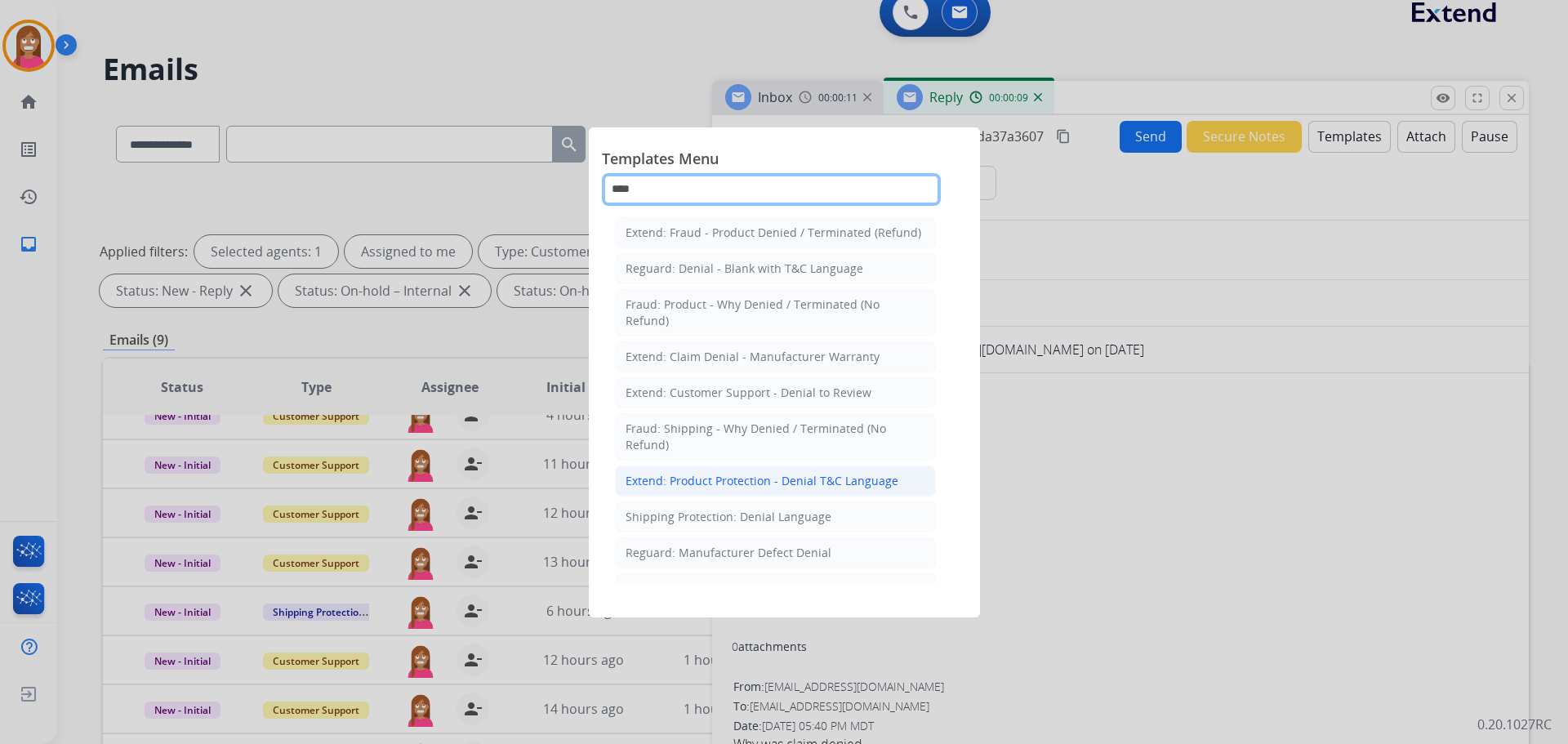
type input "****"
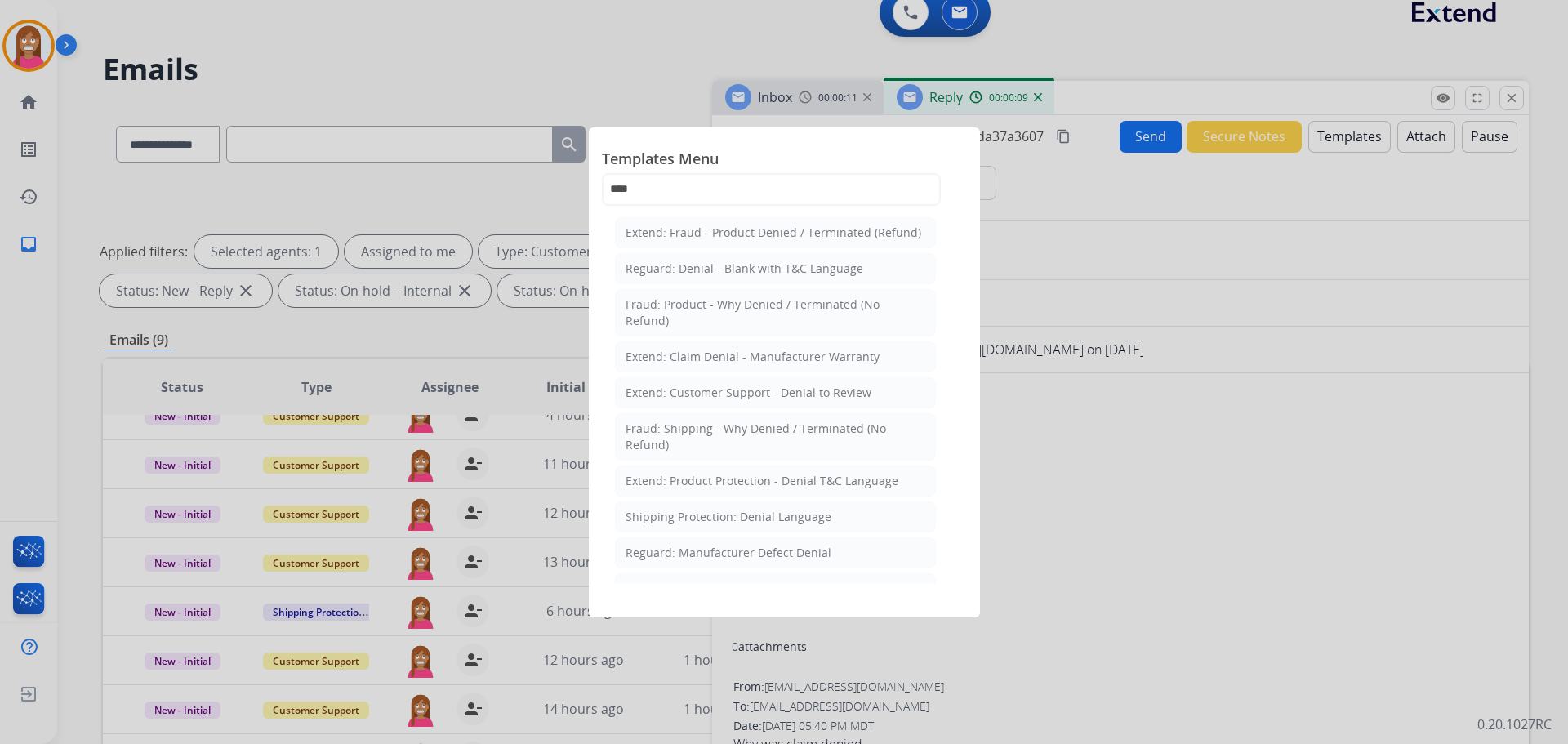
click at [713, 485] on div "Extend: Product Protection - Denial T&C Language" at bounding box center [762, 481] width 273 height 17
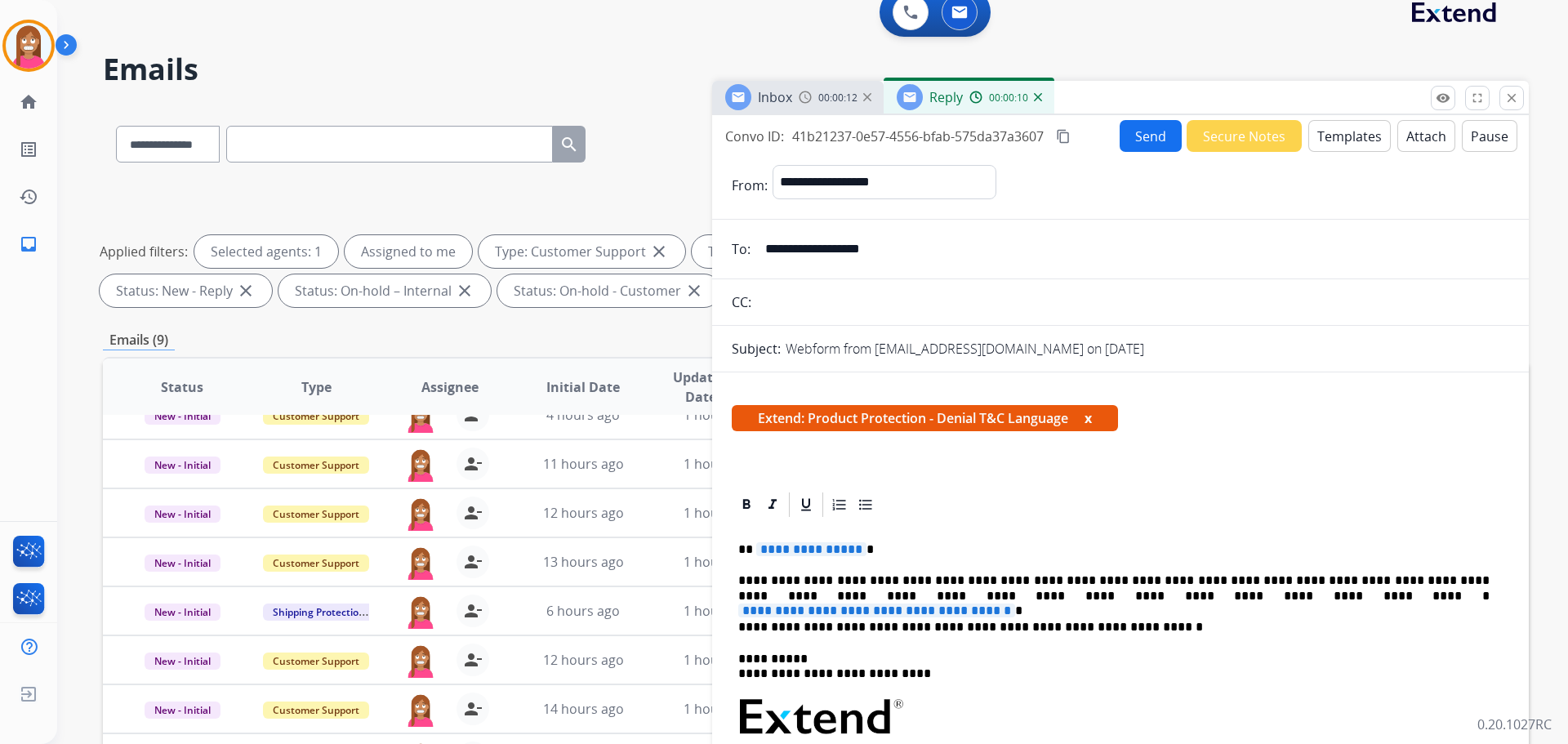
click at [819, 548] on span "**********" at bounding box center [811, 549] width 110 height 14
click at [1015, 603] on span "**********" at bounding box center [877, 610] width 277 height 14
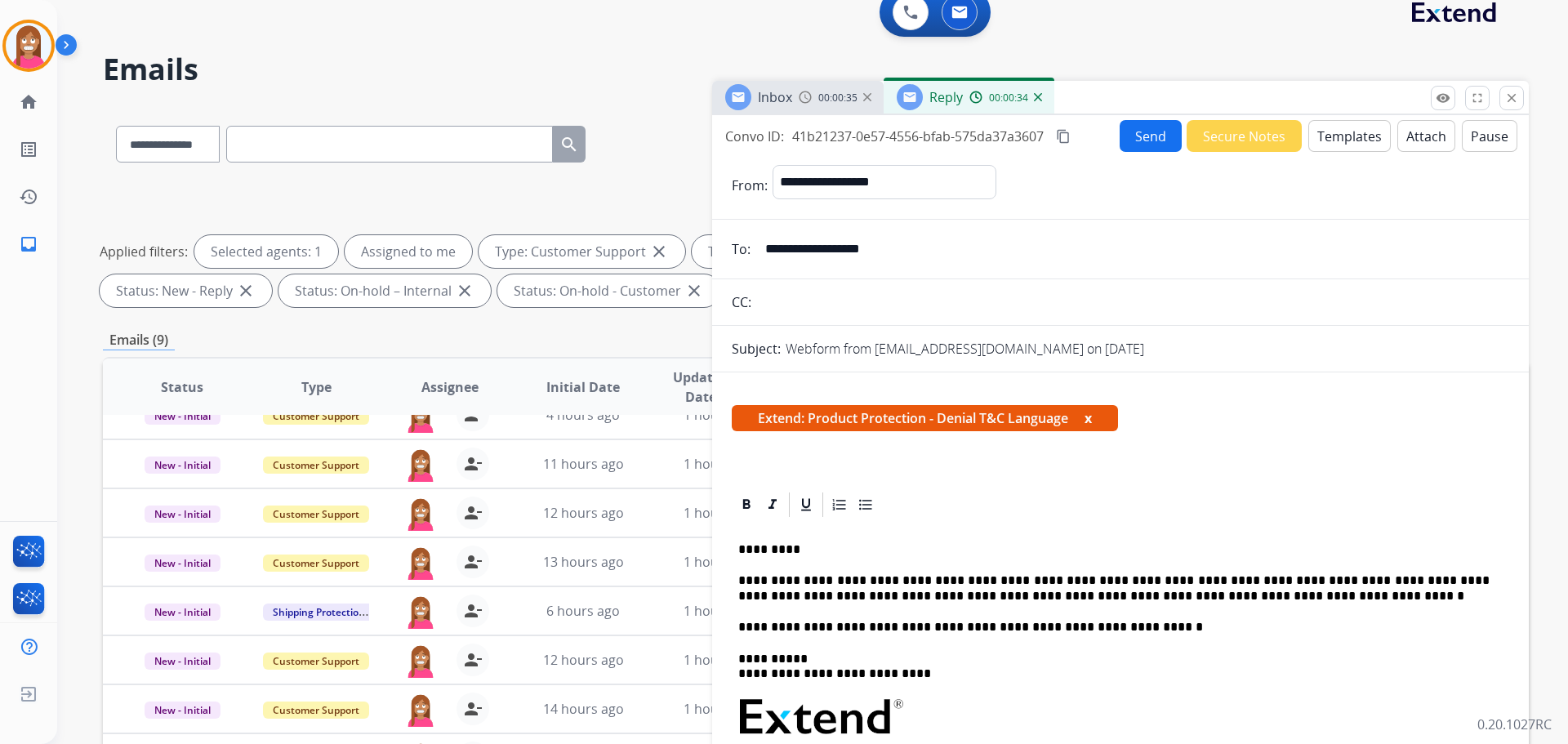
click at [1164, 598] on p "**********" at bounding box center [1114, 588] width 751 height 30
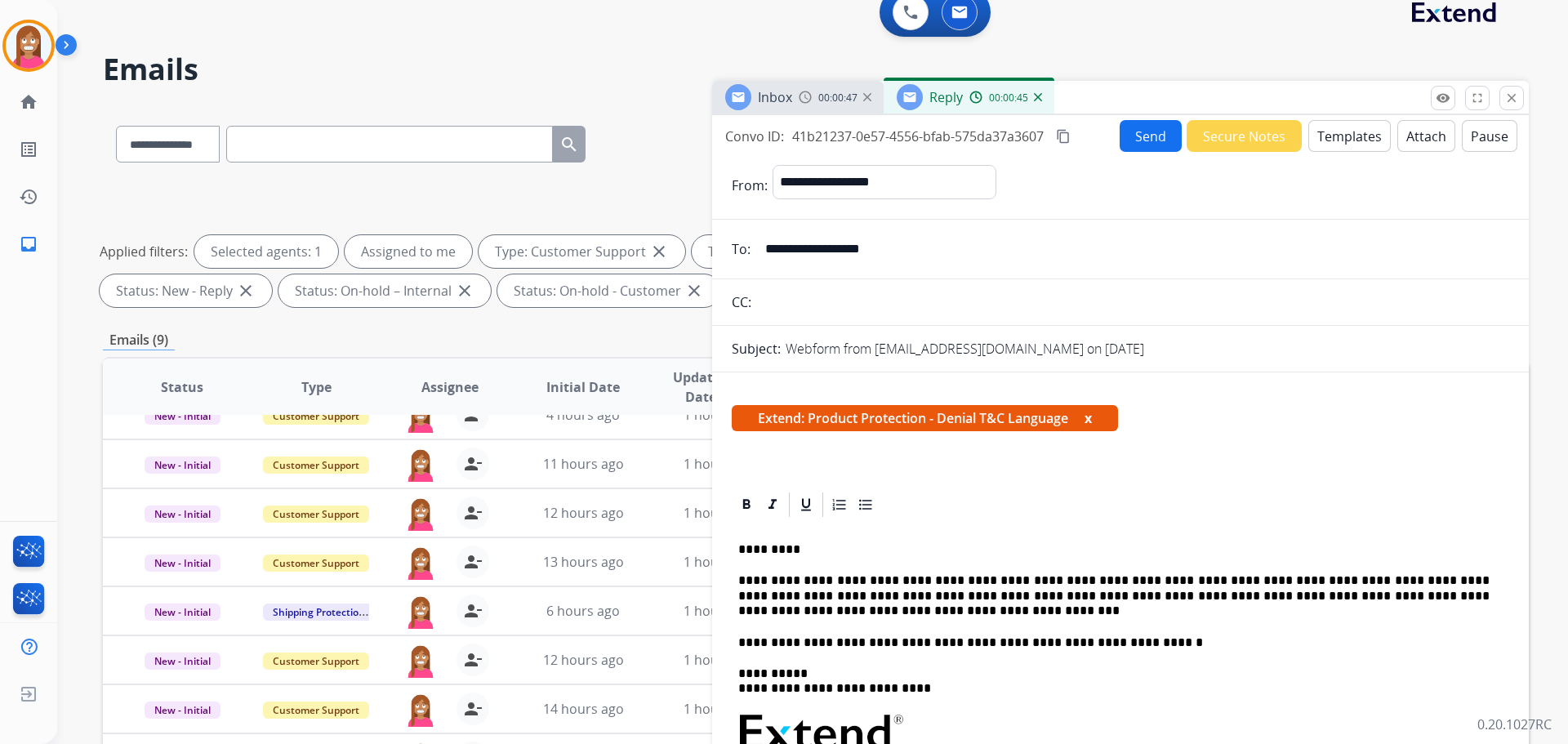
click at [1176, 597] on p "**********" at bounding box center [1114, 595] width 751 height 45
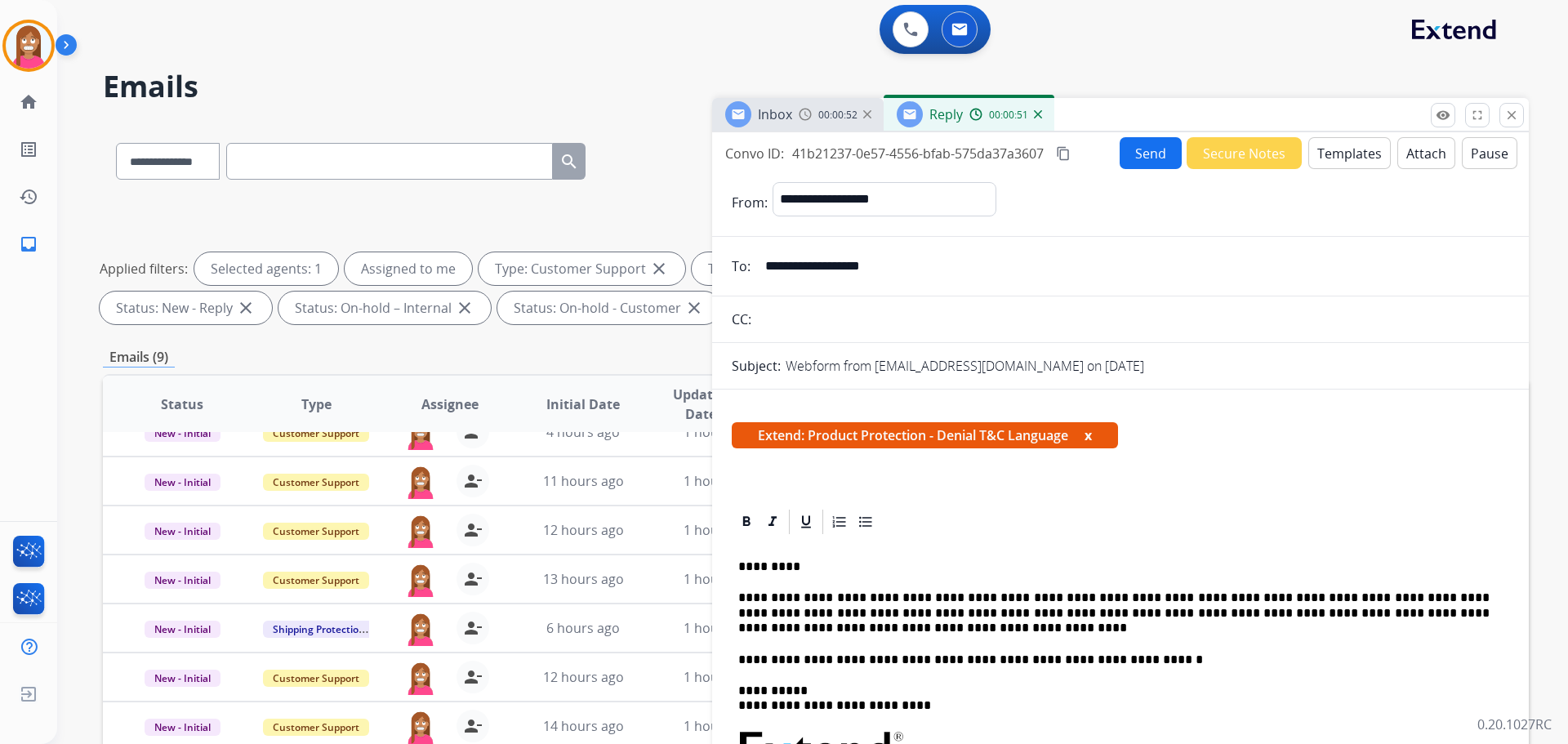
scroll to position [0, 0]
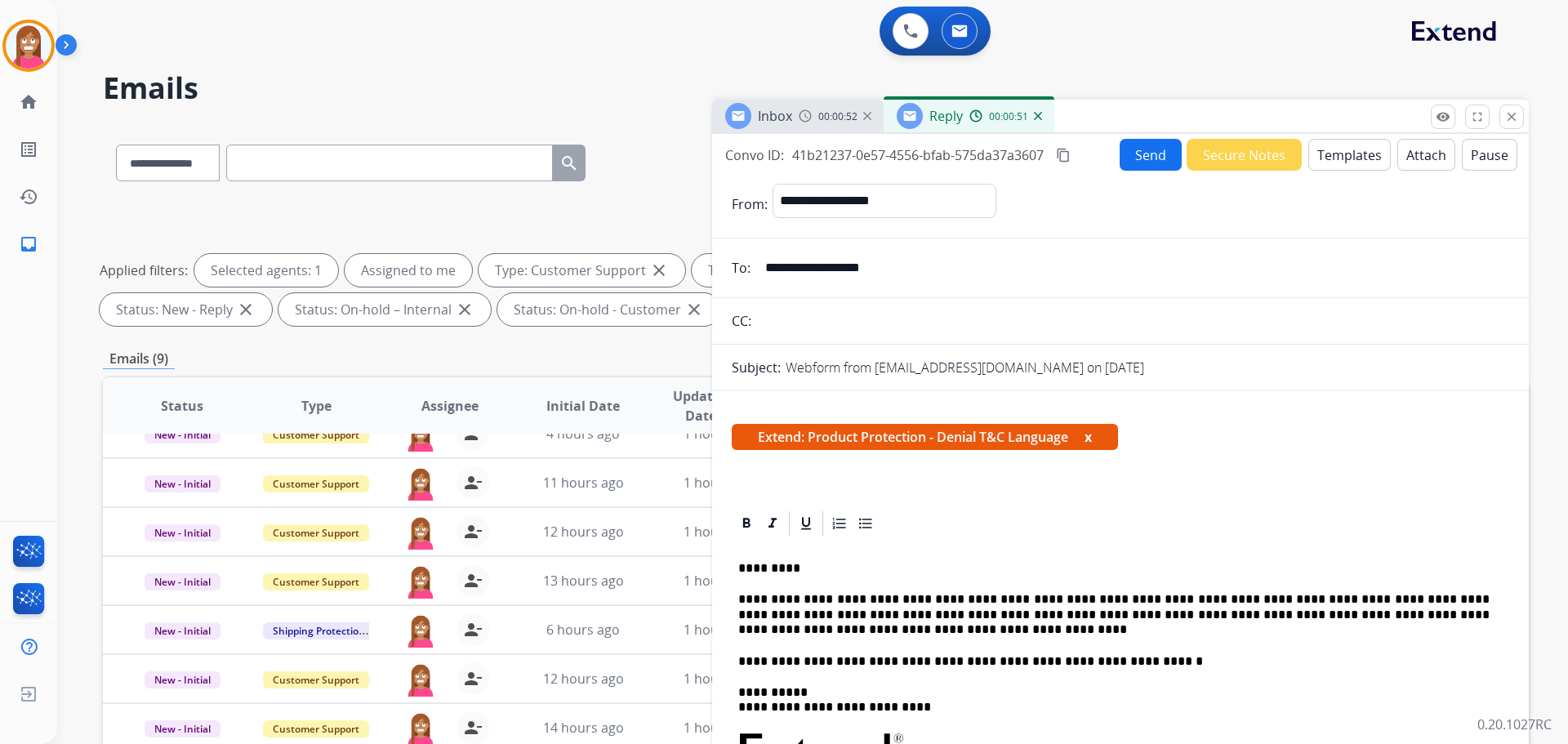
click at [1146, 156] on button "Send" at bounding box center [1151, 155] width 62 height 32
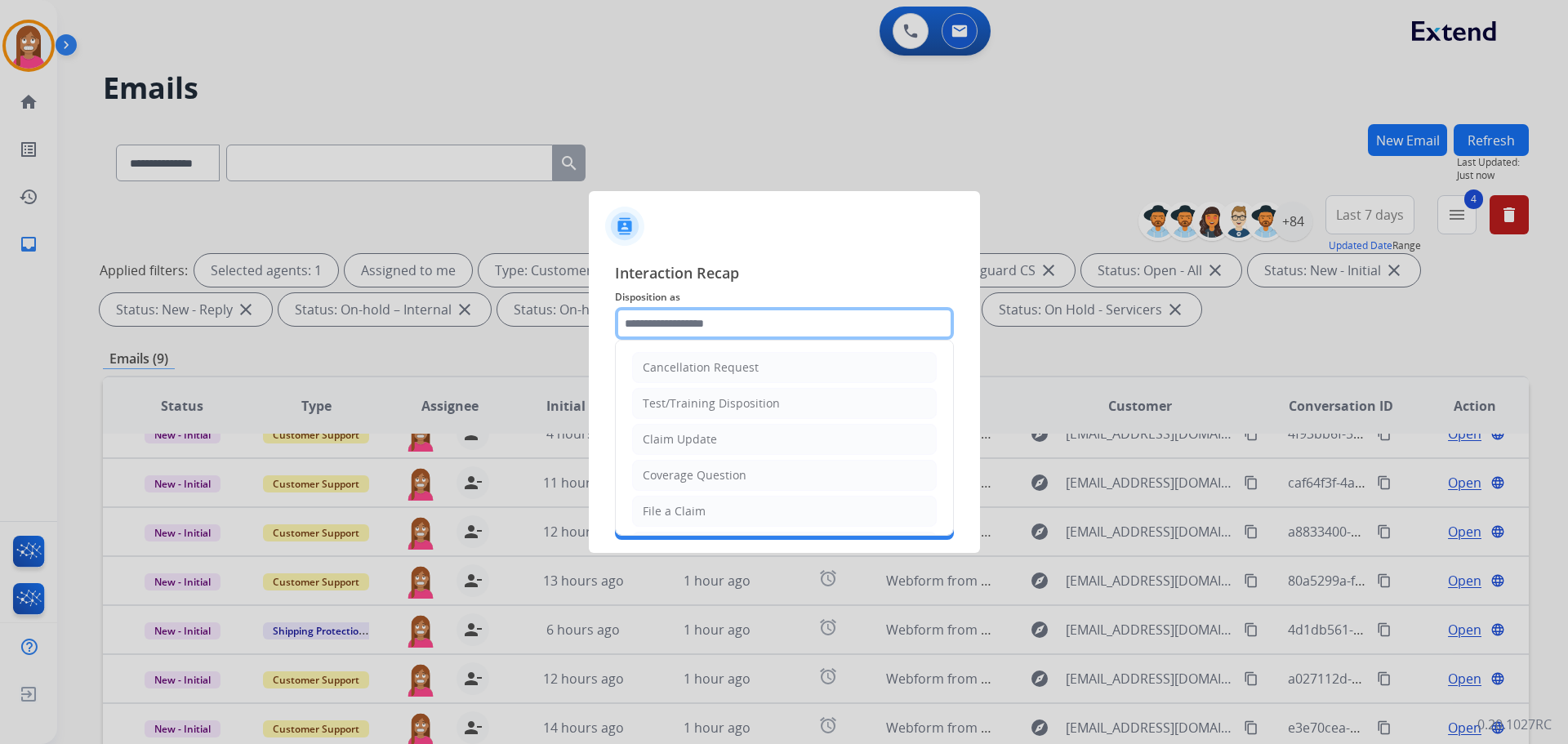
click at [682, 319] on input "text" at bounding box center [784, 323] width 339 height 33
click at [697, 445] on div "Claim Update" at bounding box center [679, 439] width 74 height 17
type input "**********"
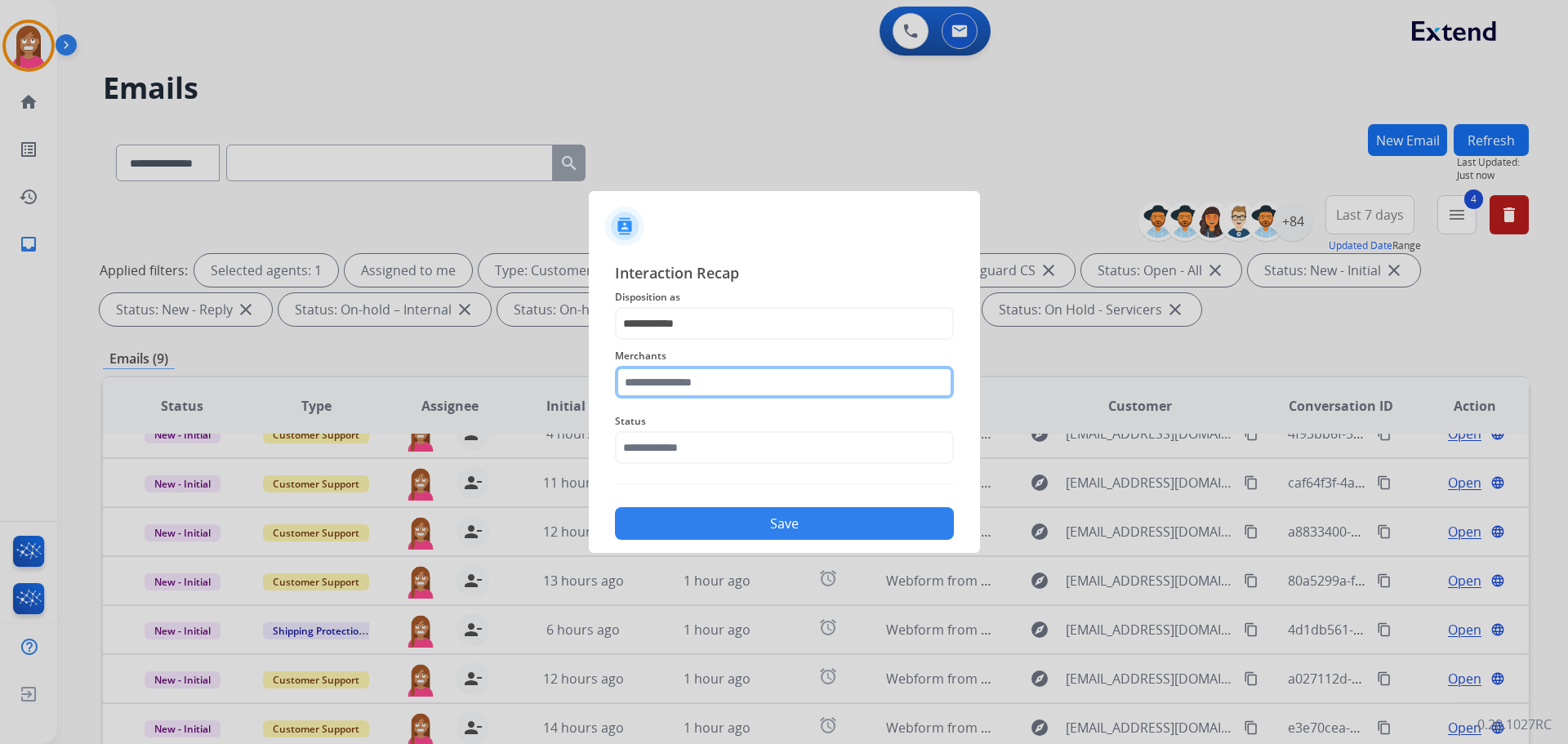
click at [672, 386] on input "text" at bounding box center [784, 382] width 339 height 33
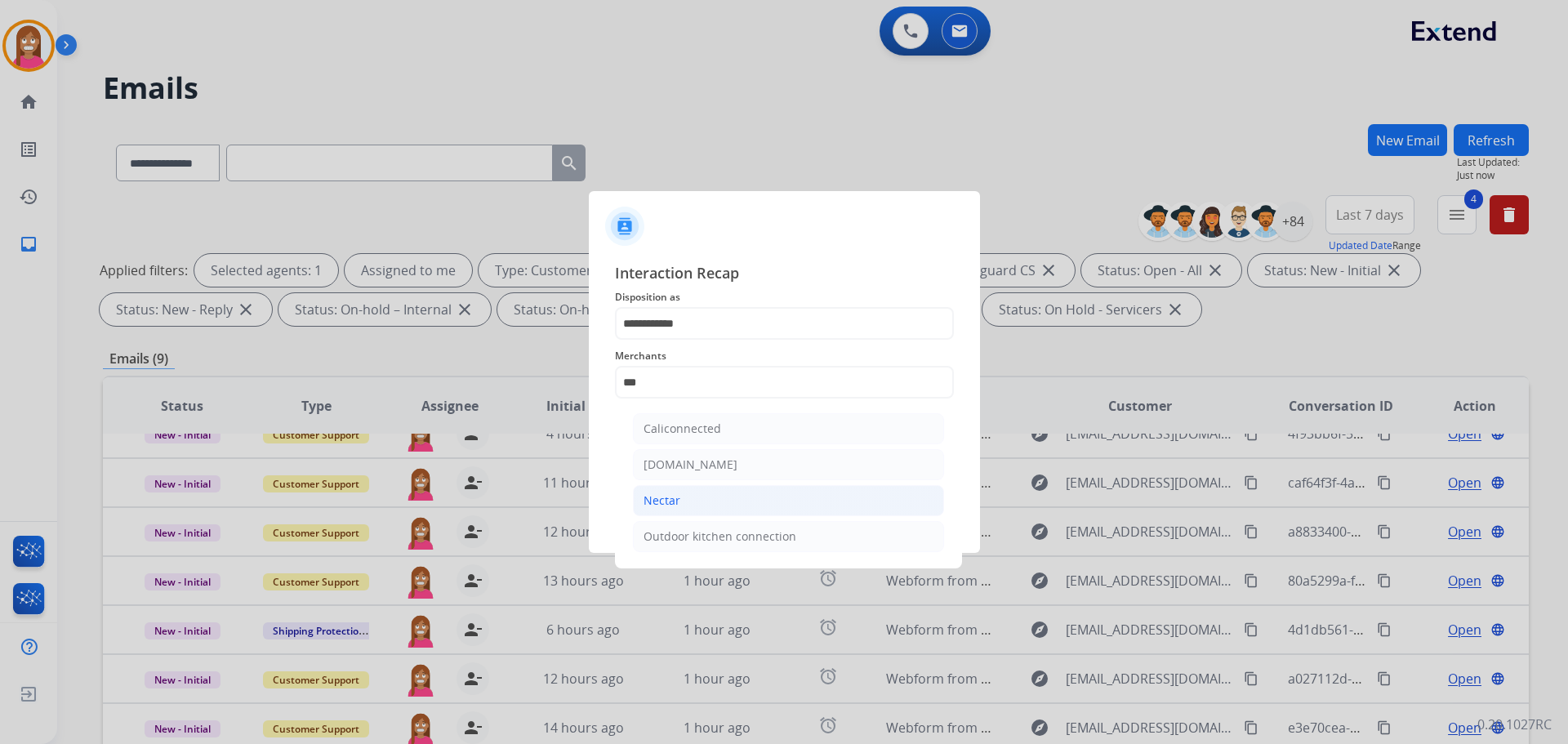
click at [694, 488] on li "Nectar" at bounding box center [789, 501] width 311 height 31
type input "******"
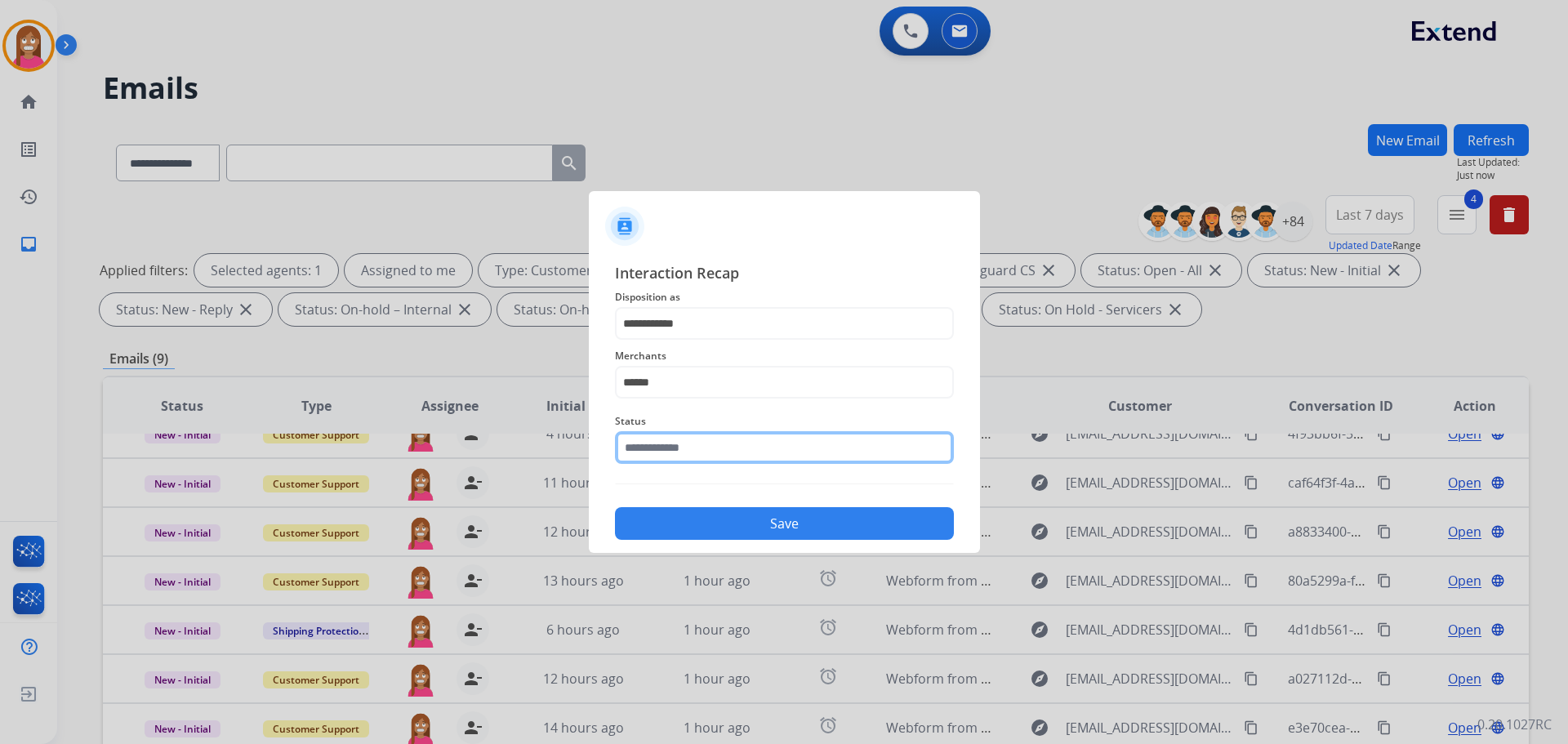
click at [672, 452] on input "text" at bounding box center [784, 448] width 339 height 33
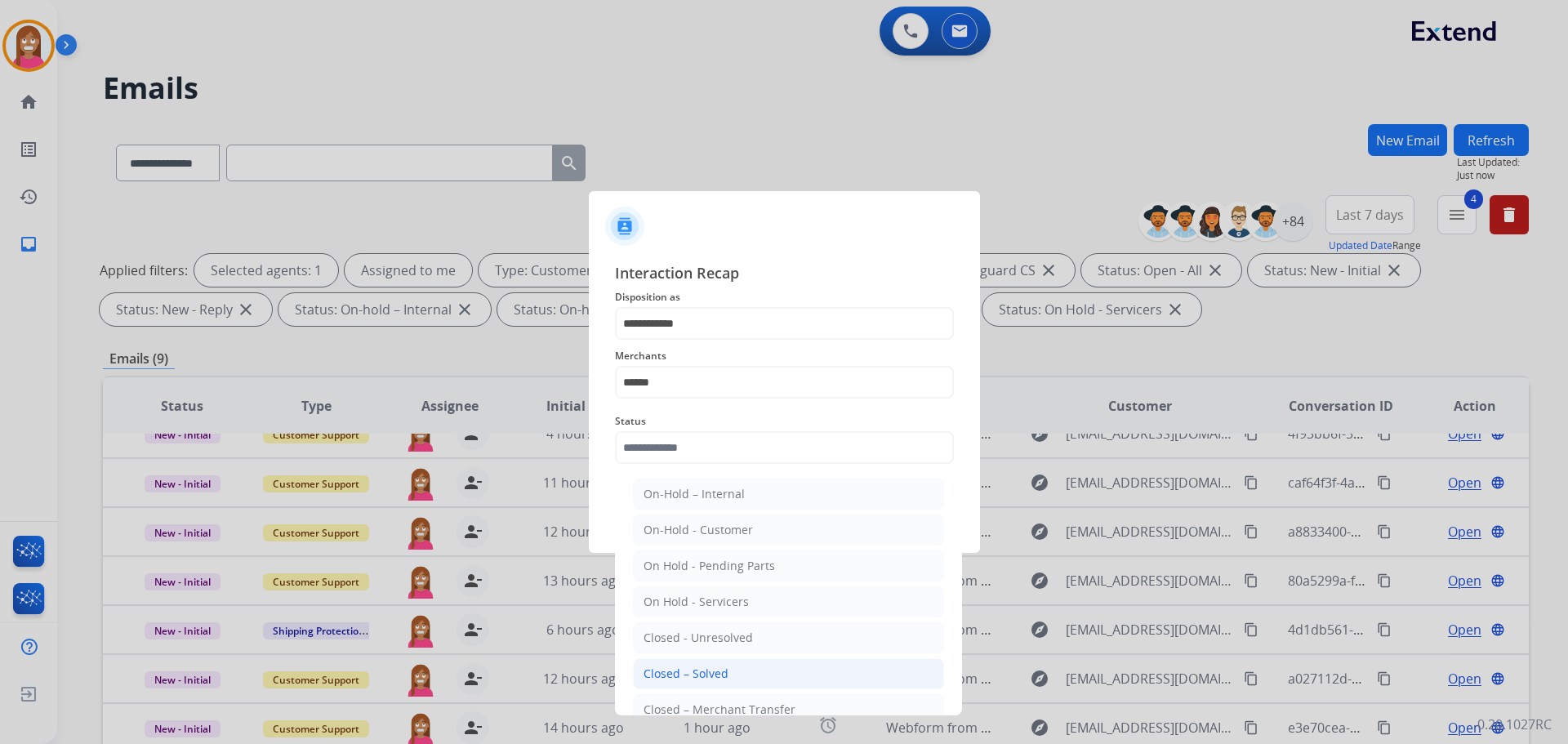
click at [698, 666] on div "Closed – Solved" at bounding box center [686, 673] width 85 height 17
type input "**********"
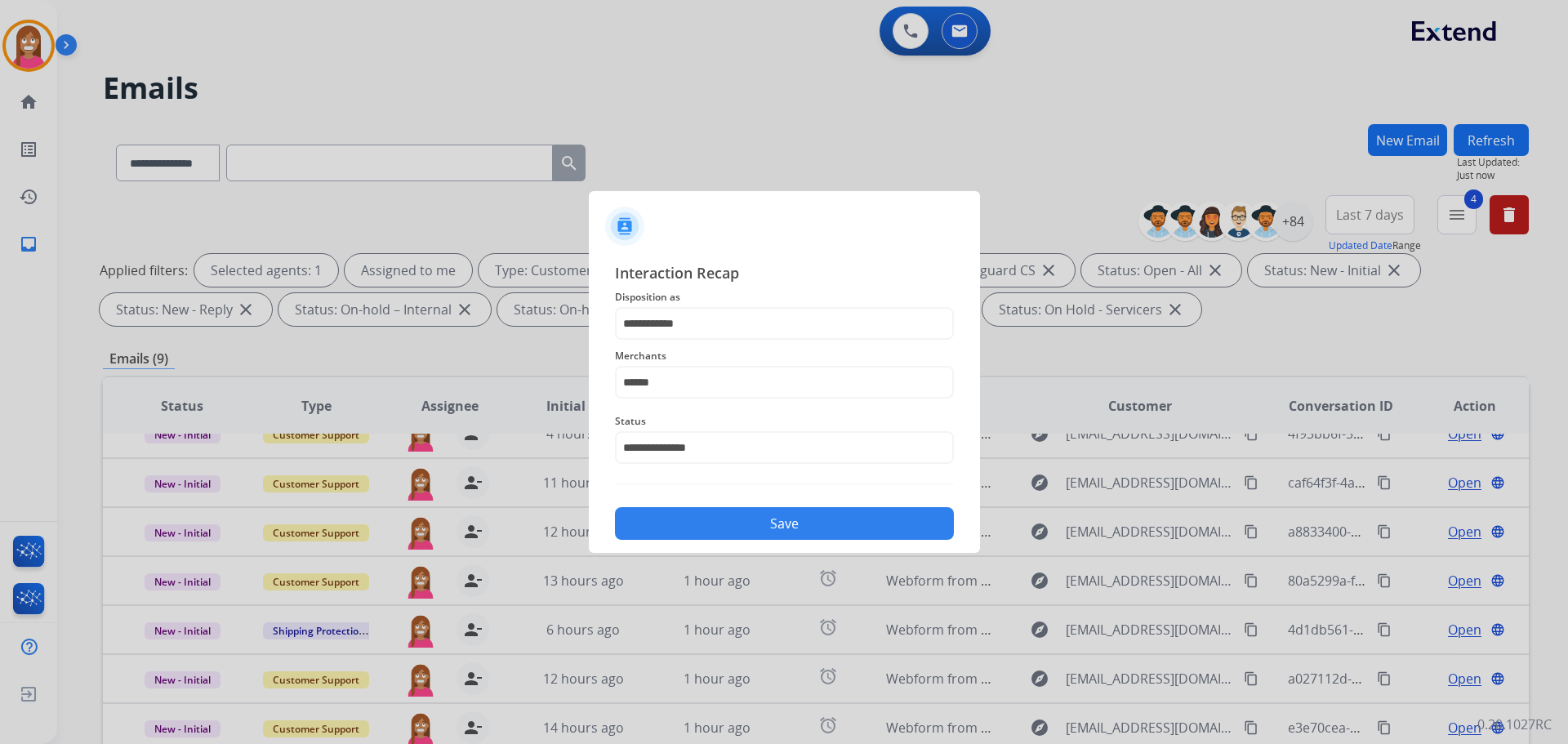
click at [718, 530] on button "Save" at bounding box center [784, 523] width 339 height 33
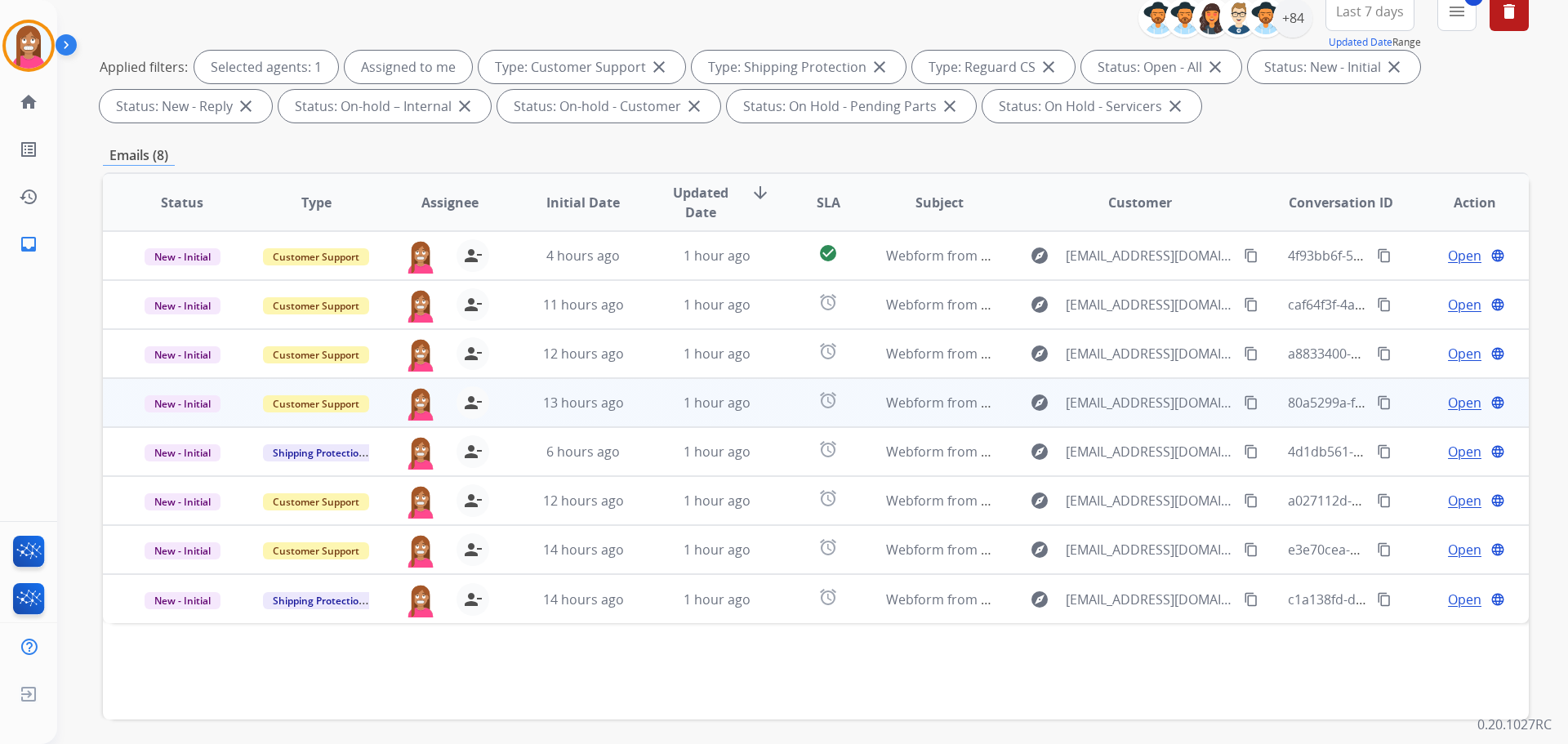
scroll to position [263, 0]
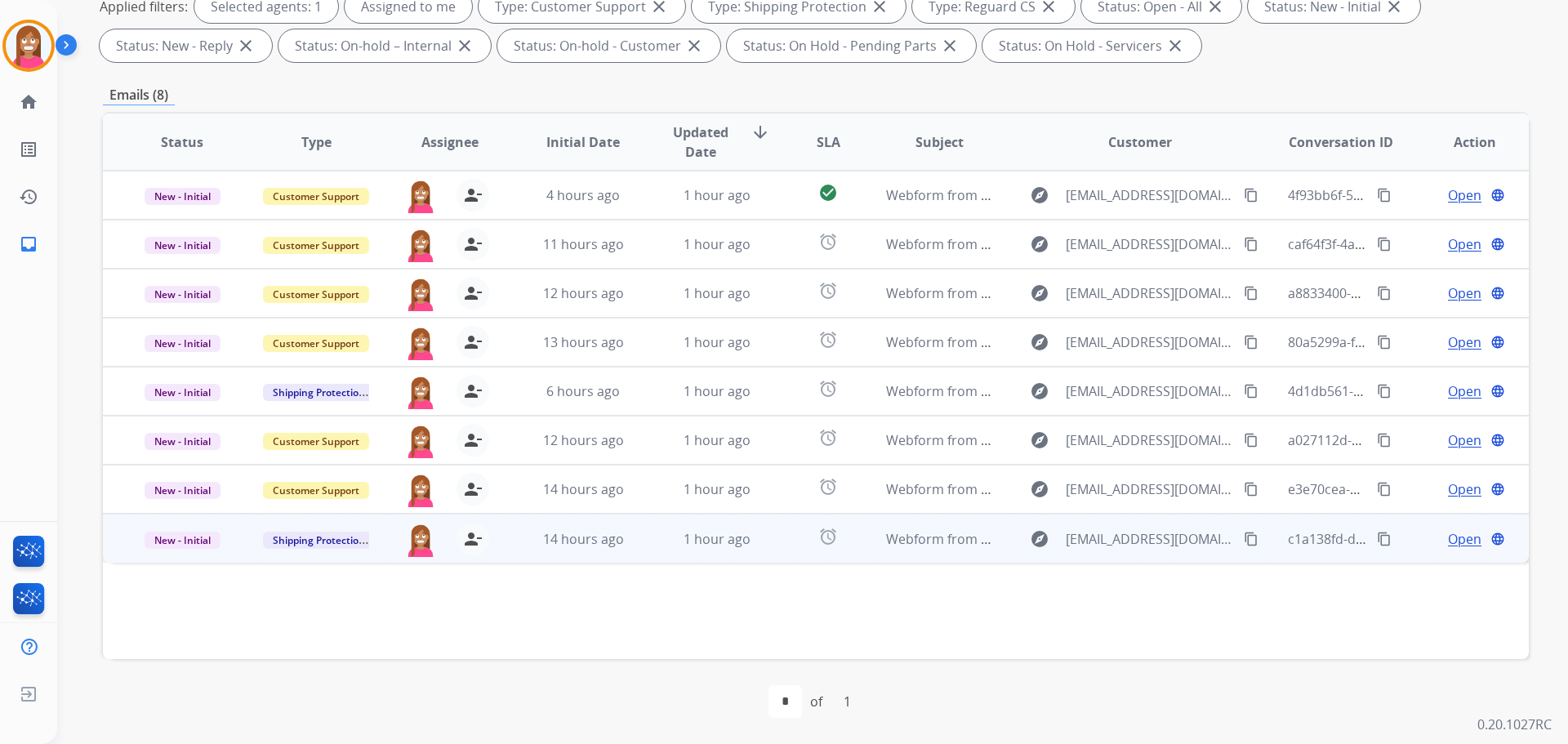
click at [653, 551] on td "1 hour ago" at bounding box center [704, 538] width 134 height 49
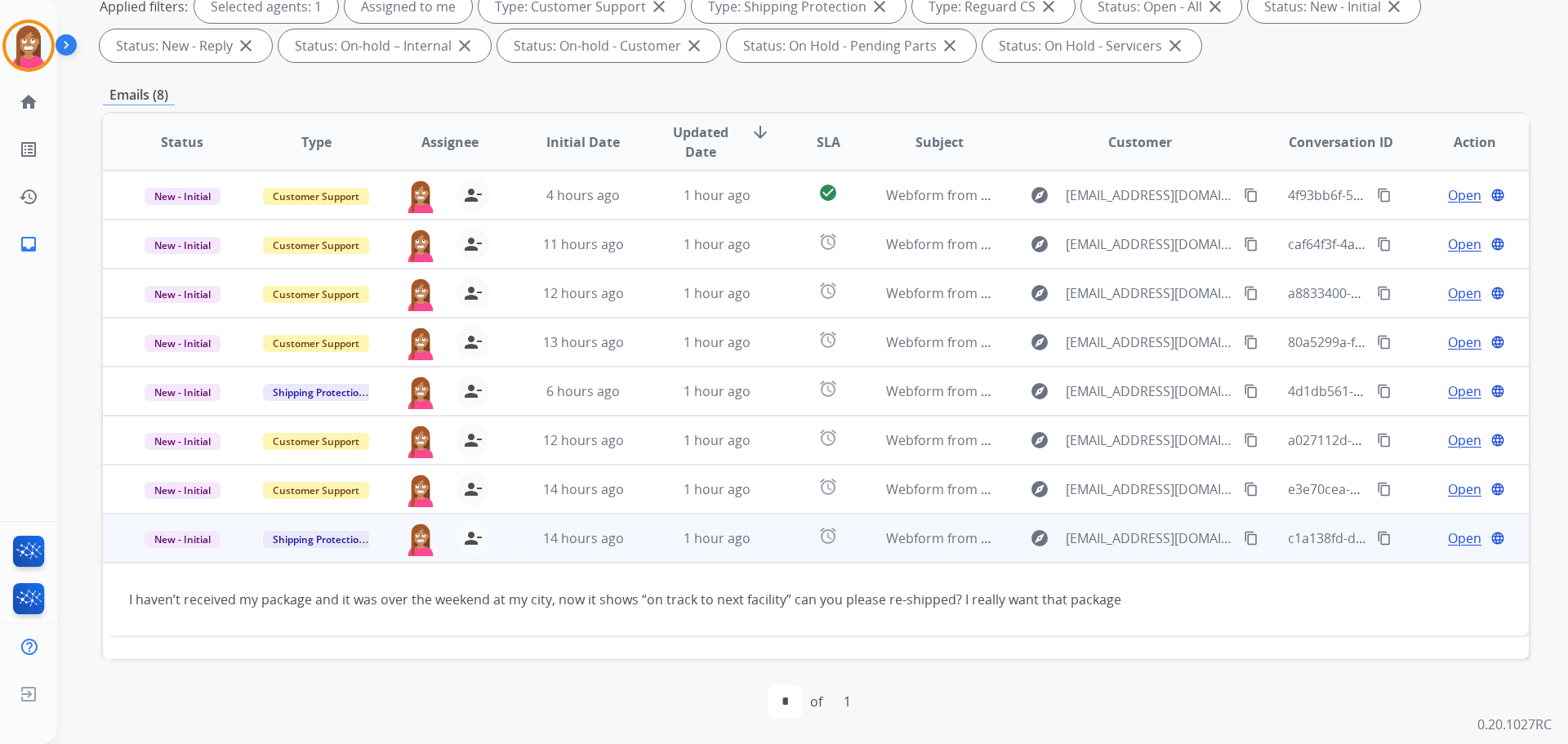
click at [1244, 541] on mat-icon "content_copy" at bounding box center [1251, 537] width 15 height 15
click at [1448, 534] on span "Open" at bounding box center [1465, 538] width 34 height 20
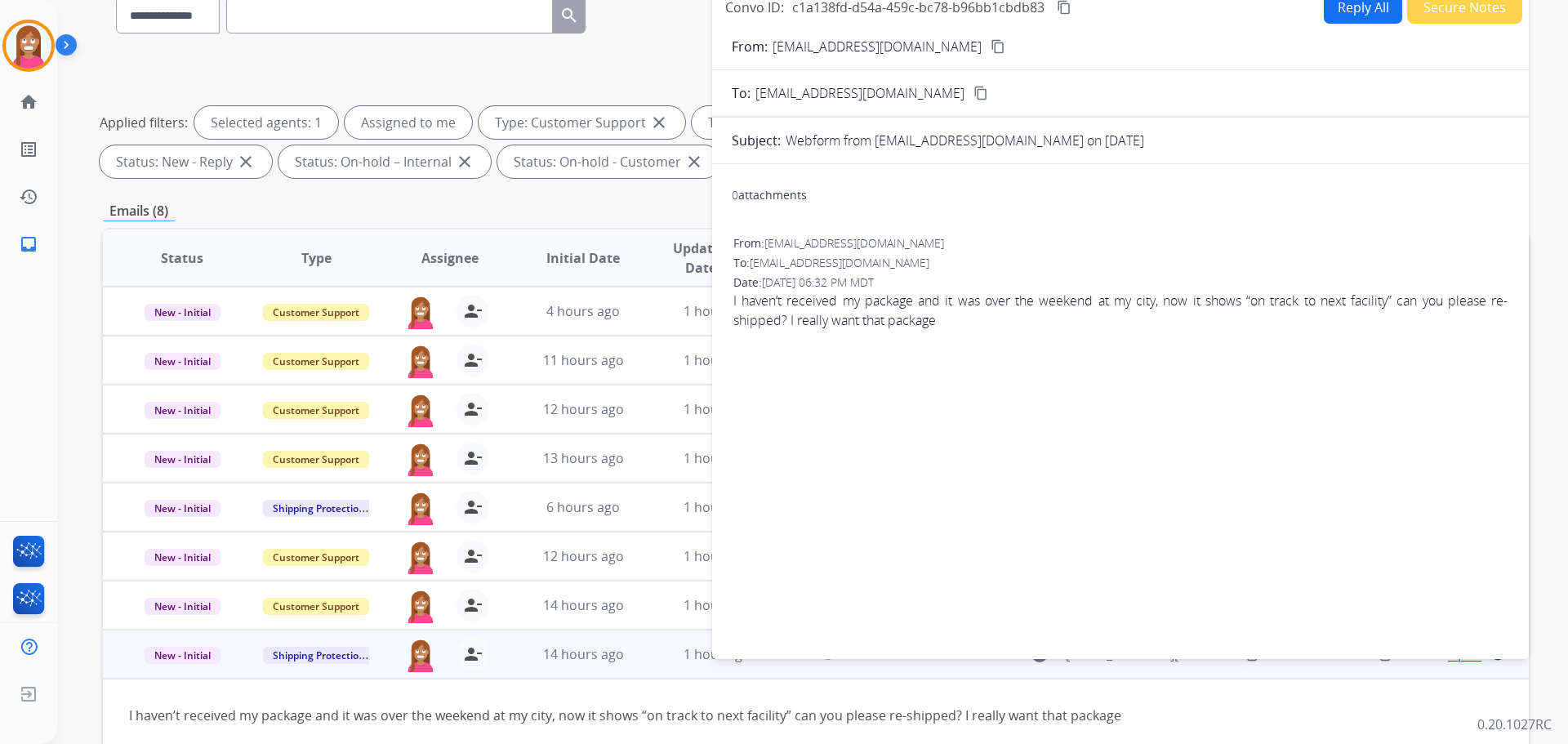
scroll to position [19, 0]
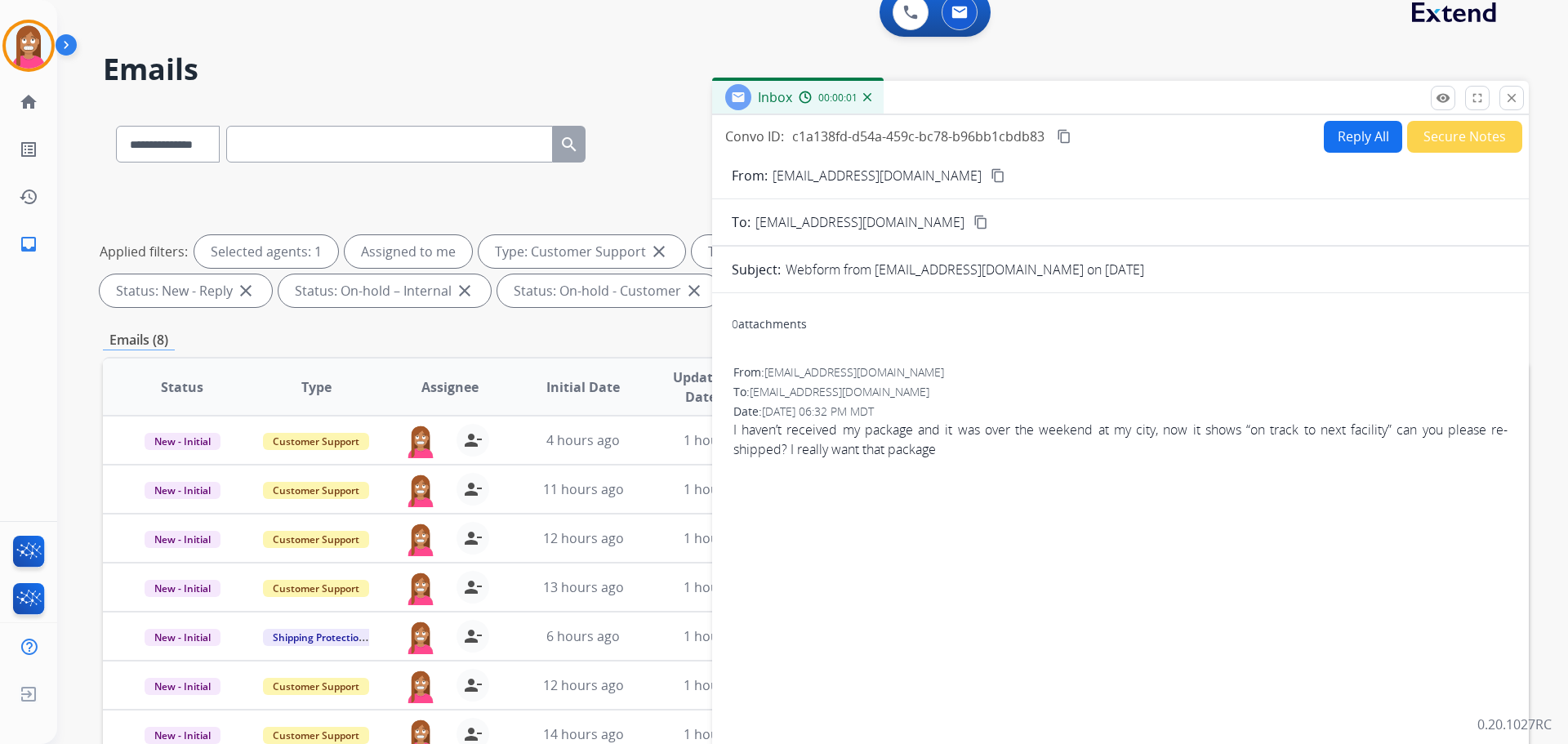
click at [1355, 136] on button "Reply All" at bounding box center [1363, 136] width 78 height 32
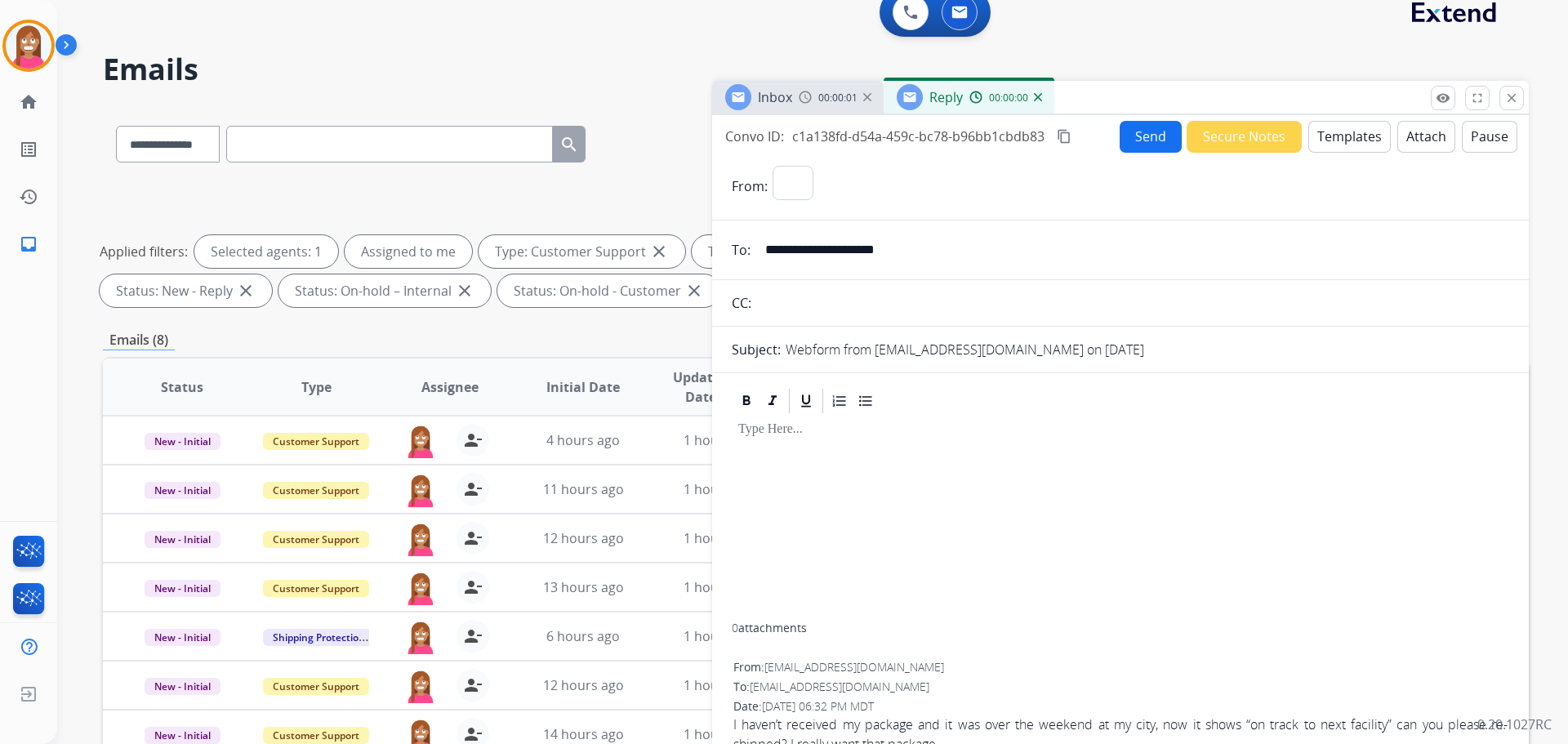
select select "**********"
click at [1352, 137] on button "Templates" at bounding box center [1350, 136] width 83 height 32
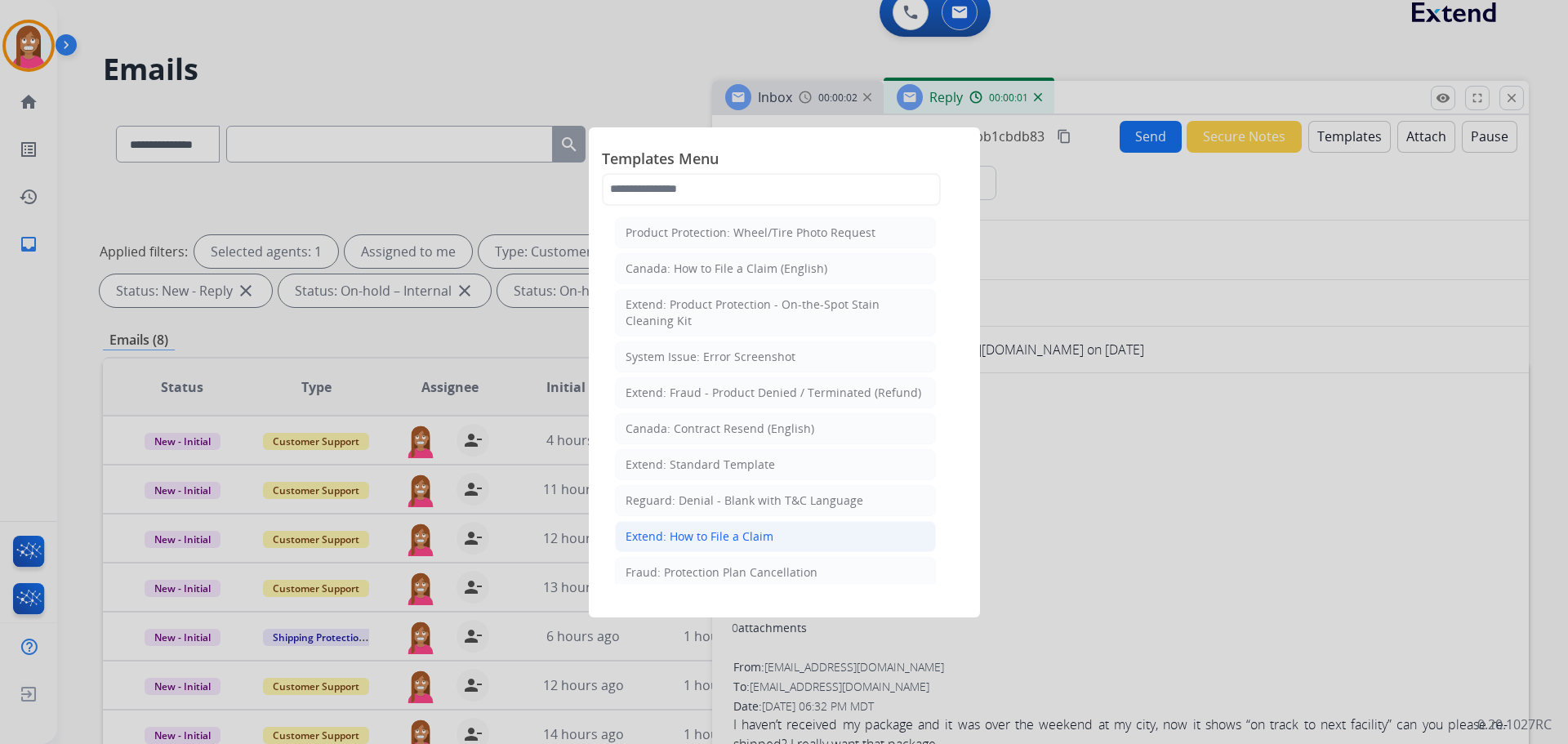
click at [688, 533] on div "Extend: How to File a Claim" at bounding box center [699, 536] width 148 height 17
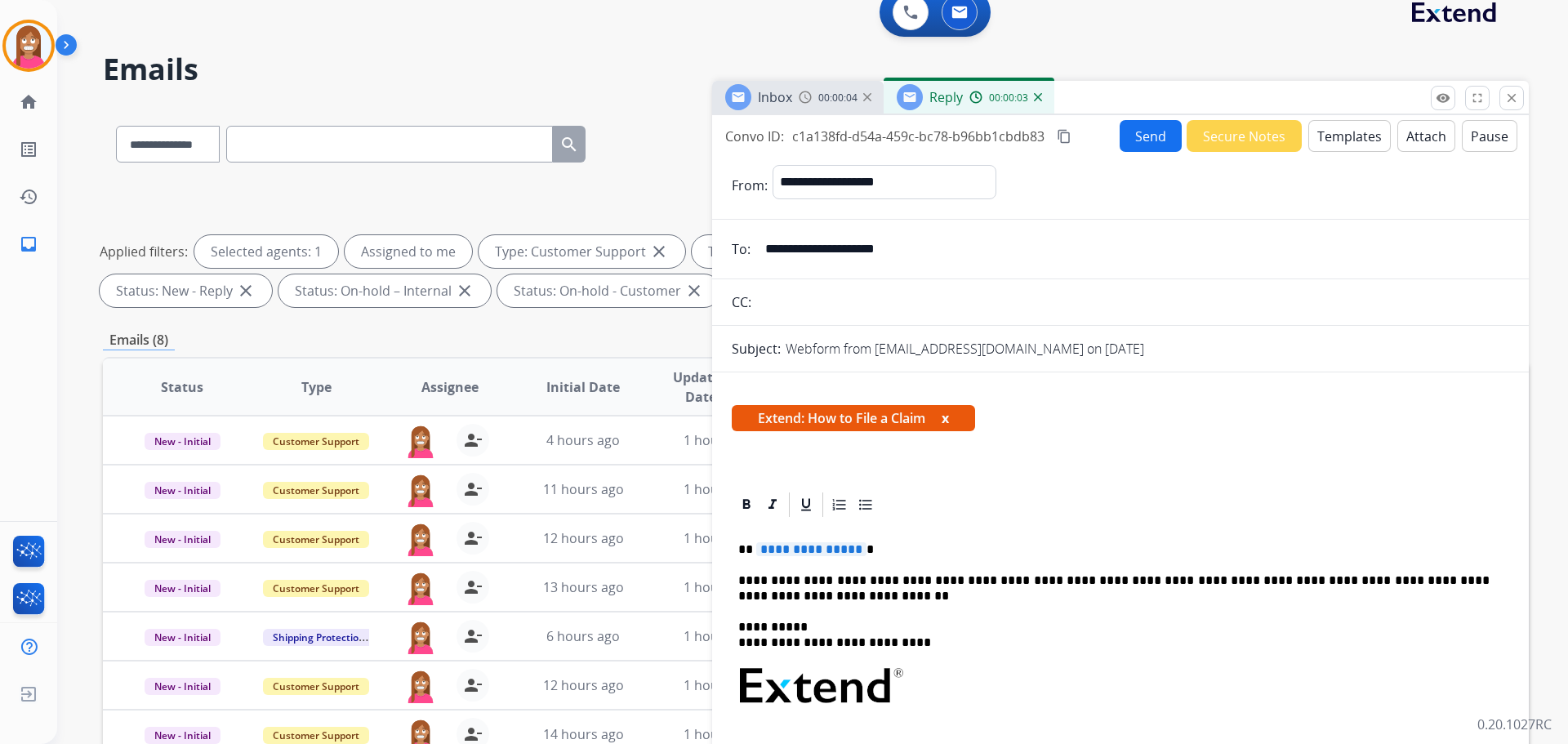
click at [791, 550] on span "**********" at bounding box center [811, 549] width 110 height 14
click at [1138, 130] on button "Send" at bounding box center [1151, 136] width 62 height 32
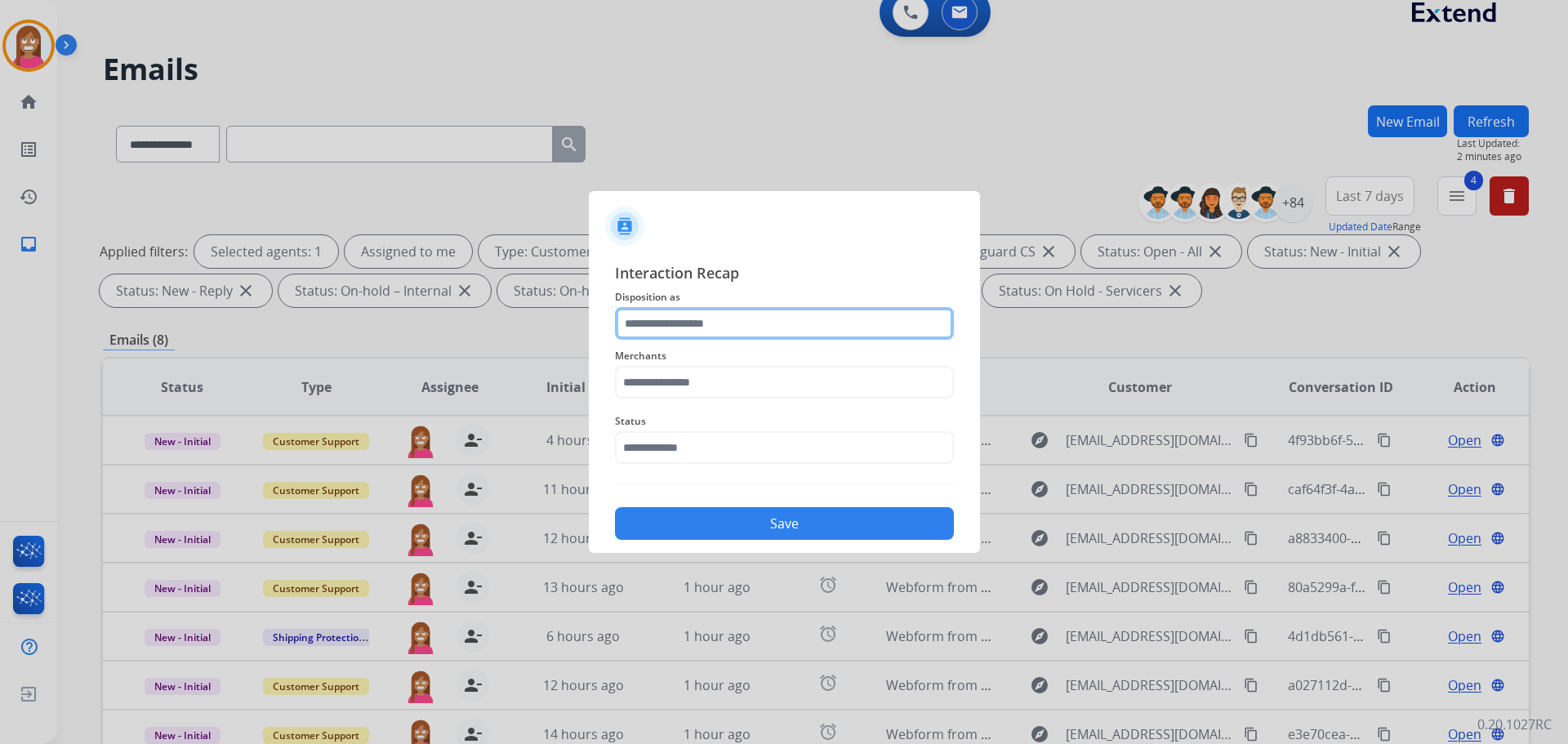
click at [665, 327] on input "text" at bounding box center [784, 323] width 339 height 33
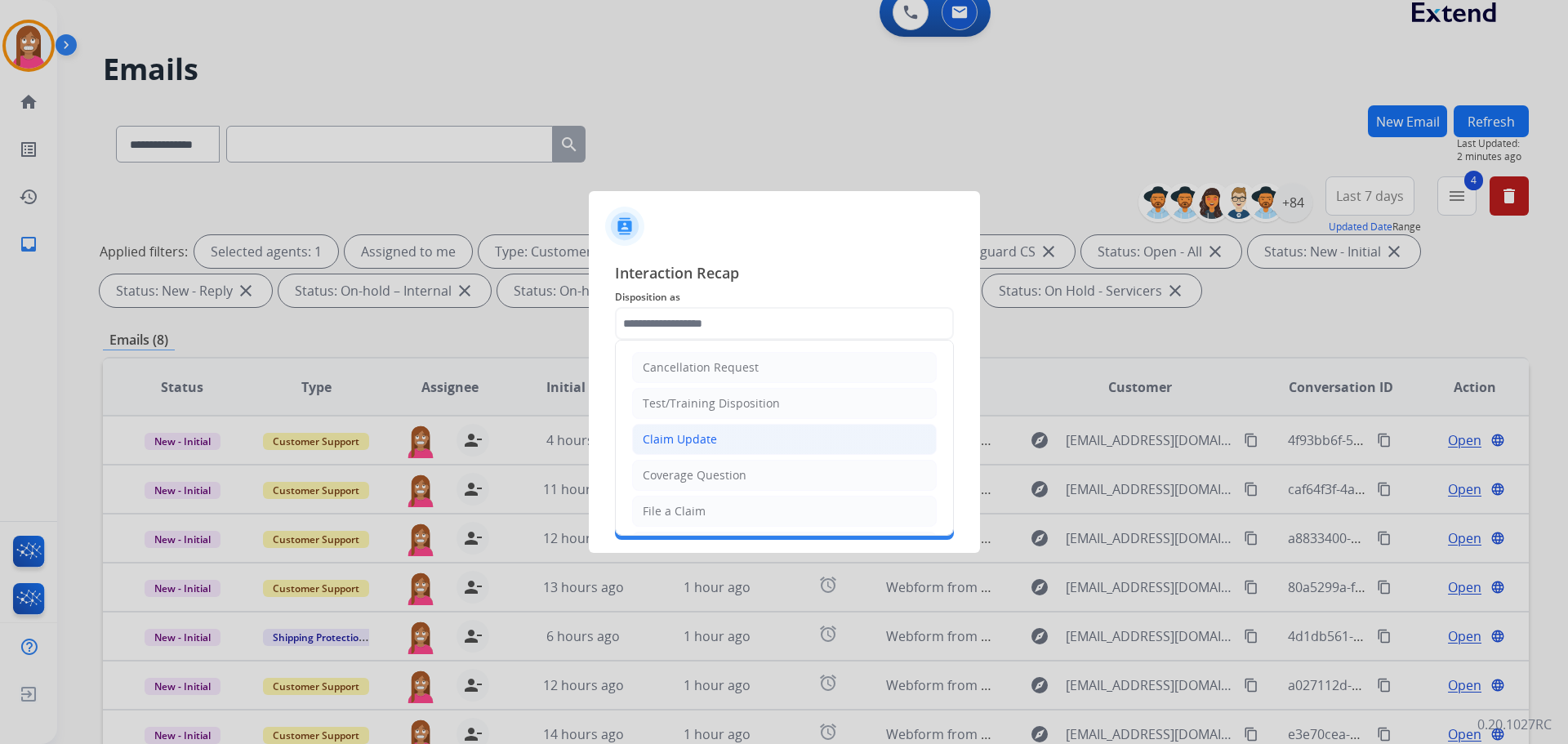
click at [686, 438] on div "Claim Update" at bounding box center [679, 439] width 74 height 17
type input "**********"
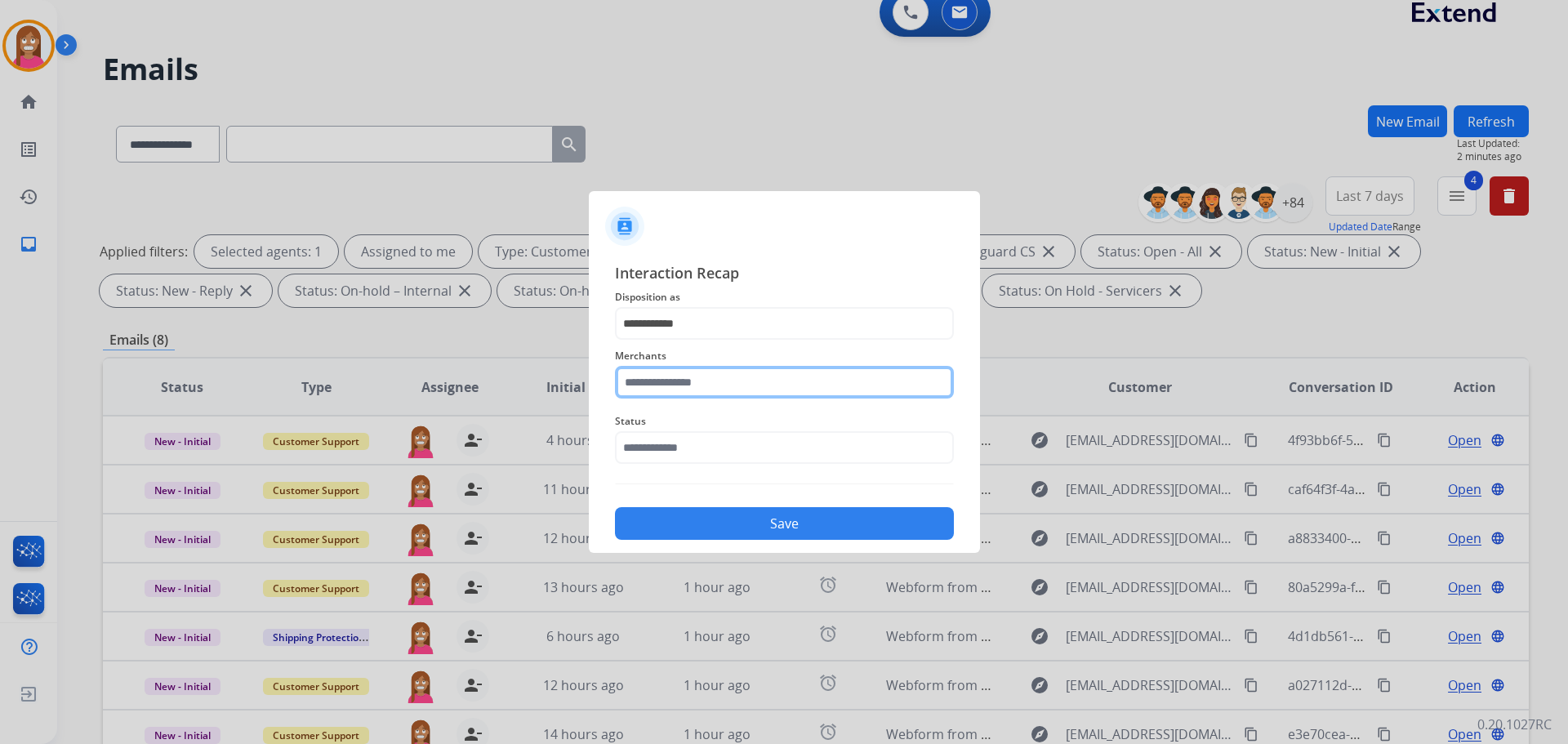
click at [664, 375] on input "text" at bounding box center [784, 382] width 339 height 33
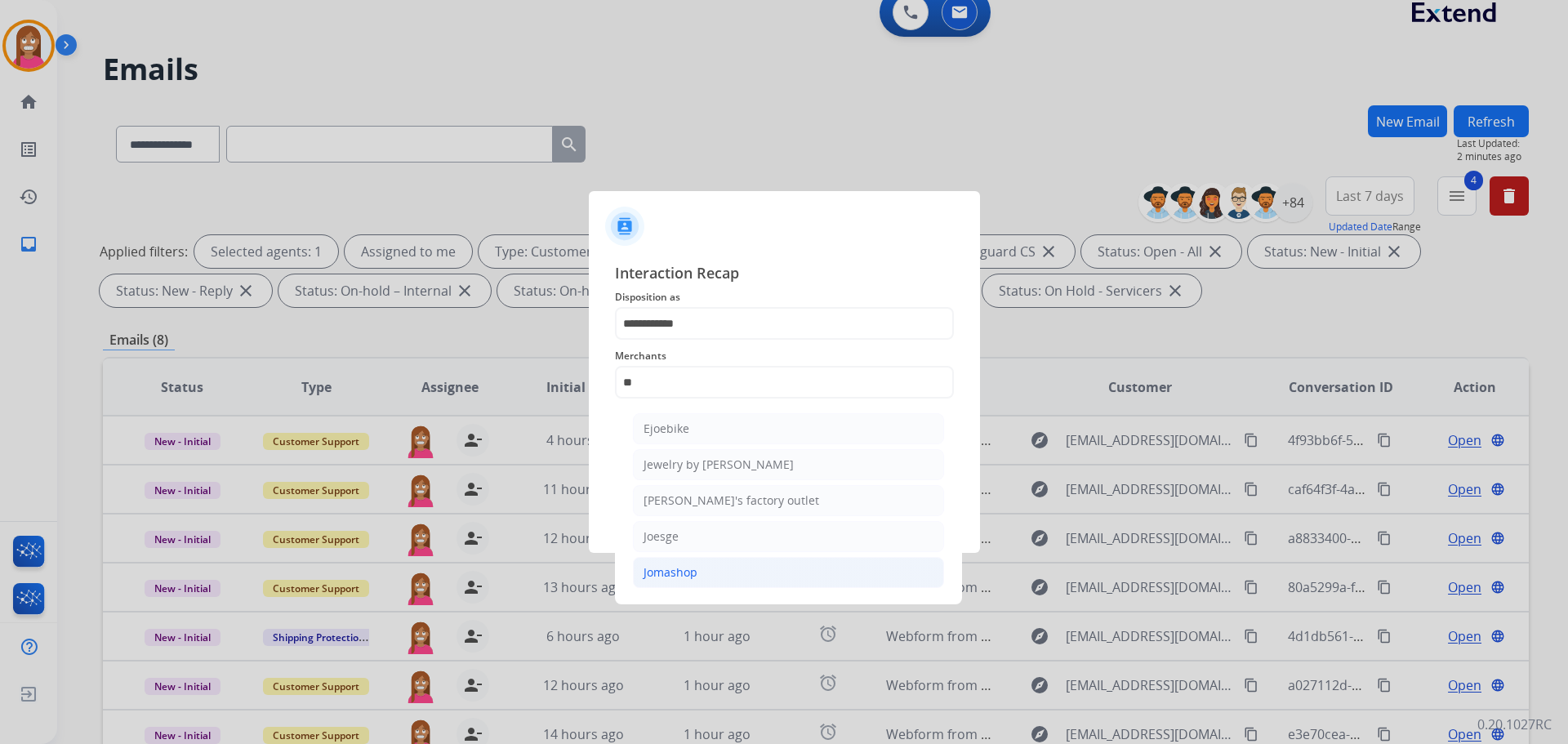
click at [664, 562] on li "Jomashop" at bounding box center [789, 573] width 311 height 31
type input "********"
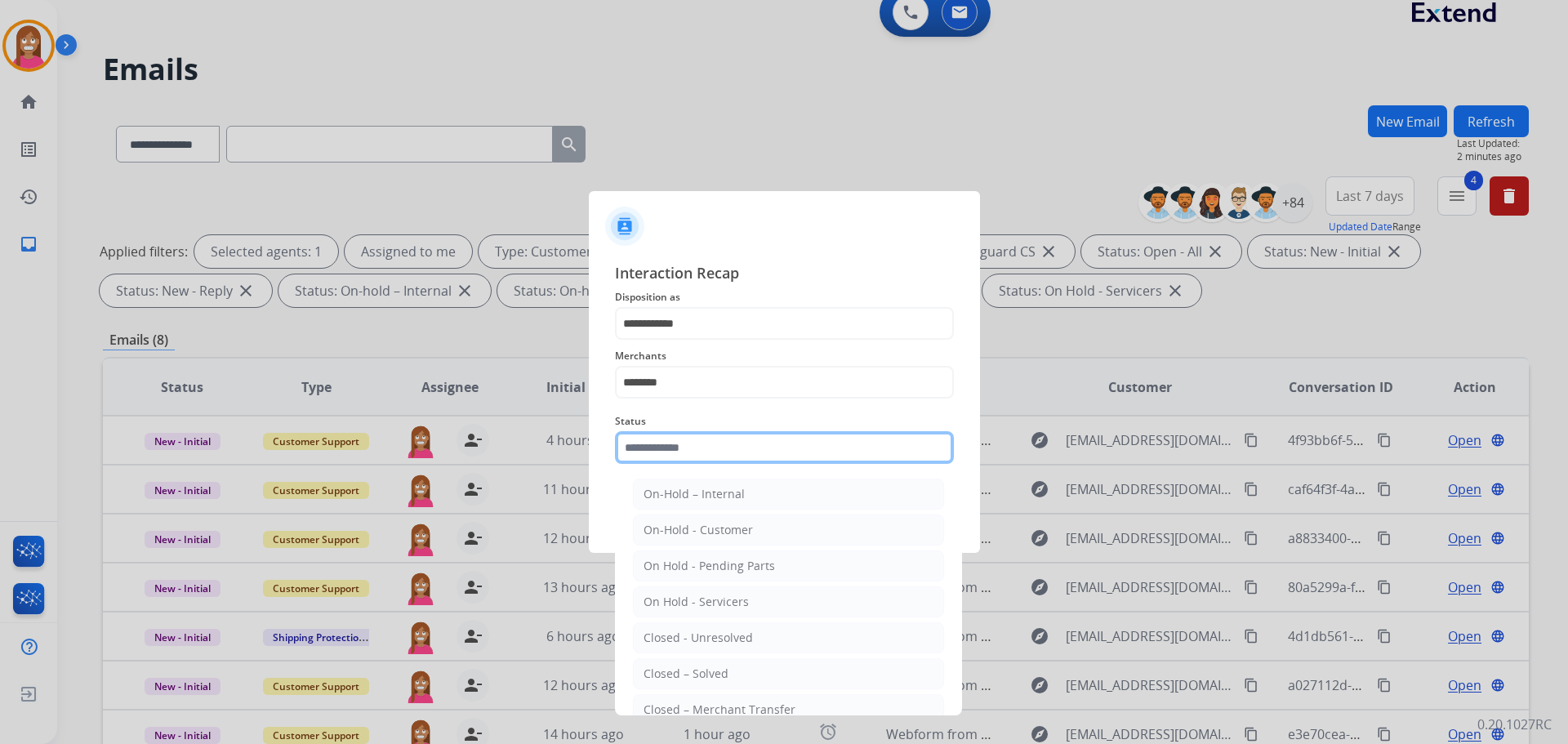
click at [662, 443] on input "text" at bounding box center [784, 448] width 339 height 33
click at [702, 682] on li "Closed – Solved" at bounding box center [789, 674] width 311 height 31
type input "**********"
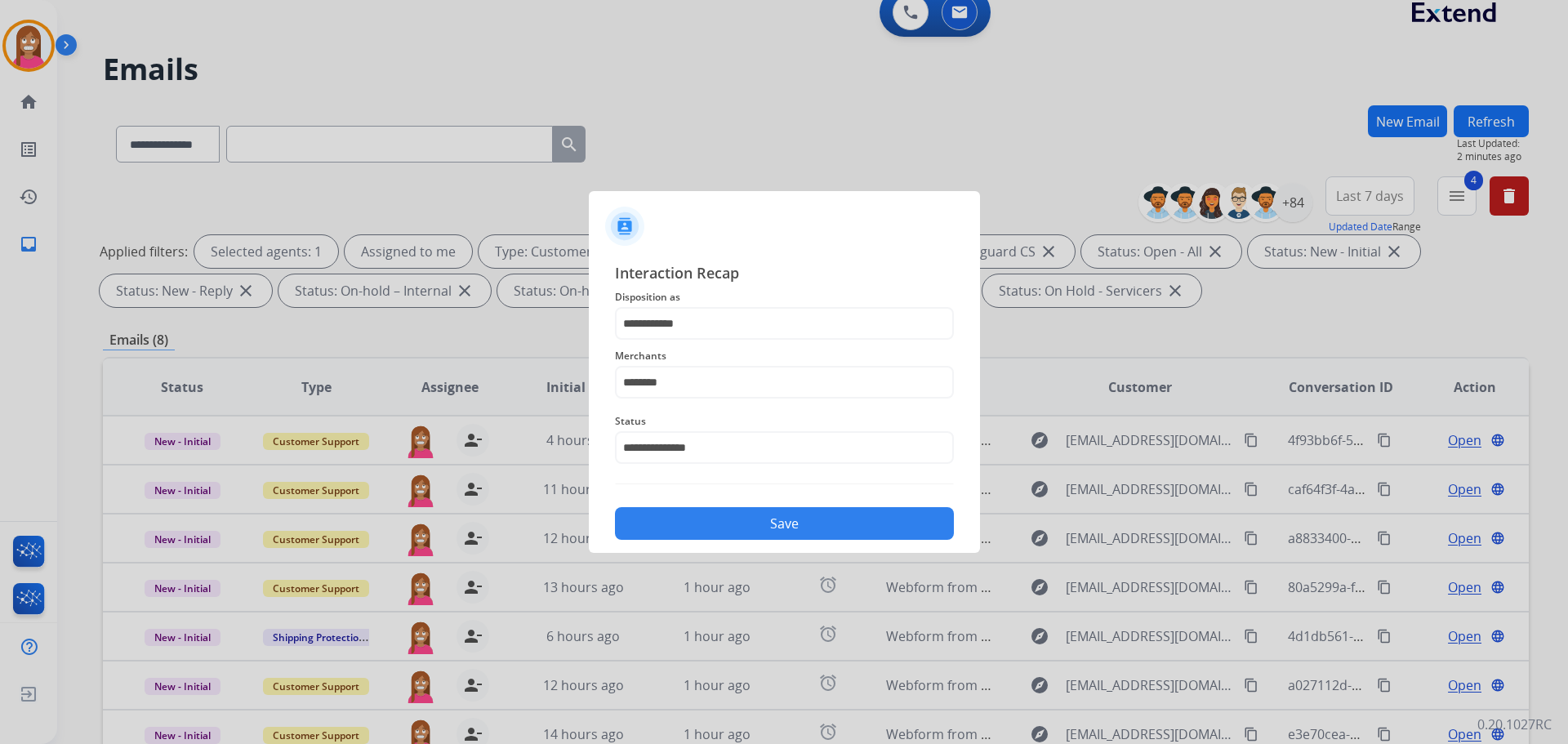
click at [689, 528] on button "Save" at bounding box center [784, 523] width 339 height 33
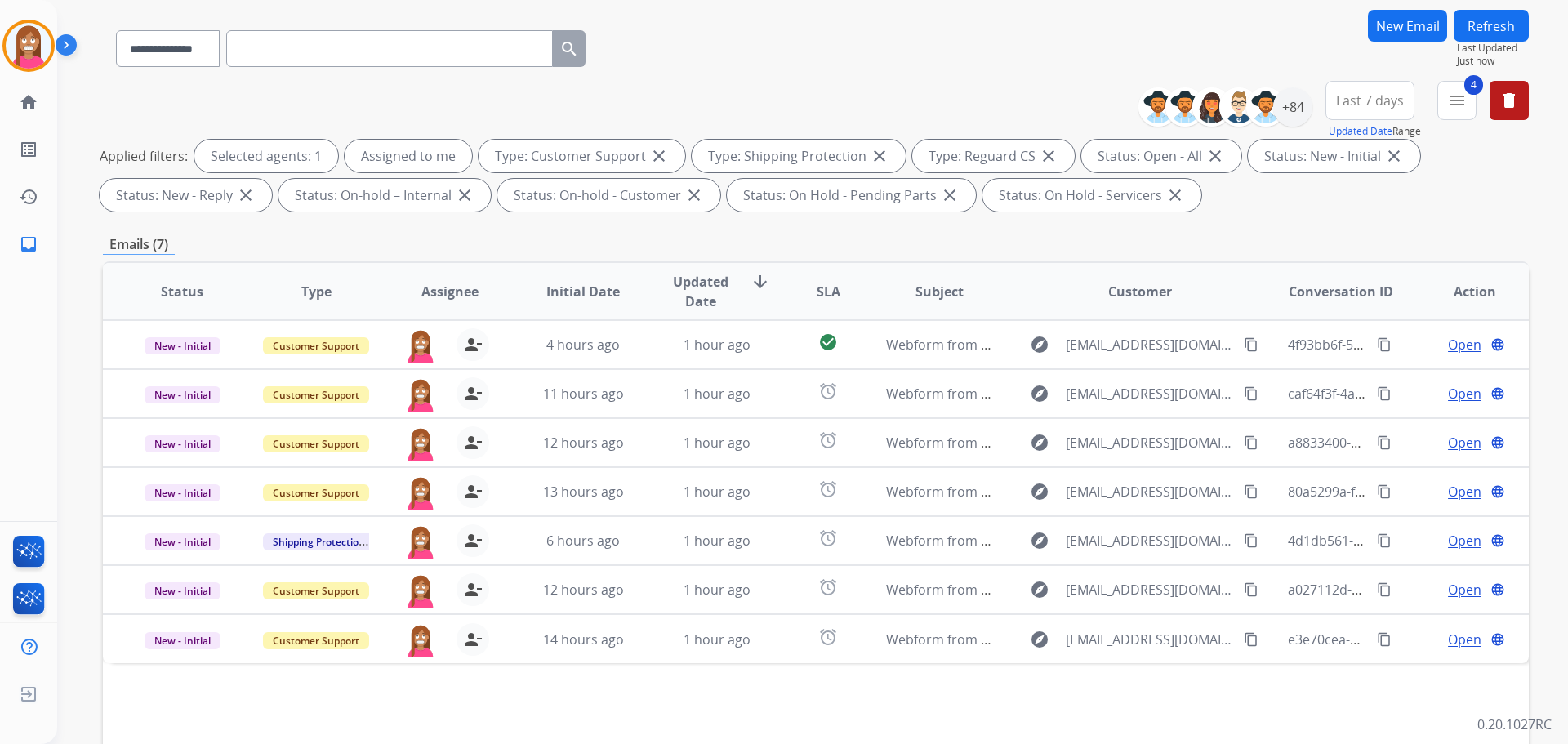
scroll to position [245, 0]
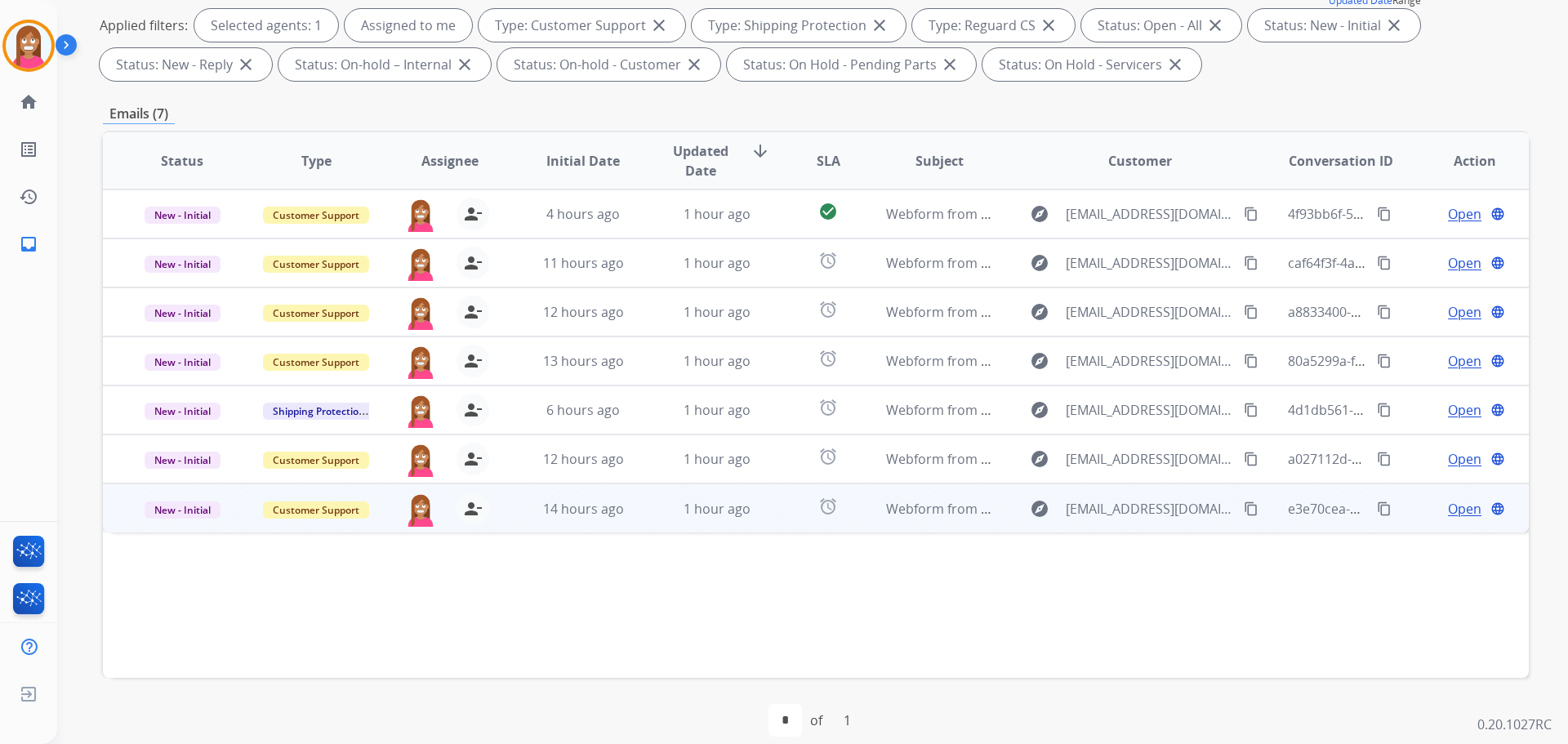
click at [657, 516] on td "1 hour ago" at bounding box center [704, 508] width 134 height 49
click at [1244, 503] on mat-icon "content_copy" at bounding box center [1251, 508] width 15 height 15
click at [1448, 511] on span "Open" at bounding box center [1465, 508] width 34 height 20
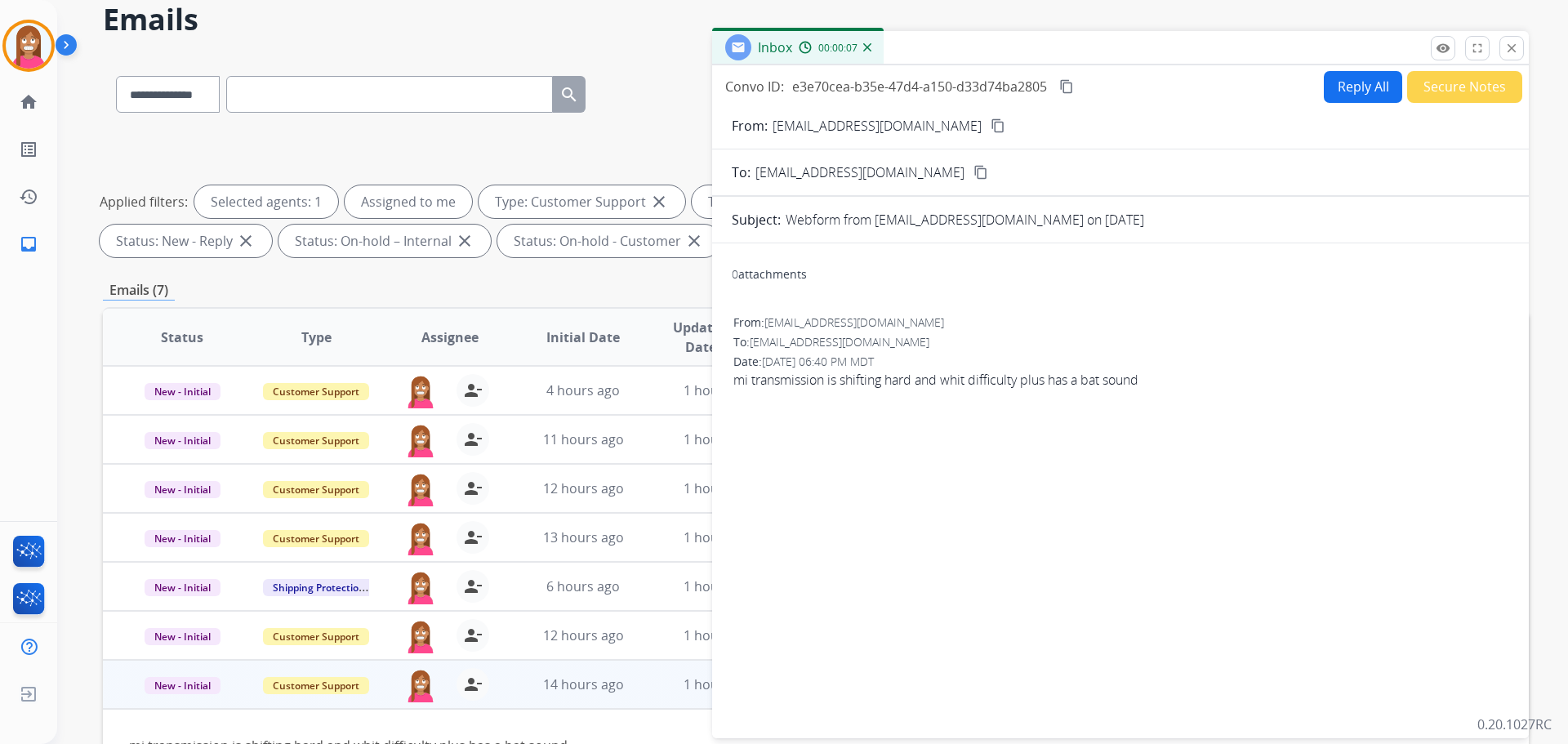
scroll to position [0, 0]
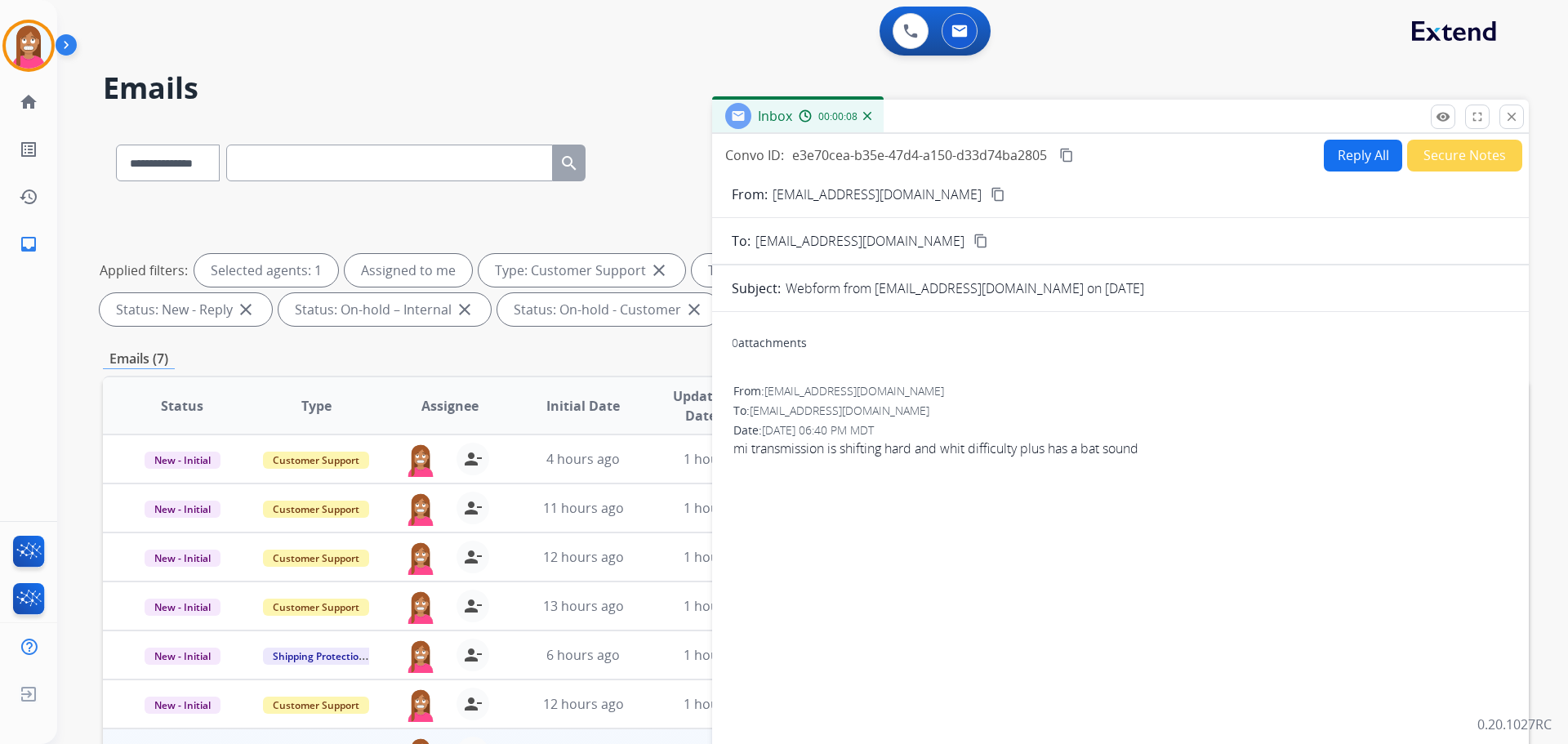
click at [1335, 159] on button "Reply All" at bounding box center [1363, 156] width 78 height 32
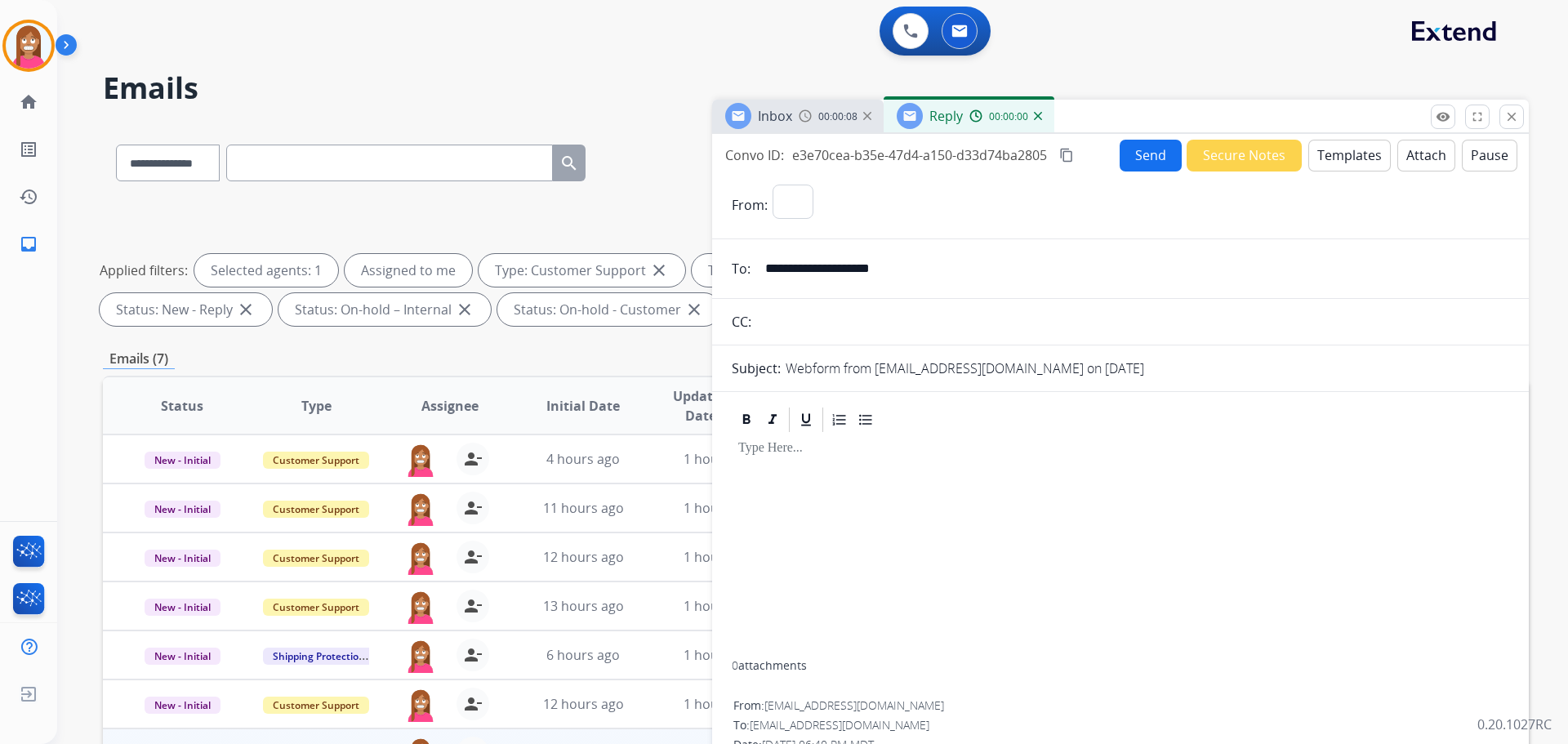
select select "**********"
click at [1335, 159] on button "Templates" at bounding box center [1350, 156] width 83 height 32
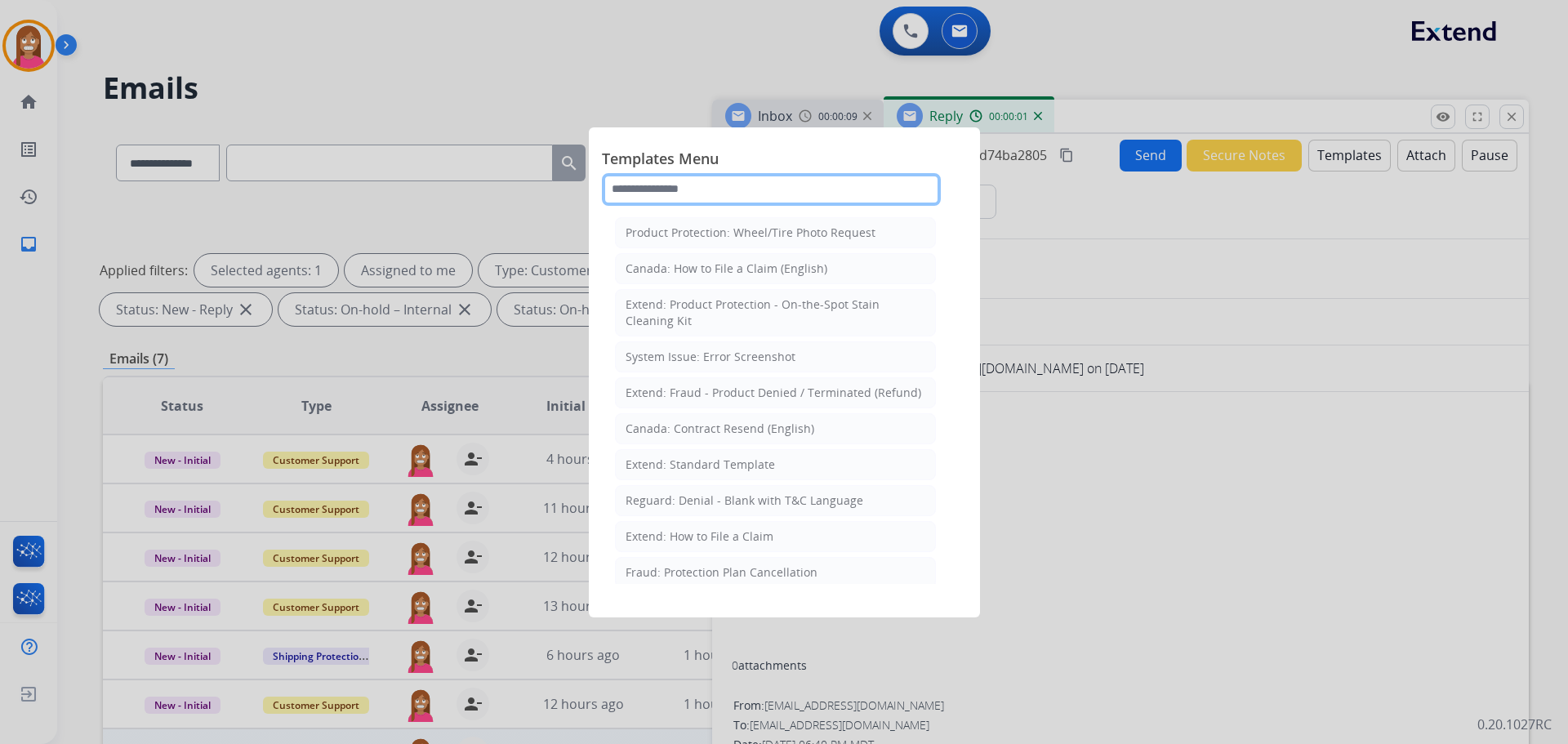
drag, startPoint x: 721, startPoint y: 197, endPoint x: 672, endPoint y: 183, distance: 51.0
click at [719, 197] on input "text" at bounding box center [771, 189] width 339 height 33
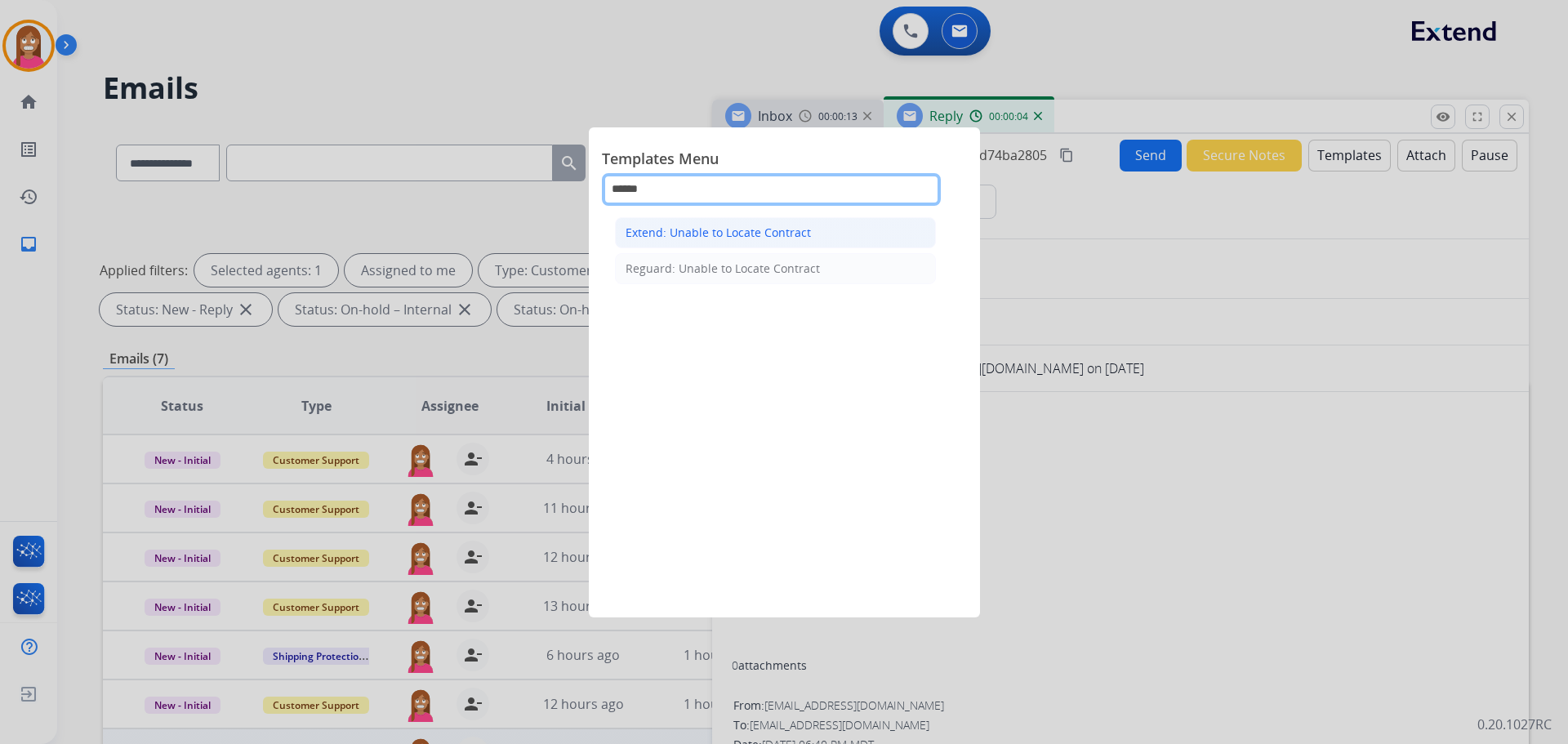
type input "******"
click at [669, 236] on div "Extend: Unable to Locate Contract" at bounding box center [717, 232] width 185 height 17
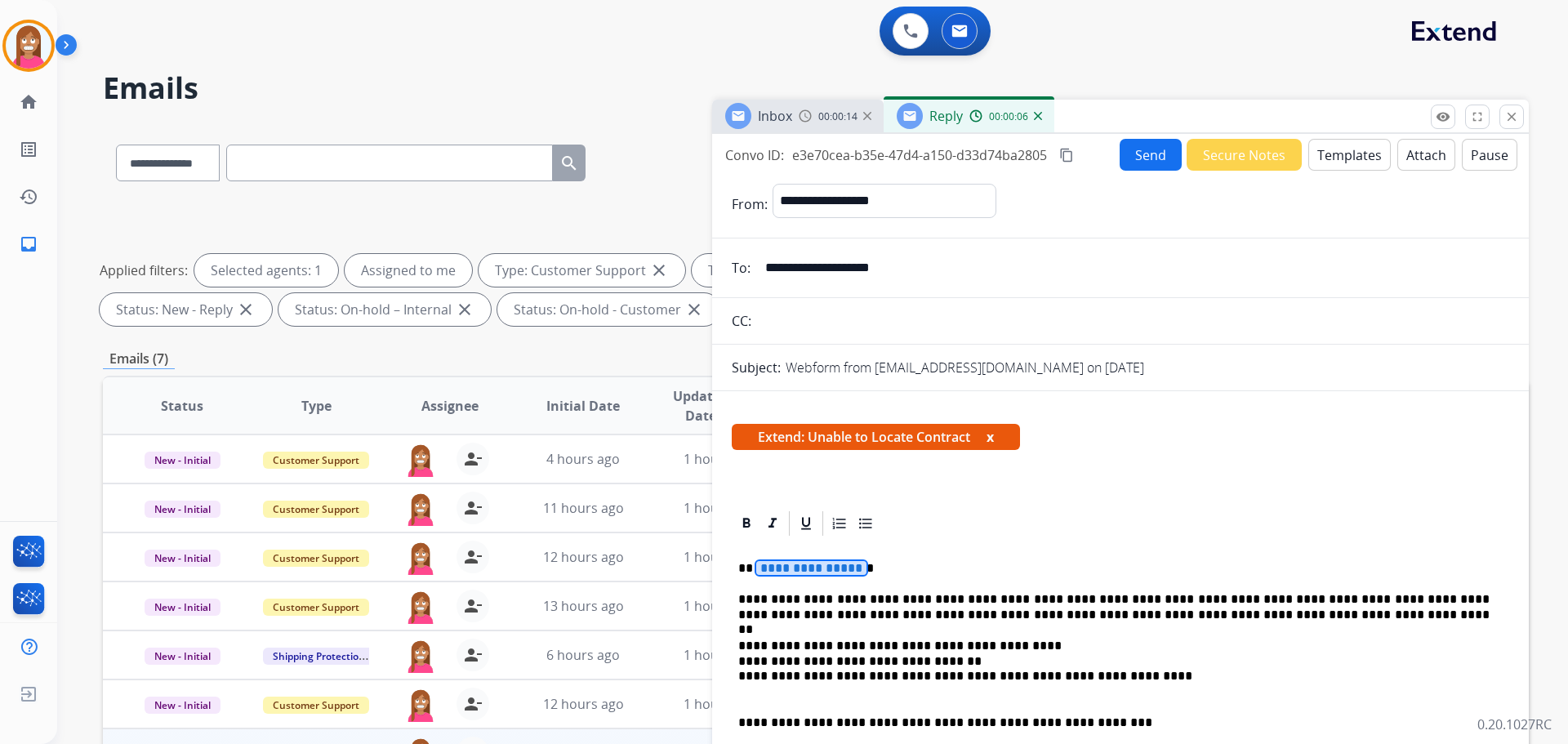
click at [815, 570] on span "**********" at bounding box center [811, 568] width 110 height 14
click at [1138, 159] on button "Send" at bounding box center [1151, 155] width 62 height 32
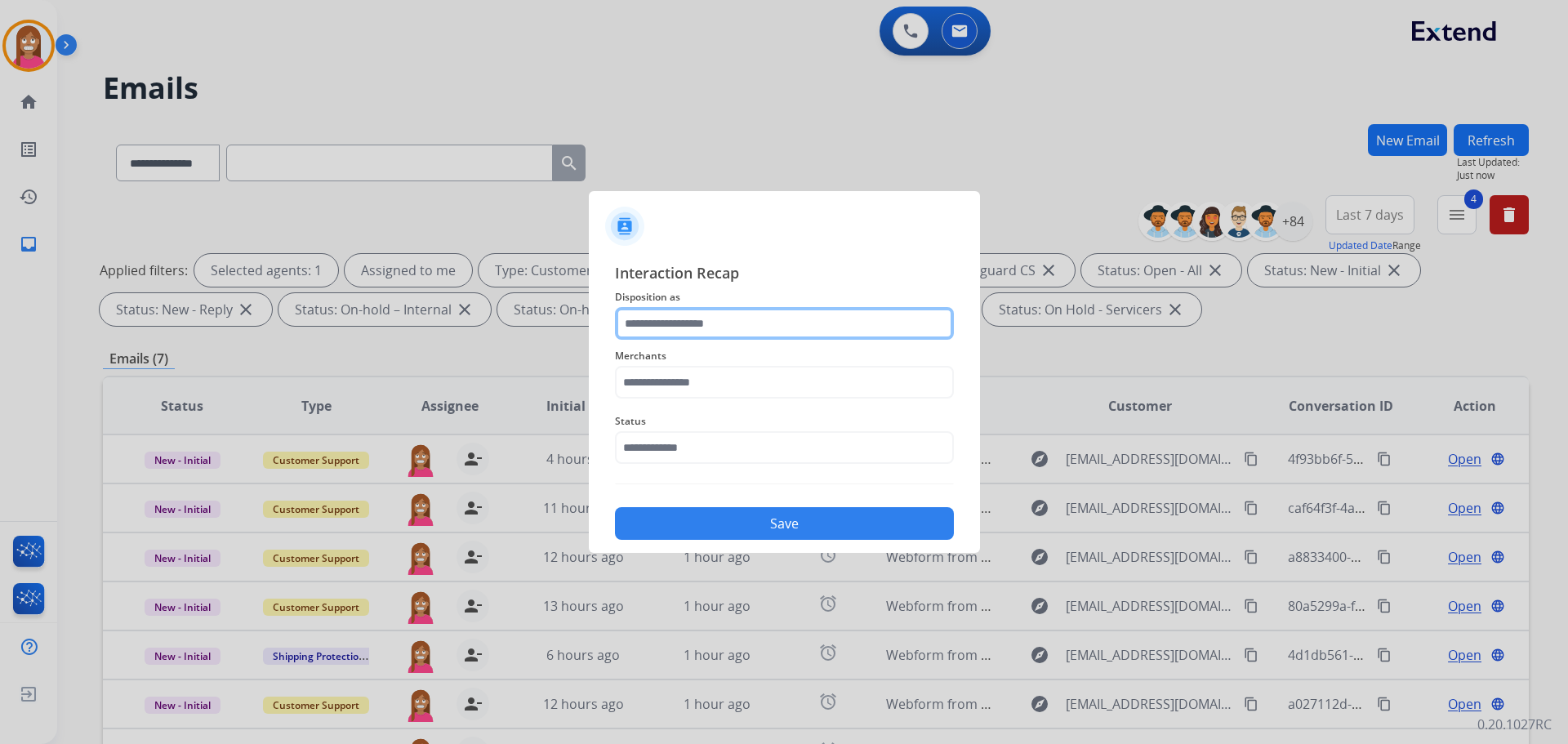
click at [768, 323] on input "text" at bounding box center [784, 323] width 339 height 33
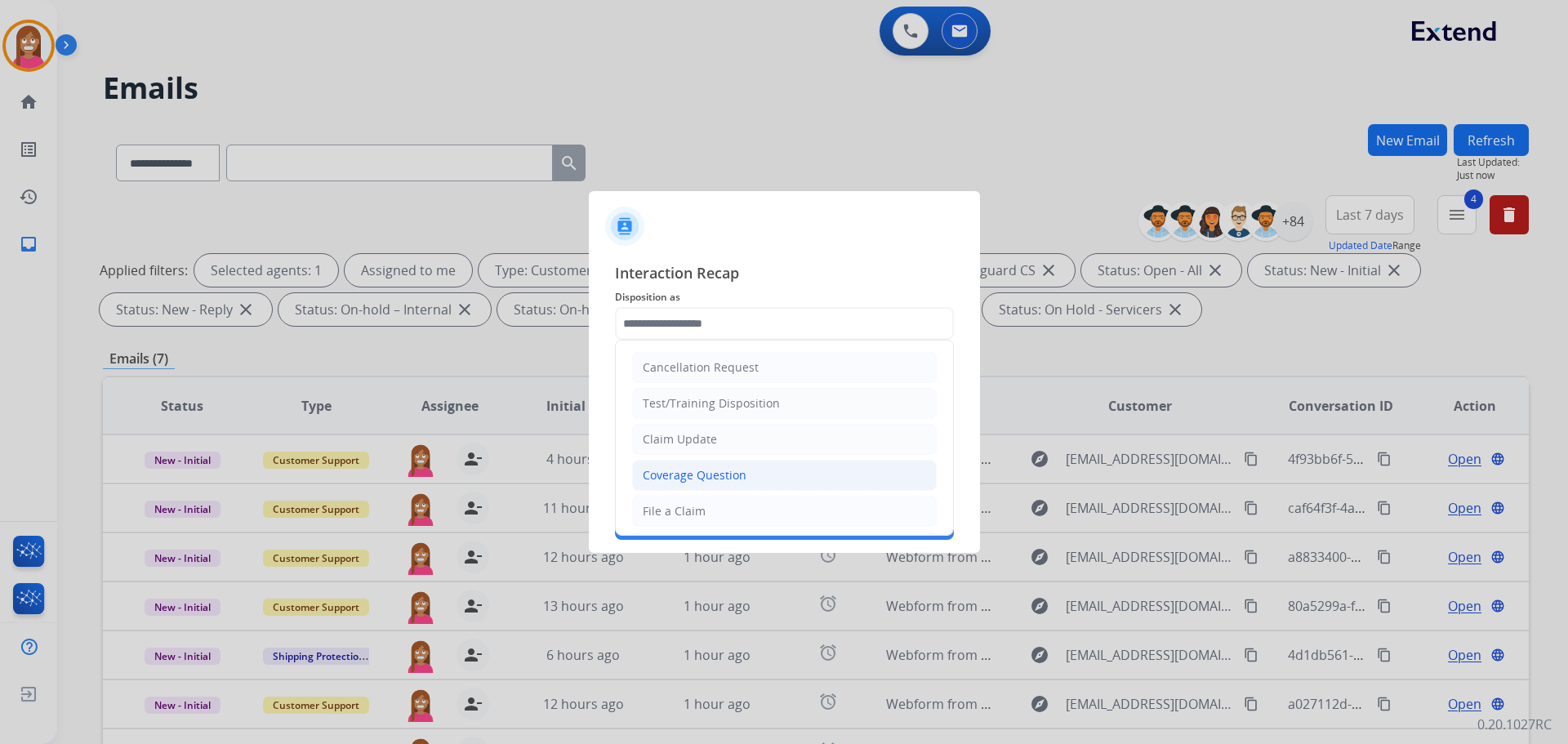
click at [691, 481] on div "Coverage Question" at bounding box center [694, 475] width 103 height 17
type input "**********"
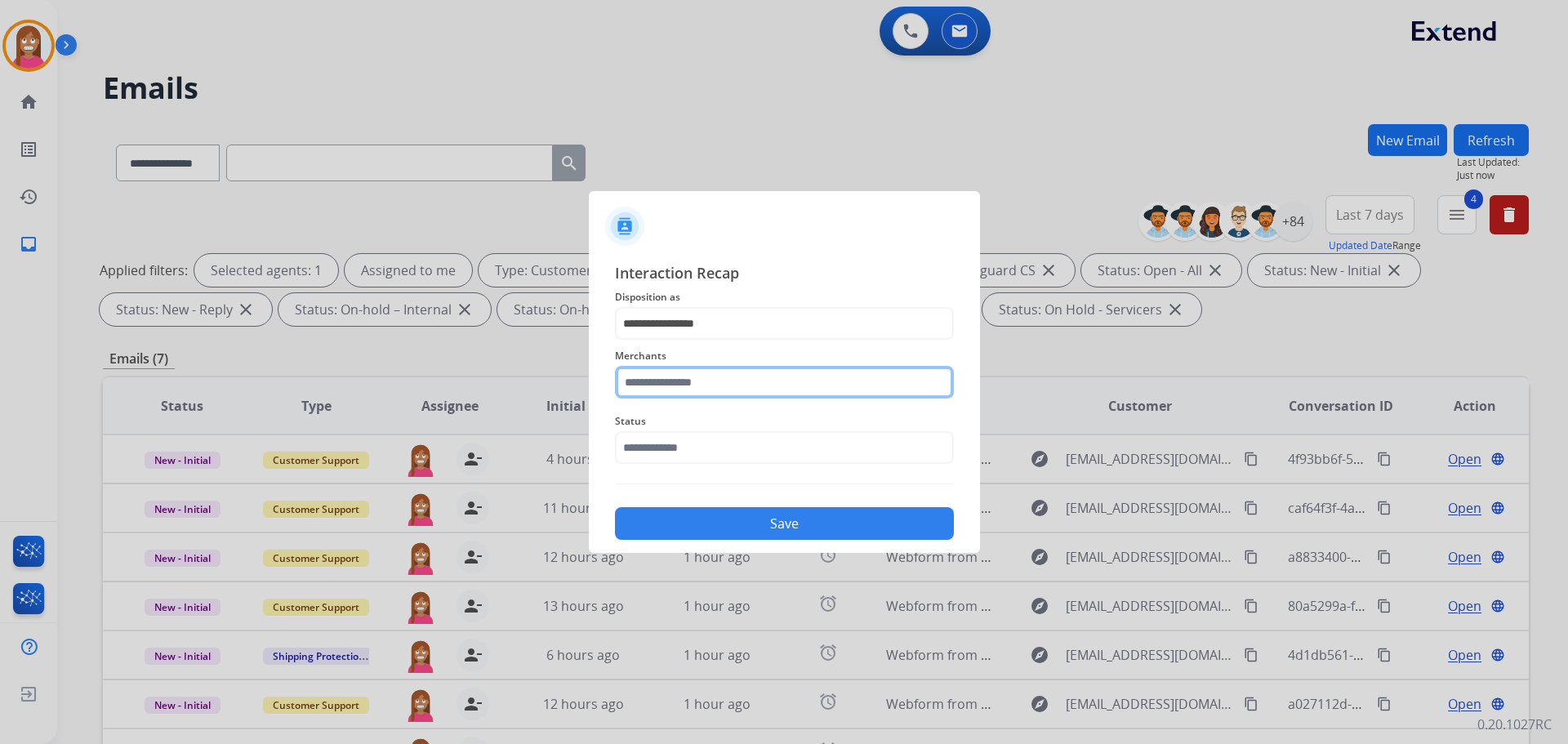
click at [691, 384] on input "text" at bounding box center [784, 382] width 339 height 33
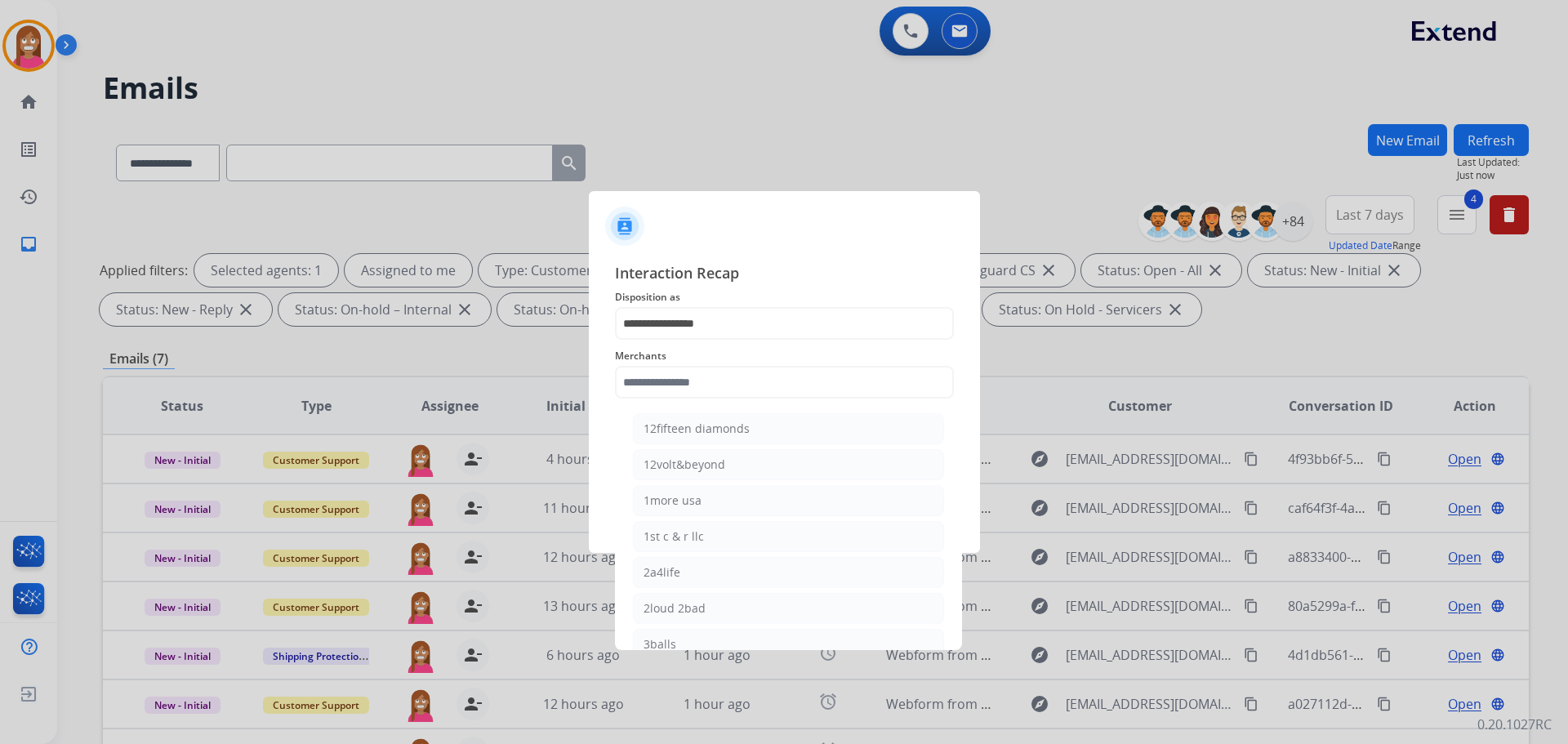
click at [691, 436] on div "12fifteen diamonds" at bounding box center [697, 428] width 106 height 17
type input "**********"
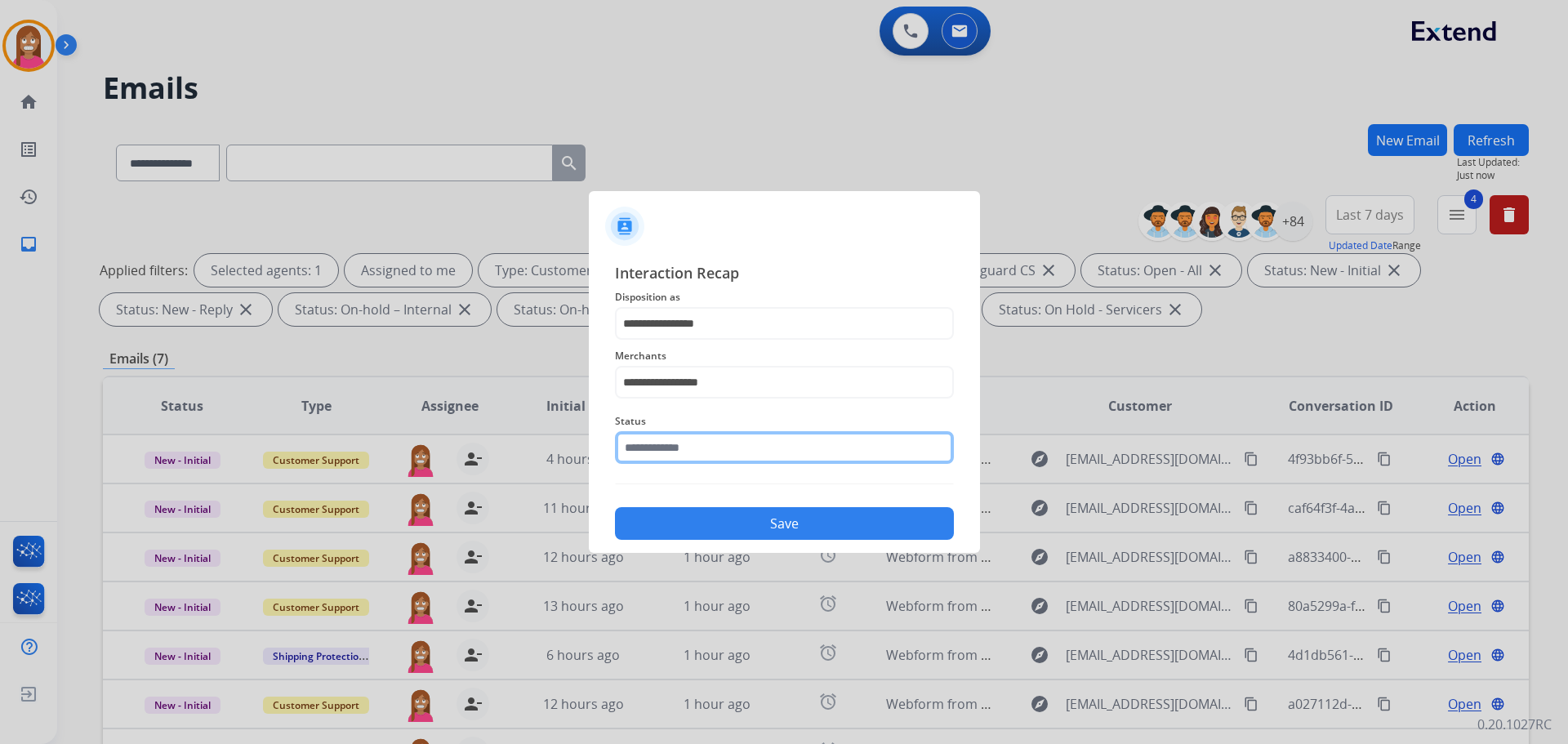
click at [683, 446] on input "text" at bounding box center [784, 448] width 339 height 33
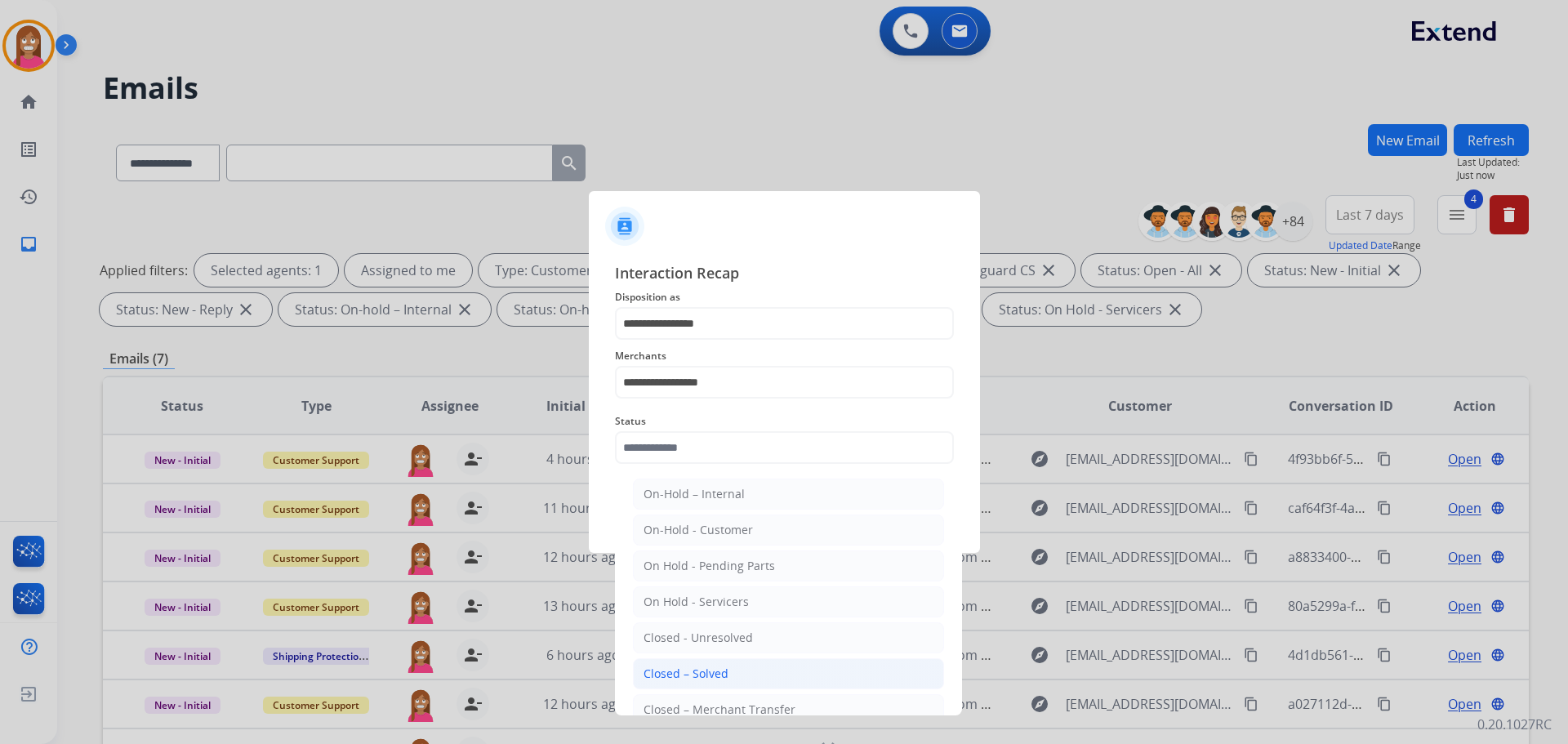
click at [695, 668] on div "Closed – Solved" at bounding box center [686, 673] width 85 height 17
type input "**********"
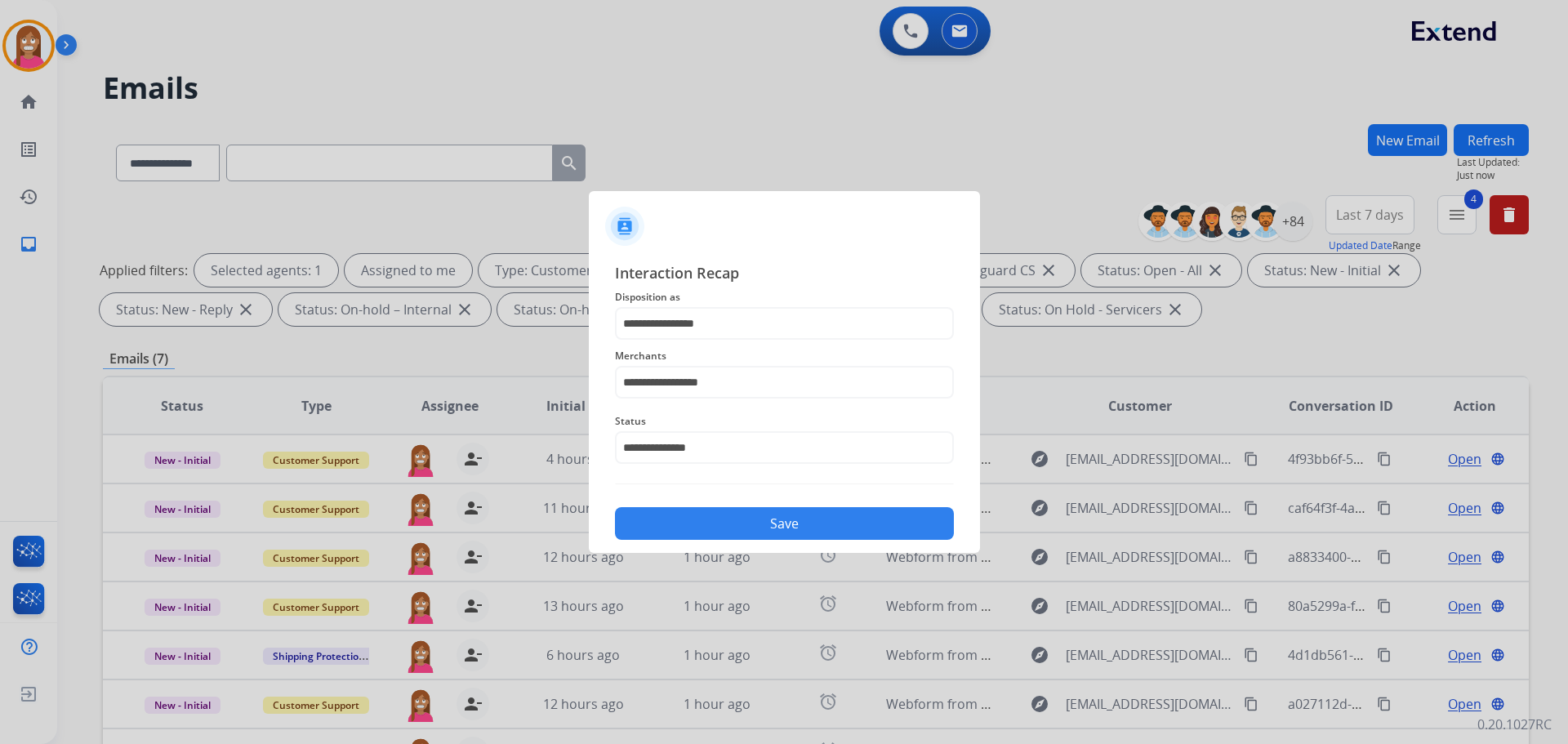
click at [684, 516] on button "Save" at bounding box center [784, 523] width 339 height 33
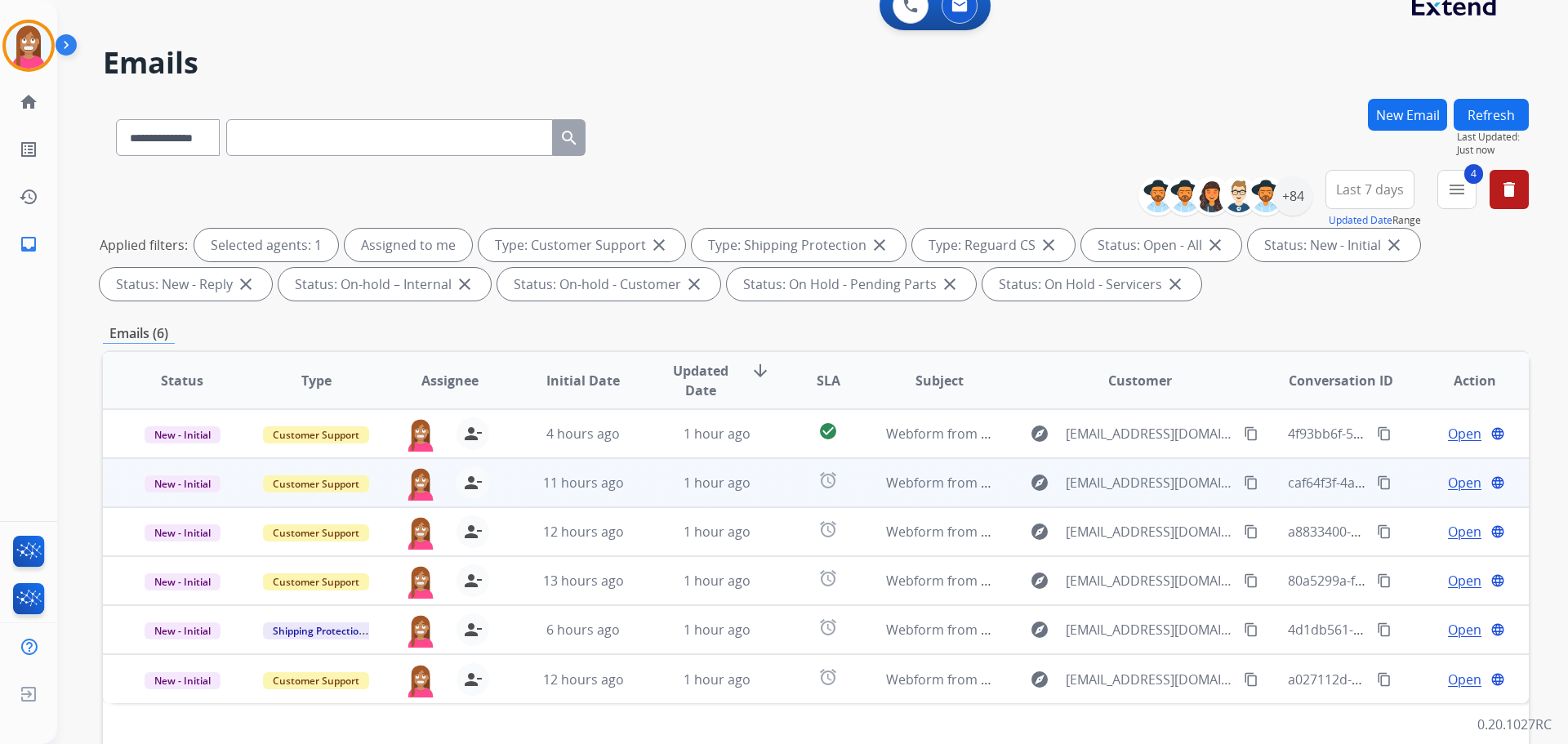
scroll to position [245, 0]
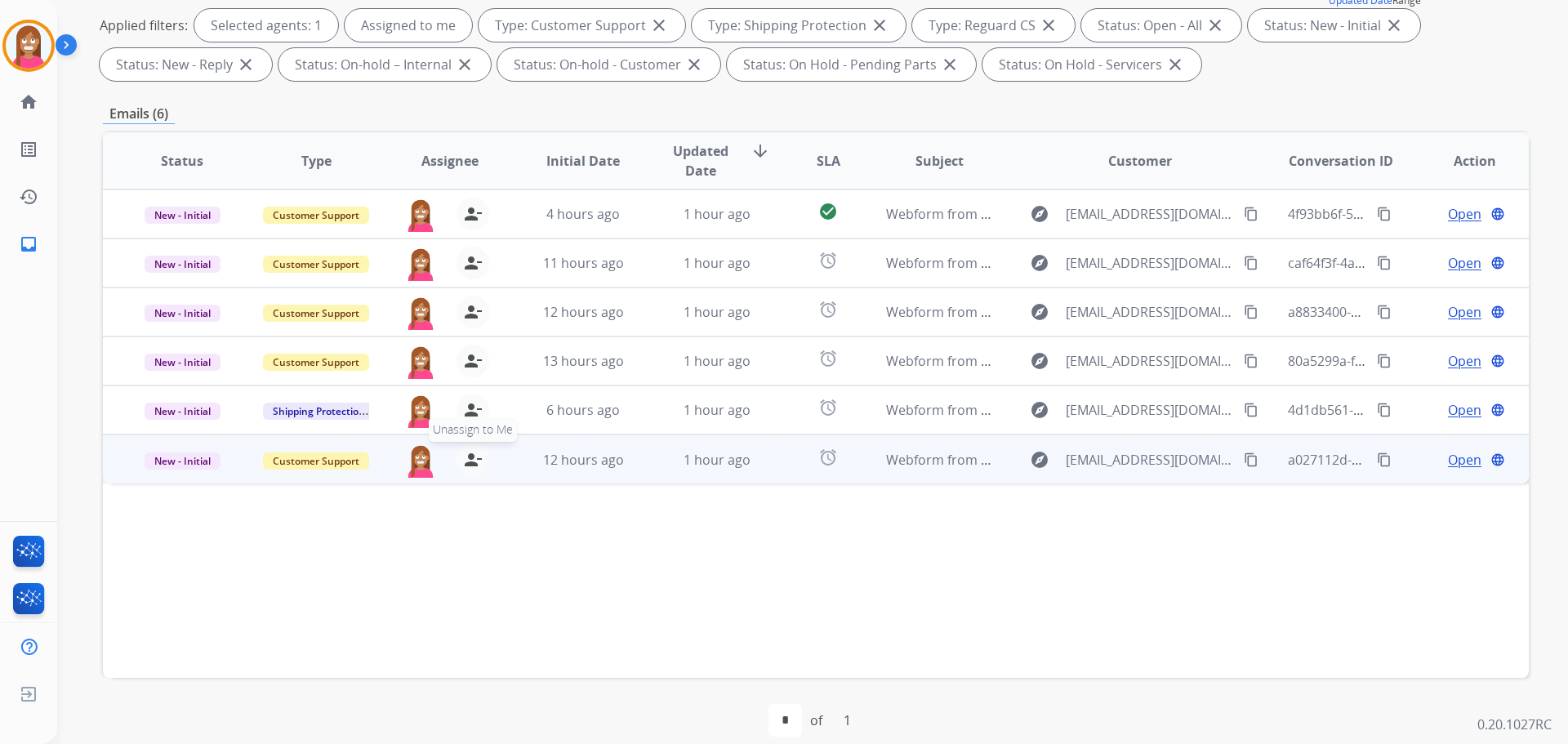
click at [467, 466] on mat-icon "person_remove" at bounding box center [473, 459] width 20 height 20
click at [467, 464] on mat-icon "person_add" at bounding box center [473, 459] width 20 height 20
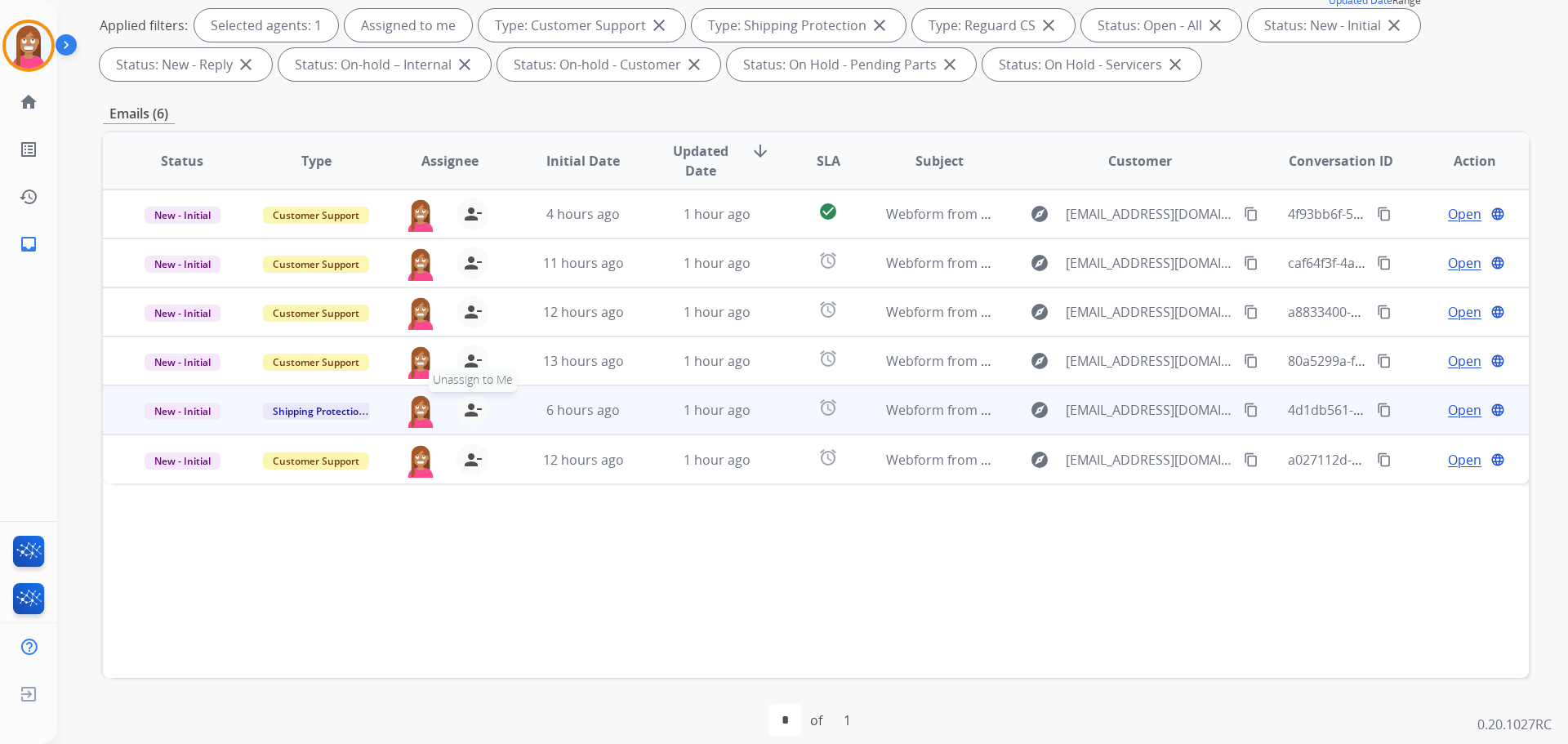
click at [473, 413] on mat-icon "person_remove" at bounding box center [473, 409] width 20 height 20
click at [473, 412] on mat-icon "person_add" at bounding box center [473, 409] width 20 height 20
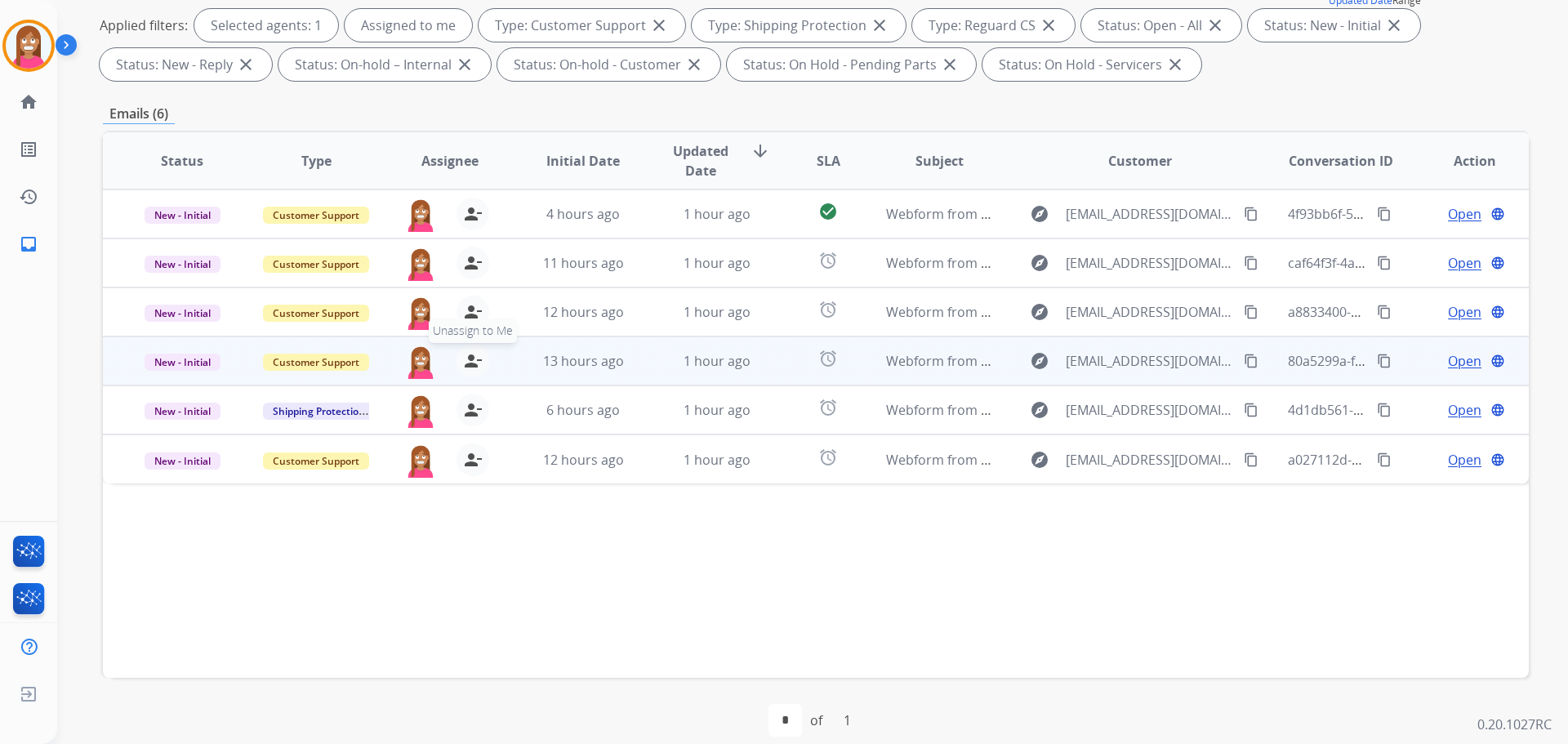
click at [469, 365] on mat-icon "person_remove" at bounding box center [473, 361] width 20 height 20
click at [469, 365] on mat-icon "person_add" at bounding box center [473, 361] width 20 height 20
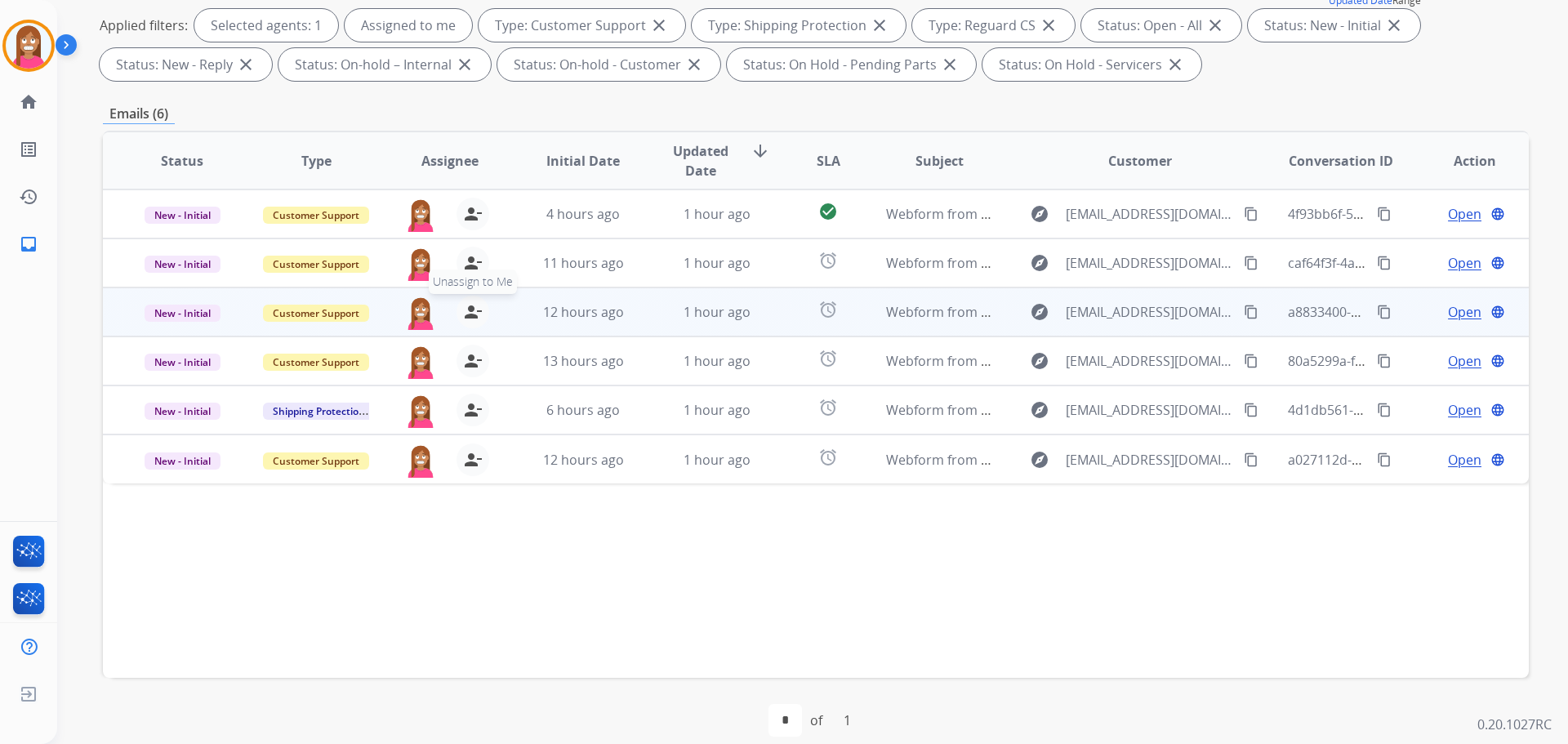
click at [464, 311] on mat-icon "person_remove" at bounding box center [473, 311] width 20 height 20
click at [464, 311] on mat-icon "person_add" at bounding box center [473, 311] width 20 height 20
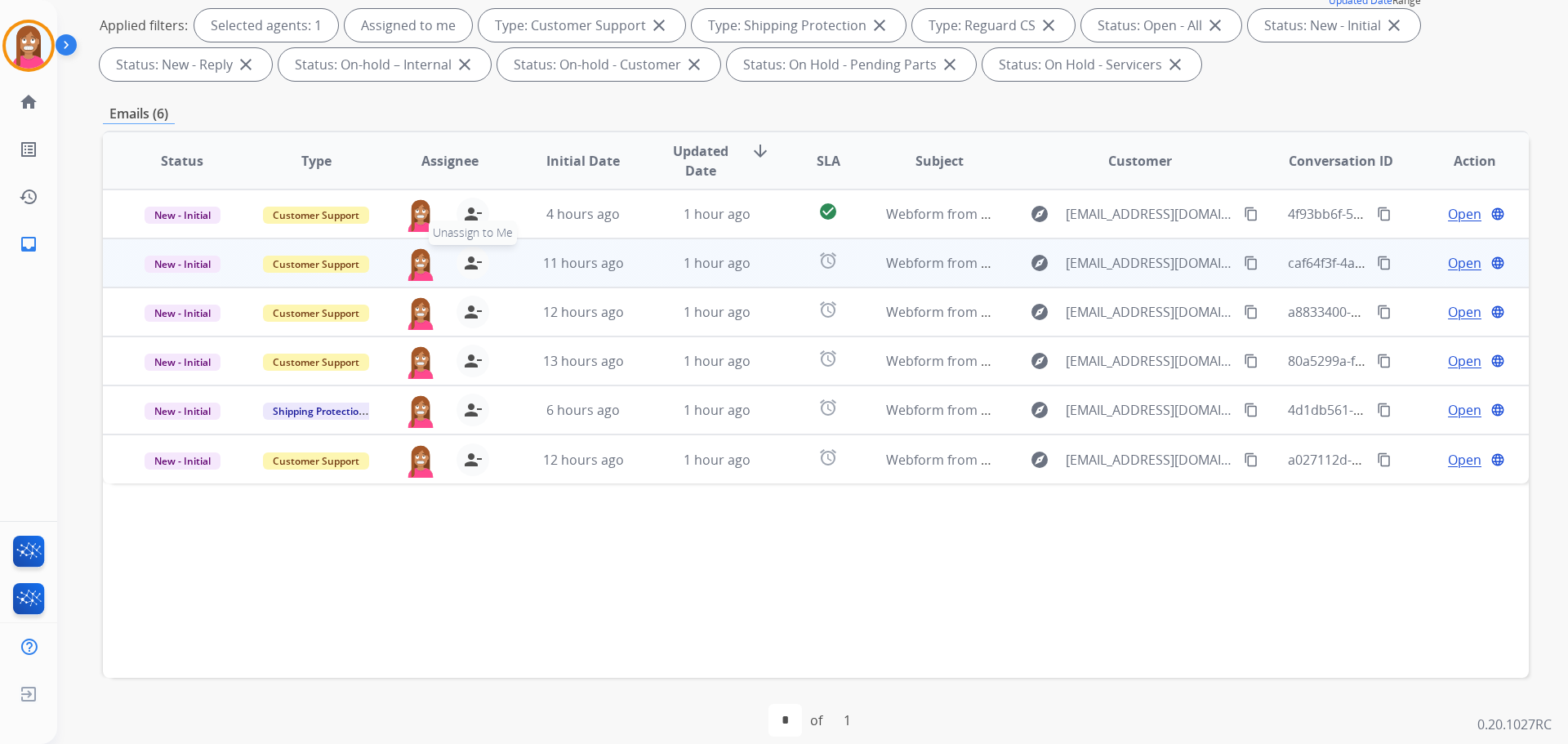
click at [477, 260] on mat-icon "person_remove" at bounding box center [473, 262] width 20 height 20
click at [477, 260] on mat-icon "person_add" at bounding box center [473, 262] width 20 height 20
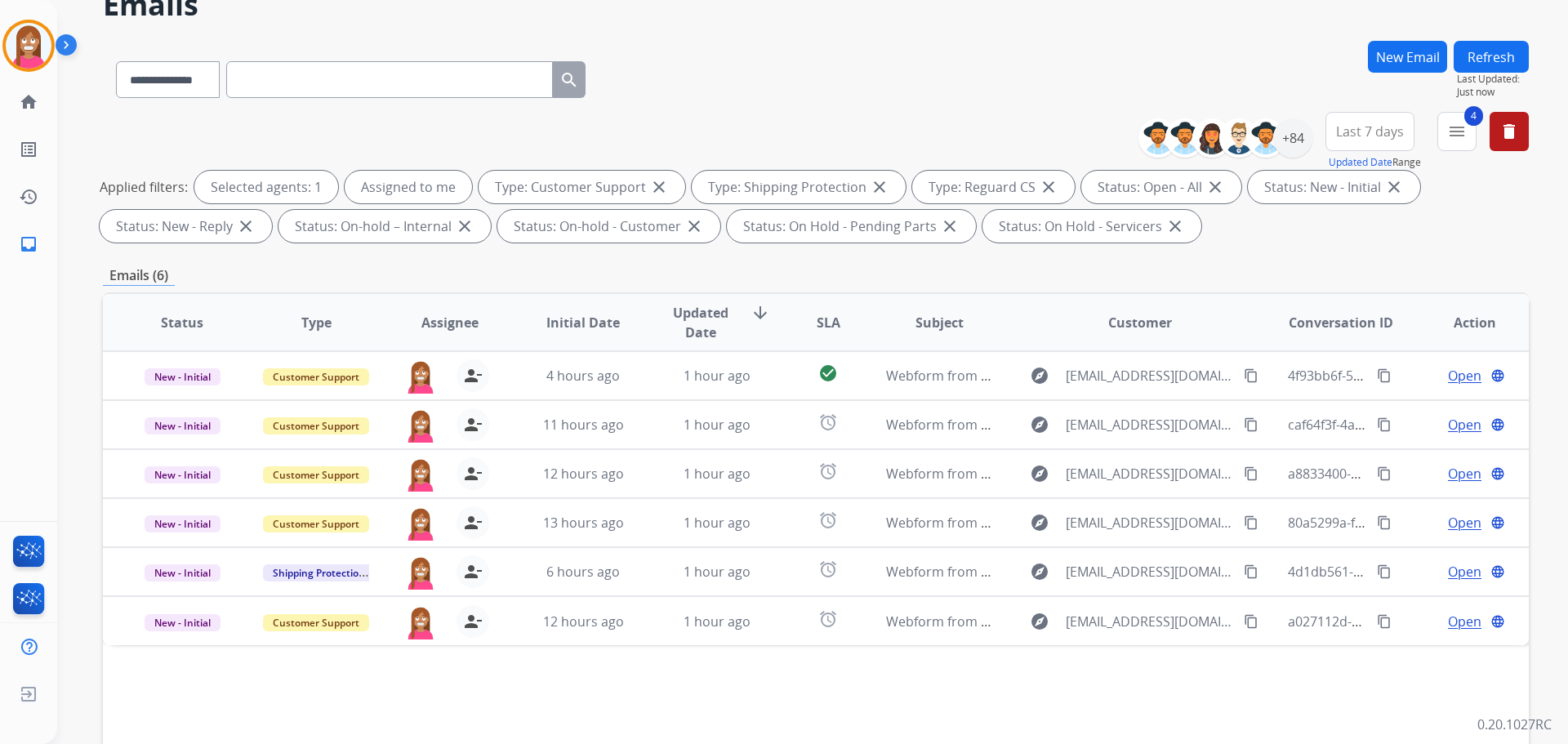
scroll to position [0, 0]
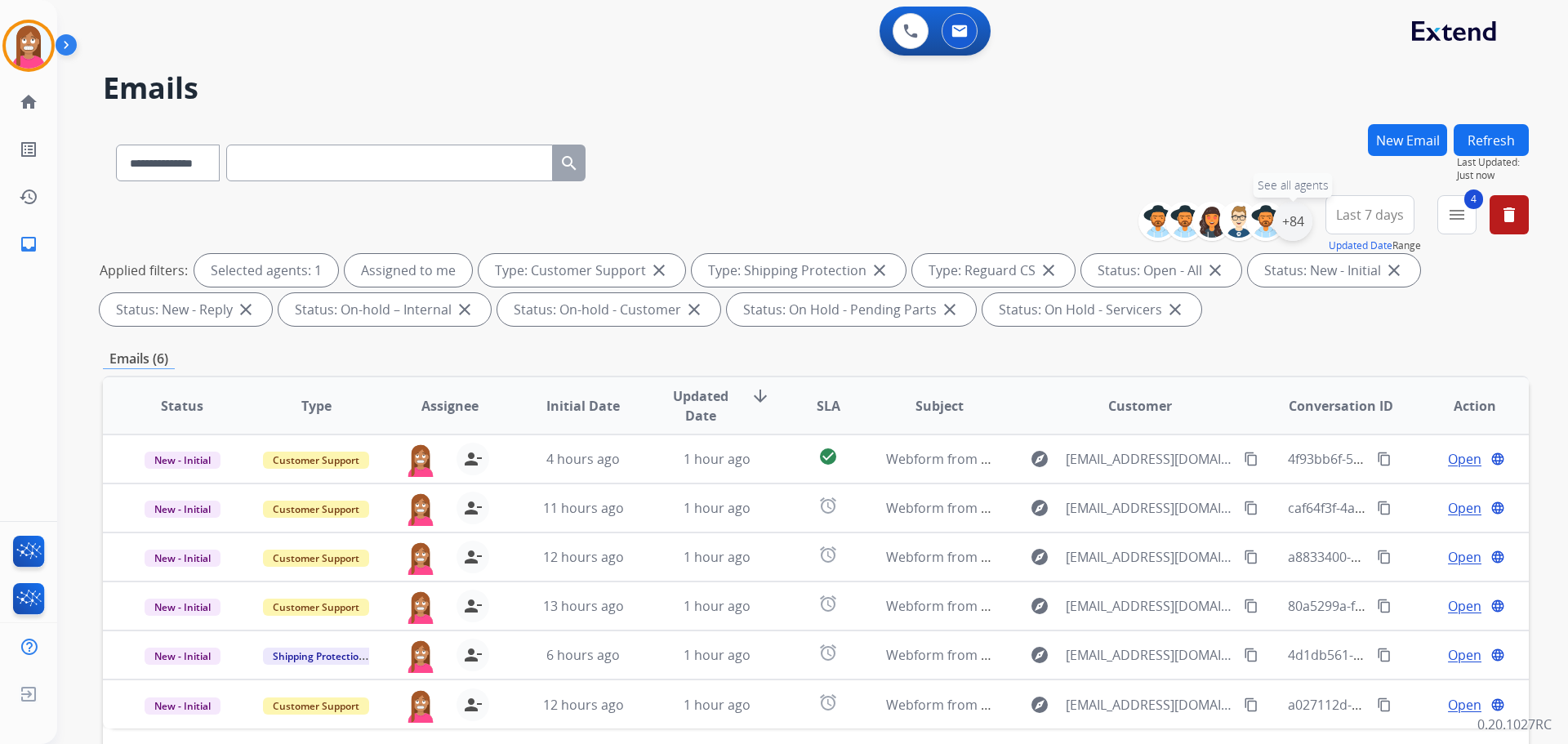
click at [1282, 218] on div "+84" at bounding box center [1292, 221] width 39 height 39
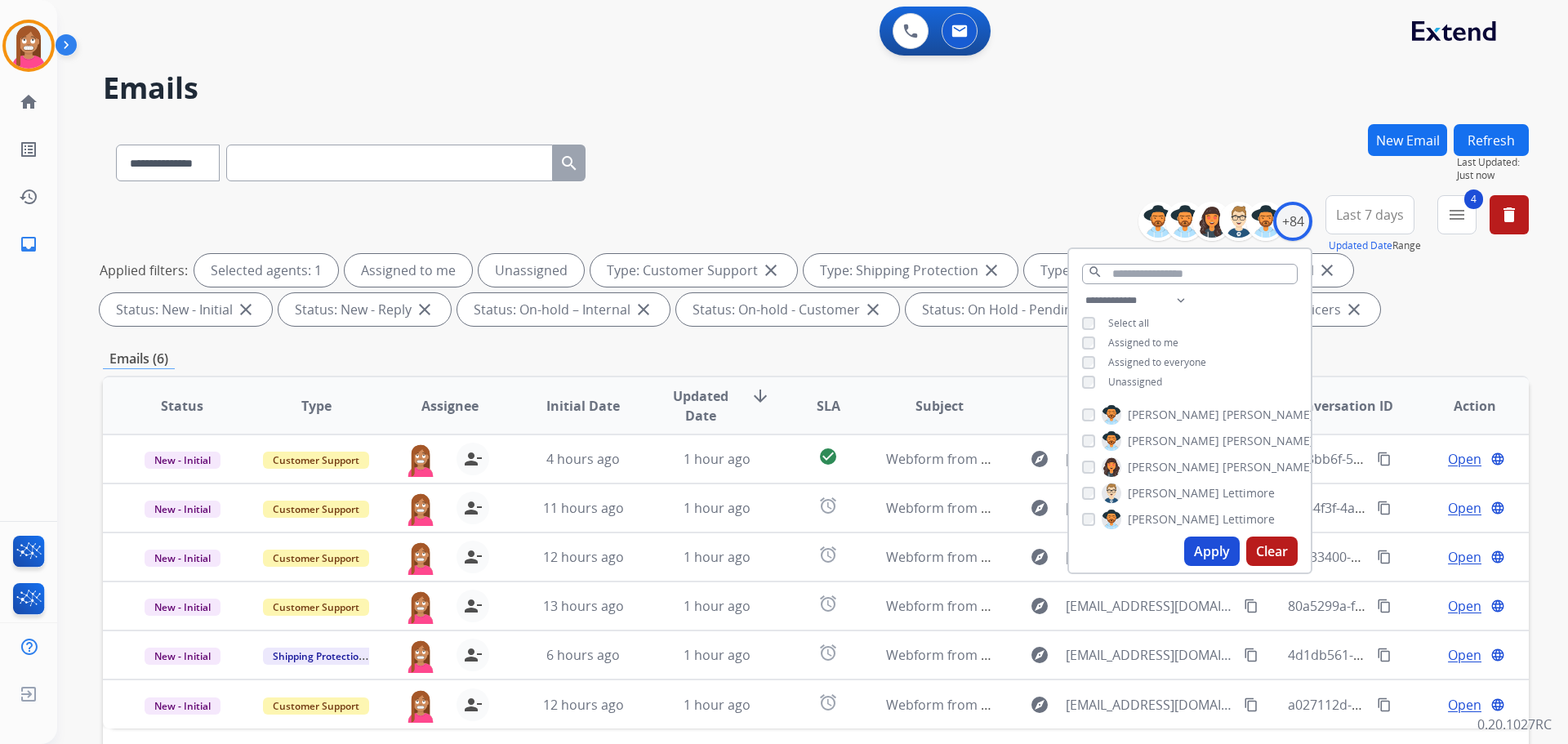
click at [1199, 551] on button "Apply" at bounding box center [1212, 551] width 56 height 30
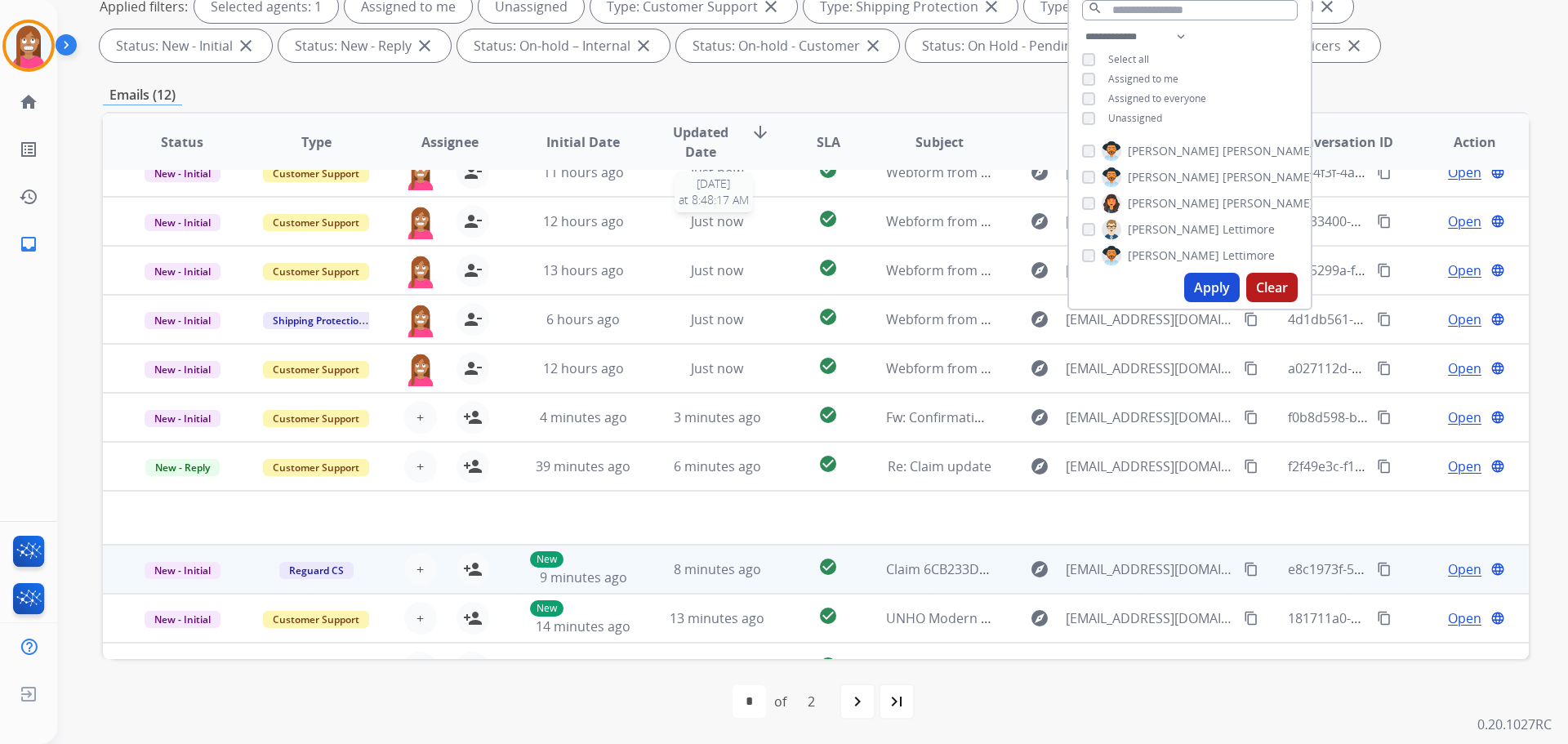
scroll to position [56, 0]
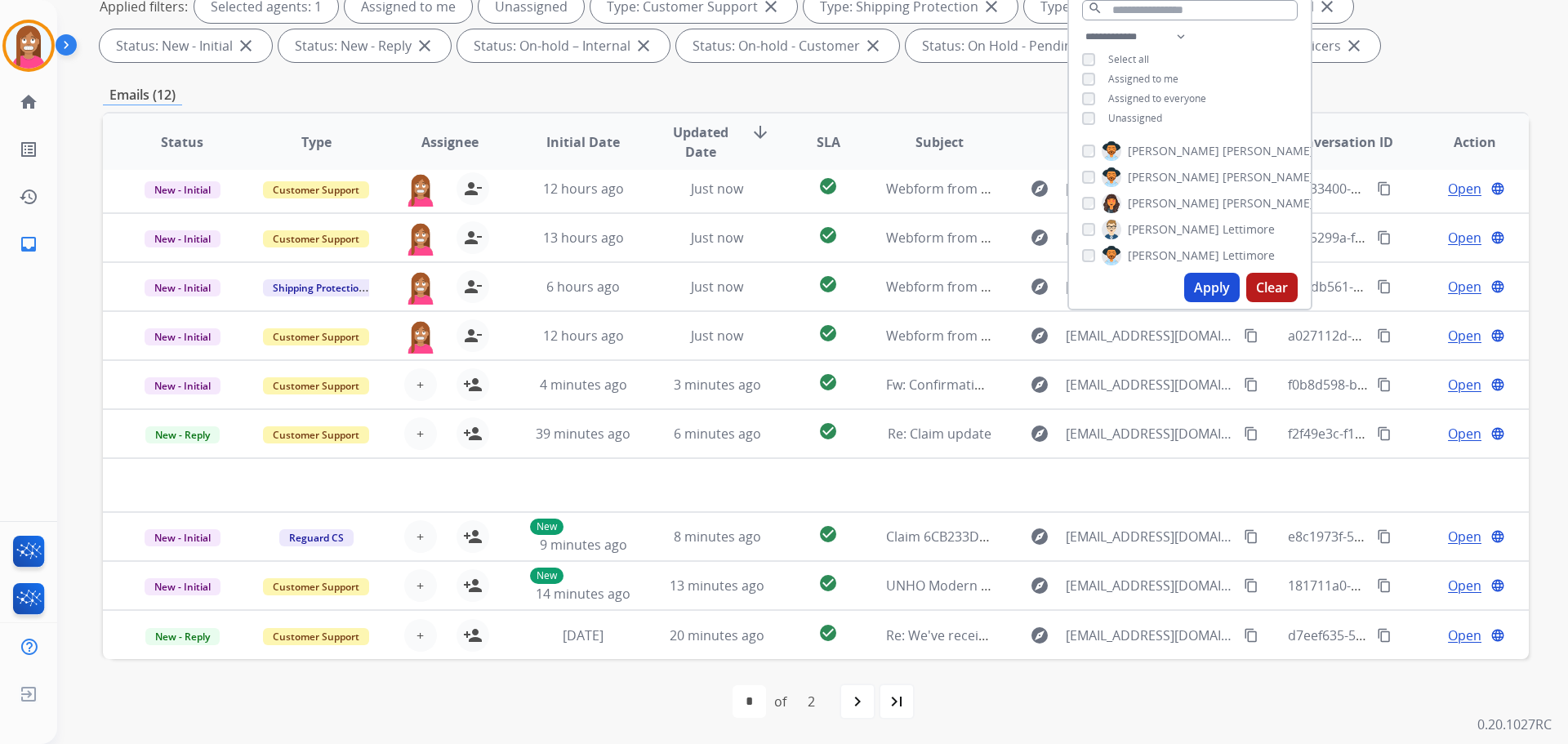
click at [604, 691] on div "first_page navigate_before * * of 2 navigate_next last_page" at bounding box center [816, 701] width 1426 height 33
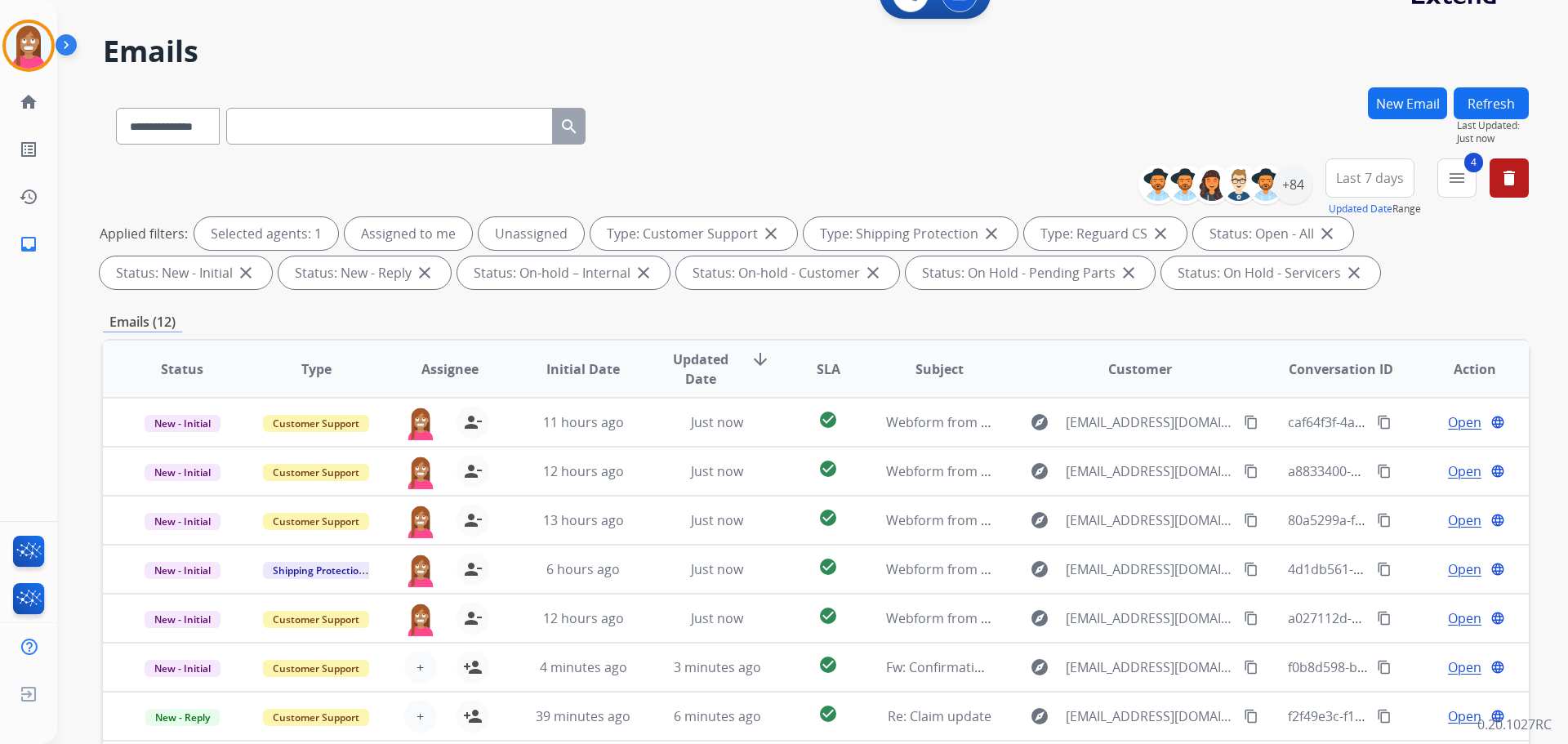
scroll to position [0, 0]
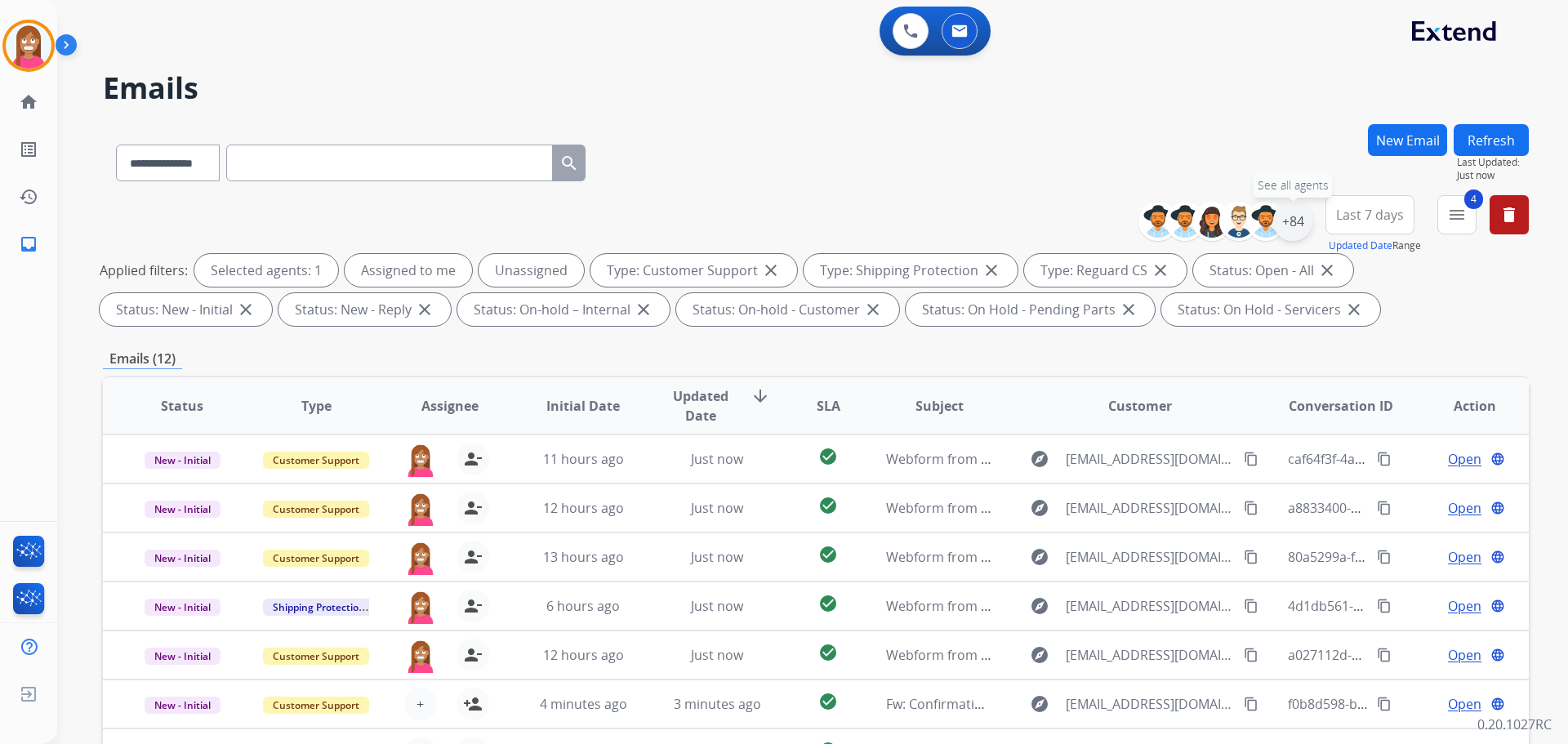
click at [1291, 229] on div "+84" at bounding box center [1292, 221] width 39 height 39
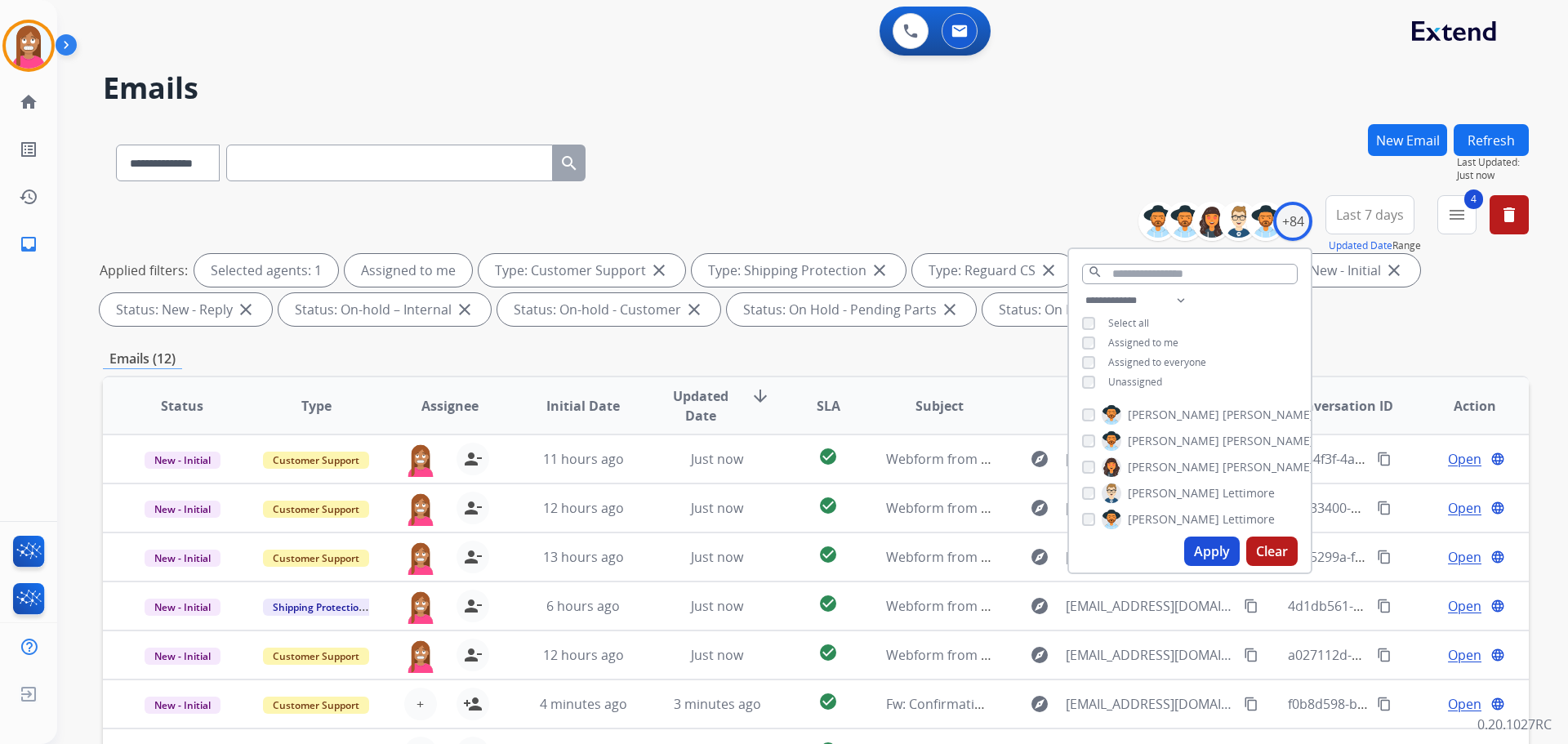
click at [1202, 553] on button "Apply" at bounding box center [1212, 551] width 56 height 30
click at [1230, 101] on h2 "Emails" at bounding box center [816, 89] width 1426 height 33
